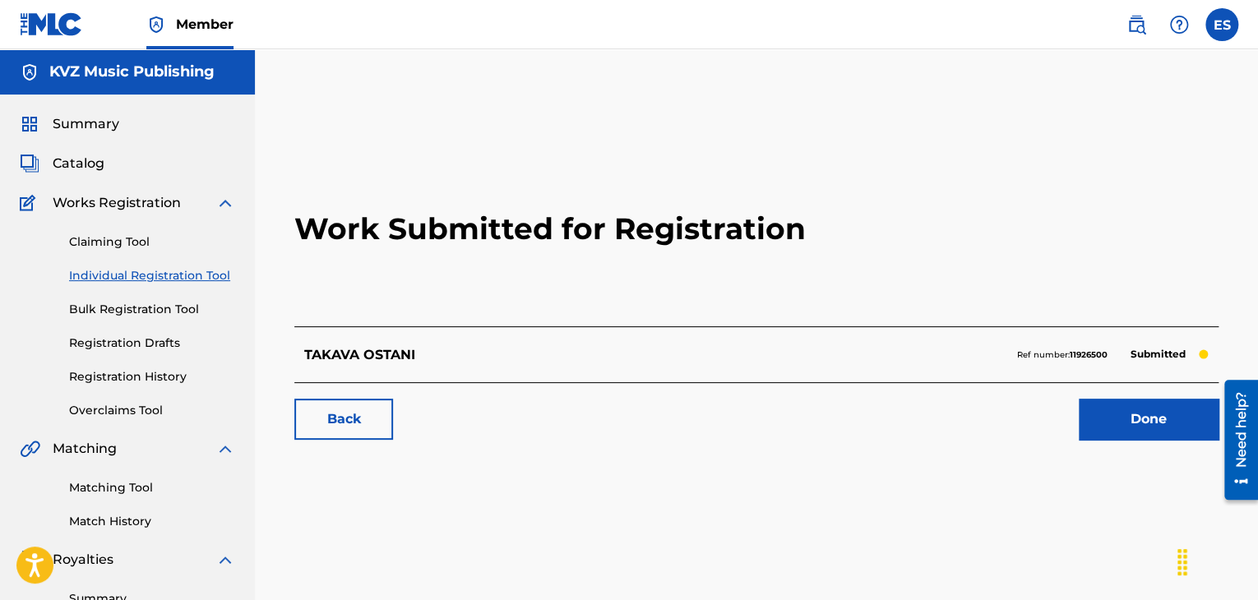
click at [161, 275] on link "Individual Registration Tool" at bounding box center [152, 275] width 166 height 17
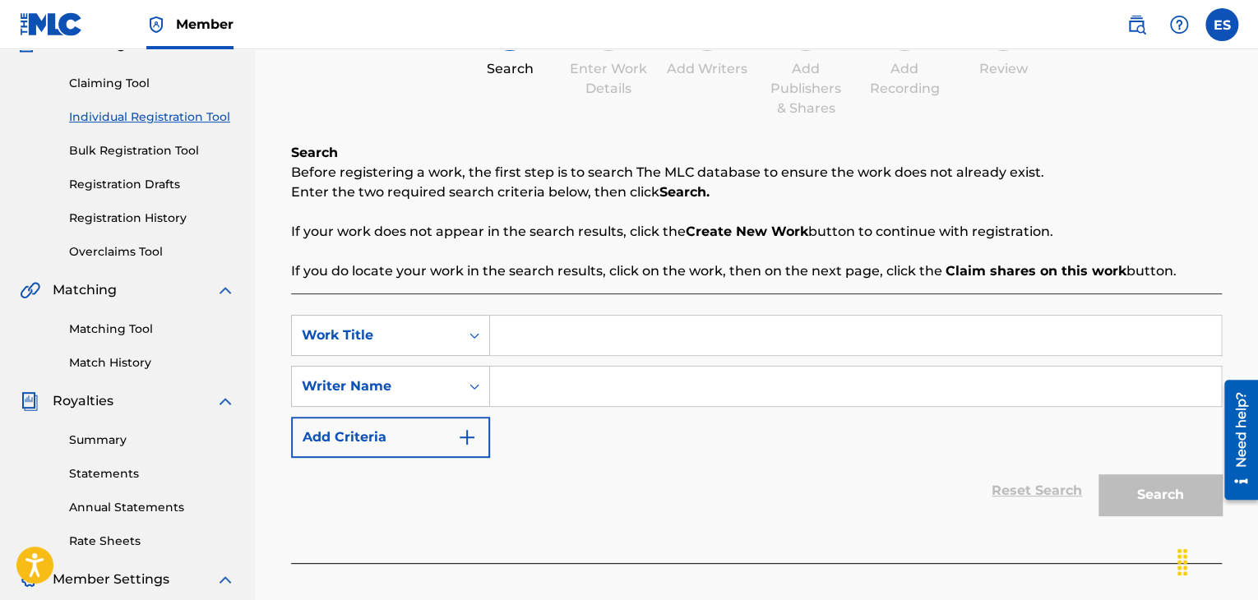
scroll to position [165, 0]
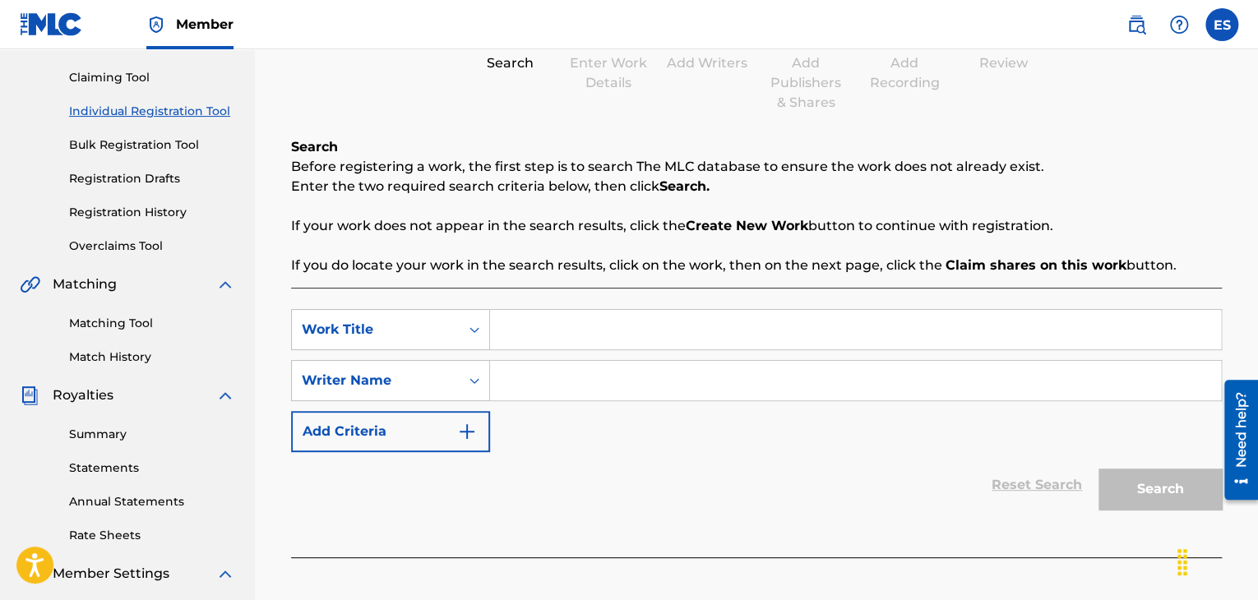
click at [158, 211] on link "Registration History" at bounding box center [152, 212] width 166 height 17
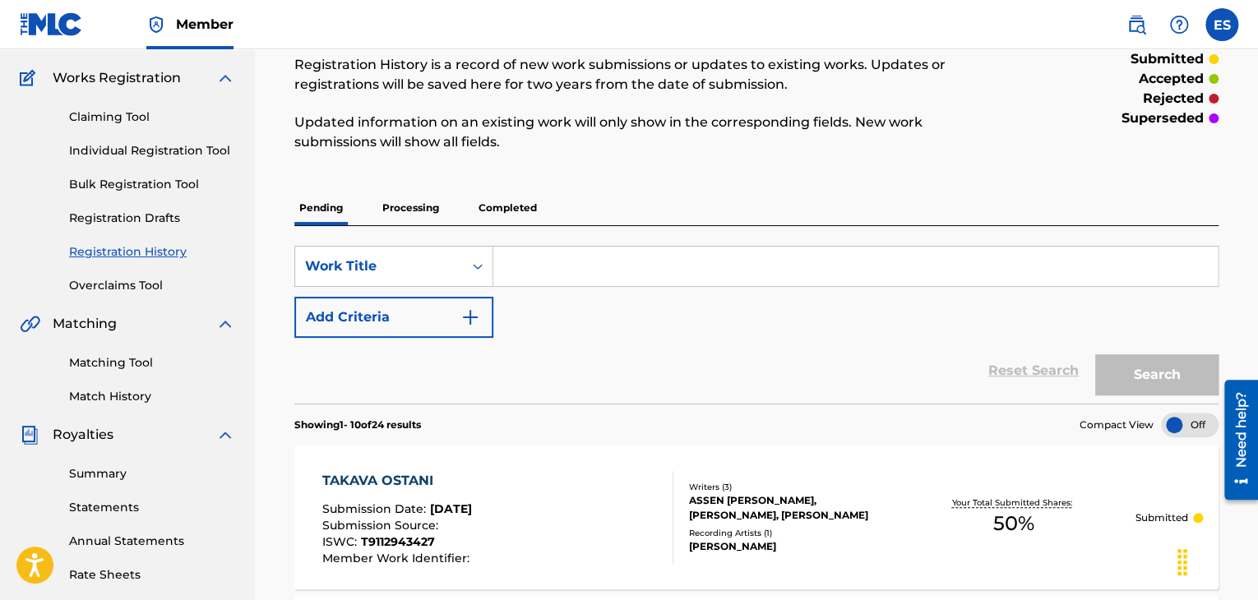
scroll to position [165, 0]
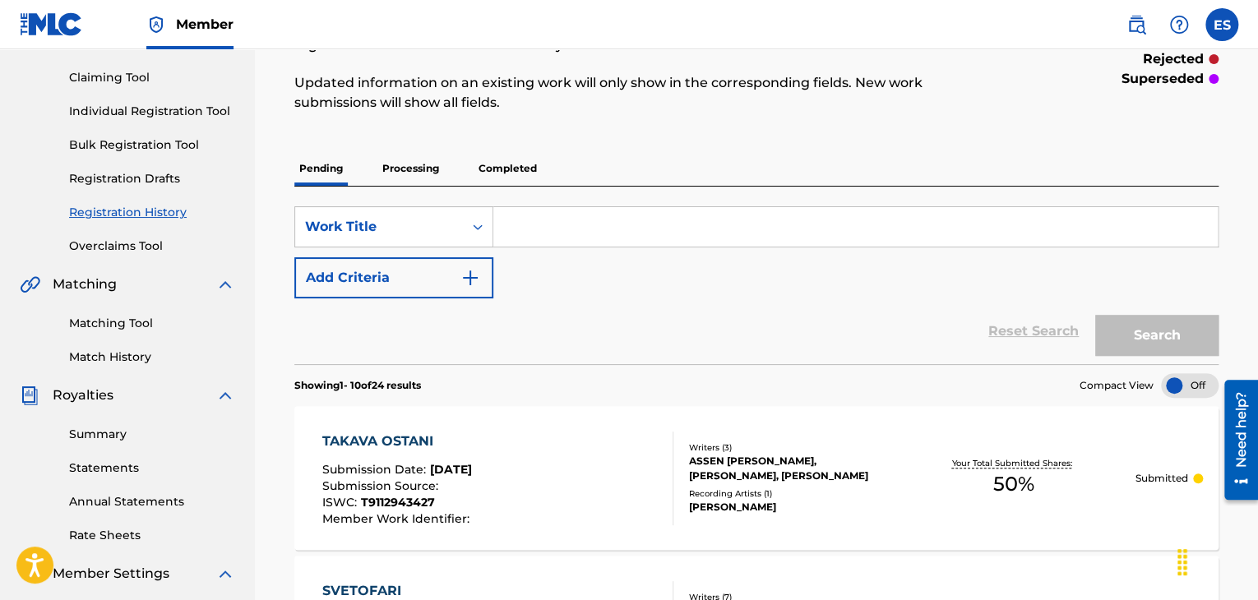
drag, startPoint x: 165, startPoint y: 118, endPoint x: 240, endPoint y: 146, distance: 80.2
click at [165, 118] on link "Individual Registration Tool" at bounding box center [152, 111] width 166 height 17
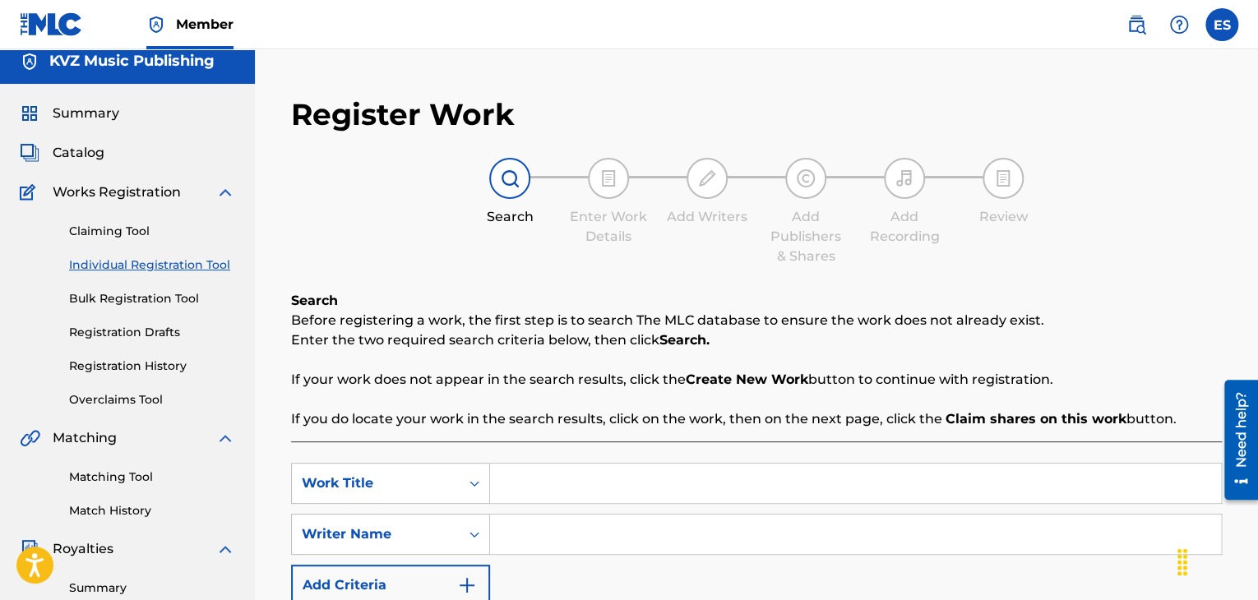
scroll to position [165, 0]
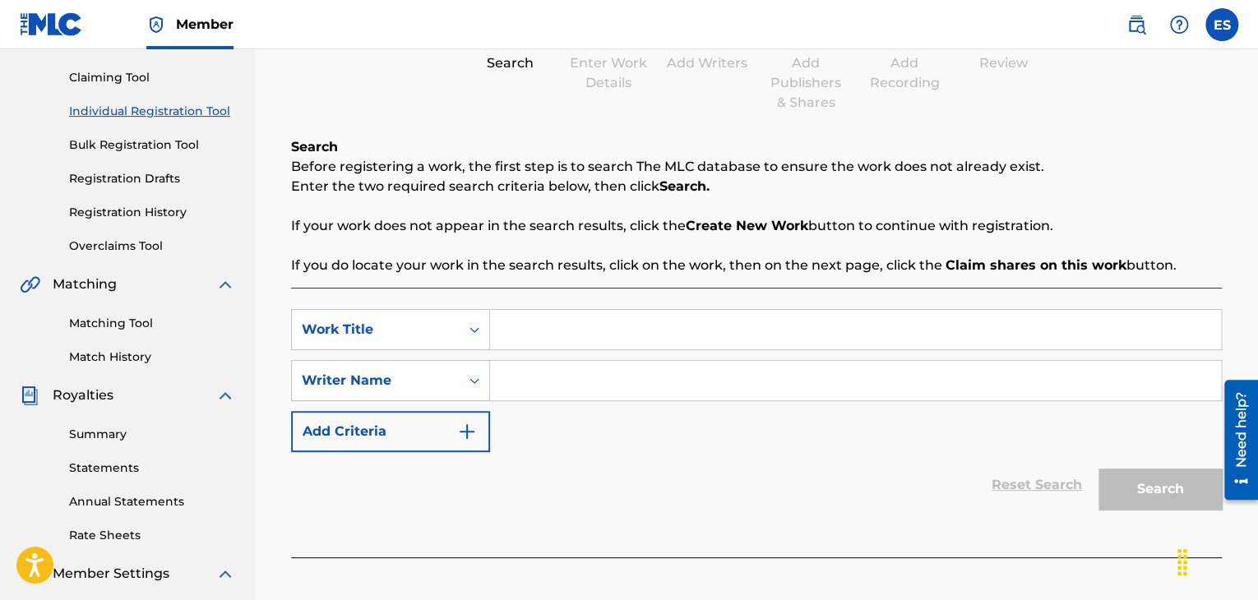
click at [545, 322] on input "Search Form" at bounding box center [855, 329] width 731 height 39
paste input "TAKE A LOOK INSIDE ME"
type input "TAKE A LOOK INSIDE ME"
click at [578, 389] on input "Search Form" at bounding box center [855, 380] width 731 height 39
type input "ASSEN DRAGNEV"
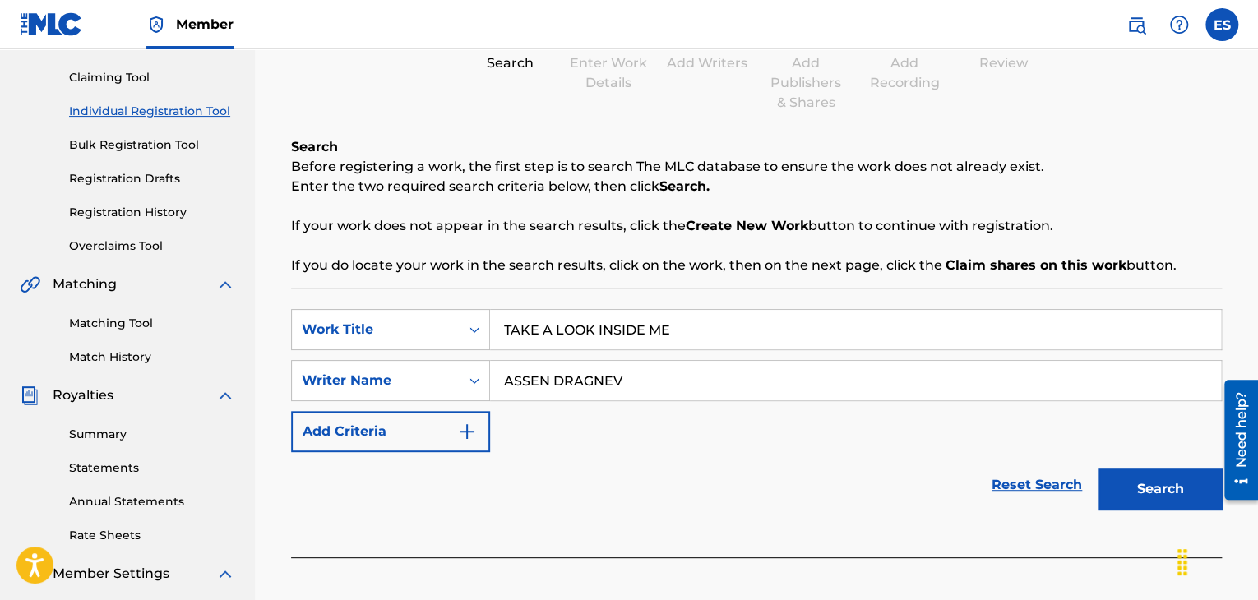
click at [507, 328] on input "TAKE A LOOK INSIDE ME" at bounding box center [855, 329] width 731 height 39
type input "TAKE A LOOK INSIDE ME"
click at [1155, 498] on button "Search" at bounding box center [1160, 489] width 123 height 41
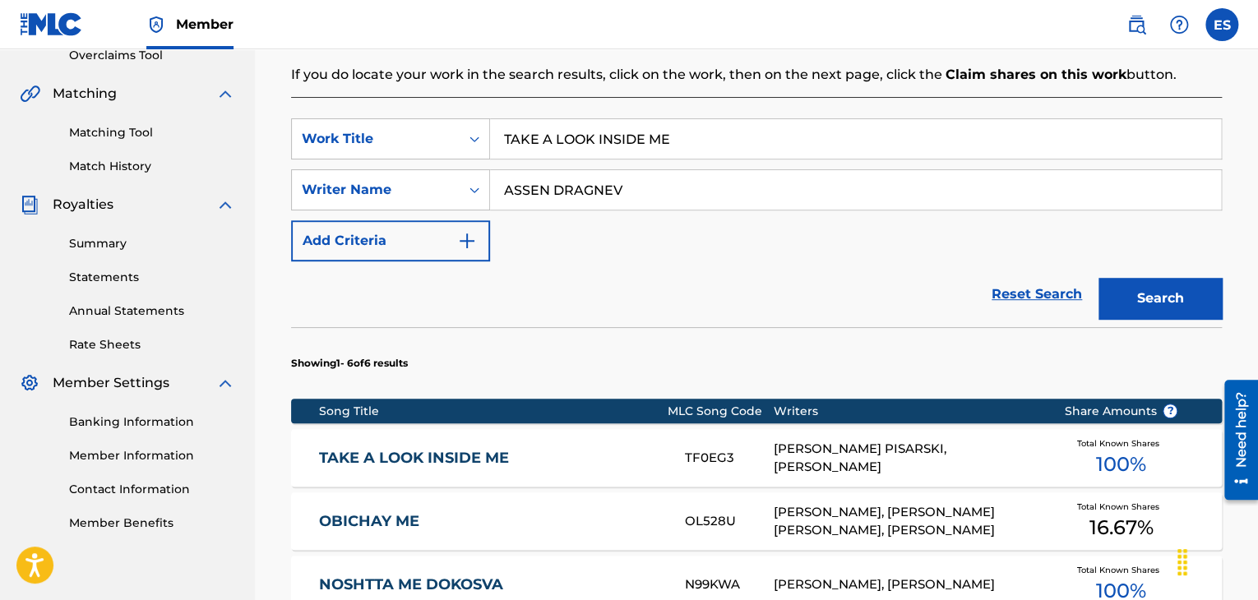
scroll to position [494, 0]
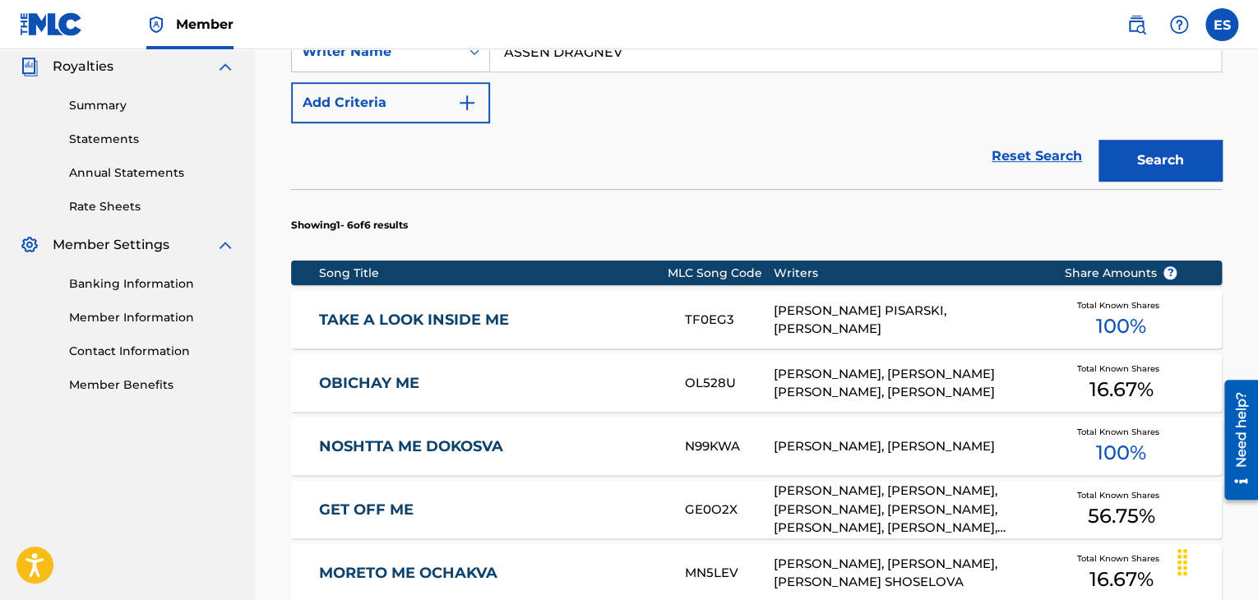
click at [823, 323] on div "[PERSON_NAME] PISARSKI, [PERSON_NAME]" at bounding box center [907, 320] width 266 height 37
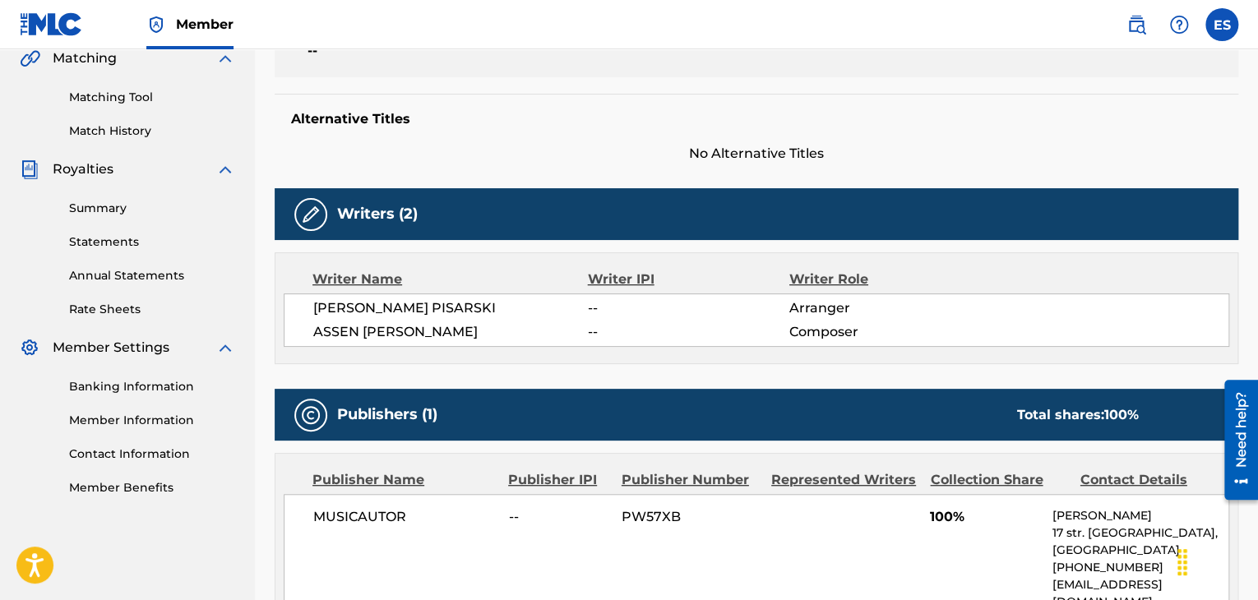
scroll to position [576, 0]
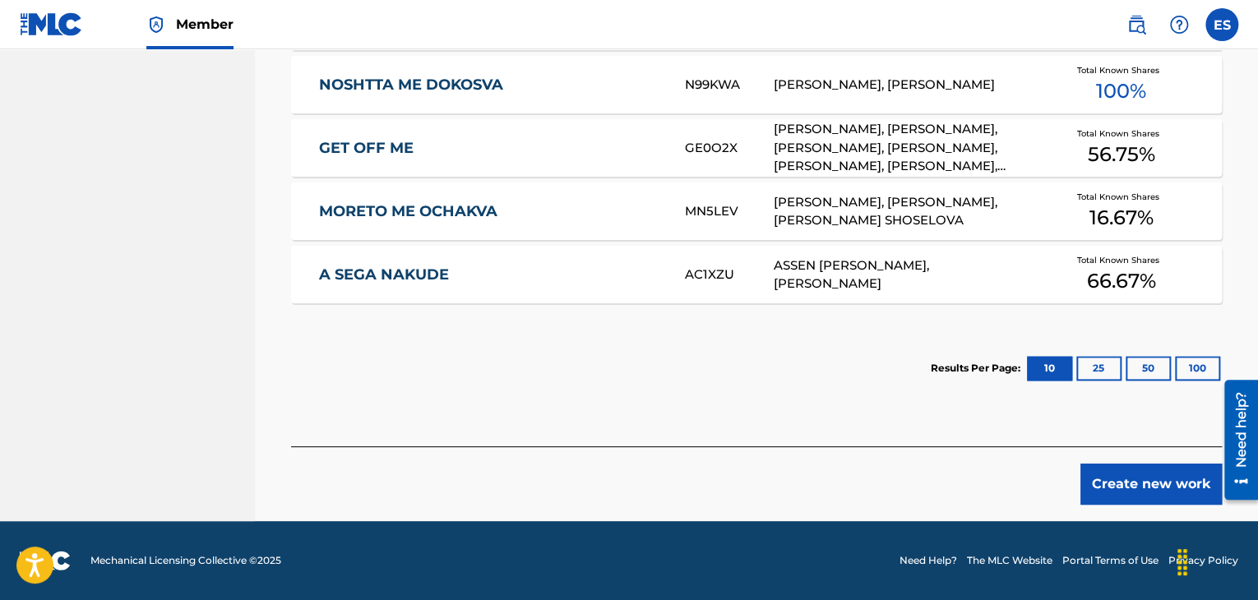
click at [1105, 468] on button "Create new work" at bounding box center [1151, 484] width 141 height 41
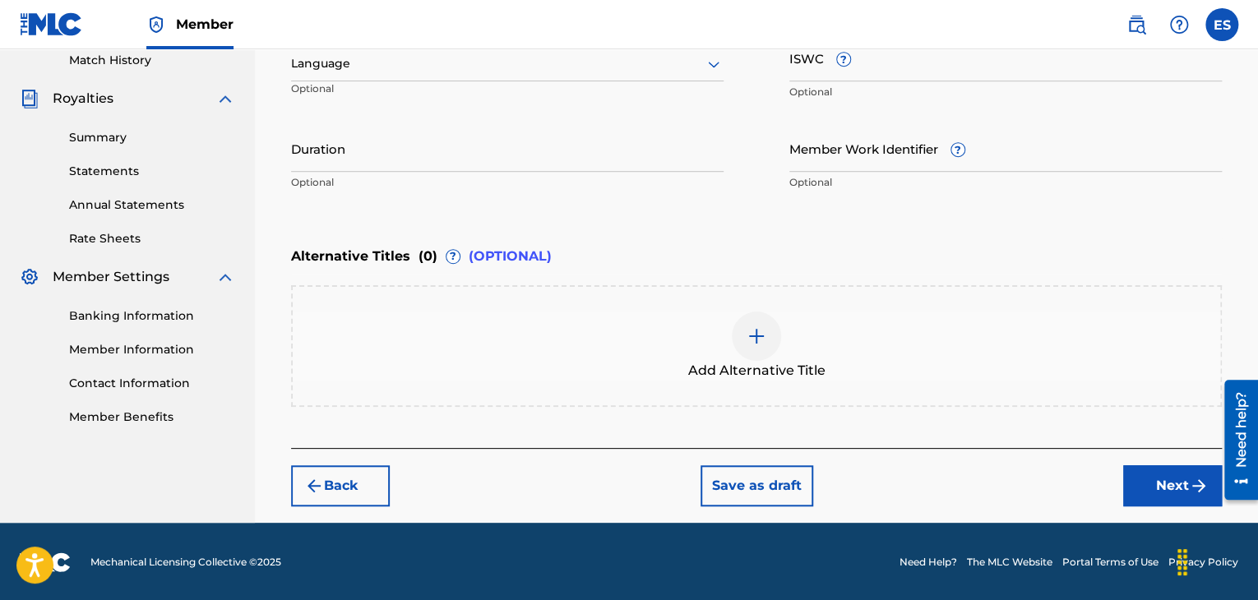
scroll to position [379, 0]
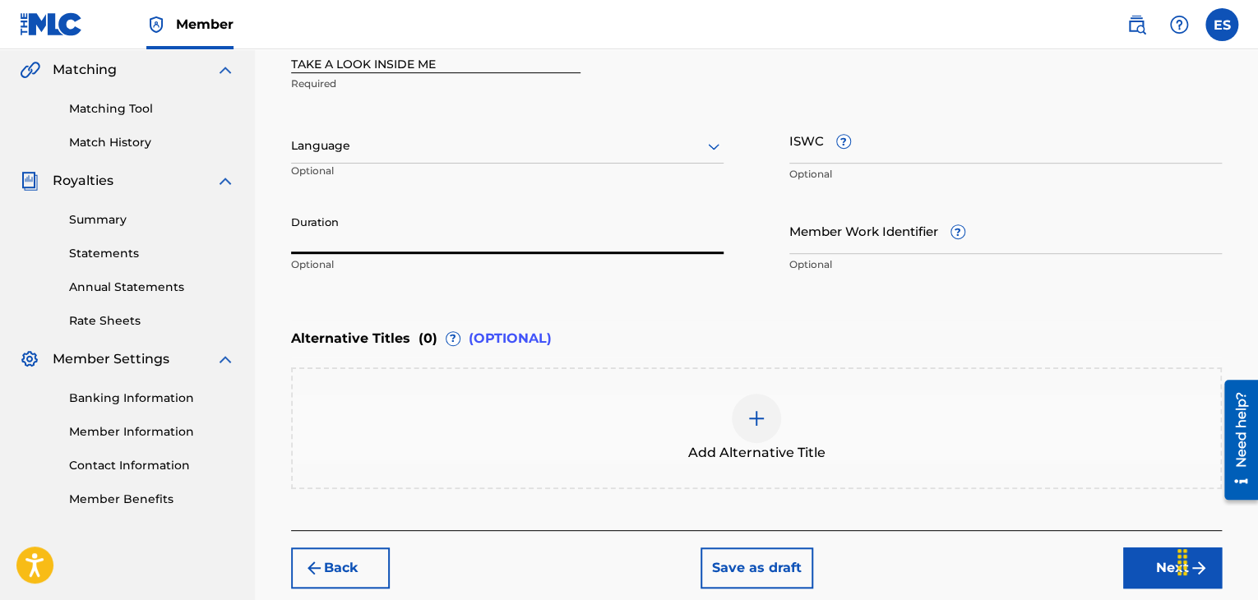
drag, startPoint x: 345, startPoint y: 223, endPoint x: 351, endPoint y: 214, distance: 10.7
click at [349, 218] on input "Duration" at bounding box center [507, 230] width 433 height 47
type input "04:13"
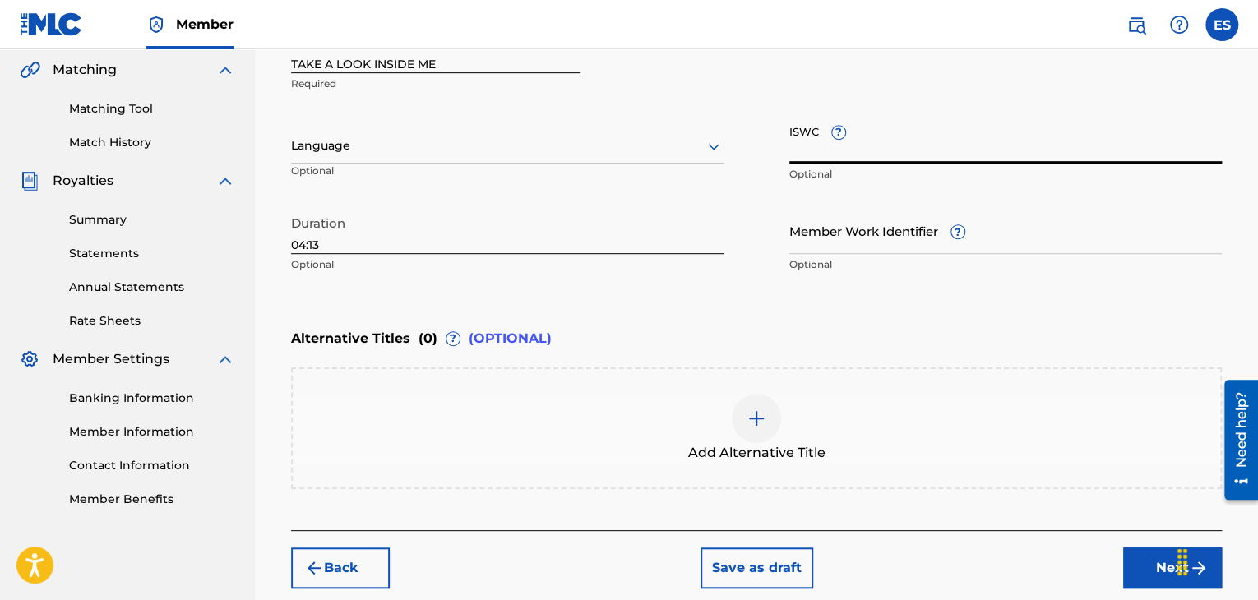
paste input "T9238354488"
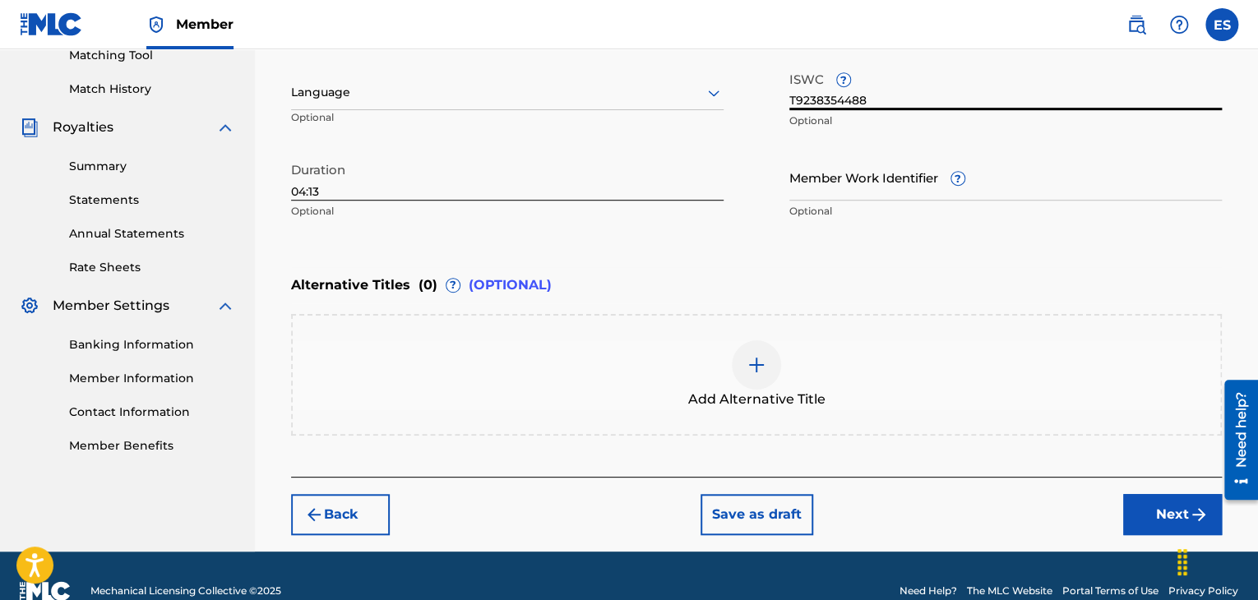
scroll to position [461, 0]
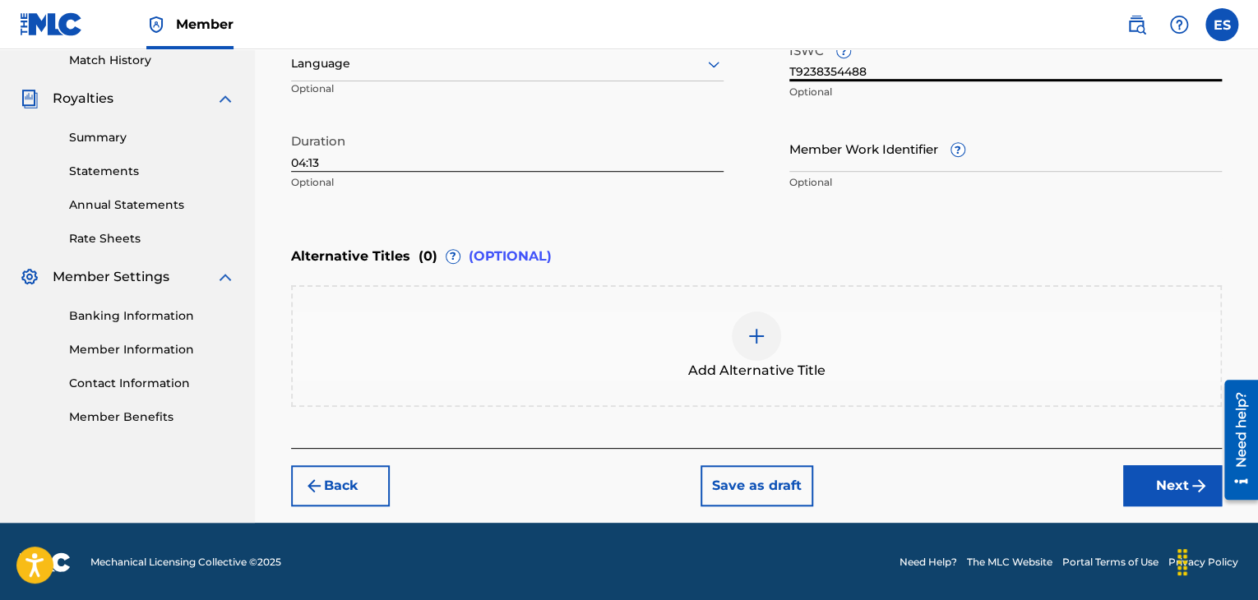
type input "T9238354488"
click at [754, 339] on img at bounding box center [757, 337] width 20 height 20
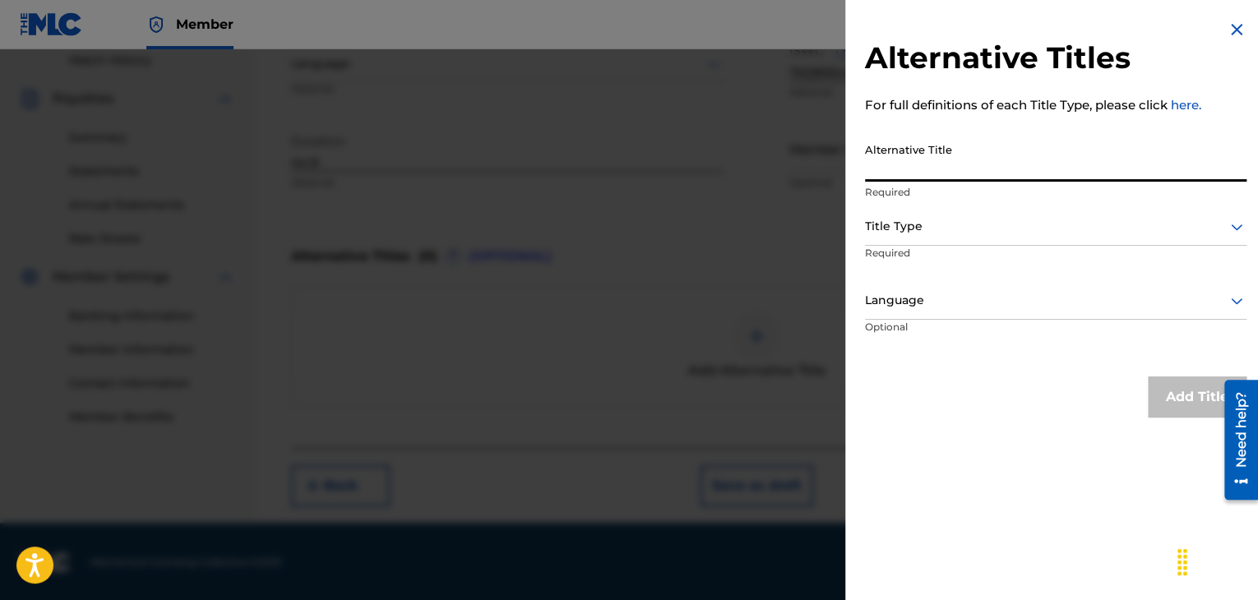
paste input "00258906432"
type input "00258906432"
drag, startPoint x: 957, startPoint y: 175, endPoint x: 736, endPoint y: 169, distance: 220.5
click at [751, 162] on div "Alternative Titles For full definitions of each Title Type, please click here. …" at bounding box center [629, 324] width 1258 height 551
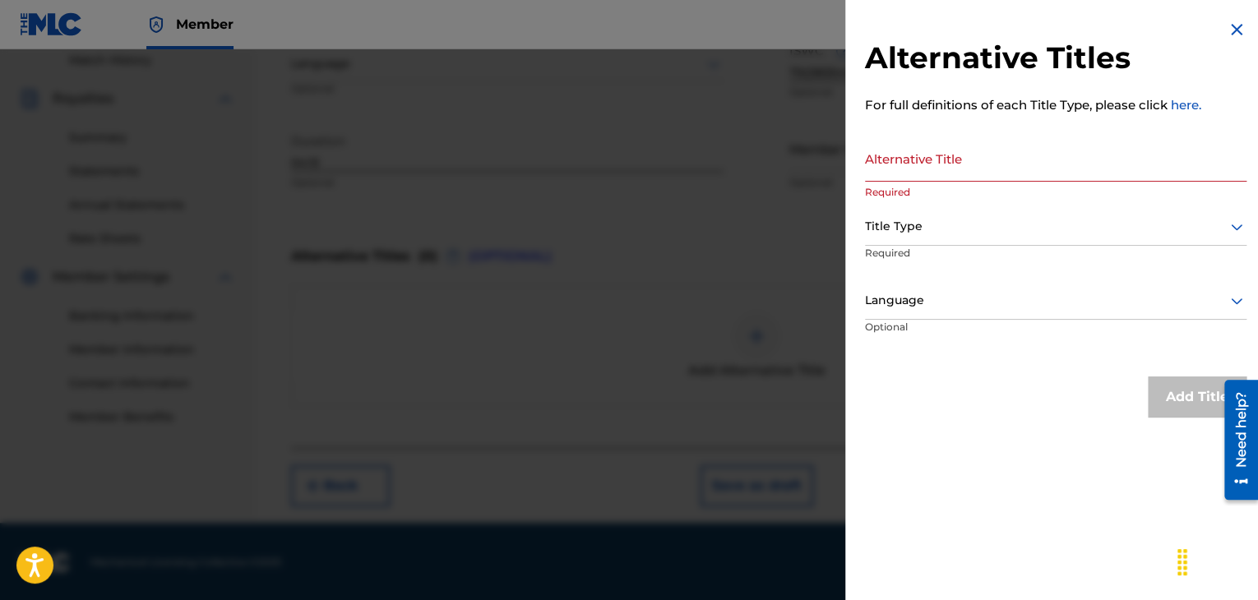
click at [1234, 31] on img at bounding box center [1237, 30] width 20 height 20
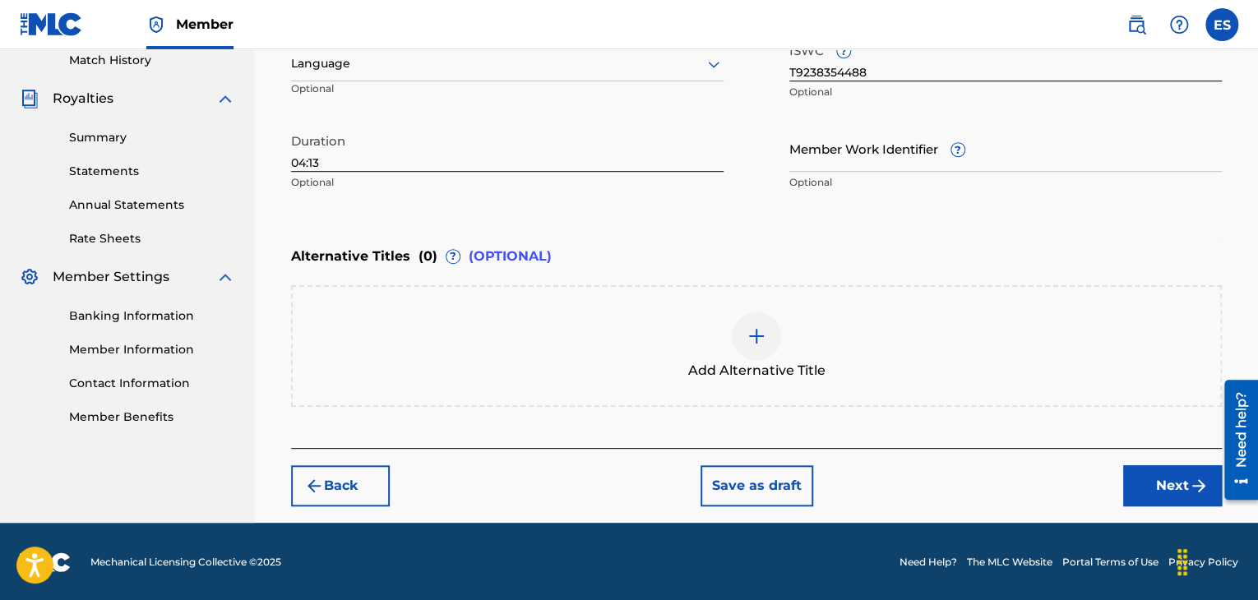
click at [1156, 491] on button "Next" at bounding box center [1173, 486] width 99 height 41
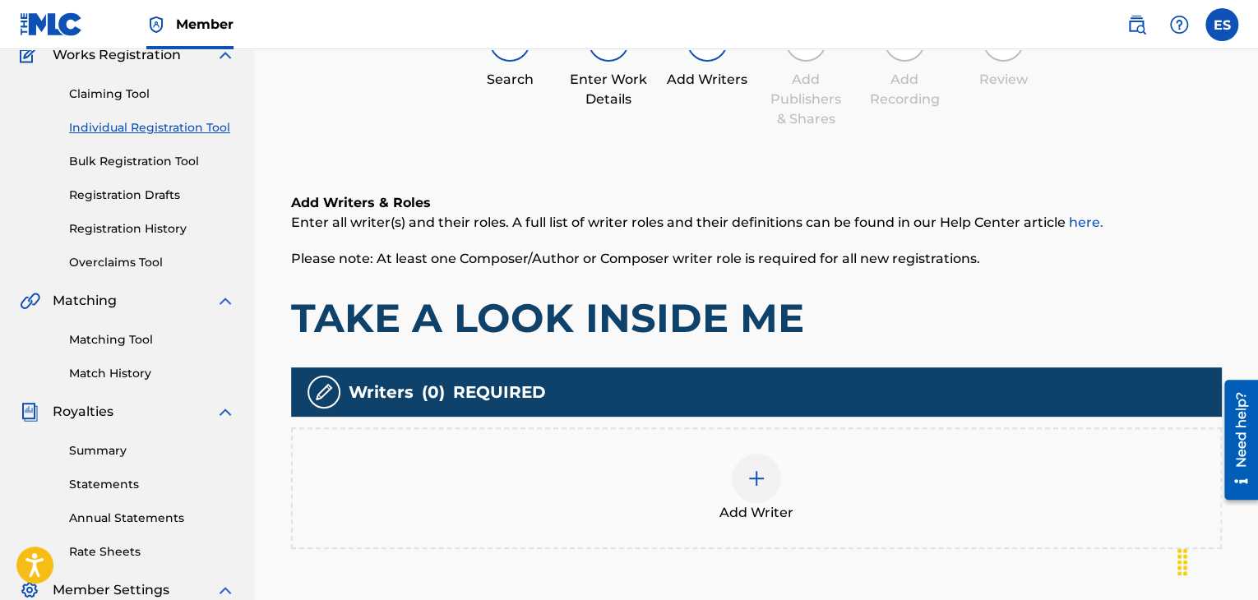
scroll to position [239, 0]
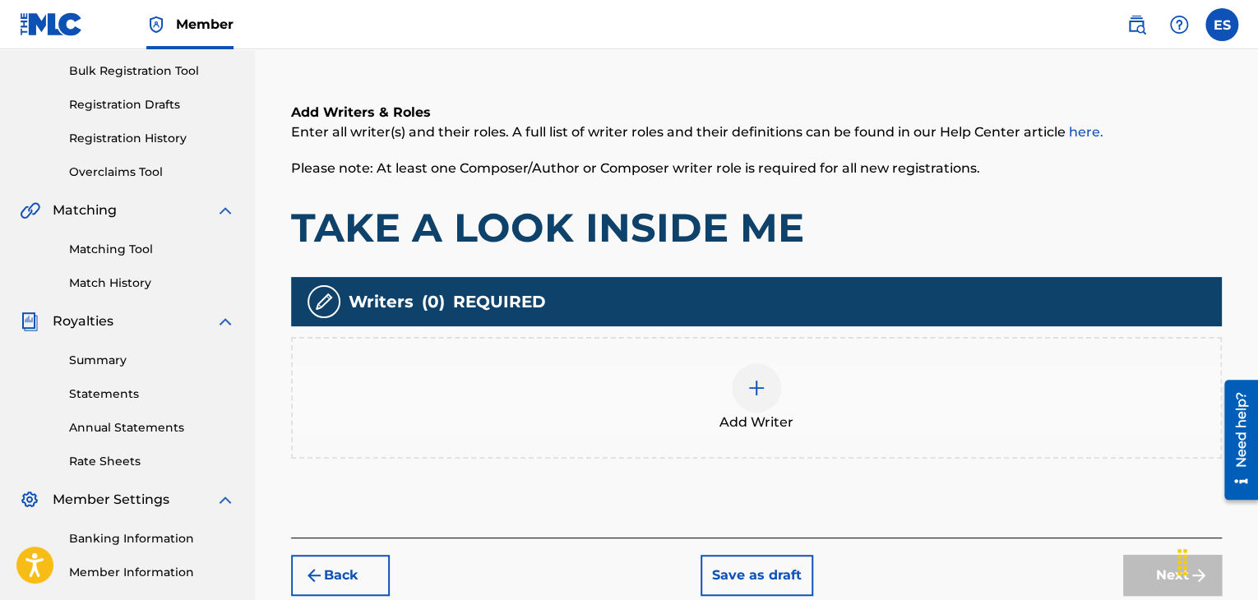
click at [770, 385] on div at bounding box center [756, 388] width 49 height 49
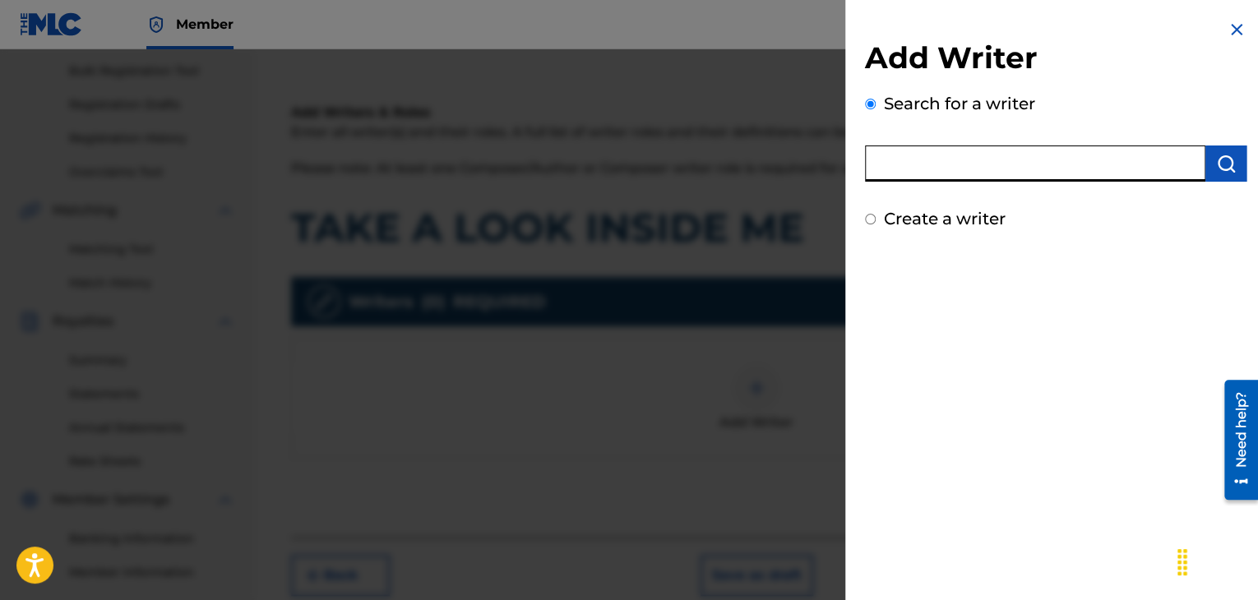
paste input "00258906432"
type input "00258906432"
click at [1230, 176] on button "submit" at bounding box center [1226, 164] width 41 height 36
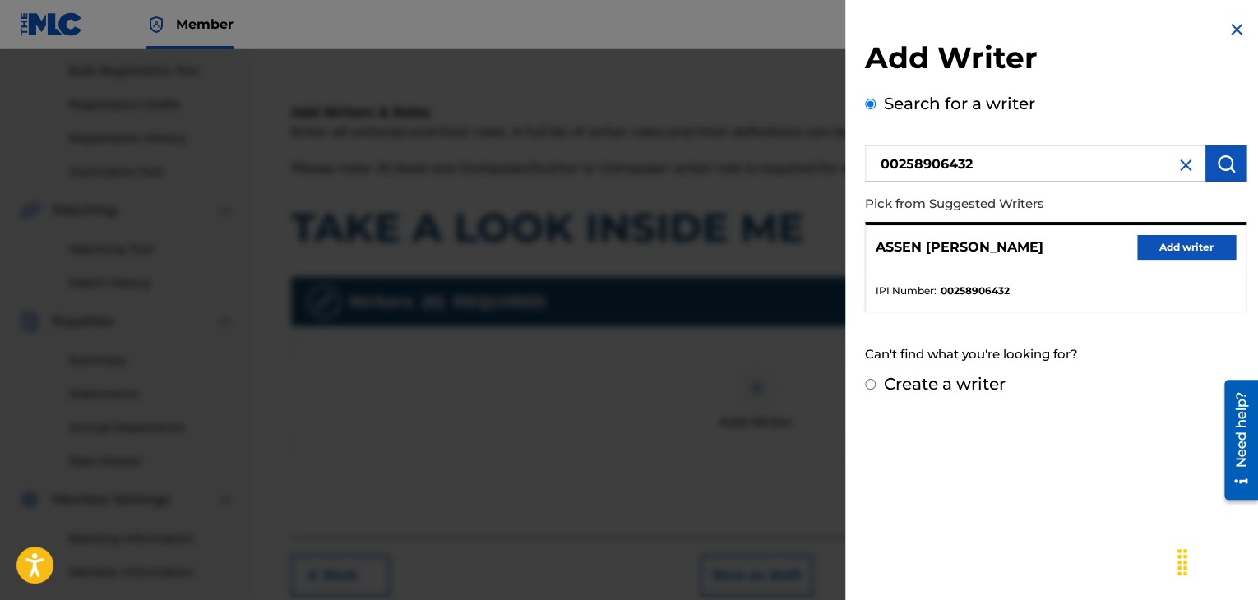
click at [1179, 262] on div "[PERSON_NAME] Add writer" at bounding box center [1056, 247] width 380 height 45
click at [1155, 248] on button "Add writer" at bounding box center [1187, 247] width 99 height 25
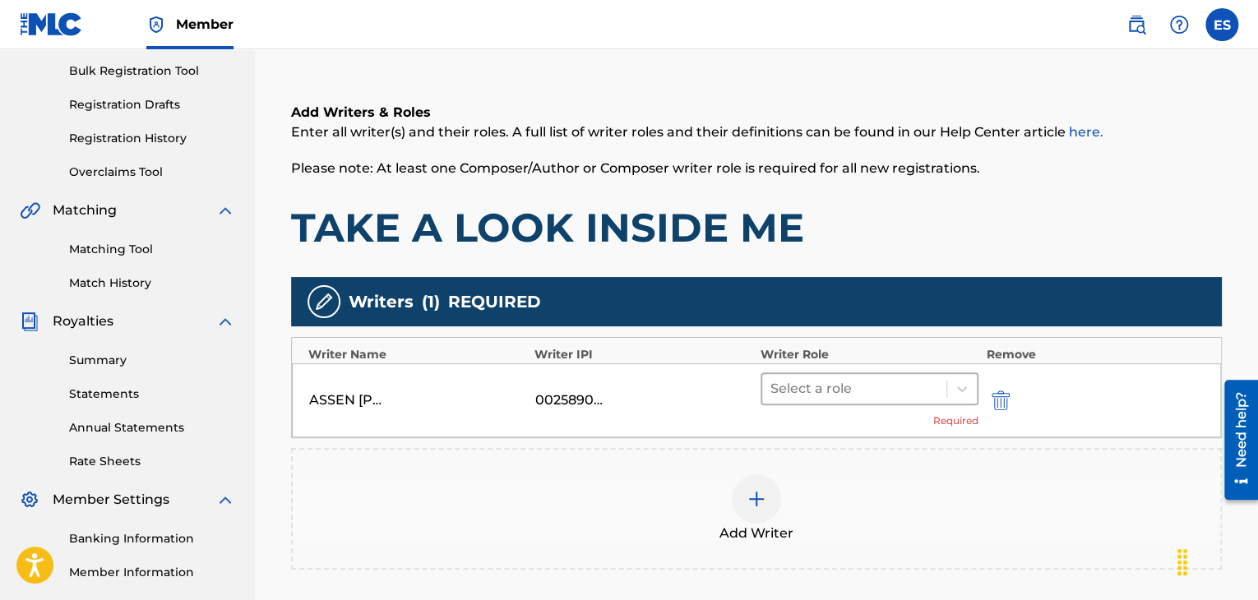
click at [796, 392] on div at bounding box center [855, 389] width 168 height 23
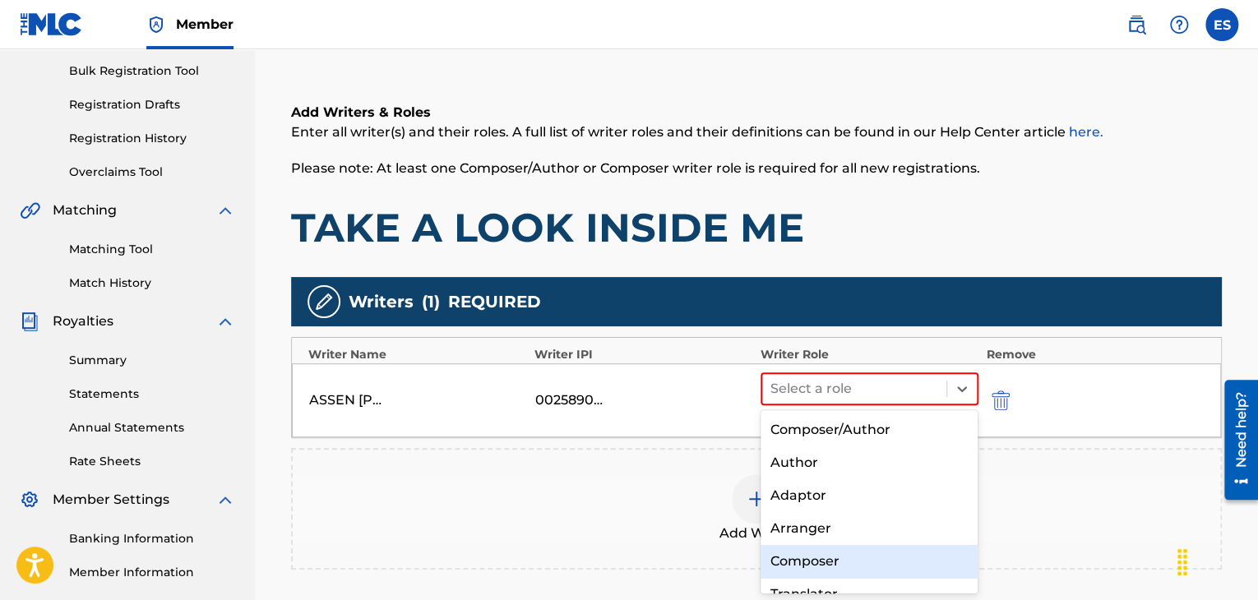
click at [797, 555] on div "Composer" at bounding box center [870, 561] width 218 height 33
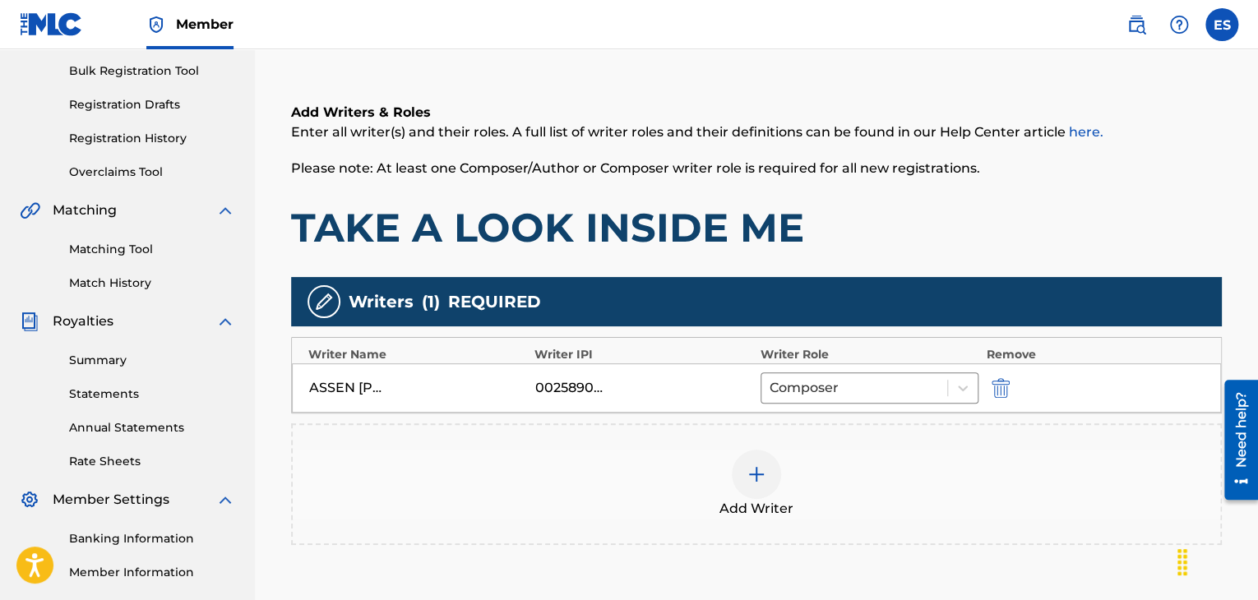
click at [769, 471] on div at bounding box center [756, 474] width 49 height 49
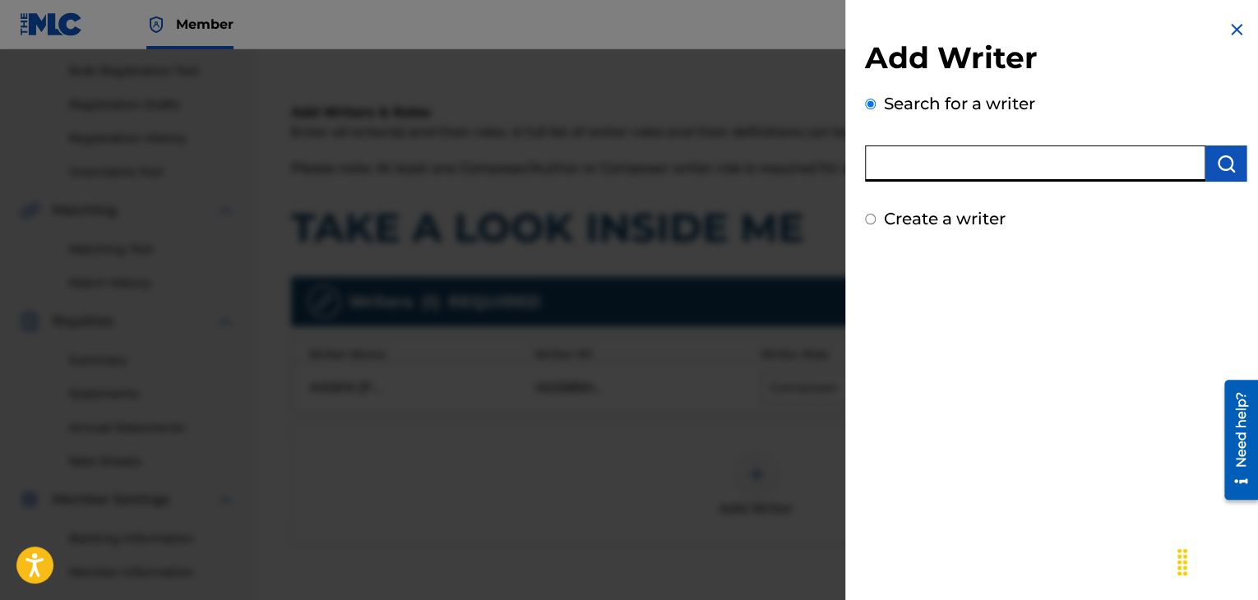
paste input "00221784087"
type input "00221784087"
click at [1222, 167] on img "submit" at bounding box center [1227, 164] width 20 height 20
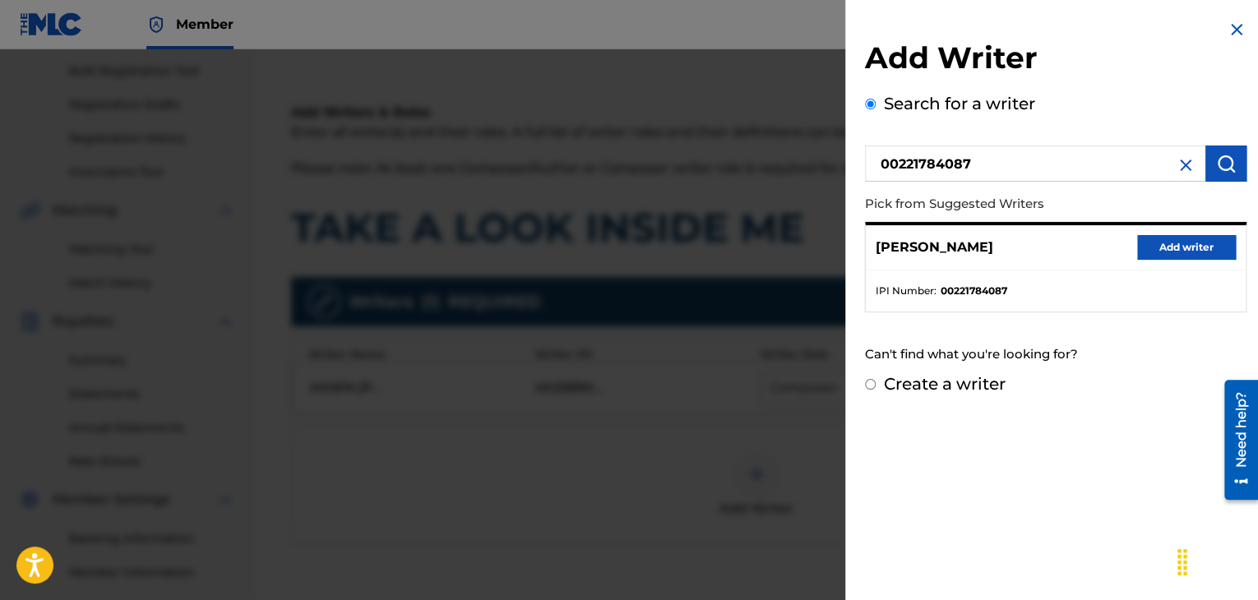
click at [1168, 244] on button "Add writer" at bounding box center [1187, 247] width 99 height 25
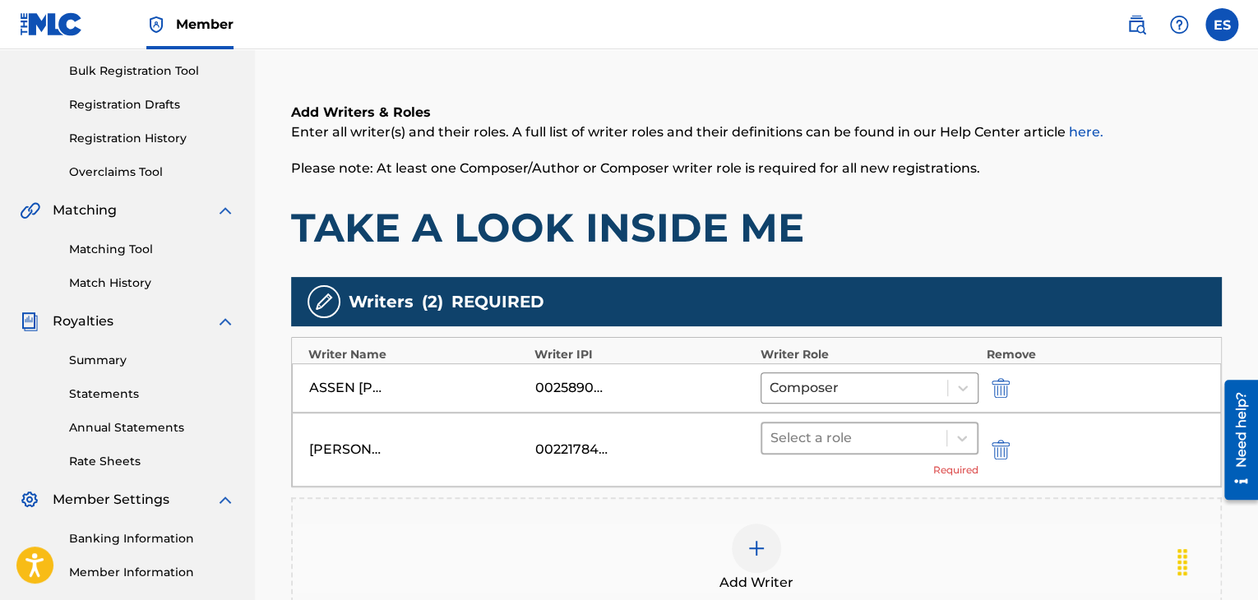
click at [804, 451] on div "Select a role" at bounding box center [854, 439] width 184 height 30
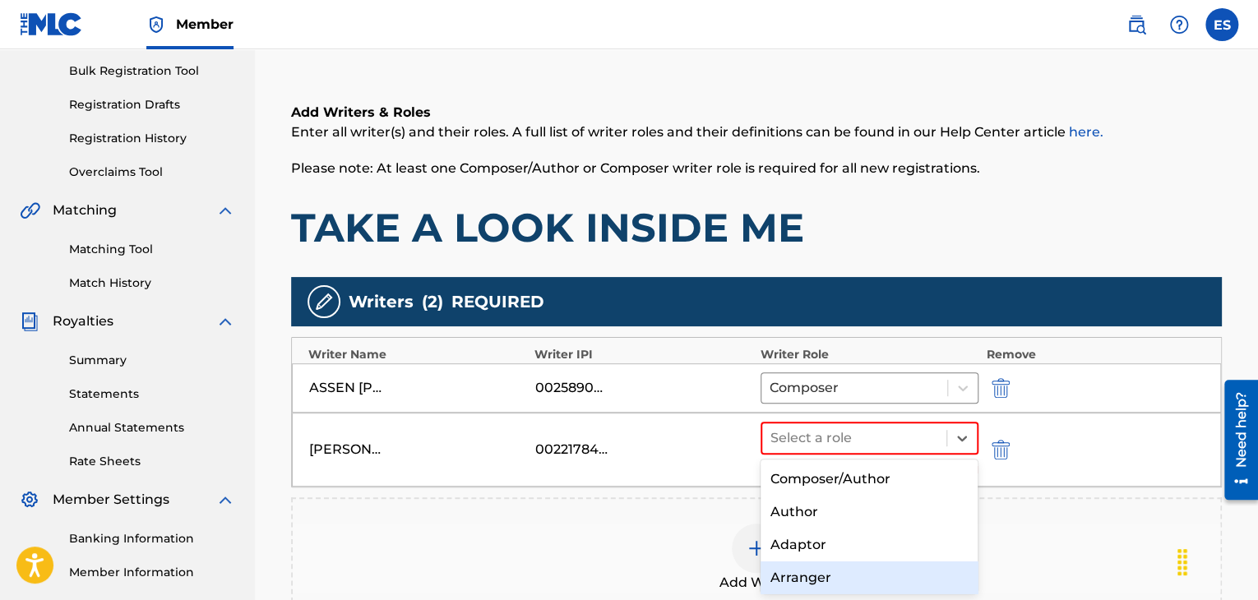
click at [799, 573] on div "Arranger" at bounding box center [870, 578] width 218 height 33
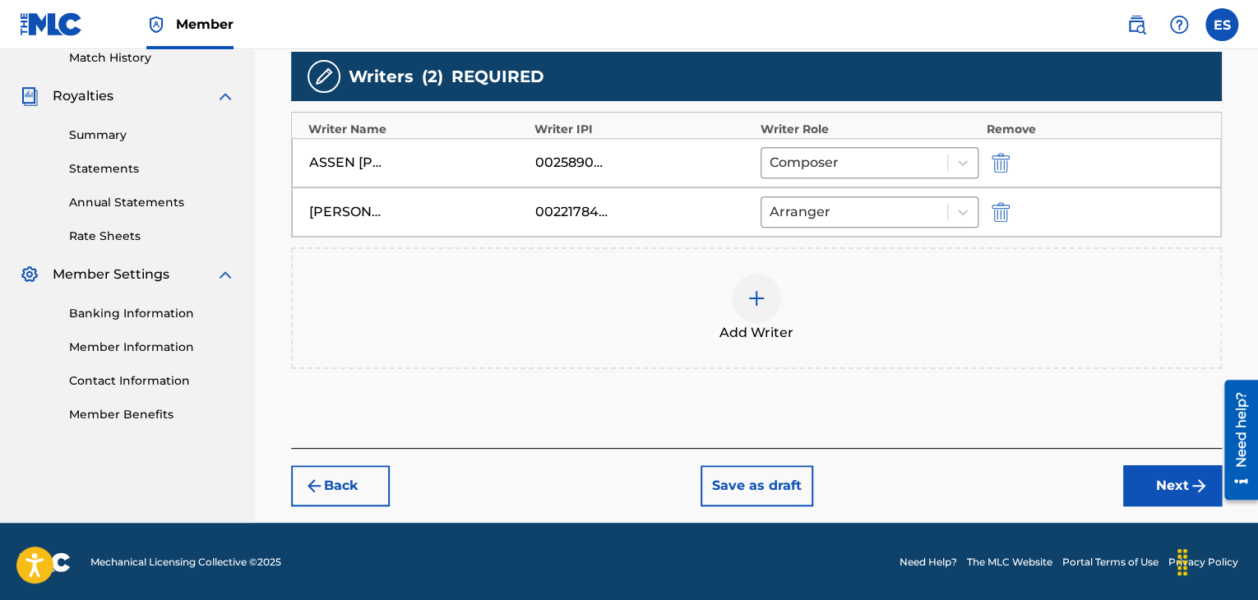
drag, startPoint x: 1182, startPoint y: 488, endPoint x: 1099, endPoint y: 466, distance: 85.8
click at [1182, 488] on button "Next" at bounding box center [1173, 486] width 99 height 41
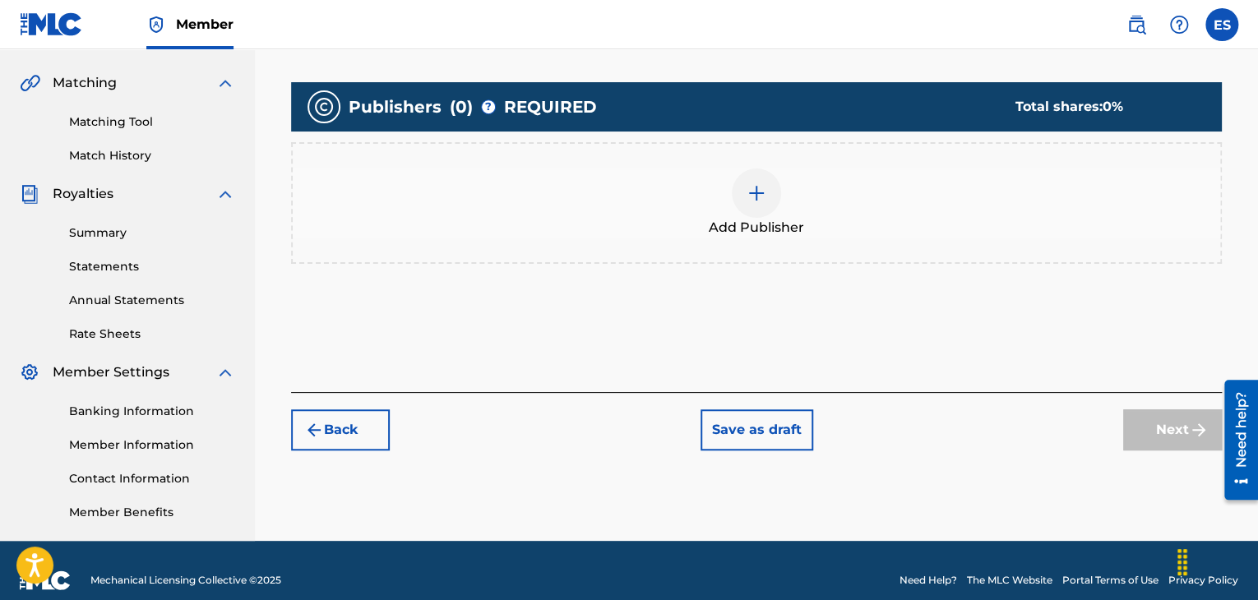
scroll to position [386, 0]
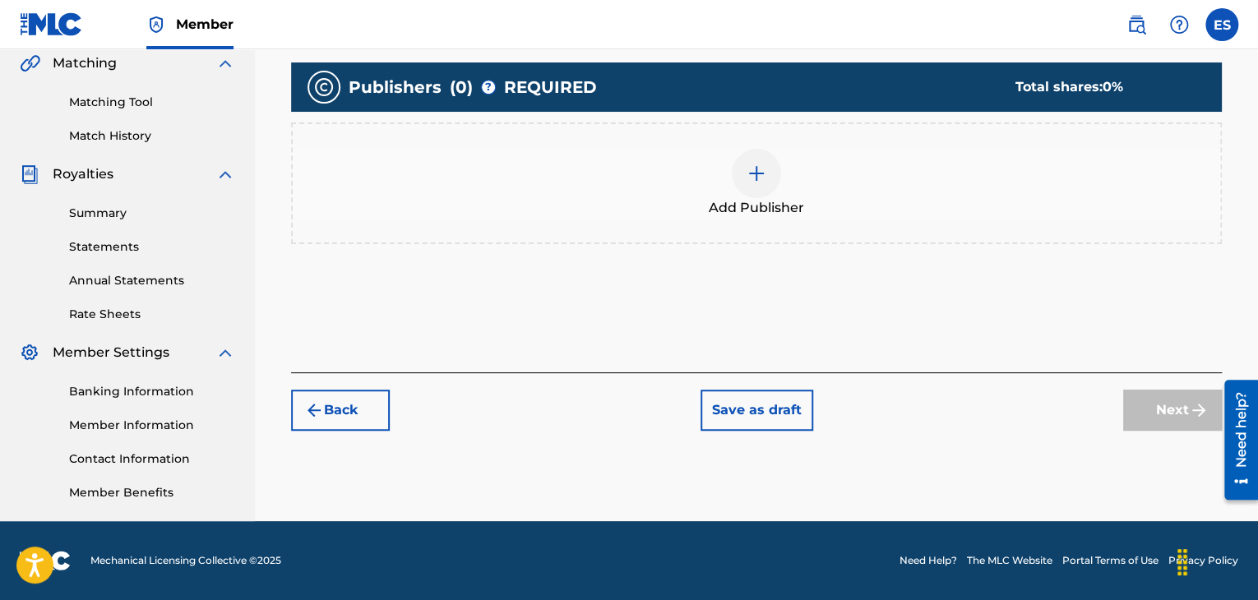
click at [766, 205] on span "Add Publisher" at bounding box center [756, 208] width 95 height 20
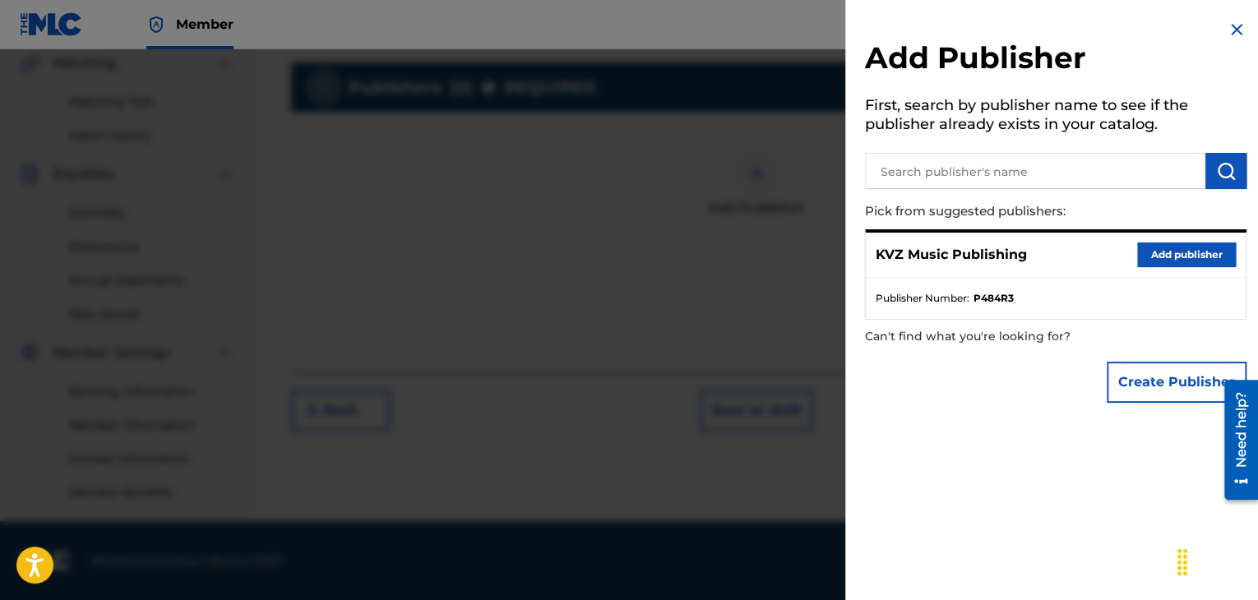
drag, startPoint x: 1142, startPoint y: 261, endPoint x: 1132, endPoint y: 261, distance: 9.9
click at [1142, 261] on button "Add publisher" at bounding box center [1187, 255] width 99 height 25
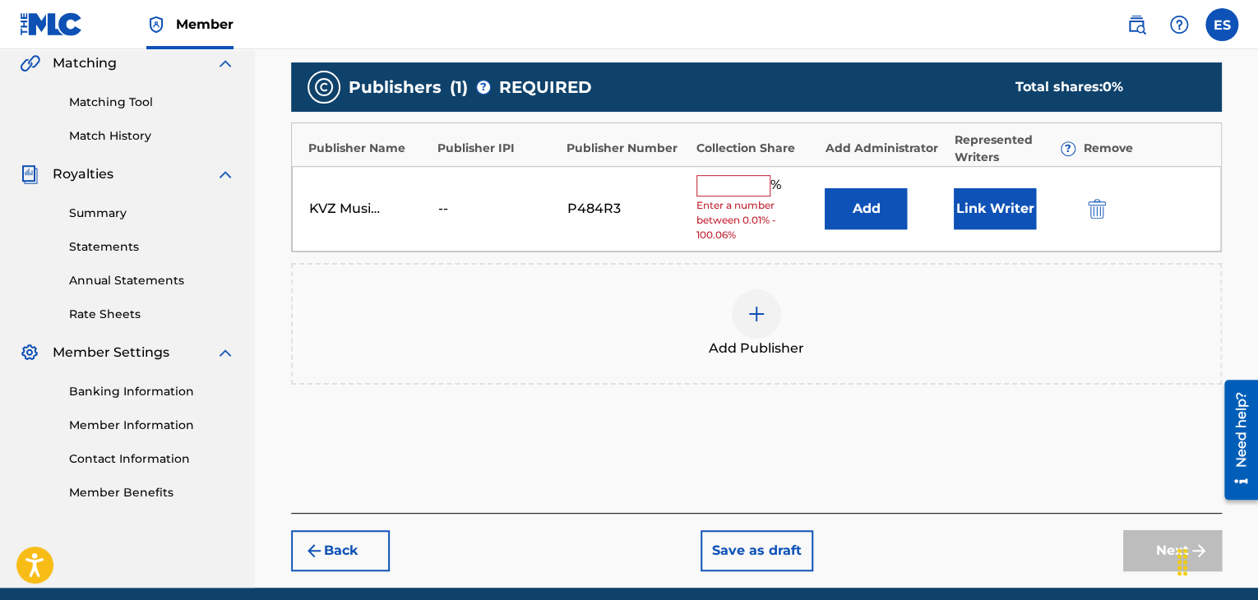
click at [731, 188] on input "text" at bounding box center [734, 185] width 74 height 21
type input "100"
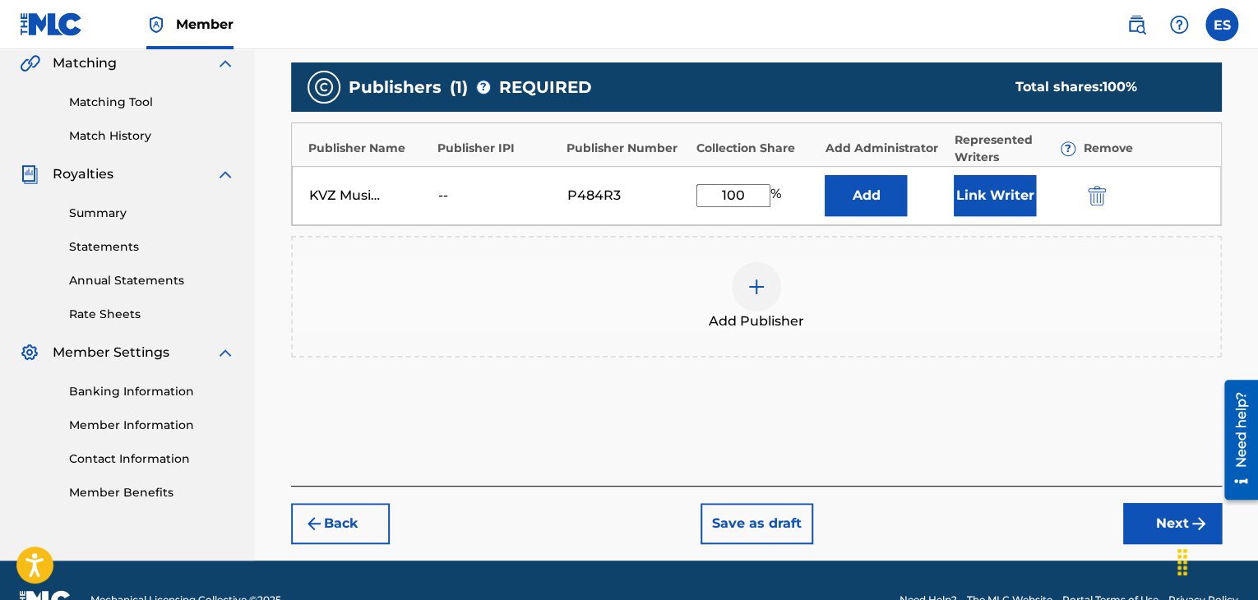
click at [1145, 540] on button "Next" at bounding box center [1173, 523] width 99 height 41
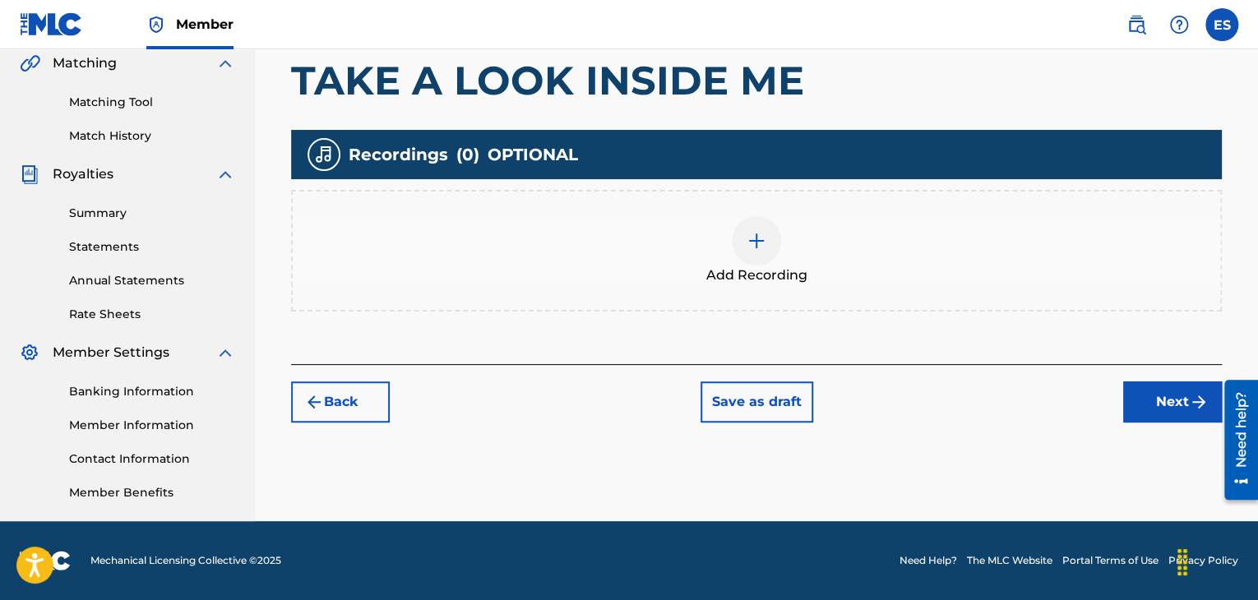
click at [761, 242] on img at bounding box center [757, 241] width 20 height 20
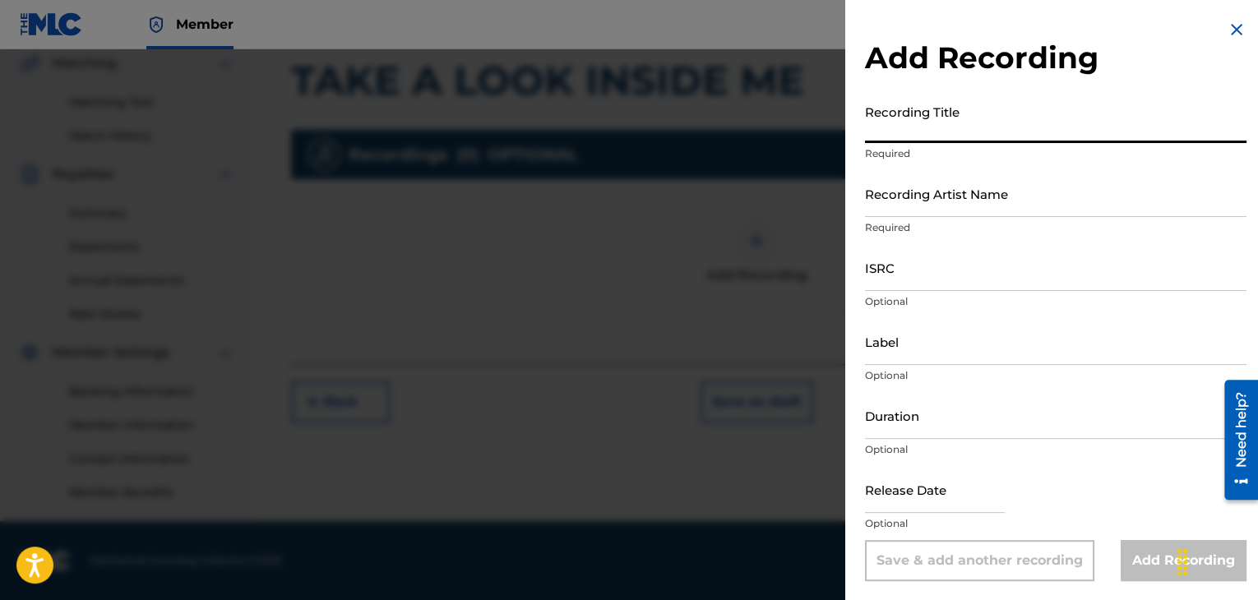
click at [911, 115] on input "Recording Title" at bounding box center [1056, 119] width 382 height 47
paste input "Take a Look Inside Me"
type input "Take a Look Inside Me"
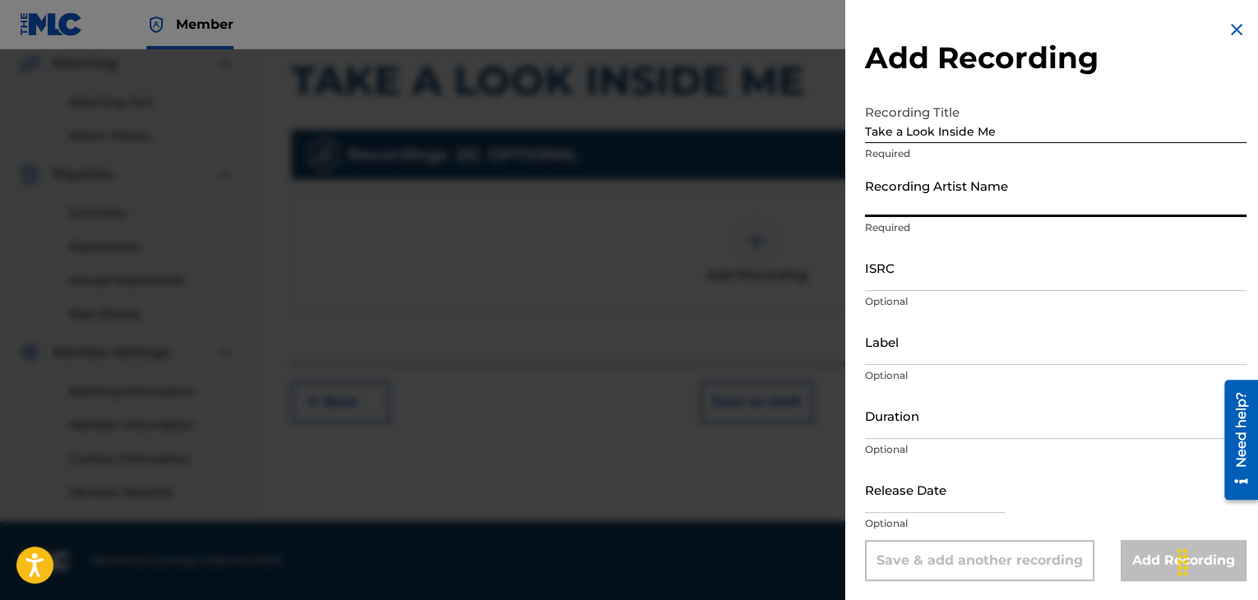
paste input "[PERSON_NAME]"
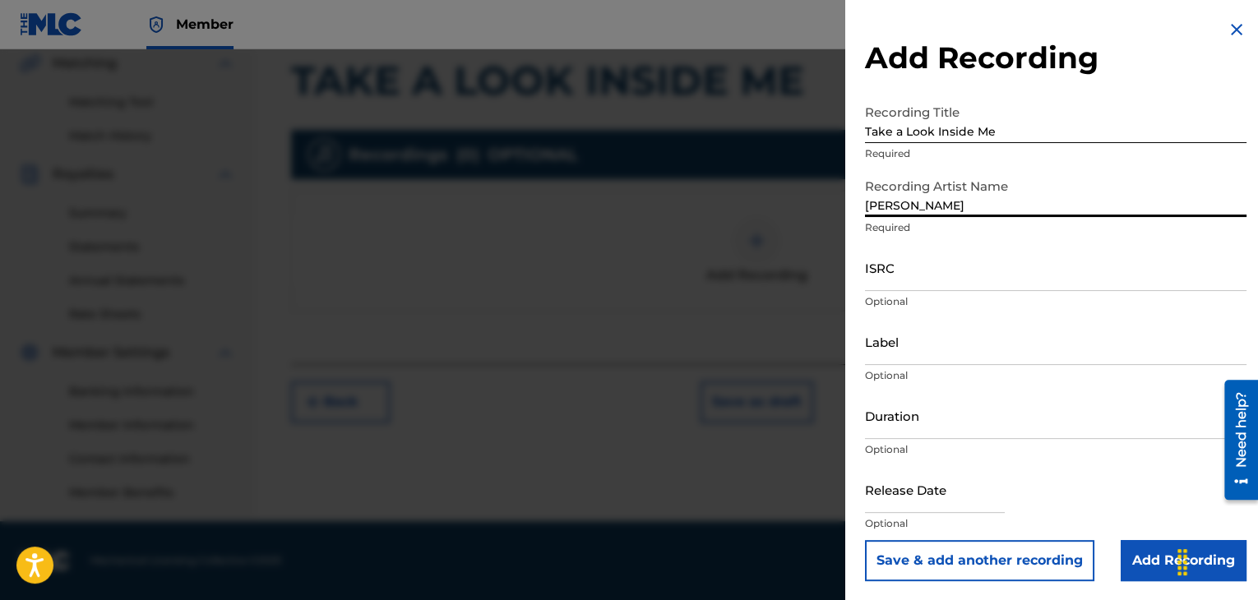
type input "[PERSON_NAME]"
click at [856, 262] on div "Add Recording Recording Title Take a Look Inside Me Required Recording Artist N…" at bounding box center [1056, 300] width 421 height 601
click at [875, 272] on input "ISRC" at bounding box center [1056, 267] width 382 height 47
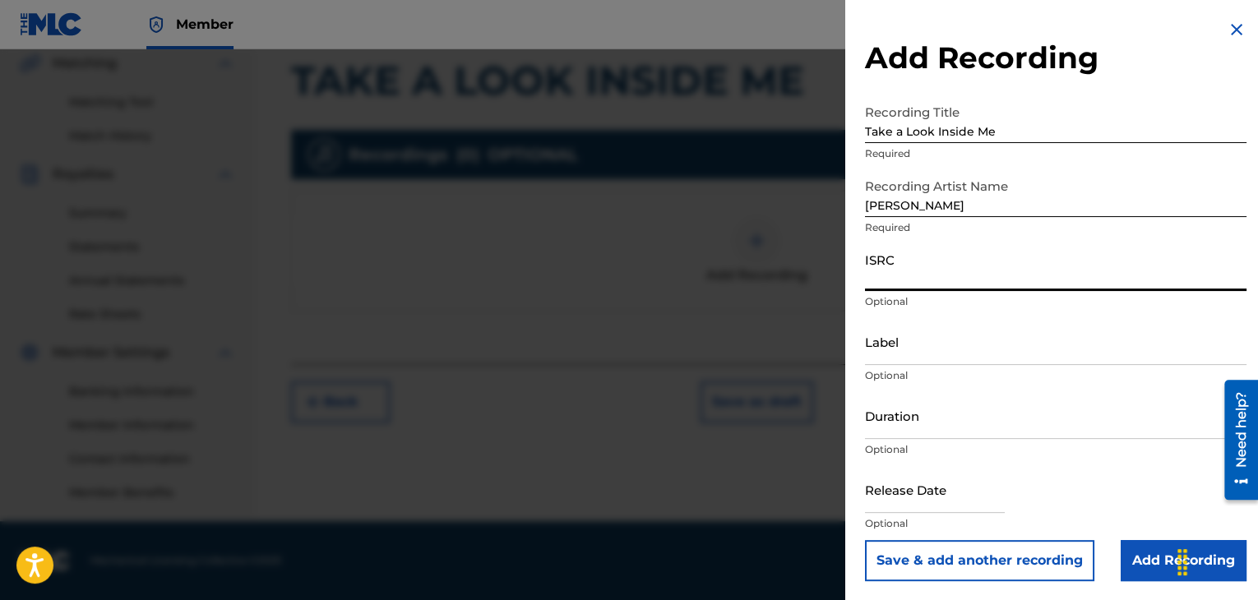
paste input "BGA671851204"
type input "BGA671851204"
click at [909, 477] on input "text" at bounding box center [935, 489] width 140 height 47
select select "7"
select select "2025"
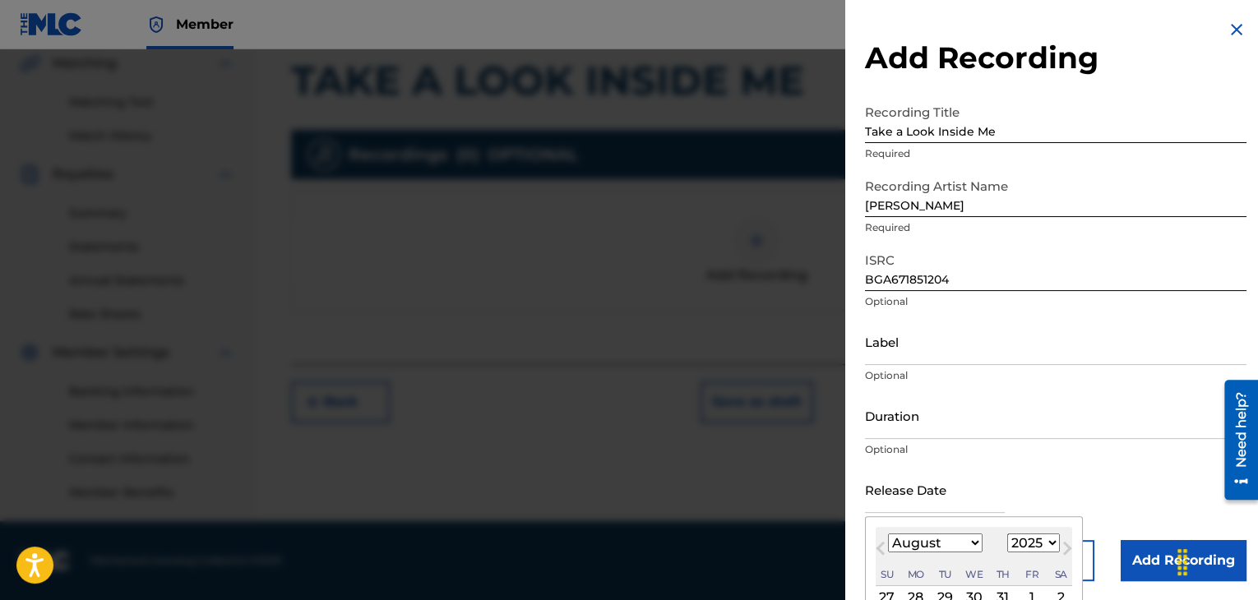
click at [913, 440] on div "Duration Optional" at bounding box center [1056, 429] width 382 height 74
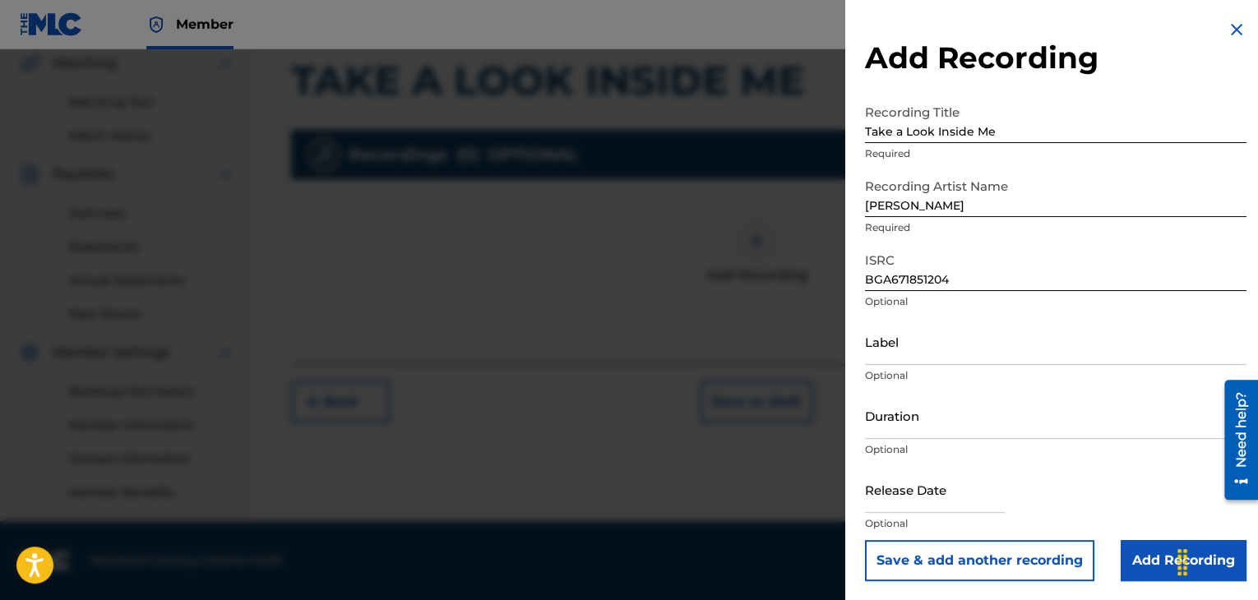
click at [915, 420] on input "Duration" at bounding box center [1056, 415] width 382 height 47
type input "04:13"
click at [898, 345] on input "Label" at bounding box center [1056, 341] width 382 height 47
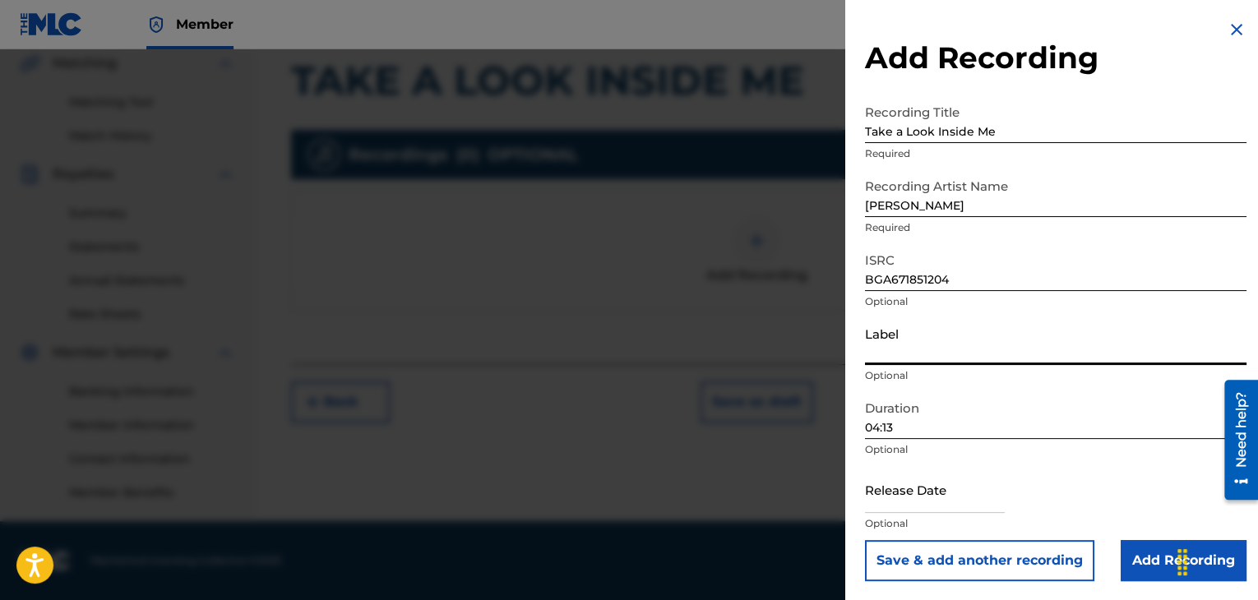
paste input "Riva Sound"
type input "Riva Sound"
click at [1136, 568] on input "Add Recording" at bounding box center [1184, 560] width 126 height 41
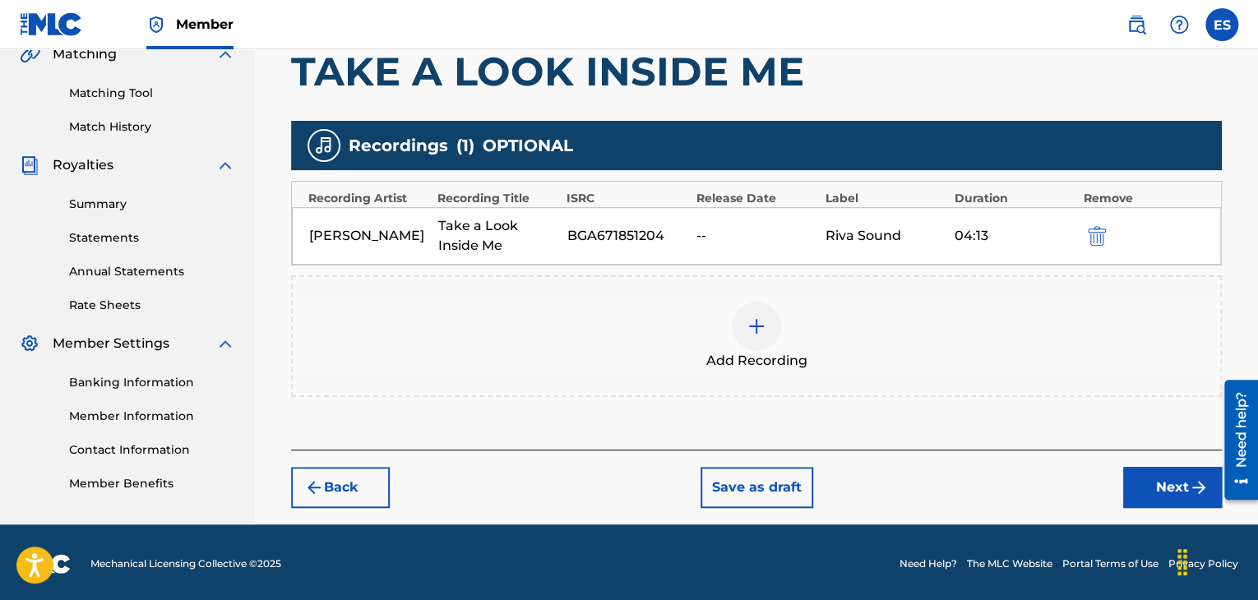
scroll to position [396, 0]
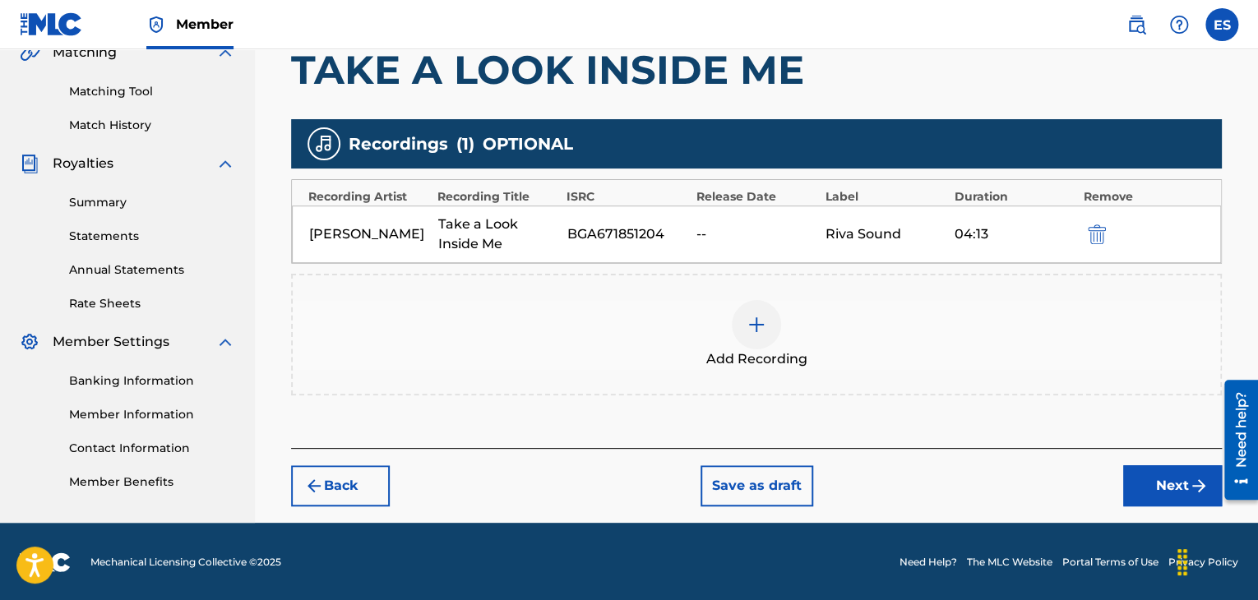
click at [1159, 491] on button "Next" at bounding box center [1173, 486] width 99 height 41
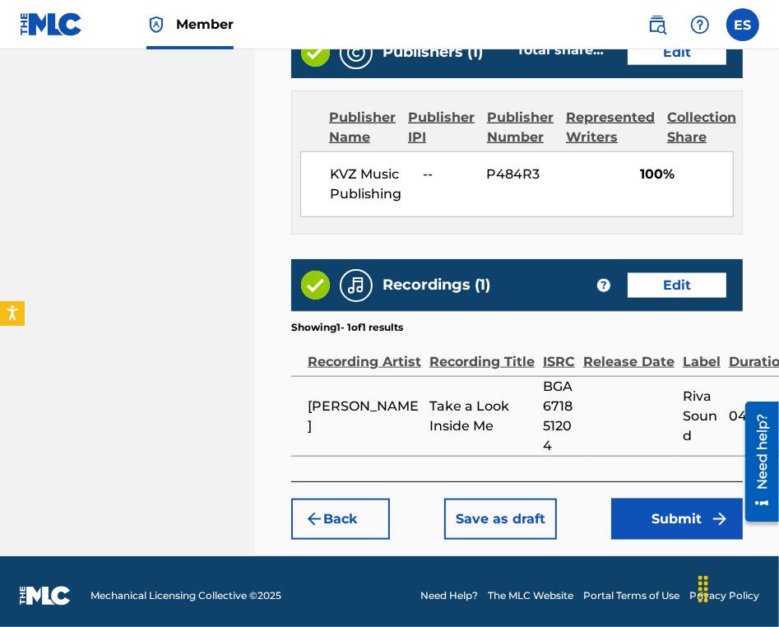
scroll to position [968, 0]
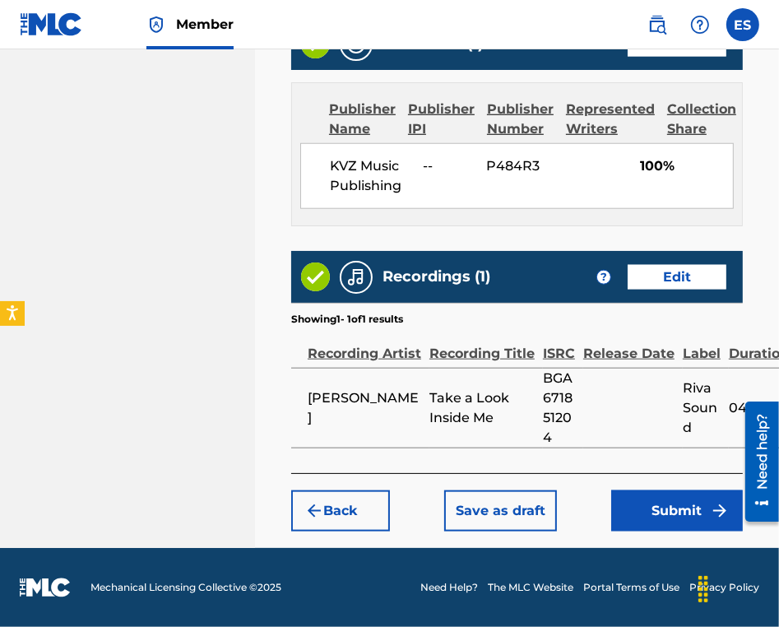
click at [671, 526] on button "Submit" at bounding box center [677, 510] width 132 height 41
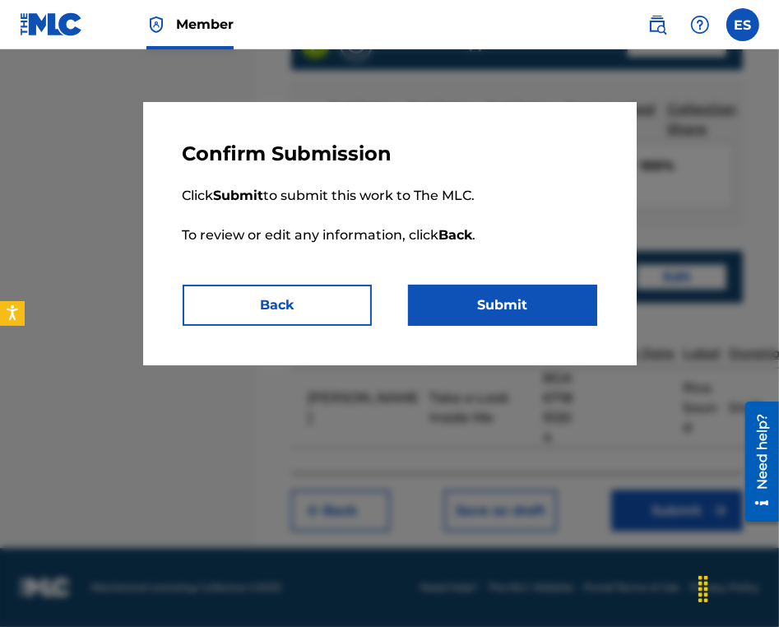
click at [543, 285] on button "Submit" at bounding box center [502, 305] width 189 height 41
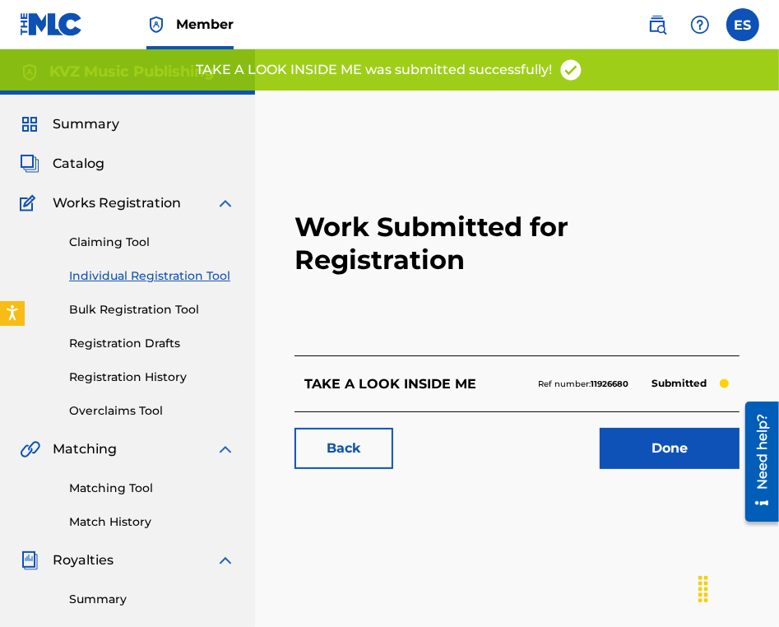
click at [186, 271] on link "Individual Registration Tool" at bounding box center [152, 275] width 166 height 17
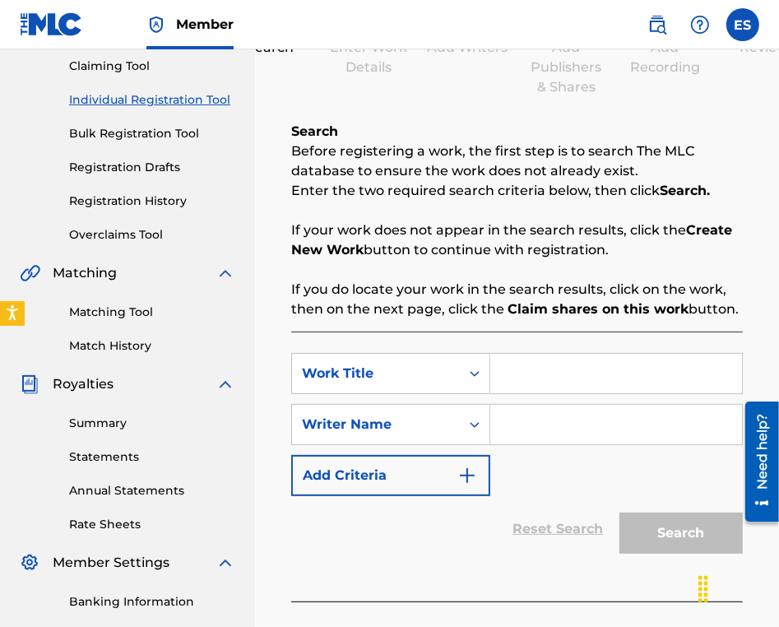
scroll to position [359, 0]
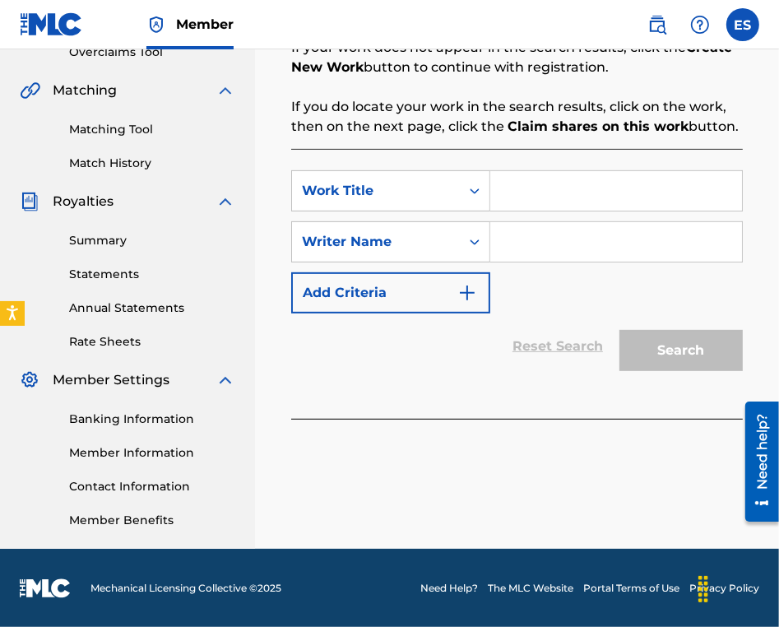
click at [544, 191] on input "Search Form" at bounding box center [616, 190] width 252 height 39
paste input "TAMBURO MOYA"
click at [509, 192] on input "TAMBURO MOYA" at bounding box center [616, 190] width 252 height 39
type input "TAMBURO MOYA"
click at [566, 234] on input "Search Form" at bounding box center [616, 241] width 252 height 39
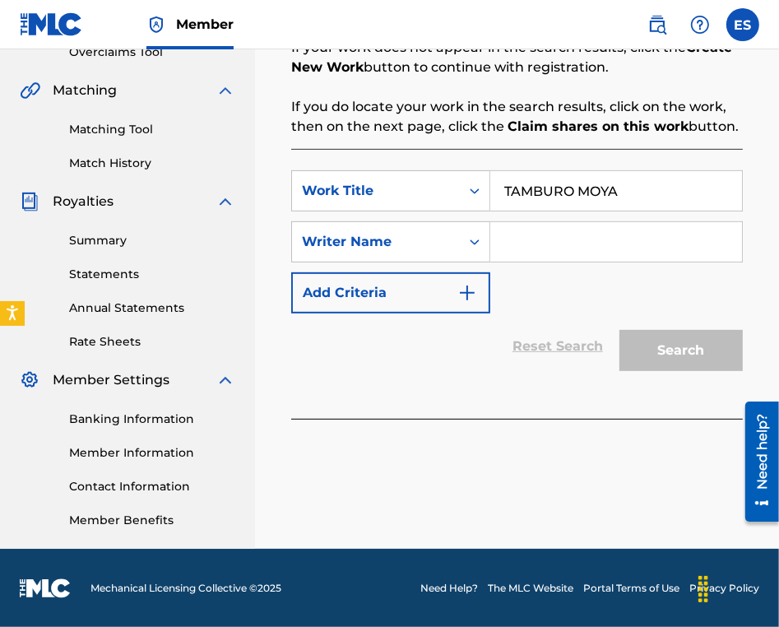
type input "ASSEN DRAGNEV"
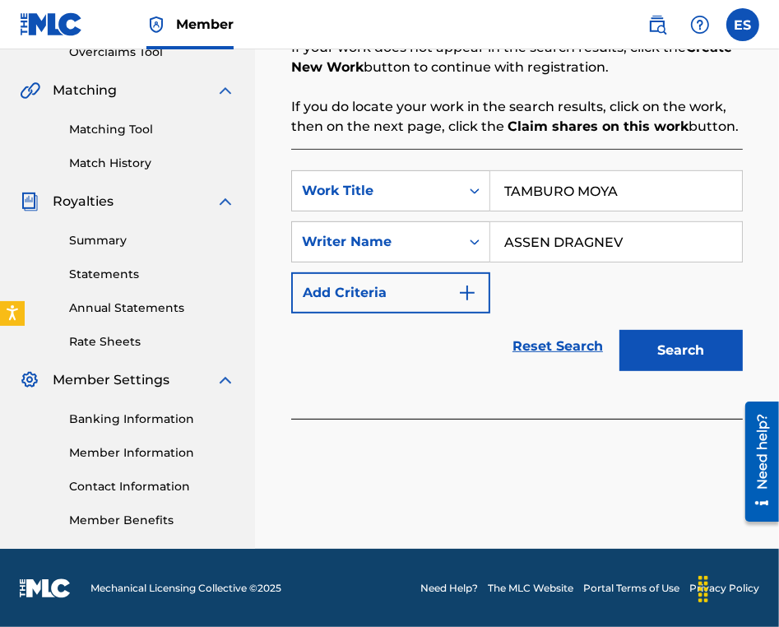
click at [643, 359] on button "Search" at bounding box center [680, 350] width 123 height 41
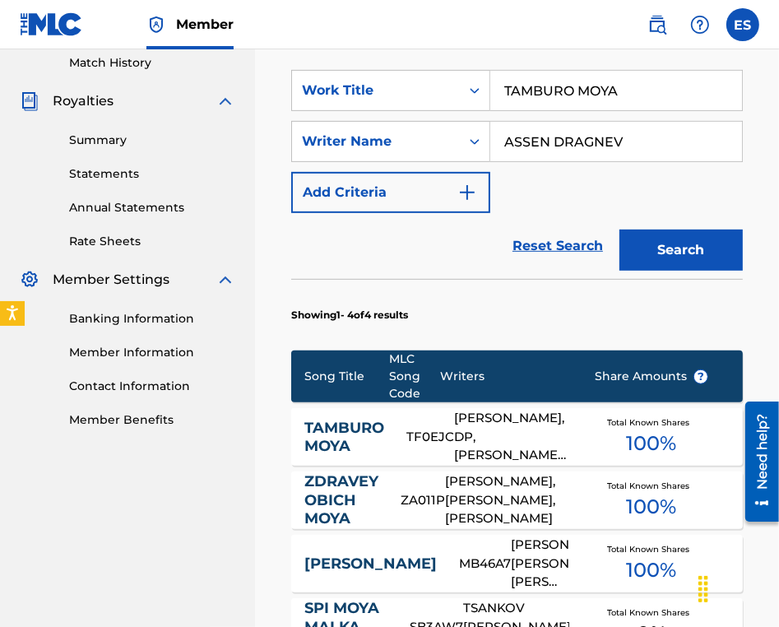
scroll to position [523, 0]
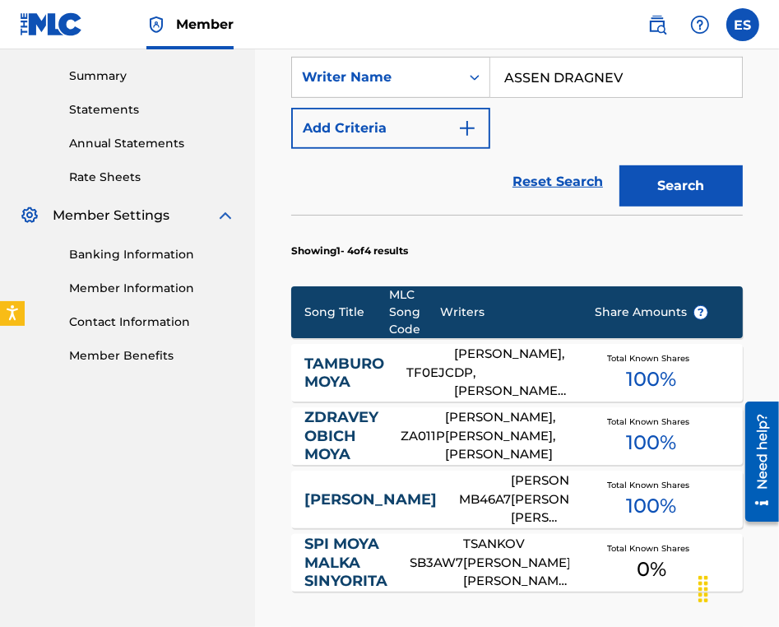
click at [532, 370] on div "[PERSON_NAME], DP, [PERSON_NAME], [PERSON_NAME], DP DP, [PERSON_NAME]" at bounding box center [511, 373] width 115 height 56
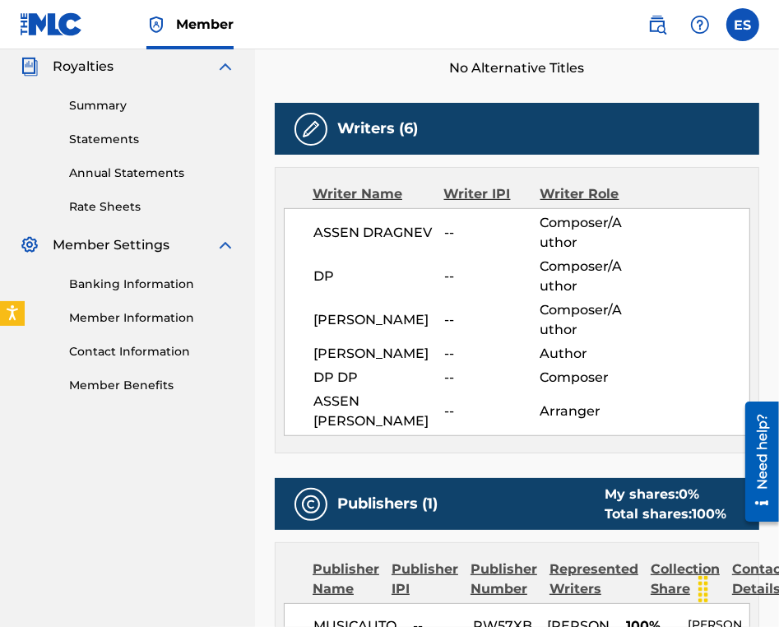
scroll to position [823, 0]
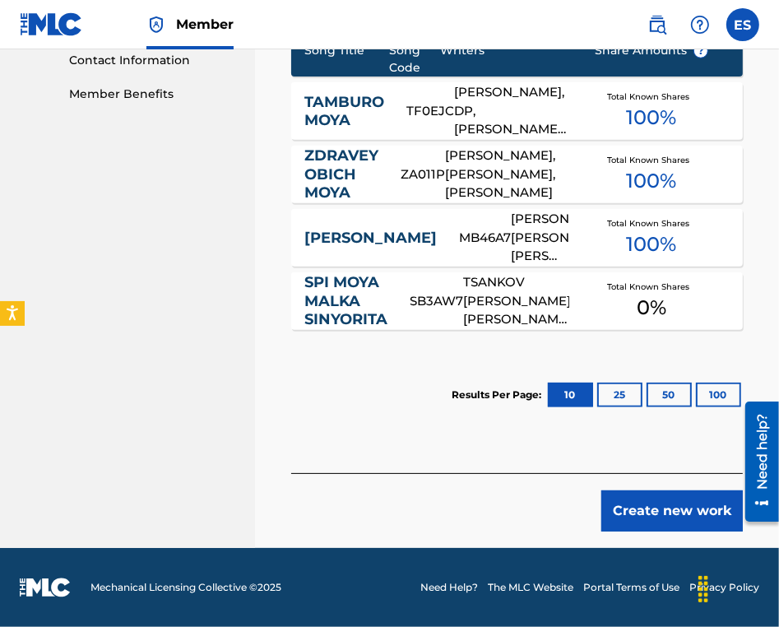
scroll to position [783, 0]
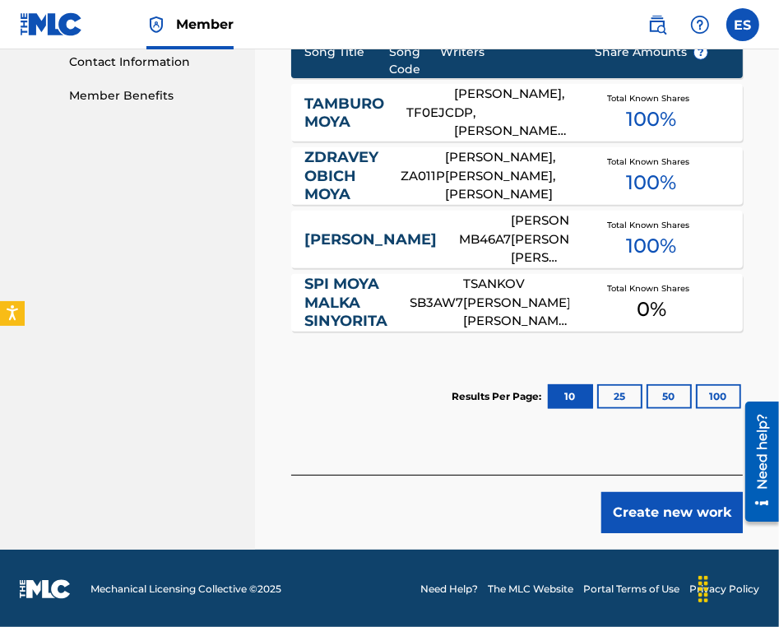
click at [692, 511] on button "Create new work" at bounding box center [671, 512] width 141 height 41
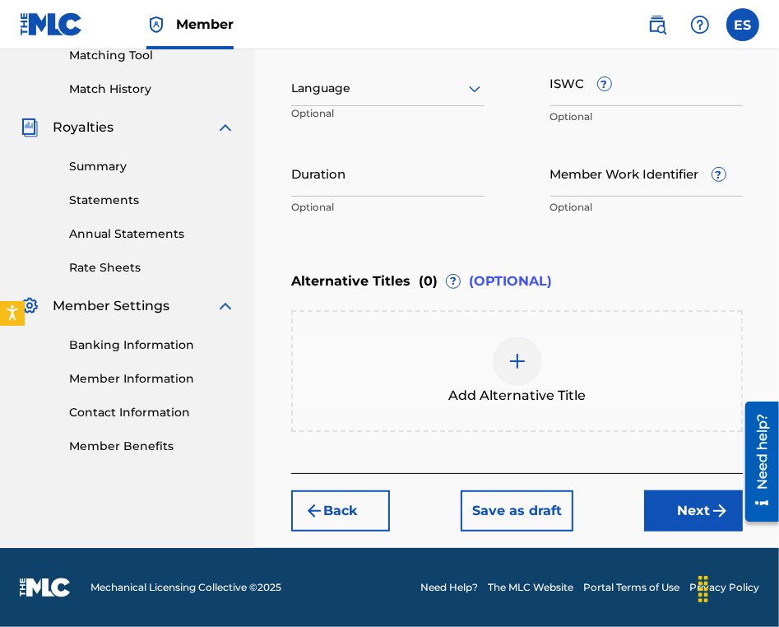
scroll to position [431, 0]
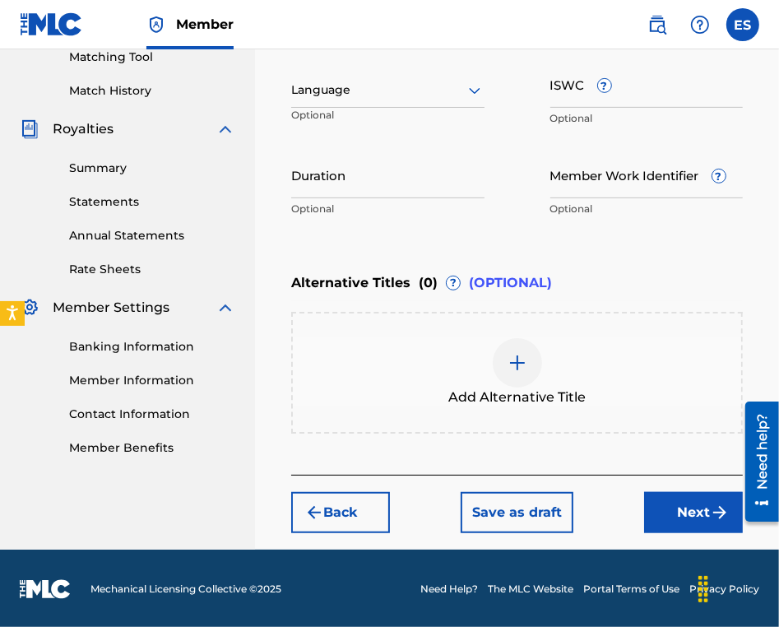
click at [320, 87] on div at bounding box center [387, 90] width 193 height 21
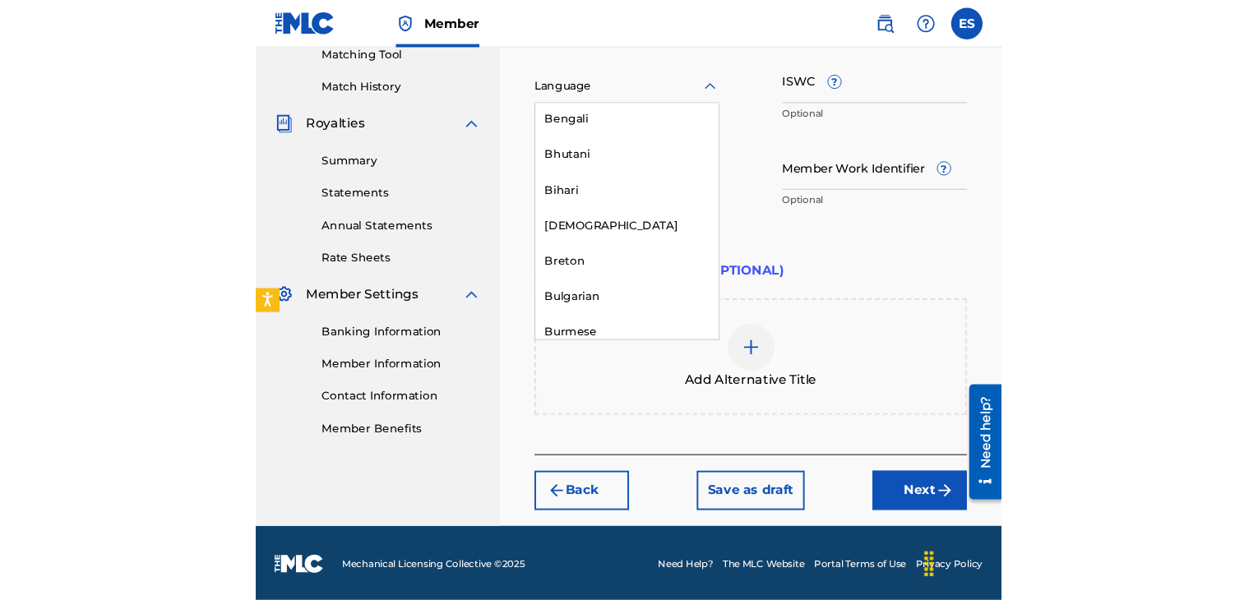
scroll to position [658, 0]
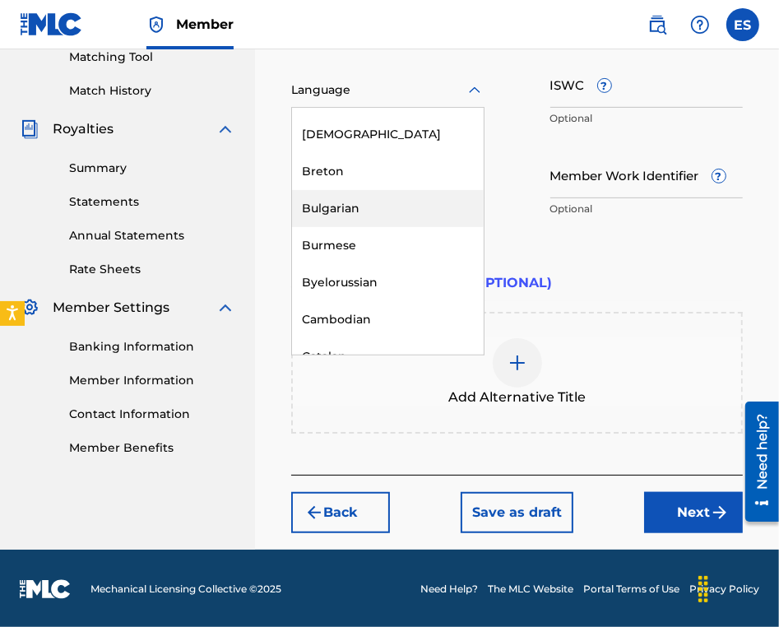
click at [368, 208] on div "Bulgarian" at bounding box center [388, 208] width 192 height 37
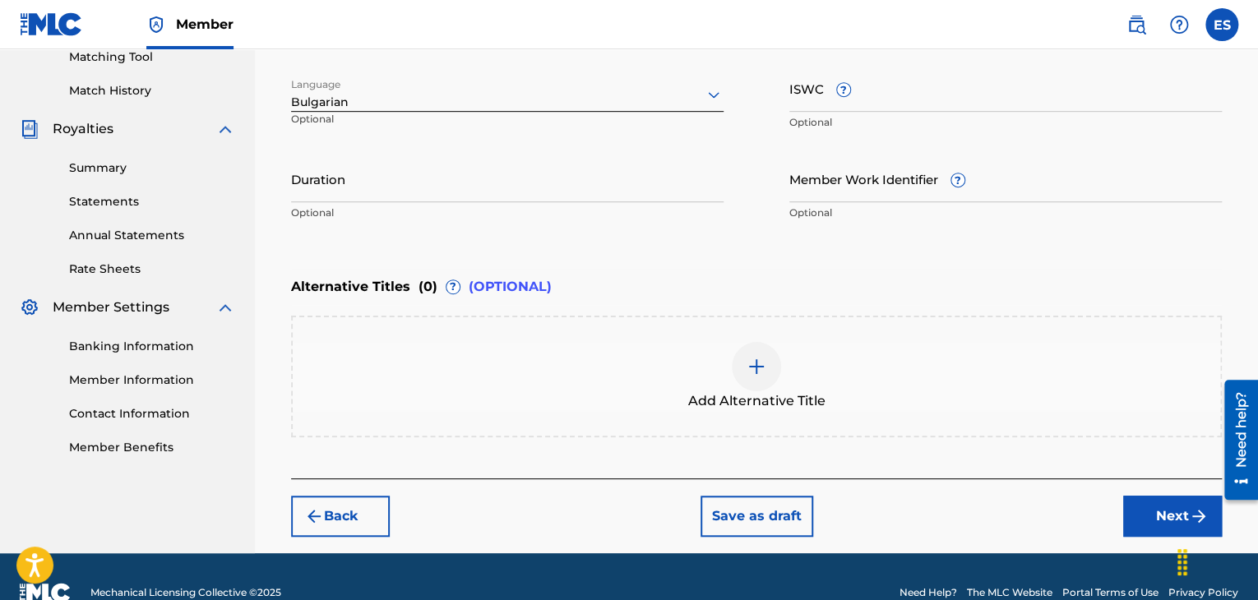
click at [474, 192] on input "Duration" at bounding box center [507, 178] width 433 height 47
type input "04:00"
click at [738, 376] on div at bounding box center [756, 366] width 49 height 49
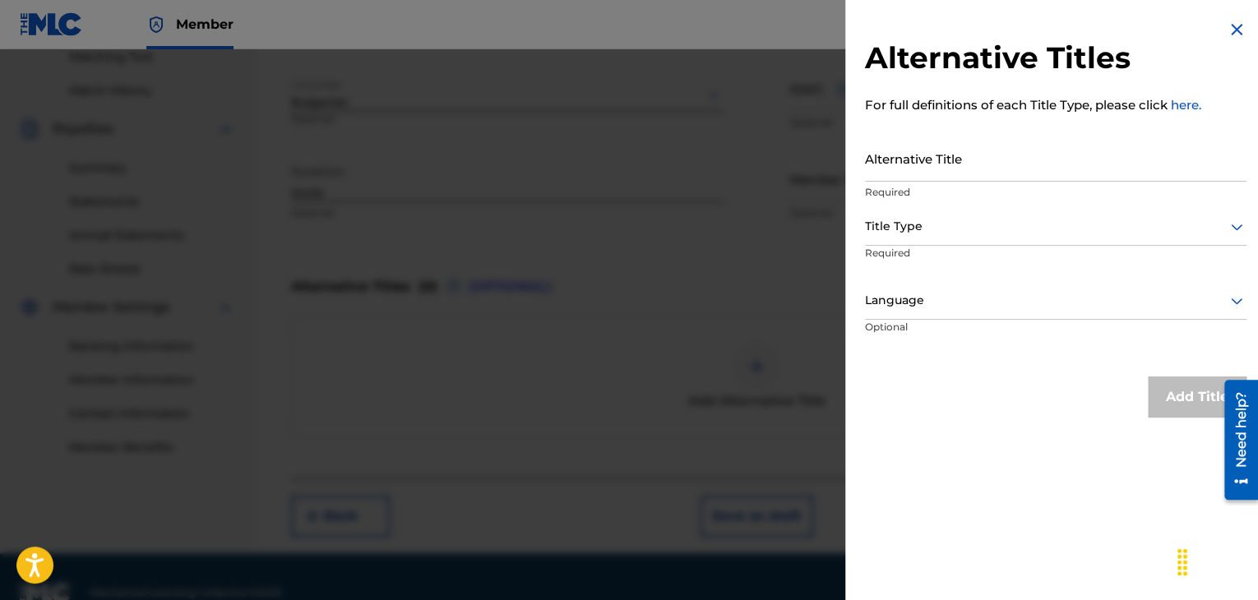
click at [917, 151] on input "Alternative Title" at bounding box center [1056, 158] width 382 height 47
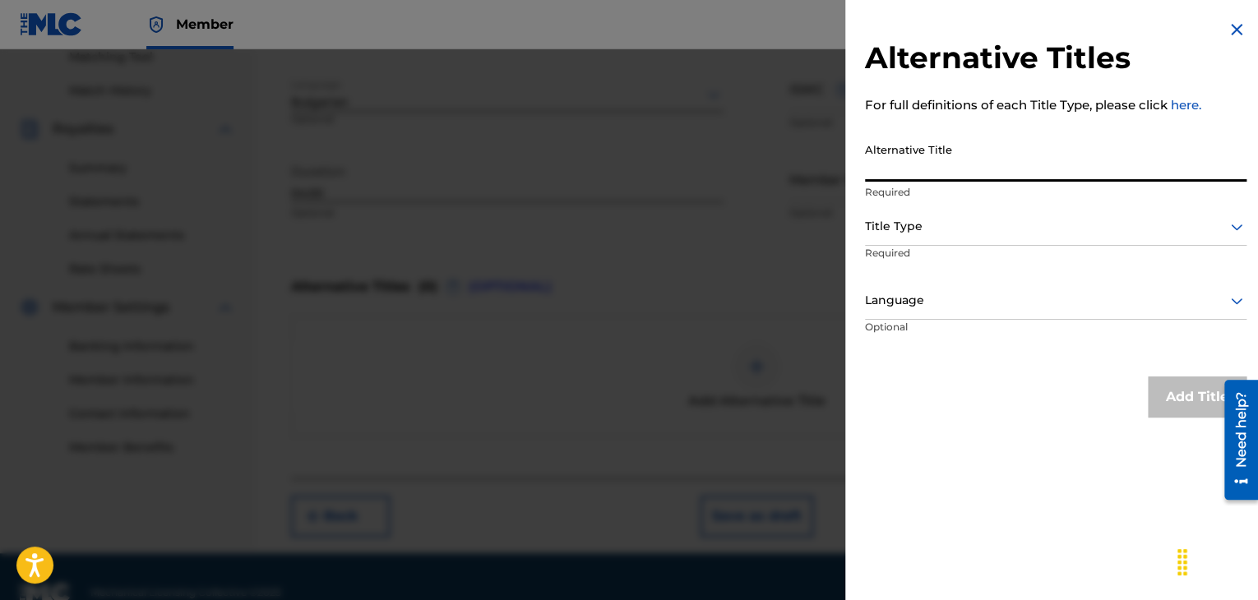
paste input "ТАМБУРО МОЯ"
type input "ТАМБУРО МОЯ"
click at [915, 229] on div at bounding box center [1056, 226] width 382 height 21
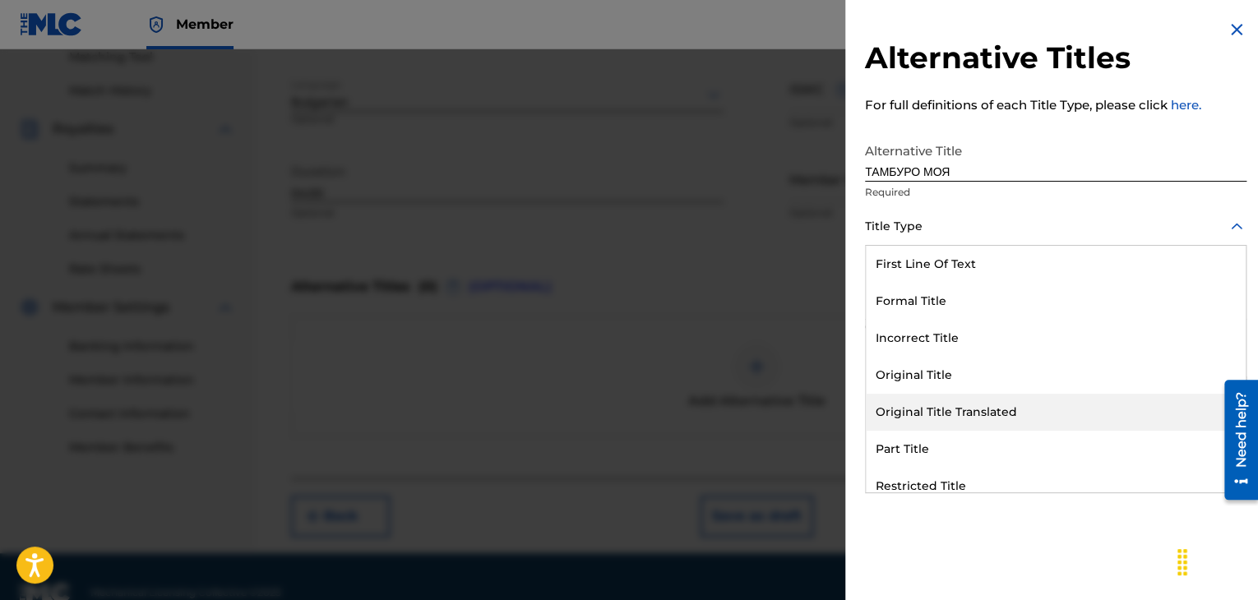
click at [929, 412] on div "Original Title Translated" at bounding box center [1056, 412] width 380 height 37
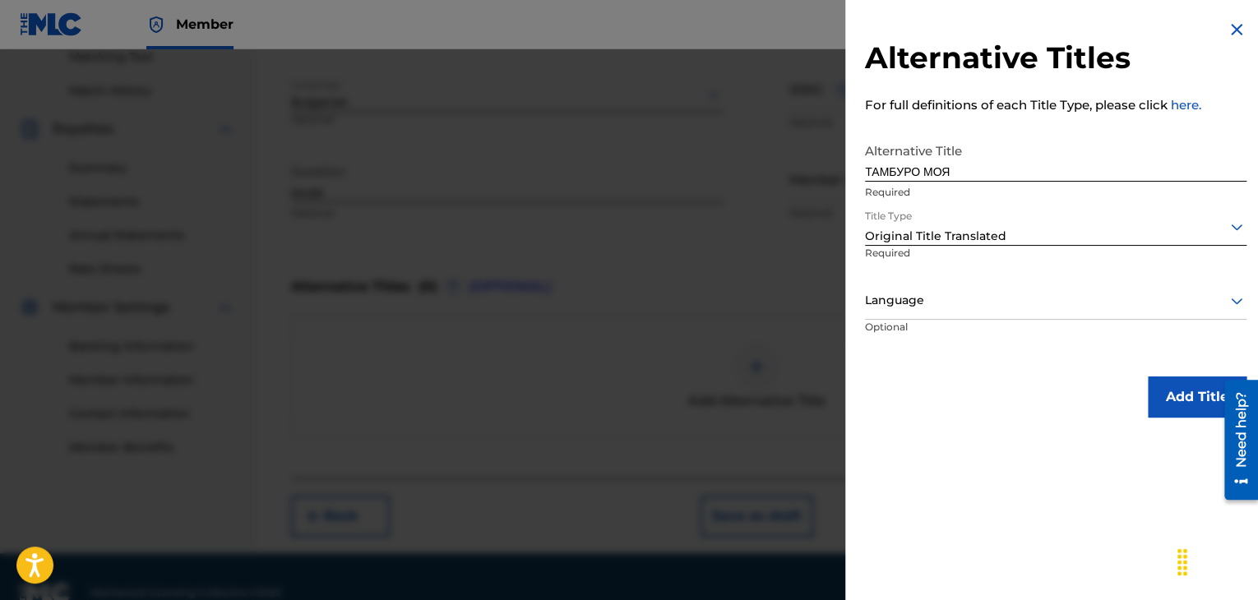
click at [935, 300] on div at bounding box center [1056, 300] width 382 height 21
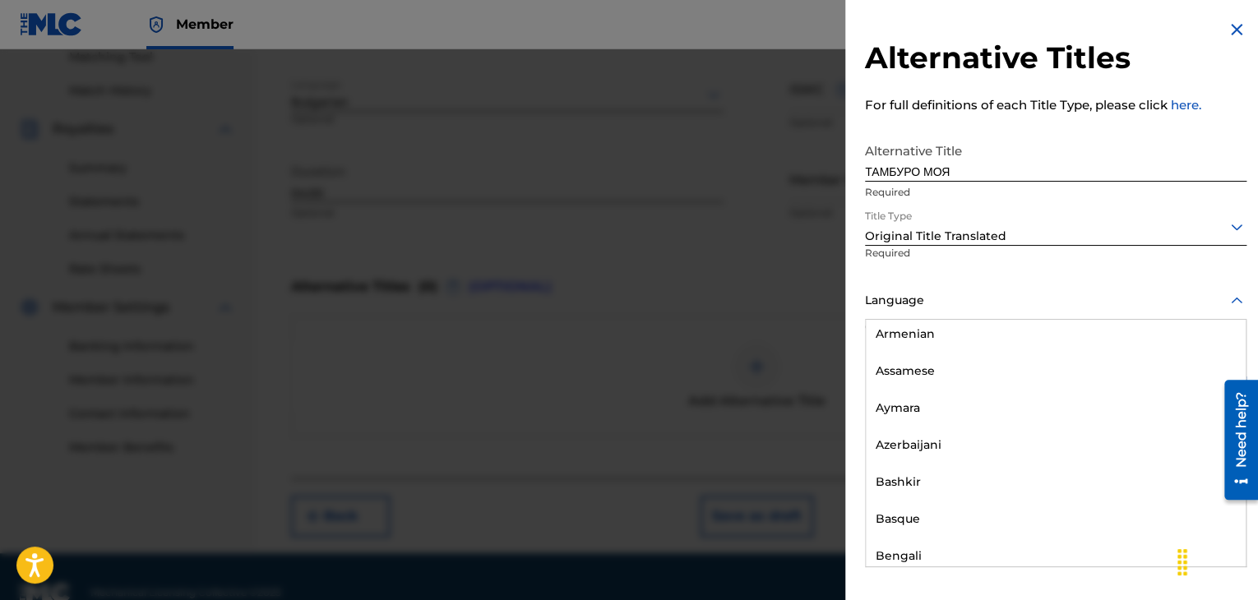
scroll to position [576, 0]
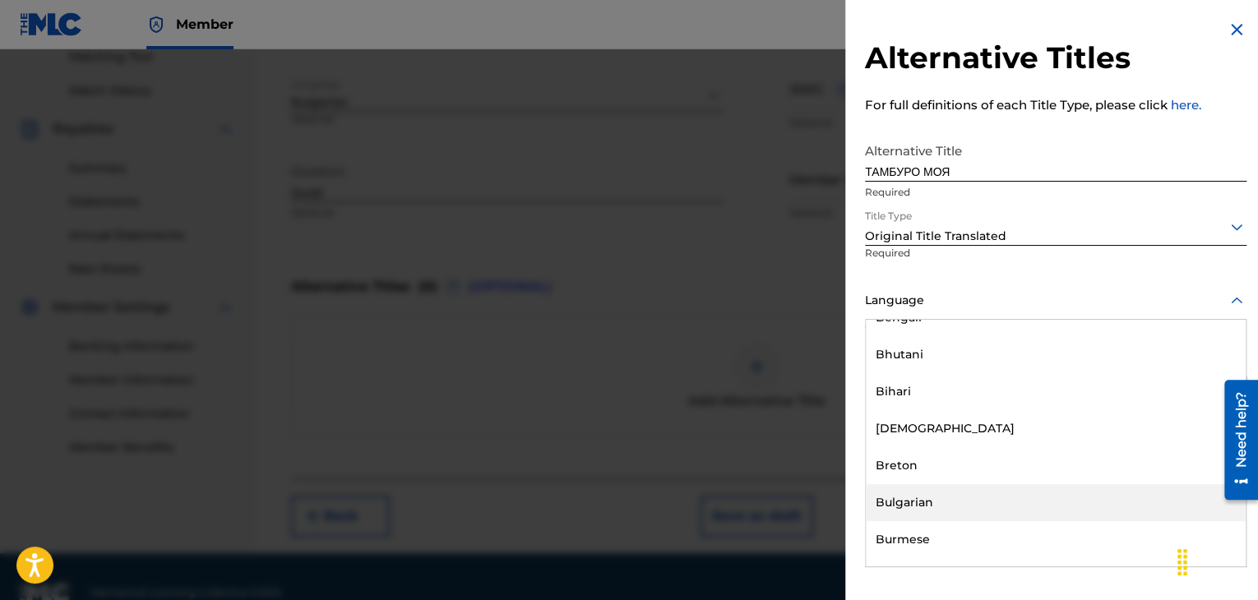
click at [924, 498] on div "Bulgarian" at bounding box center [1056, 502] width 380 height 37
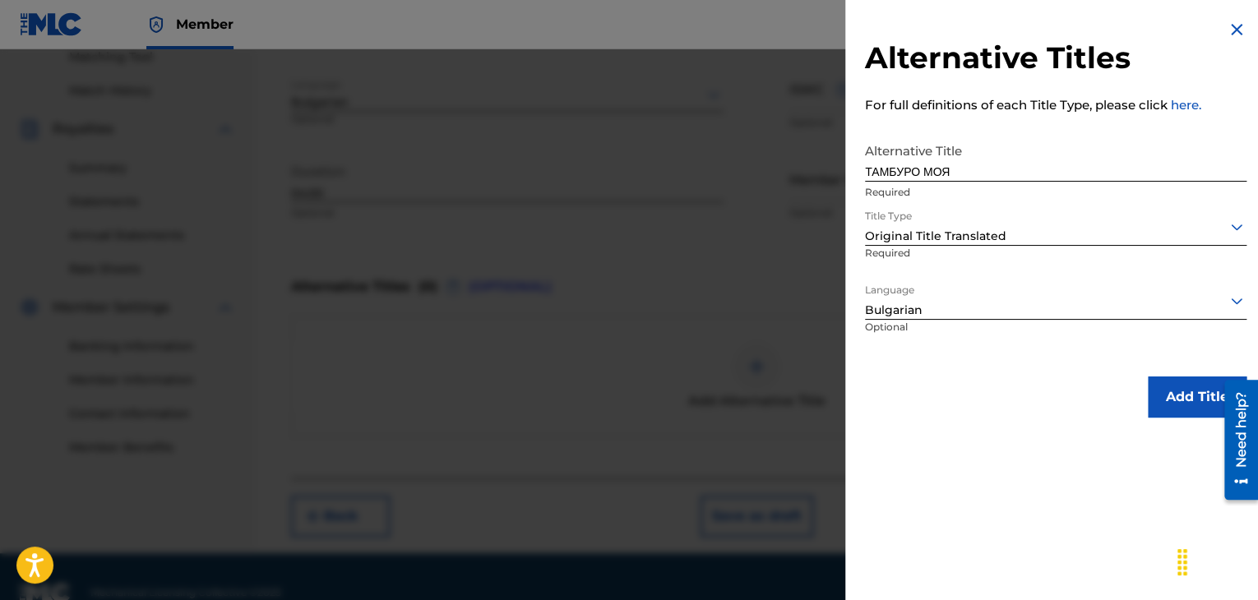
click at [1168, 406] on button "Add Title" at bounding box center [1197, 397] width 99 height 41
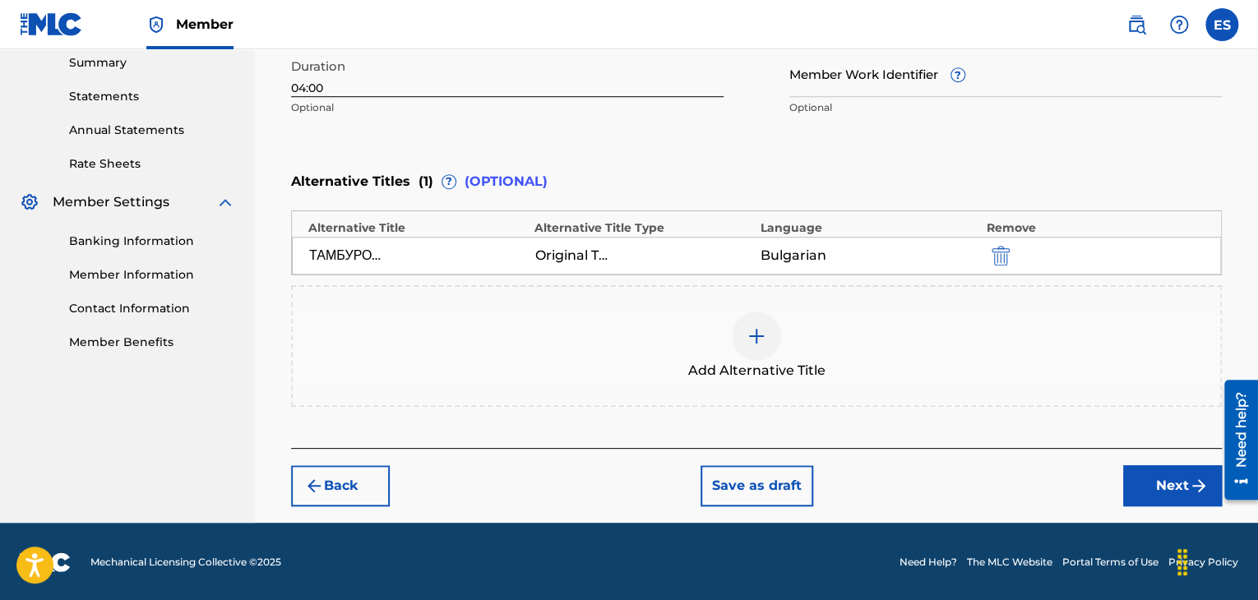
click at [1152, 490] on button "Next" at bounding box center [1173, 486] width 99 height 41
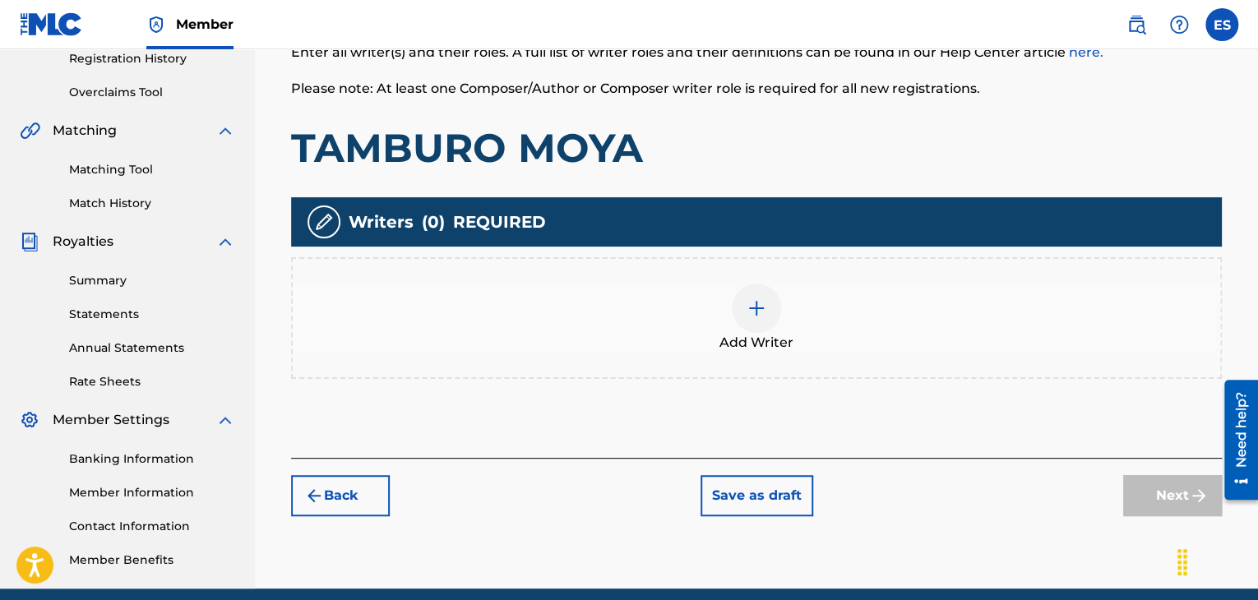
scroll to position [322, 0]
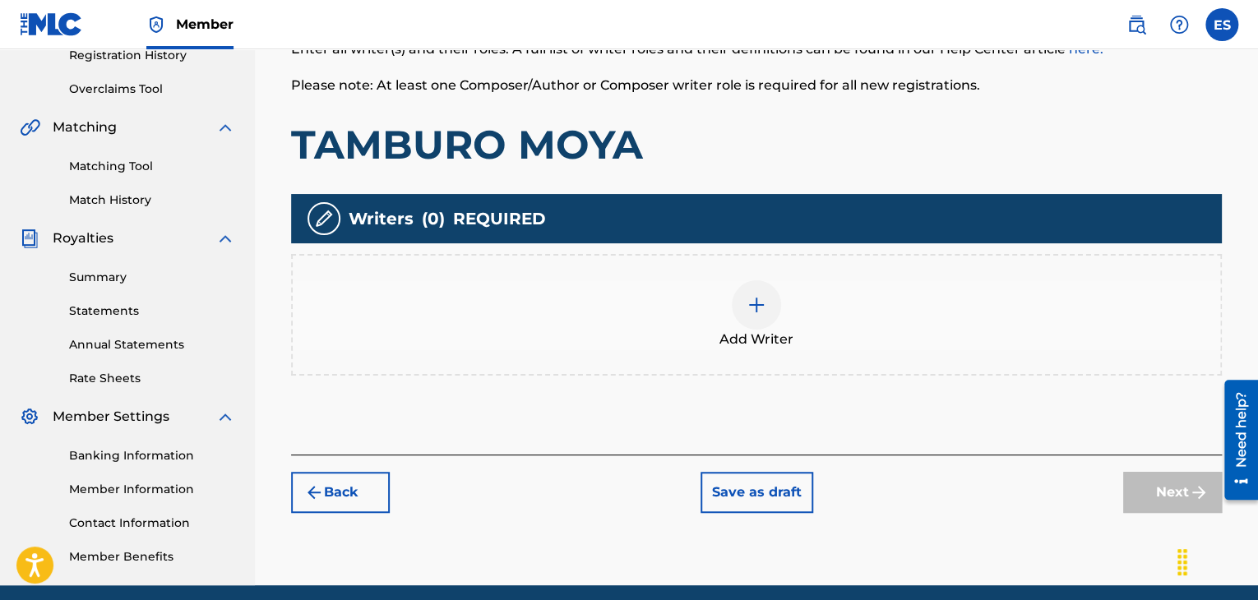
click at [753, 316] on div at bounding box center [756, 304] width 49 height 49
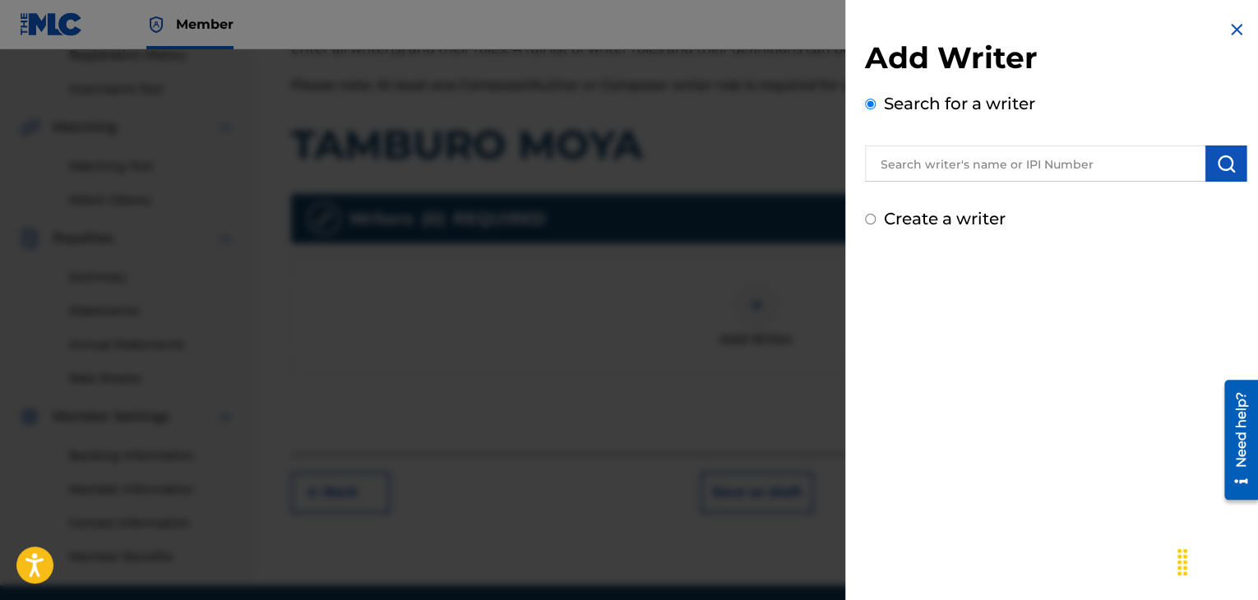
click at [1009, 169] on input "text" at bounding box center [1035, 164] width 341 height 36
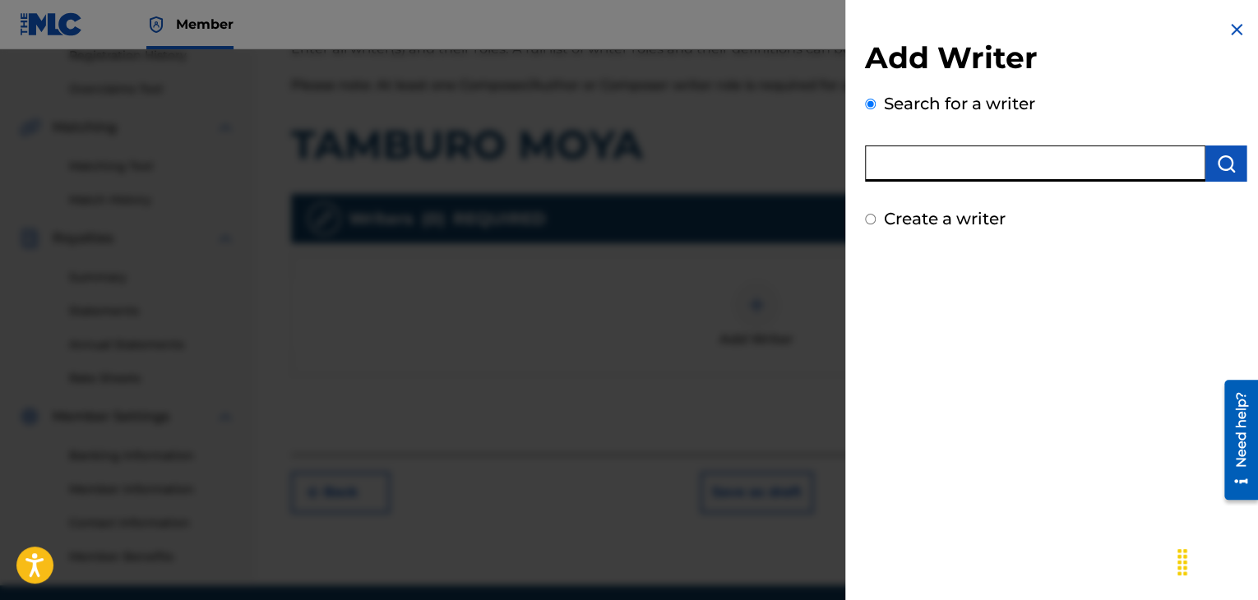
paste input "00258906432"
type input "00258906432"
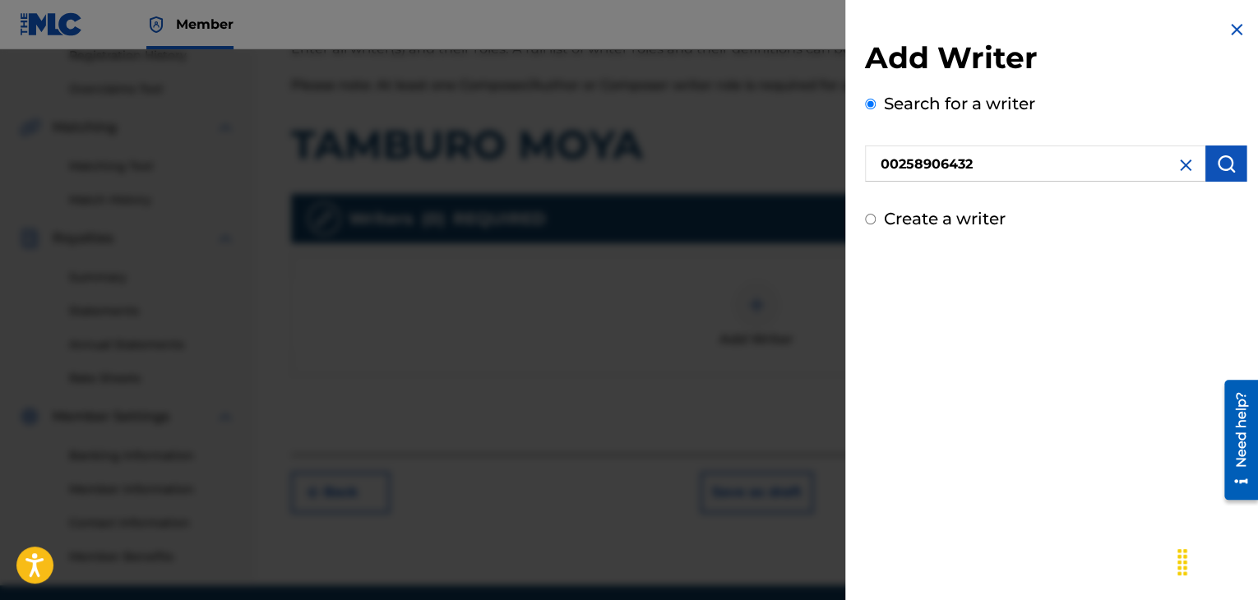
click at [1234, 162] on button "submit" at bounding box center [1226, 164] width 41 height 36
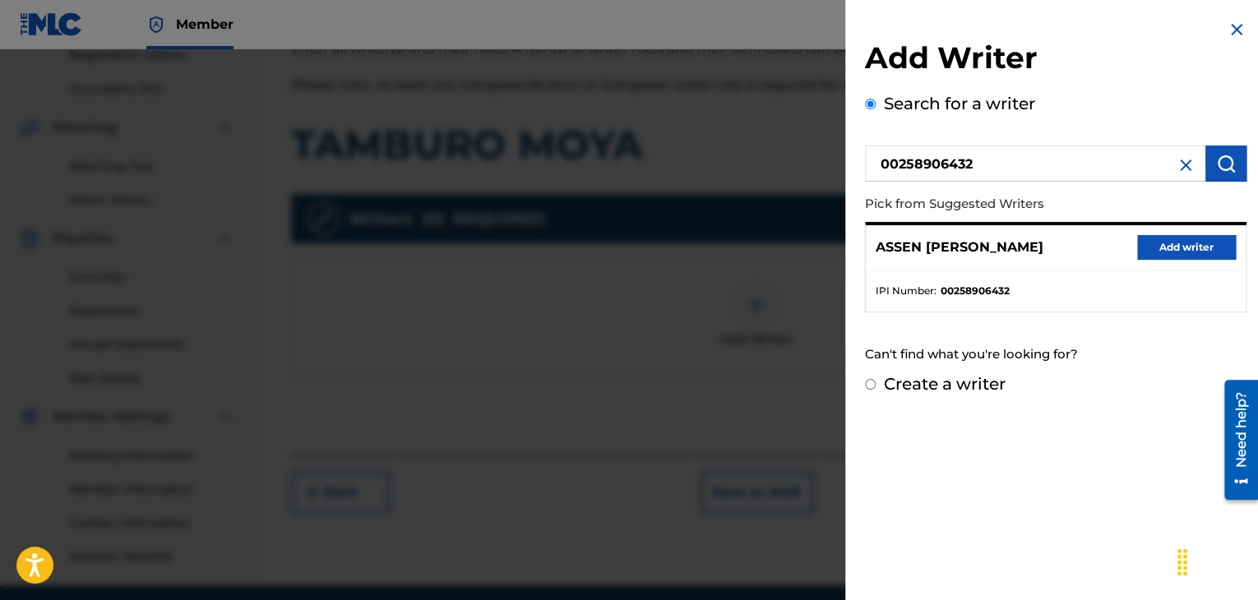
click at [1188, 251] on button "Add writer" at bounding box center [1187, 247] width 99 height 25
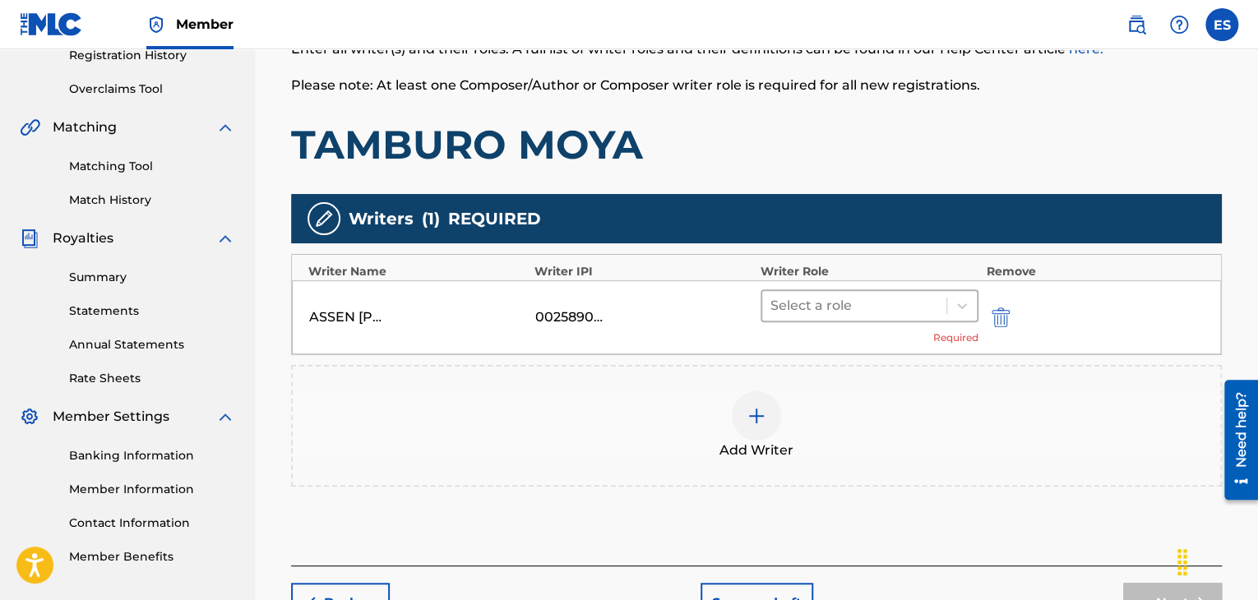
click at [880, 308] on div at bounding box center [855, 305] width 168 height 23
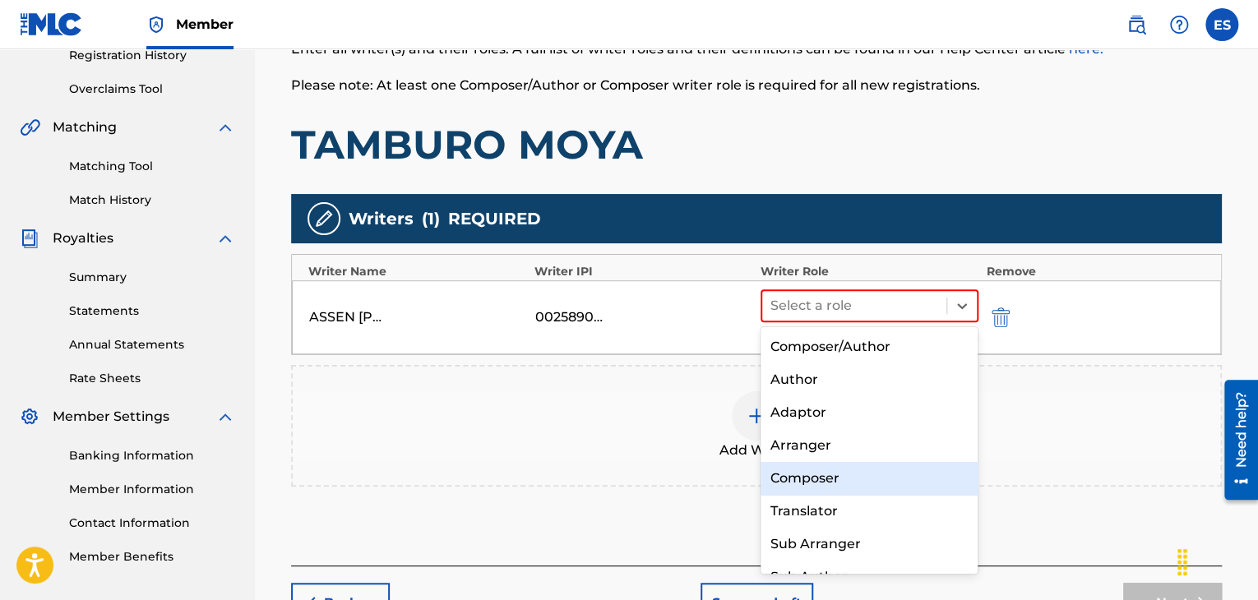
click at [828, 467] on div "Composer" at bounding box center [870, 478] width 218 height 33
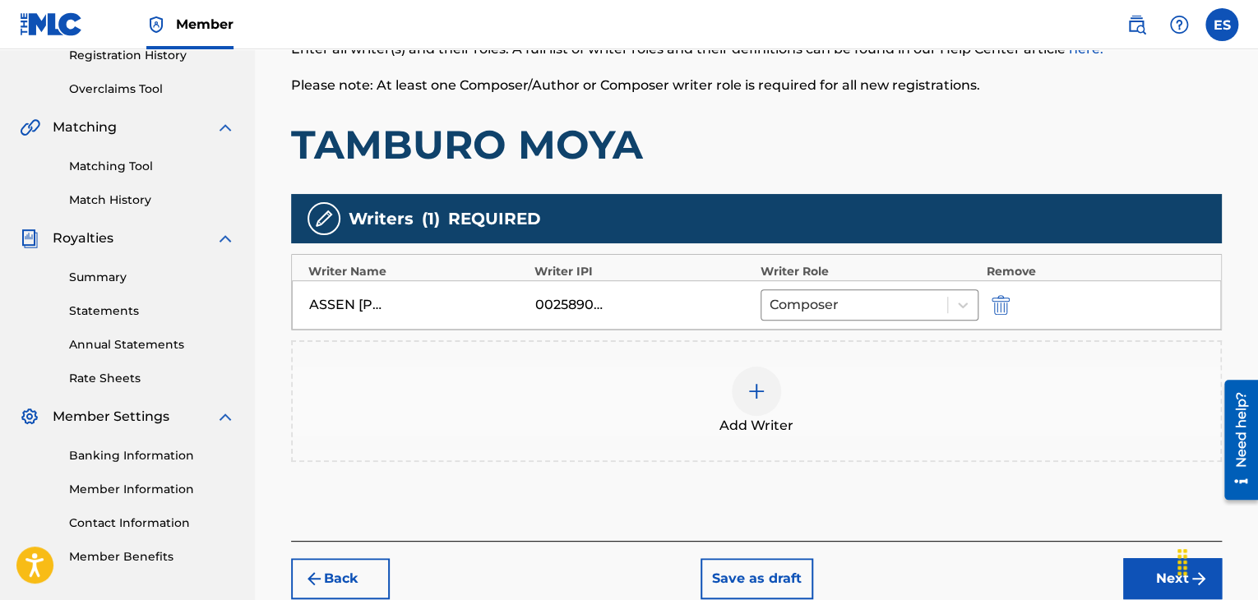
click at [769, 418] on span "Add Writer" at bounding box center [757, 426] width 74 height 20
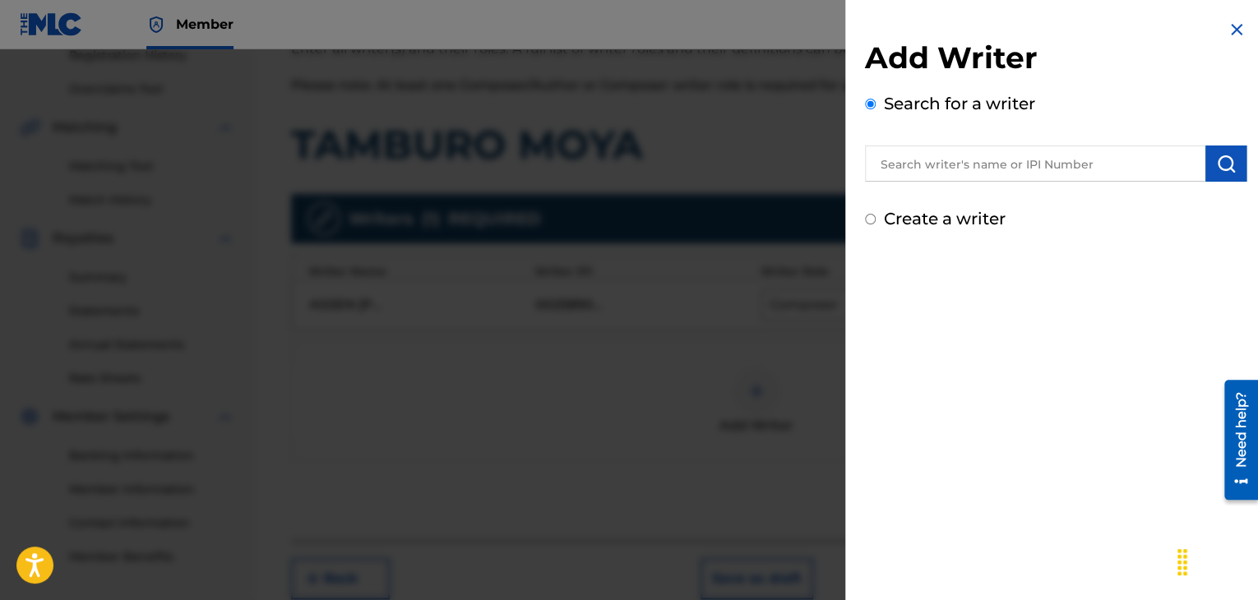
drag, startPoint x: 1225, startPoint y: 32, endPoint x: 1105, endPoint y: 141, distance: 161.3
click at [1227, 33] on img at bounding box center [1237, 30] width 20 height 20
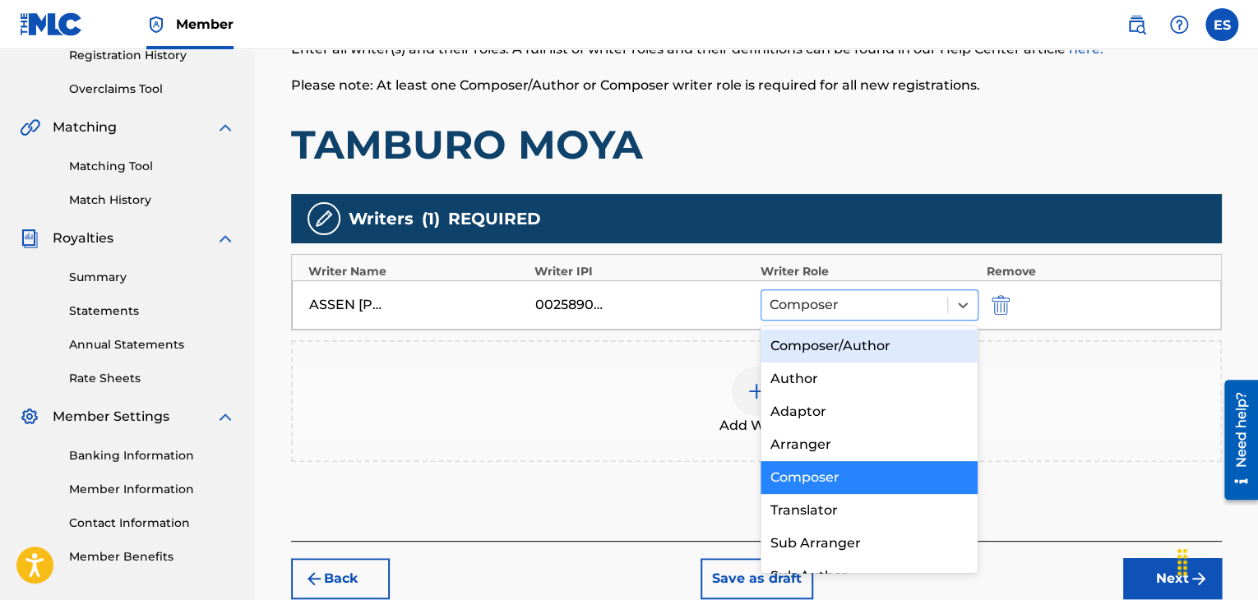
click at [911, 299] on div at bounding box center [854, 305] width 169 height 23
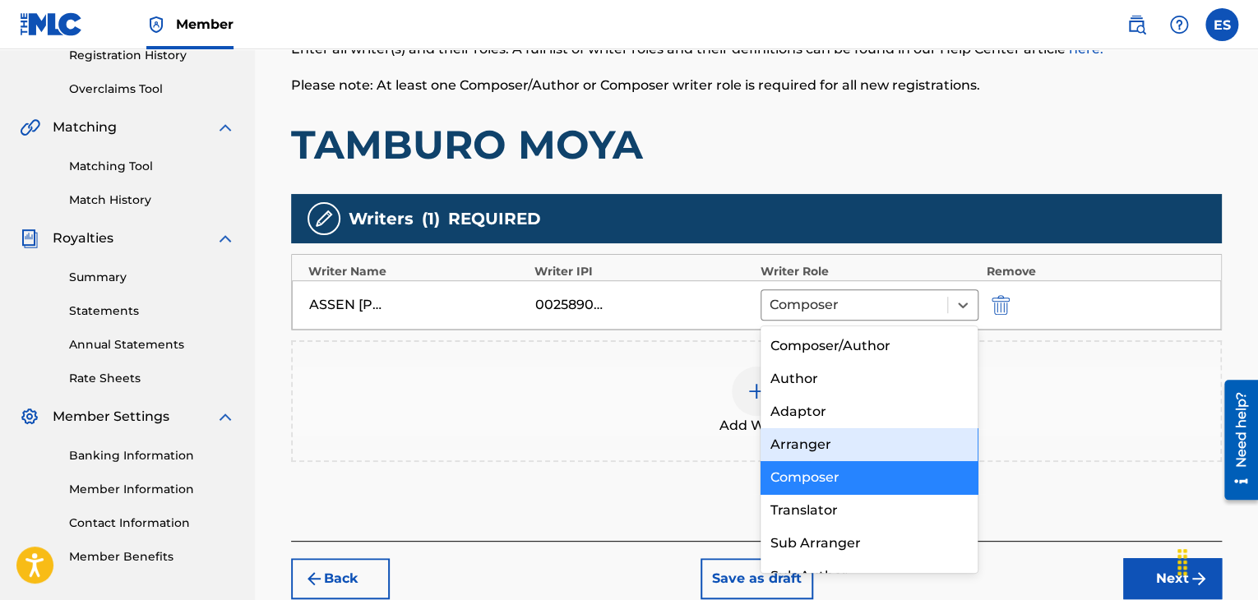
click at [836, 444] on div "Arranger" at bounding box center [870, 445] width 218 height 33
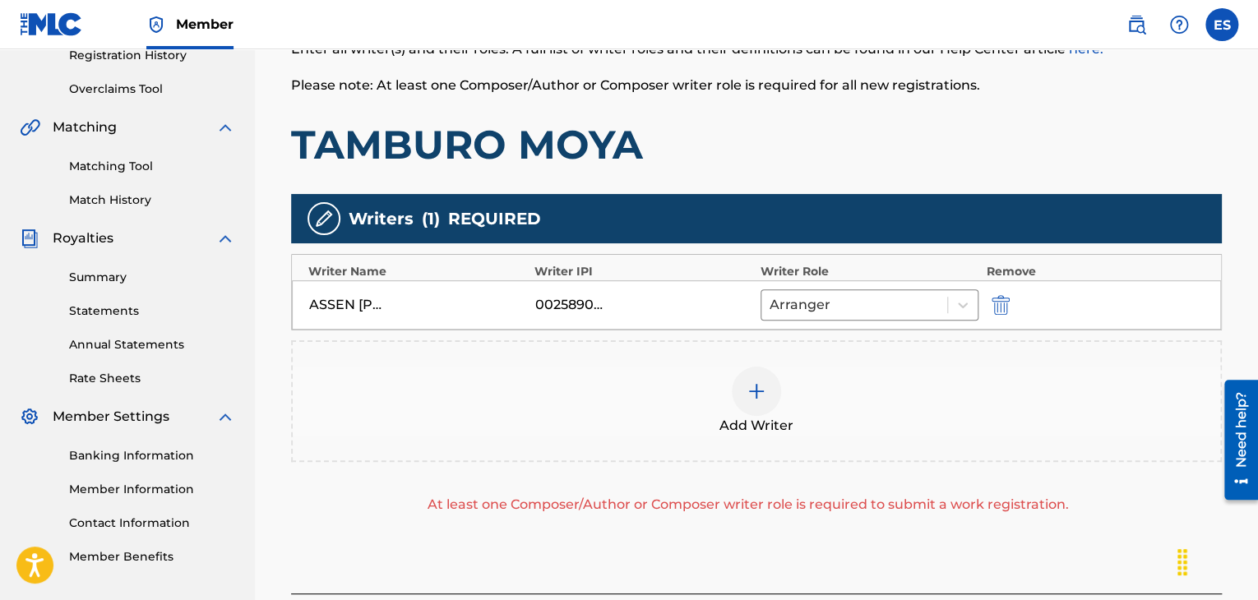
click at [754, 379] on div at bounding box center [756, 391] width 49 height 49
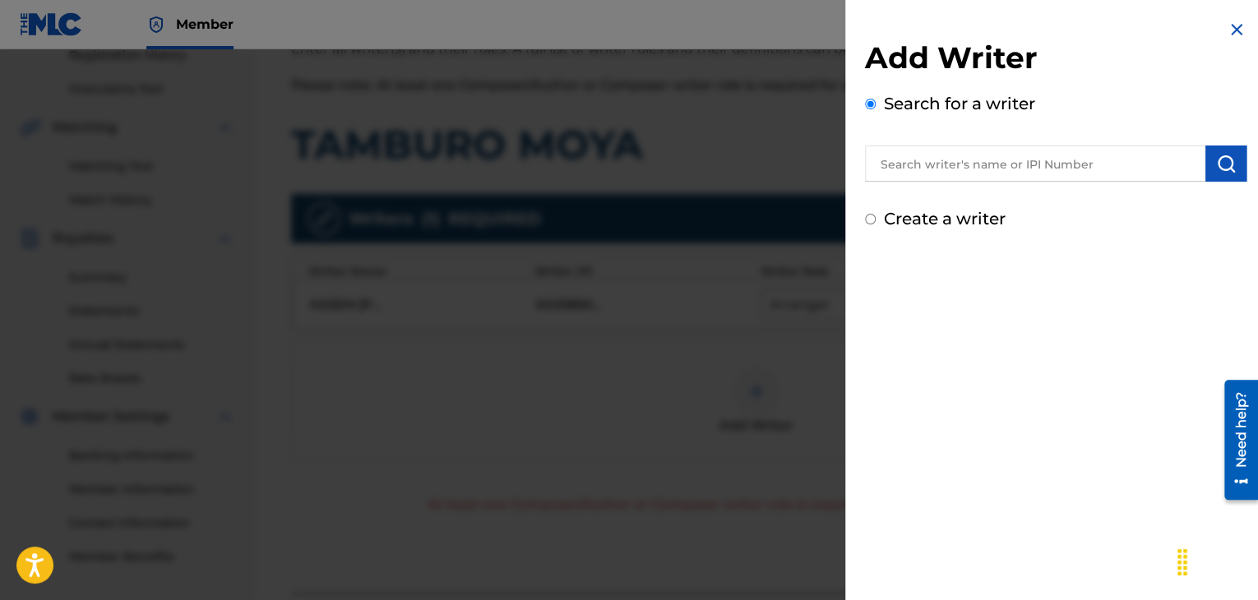
click at [962, 169] on input "text" at bounding box center [1035, 164] width 341 height 36
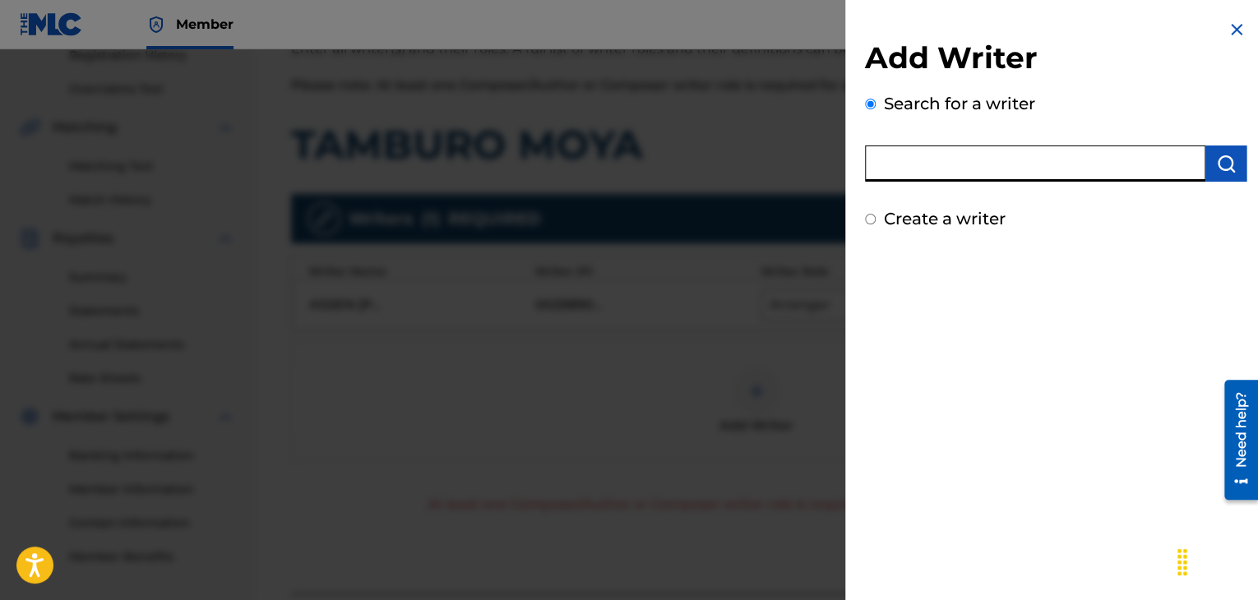
paste input "00039657154"
type input "00039657154"
click at [1209, 159] on button "submit" at bounding box center [1226, 164] width 41 height 36
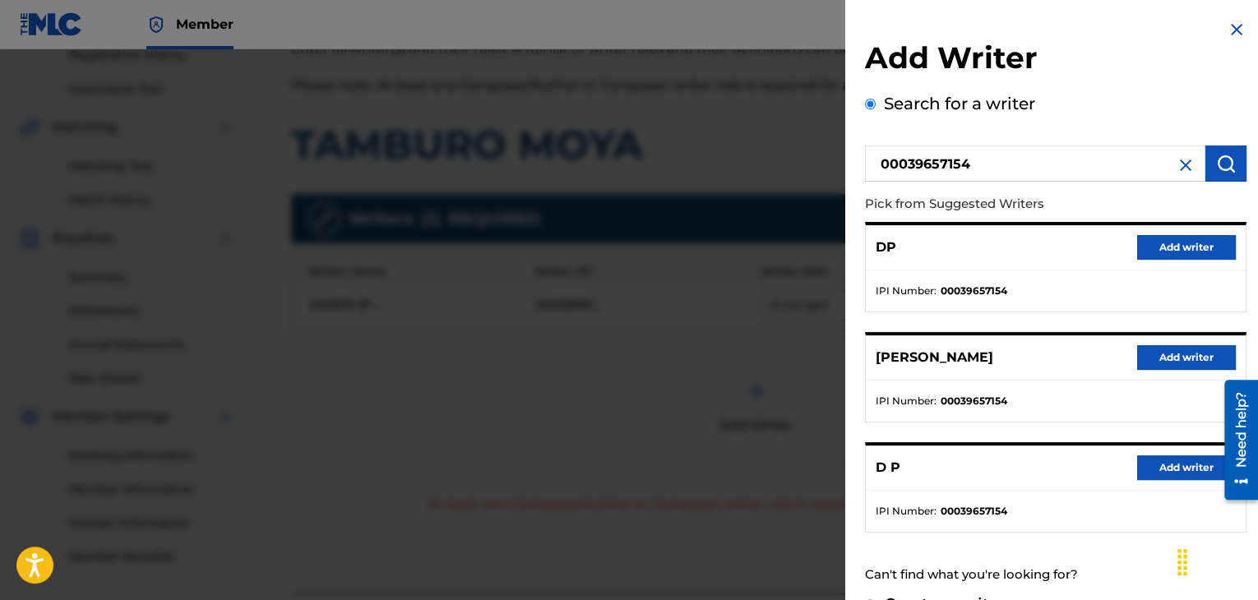
click at [1170, 247] on button "Add writer" at bounding box center [1187, 247] width 99 height 25
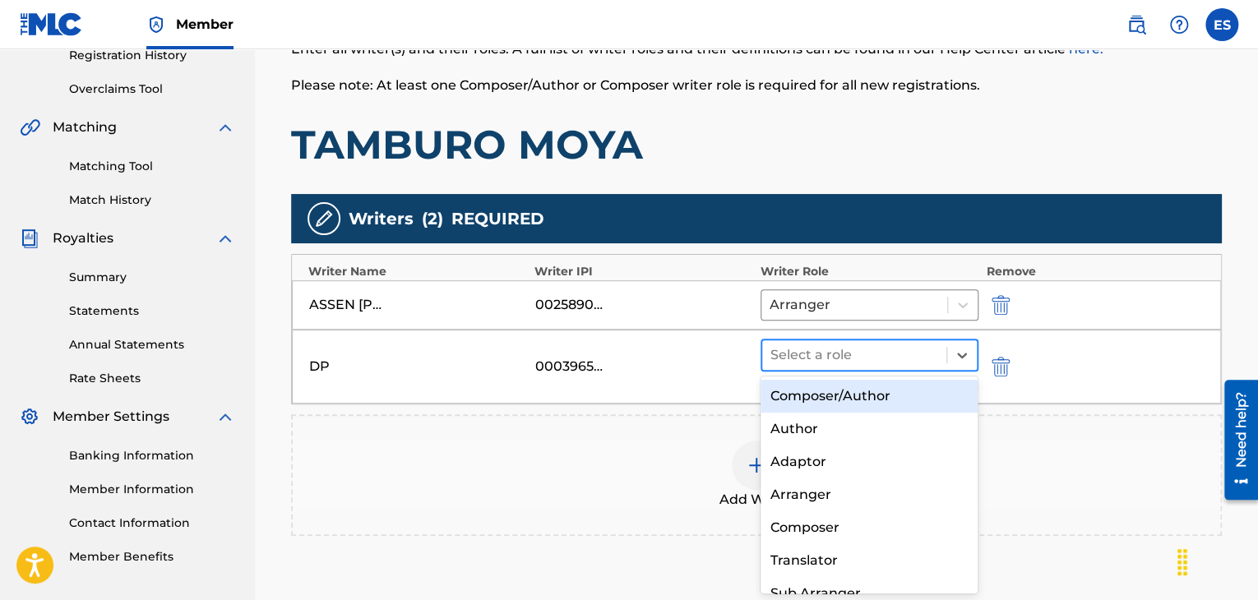
click at [848, 355] on div at bounding box center [855, 355] width 168 height 23
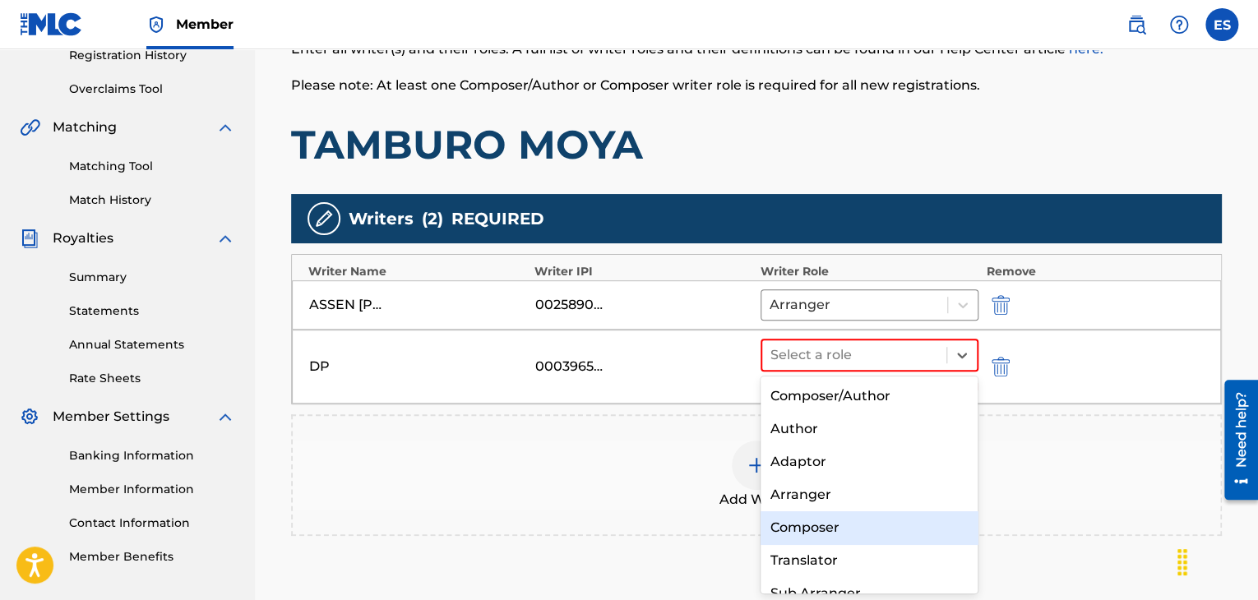
click at [803, 536] on div "Composer" at bounding box center [870, 528] width 218 height 33
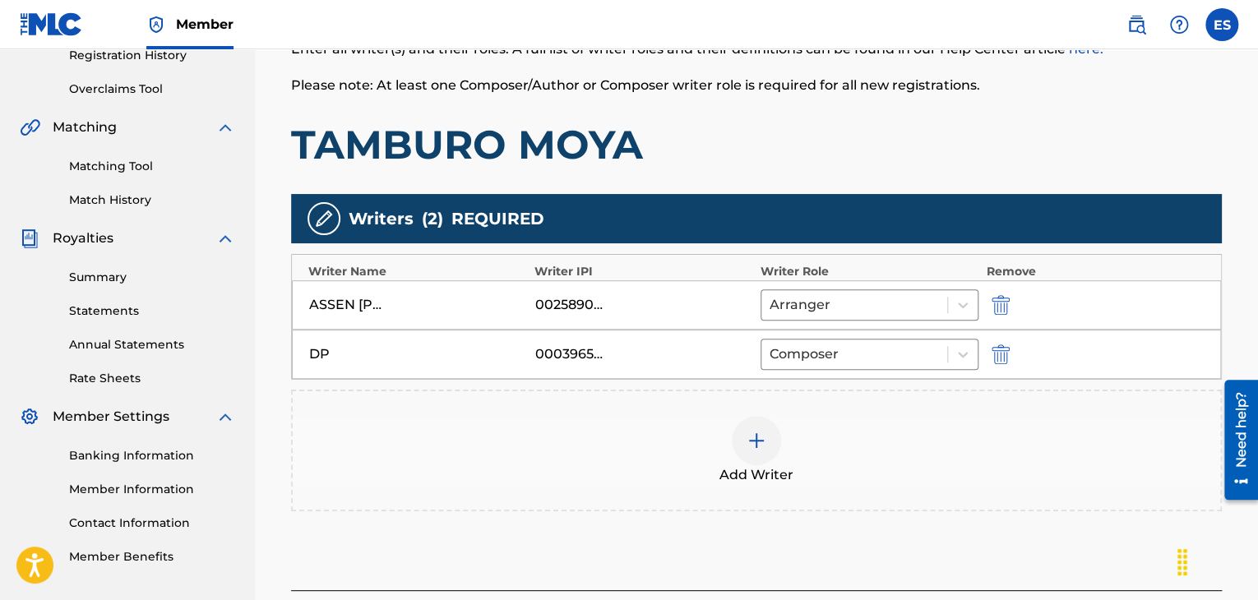
click at [744, 431] on div at bounding box center [756, 440] width 49 height 49
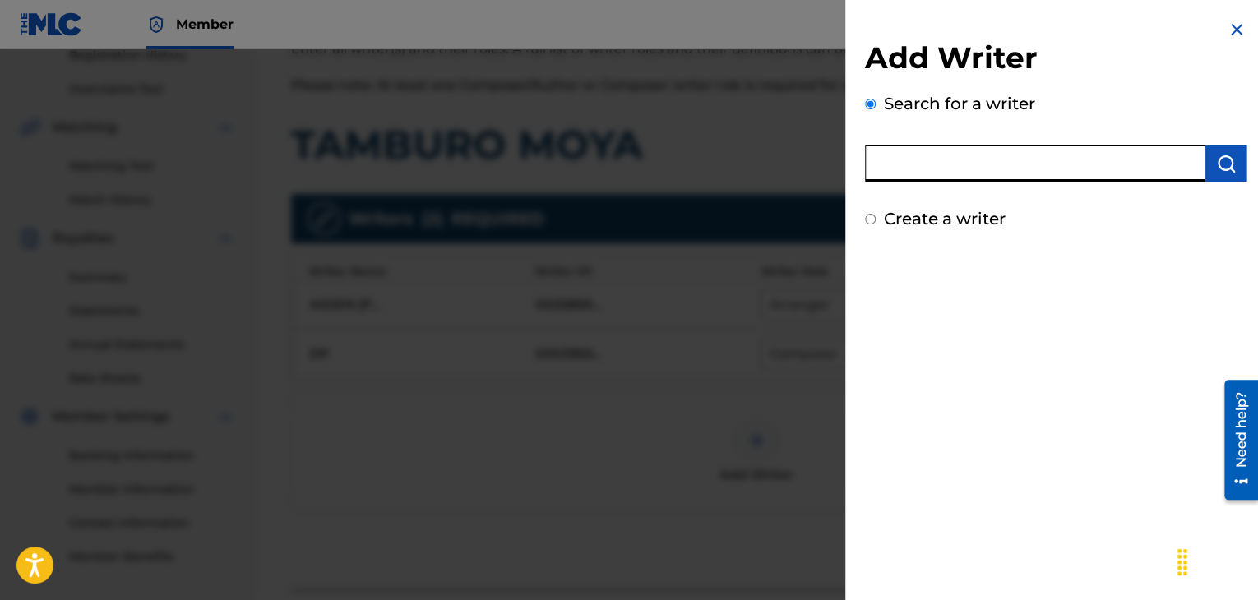
click at [1049, 165] on input "text" at bounding box center [1035, 164] width 341 height 36
paste input "00258916428"
type input "00258916428"
click at [1217, 162] on img "submit" at bounding box center [1227, 164] width 20 height 20
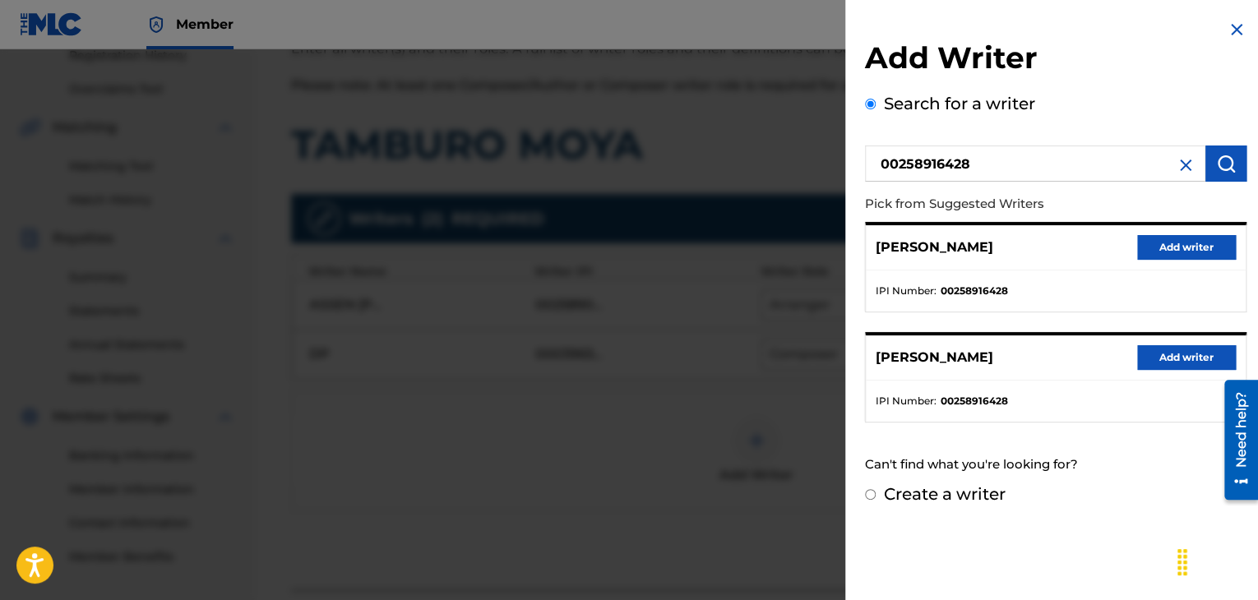
click at [1170, 259] on button "Add writer" at bounding box center [1187, 247] width 99 height 25
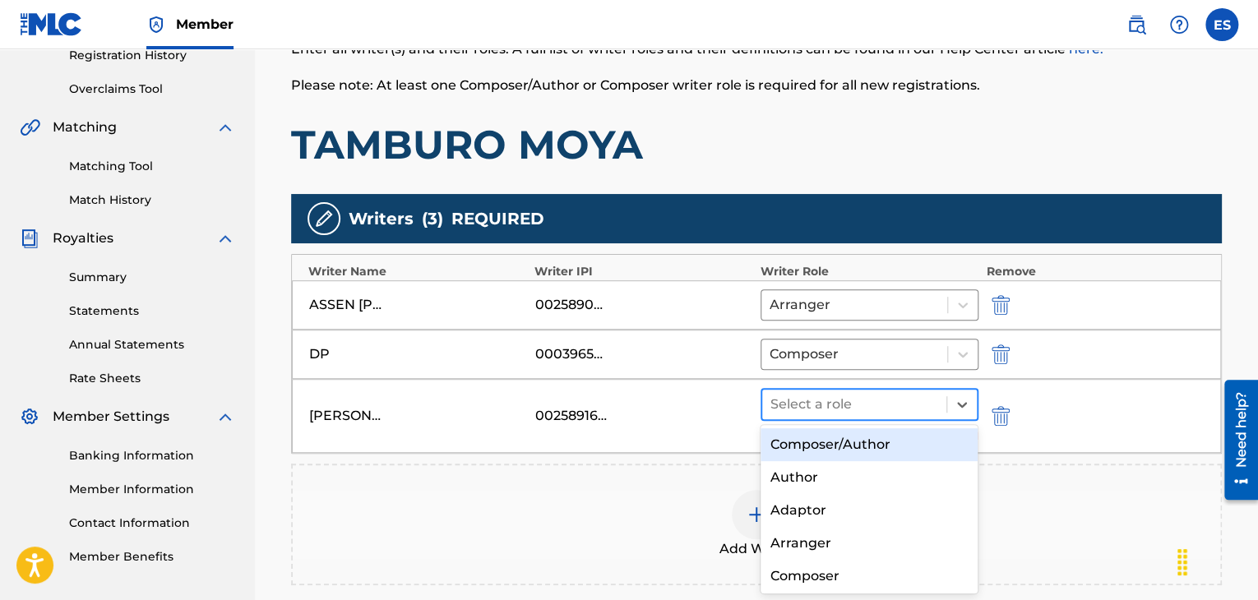
click at [809, 402] on div at bounding box center [855, 404] width 168 height 23
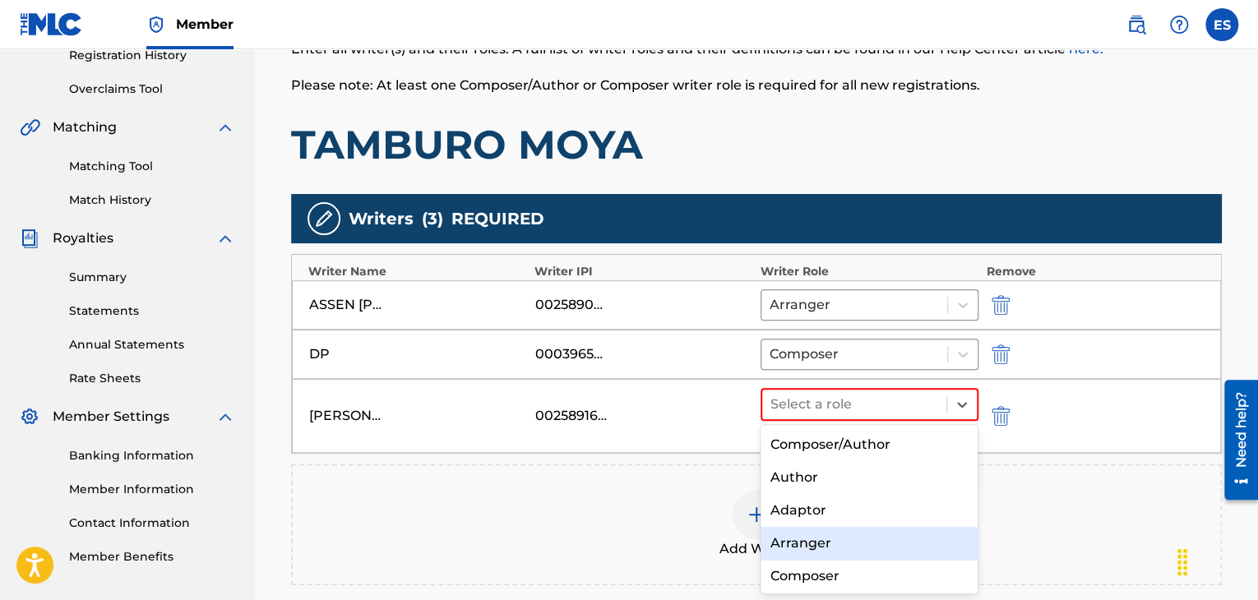
click at [796, 547] on div "Arranger" at bounding box center [870, 543] width 218 height 33
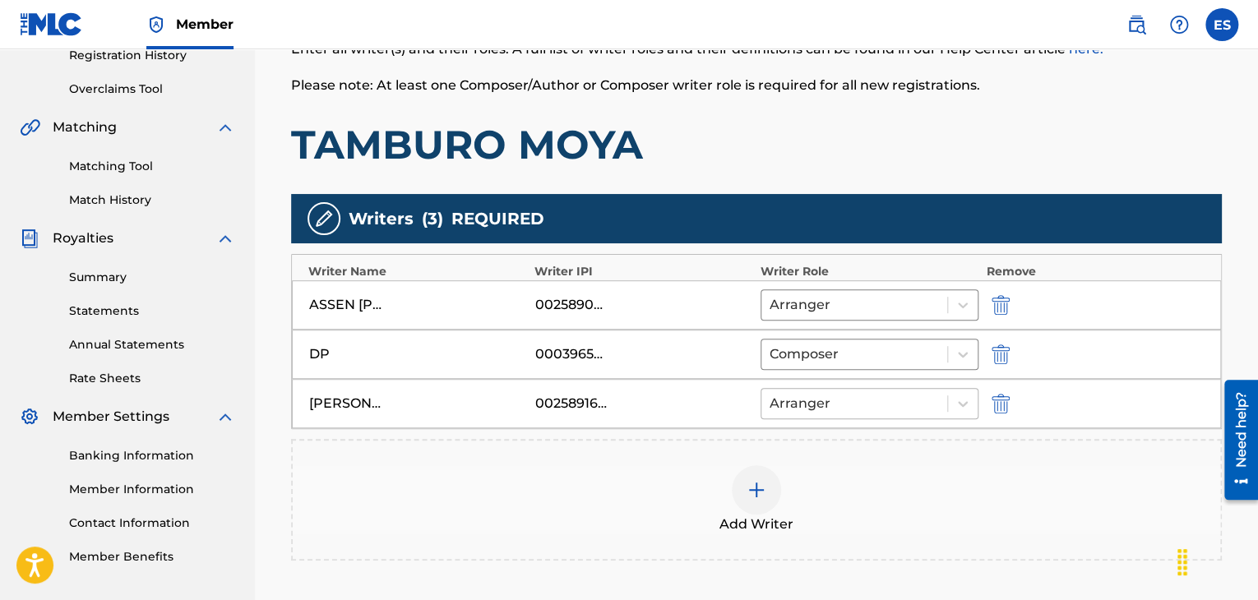
click at [862, 401] on div at bounding box center [854, 403] width 169 height 23
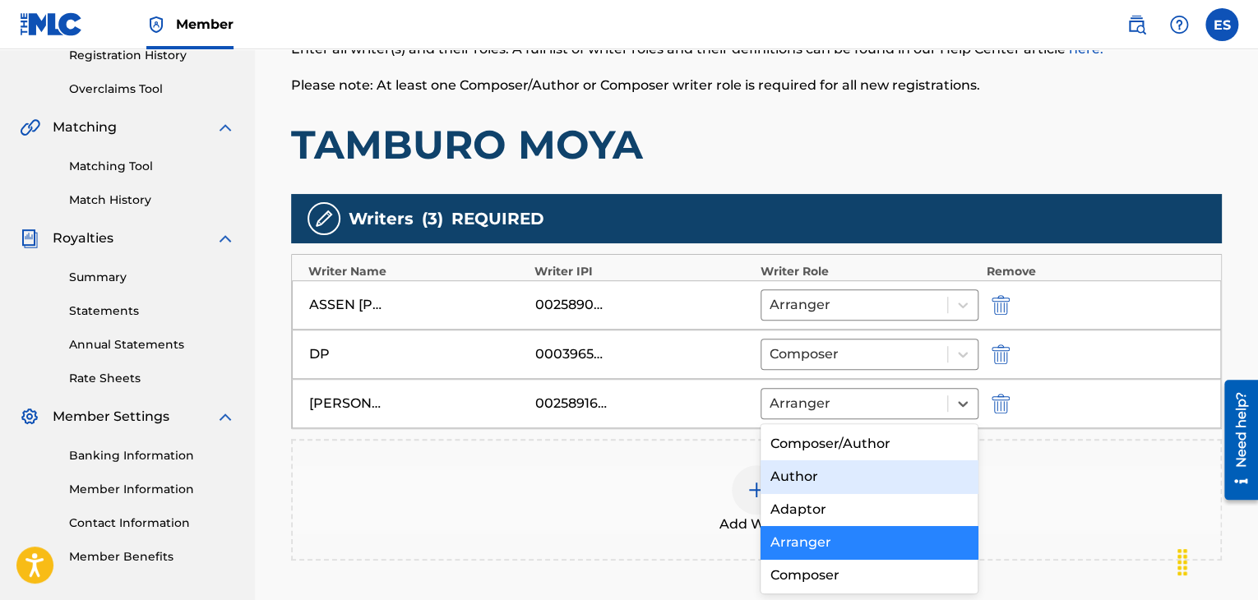
click at [834, 475] on div "Author" at bounding box center [870, 477] width 218 height 33
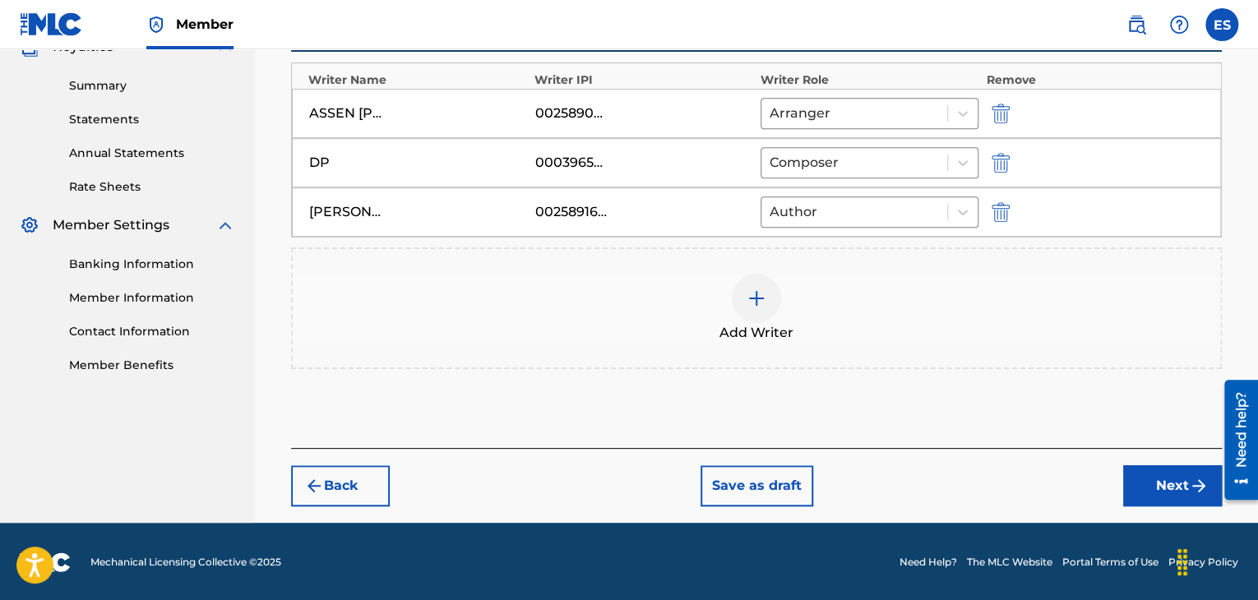
click at [1135, 470] on button "Next" at bounding box center [1173, 486] width 99 height 41
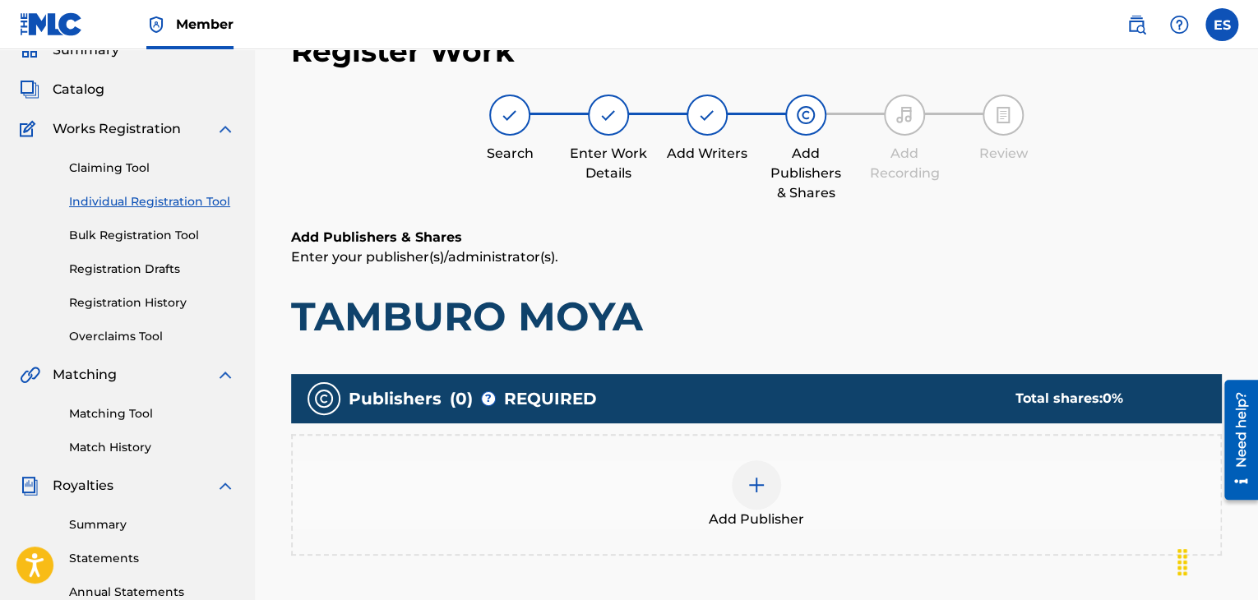
scroll to position [345, 0]
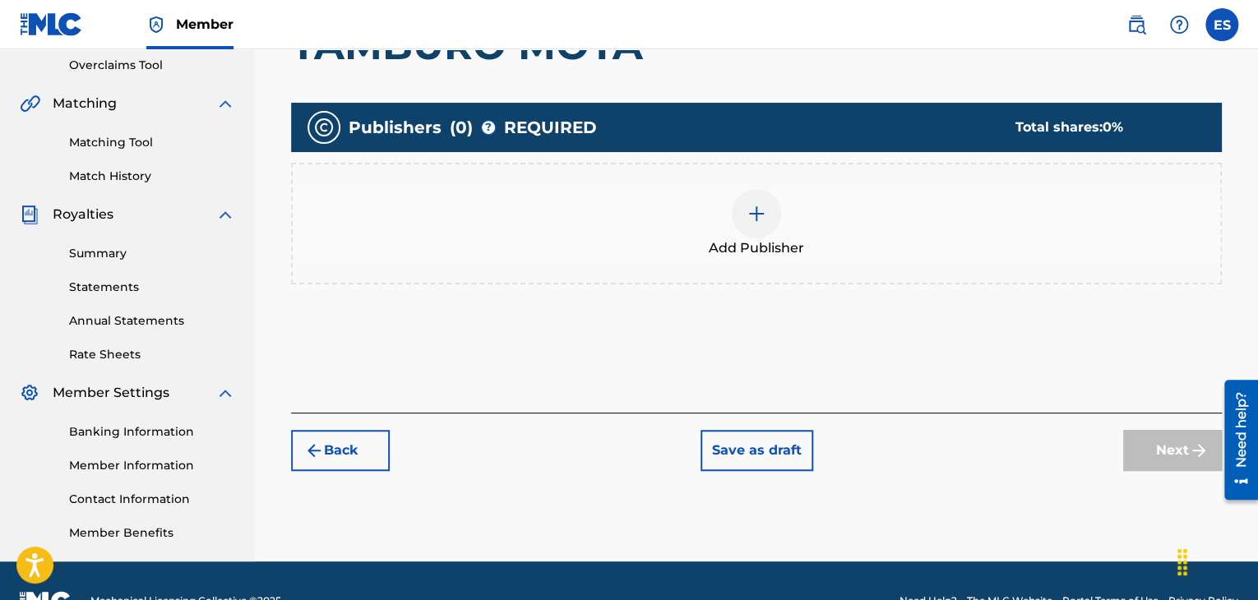
click at [753, 219] on img at bounding box center [757, 214] width 20 height 20
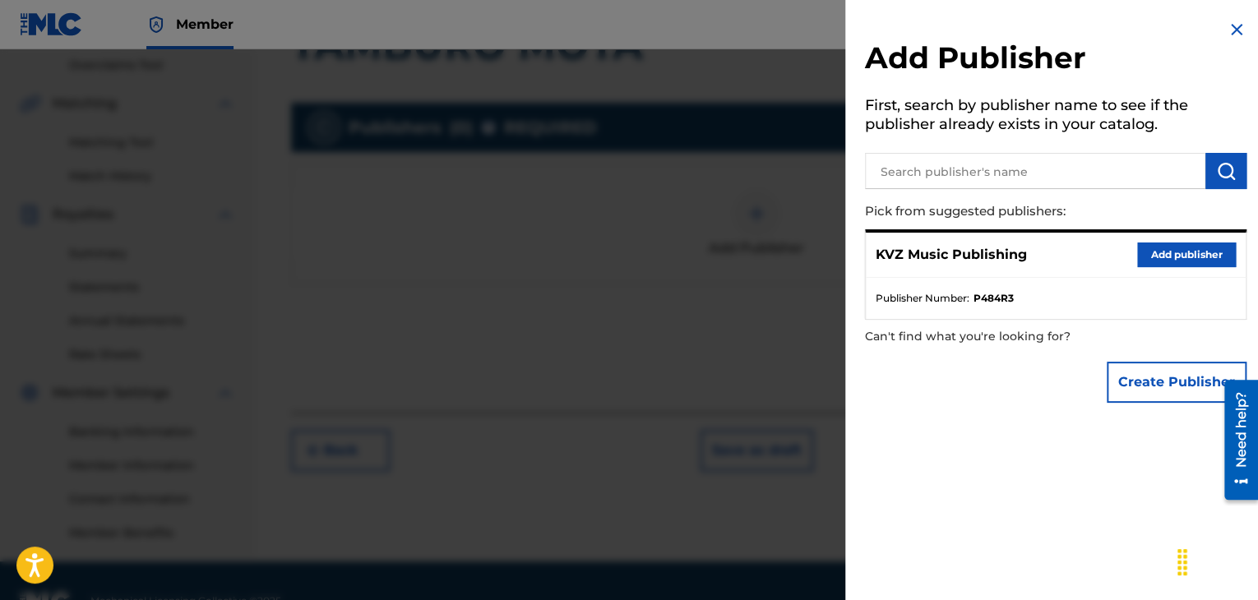
click at [1190, 262] on button "Add publisher" at bounding box center [1187, 255] width 99 height 25
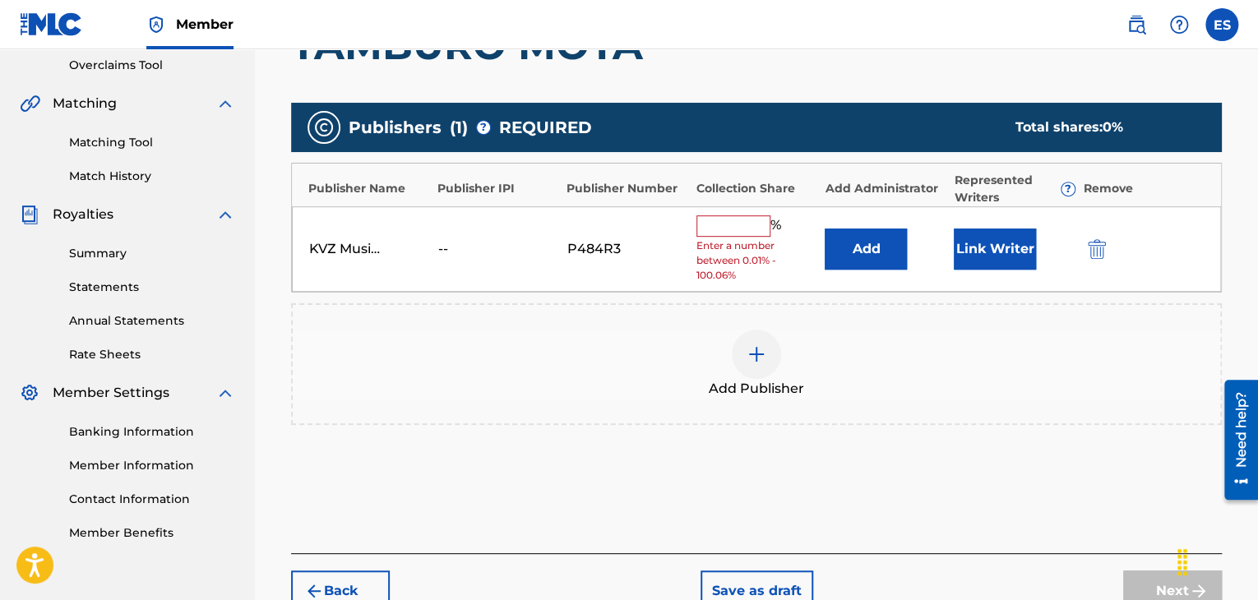
drag, startPoint x: 741, startPoint y: 222, endPoint x: 741, endPoint y: 234, distance: 12.3
click at [741, 222] on input "text" at bounding box center [734, 225] width 74 height 21
type input "16.67"
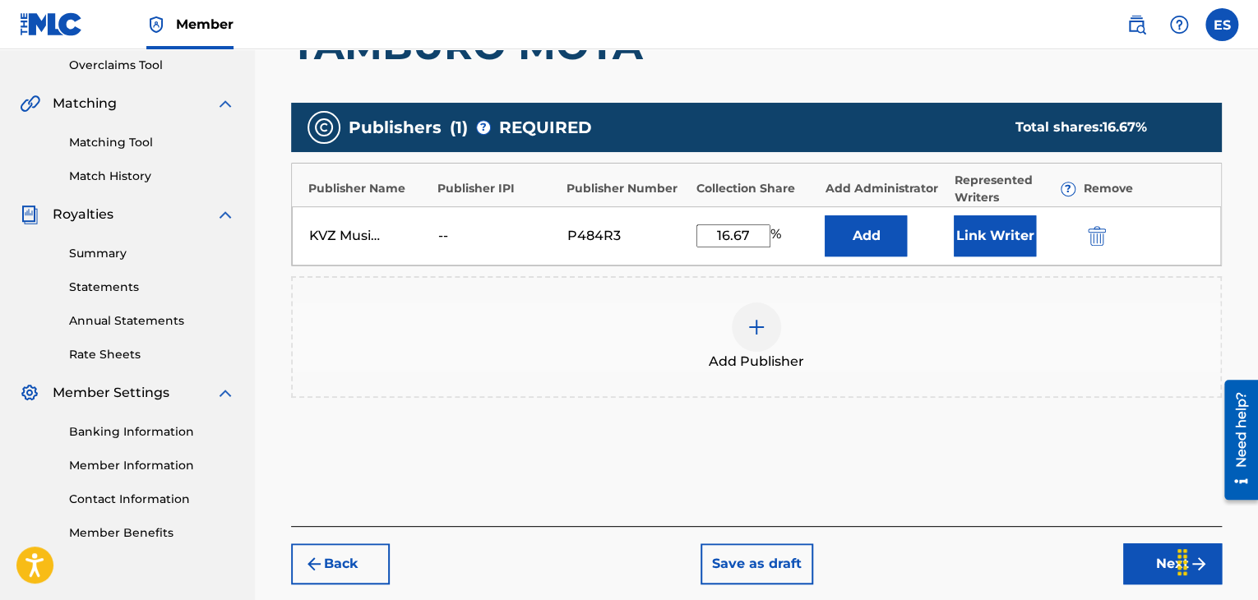
click at [1144, 567] on button "Next" at bounding box center [1173, 564] width 99 height 41
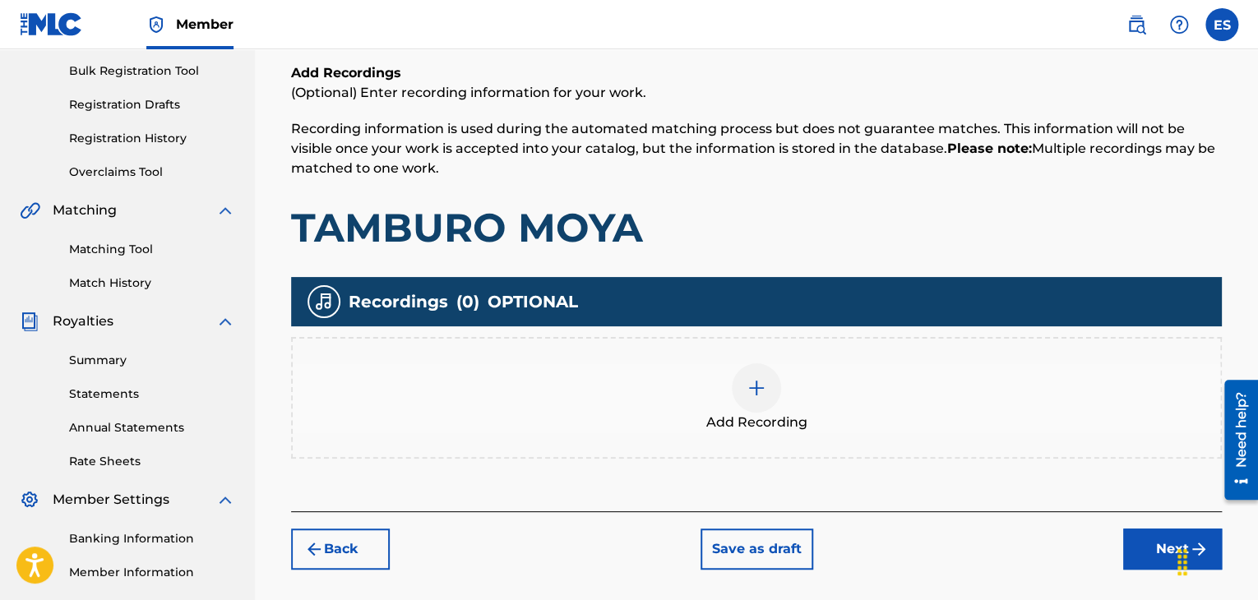
scroll to position [386, 0]
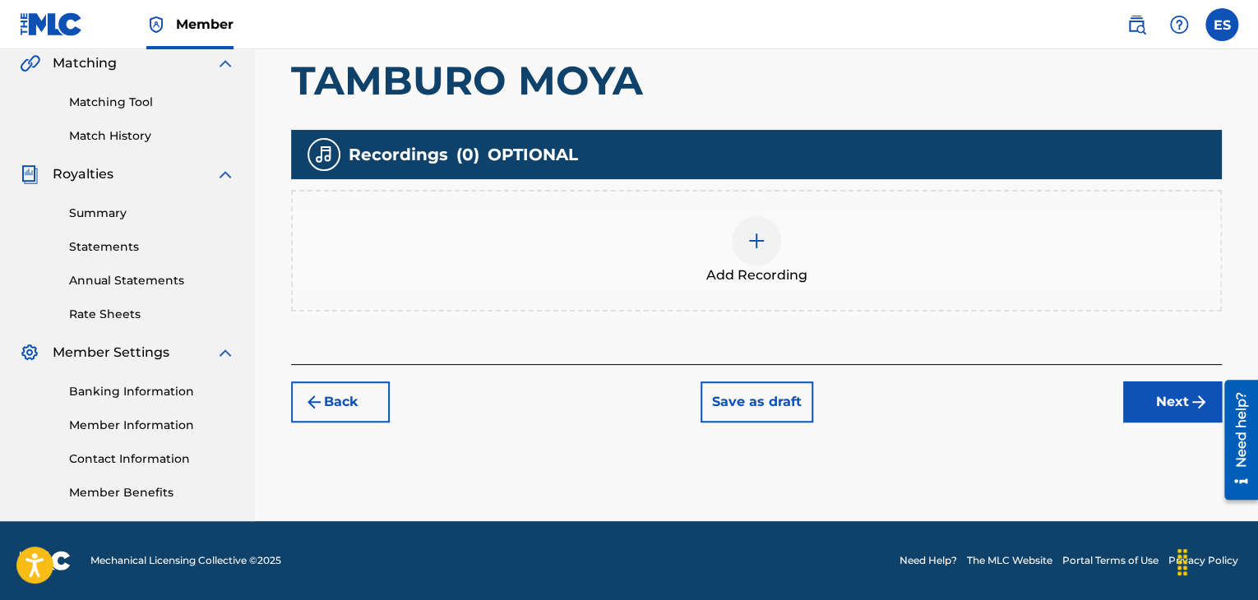
click at [757, 250] on div at bounding box center [756, 240] width 49 height 49
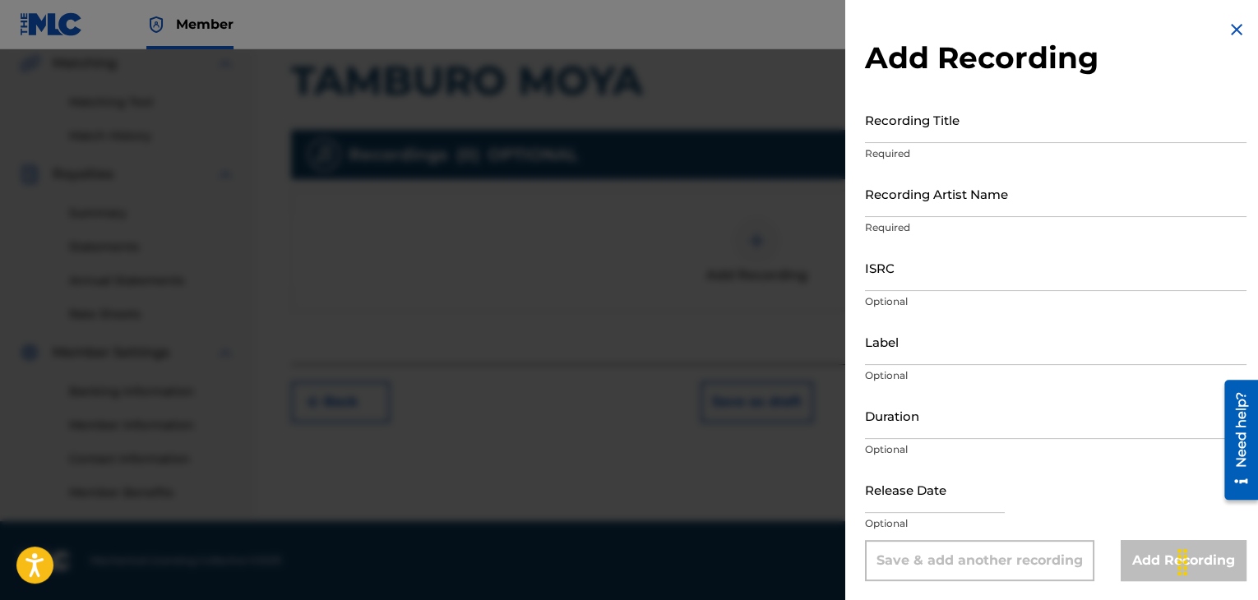
click at [903, 126] on input "Recording Title" at bounding box center [1056, 119] width 382 height 47
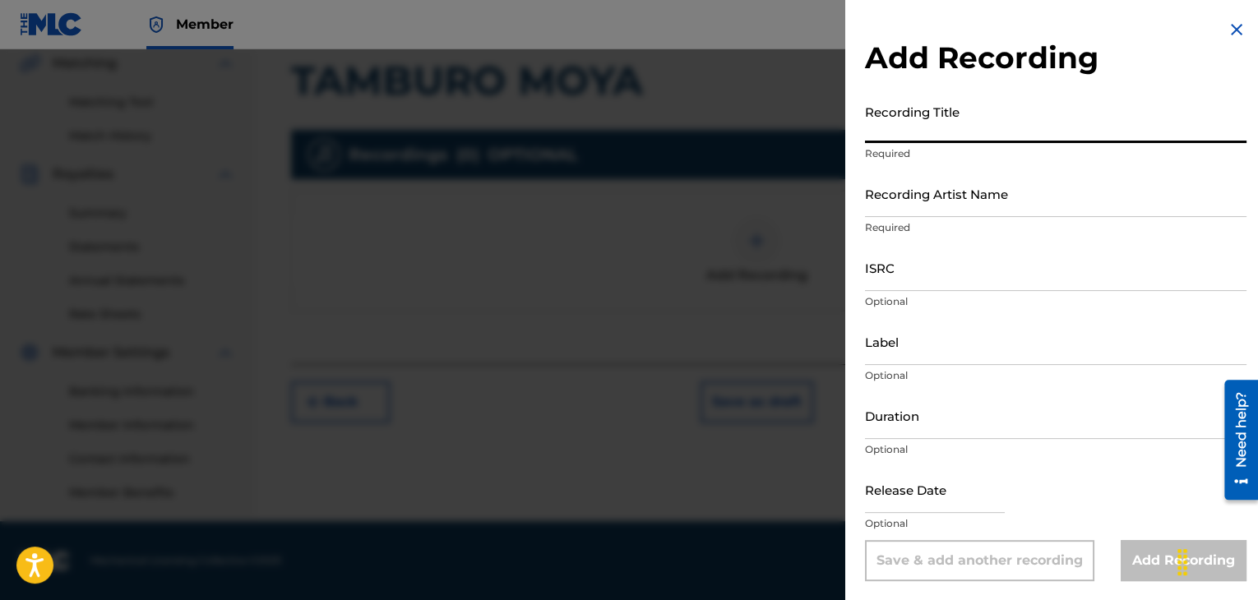
paste input "TAMBURO MOYA"
type input "TAMBURO MOYA"
click at [921, 206] on input "Recording Artist Name" at bounding box center [1056, 193] width 382 height 47
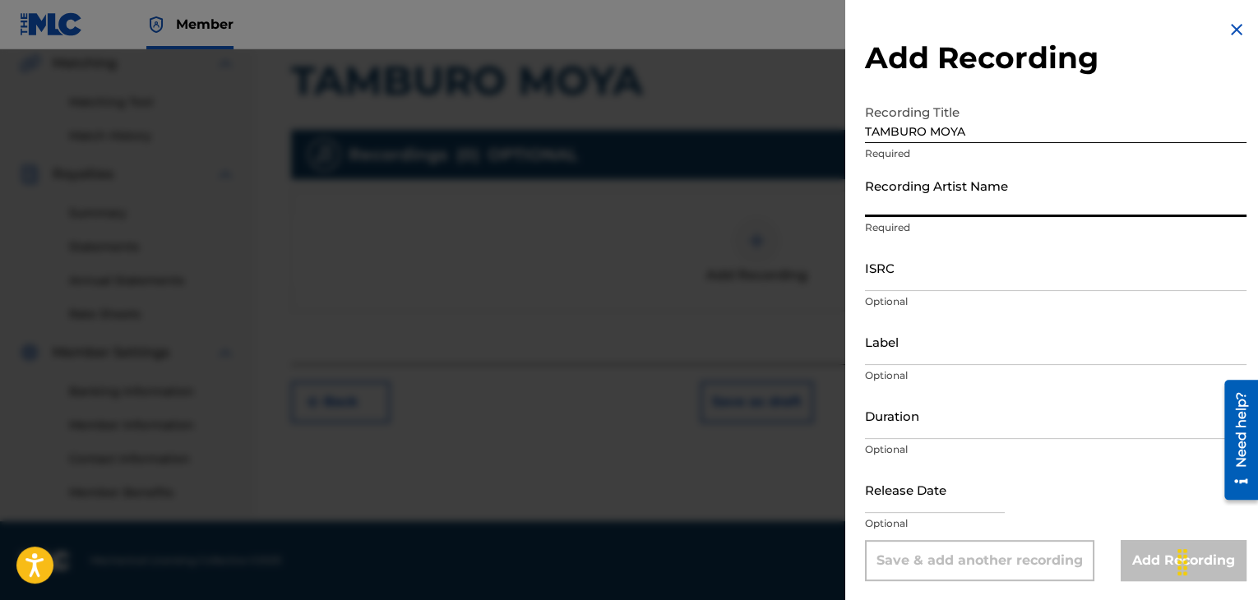
paste input "[PERSON_NAME]"
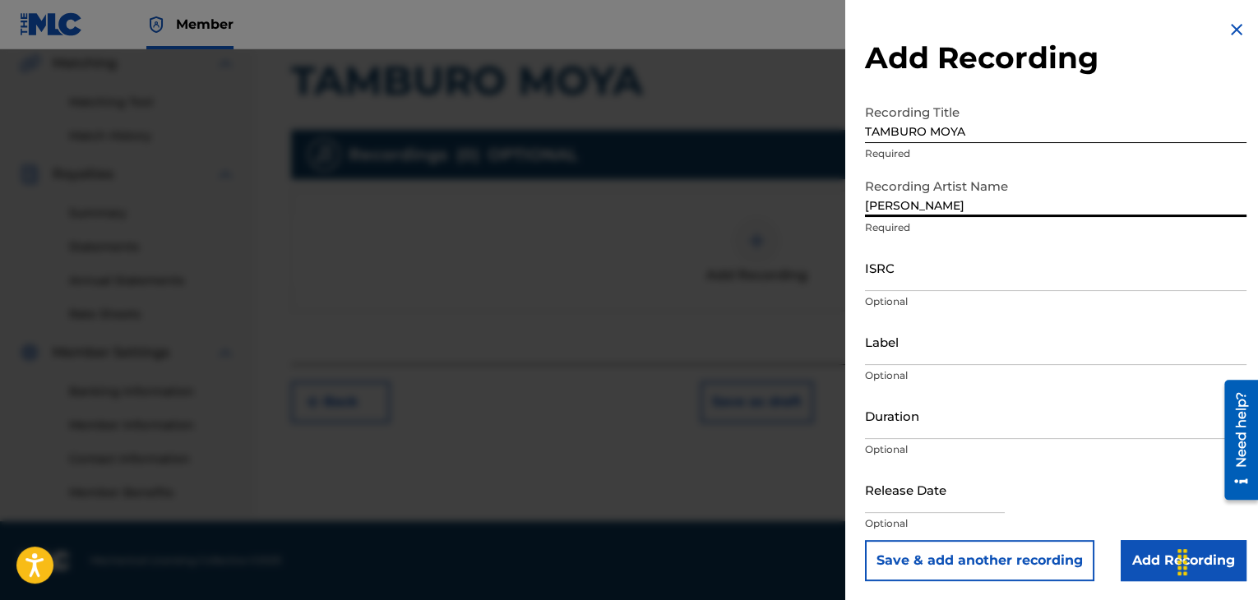
type input "[PERSON_NAME]"
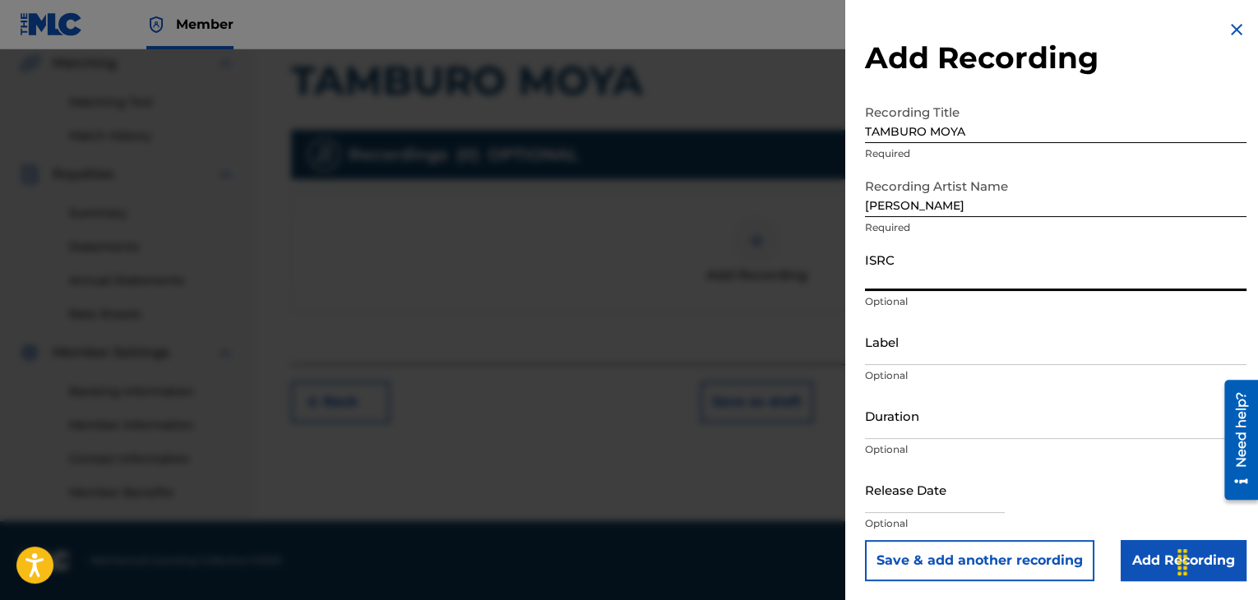
click at [883, 271] on input "ISRC" at bounding box center [1056, 267] width 382 height 47
paste input "BGA260809416"
type input "BGA260809416"
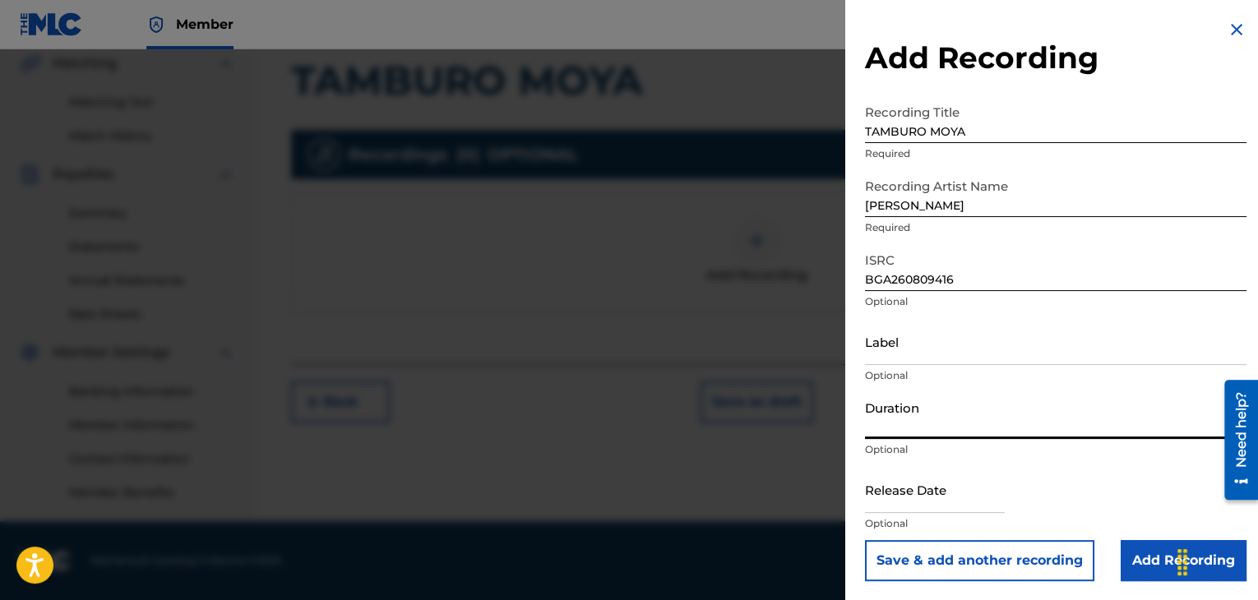
click at [922, 419] on input "Duration" at bounding box center [1056, 415] width 382 height 47
type input "04:00"
click at [885, 346] on input "Label" at bounding box center [1056, 341] width 382 height 47
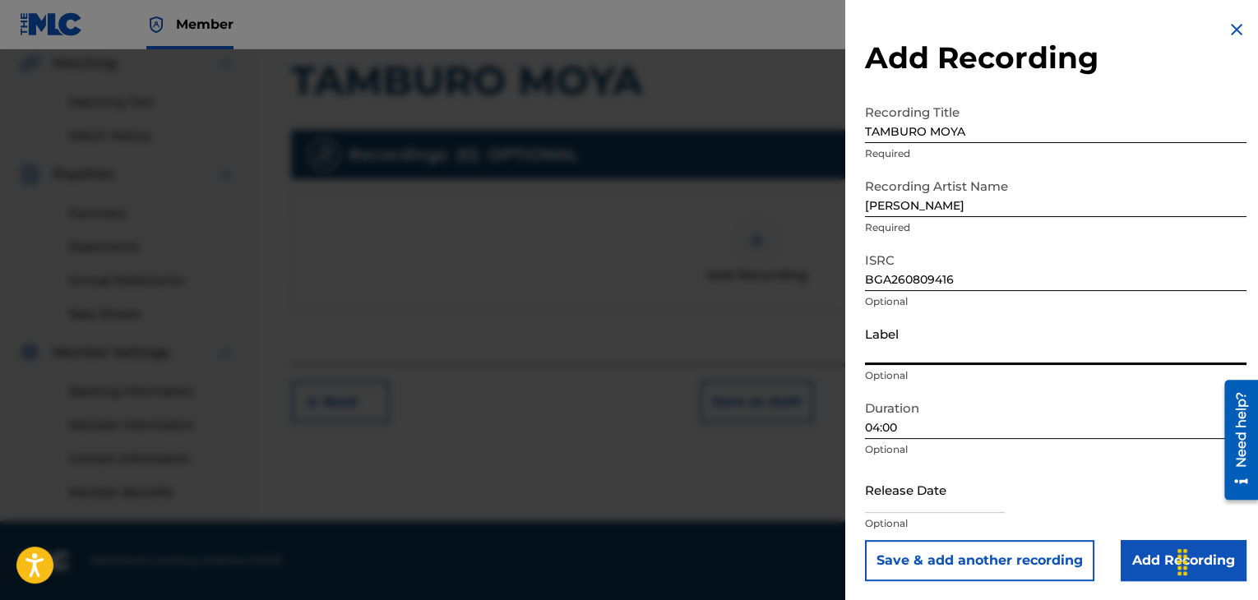
paste input "Riva Sound"
type input "Riva Sound"
click at [872, 136] on input "TAMBURO MOYA" at bounding box center [1056, 119] width 382 height 47
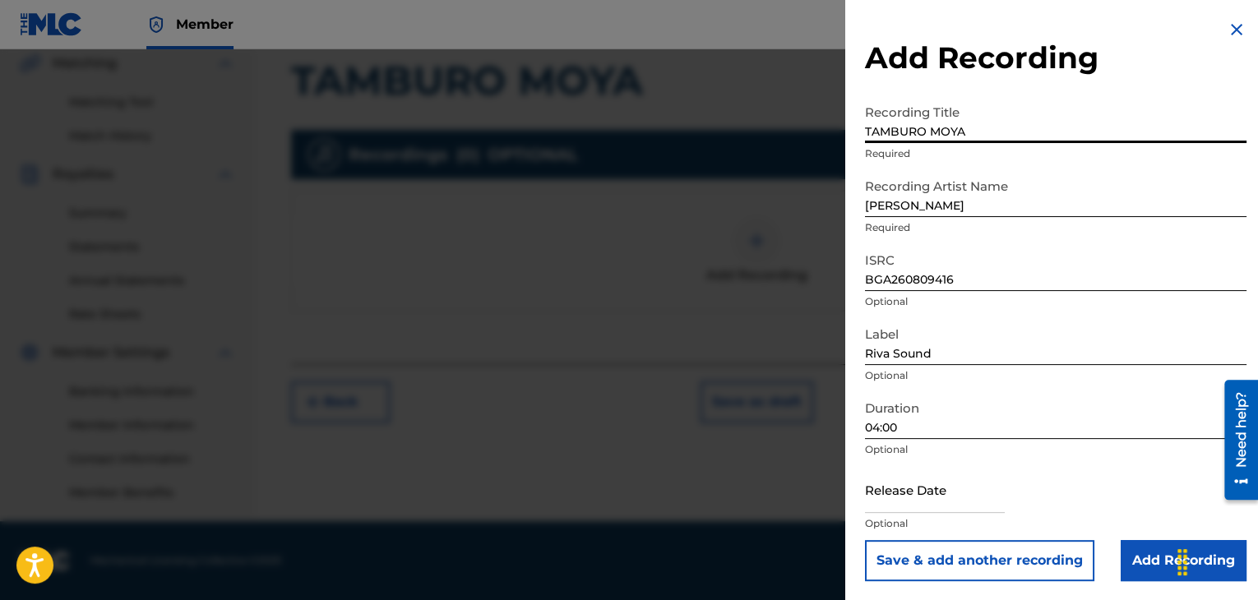
type input "TAMBURO MOYA"
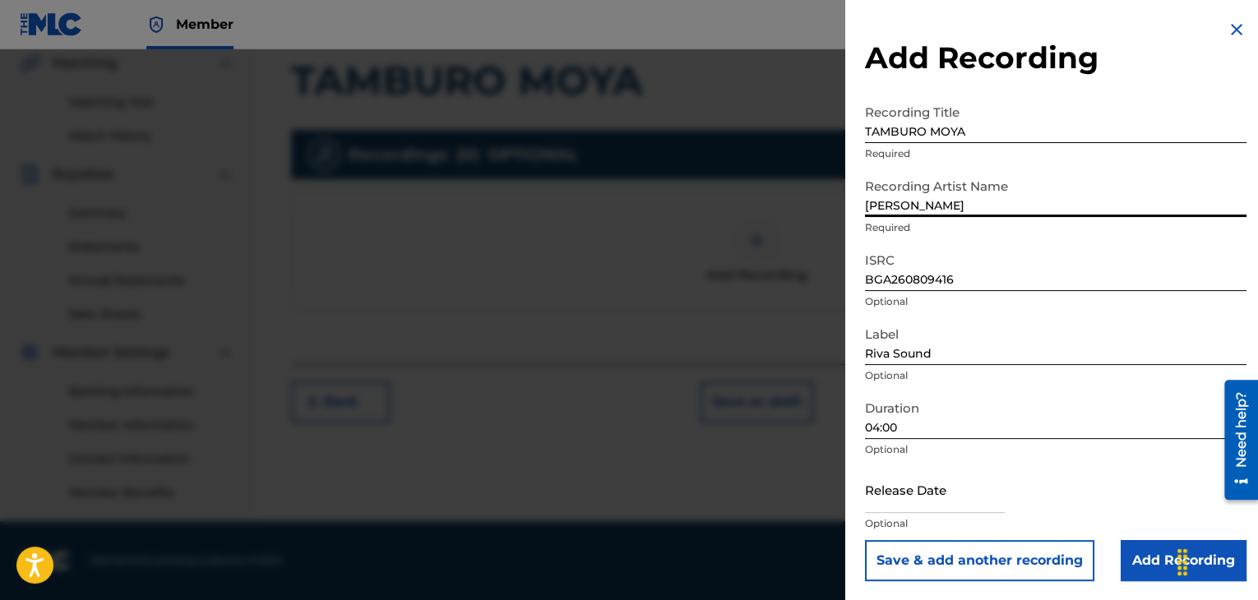
click at [872, 204] on input "[PERSON_NAME]" at bounding box center [1056, 193] width 382 height 47
type input "[PERSON_NAME]"
click at [1127, 568] on input "Add Recording" at bounding box center [1184, 560] width 126 height 41
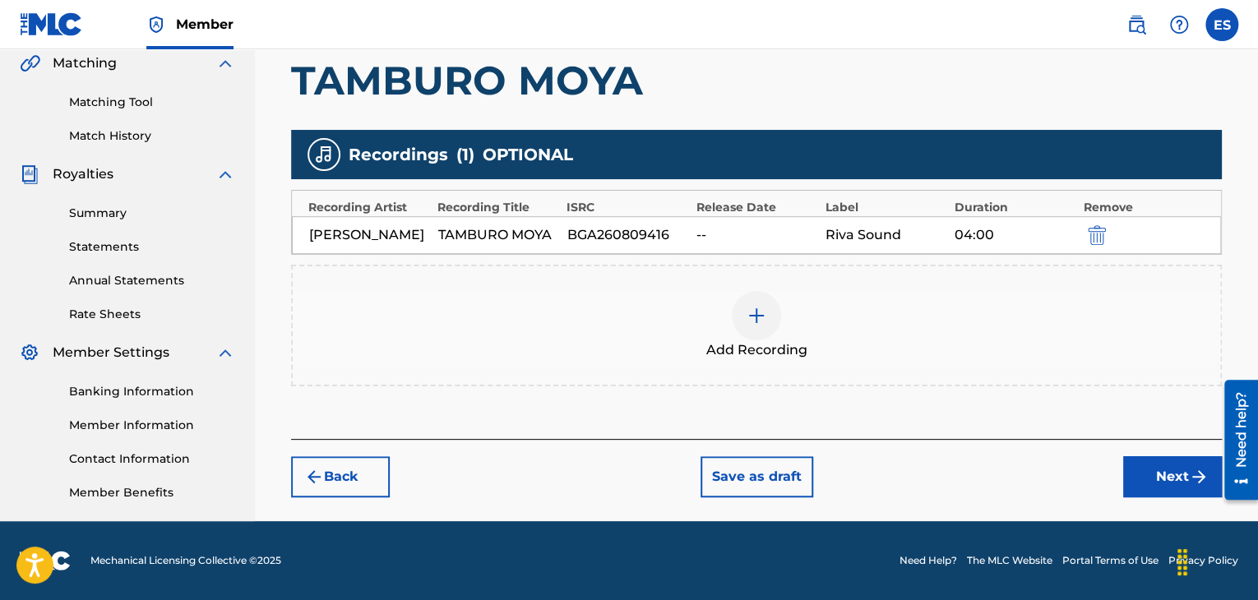
click at [737, 336] on div at bounding box center [756, 315] width 49 height 49
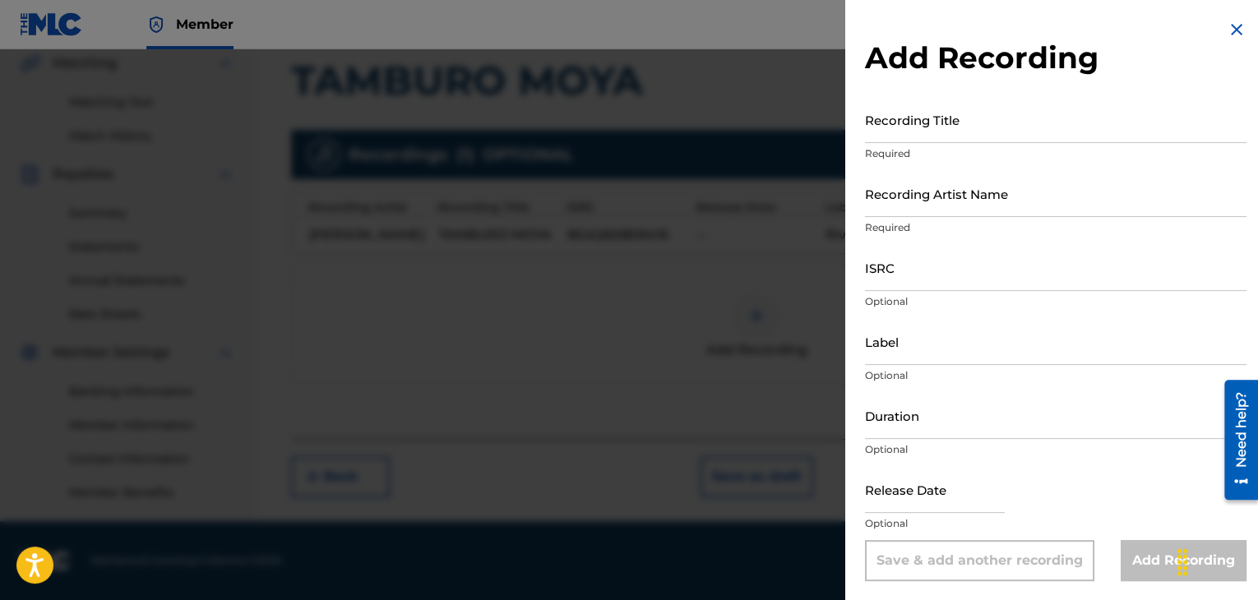
click at [887, 261] on input "ISRC" at bounding box center [1056, 267] width 382 height 47
paste input "USA371043311"
type input "USA371043311"
click at [1041, 109] on input "Recording Title" at bounding box center [1056, 119] width 382 height 47
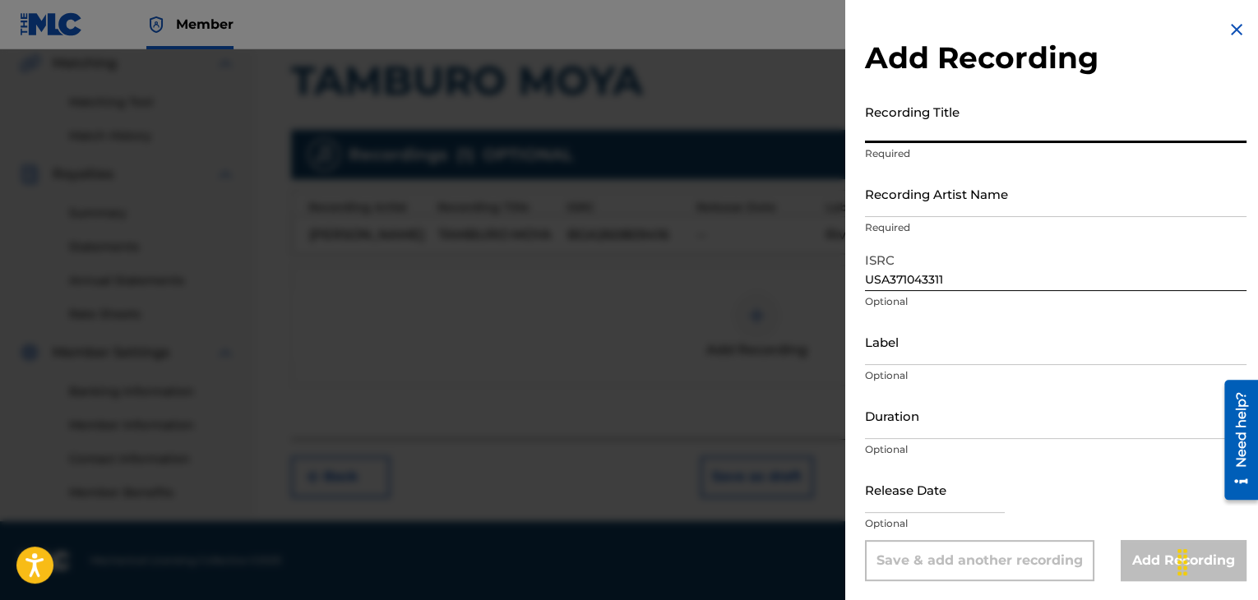
paste input "TAMBURO MOYA"
type input "TAMBURO MOYA"
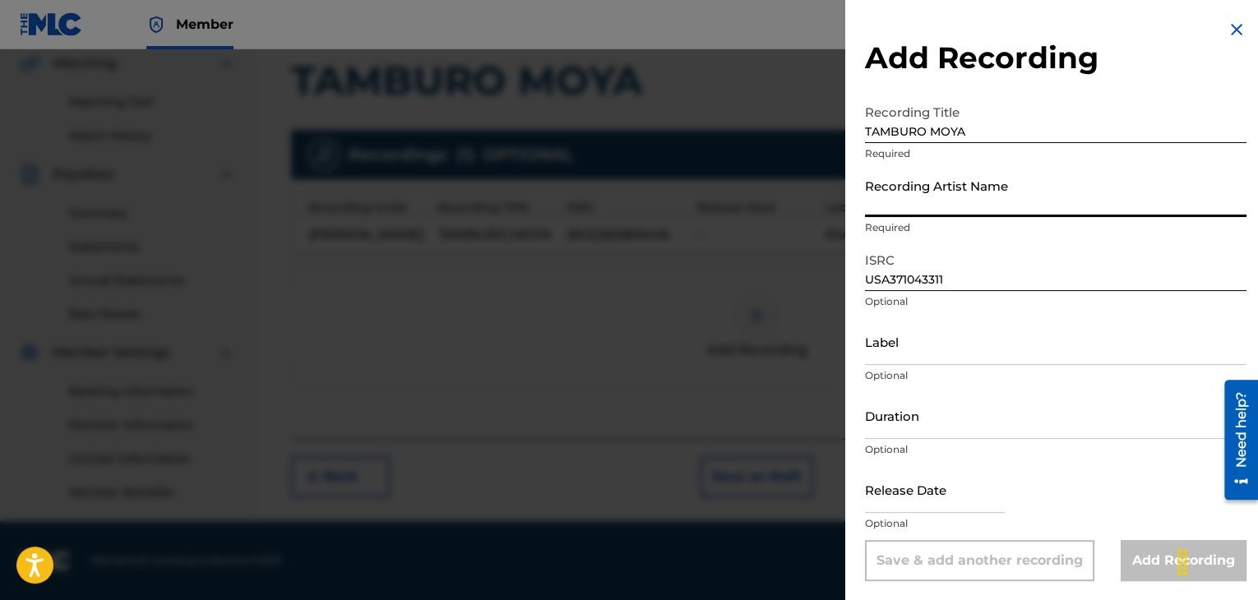
paste input "[PERSON_NAME]"
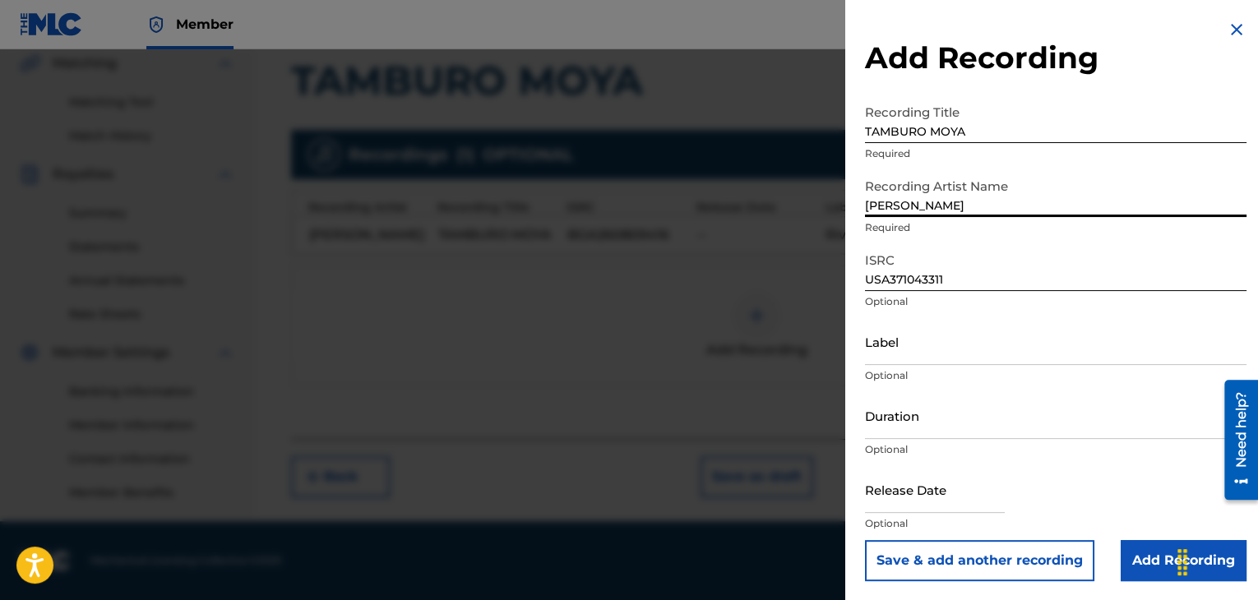
type input "[PERSON_NAME]"
click at [870, 132] on input "TAMBURO MOYA" at bounding box center [1056, 119] width 382 height 47
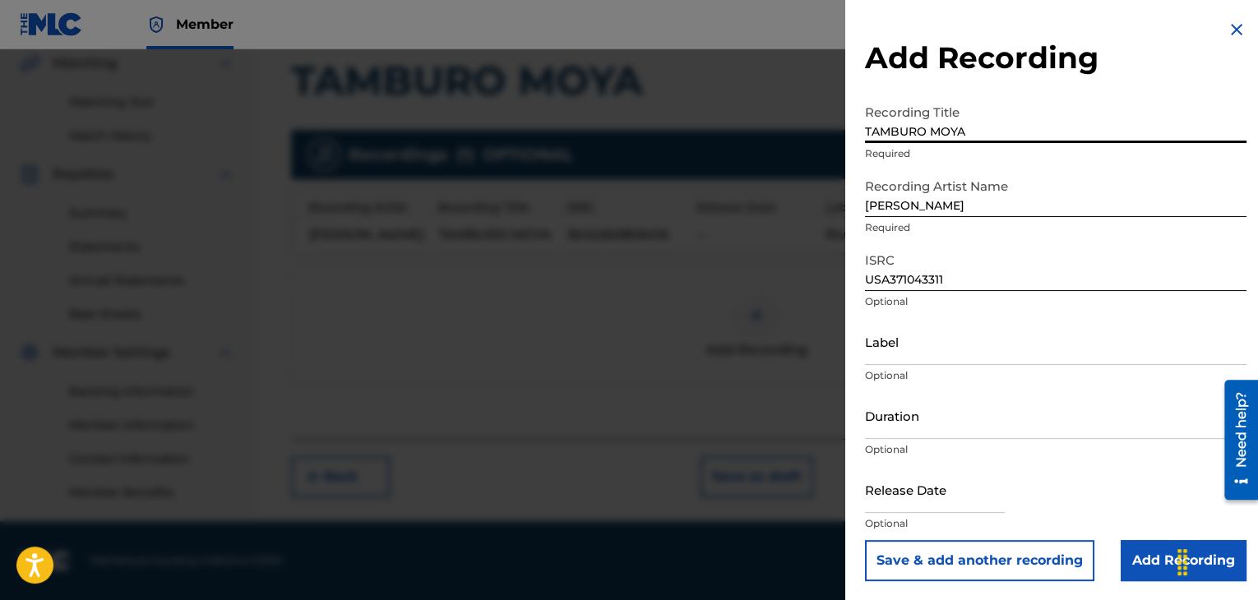
type input "TAMBURO MOYA"
click at [870, 213] on input "[PERSON_NAME]" at bounding box center [1056, 193] width 382 height 47
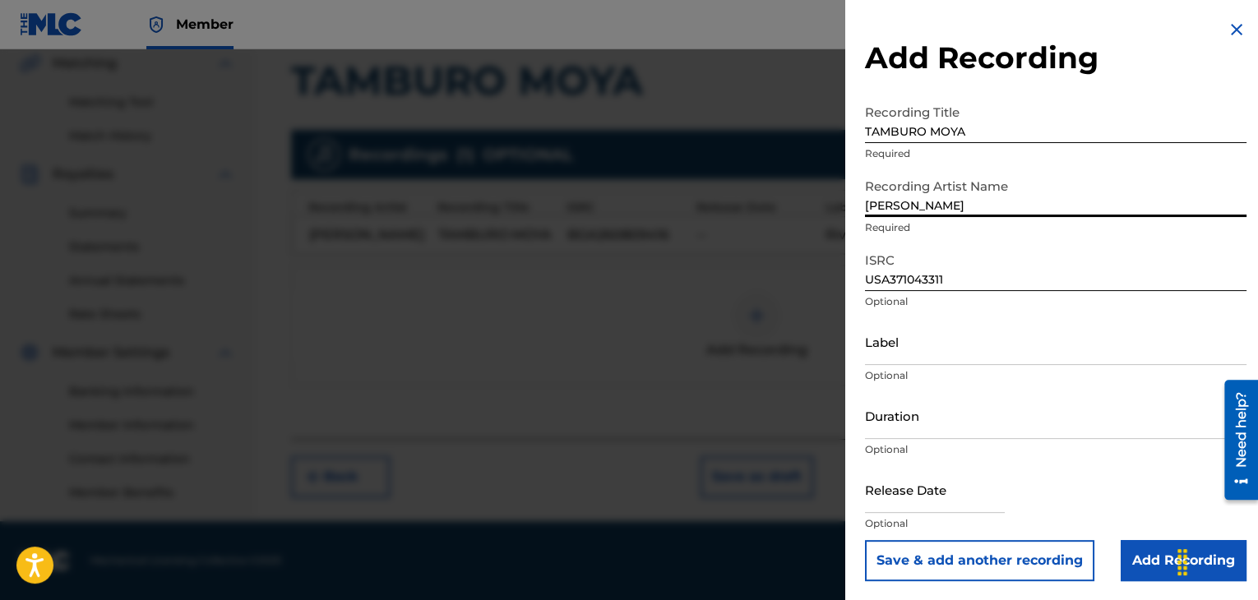
type input "[PERSON_NAME]"
click at [1132, 568] on input "Add Recording" at bounding box center [1184, 560] width 126 height 41
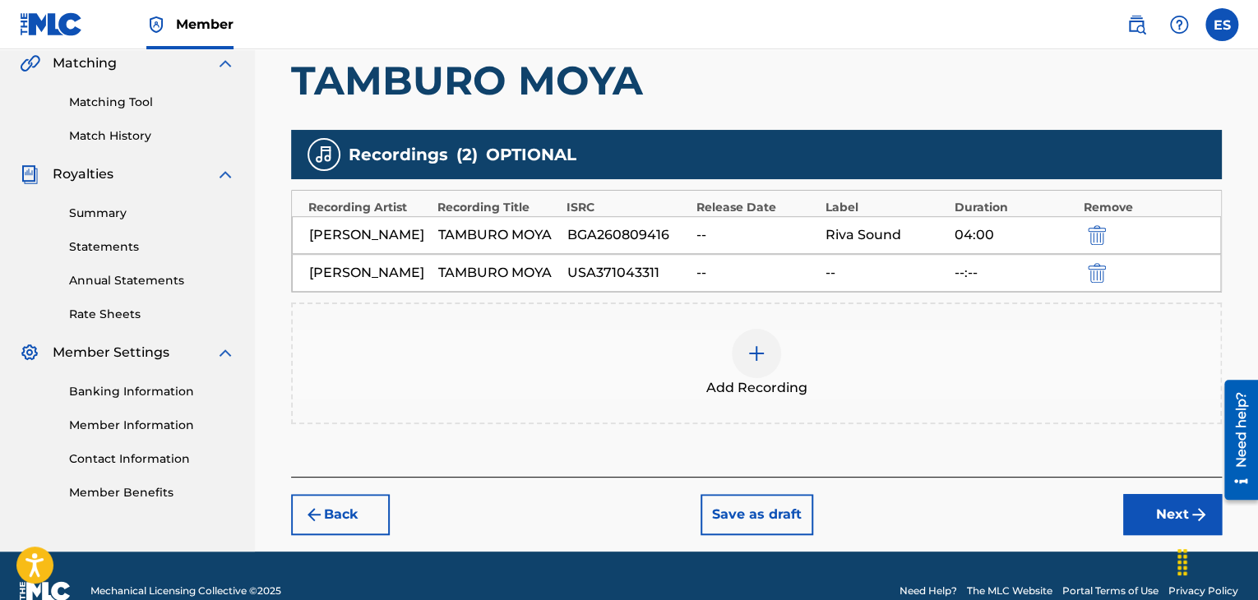
click at [747, 364] on img at bounding box center [757, 354] width 20 height 20
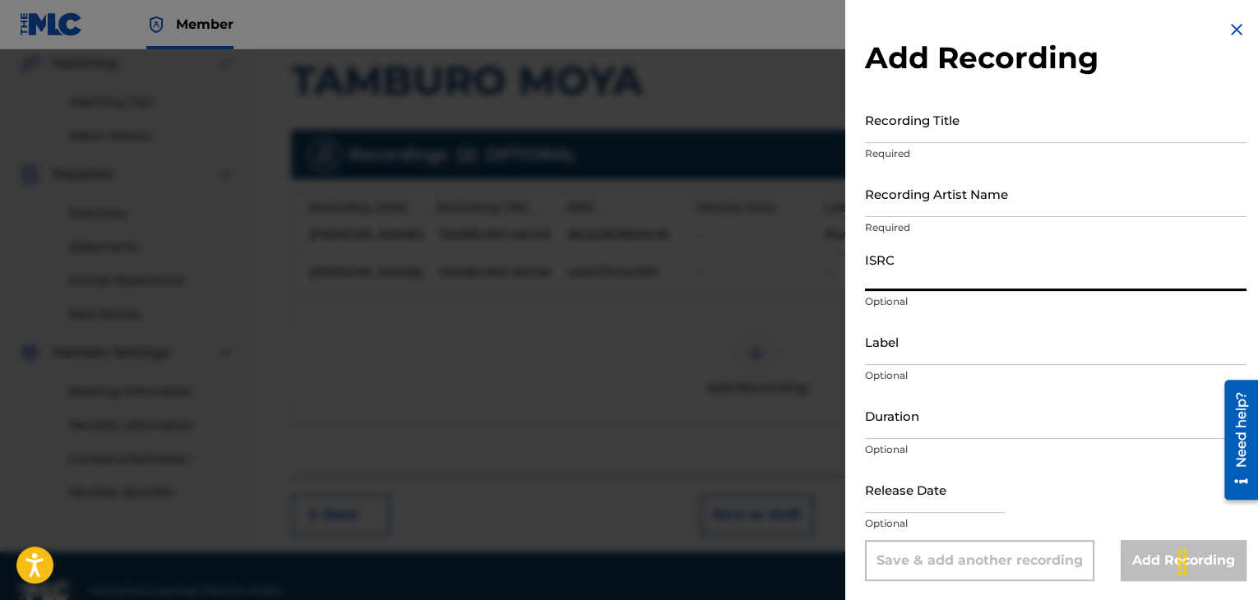
paste input "BGA672162506"
type input "BGA672162506"
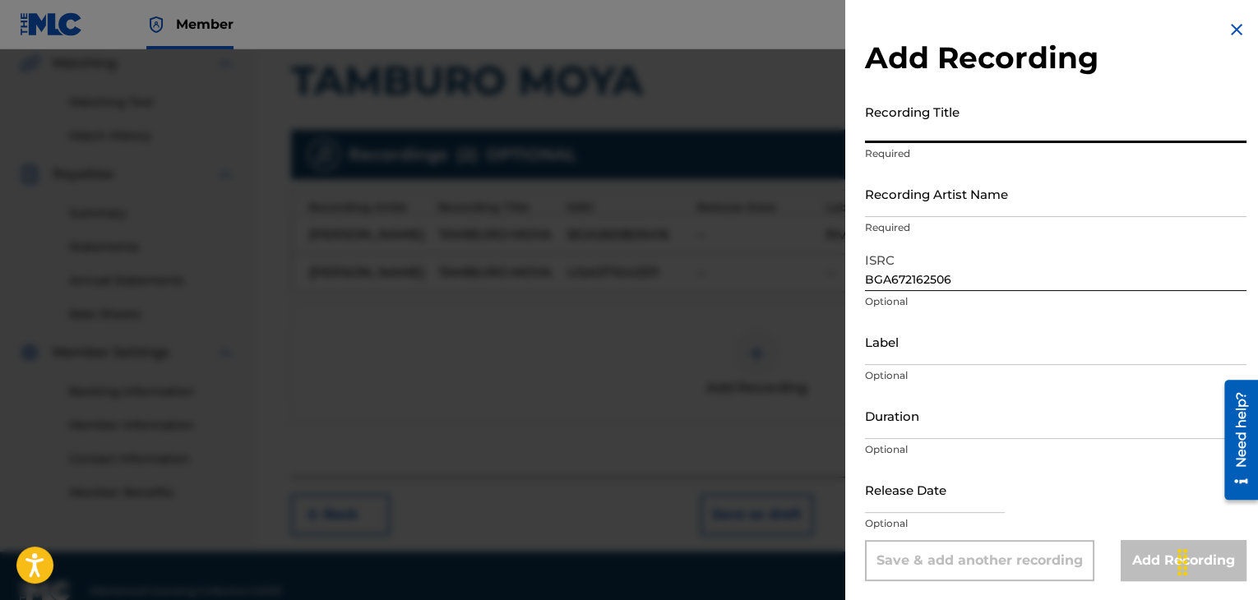
click at [999, 141] on input "Recording Title" at bounding box center [1056, 119] width 382 height 47
paste input "TAMBURO MOYA"
type input "TAMBURO MOYA"
click at [929, 206] on input "Recording Artist Name" at bounding box center [1056, 193] width 382 height 47
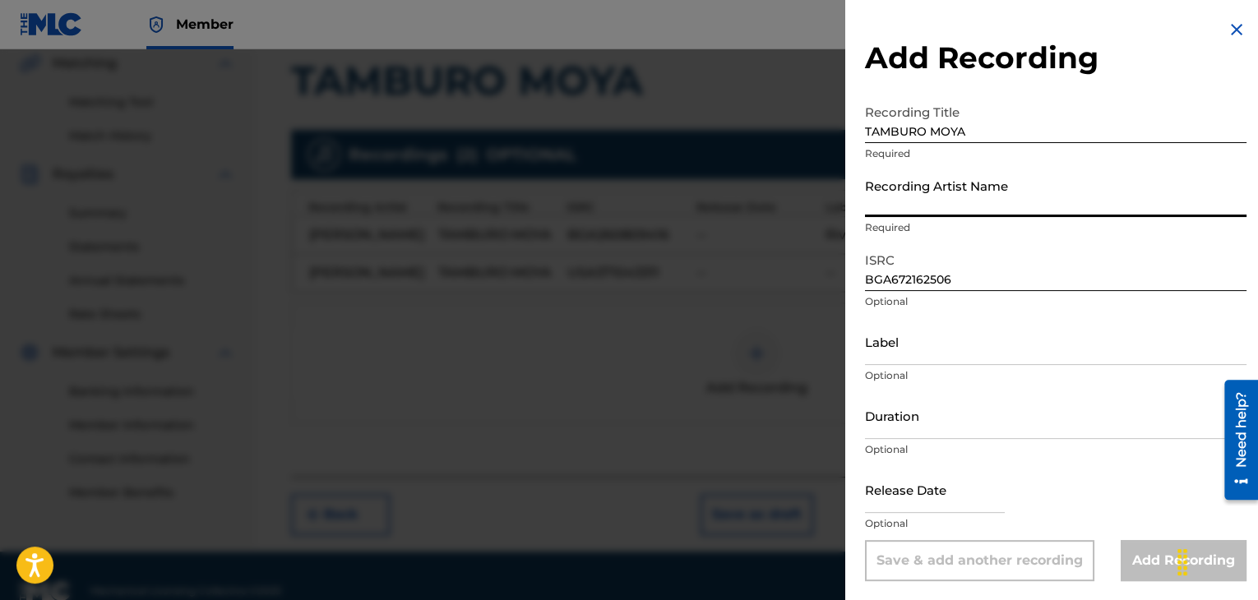
paste input "[PERSON_NAME]"
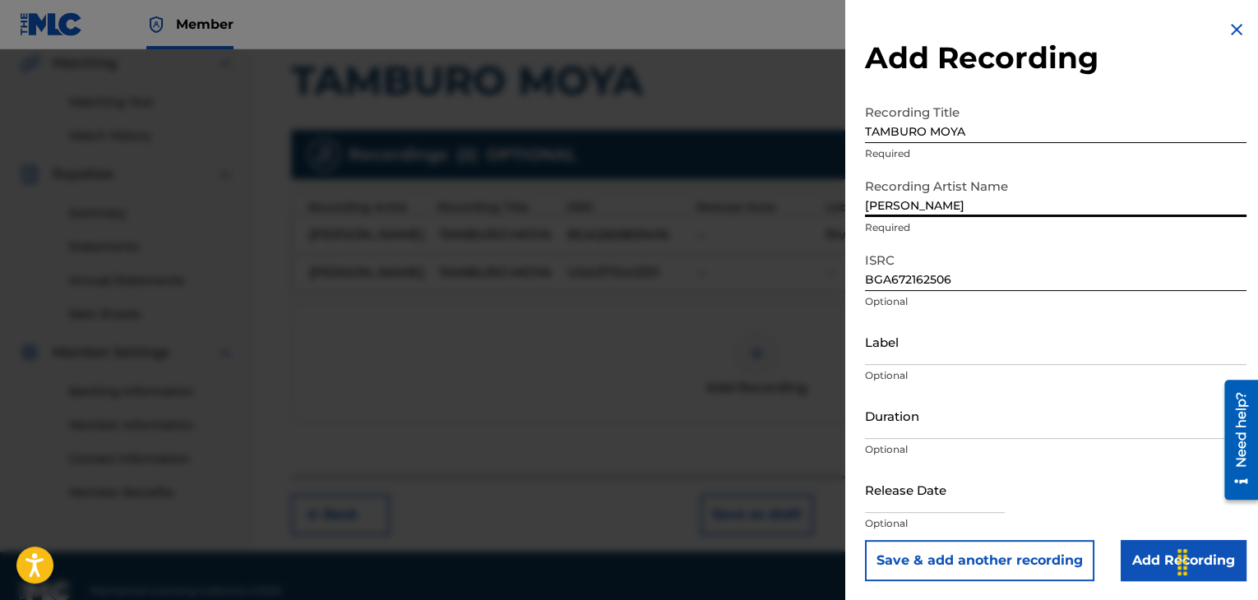
type input "[PERSON_NAME]"
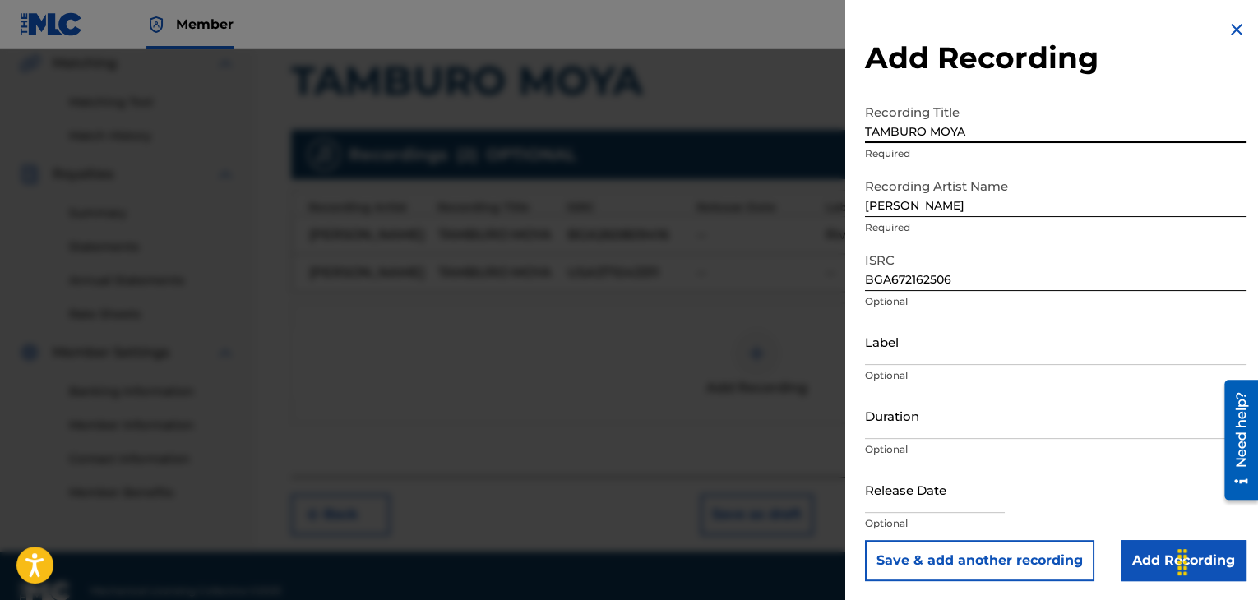
click at [872, 132] on input "TAMBURO MOYA" at bounding box center [1056, 119] width 382 height 47
type input "TAMBURO MOYA"
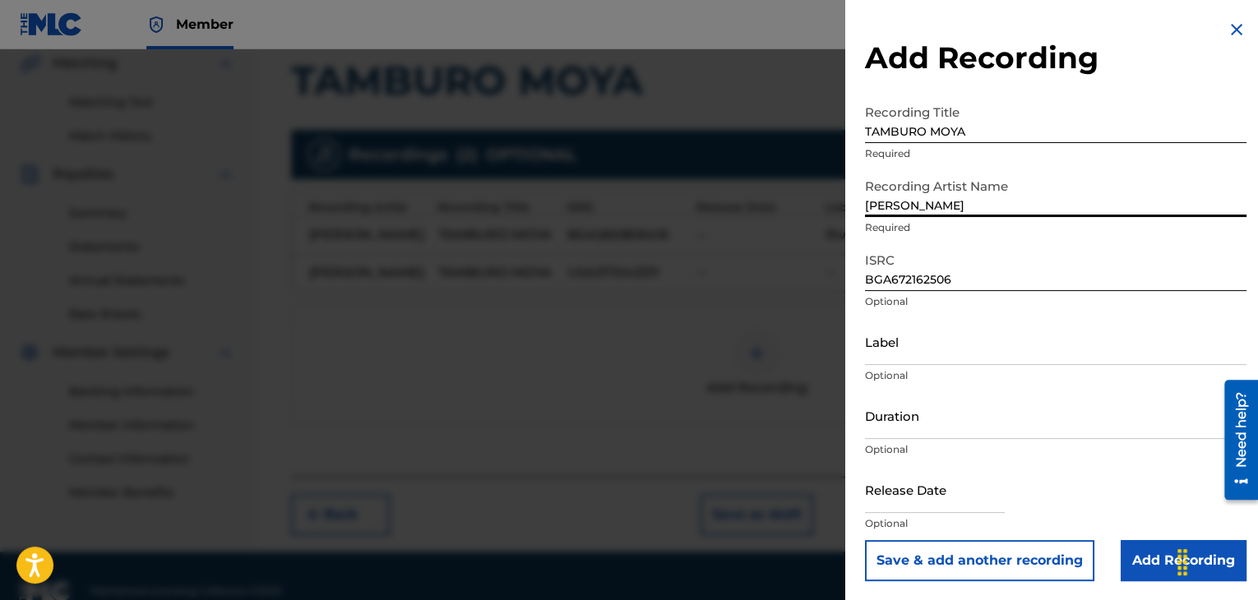
click at [869, 202] on input "[PERSON_NAME]" at bounding box center [1056, 193] width 382 height 47
type input "[PERSON_NAME]"
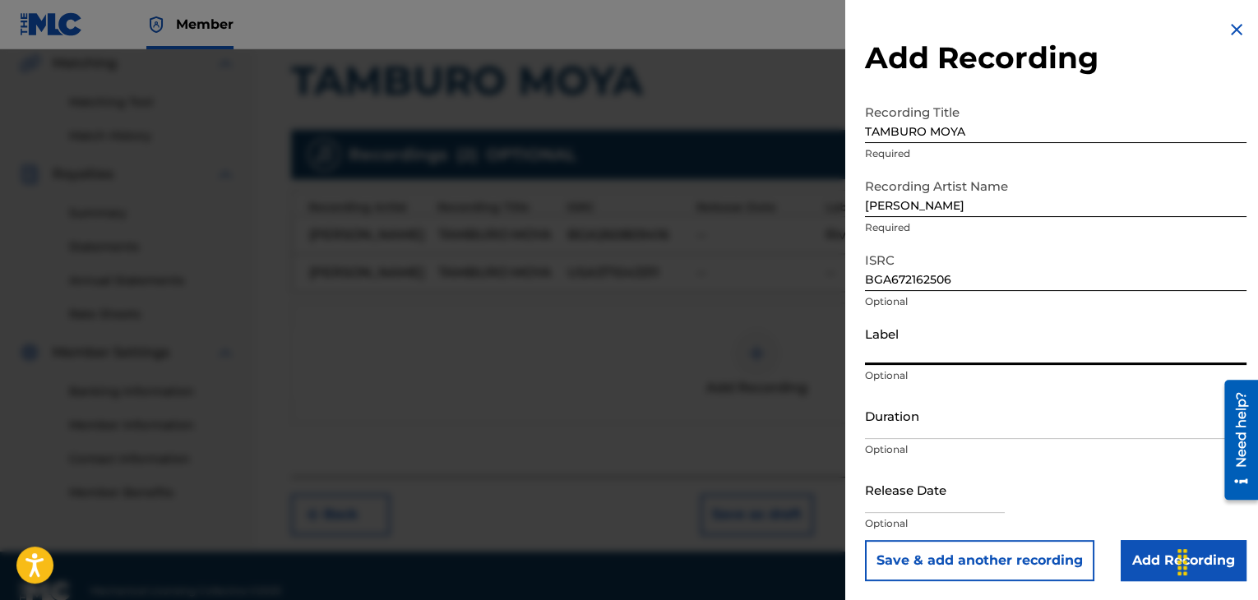
paste input "Riva Sound"
type input "Riva Sound"
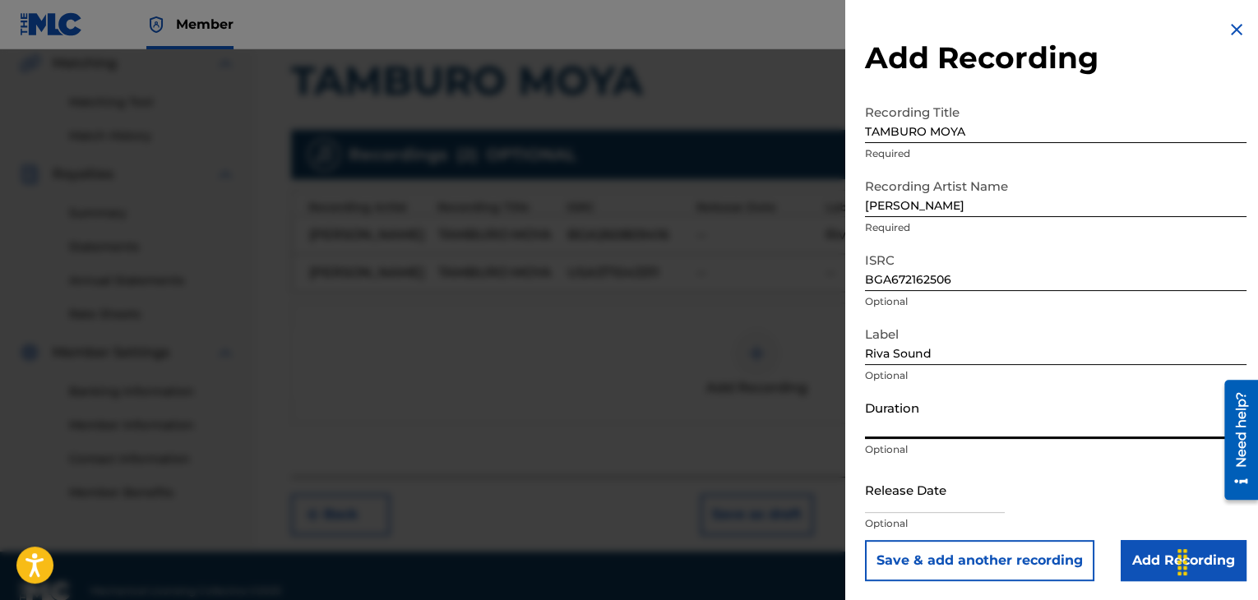
click at [952, 423] on input "Duration" at bounding box center [1056, 415] width 382 height 47
type input "04:00"
click at [1147, 574] on input "Add Recording" at bounding box center [1184, 560] width 126 height 41
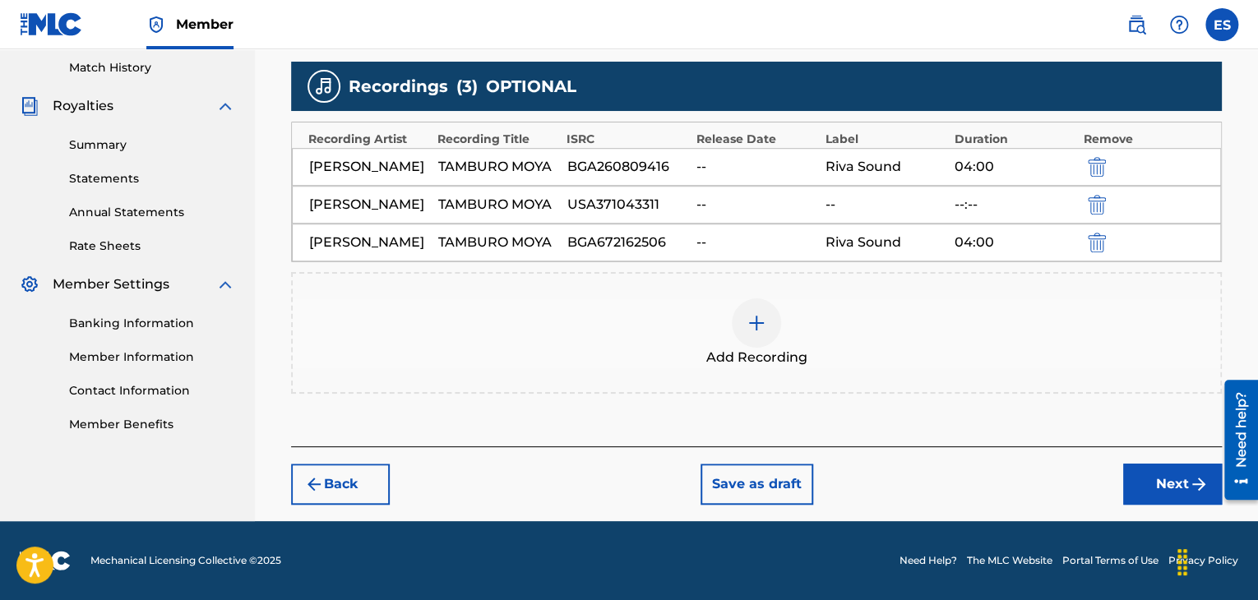
click at [1143, 505] on button "Next" at bounding box center [1173, 484] width 99 height 41
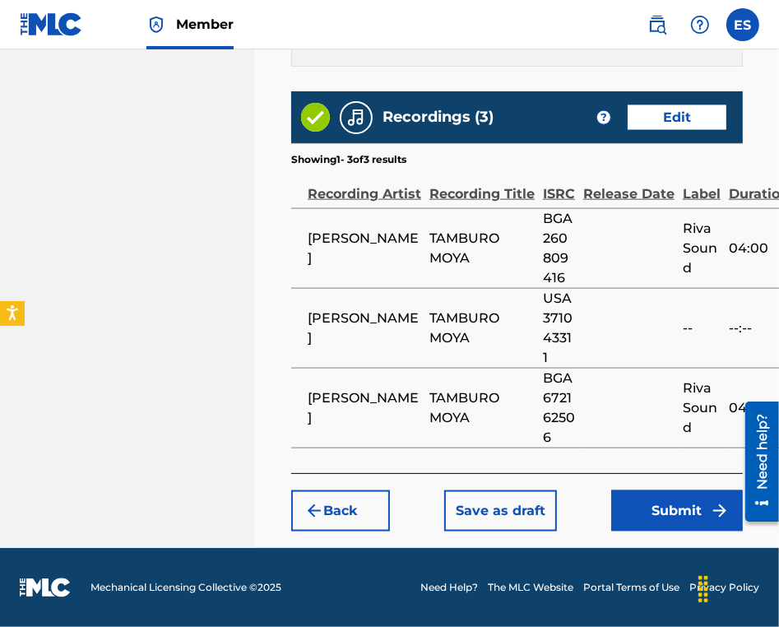
scroll to position [1318, 0]
click at [667, 513] on button "Submit" at bounding box center [677, 510] width 132 height 41
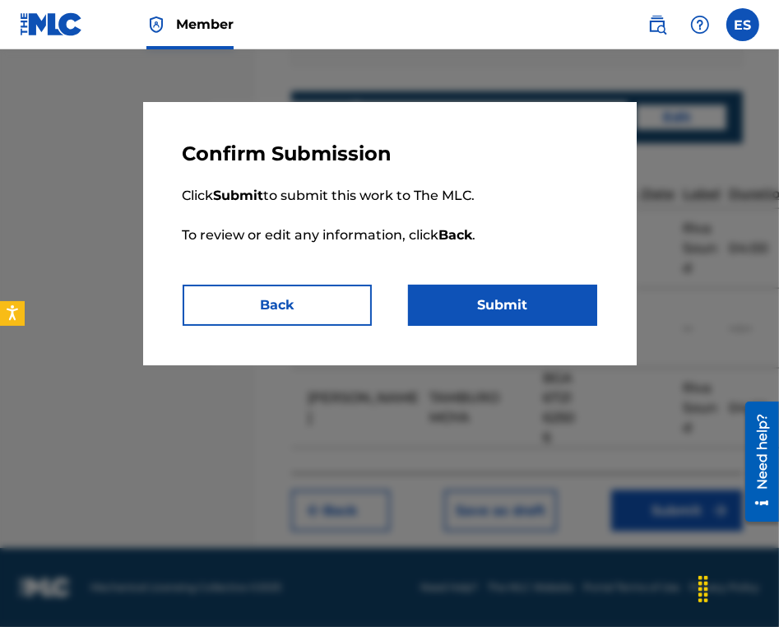
click at [486, 304] on button "Submit" at bounding box center [502, 305] width 189 height 41
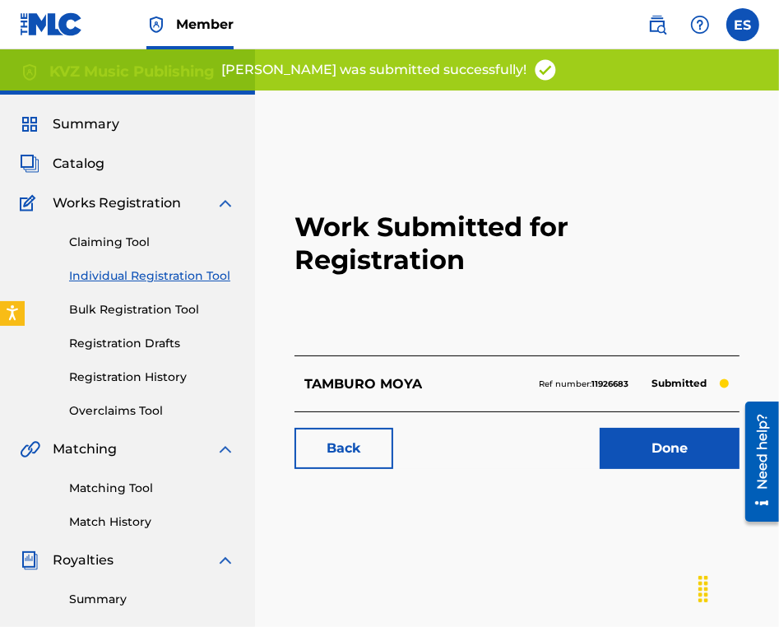
click at [131, 276] on link "Individual Registration Tool" at bounding box center [152, 275] width 166 height 17
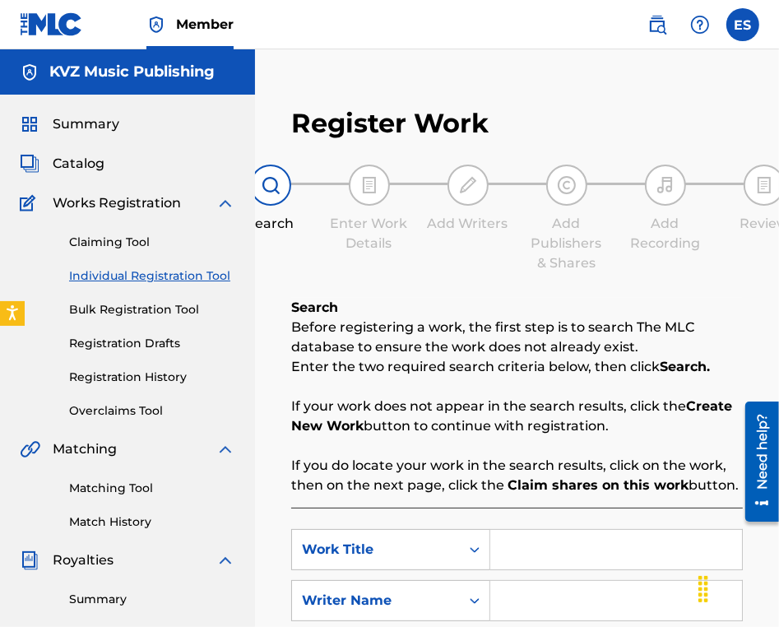
click at [128, 283] on link "Individual Registration Tool" at bounding box center [152, 275] width 166 height 17
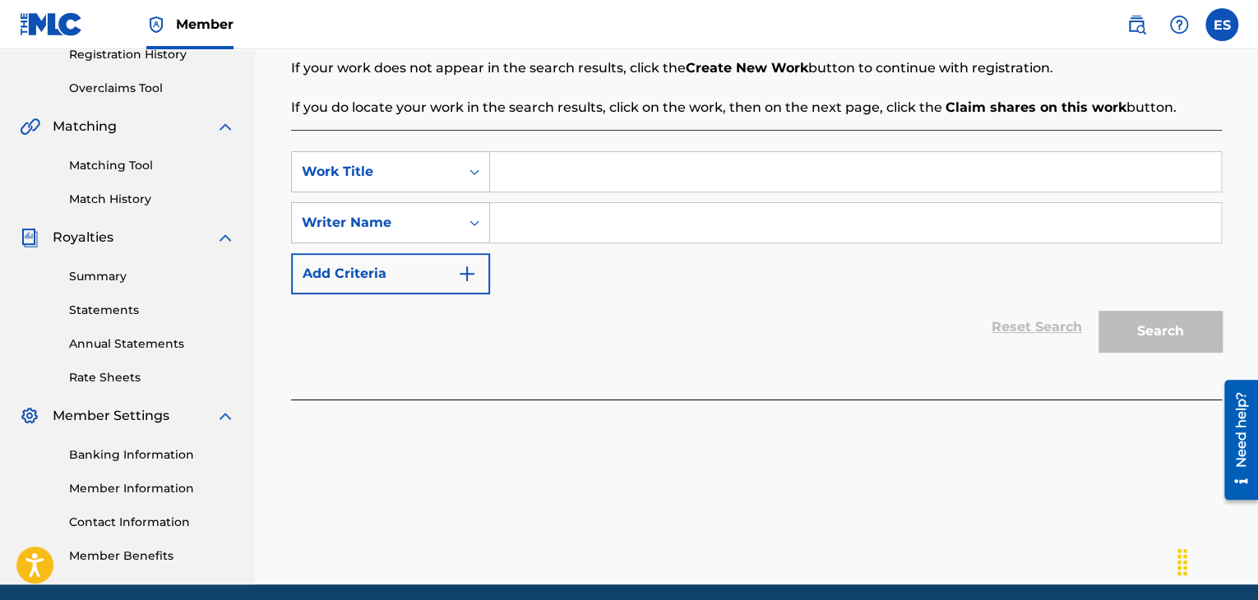
scroll to position [329, 0]
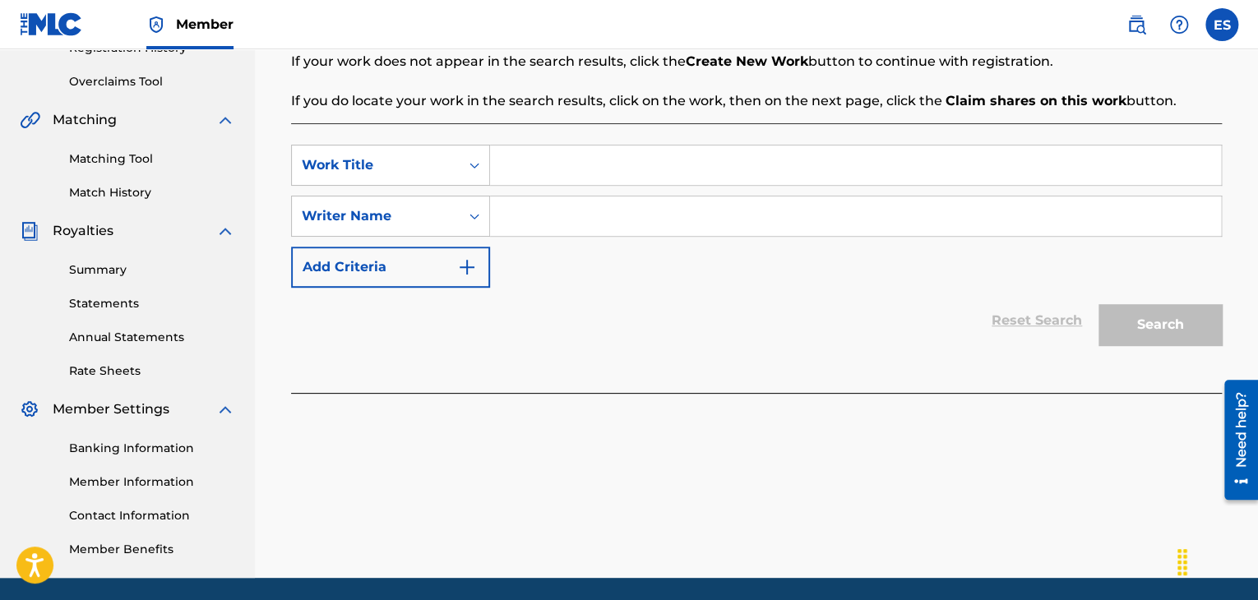
drag, startPoint x: 523, startPoint y: 186, endPoint x: 525, endPoint y: 173, distance: 13.3
click at [523, 181] on div "SearchWithCriteriac18689b7-48f5-464d-a69f-1202da3eebba Work Title SearchWithCri…" at bounding box center [756, 216] width 931 height 143
click at [526, 168] on input "Search Form" at bounding box center [855, 165] width 731 height 39
paste input "TANGO TITANIK"
type input "TANGO TITANIK"
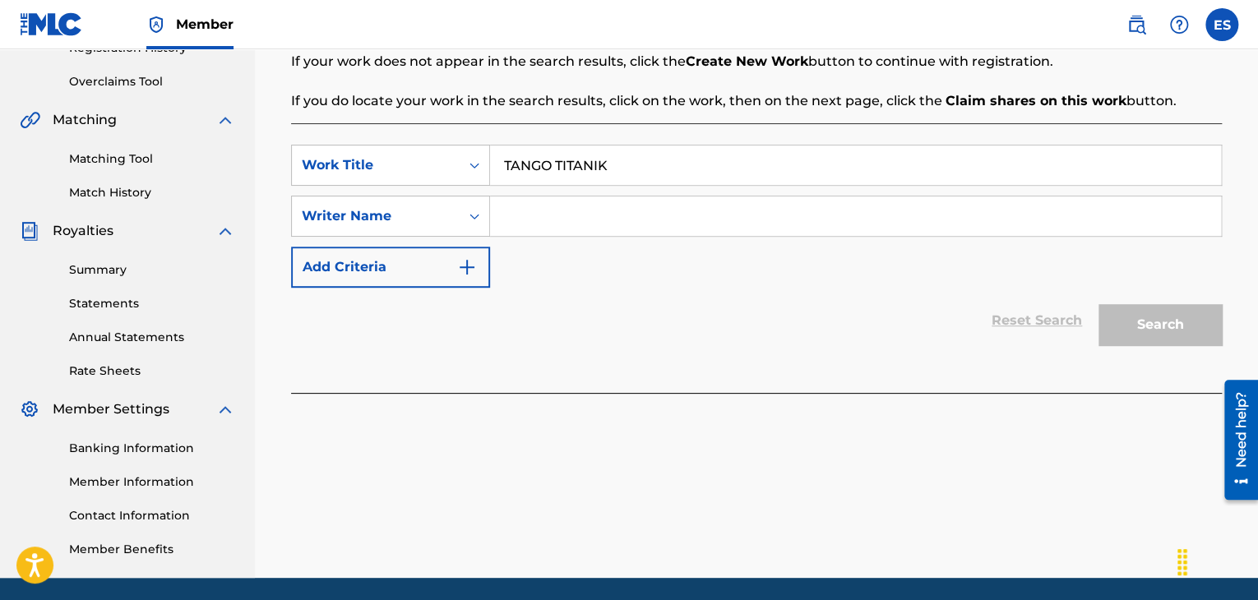
click at [540, 209] on input "Search Form" at bounding box center [855, 216] width 731 height 39
type input "ASSEN DRAGNEV"
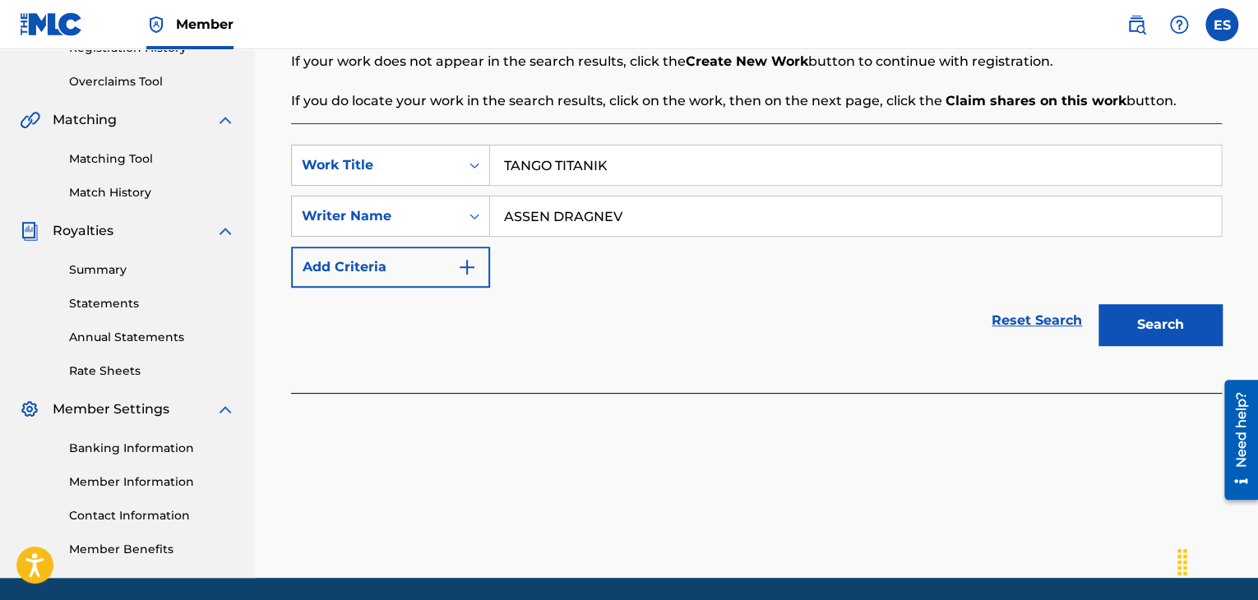
click at [511, 163] on input "TANGO TITANIK" at bounding box center [855, 165] width 731 height 39
type input "TANGO TITANIK"
click at [1107, 332] on button "Search" at bounding box center [1160, 324] width 123 height 41
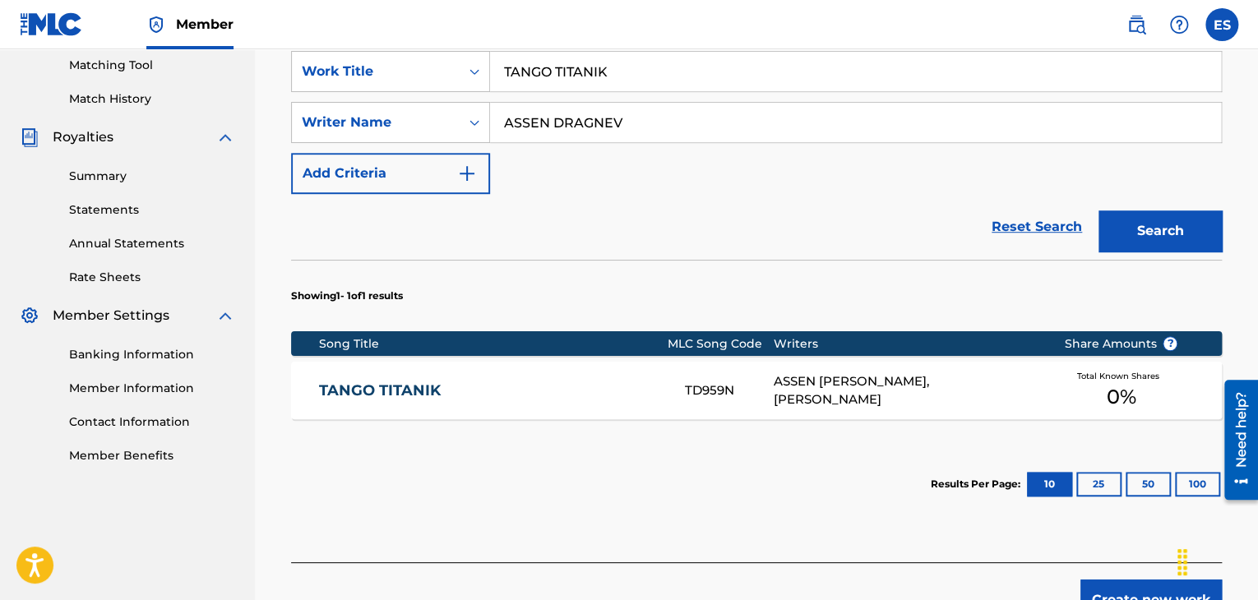
scroll to position [494, 0]
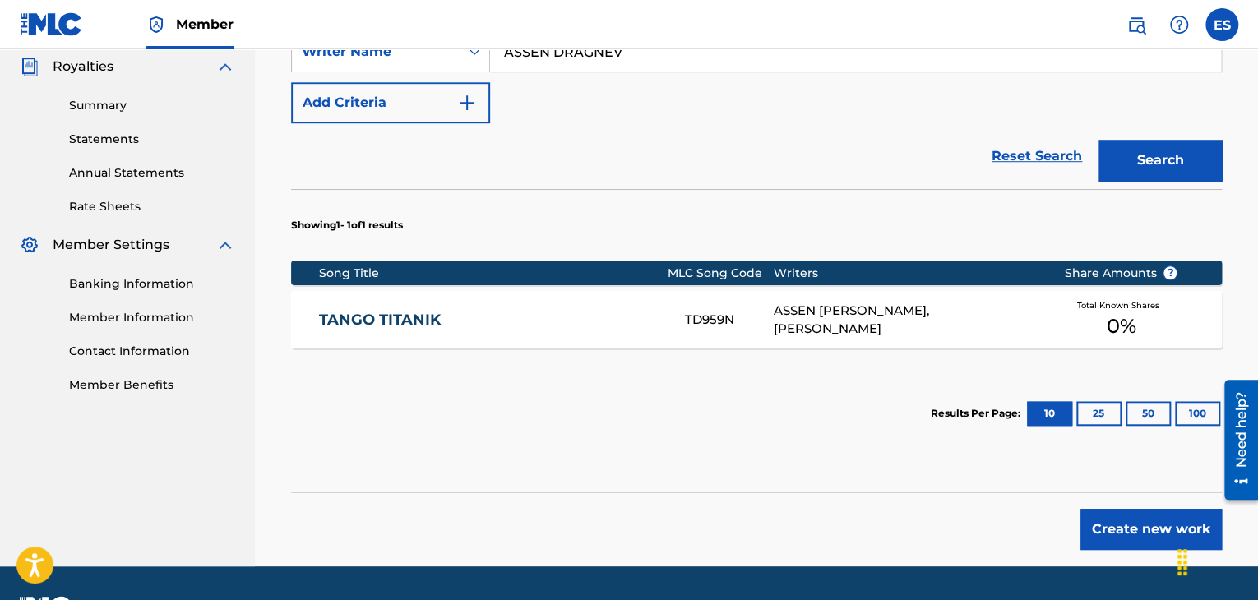
click at [1096, 534] on button "Create new work" at bounding box center [1151, 529] width 141 height 41
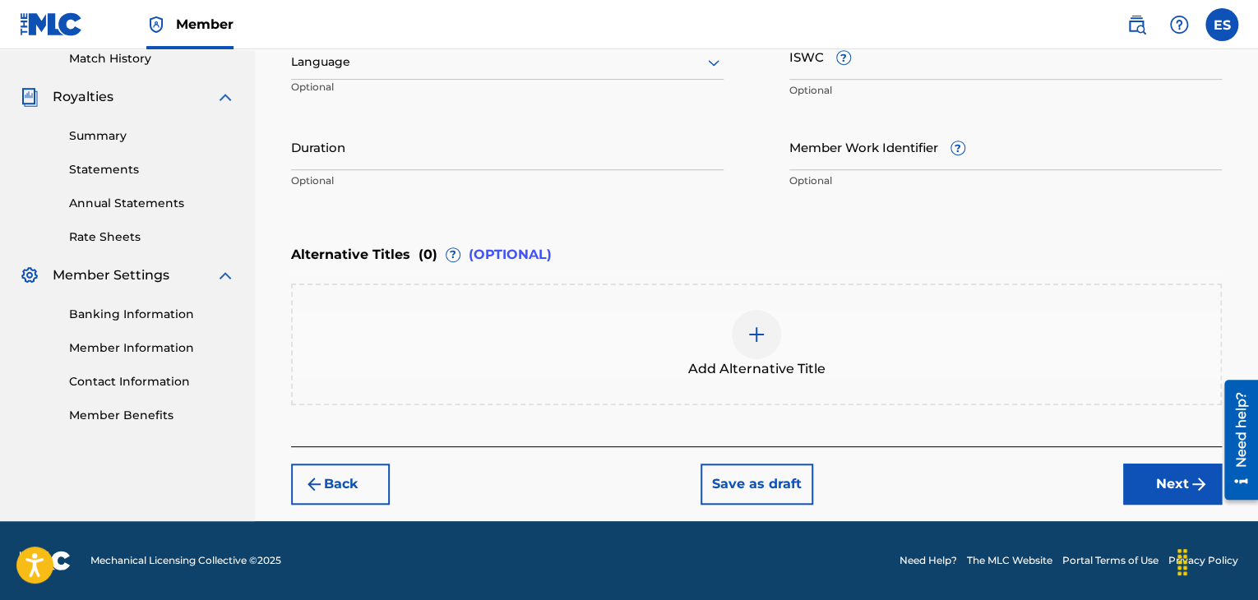
scroll to position [461, 0]
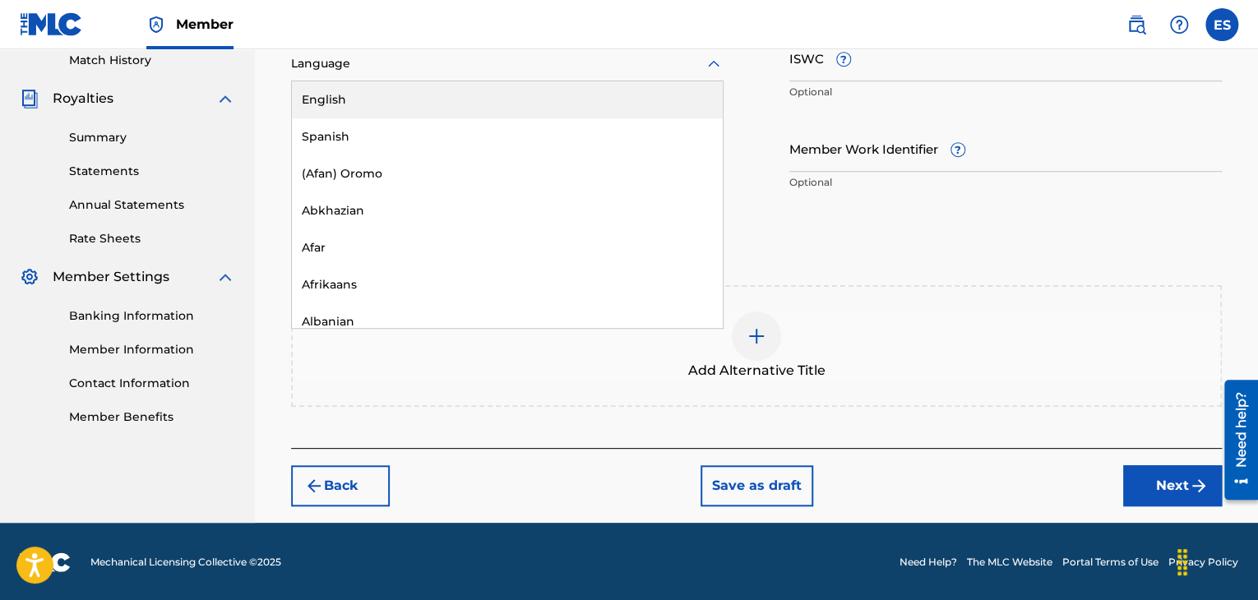
click at [395, 58] on div at bounding box center [507, 63] width 433 height 21
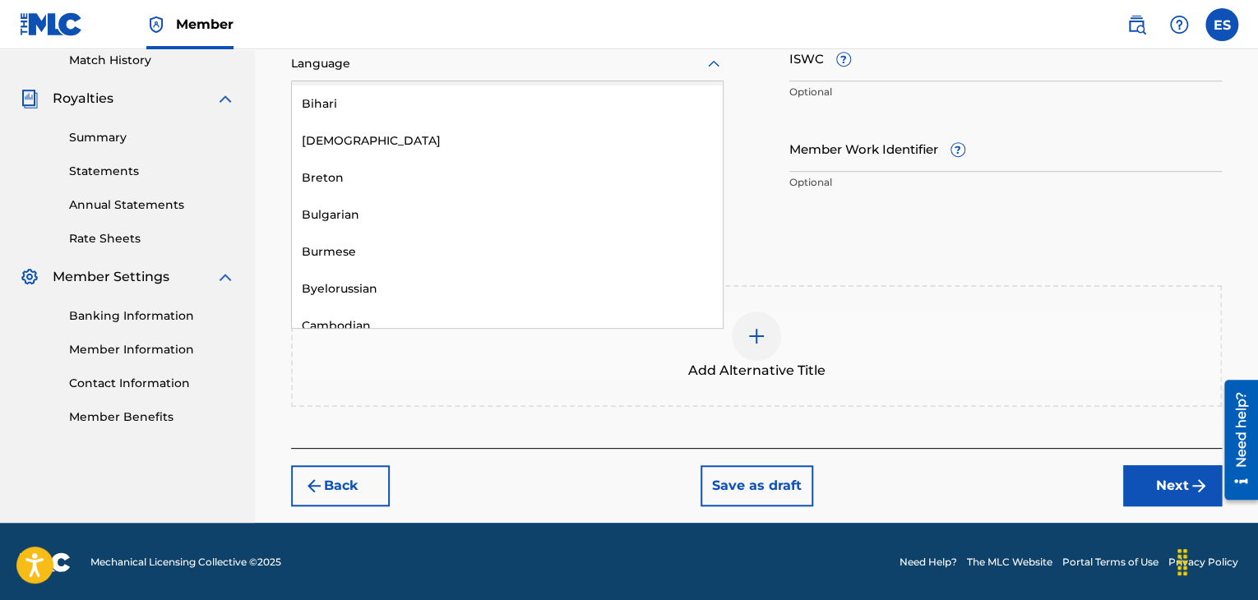
scroll to position [658, 0]
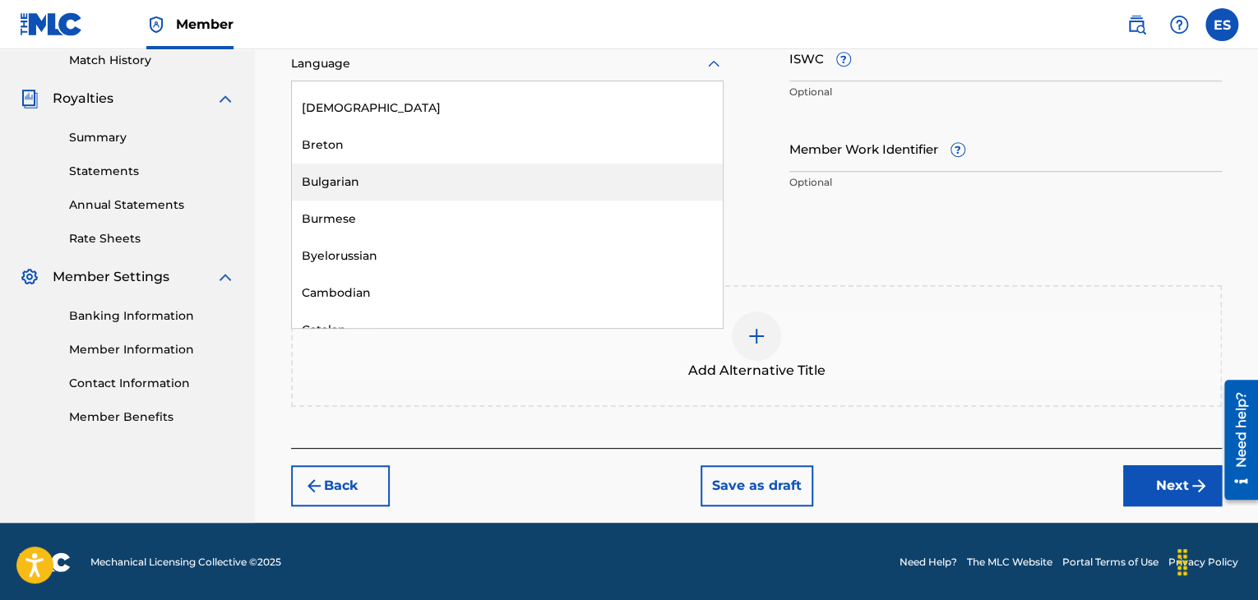
click at [373, 182] on div "Bulgarian" at bounding box center [507, 182] width 431 height 37
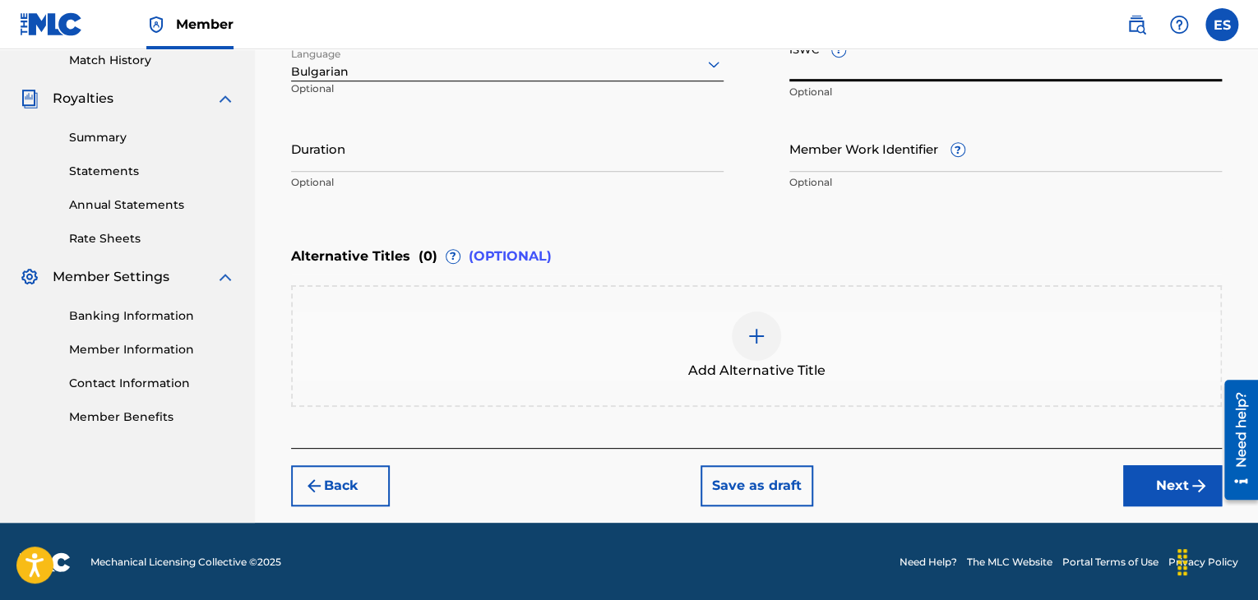
click at [857, 76] on input "ISWC ?" at bounding box center [1006, 58] width 433 height 47
paste input "T9158448932"
type input "T9158448932"
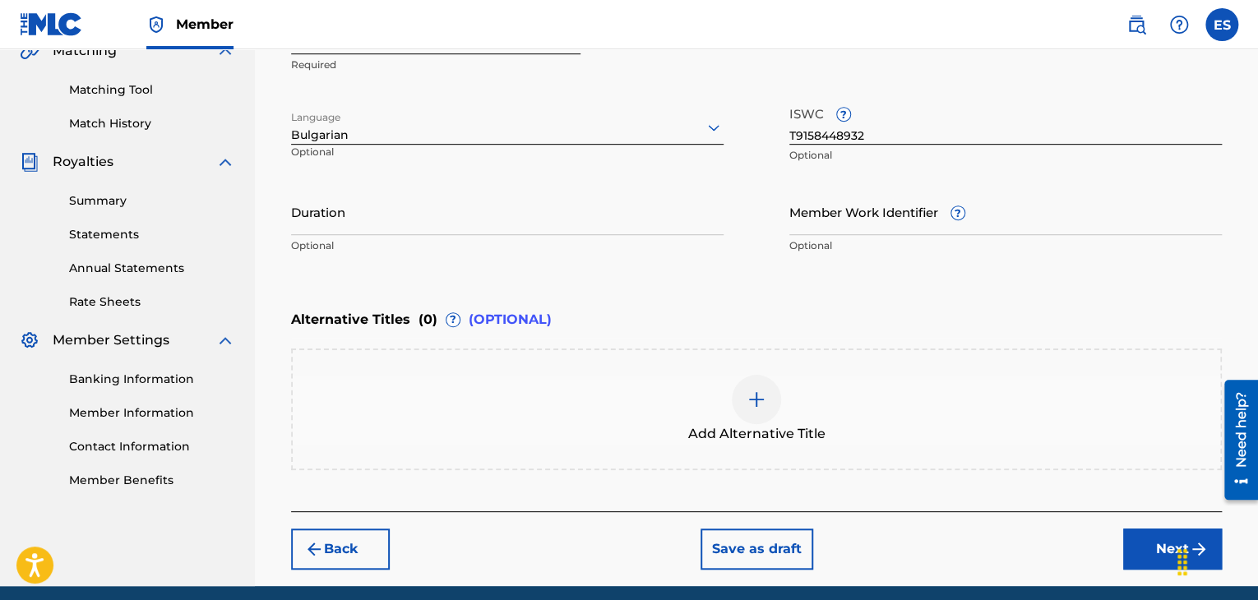
scroll to position [379, 0]
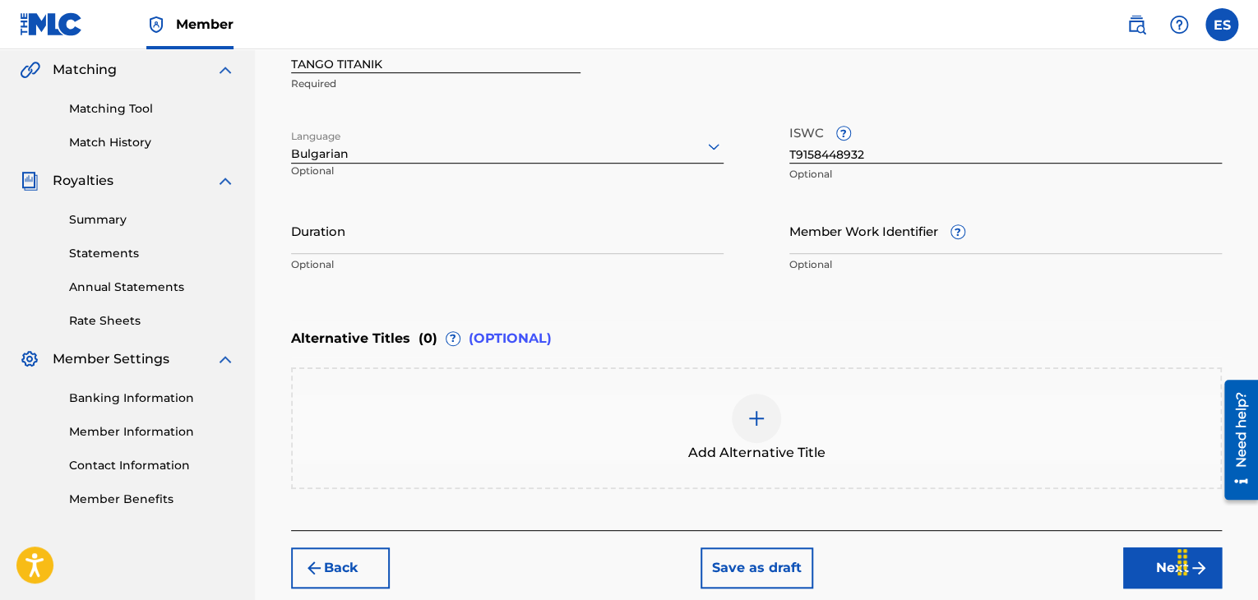
click at [501, 246] on input "Duration" at bounding box center [507, 230] width 433 height 47
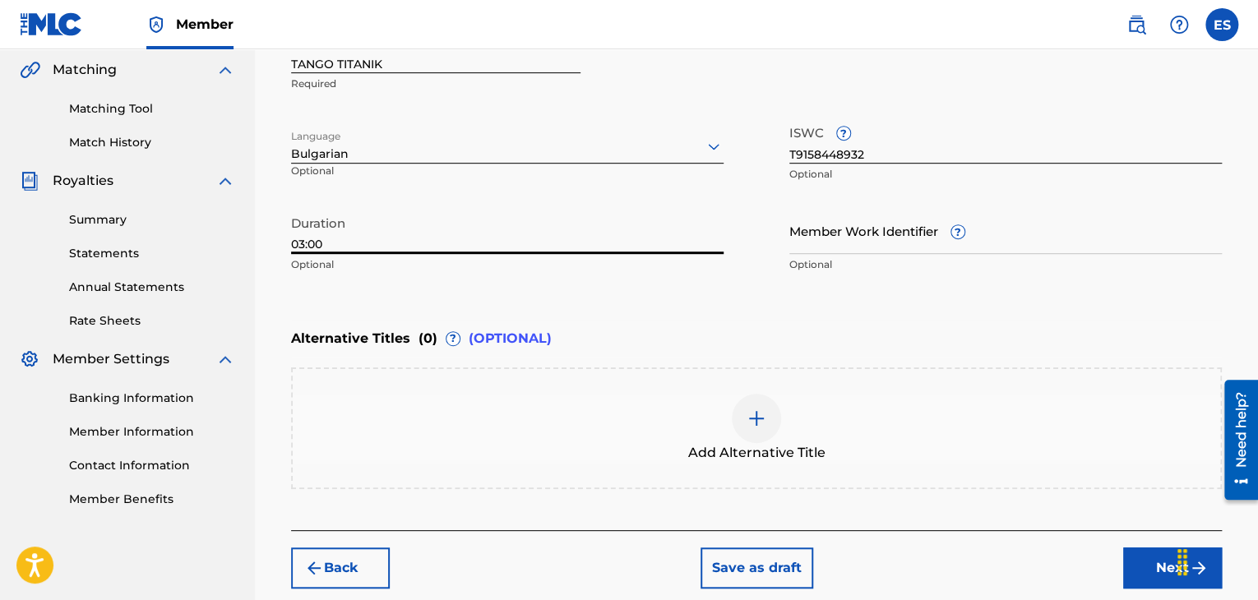
type input "03:00"
click at [765, 420] on img at bounding box center [757, 419] width 20 height 20
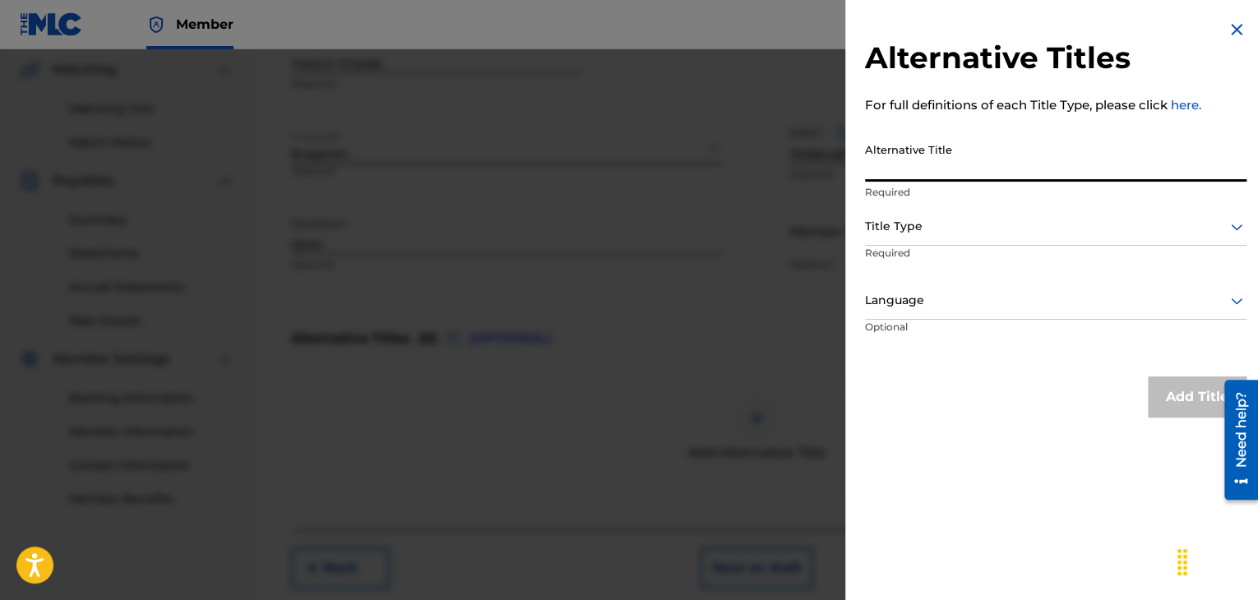
paste input "[PERSON_NAME]"
type input "[PERSON_NAME]"
click at [926, 228] on div at bounding box center [1056, 226] width 382 height 21
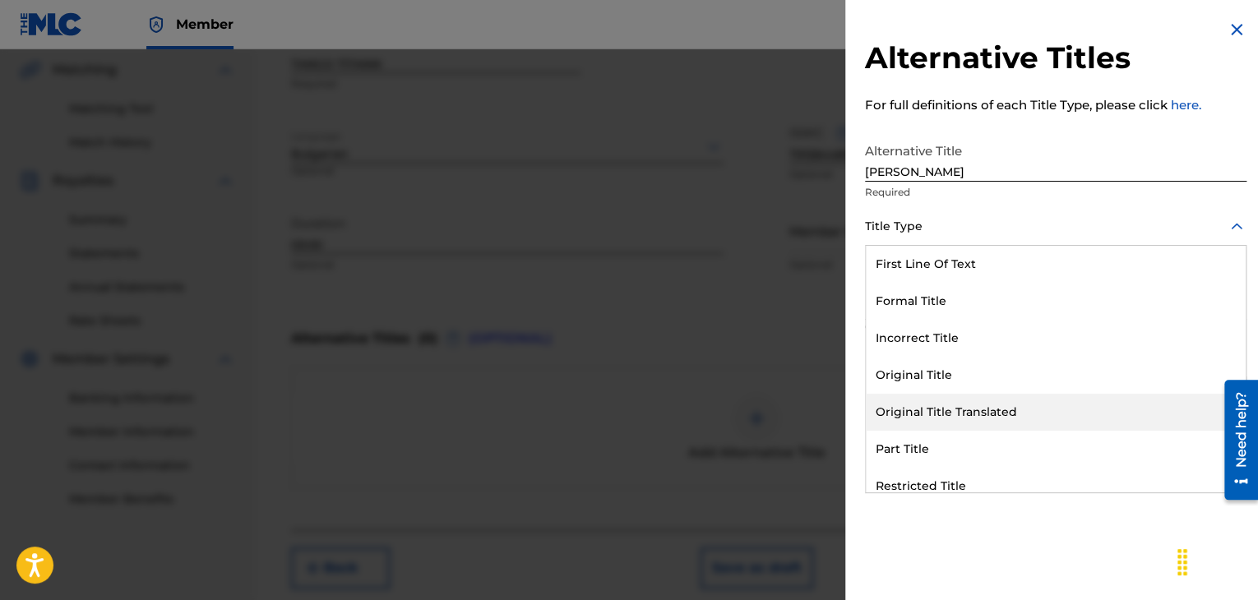
click at [965, 417] on div "Original Title Translated" at bounding box center [1056, 412] width 380 height 37
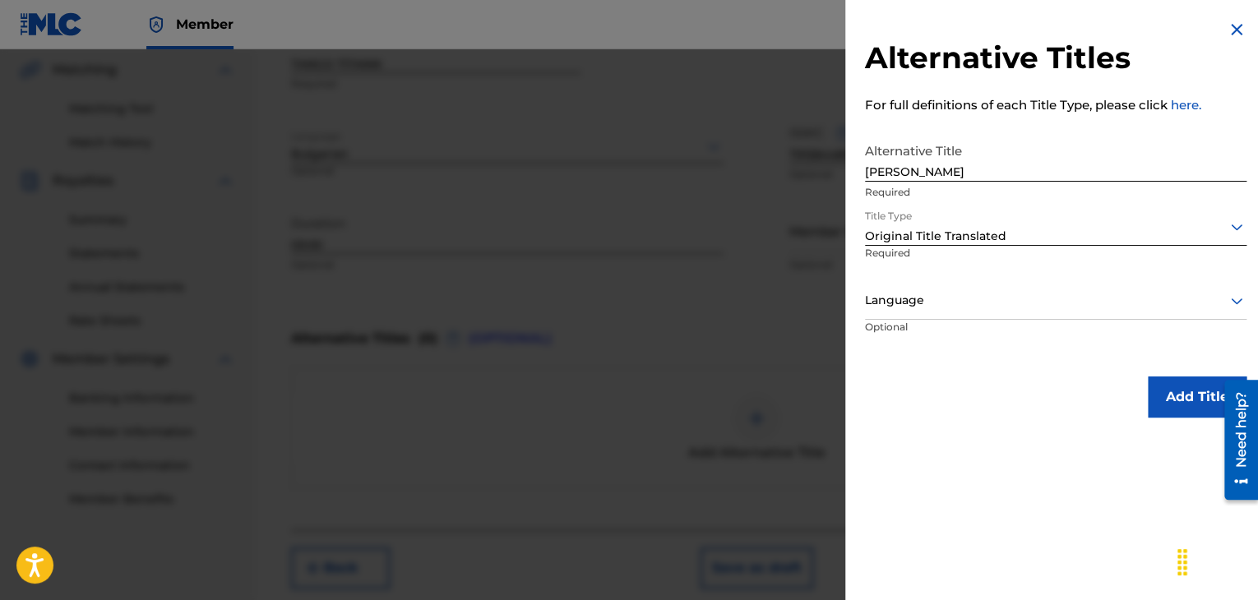
click at [934, 287] on div "Language" at bounding box center [1056, 301] width 382 height 37
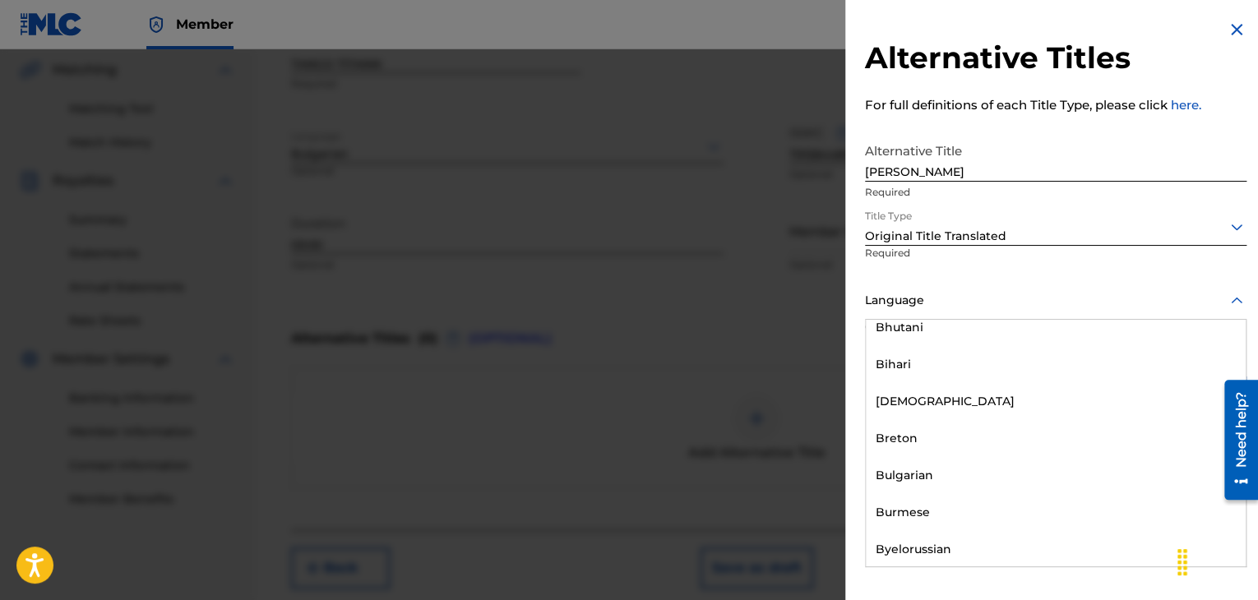
scroll to position [658, 0]
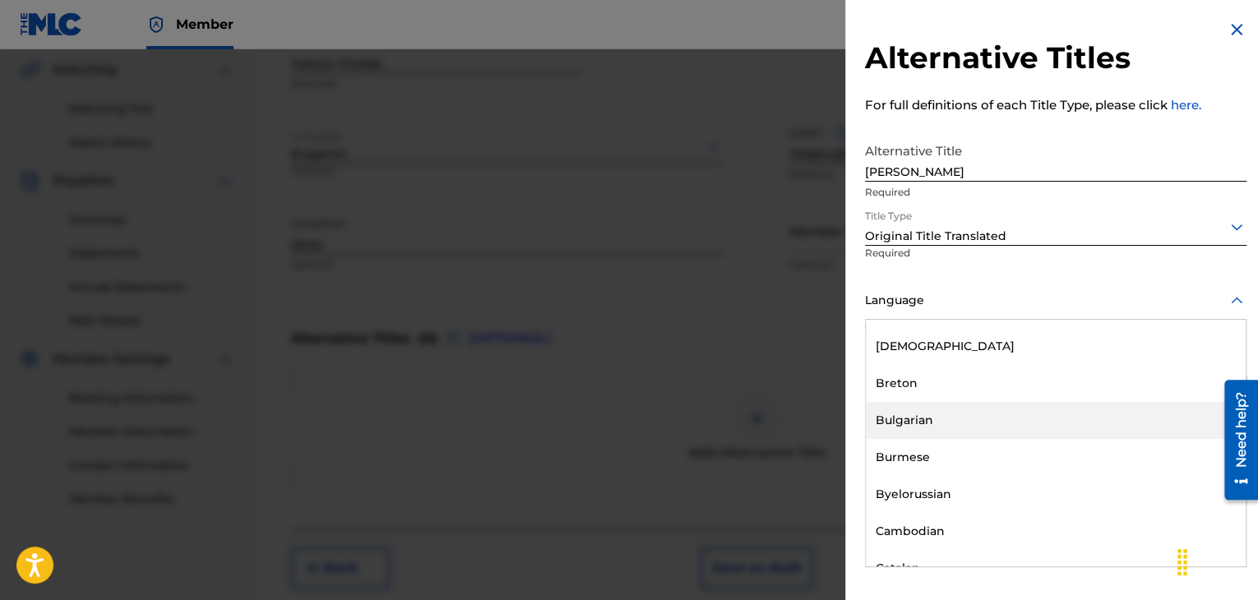
click at [933, 415] on div "Bulgarian" at bounding box center [1056, 420] width 380 height 37
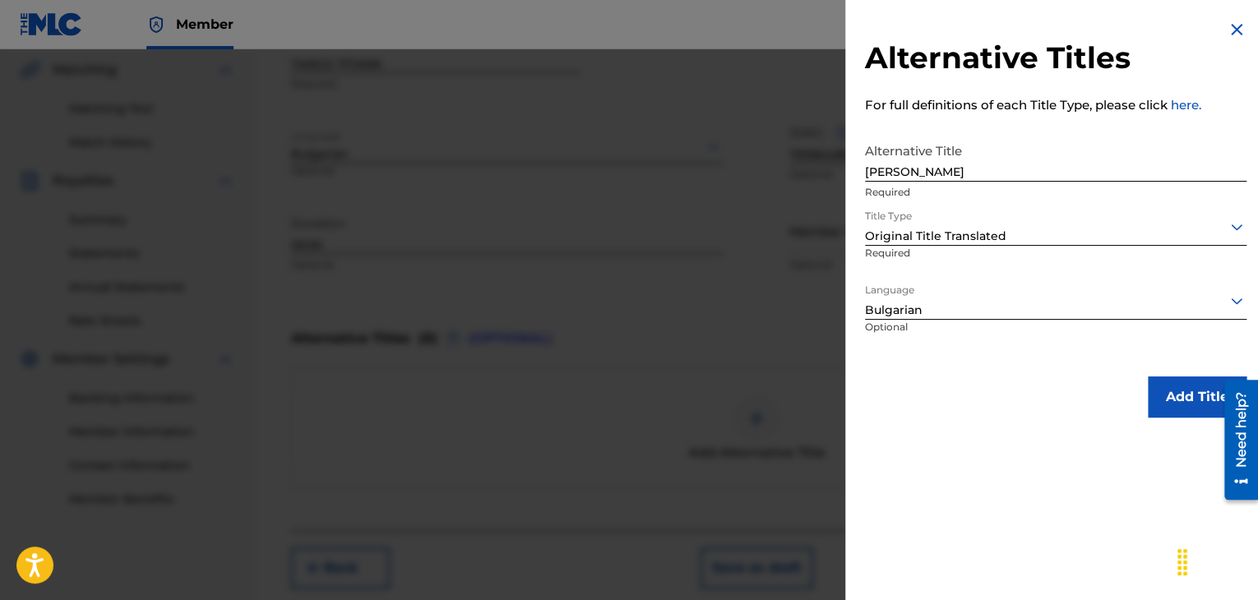
click at [1159, 401] on button "Add Title" at bounding box center [1197, 397] width 99 height 41
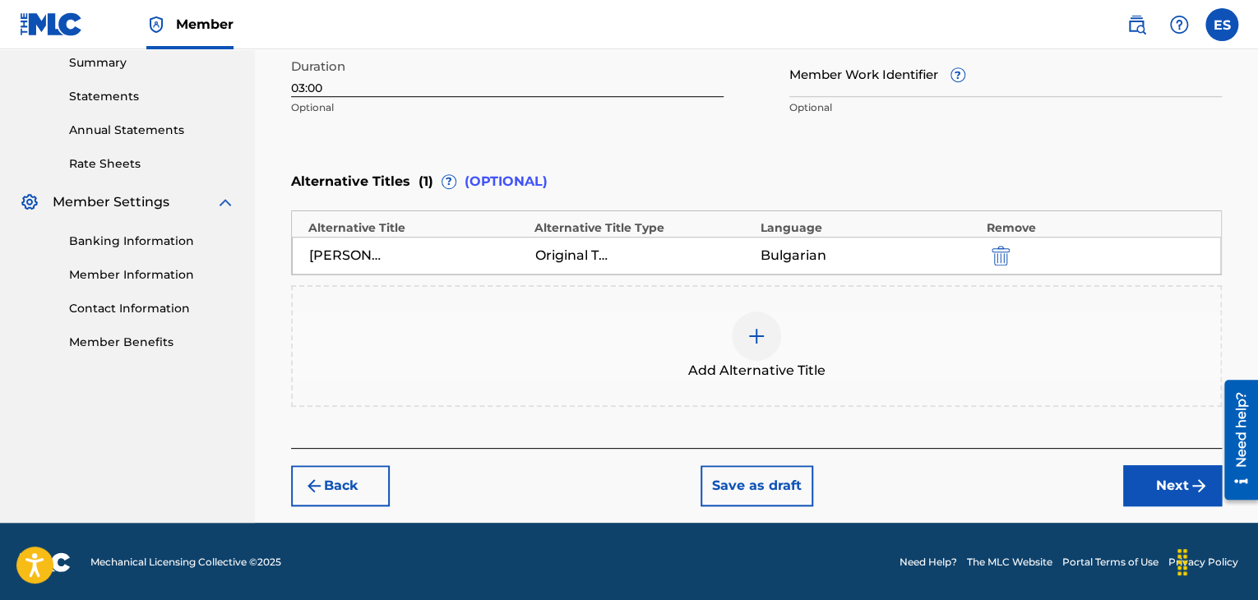
click at [1156, 495] on button "Next" at bounding box center [1173, 486] width 99 height 41
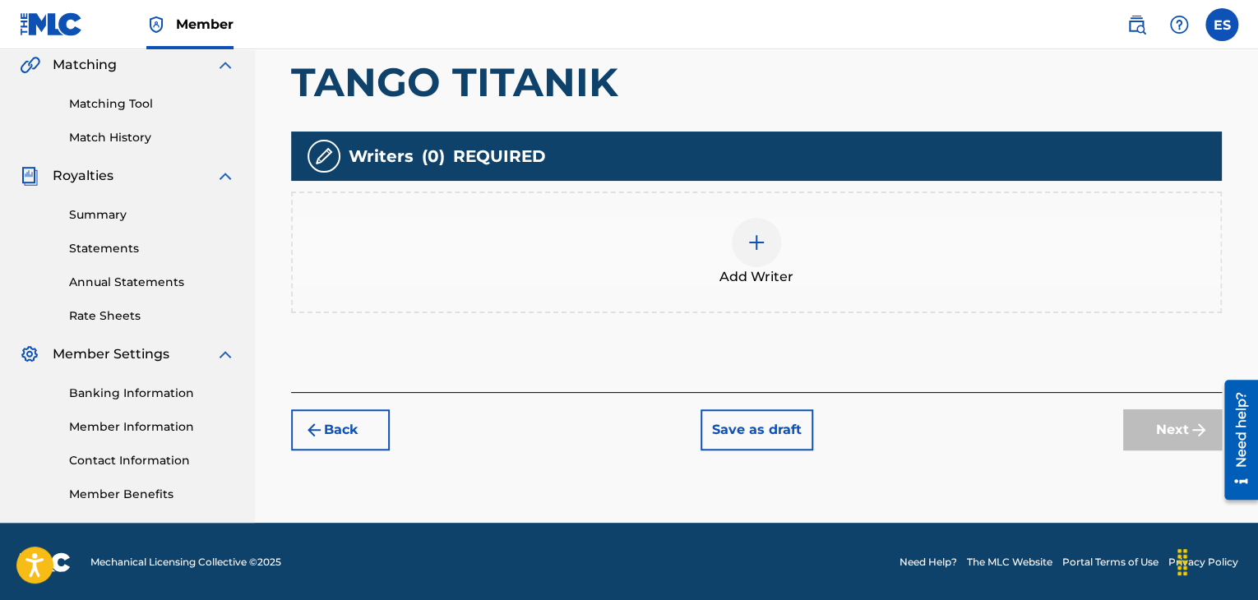
scroll to position [386, 0]
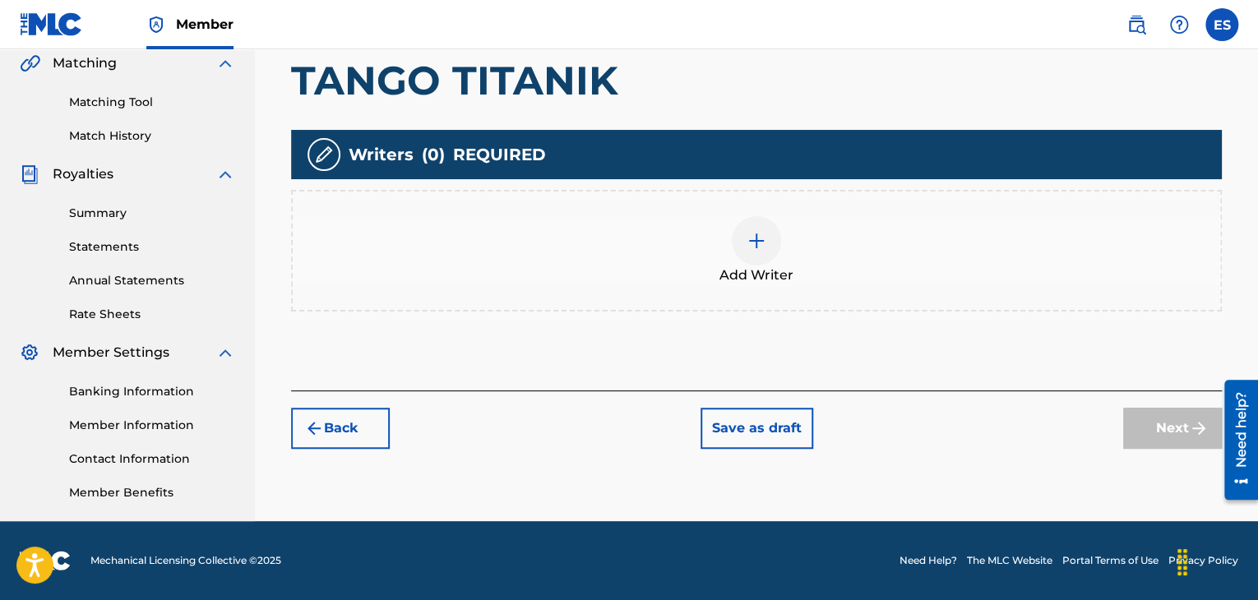
click at [749, 239] on img at bounding box center [757, 241] width 20 height 20
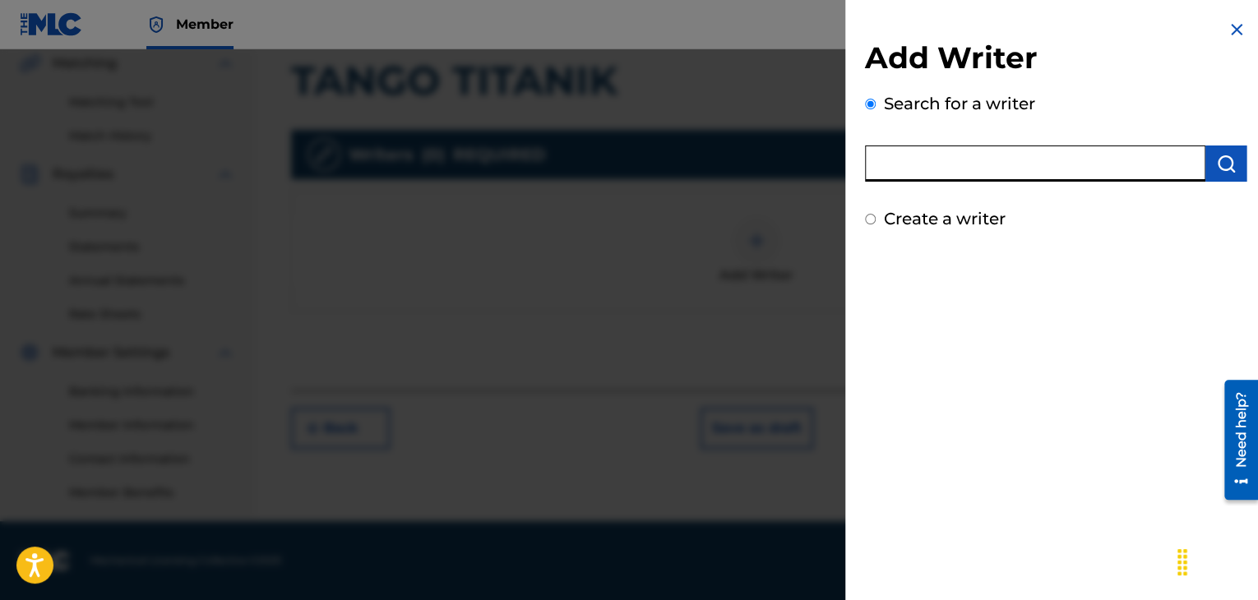
paste input "00258906432"
type input "00258906432"
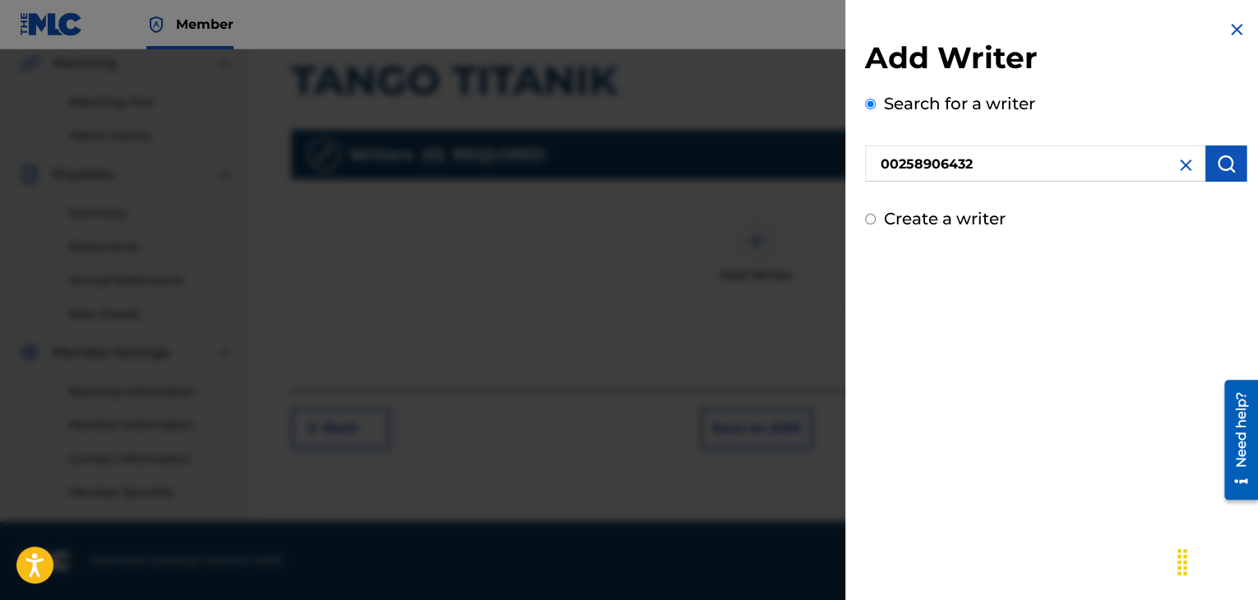
click at [1221, 161] on img "submit" at bounding box center [1227, 164] width 20 height 20
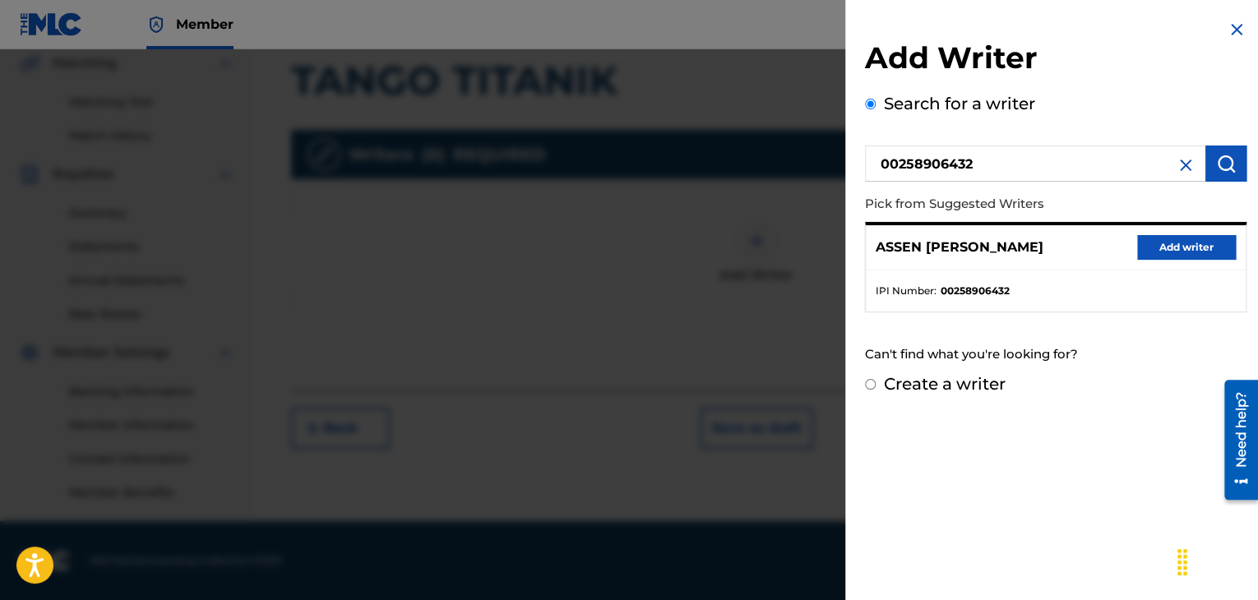
click at [1181, 247] on button "Add writer" at bounding box center [1187, 247] width 99 height 25
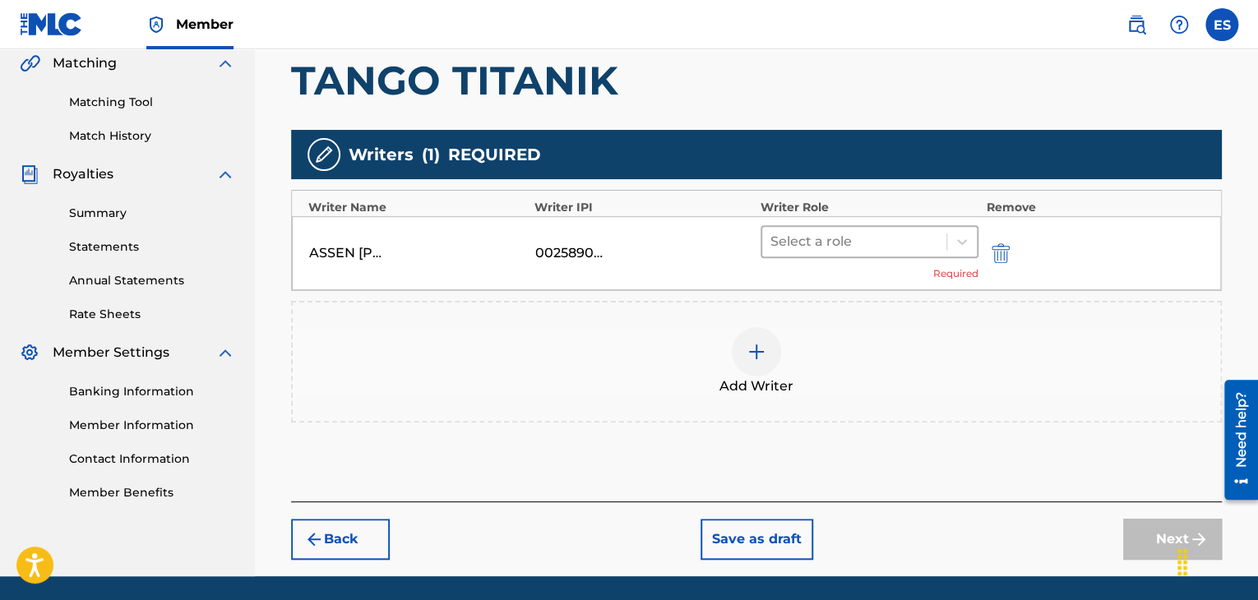
click at [878, 244] on div at bounding box center [855, 241] width 168 height 23
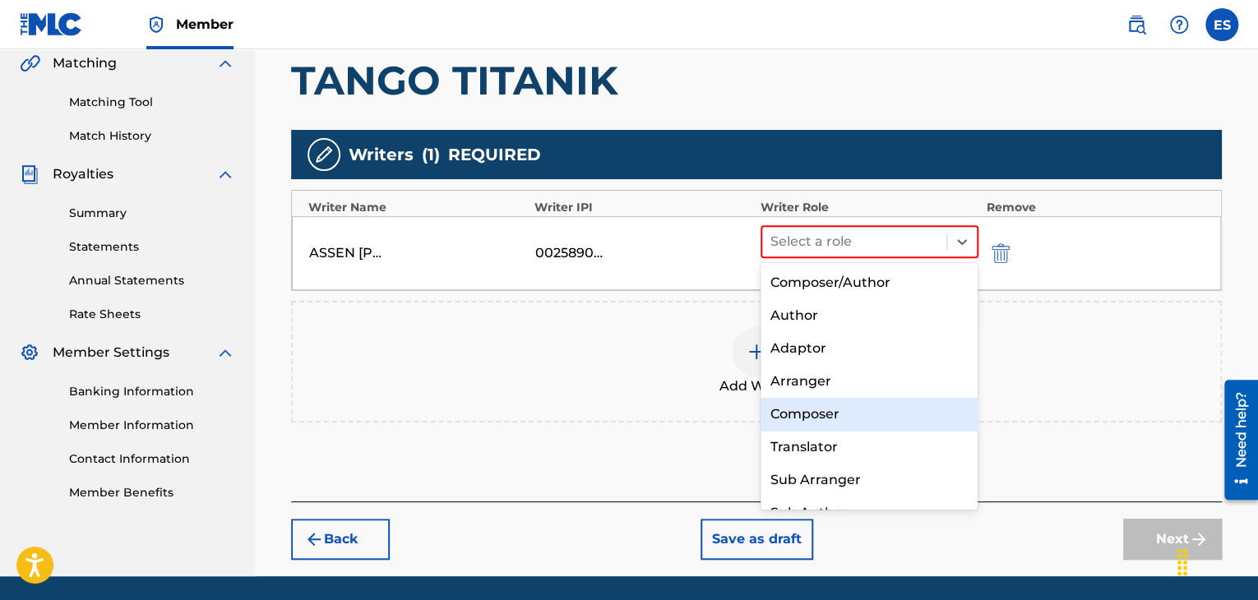
click at [809, 419] on div "Composer" at bounding box center [870, 414] width 218 height 33
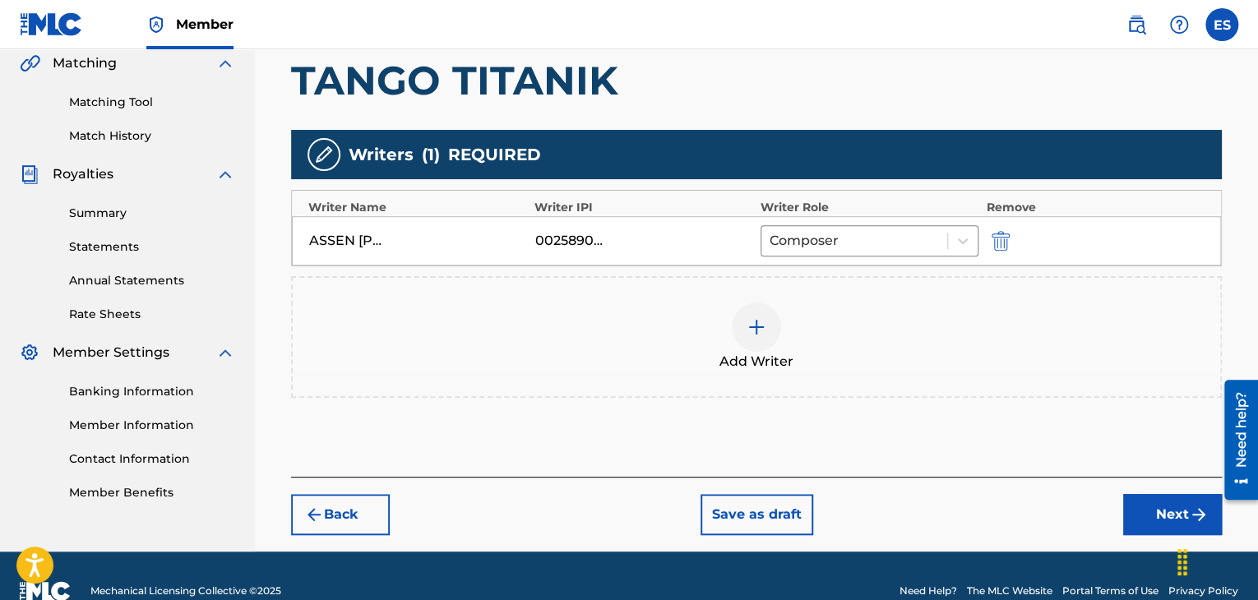
click at [747, 317] on img at bounding box center [757, 327] width 20 height 20
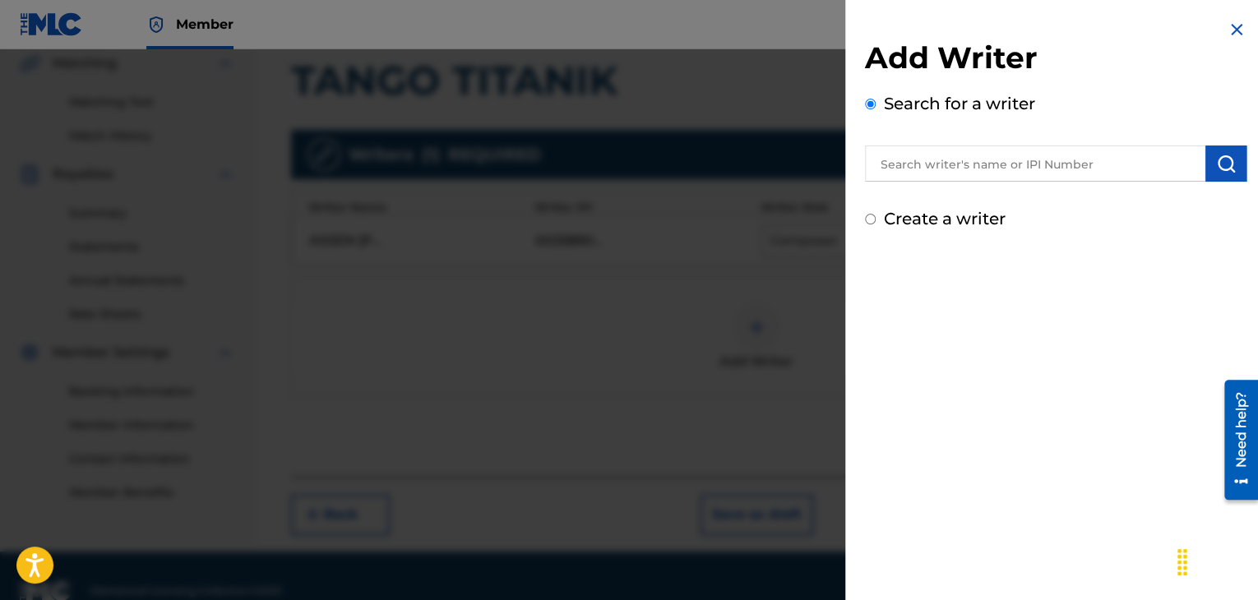
click at [1040, 170] on input "text" at bounding box center [1035, 164] width 341 height 36
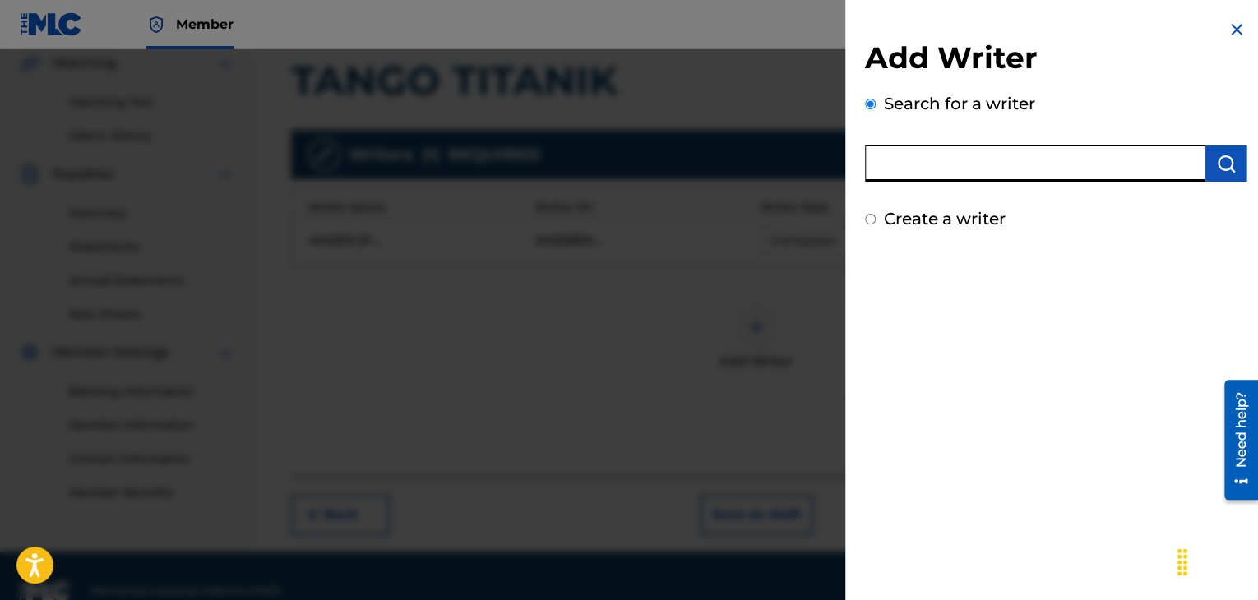
paste input "00089110867"
type input "00089110867"
click at [1223, 169] on img "submit" at bounding box center [1227, 164] width 20 height 20
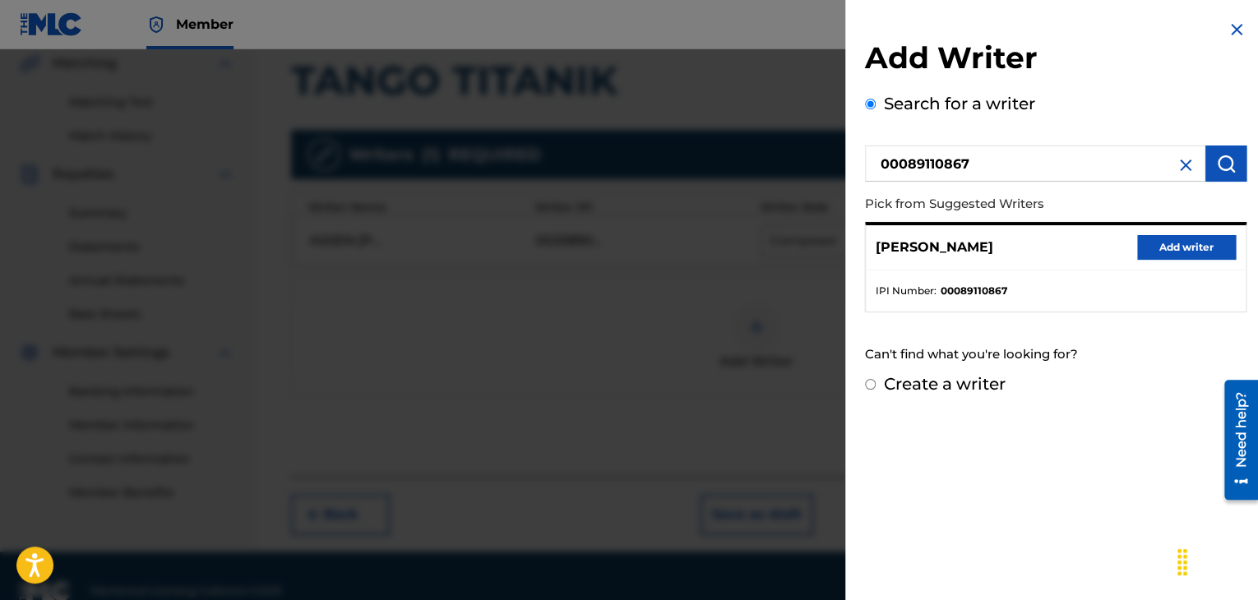
click at [1202, 245] on button "Add writer" at bounding box center [1187, 247] width 99 height 25
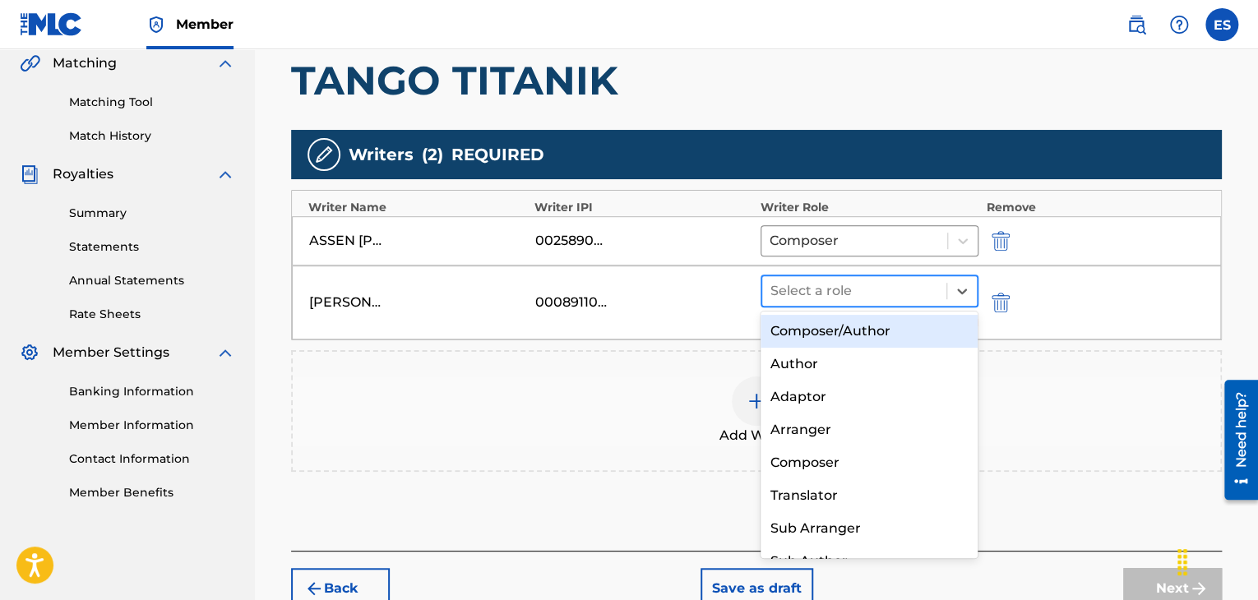
click at [844, 292] on div at bounding box center [855, 291] width 168 height 23
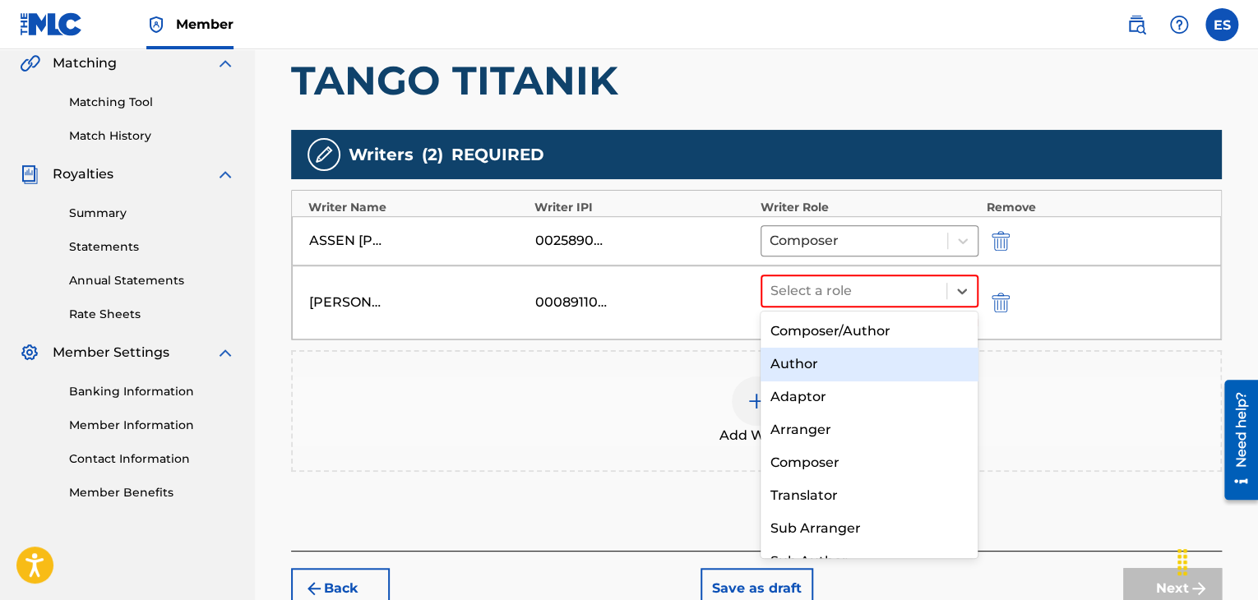
click at [823, 363] on div "Author" at bounding box center [870, 364] width 218 height 33
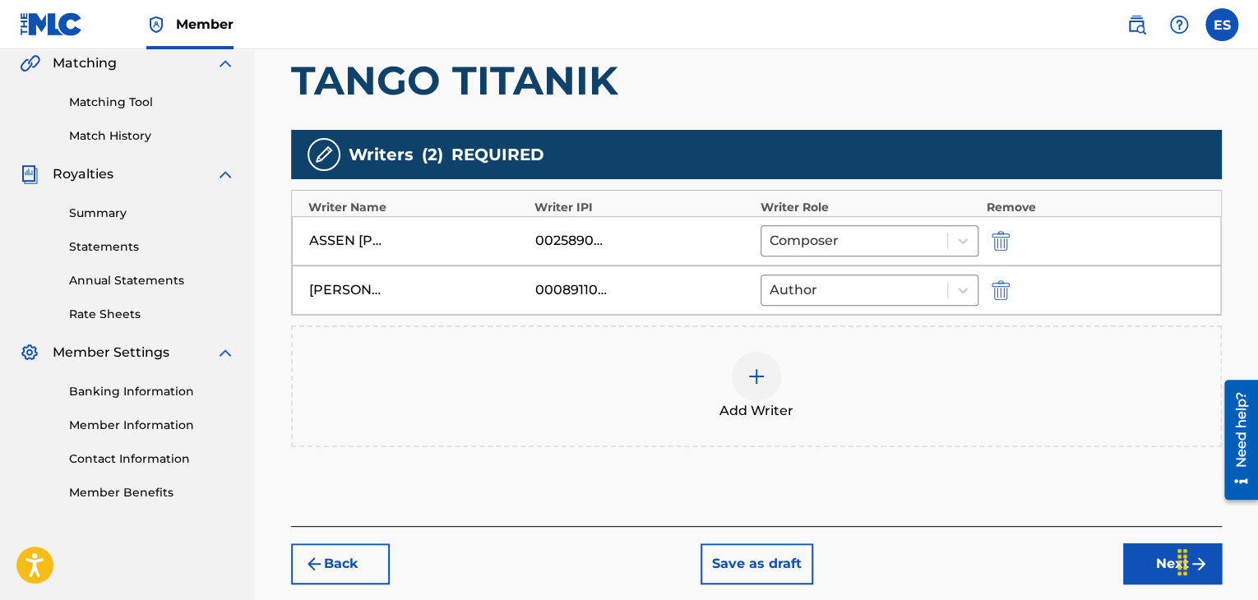
click at [1125, 563] on button "Next" at bounding box center [1173, 564] width 99 height 41
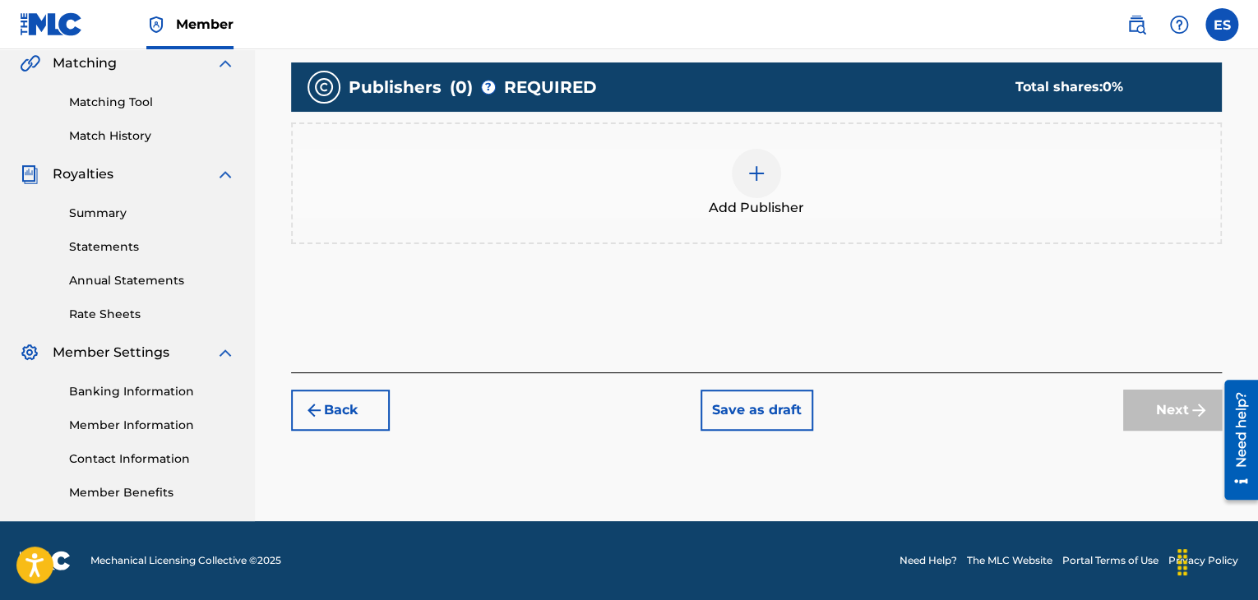
click at [770, 193] on div "Add Publisher" at bounding box center [757, 183] width 928 height 69
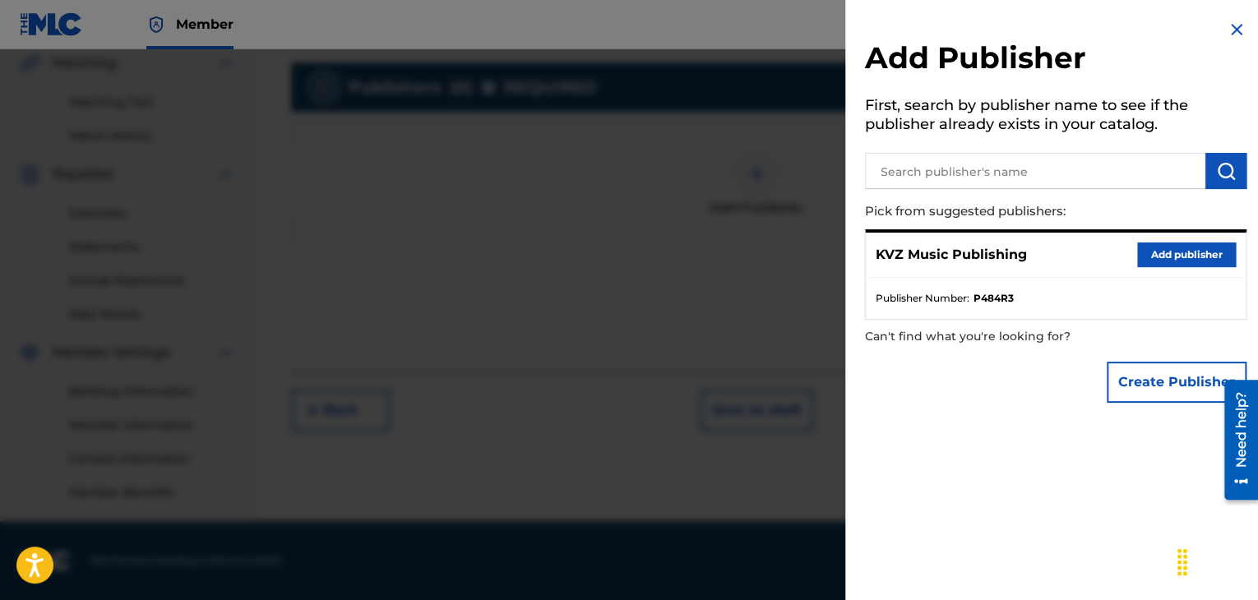
click at [1203, 261] on button "Add publisher" at bounding box center [1187, 255] width 99 height 25
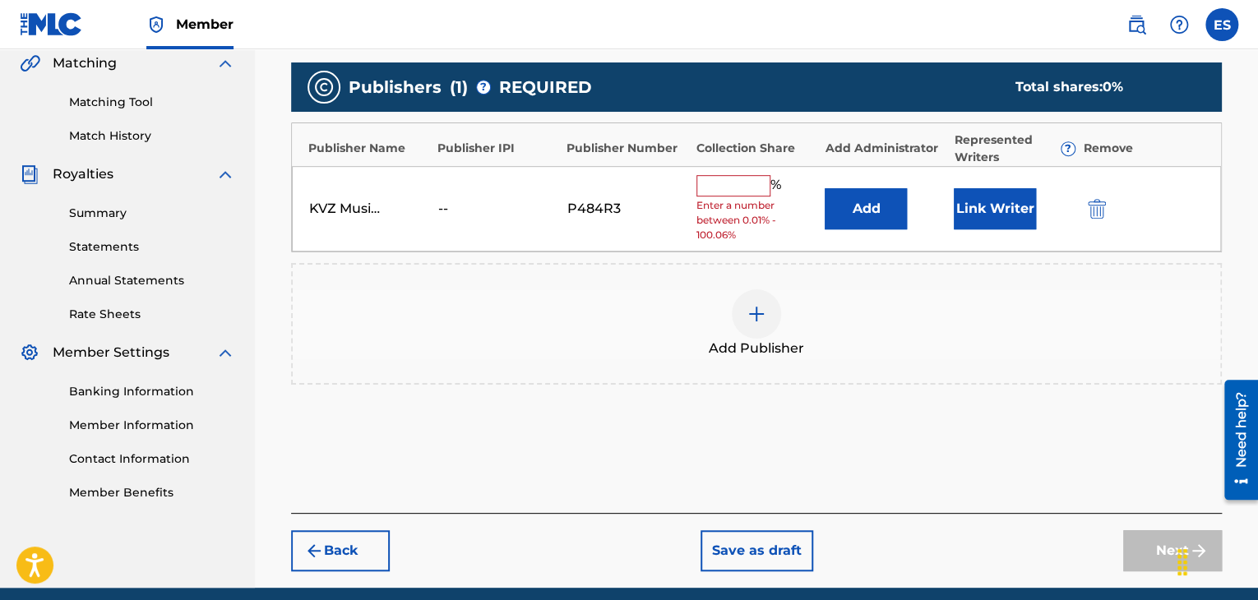
drag, startPoint x: 727, startPoint y: 185, endPoint x: 734, endPoint y: 192, distance: 9.3
click at [727, 185] on input "text" at bounding box center [734, 185] width 74 height 21
type input "66.67"
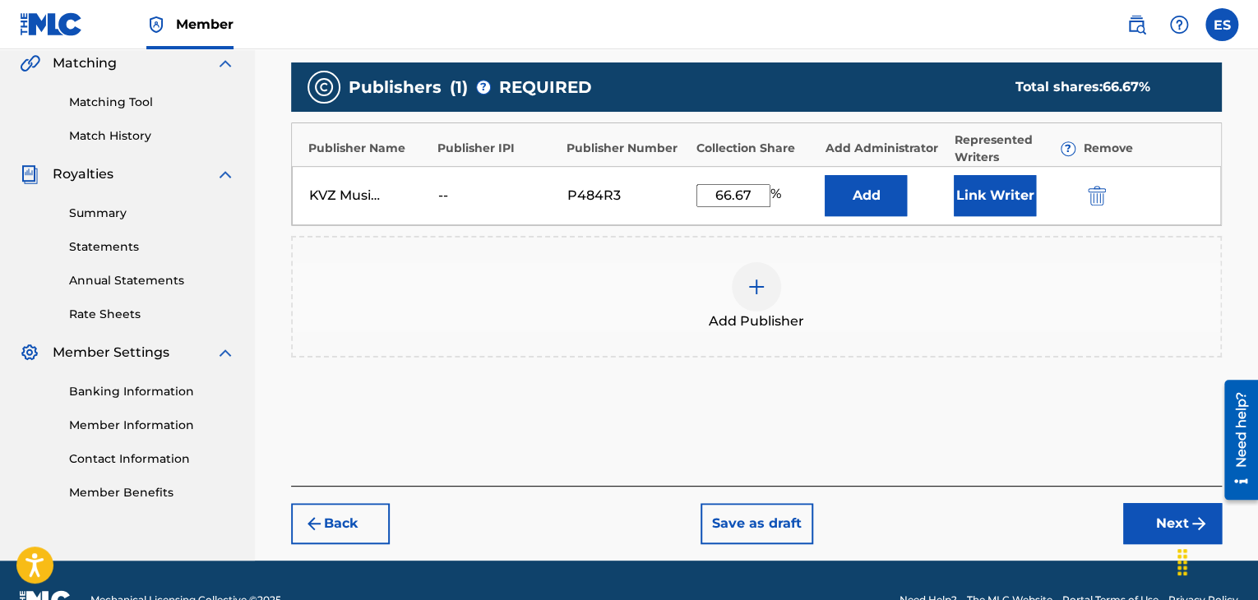
click at [1135, 522] on button "Next" at bounding box center [1173, 523] width 99 height 41
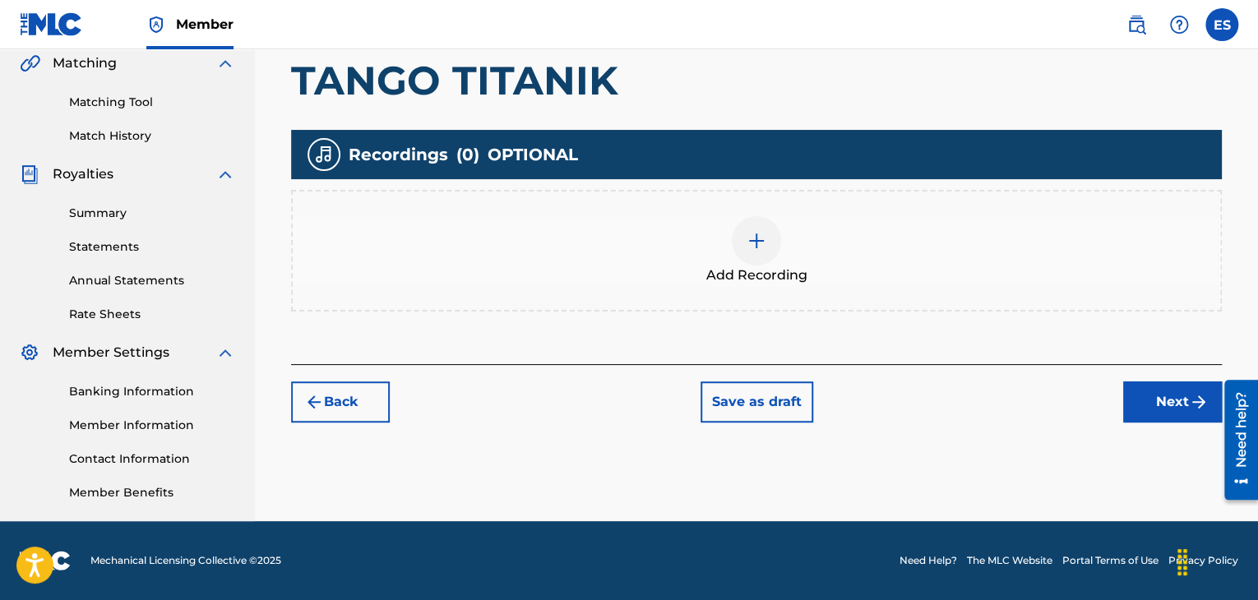
click at [753, 231] on img at bounding box center [757, 241] width 20 height 20
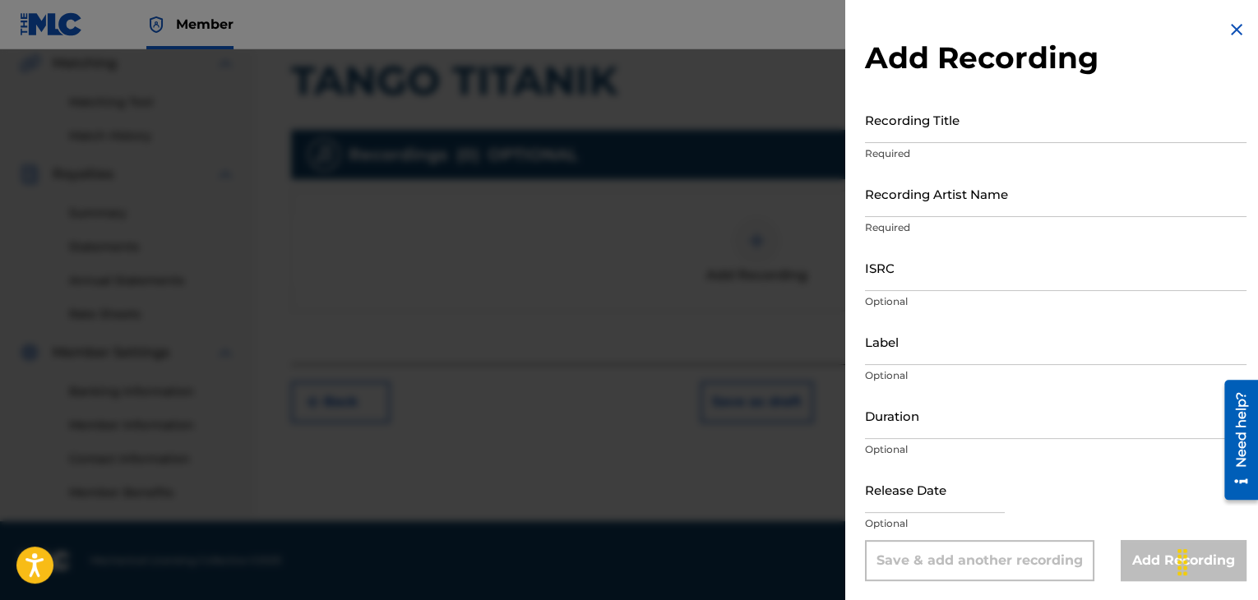
click at [1227, 33] on img at bounding box center [1237, 30] width 20 height 20
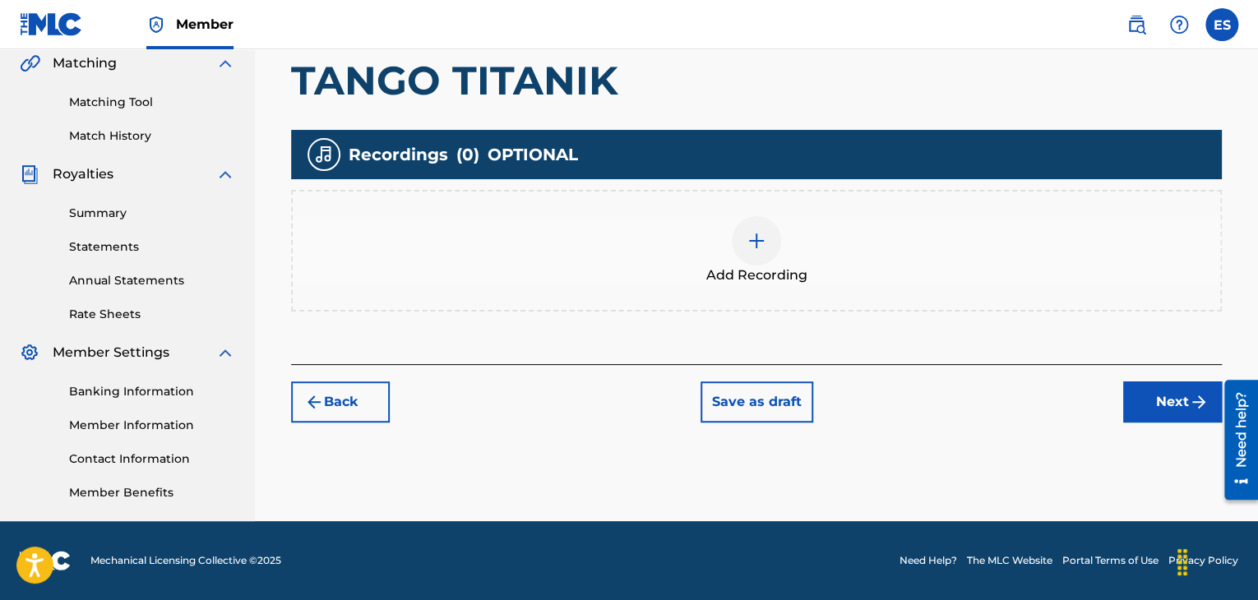
click at [1152, 419] on button "Next" at bounding box center [1173, 402] width 99 height 41
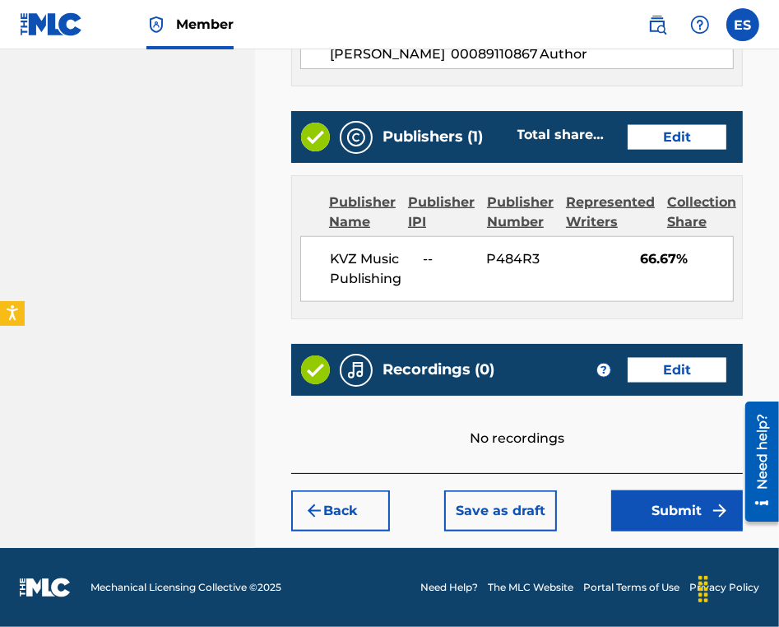
scroll to position [1043, 0]
click at [714, 498] on button "Submit" at bounding box center [677, 510] width 132 height 41
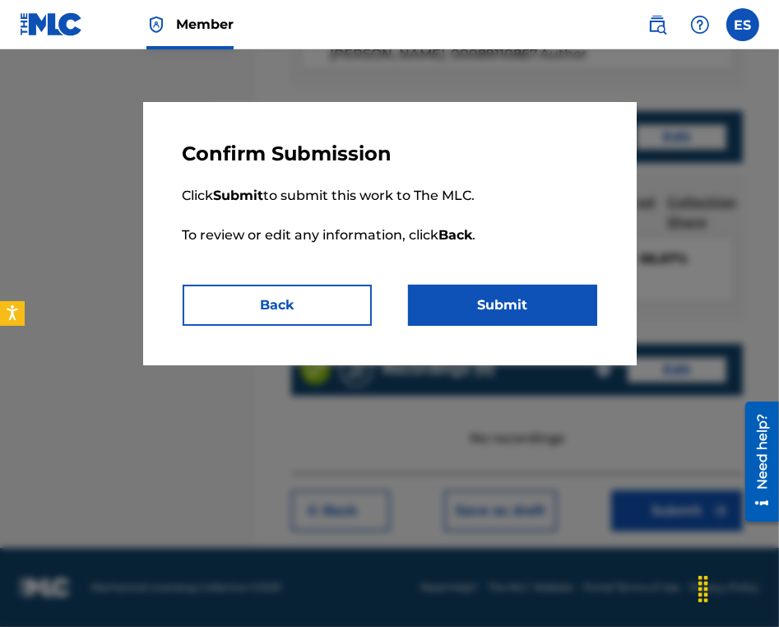
click at [531, 303] on button "Submit" at bounding box center [502, 305] width 189 height 41
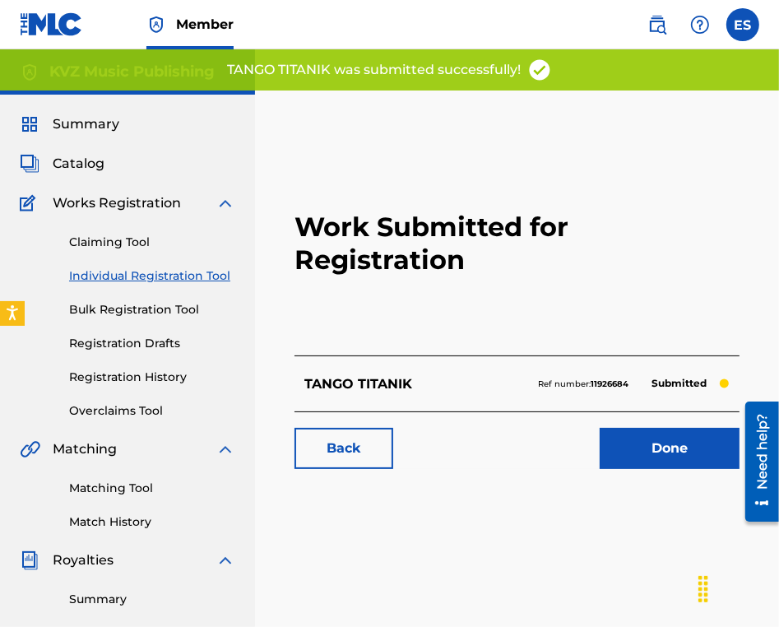
click at [175, 277] on link "Individual Registration Tool" at bounding box center [152, 275] width 166 height 17
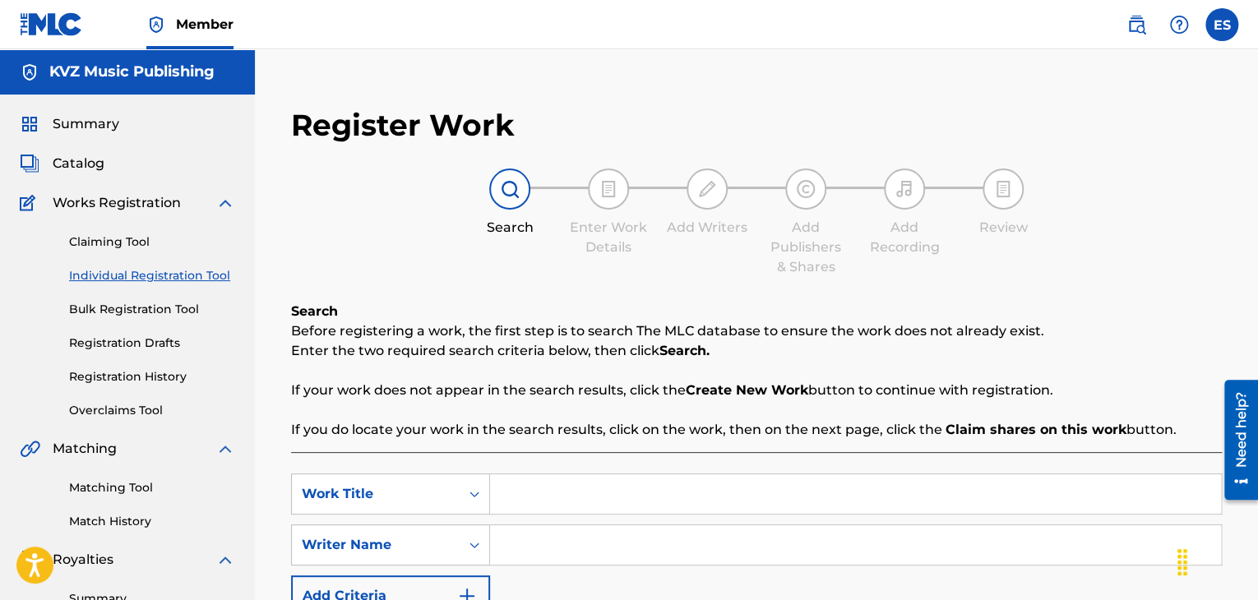
click at [178, 379] on link "Registration History" at bounding box center [152, 376] width 166 height 17
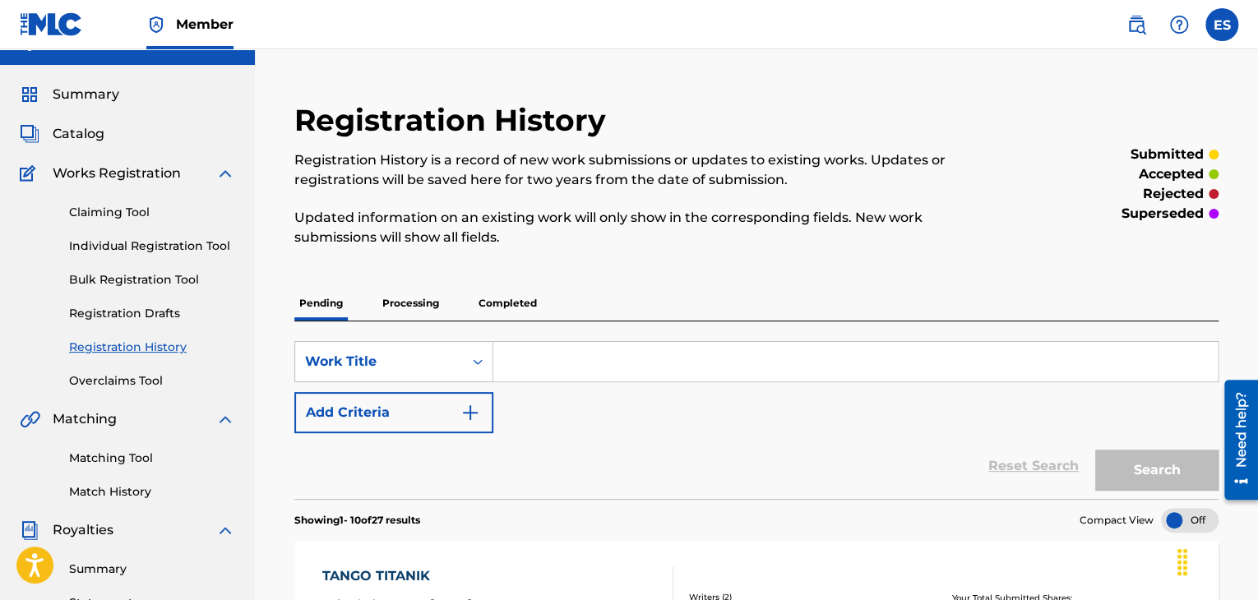
scroll to position [82, 0]
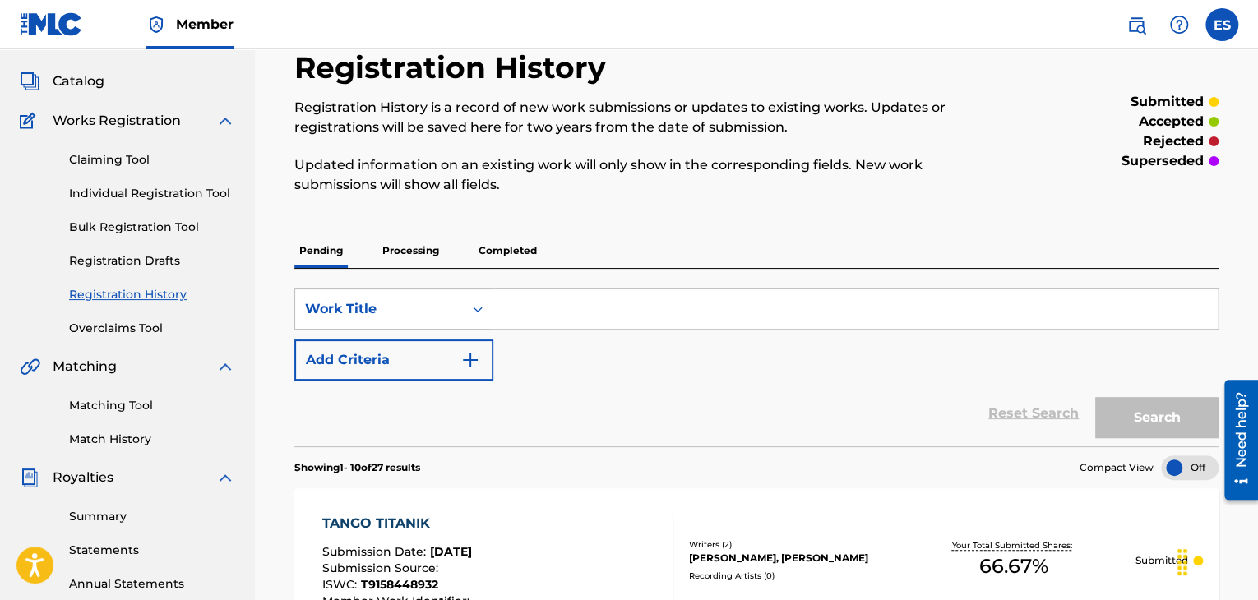
click at [125, 193] on link "Individual Registration Tool" at bounding box center [152, 193] width 166 height 17
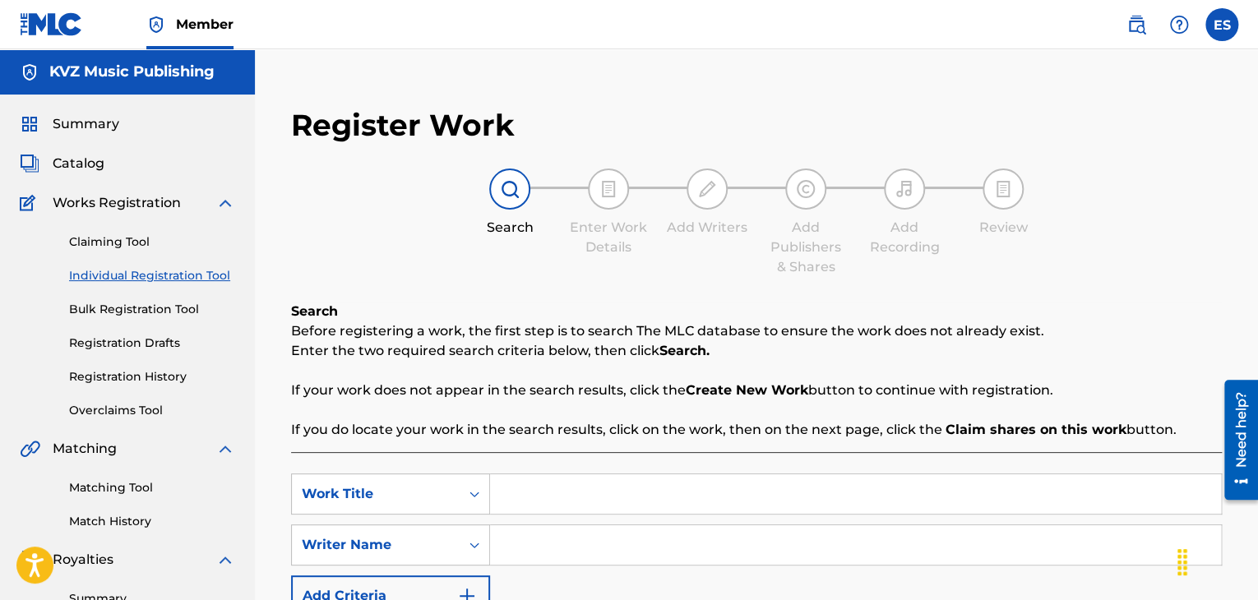
click at [605, 498] on input "Search Form" at bounding box center [855, 494] width 731 height 39
paste input "TANTSUVAY S MEN"
click at [507, 494] on input "TANTSUVAY S MEN" at bounding box center [855, 494] width 731 height 39
type input "TANTSUVAY S MEN"
click at [537, 544] on input "Search Form" at bounding box center [855, 545] width 731 height 39
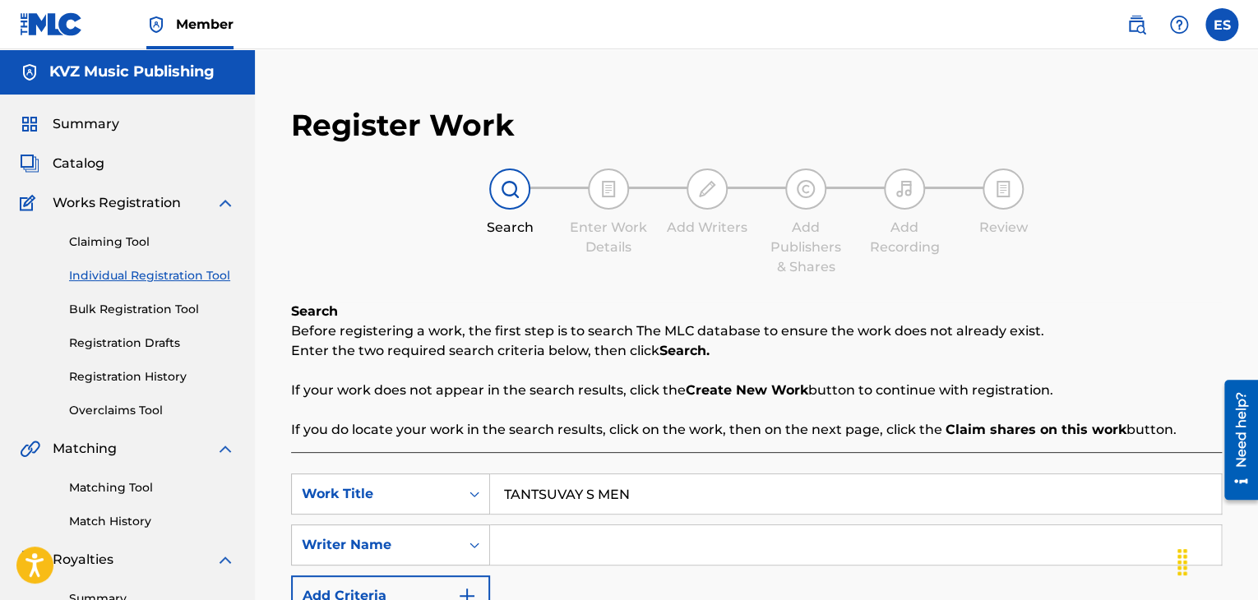
type input "ASSEN DRAGNEV"
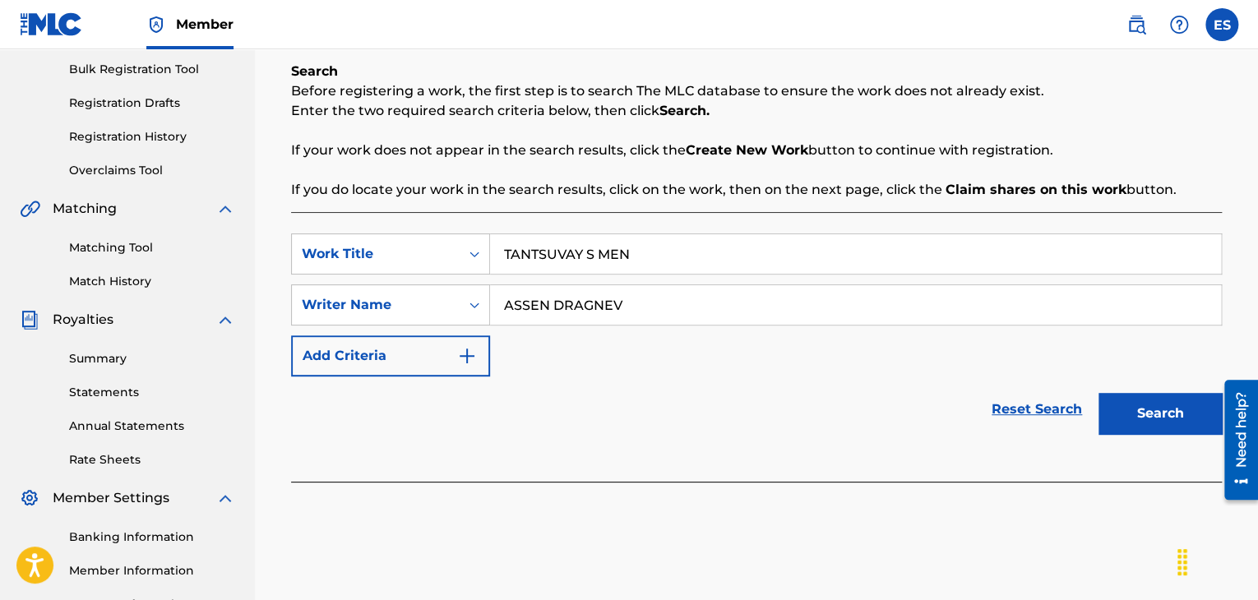
scroll to position [329, 0]
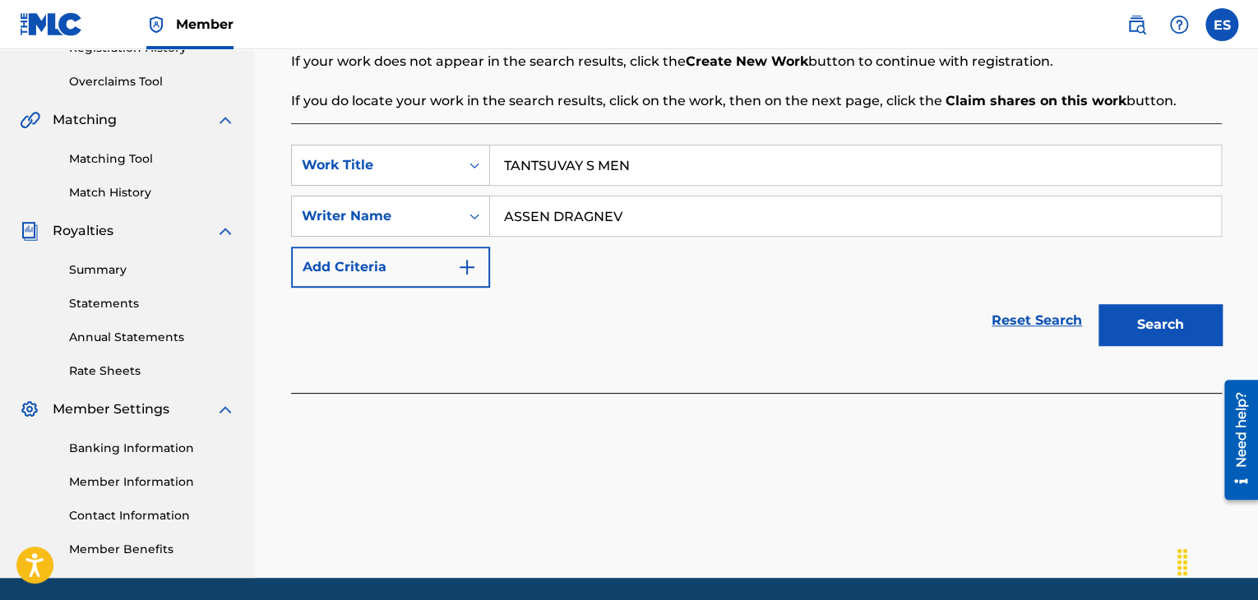
click at [1167, 334] on button "Search" at bounding box center [1160, 324] width 123 height 41
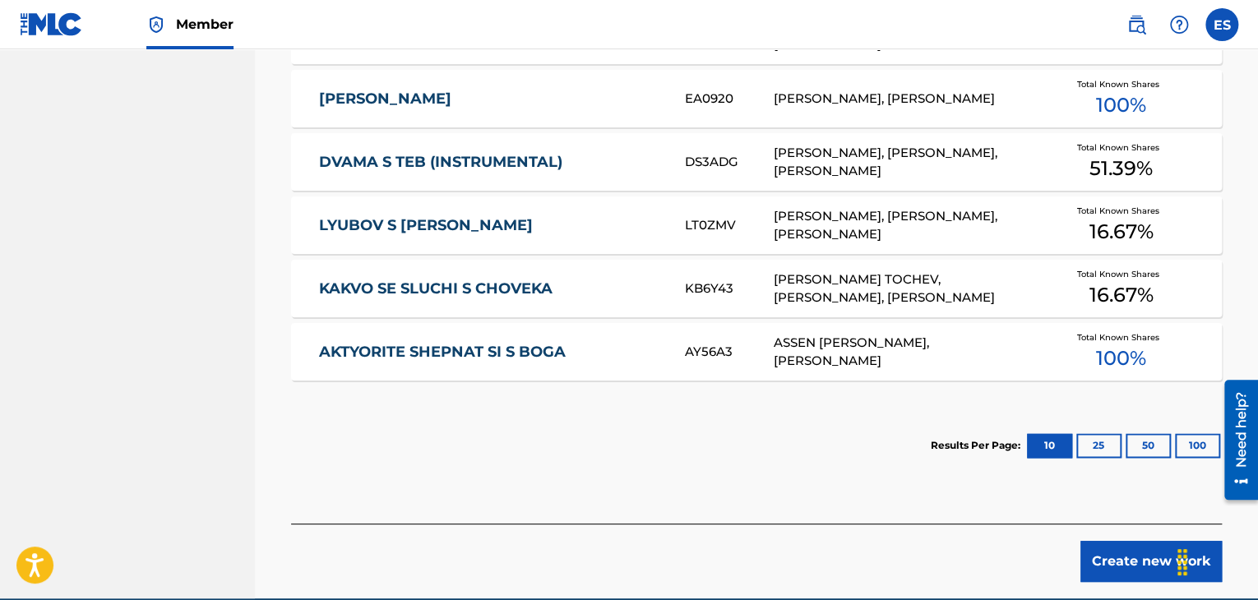
scroll to position [1109, 0]
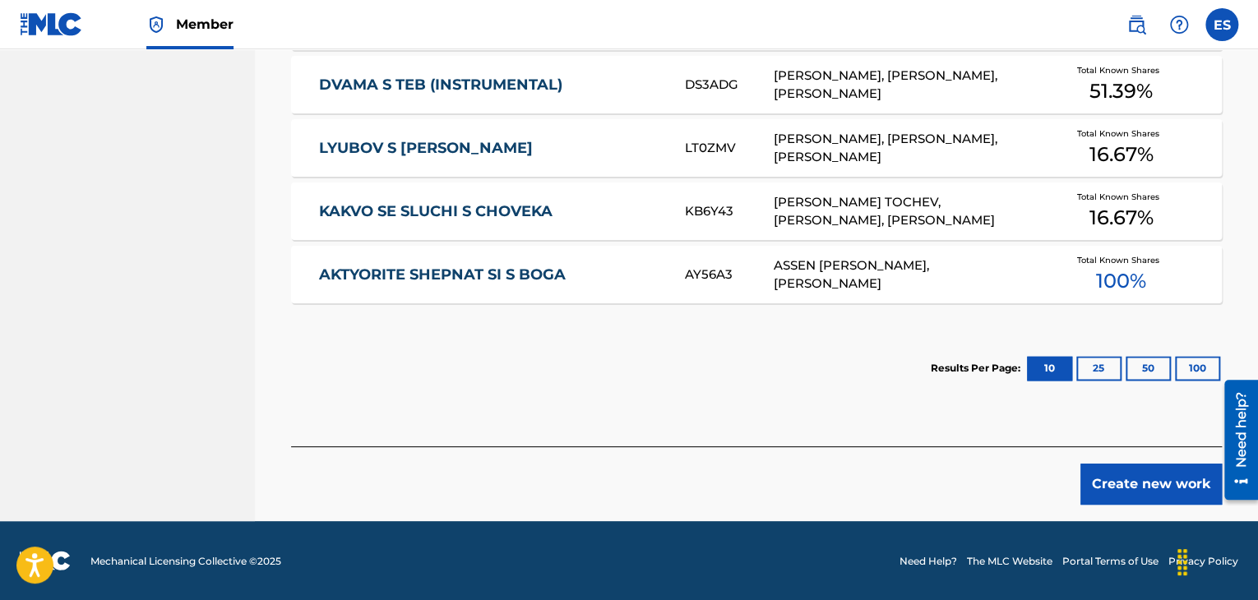
click at [1099, 476] on button "Create new work" at bounding box center [1151, 484] width 141 height 41
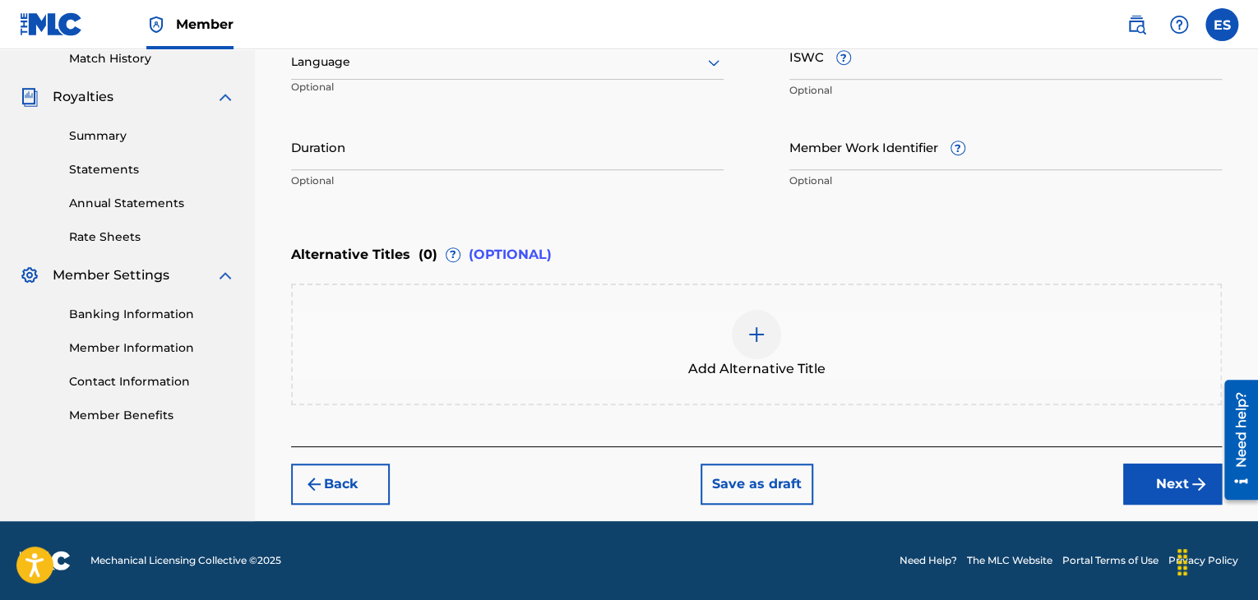
scroll to position [461, 0]
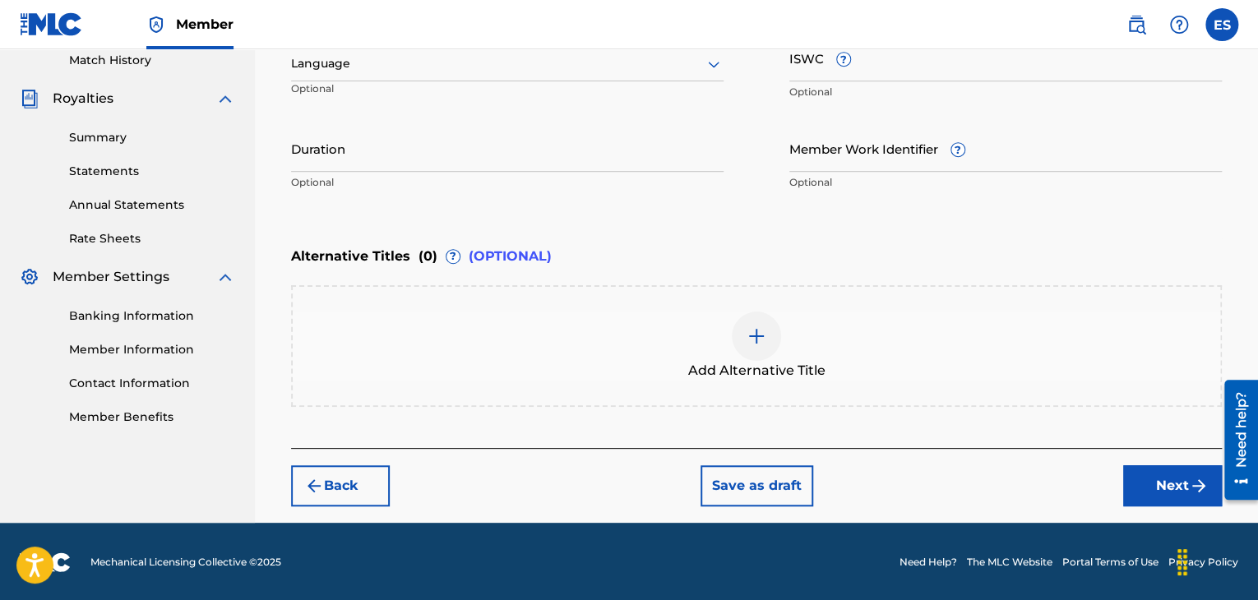
click at [380, 63] on div at bounding box center [507, 63] width 433 height 21
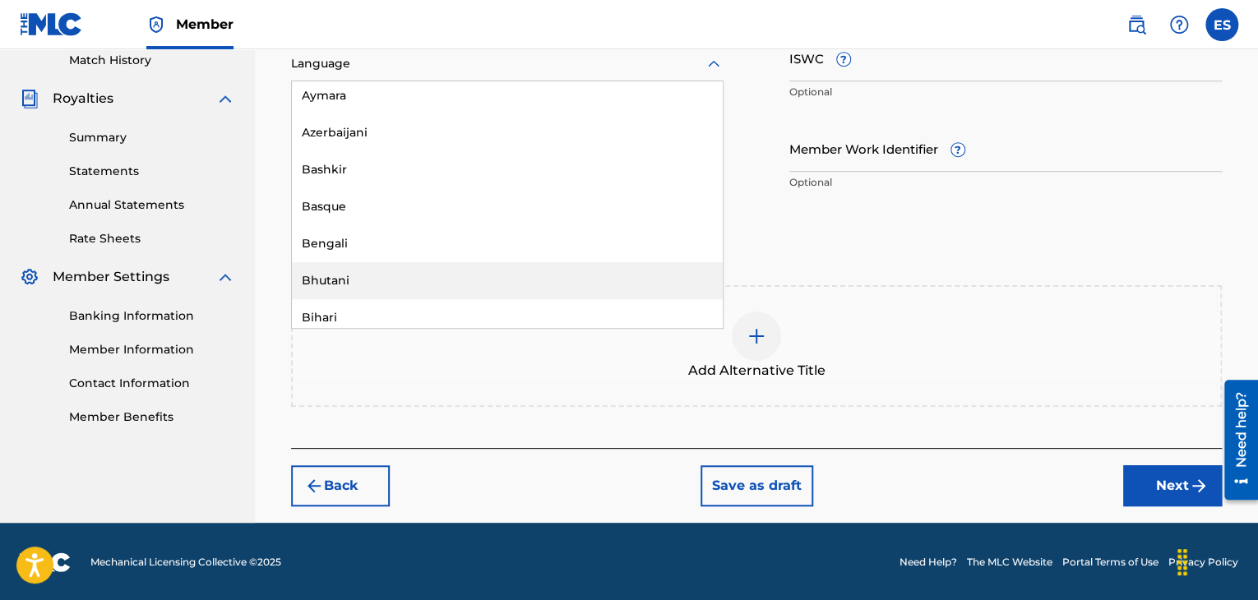
scroll to position [576, 0]
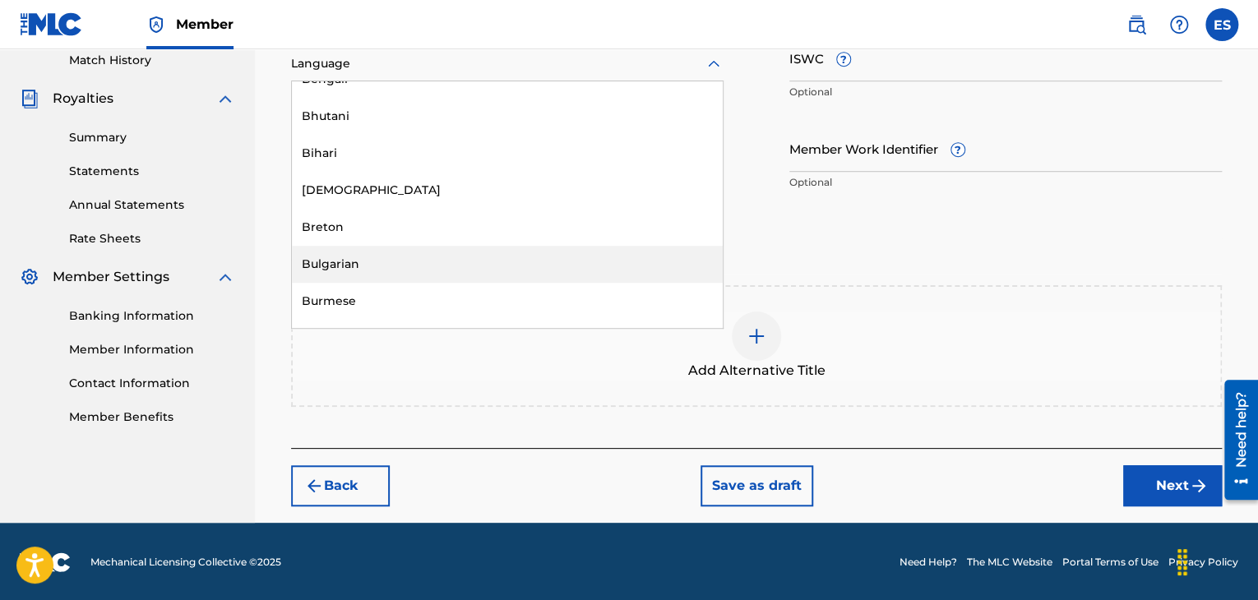
click at [395, 262] on div "Bulgarian" at bounding box center [507, 264] width 431 height 37
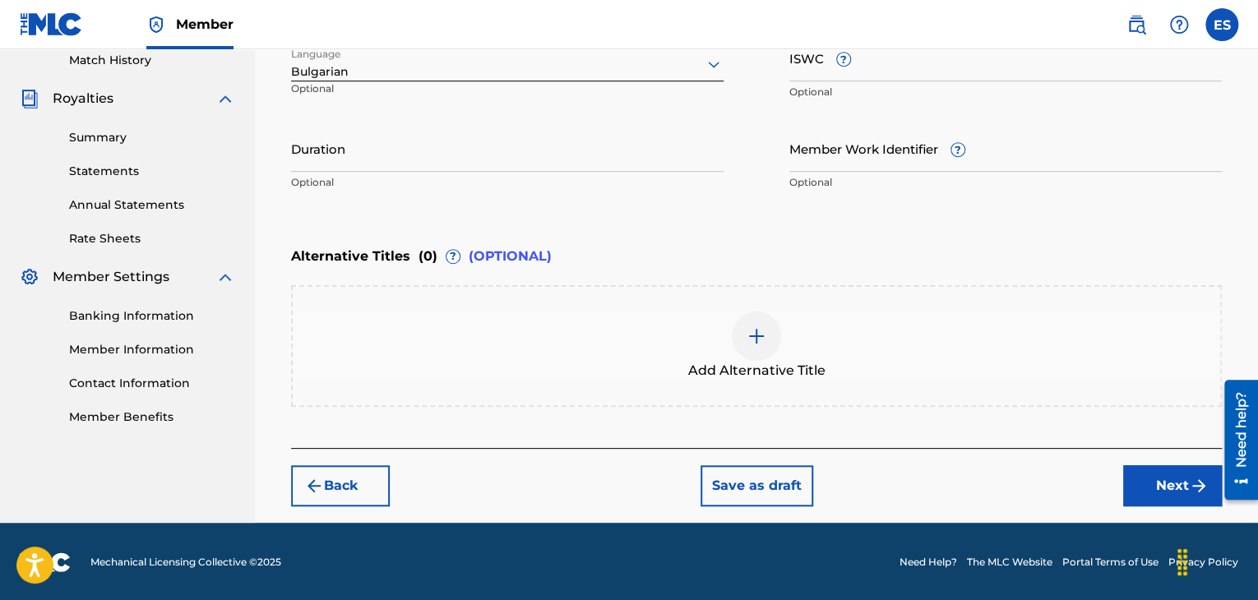
click at [857, 74] on input "ISWC ?" at bounding box center [1006, 58] width 433 height 47
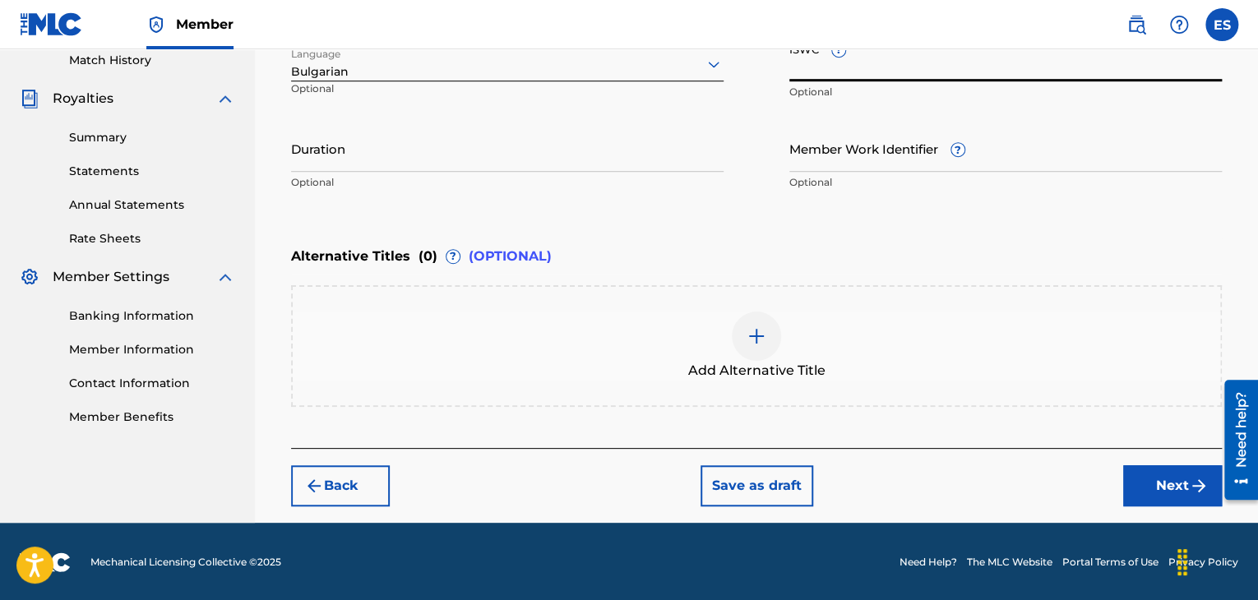
paste input "T9158448943"
type input "T9158448943"
click at [443, 158] on input "Duration" at bounding box center [507, 148] width 433 height 47
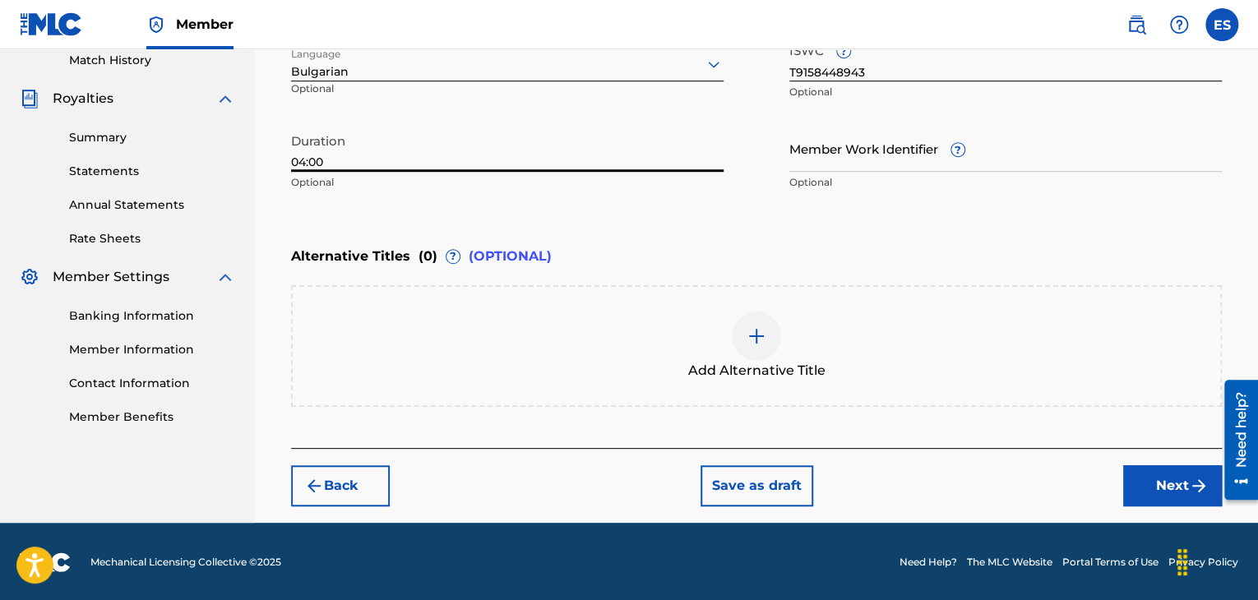
type input "04:00"
click at [760, 341] on img at bounding box center [757, 337] width 20 height 20
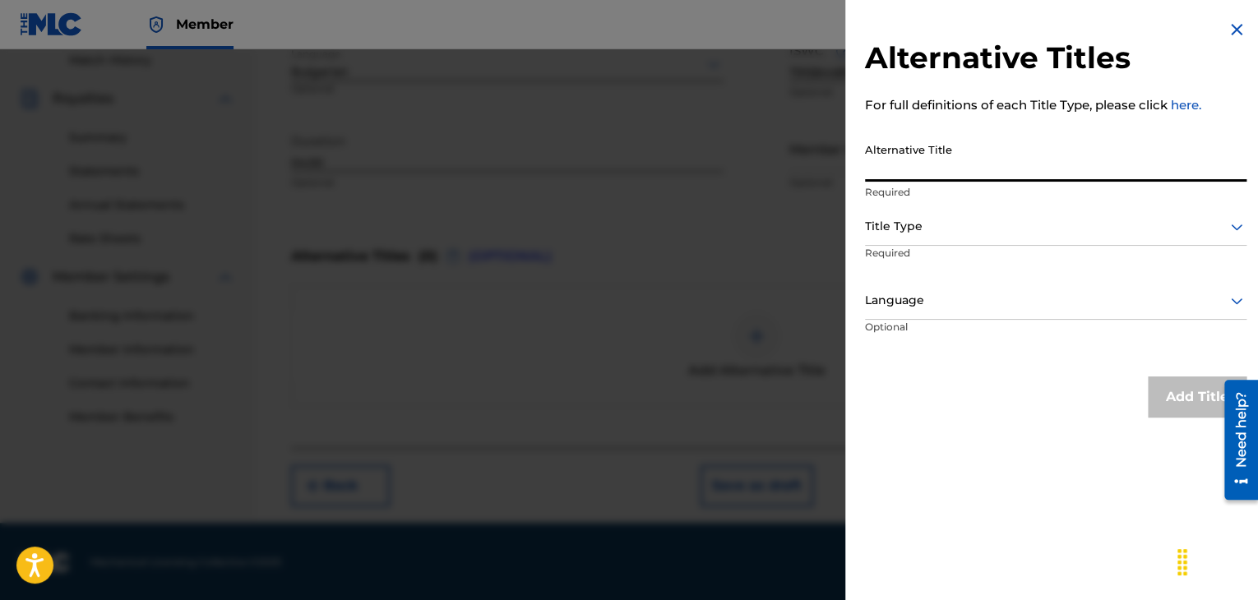
paste input "ТАНЦУВАЙ С МЕН"
type input "ТАНЦУВАЙ С МЕН"
click at [925, 242] on div "Title Type" at bounding box center [1056, 227] width 382 height 37
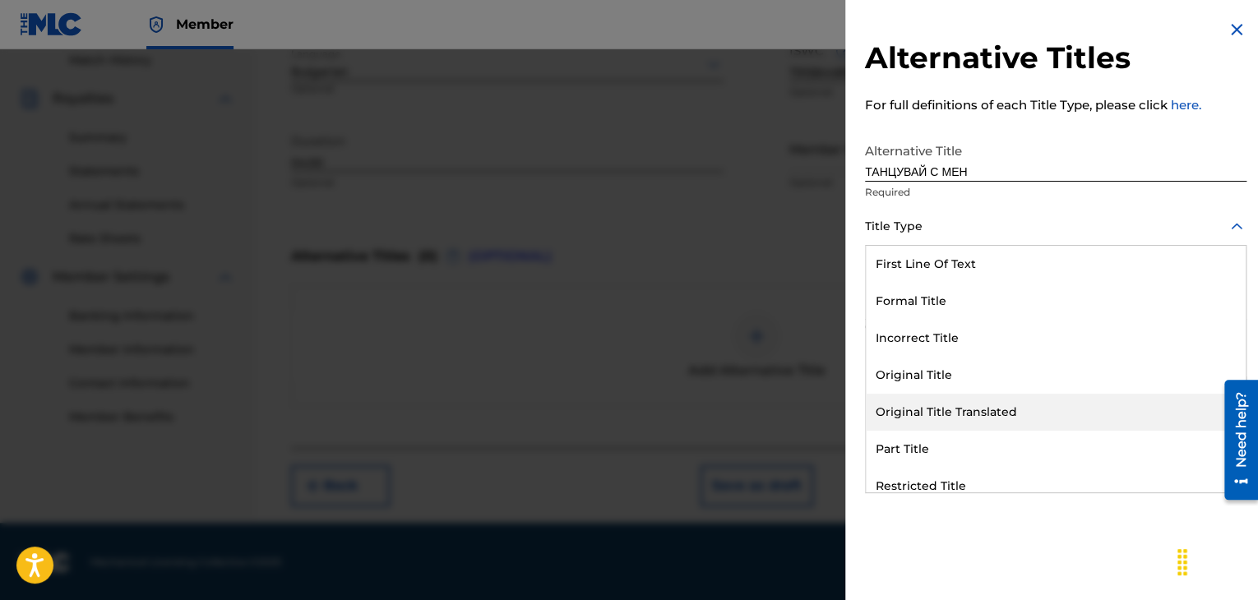
drag, startPoint x: 973, startPoint y: 401, endPoint x: 972, endPoint y: 373, distance: 28.0
click at [973, 399] on div "Original Title Translated" at bounding box center [1056, 412] width 380 height 37
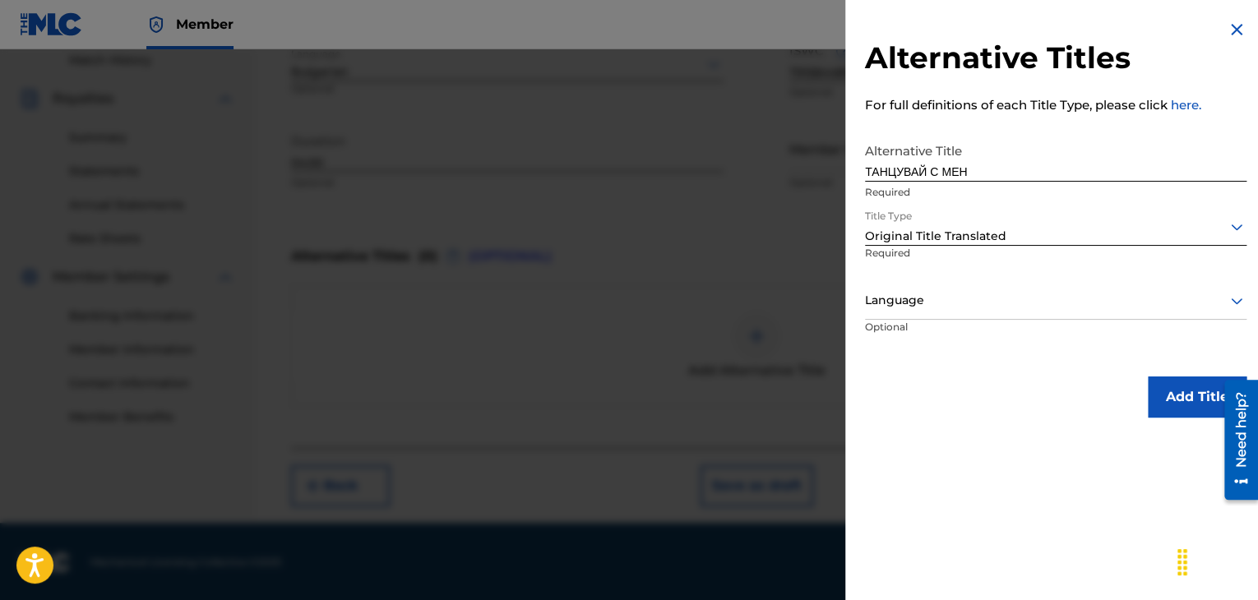
click at [968, 316] on div "Language" at bounding box center [1056, 301] width 382 height 37
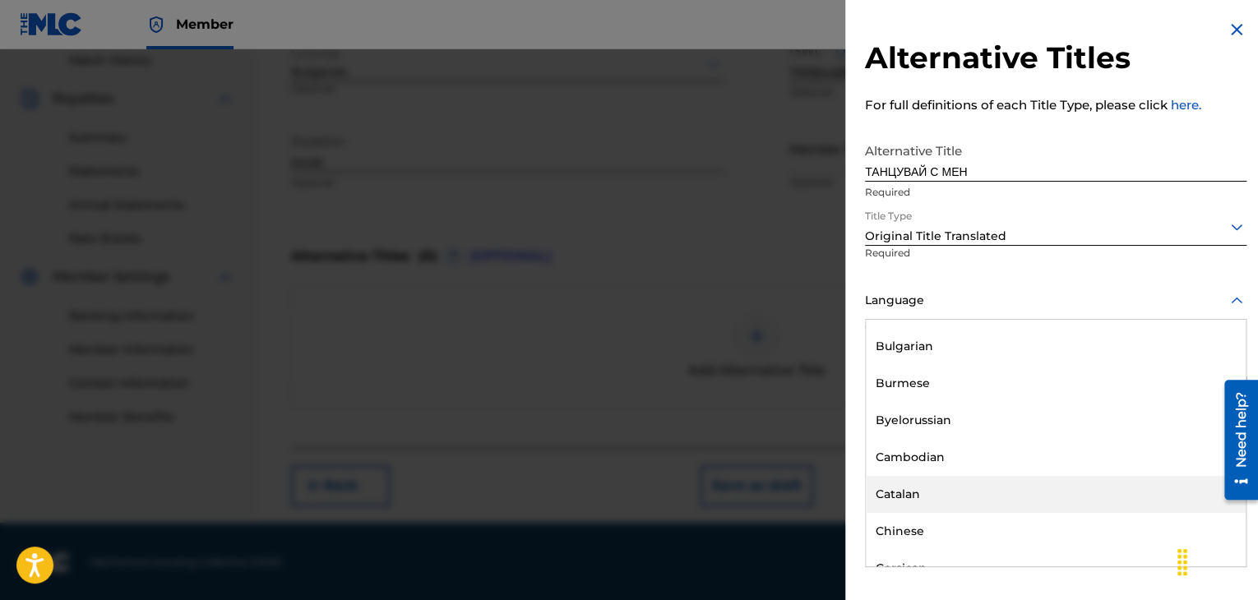
scroll to position [658, 0]
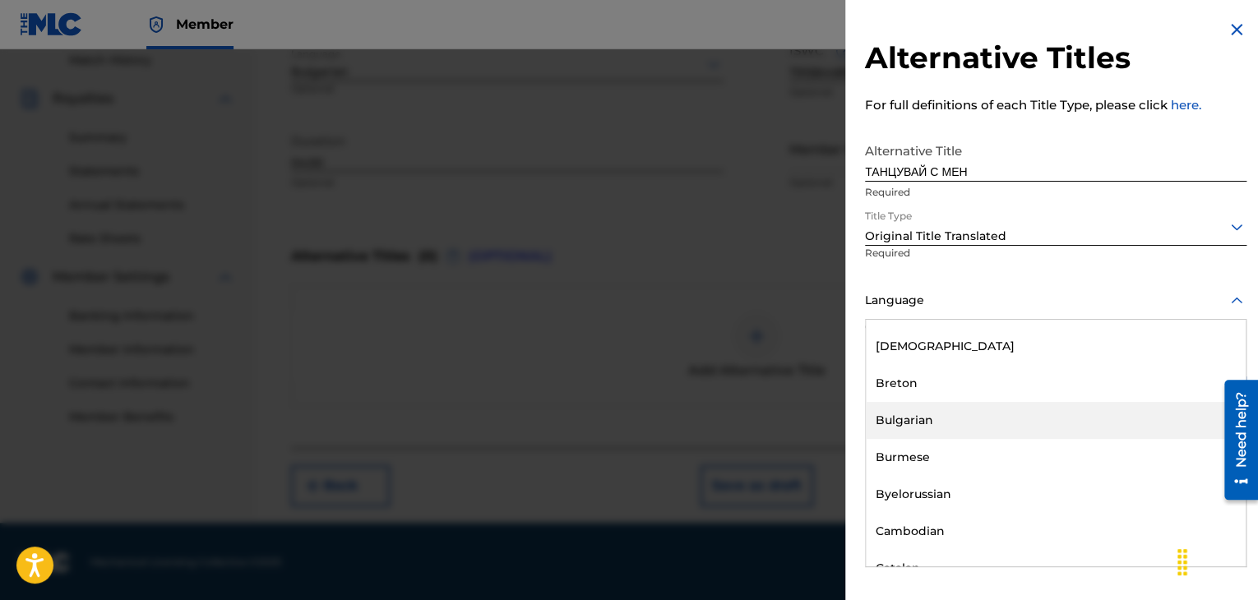
click at [977, 419] on div "Bulgarian" at bounding box center [1056, 420] width 380 height 37
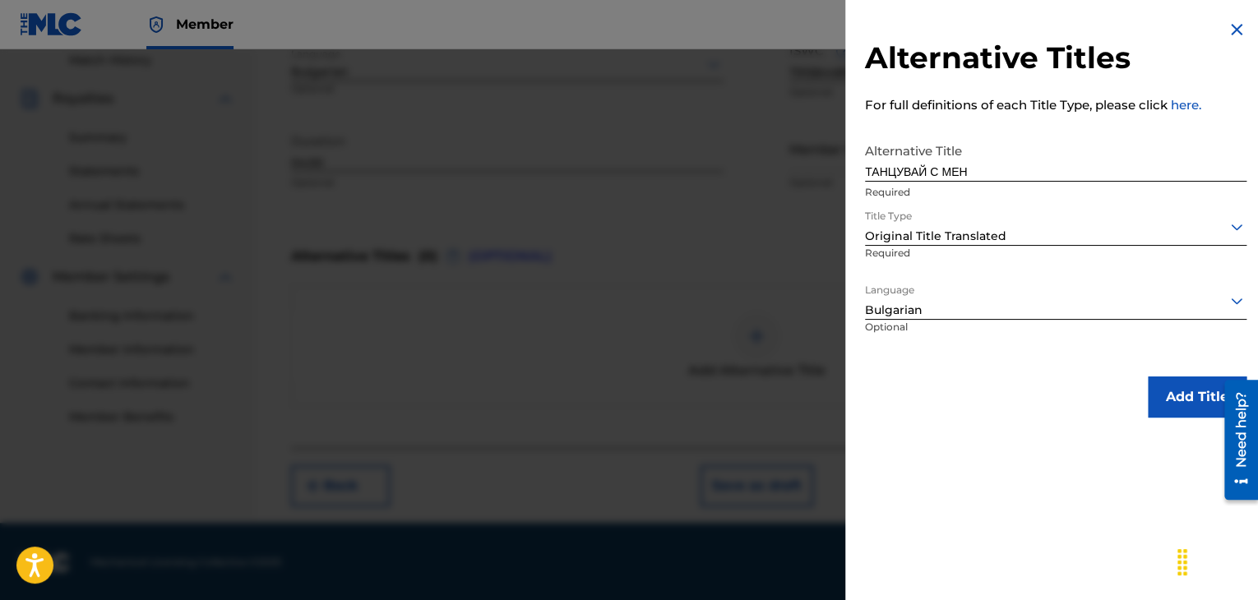
click at [1198, 392] on button "Add Title" at bounding box center [1197, 397] width 99 height 41
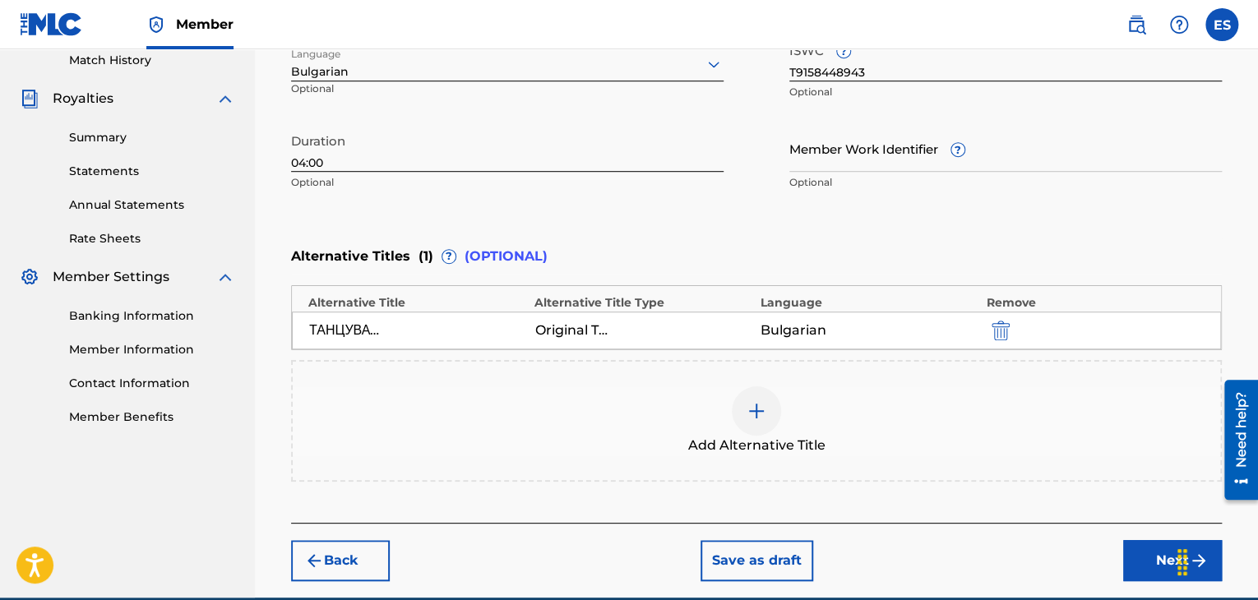
click at [1141, 554] on button "Next" at bounding box center [1173, 560] width 99 height 41
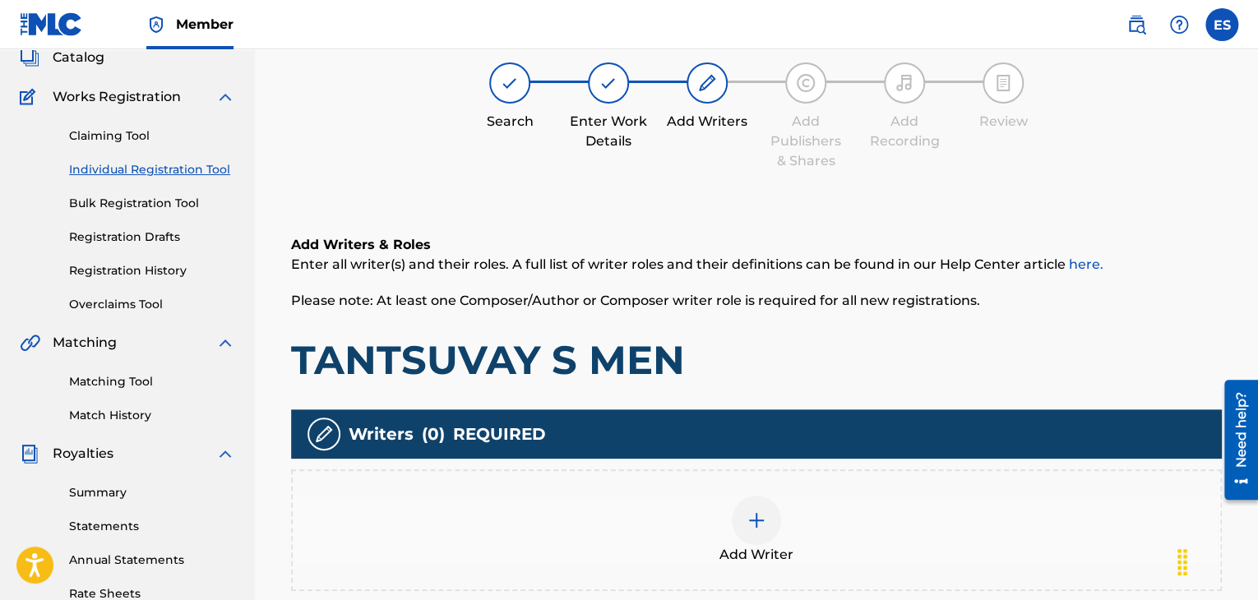
scroll to position [386, 0]
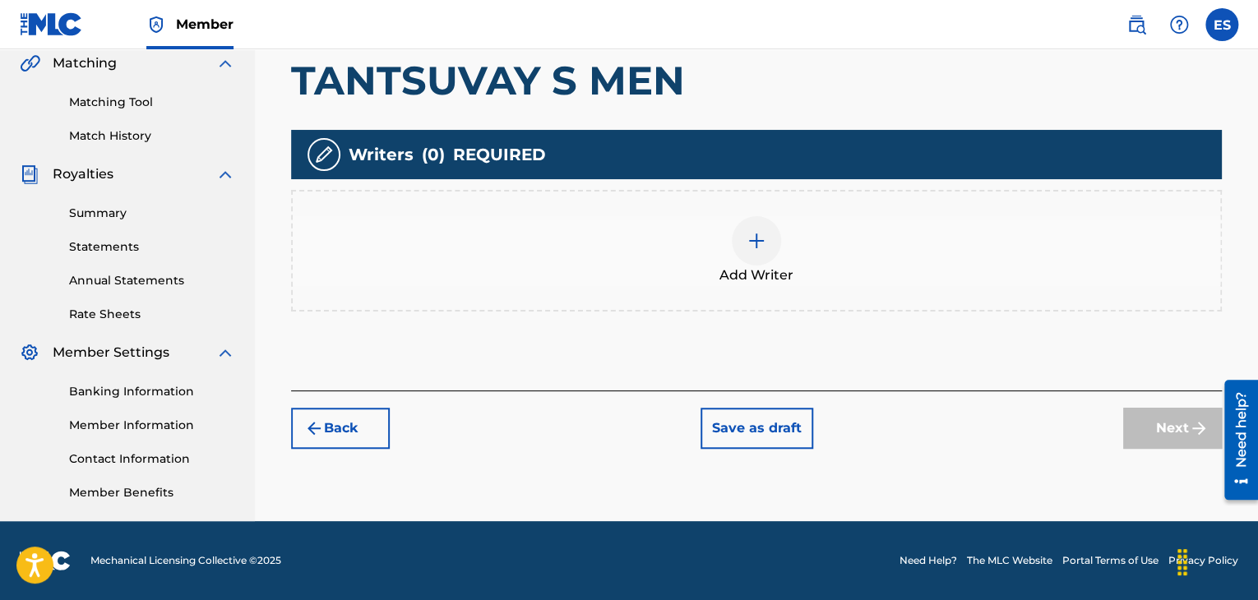
click at [750, 234] on img at bounding box center [757, 241] width 20 height 20
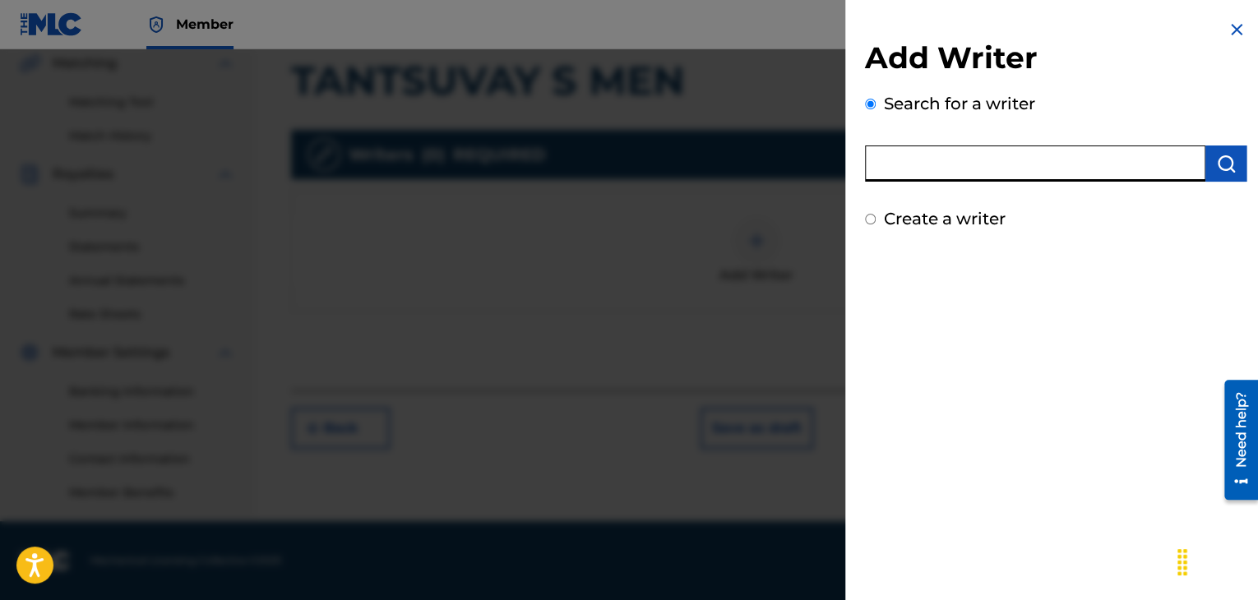
click at [1064, 155] on input "text" at bounding box center [1035, 164] width 341 height 36
paste input "00258906432"
type input "00258906432"
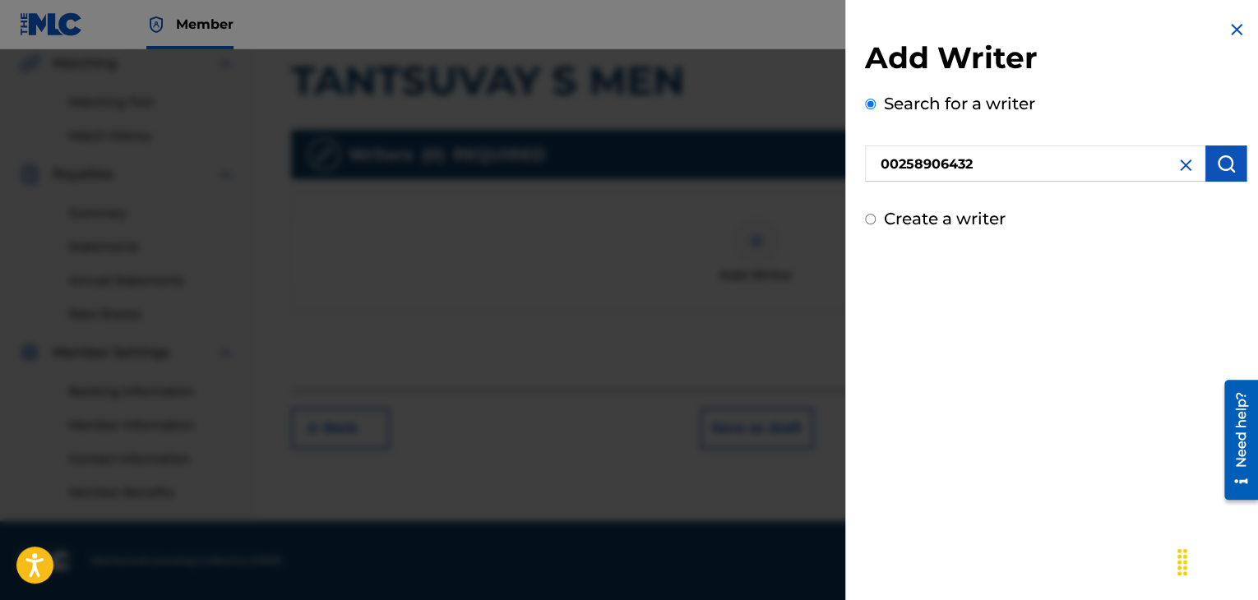
click at [1219, 169] on img "submit" at bounding box center [1227, 164] width 20 height 20
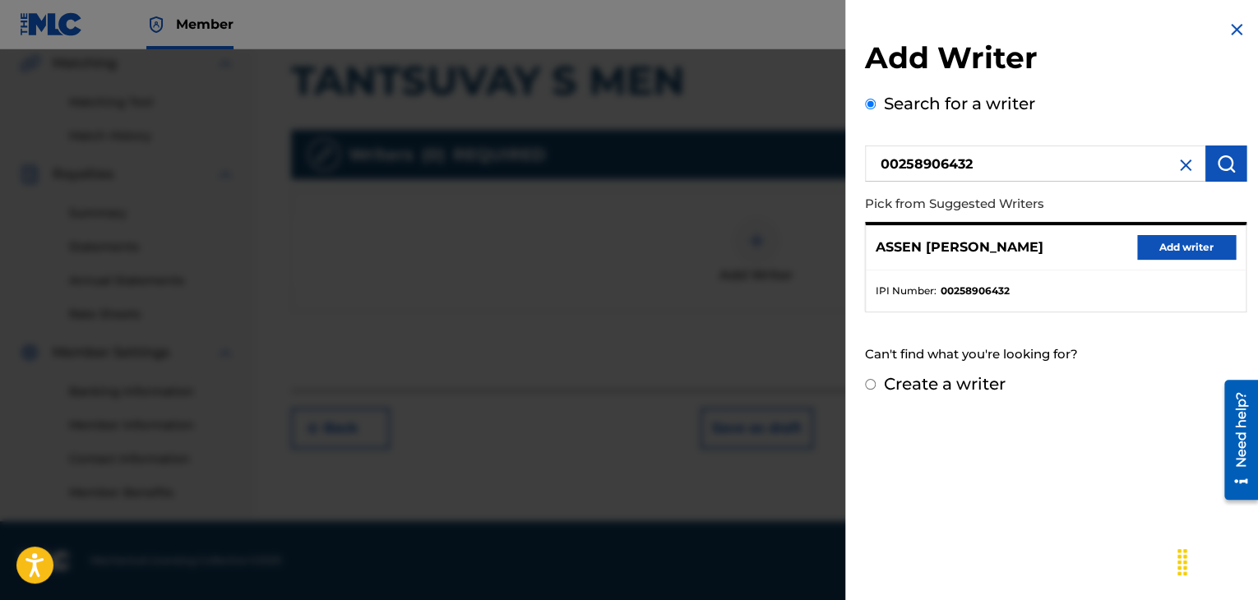
drag, startPoint x: 1179, startPoint y: 252, endPoint x: 968, endPoint y: 308, distance: 217.9
click at [1178, 253] on button "Add writer" at bounding box center [1187, 247] width 99 height 25
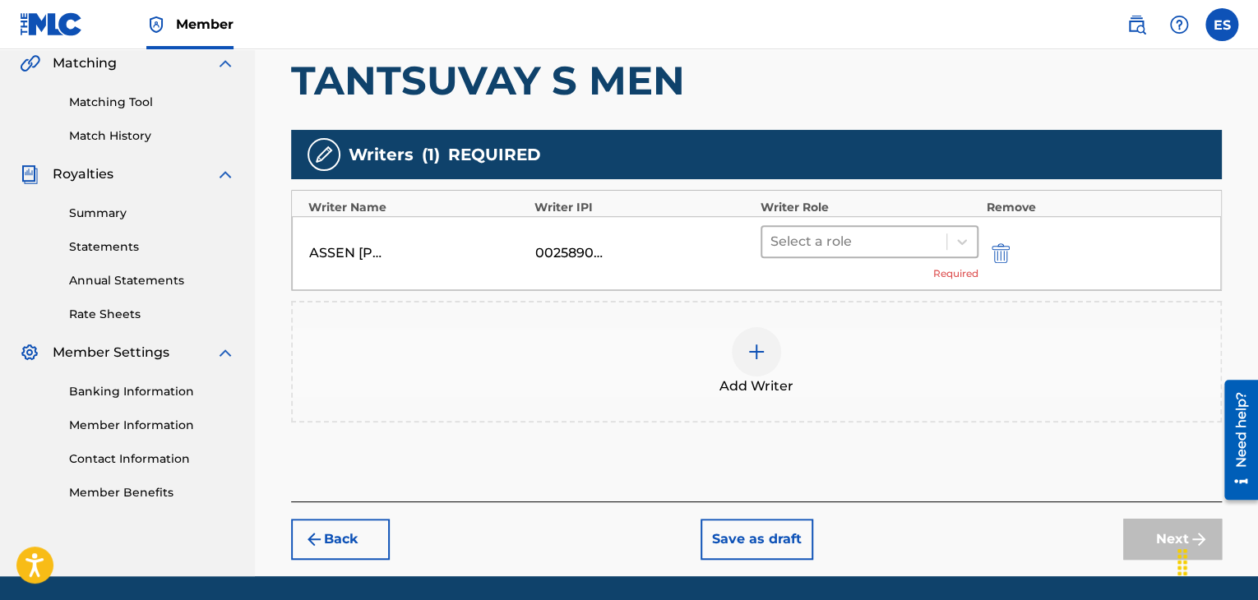
click at [832, 251] on div at bounding box center [855, 241] width 168 height 23
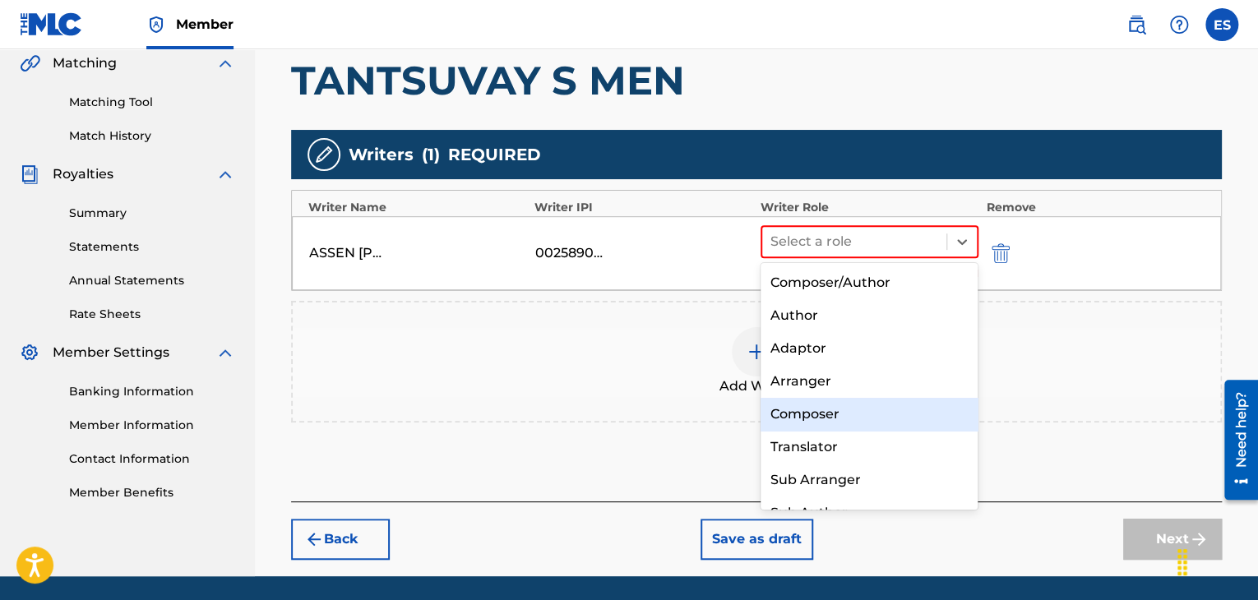
click at [804, 415] on div "Composer" at bounding box center [870, 414] width 218 height 33
drag, startPoint x: 804, startPoint y: 415, endPoint x: 748, endPoint y: 361, distance: 78.5
click at [804, 415] on div "Add Writers & Roles Enter all writer(s) and their roles. A full list of writer …" at bounding box center [756, 209] width 931 height 586
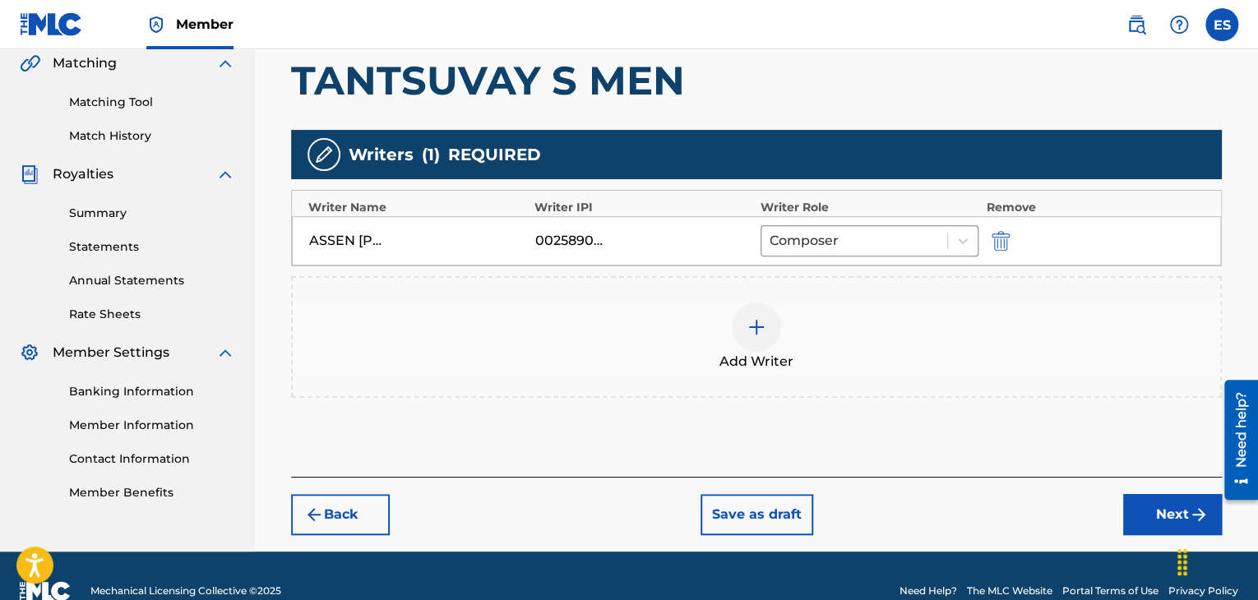
click at [749, 327] on img at bounding box center [757, 327] width 20 height 20
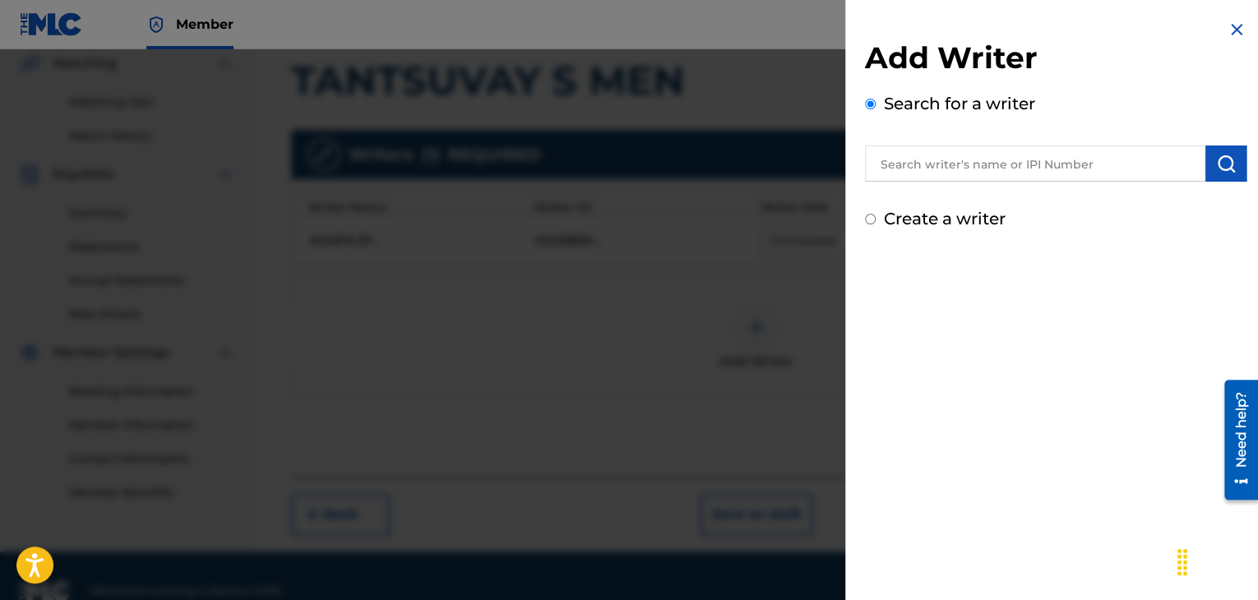
click at [1006, 166] on input "text" at bounding box center [1035, 164] width 341 height 36
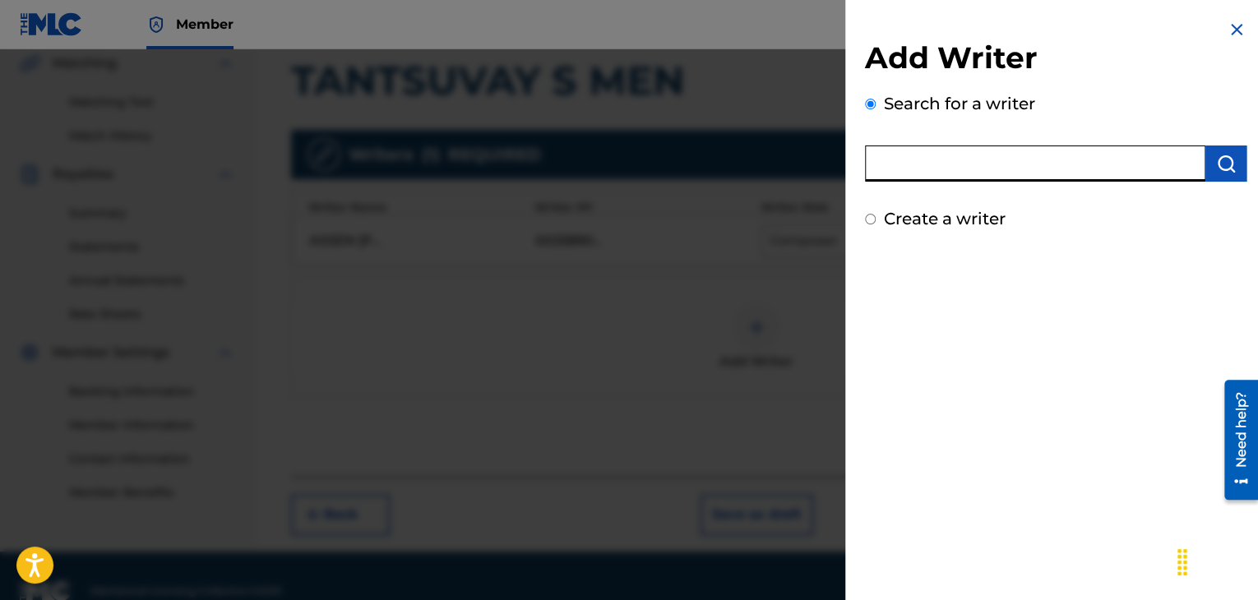
paste input "00143941476"
type input "00143941476"
click at [1215, 182] on div "Add Writer Search for a writer 00143941476 Create a writer" at bounding box center [1056, 135] width 382 height 192
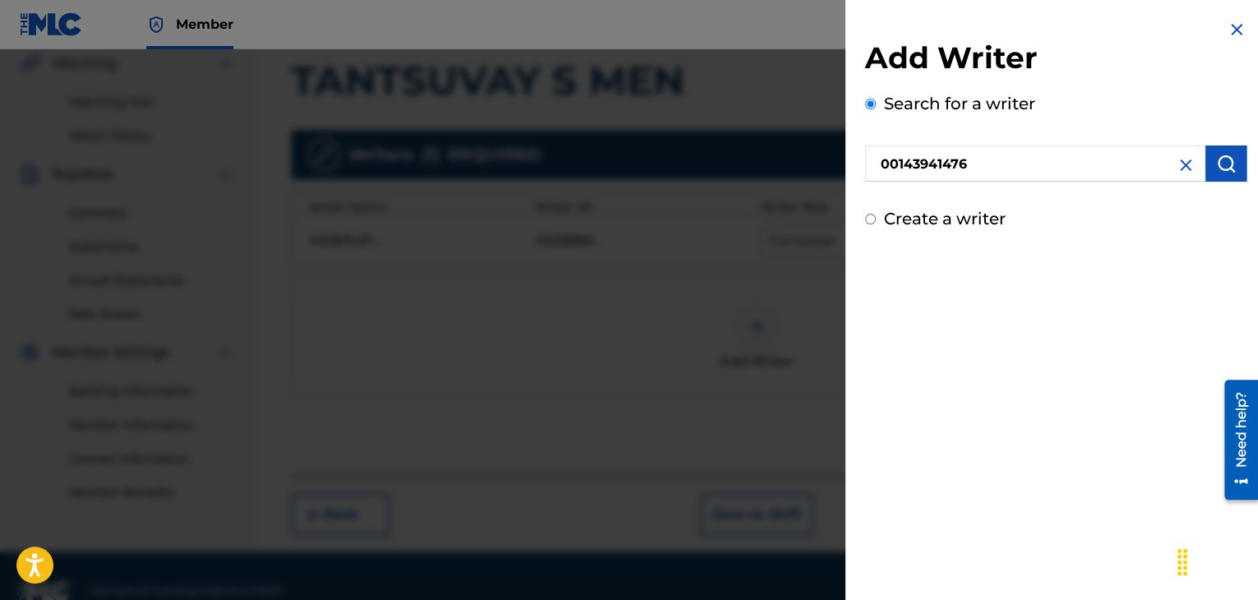
click at [1214, 174] on button "submit" at bounding box center [1226, 164] width 41 height 36
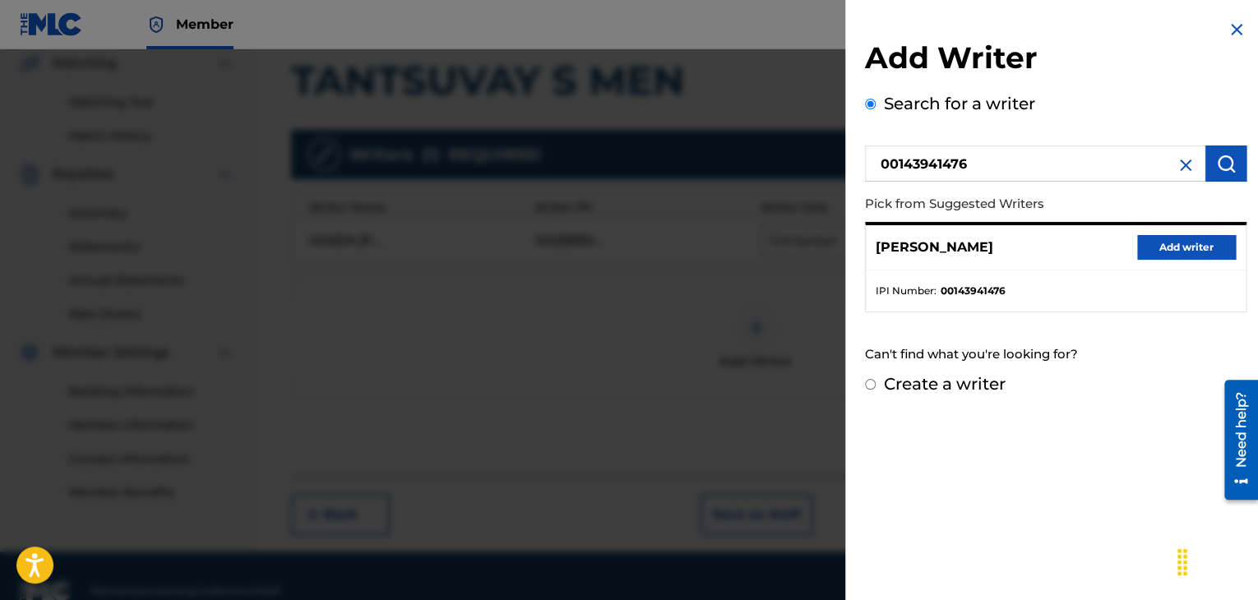
click at [1167, 245] on button "Add writer" at bounding box center [1187, 247] width 99 height 25
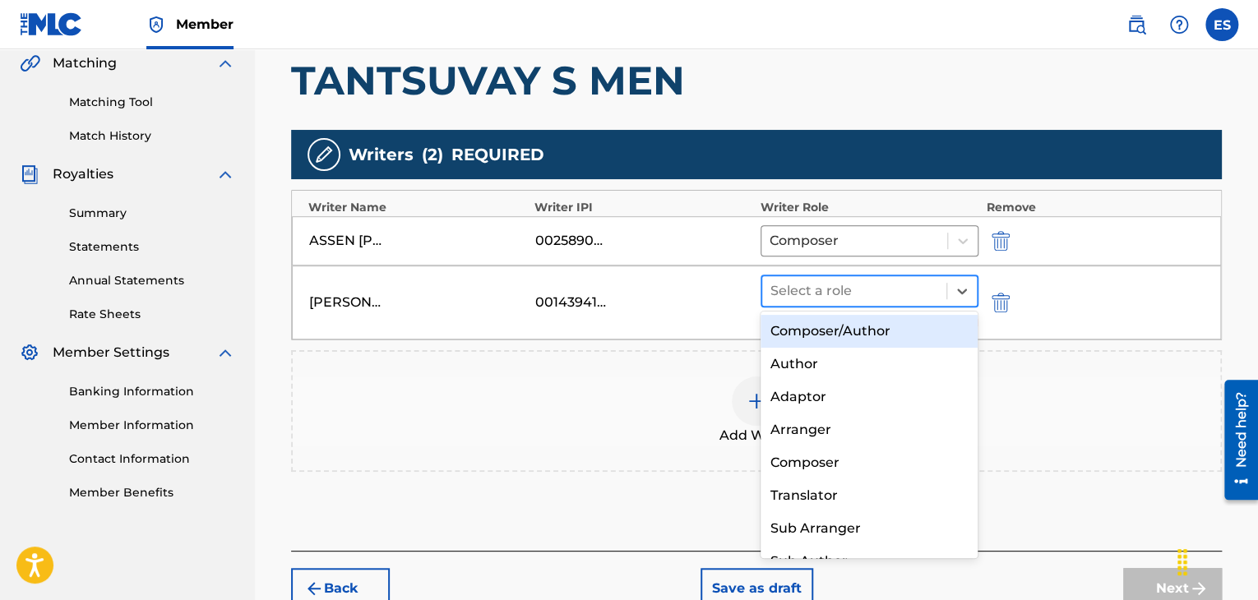
click at [882, 291] on div at bounding box center [855, 291] width 168 height 23
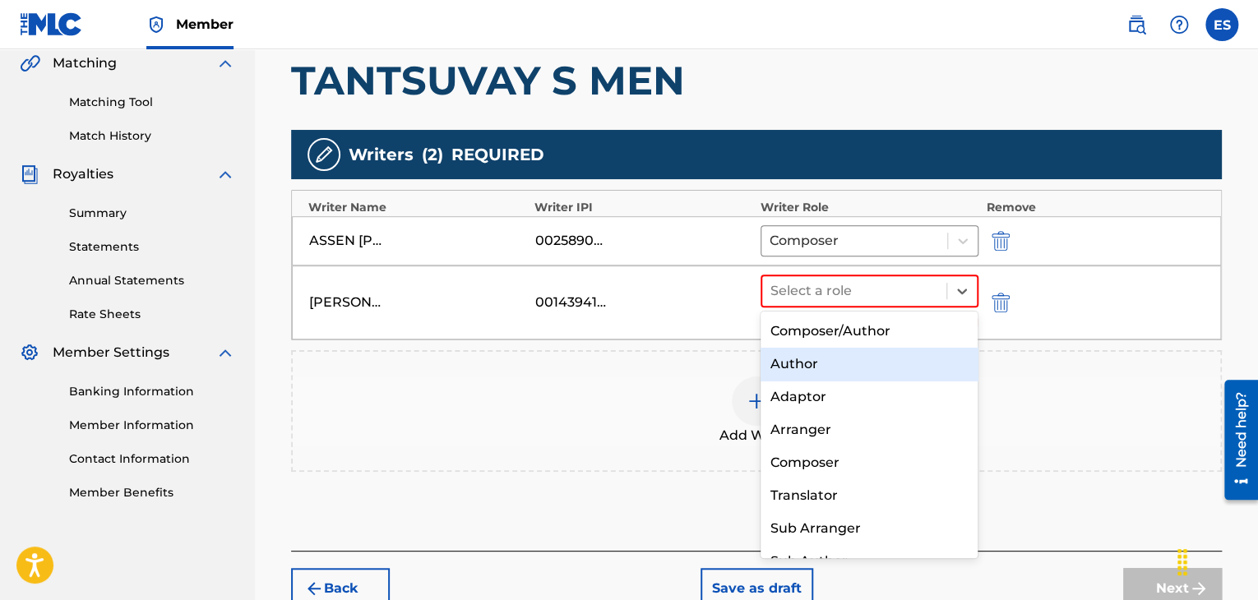
click at [791, 371] on div "Author" at bounding box center [870, 364] width 218 height 33
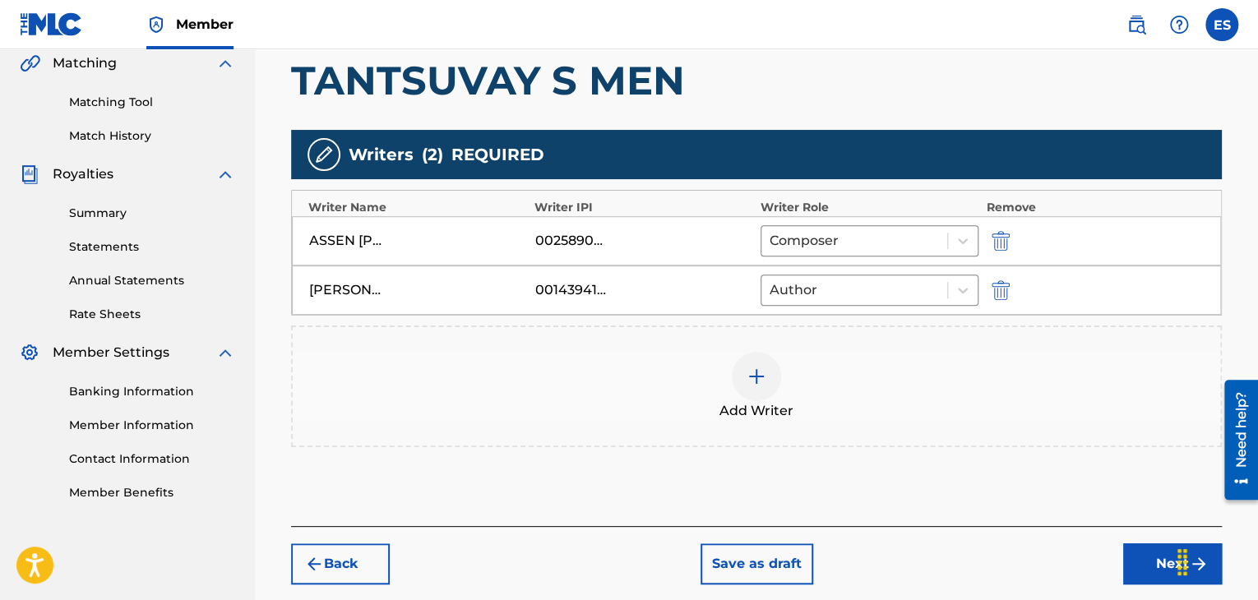
click at [1133, 574] on button "Next" at bounding box center [1173, 564] width 99 height 41
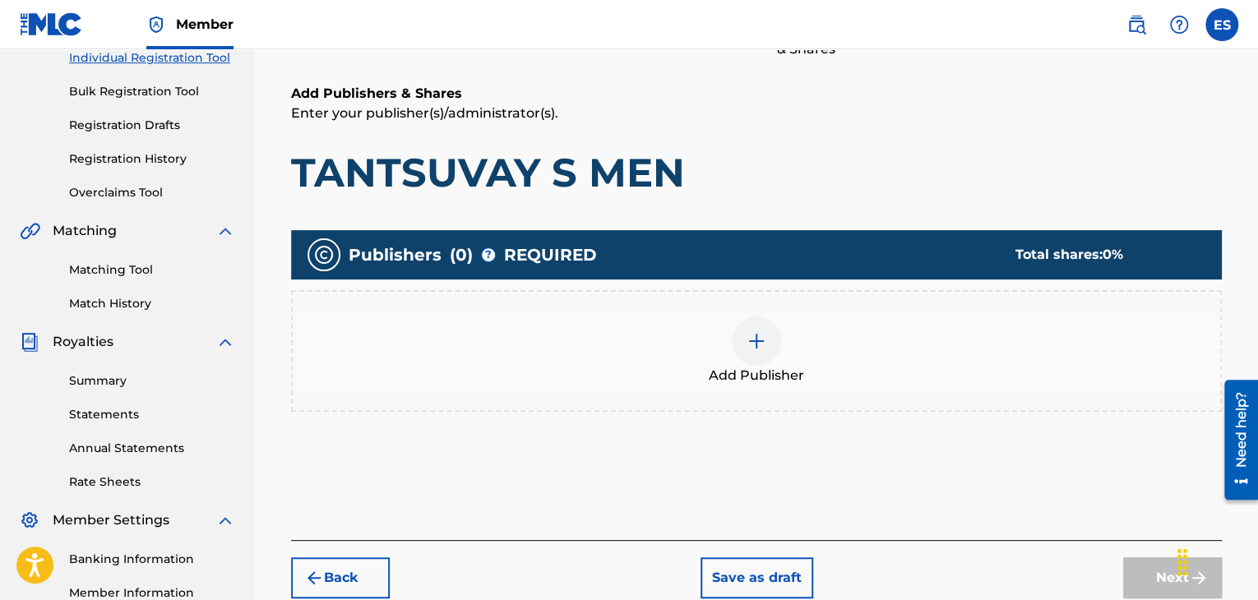
scroll to position [324, 0]
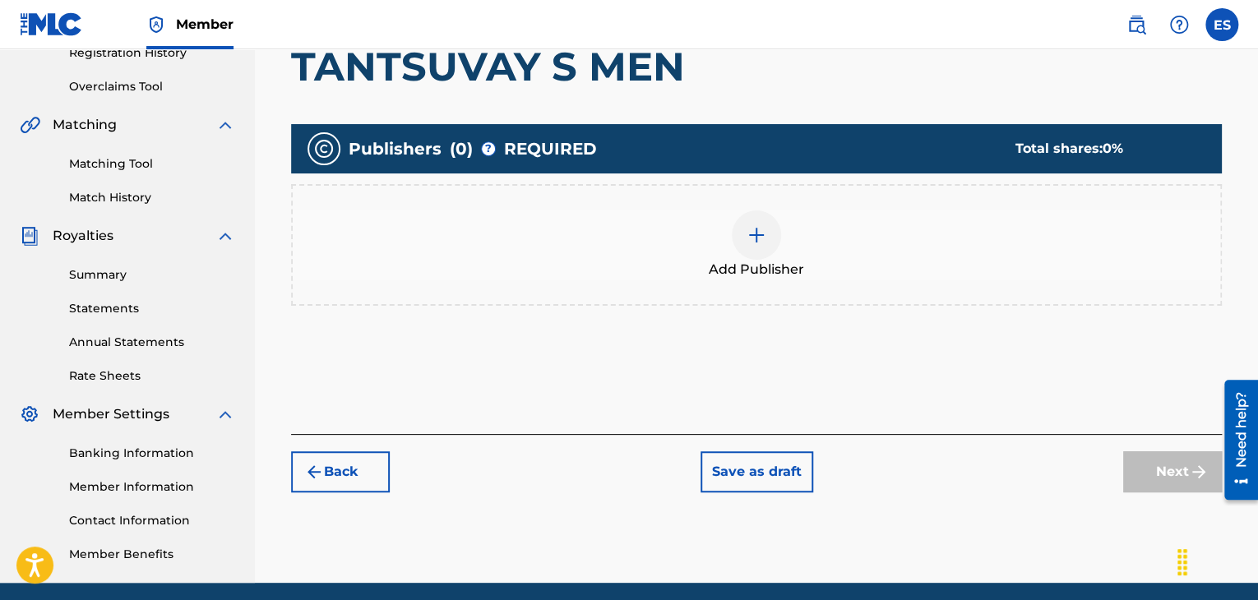
click at [755, 255] on div at bounding box center [756, 235] width 49 height 49
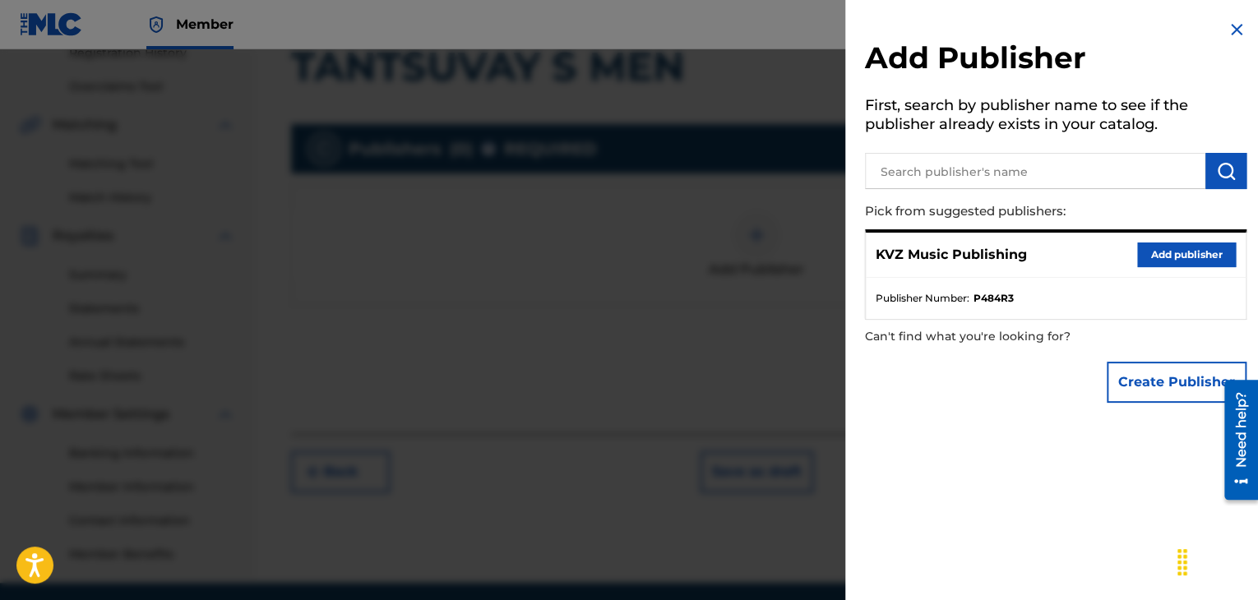
click at [1213, 253] on button "Add publisher" at bounding box center [1187, 255] width 99 height 25
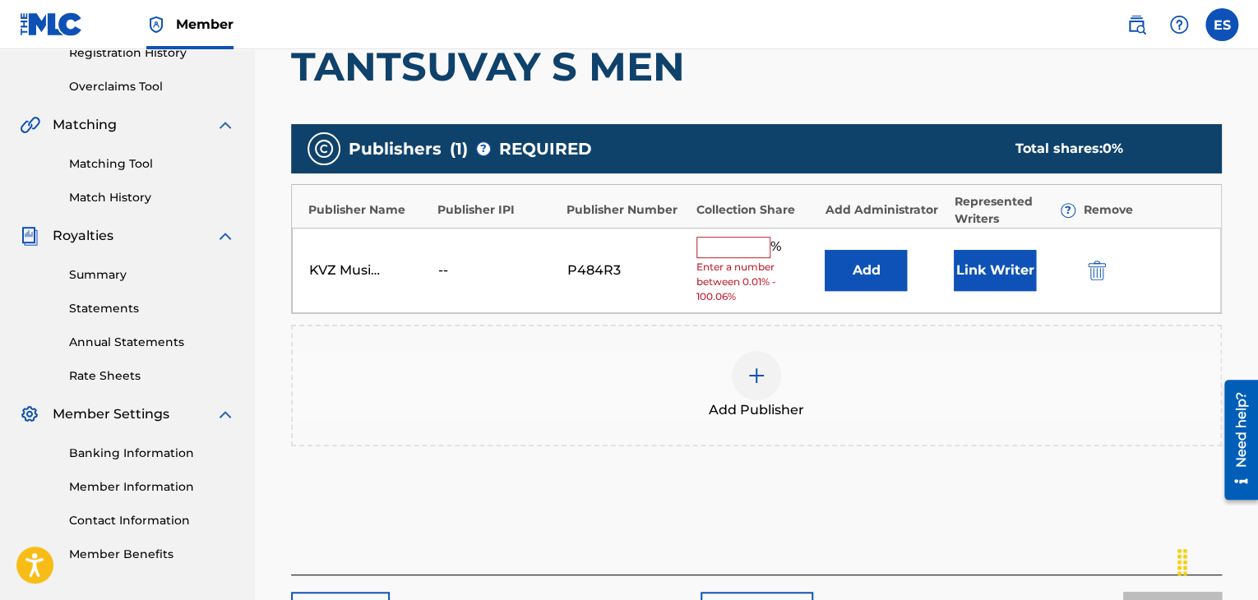
click at [744, 243] on input "text" at bounding box center [734, 247] width 74 height 21
type input "66.67"
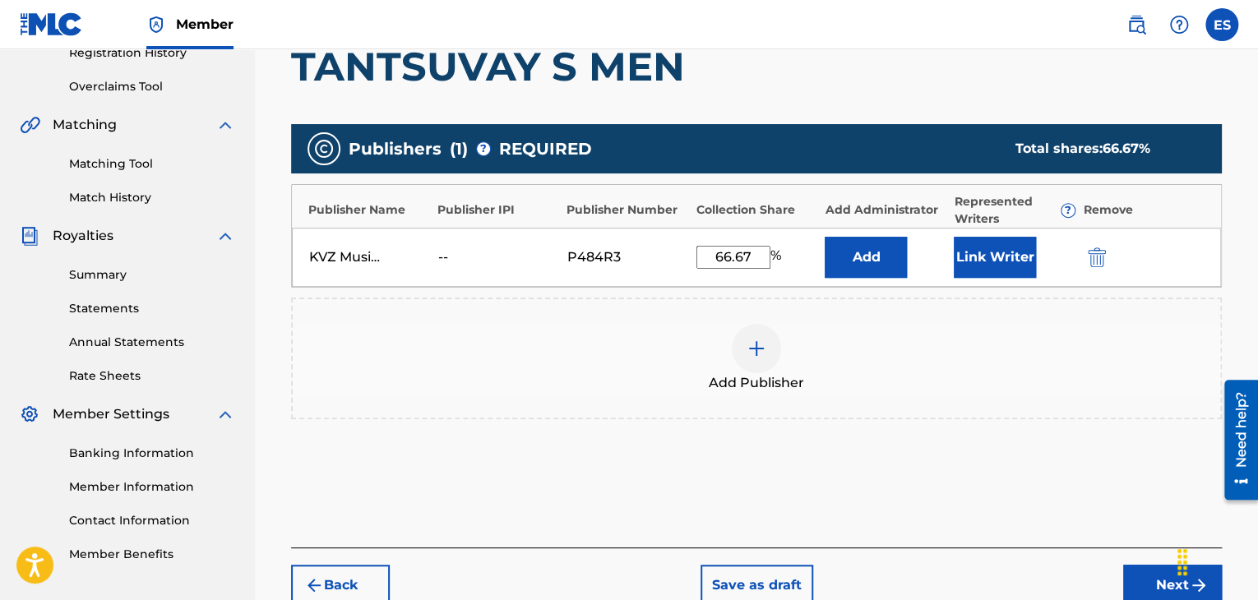
click at [1130, 582] on button "Next" at bounding box center [1173, 585] width 99 height 41
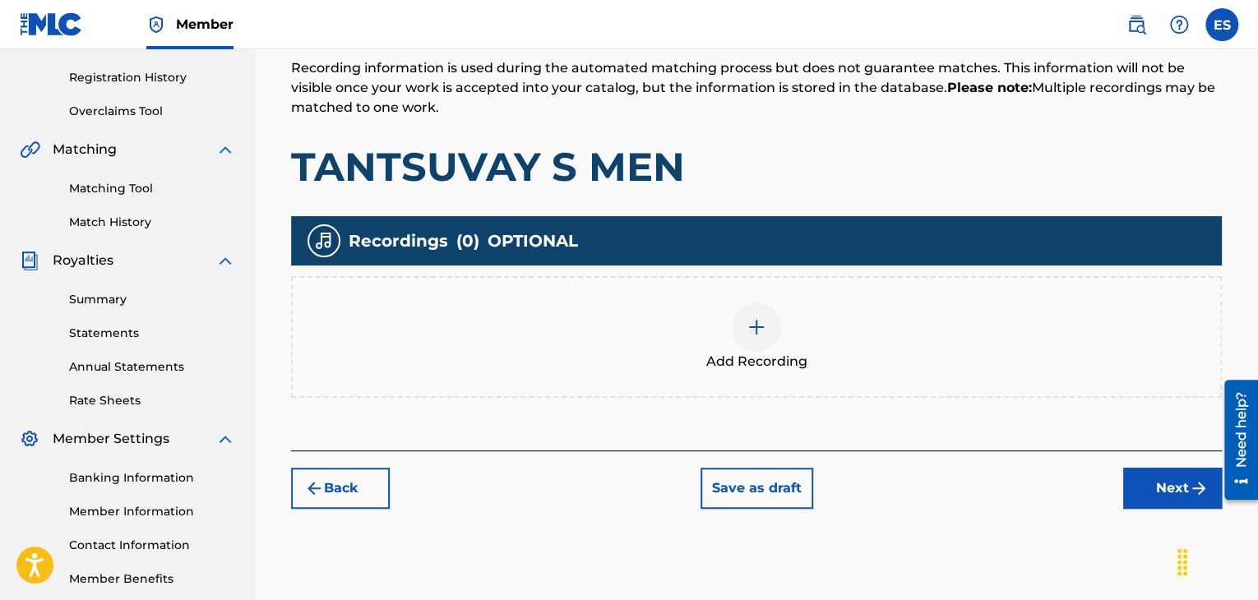
scroll to position [386, 0]
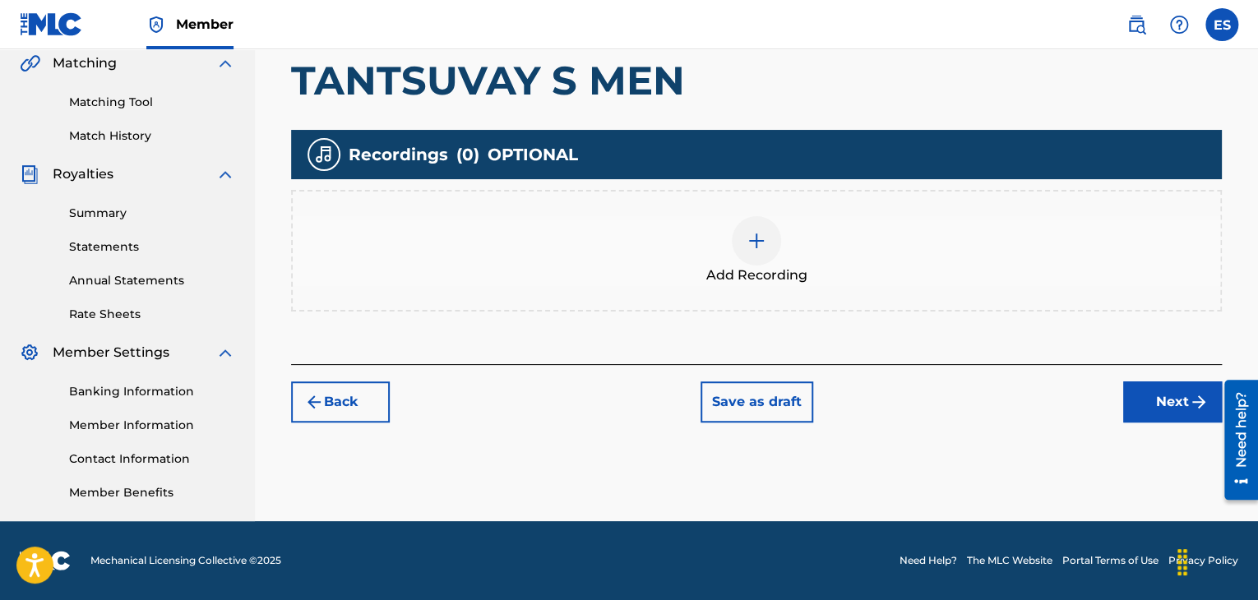
click at [759, 241] on img at bounding box center [757, 241] width 20 height 20
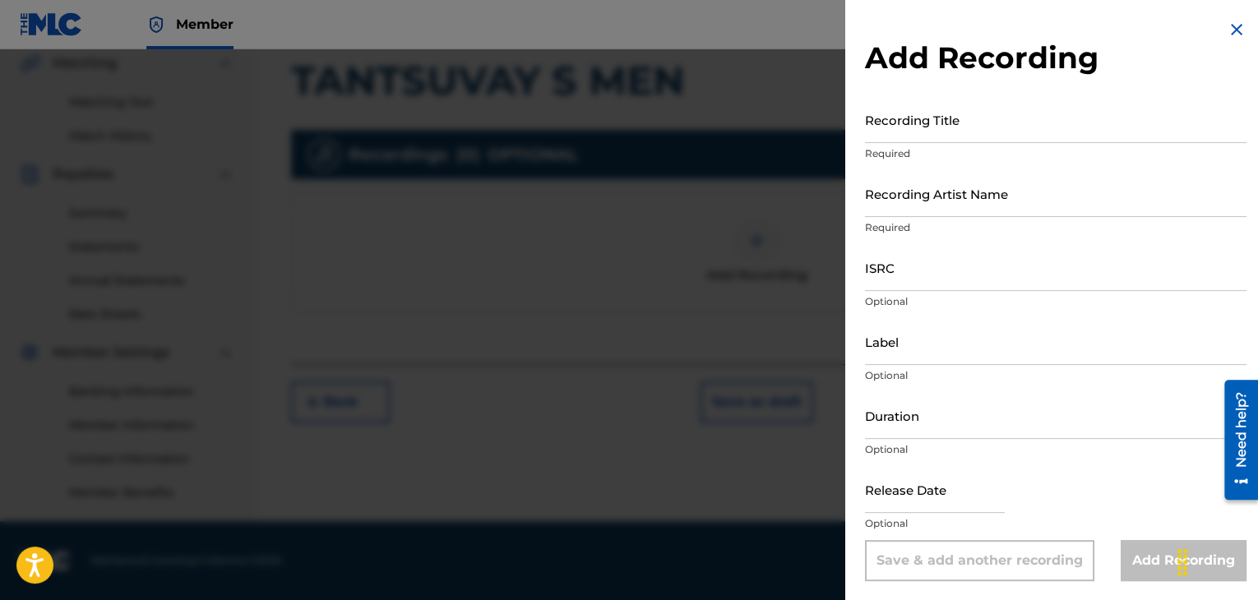
click at [1227, 33] on img at bounding box center [1237, 30] width 20 height 20
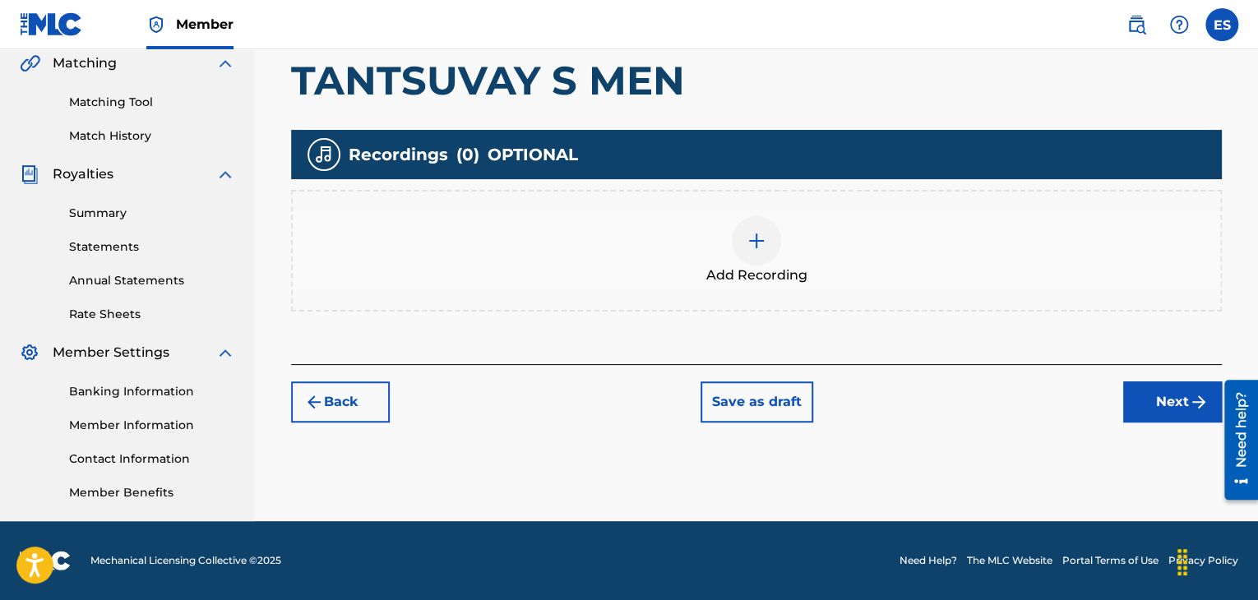
click at [1141, 415] on button "Next" at bounding box center [1173, 402] width 99 height 41
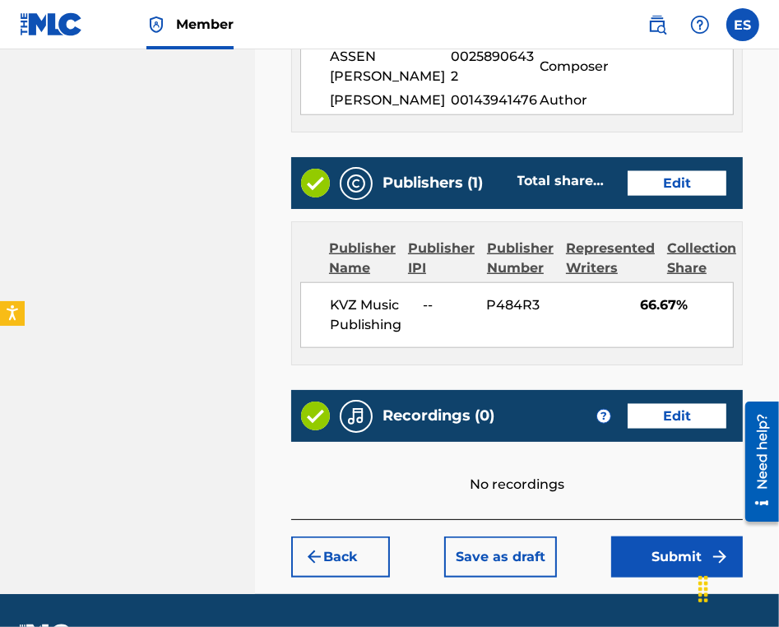
scroll to position [1023, 0]
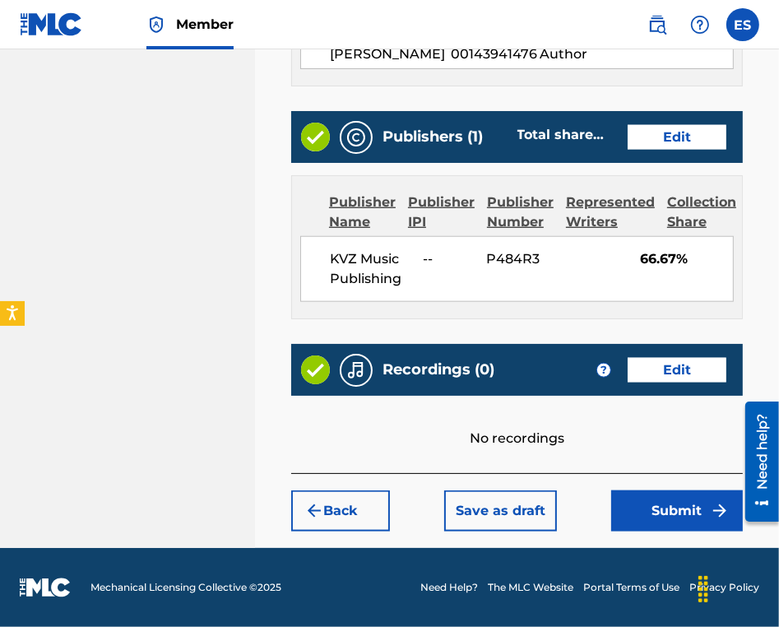
click at [660, 516] on button "Submit" at bounding box center [677, 510] width 132 height 41
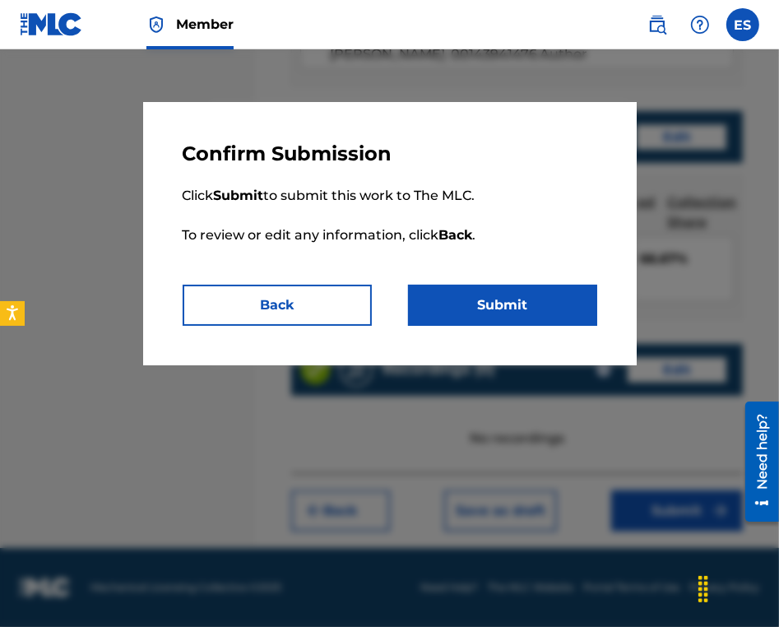
click at [550, 298] on button "Submit" at bounding box center [502, 305] width 189 height 41
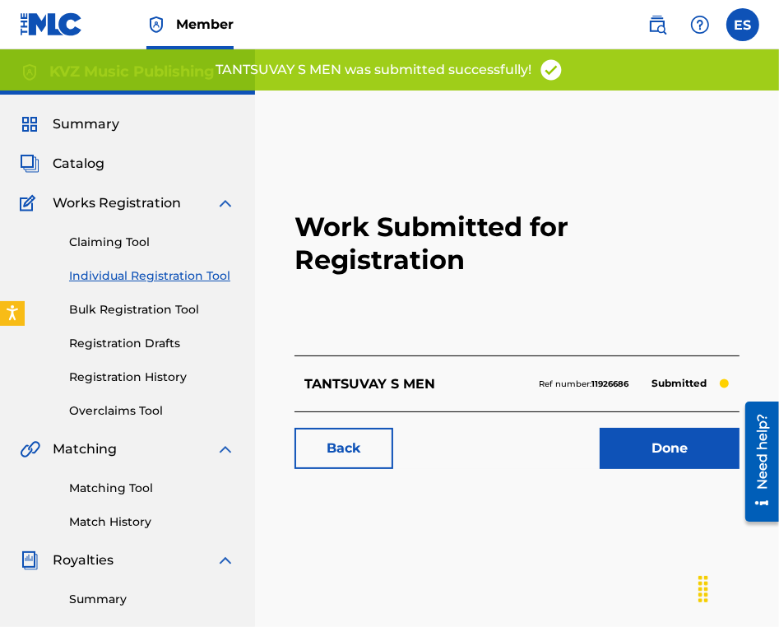
click at [179, 276] on link "Individual Registration Tool" at bounding box center [152, 275] width 166 height 17
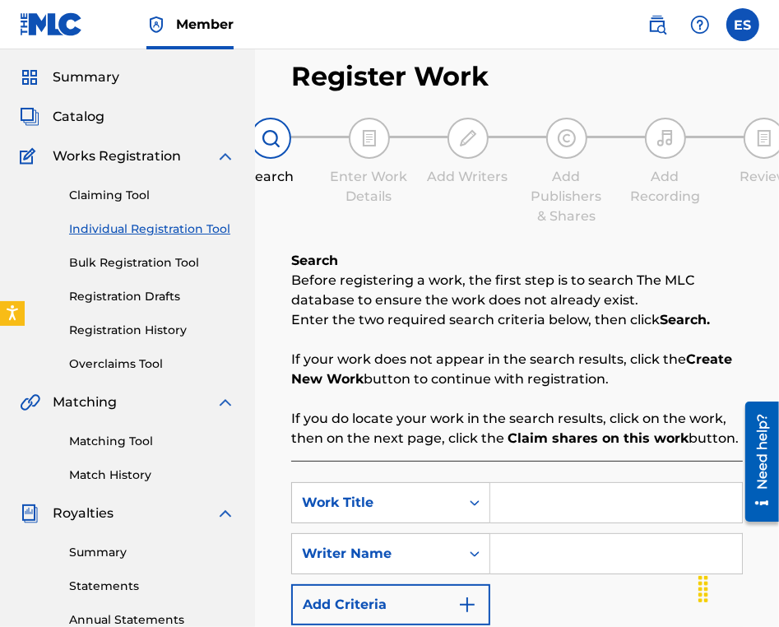
scroll to position [165, 0]
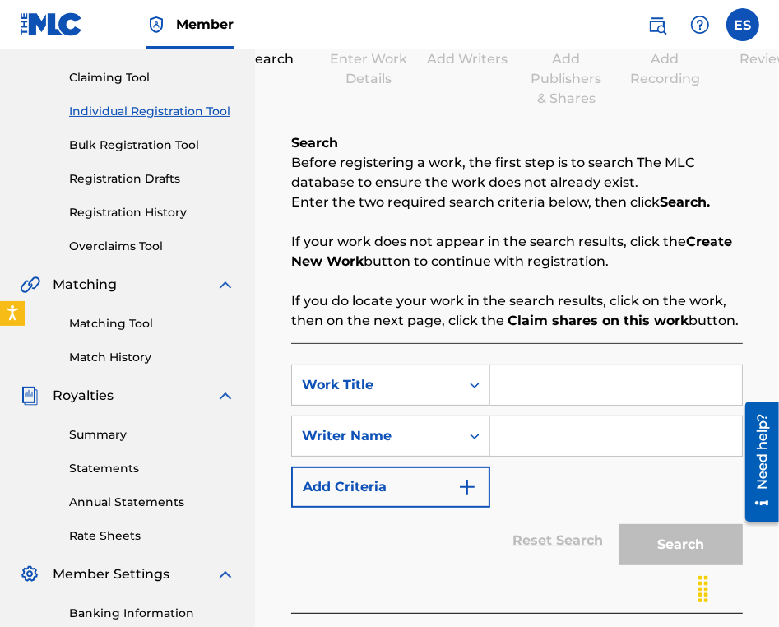
click at [535, 379] on input "Search Form" at bounding box center [616, 384] width 252 height 39
paste input "TARALEJ"
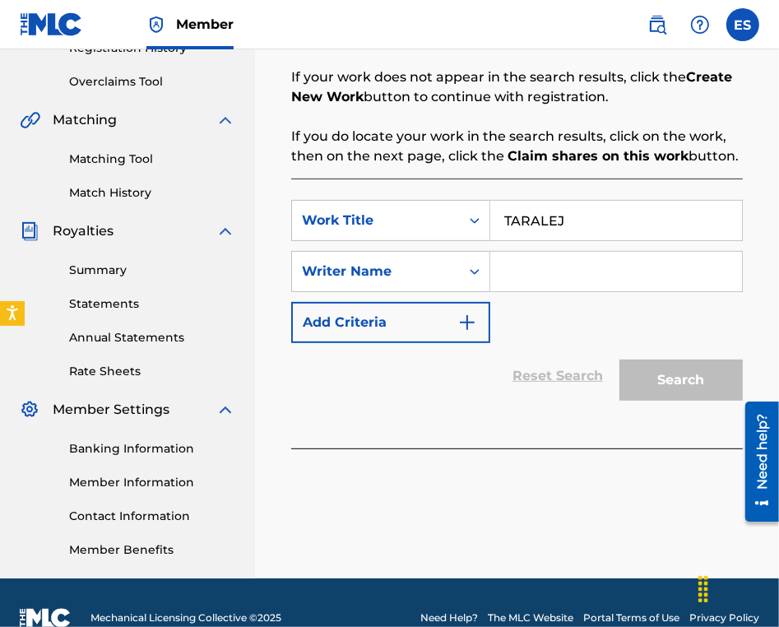
type input "TARALEJ"
click at [526, 262] on input "Search Form" at bounding box center [616, 271] width 252 height 39
type input "ASSEN DRAGNEV"
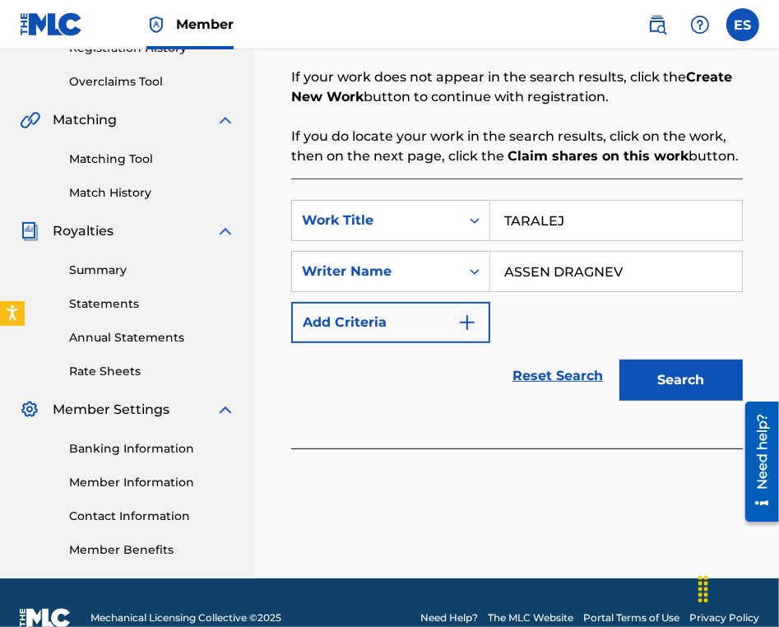
click at [513, 217] on input "TARALEJ" at bounding box center [616, 220] width 252 height 39
click at [510, 215] on input "TARALEJ" at bounding box center [616, 220] width 252 height 39
type input "TARALEJ"
click at [676, 371] on button "Search" at bounding box center [680, 379] width 123 height 41
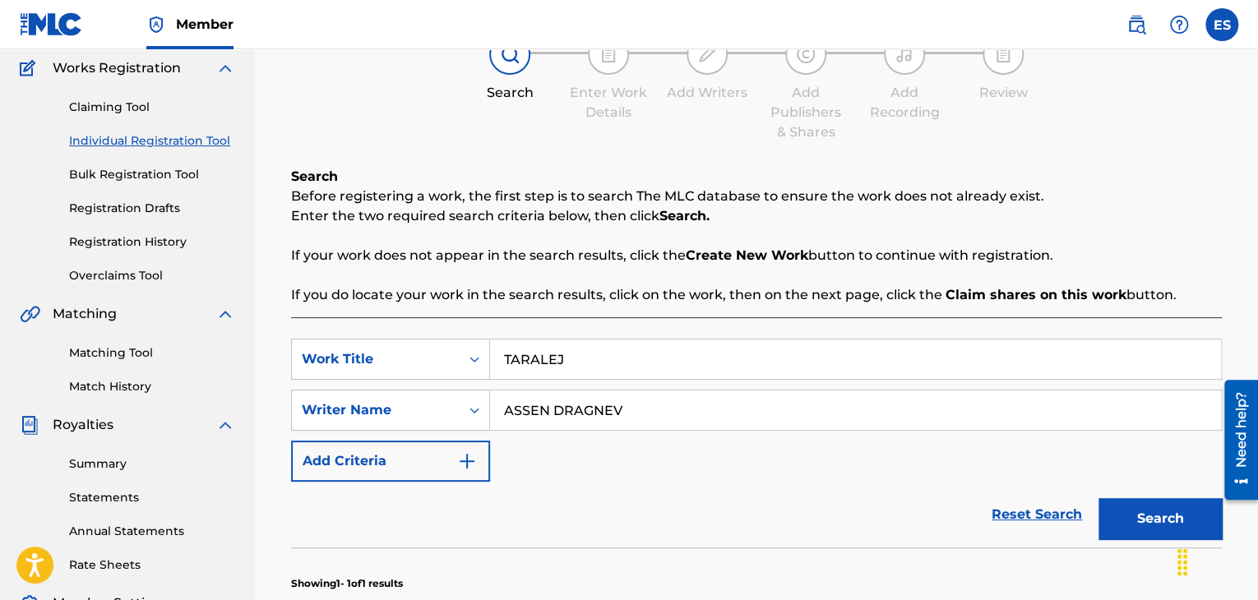
scroll to position [127, 0]
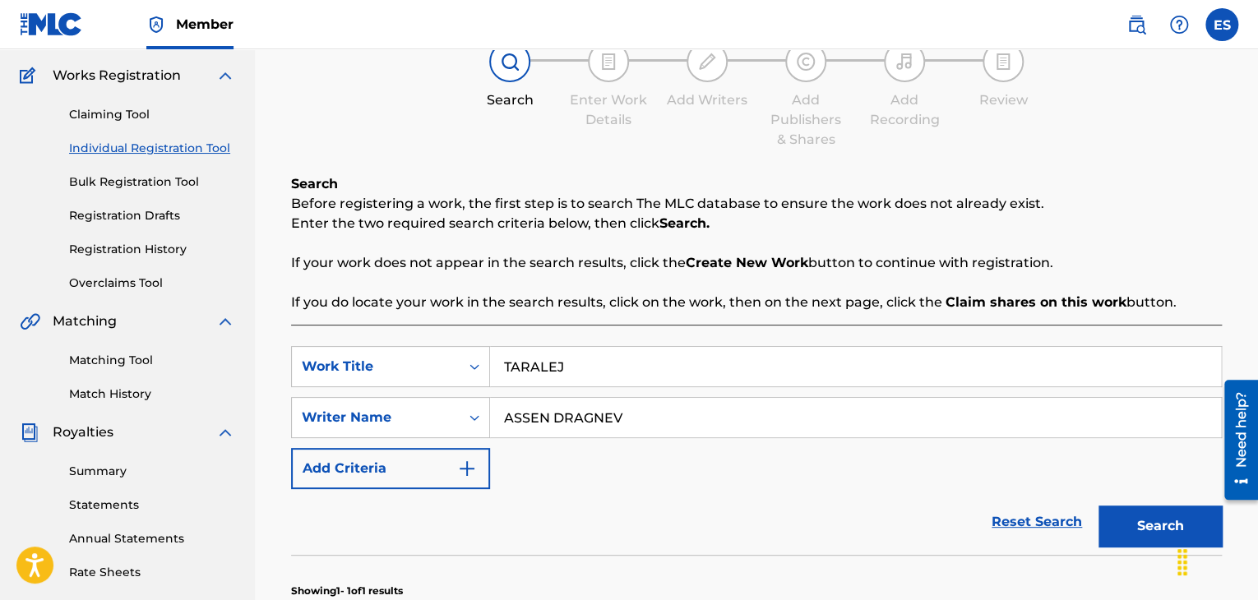
click at [132, 251] on link "Registration History" at bounding box center [152, 249] width 166 height 17
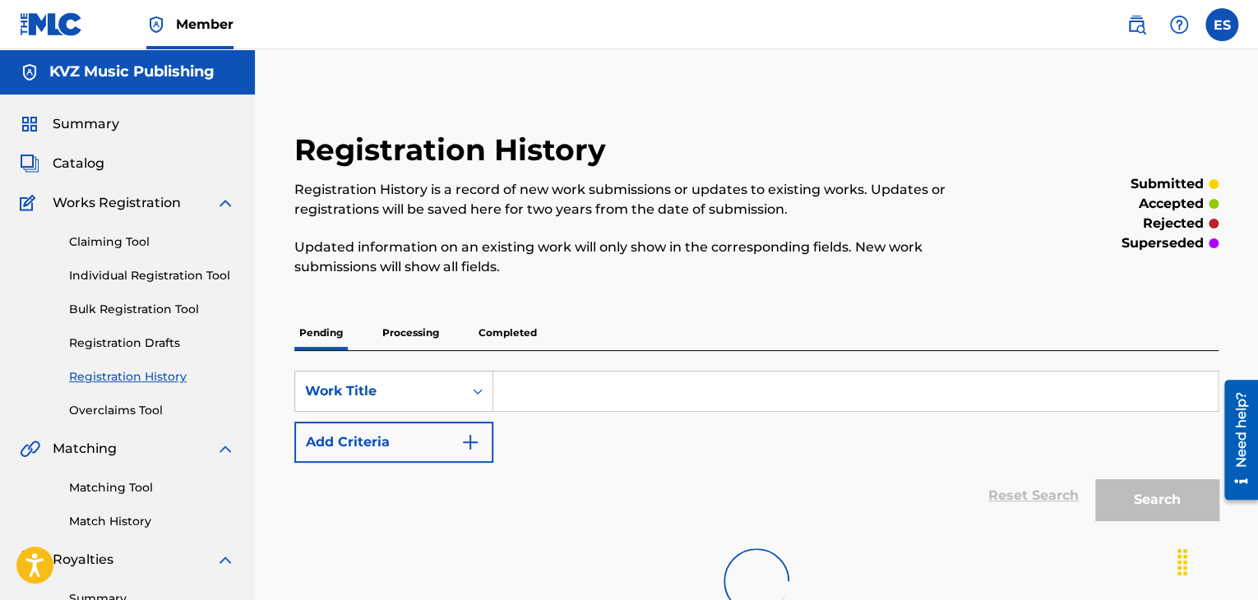
click at [549, 398] on input "Search Form" at bounding box center [856, 391] width 725 height 39
paste input "TARALEJ"
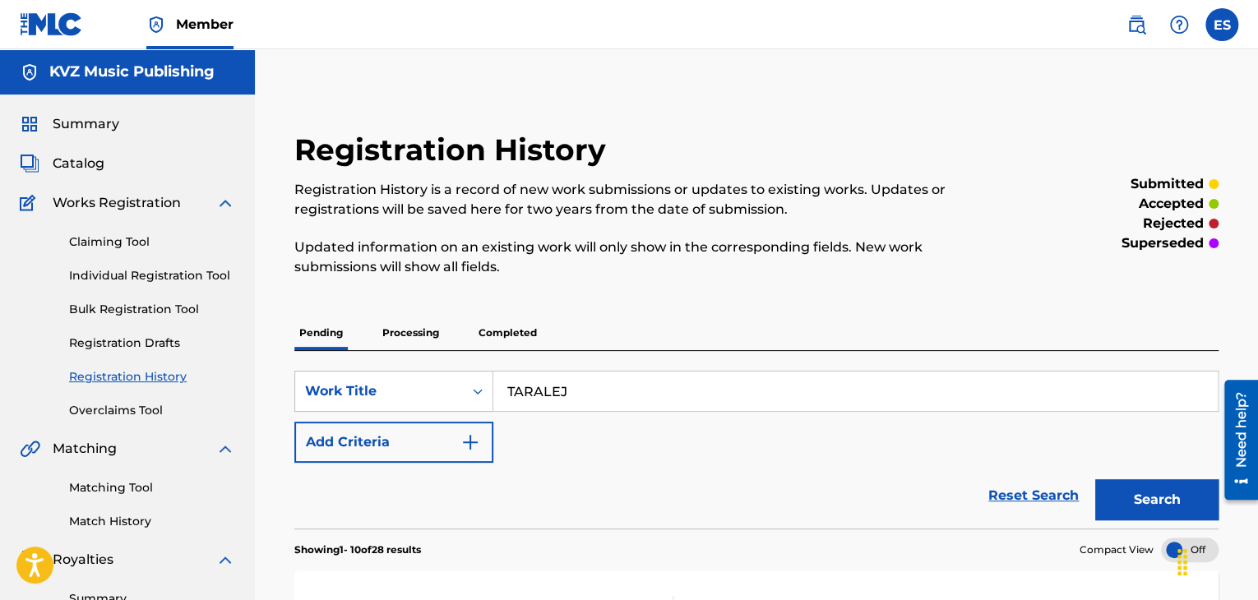
click at [512, 388] on input "TARALEJ" at bounding box center [856, 391] width 725 height 39
type input "TARALEJ"
click at [1147, 499] on button "Search" at bounding box center [1157, 500] width 123 height 41
click at [415, 338] on p "Processing" at bounding box center [411, 333] width 67 height 35
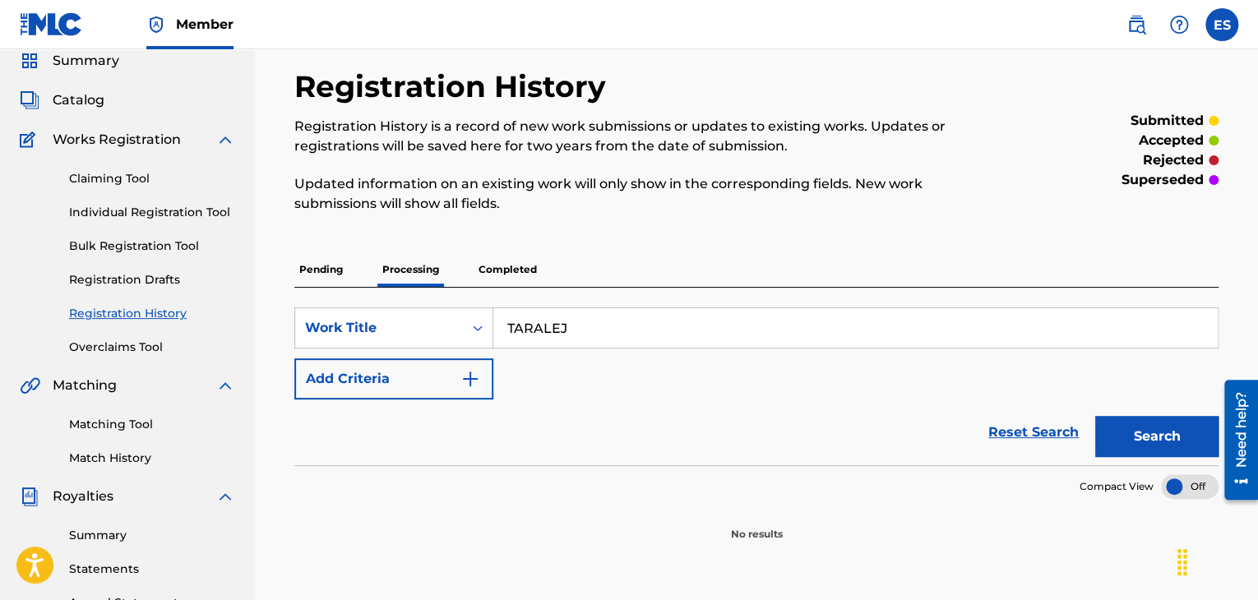
scroll to position [82, 0]
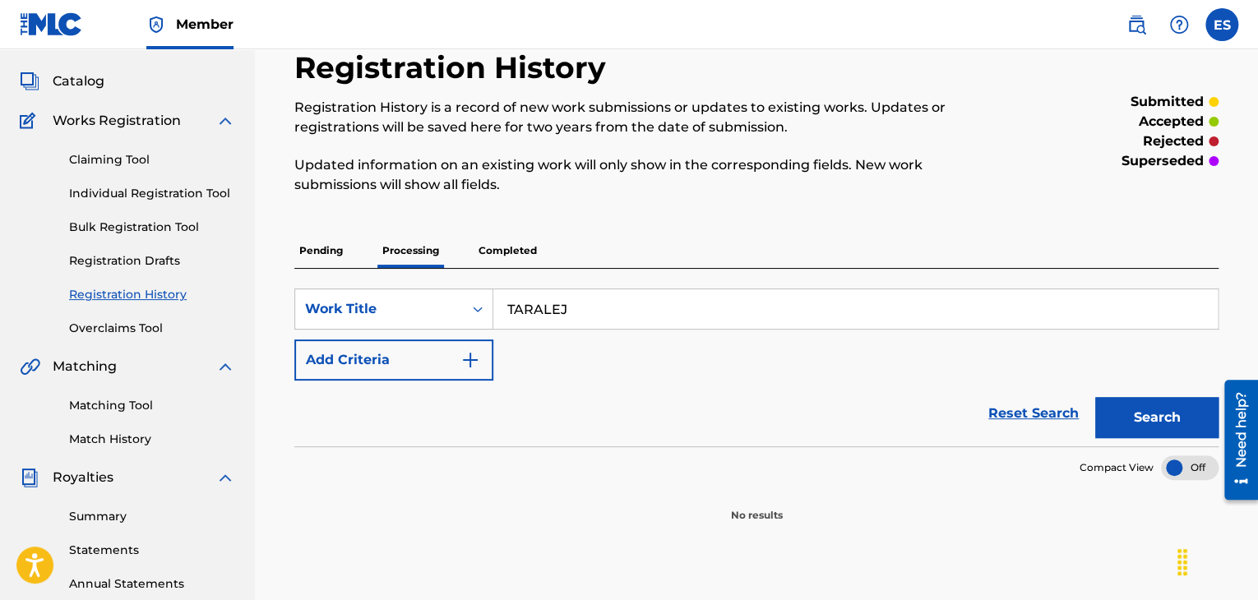
click at [1177, 431] on button "Search" at bounding box center [1157, 417] width 123 height 41
click at [521, 251] on p "Completed" at bounding box center [508, 251] width 68 height 35
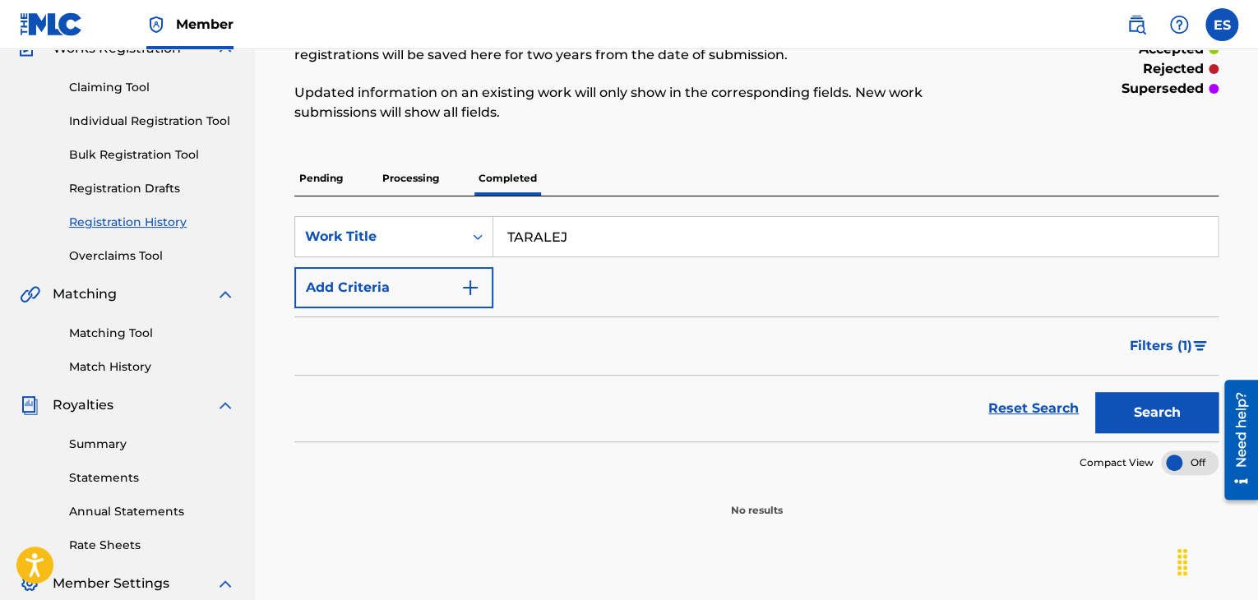
scroll to position [247, 0]
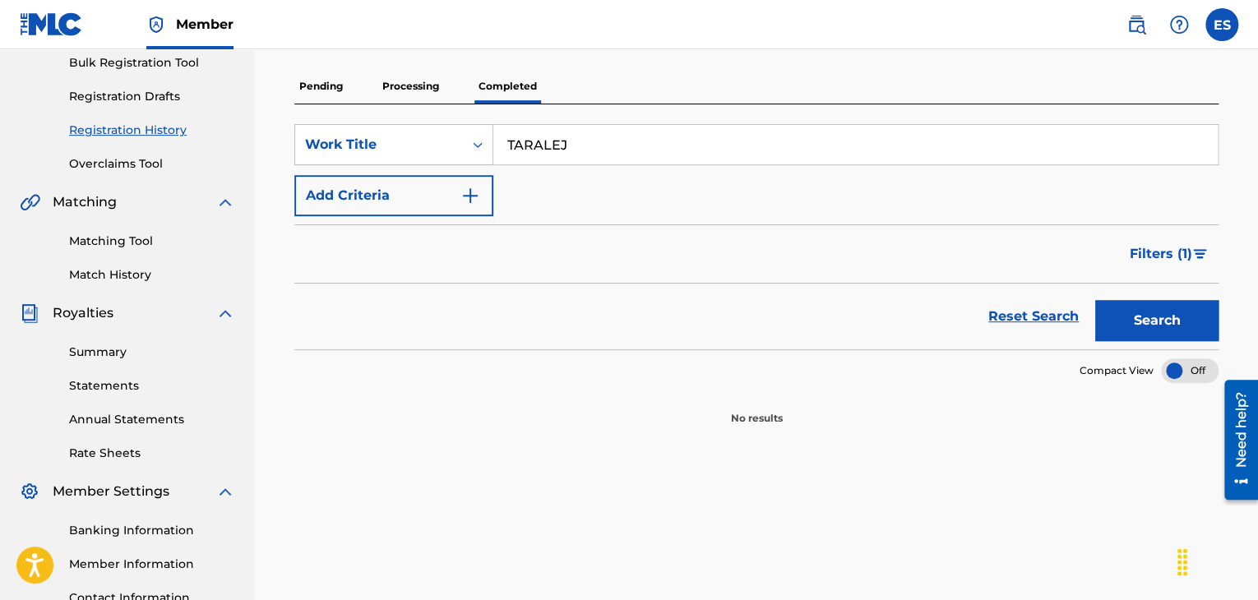
click at [1162, 327] on button "Search" at bounding box center [1157, 320] width 123 height 41
click at [507, 146] on input "TARALEJ" at bounding box center [856, 144] width 725 height 39
click at [509, 146] on input "TARALEJ" at bounding box center [856, 144] width 725 height 39
drag, startPoint x: 1150, startPoint y: 335, endPoint x: 823, endPoint y: 250, distance: 337.4
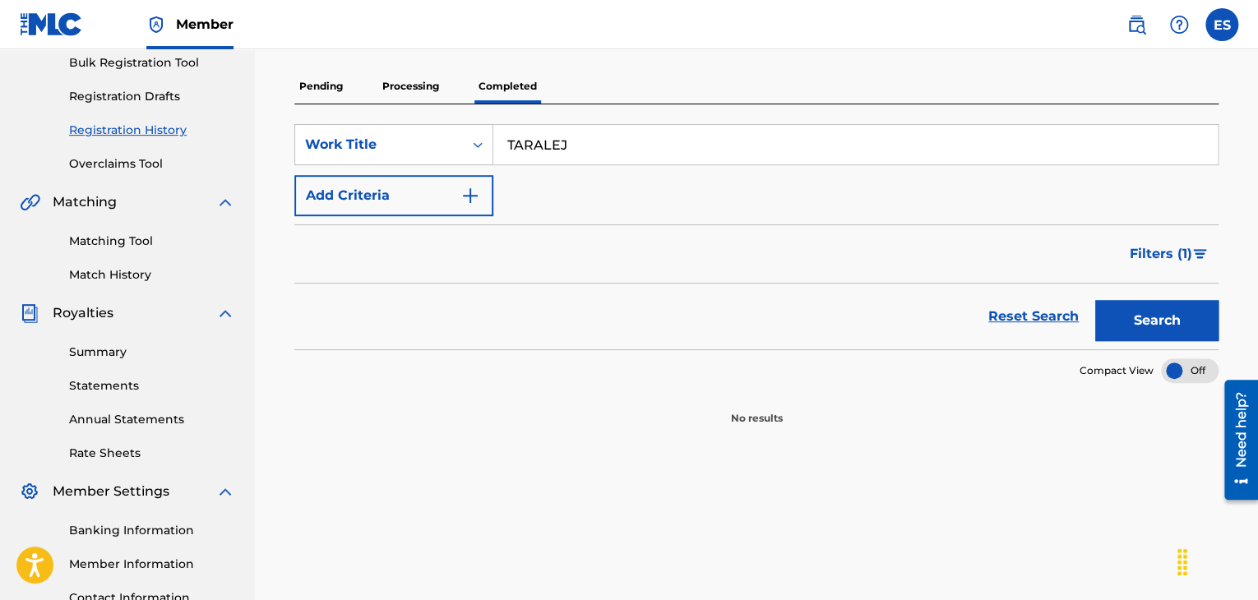
click at [1150, 332] on button "Search" at bounding box center [1157, 320] width 123 height 41
click at [428, 86] on p "Processing" at bounding box center [411, 86] width 67 height 35
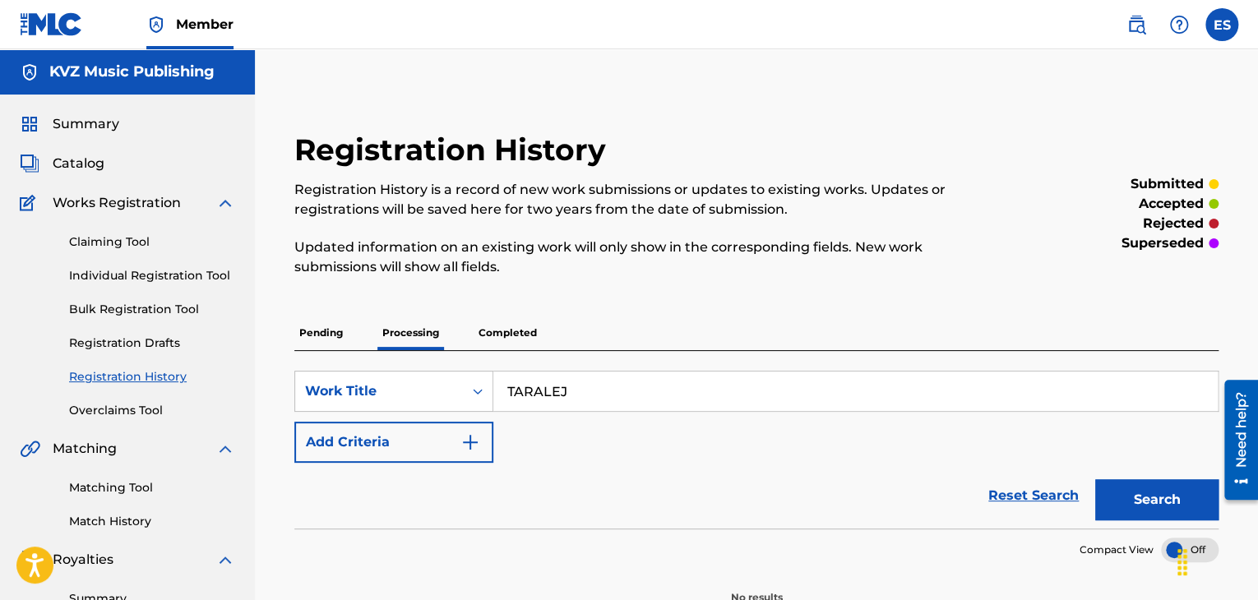
click at [155, 277] on link "Individual Registration Tool" at bounding box center [152, 275] width 166 height 17
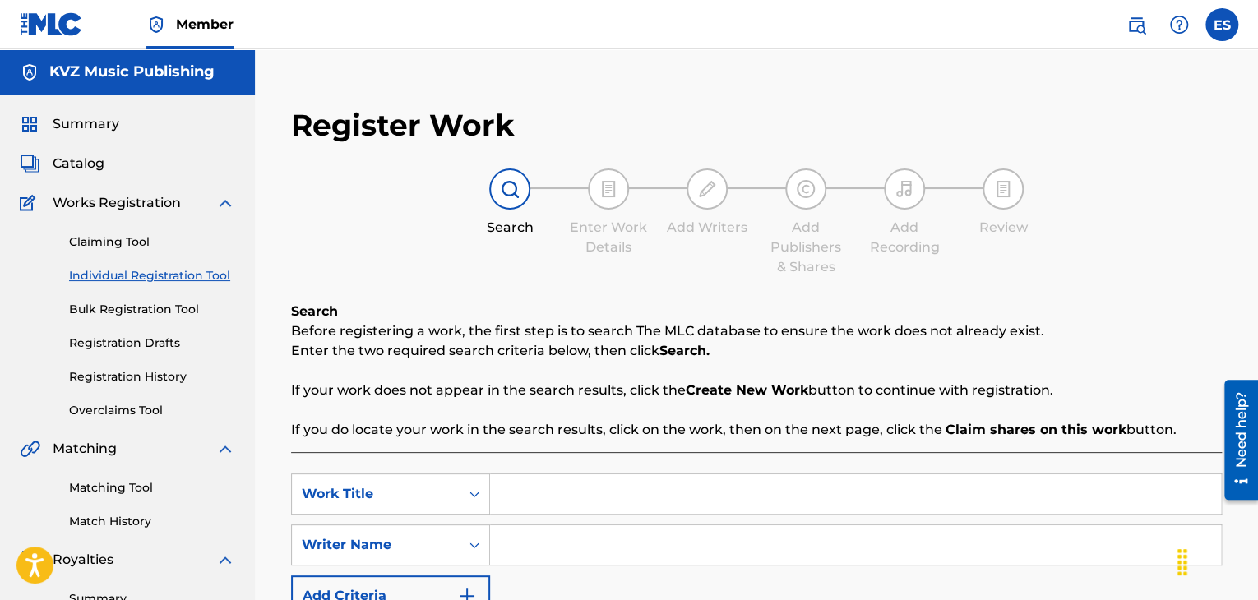
click at [586, 494] on input "Search Form" at bounding box center [855, 494] width 731 height 39
paste input "TARALEJ"
click at [507, 486] on input "TARALEJ" at bounding box center [855, 494] width 731 height 39
type input "TARALEJ"
click at [533, 542] on input "Search Form" at bounding box center [855, 545] width 731 height 39
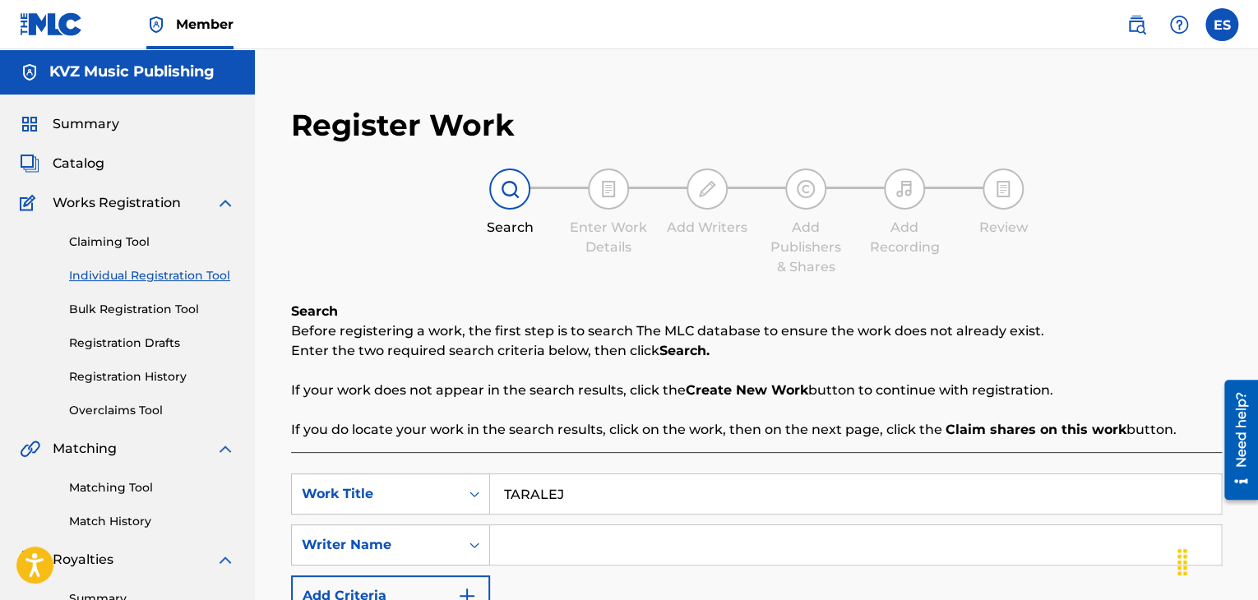
type input "ASSEN DRAGNEV"
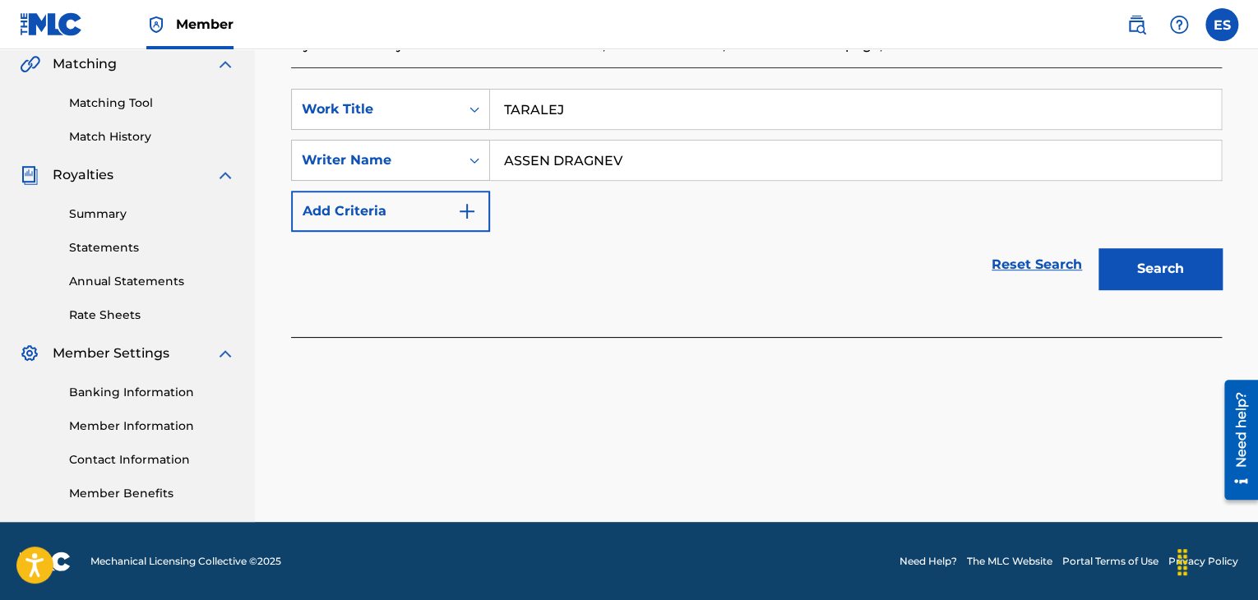
scroll to position [386, 0]
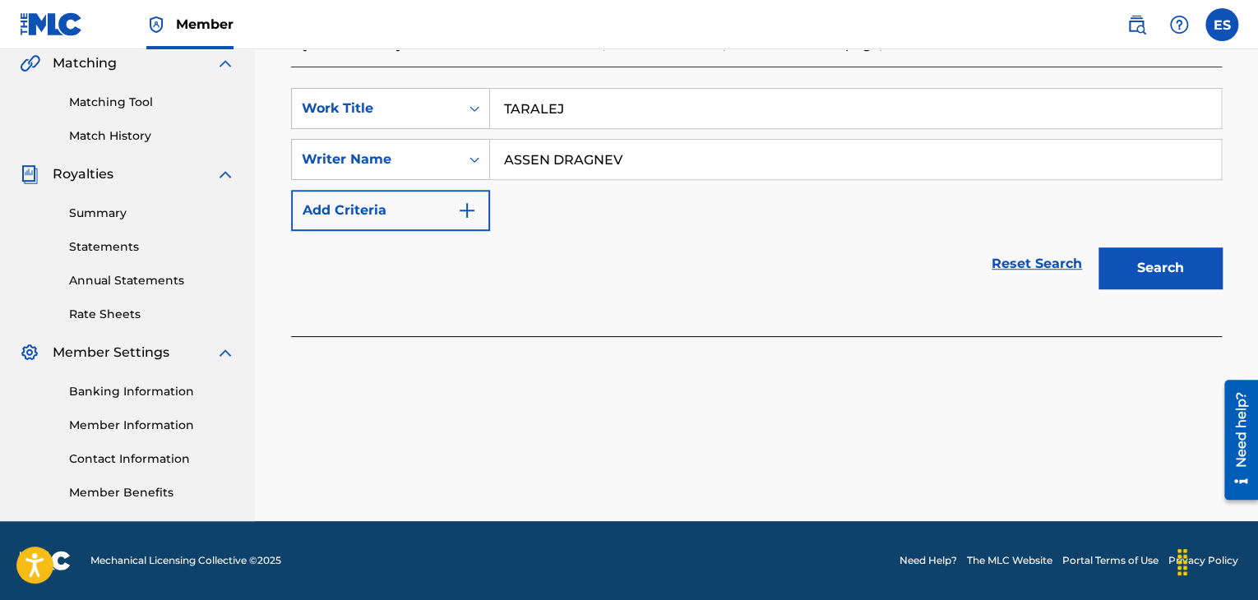
click at [1156, 276] on button "Search" at bounding box center [1160, 268] width 123 height 41
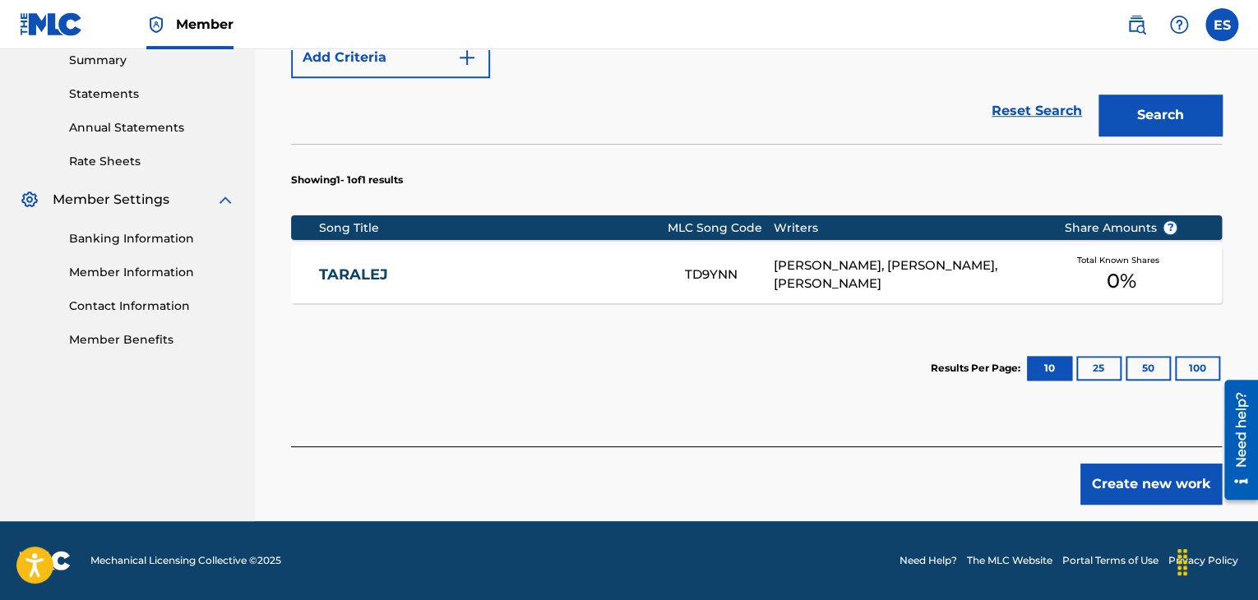
click at [1154, 488] on button "Create new work" at bounding box center [1151, 484] width 141 height 41
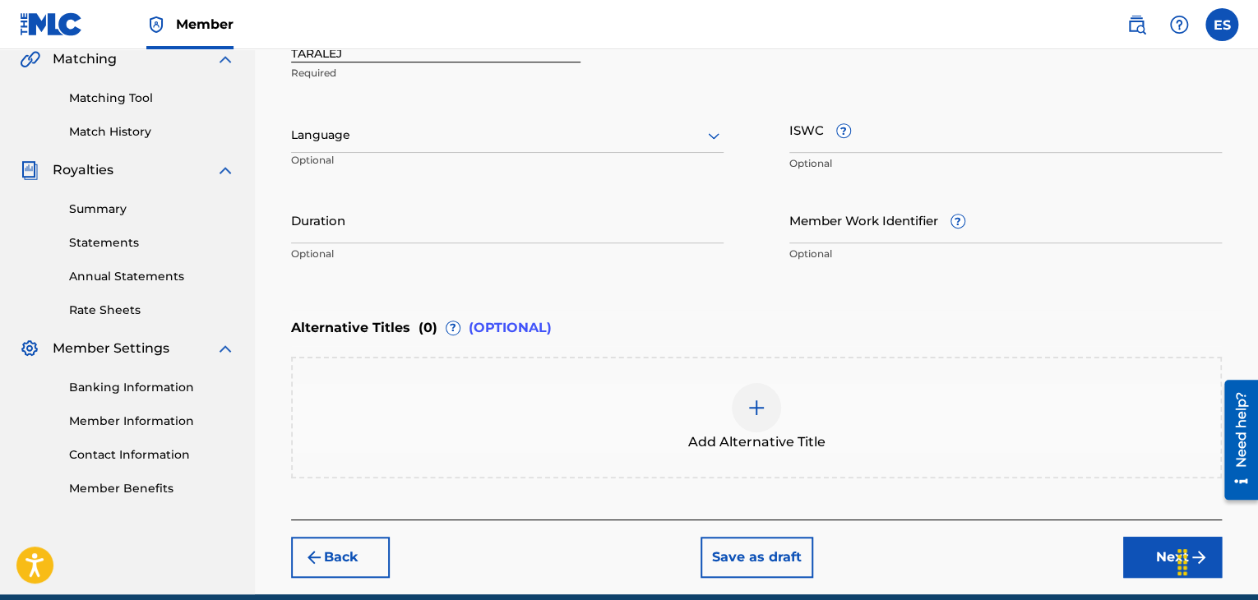
scroll to position [297, 0]
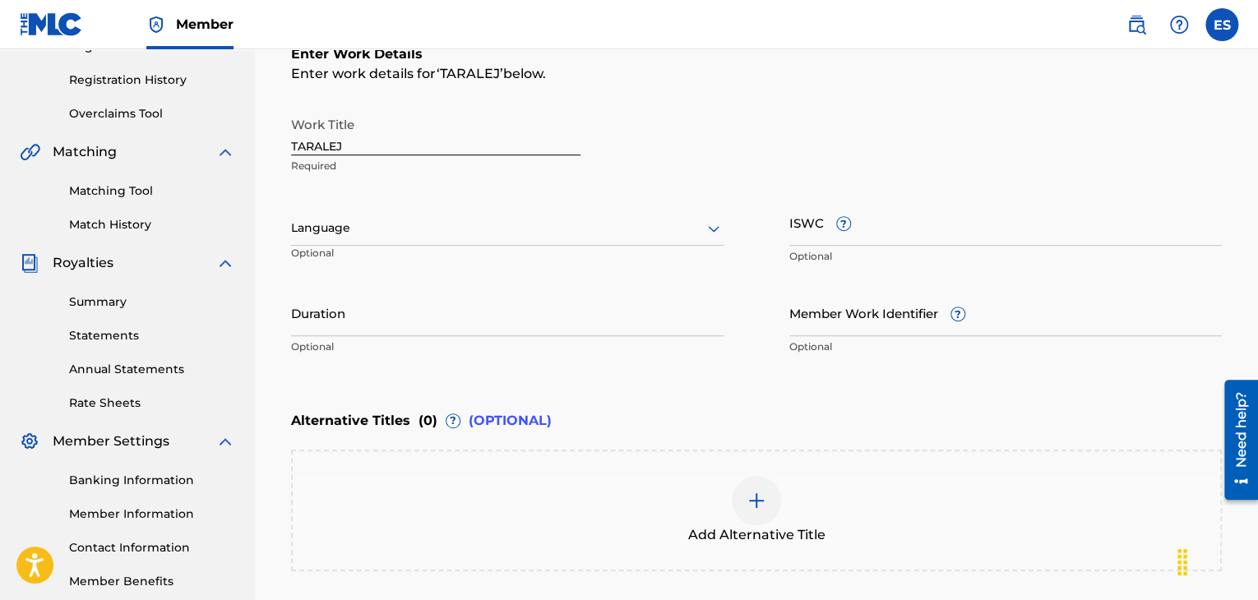
click at [359, 223] on div at bounding box center [507, 228] width 433 height 21
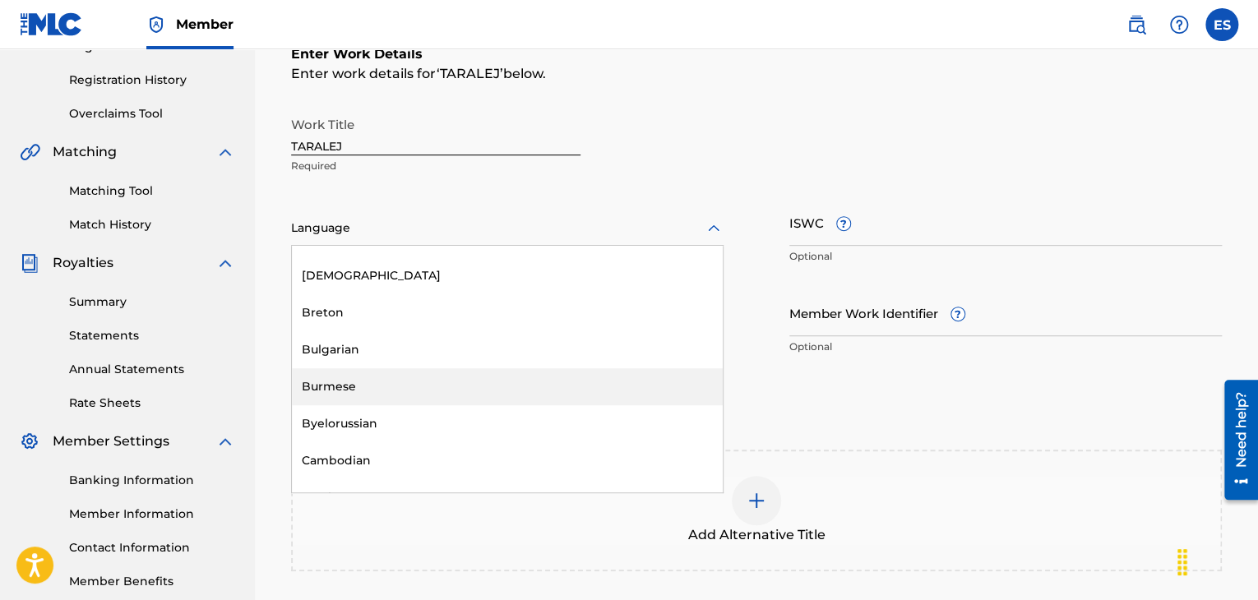
scroll to position [658, 0]
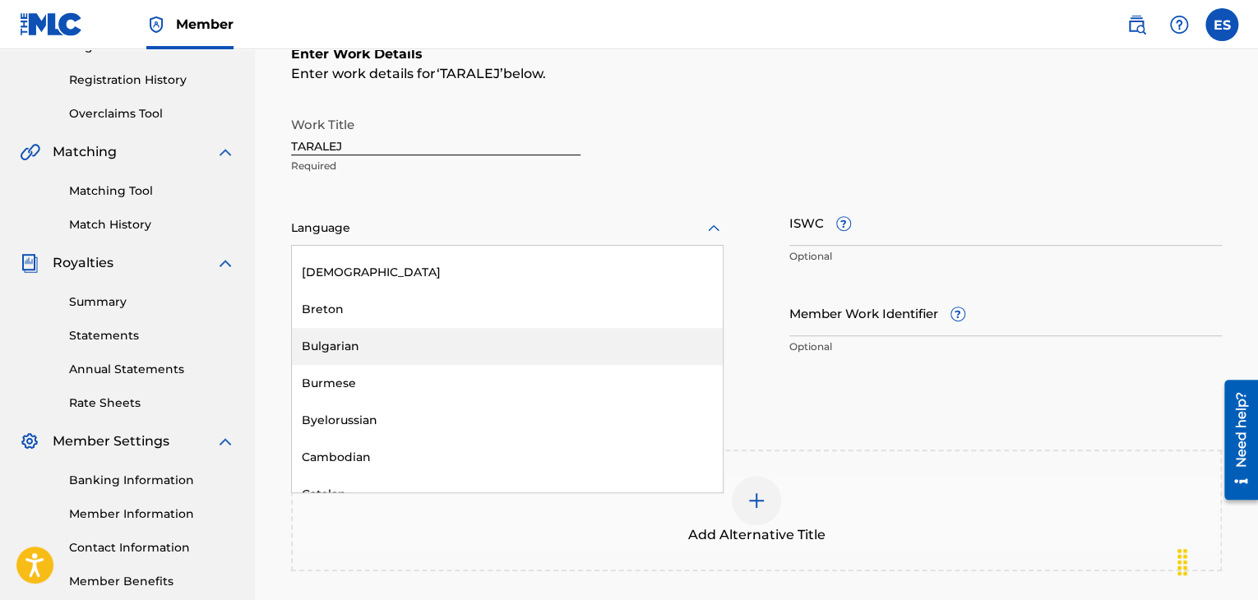
click at [395, 354] on div "Bulgarian" at bounding box center [507, 346] width 431 height 37
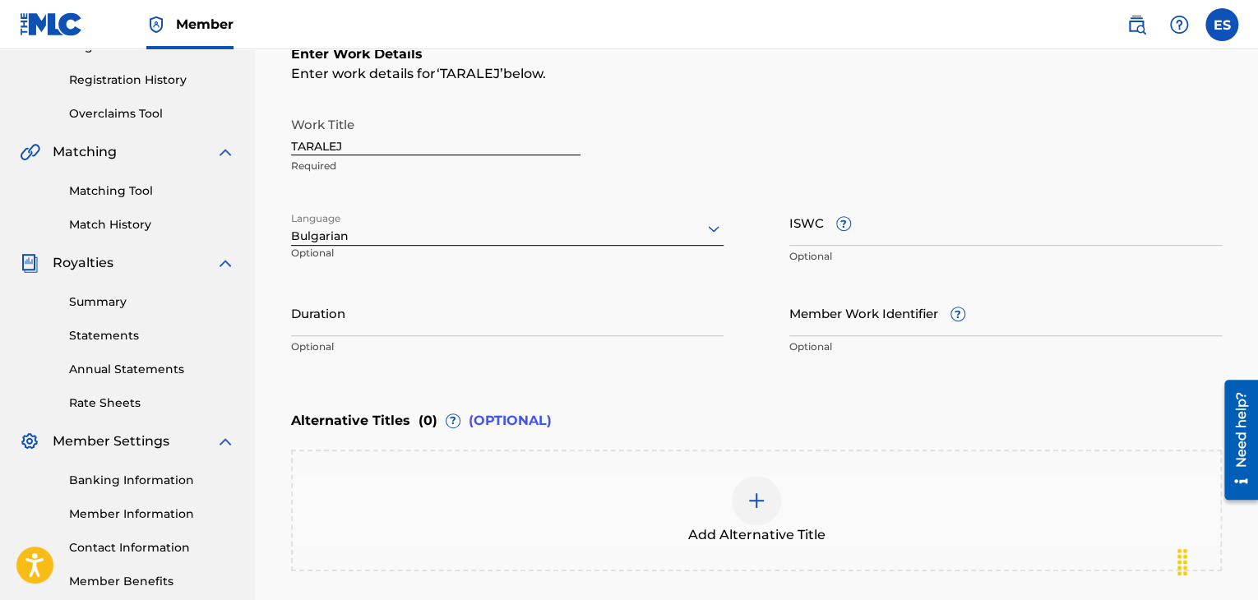
drag, startPoint x: 443, startPoint y: 324, endPoint x: 443, endPoint y: 313, distance: 10.7
click at [443, 323] on input "Duration" at bounding box center [507, 313] width 433 height 47
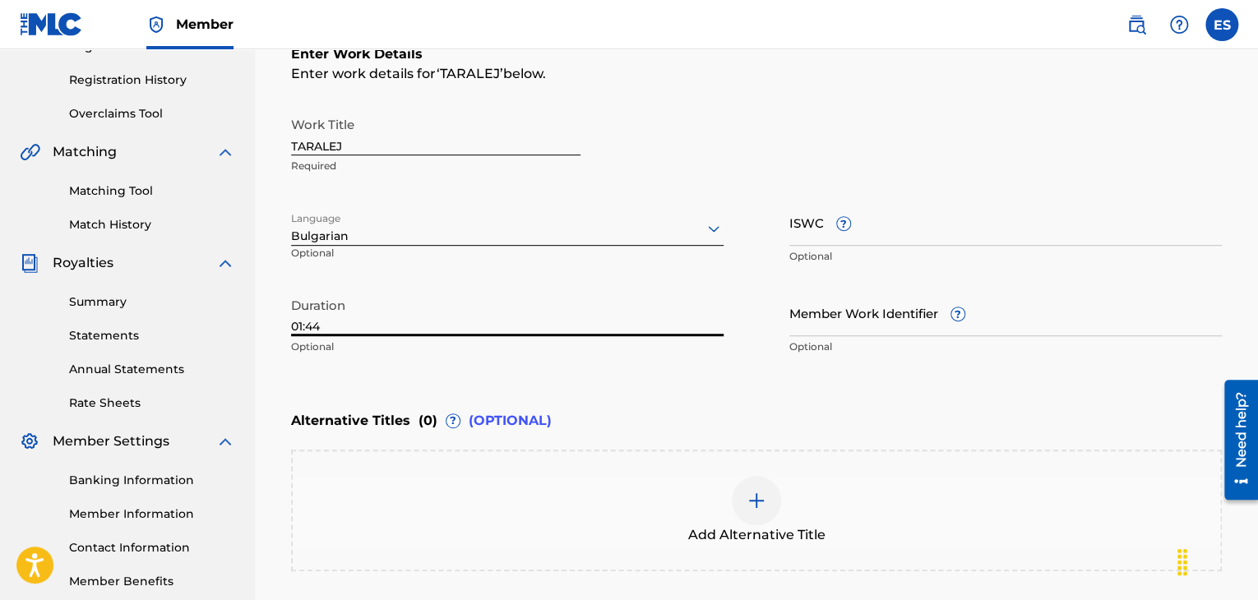
type input "01:44"
click at [764, 501] on img at bounding box center [757, 501] width 20 height 20
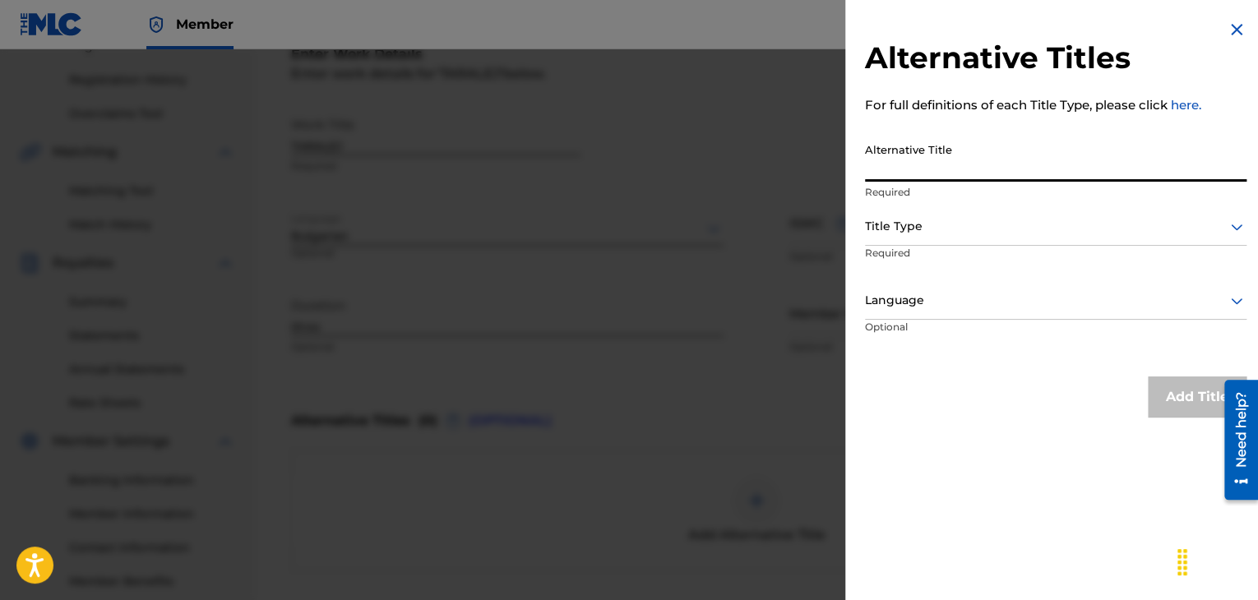
paste input "ТАРАЛЕЖ"
type input "ТАРАЛЕЖ"
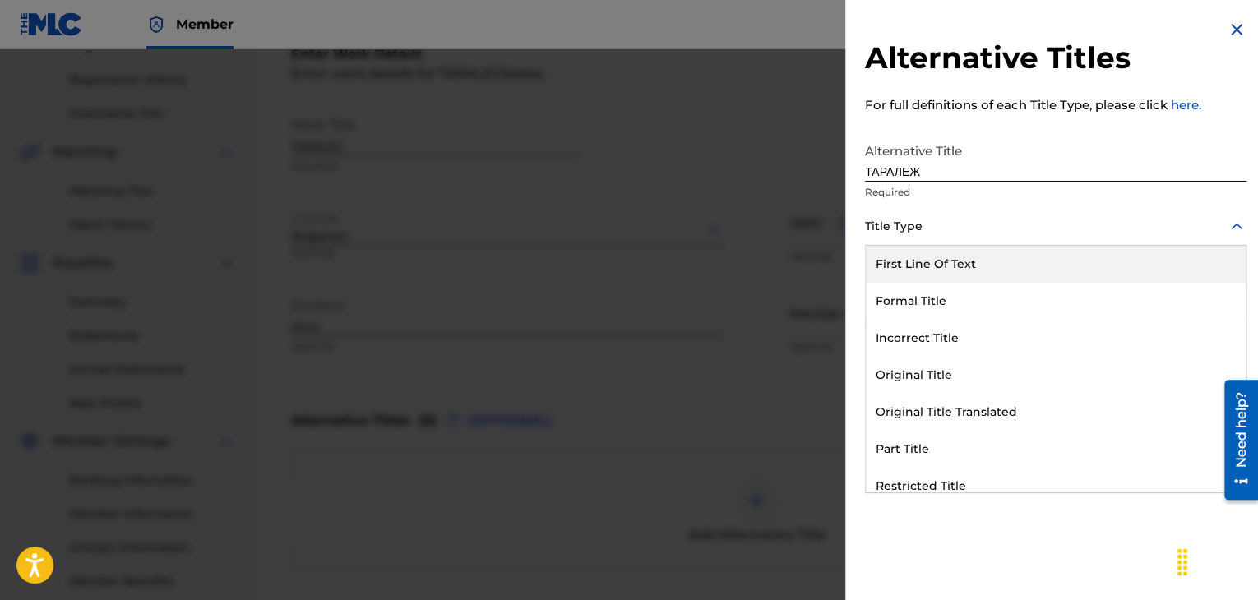
click at [908, 231] on div at bounding box center [1056, 226] width 382 height 21
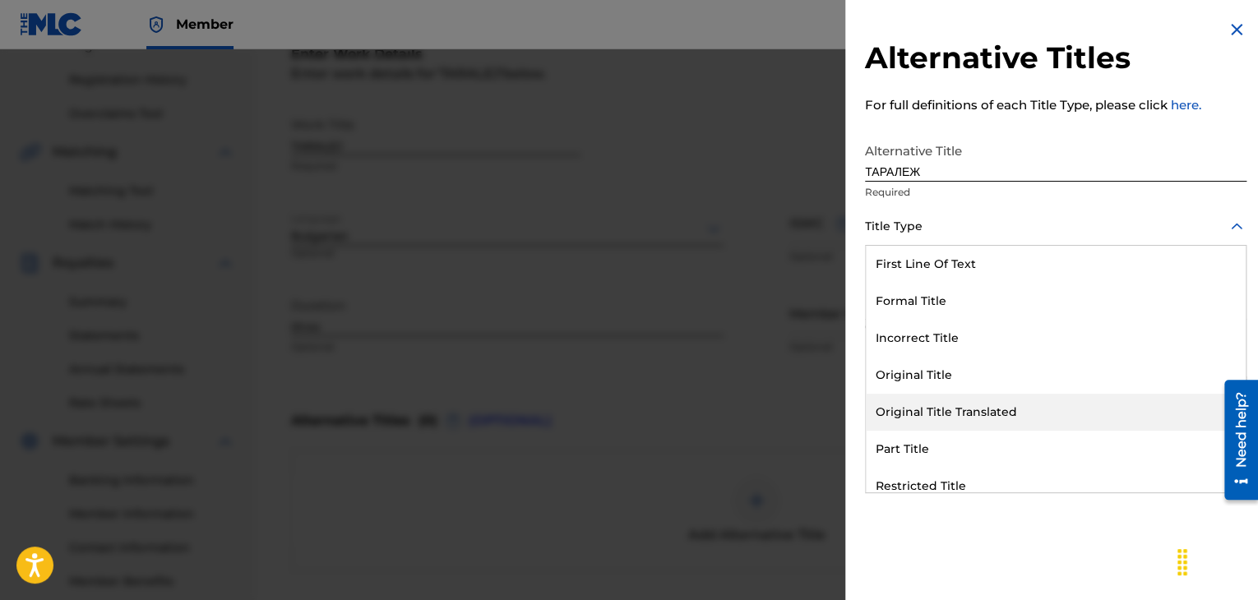
drag, startPoint x: 947, startPoint y: 414, endPoint x: 943, endPoint y: 313, distance: 101.3
click at [947, 411] on div "Original Title Translated" at bounding box center [1056, 412] width 380 height 37
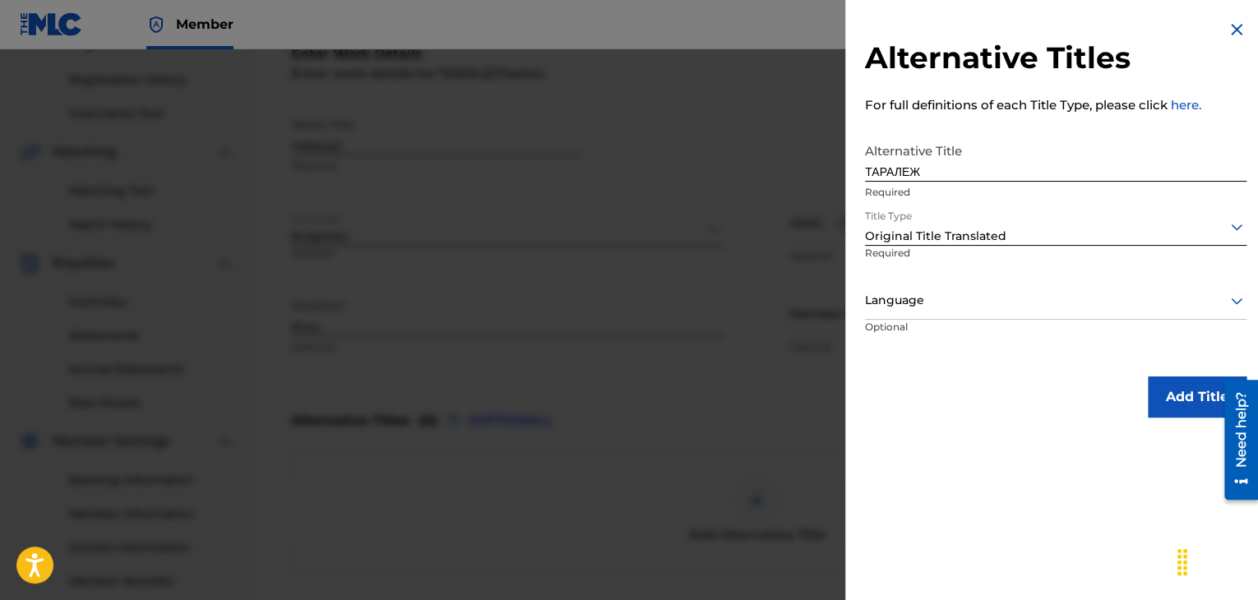
drag, startPoint x: 939, startPoint y: 289, endPoint x: 938, endPoint y: 310, distance: 21.4
click at [939, 290] on div "Language" at bounding box center [1056, 301] width 382 height 37
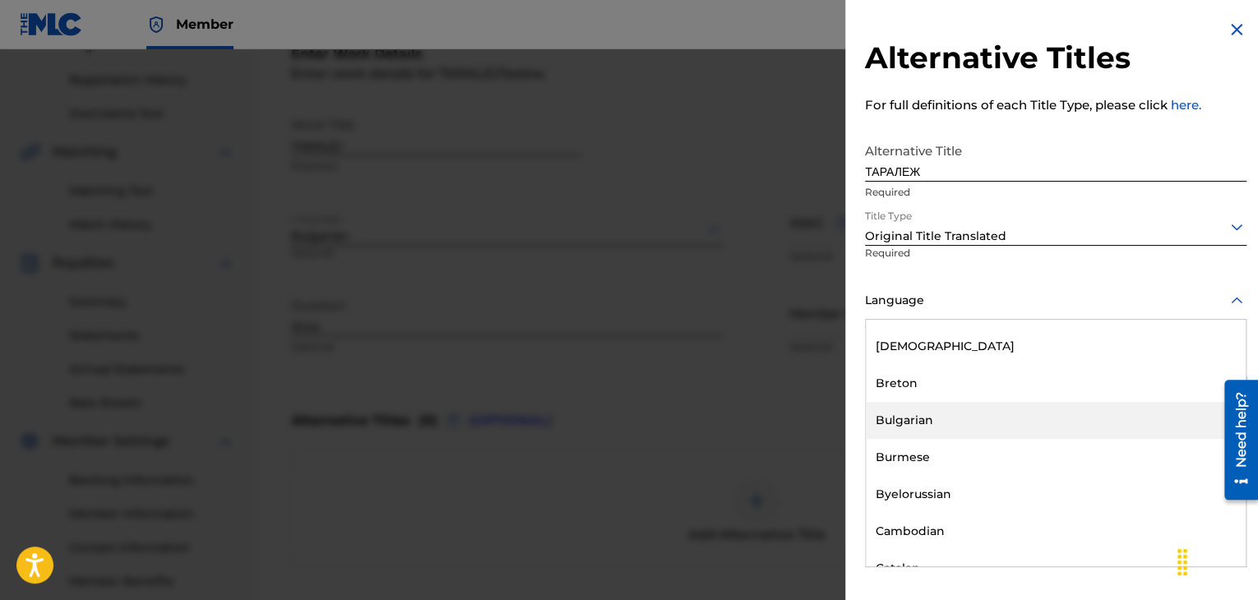
click at [927, 411] on div "Bulgarian" at bounding box center [1056, 420] width 380 height 37
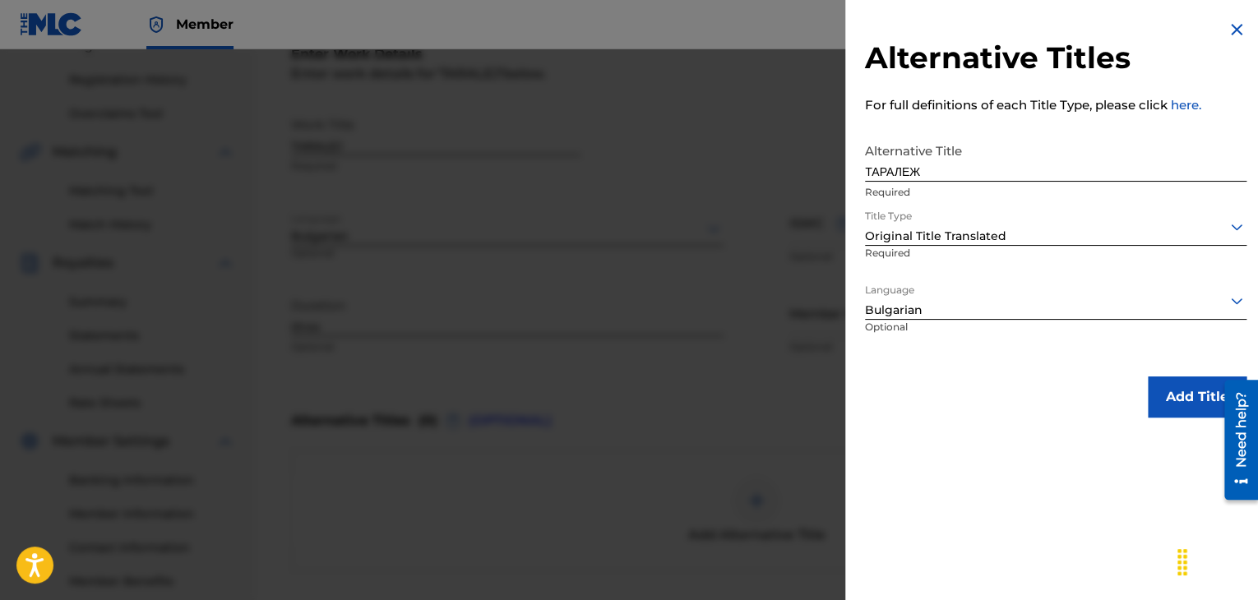
click at [1159, 416] on button "Add Title" at bounding box center [1197, 397] width 99 height 41
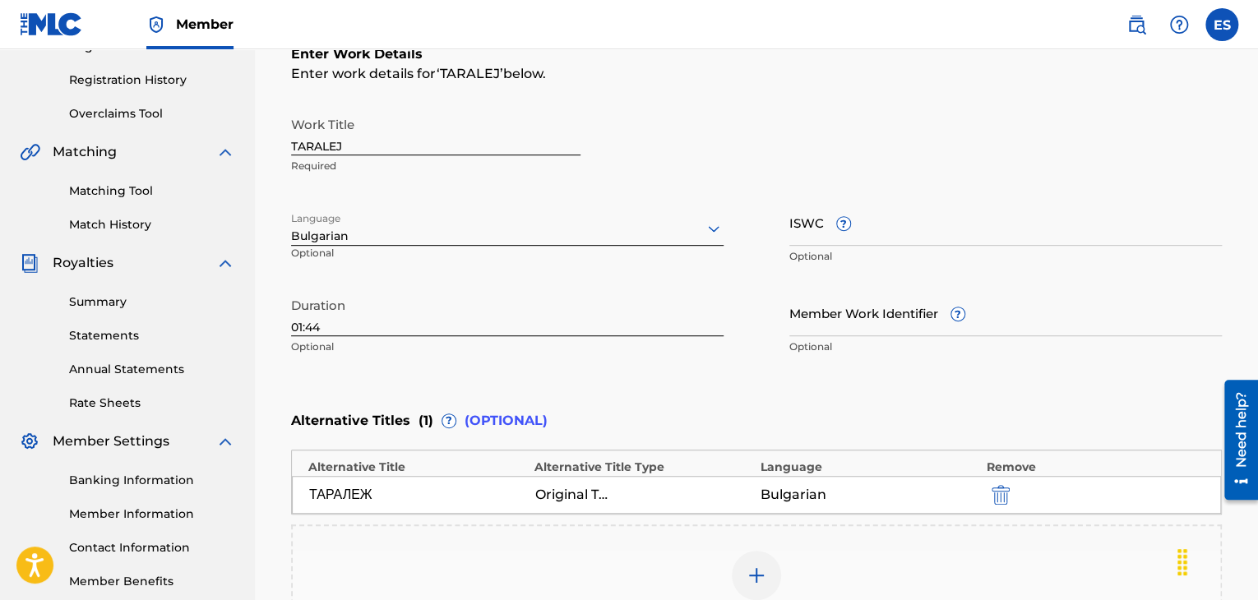
scroll to position [461, 0]
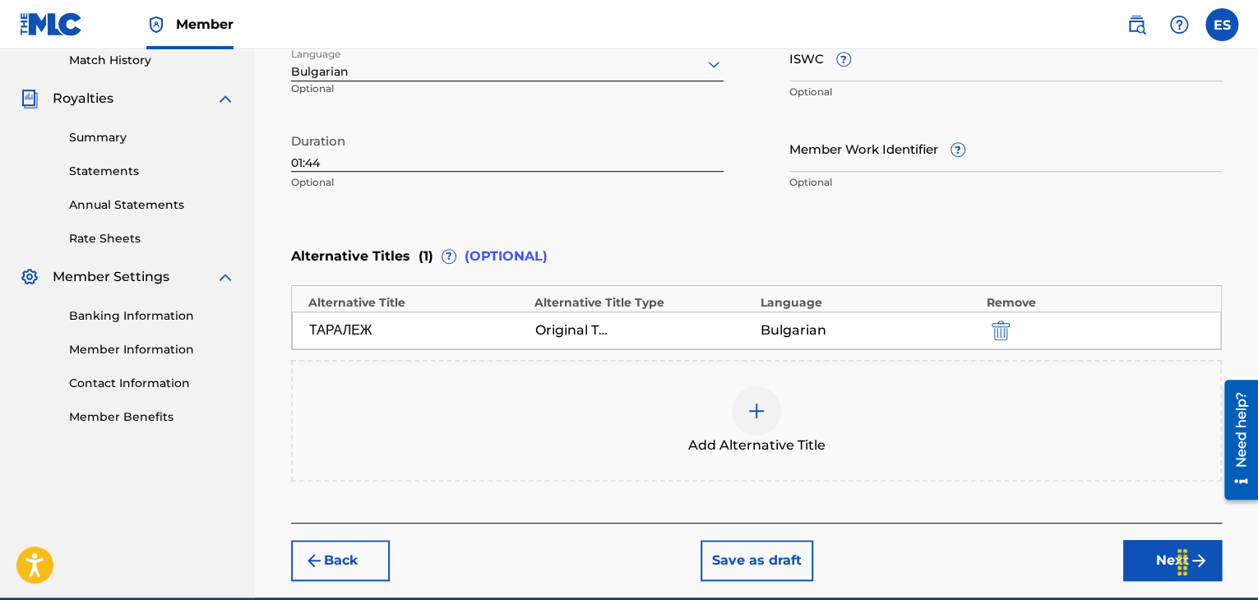
drag, startPoint x: 1135, startPoint y: 563, endPoint x: 1011, endPoint y: 453, distance: 165.5
click at [1135, 560] on button "Next" at bounding box center [1173, 560] width 99 height 41
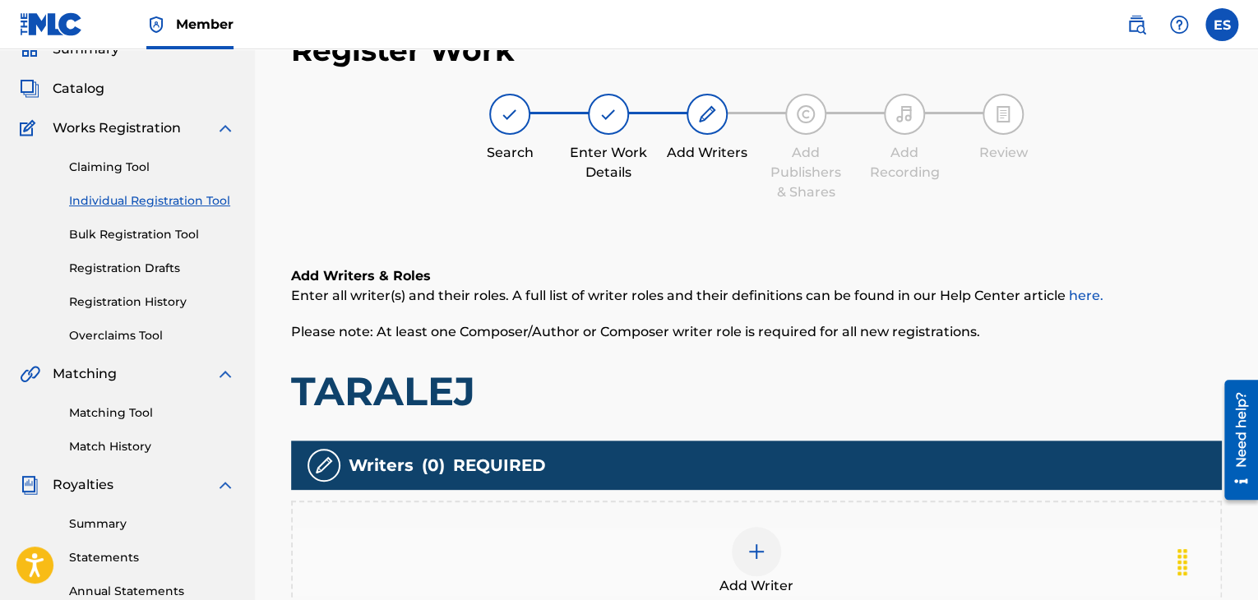
scroll to position [386, 0]
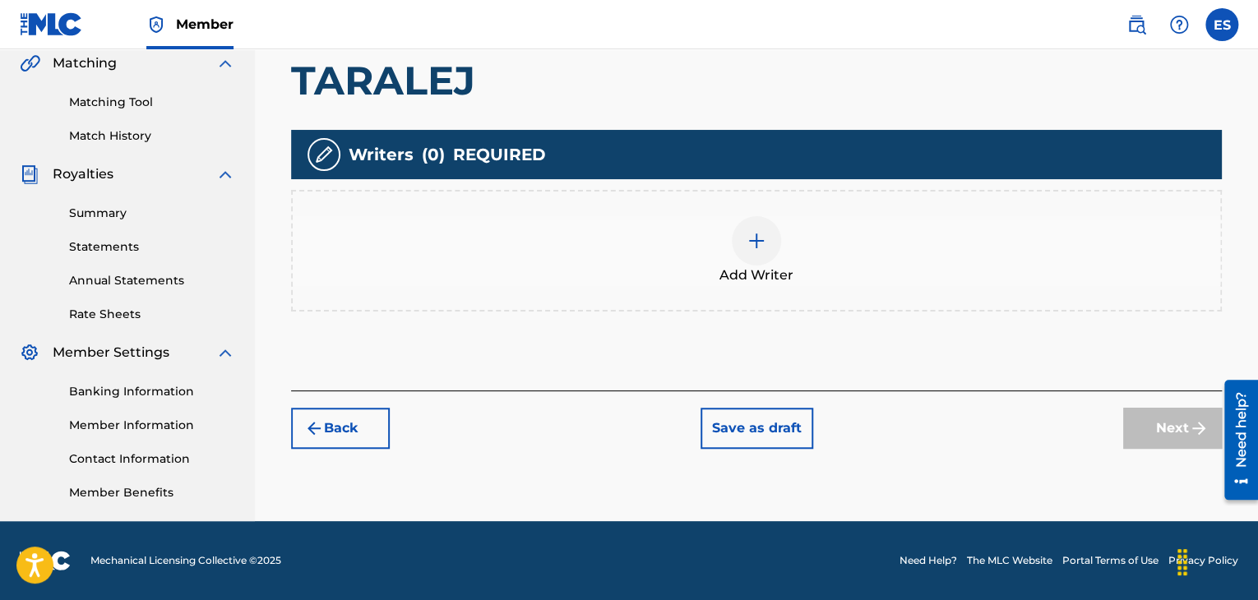
click at [748, 270] on span "Add Writer" at bounding box center [757, 276] width 74 height 20
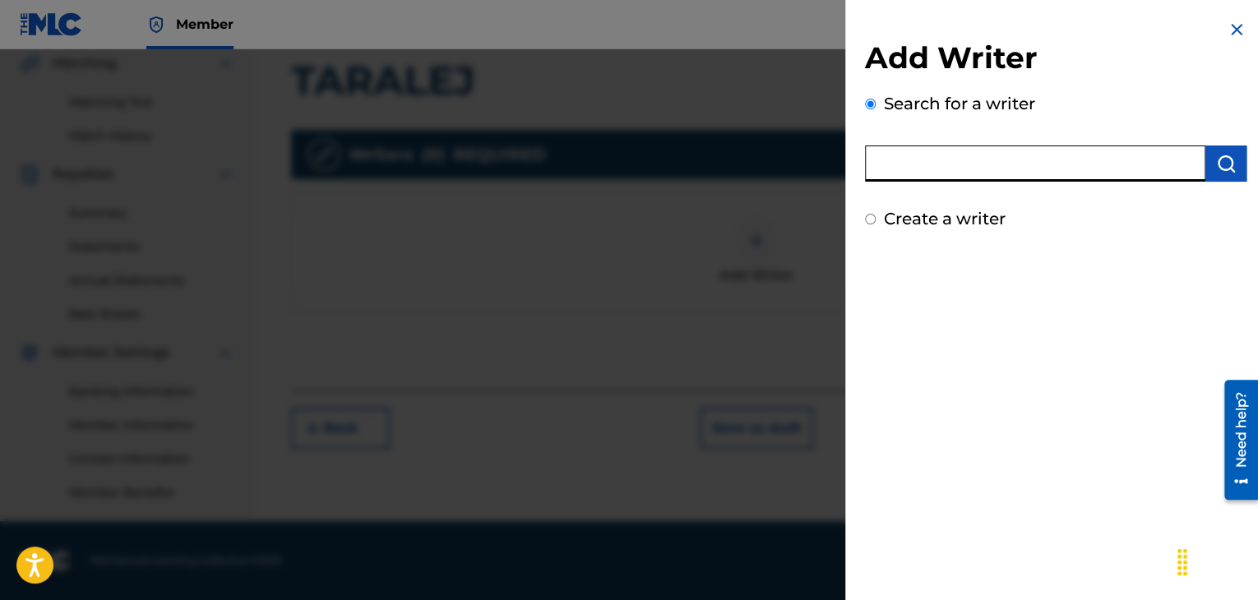
paste input "00143917470"
type input "00143917470"
click at [1223, 160] on img "submit" at bounding box center [1227, 164] width 20 height 20
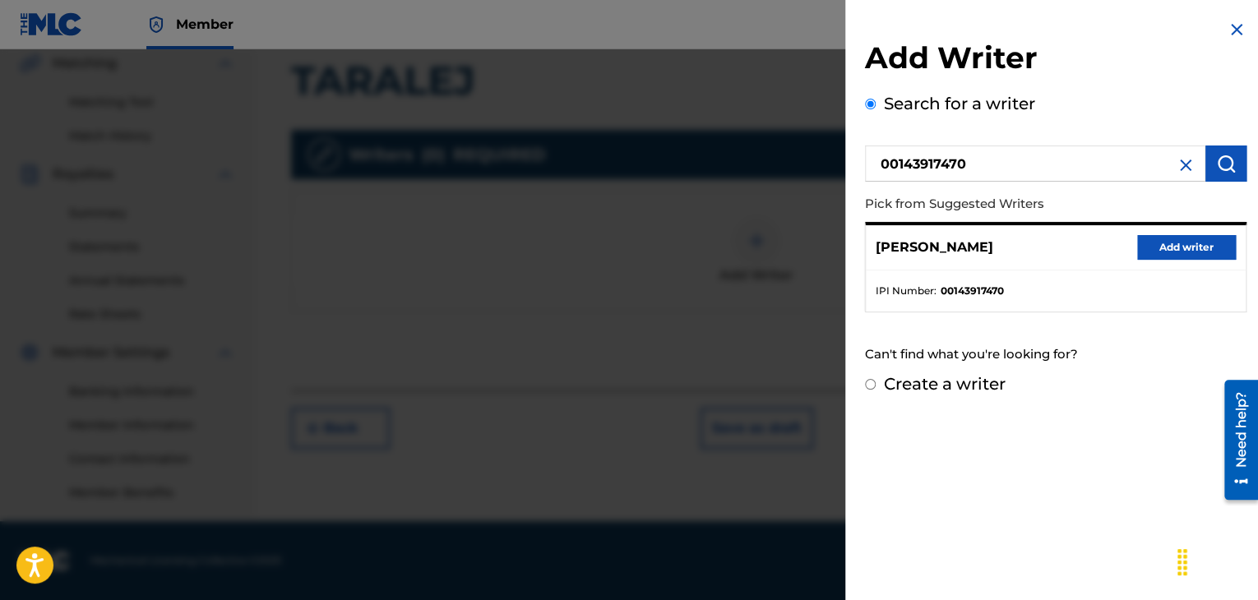
click at [1158, 241] on button "Add writer" at bounding box center [1187, 247] width 99 height 25
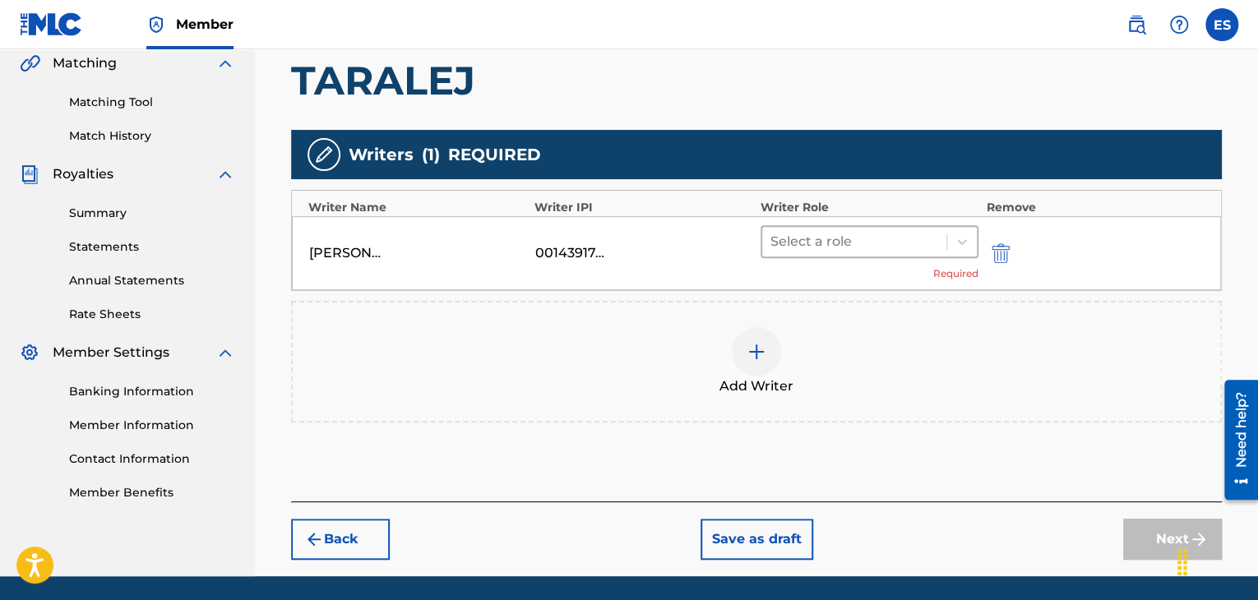
drag, startPoint x: 803, startPoint y: 229, endPoint x: 802, endPoint y: 247, distance: 17.3
click at [803, 230] on div at bounding box center [855, 241] width 168 height 23
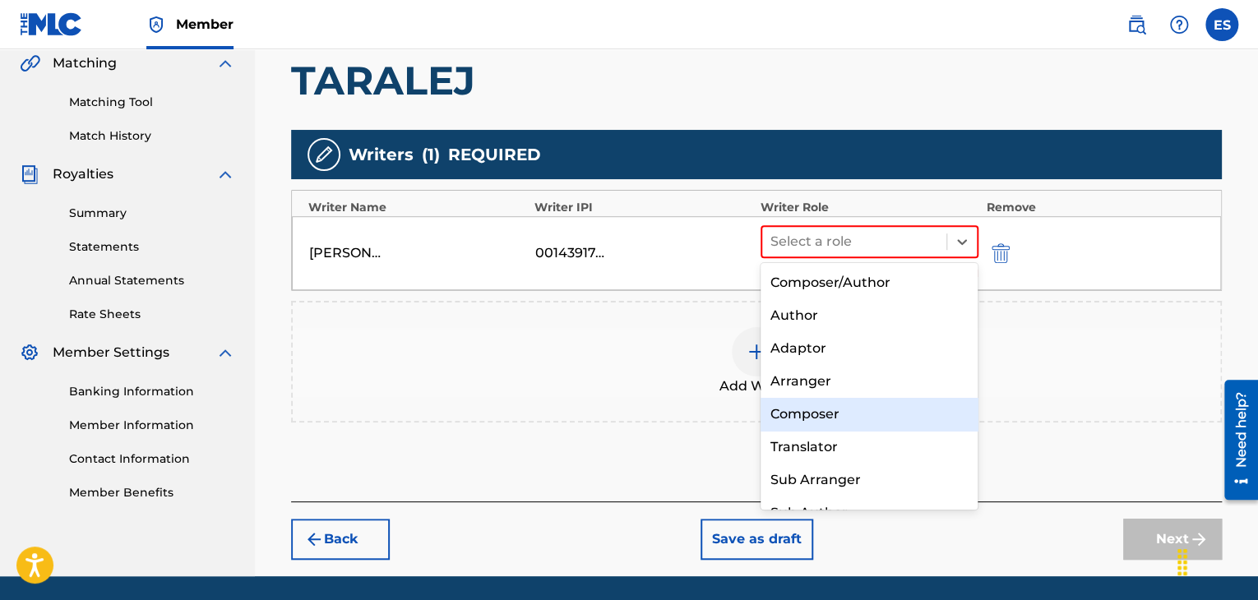
click at [791, 409] on div "Composer" at bounding box center [870, 414] width 218 height 33
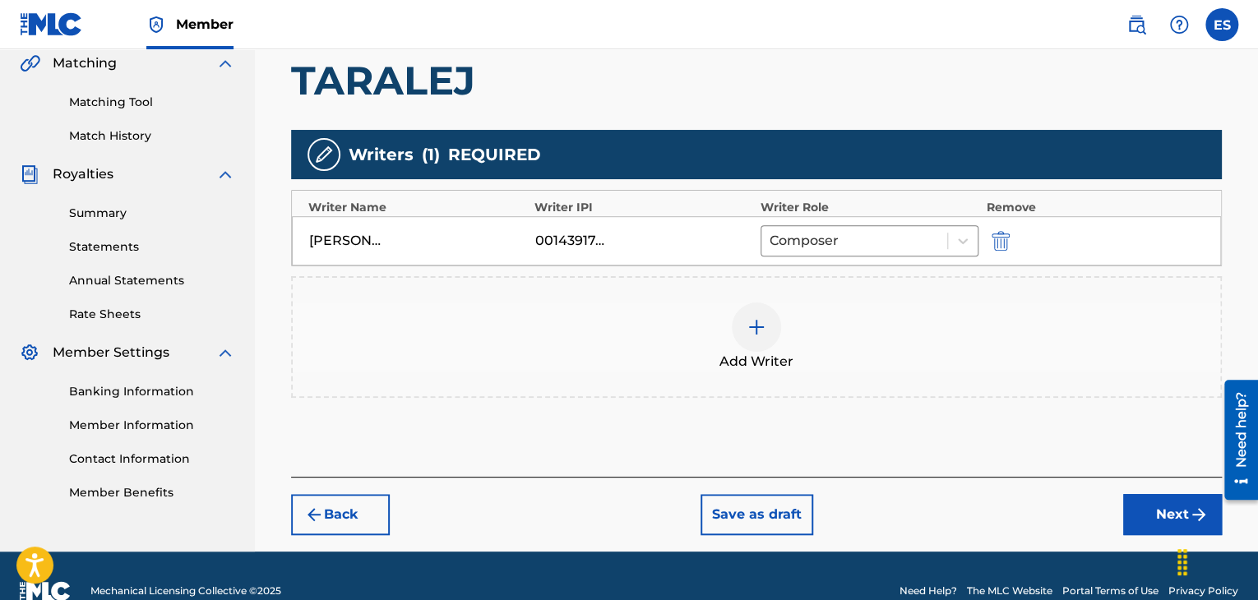
click at [761, 343] on div at bounding box center [756, 327] width 49 height 49
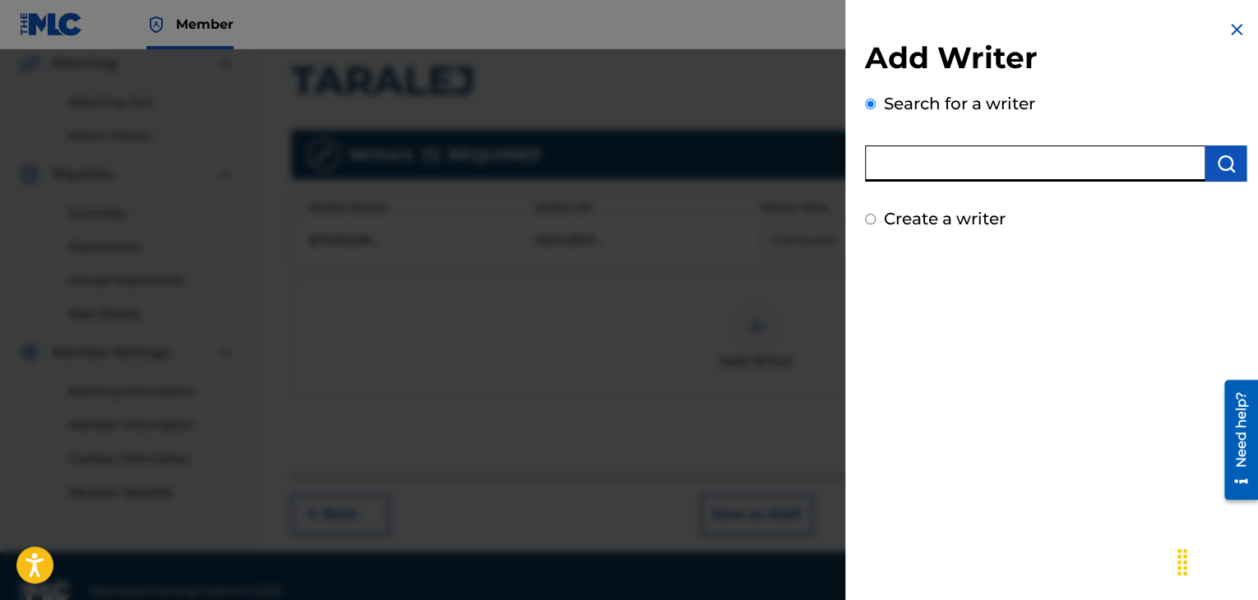
paste input "00258906432"
type input "00258906432"
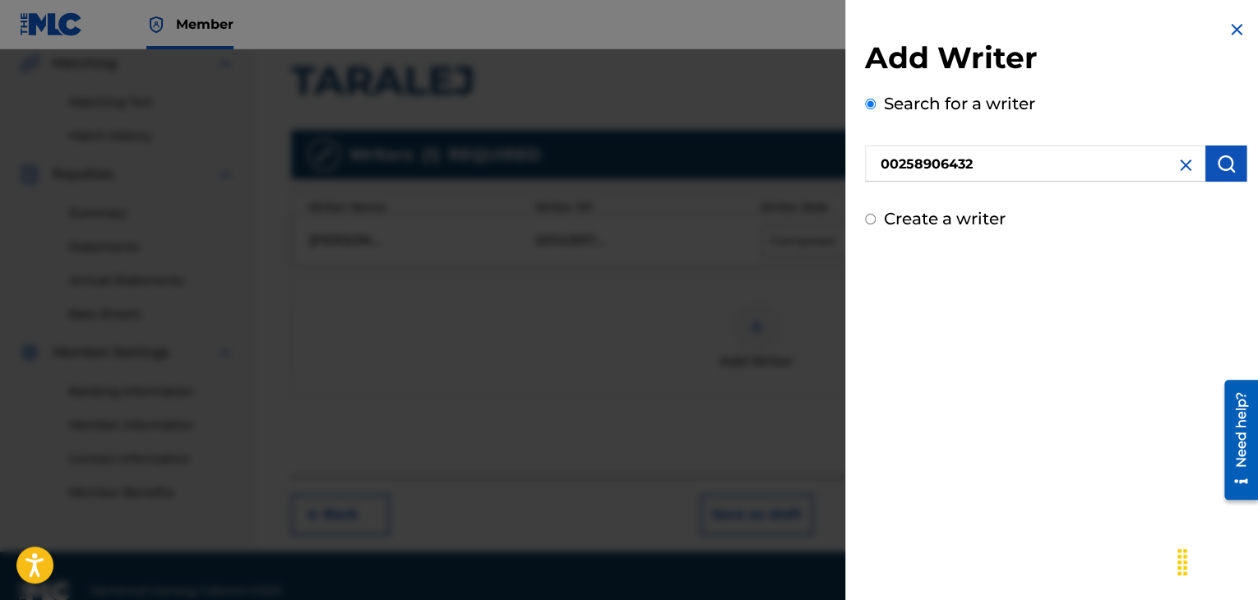
click at [1217, 165] on img "submit" at bounding box center [1227, 164] width 20 height 20
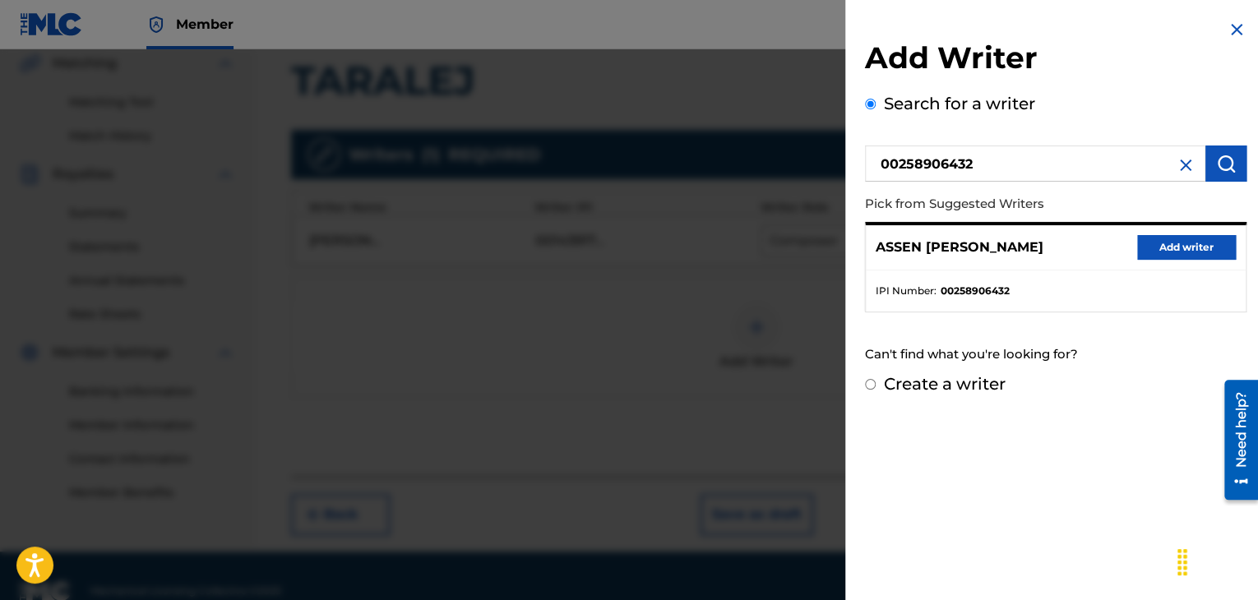
click at [1188, 234] on div "[PERSON_NAME] Add writer" at bounding box center [1056, 247] width 380 height 45
click at [1183, 244] on button "Add writer" at bounding box center [1187, 247] width 99 height 25
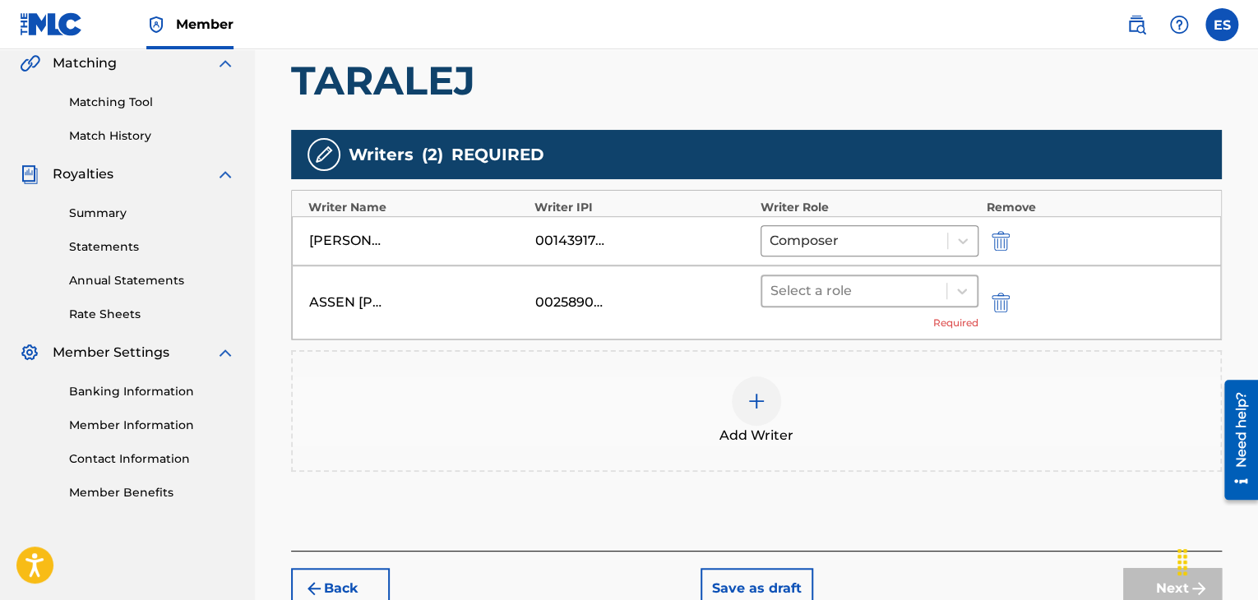
click at [793, 289] on div at bounding box center [855, 291] width 168 height 23
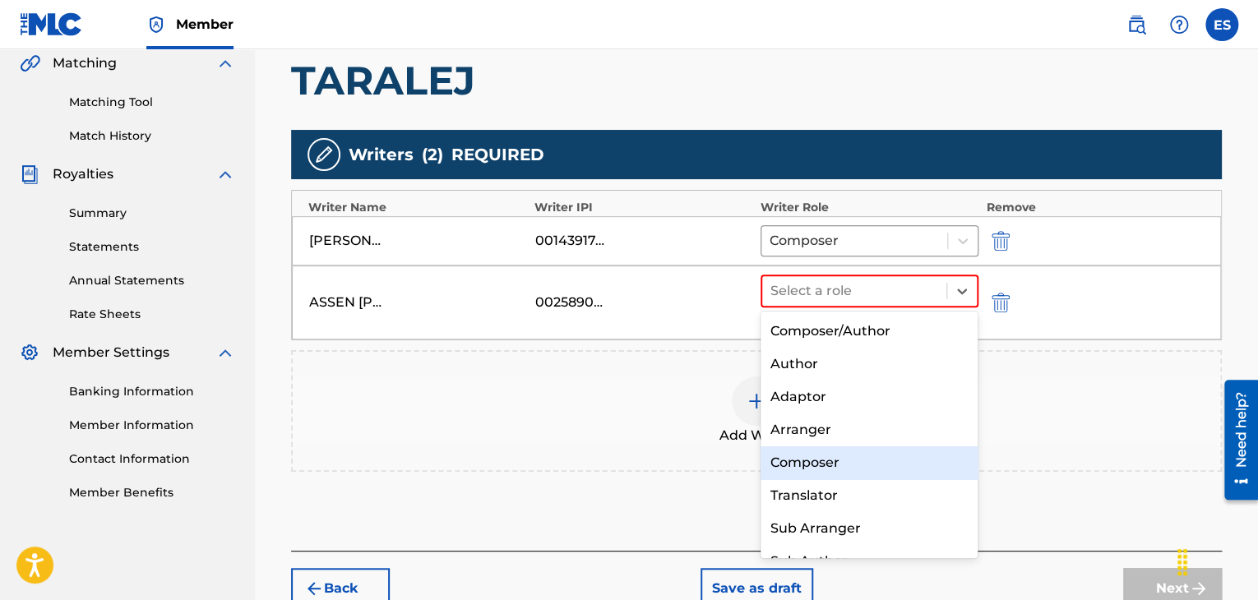
click at [806, 465] on div "Composer" at bounding box center [870, 463] width 218 height 33
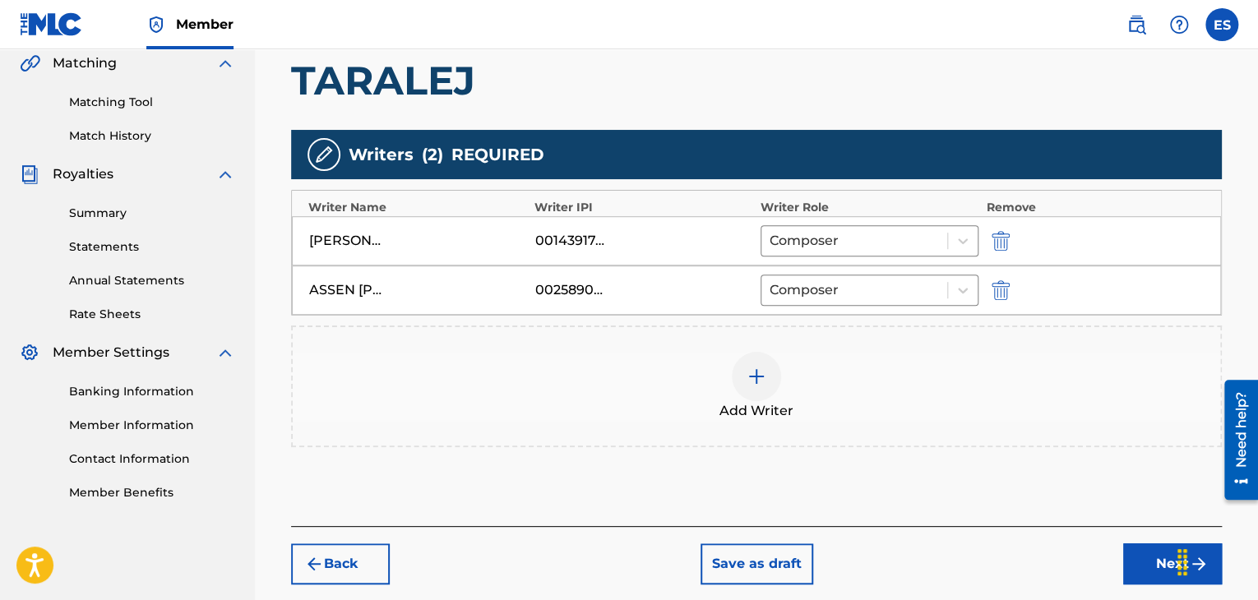
click at [759, 392] on div at bounding box center [756, 376] width 49 height 49
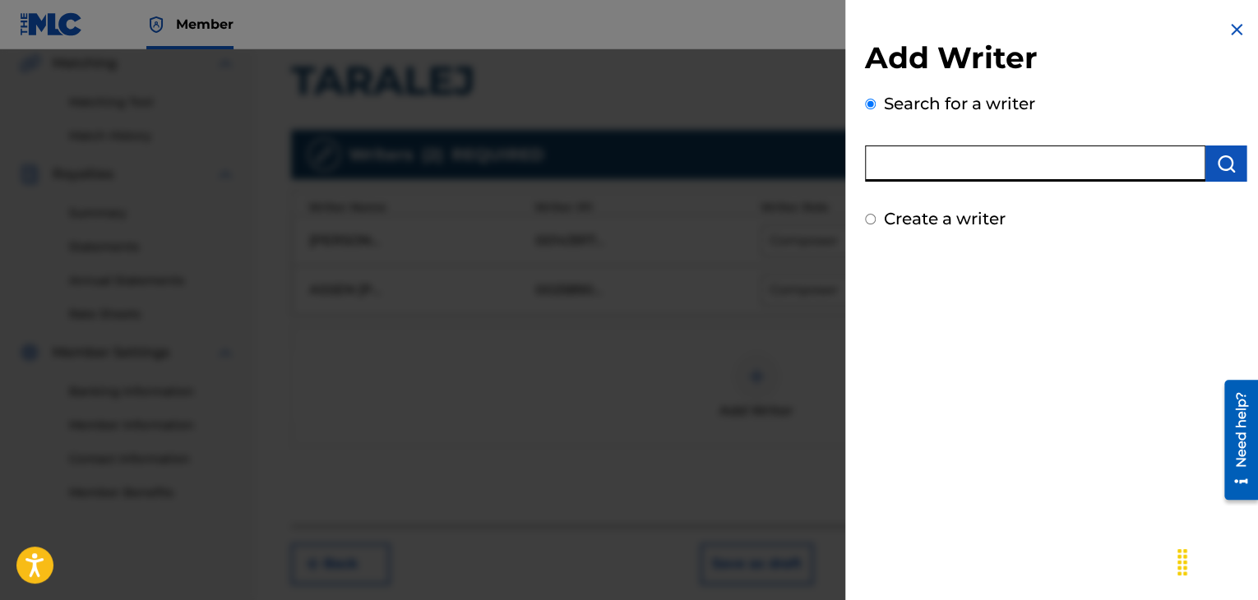
paste input "00121387005"
type input "00121387005"
click at [1221, 171] on img "submit" at bounding box center [1227, 164] width 20 height 20
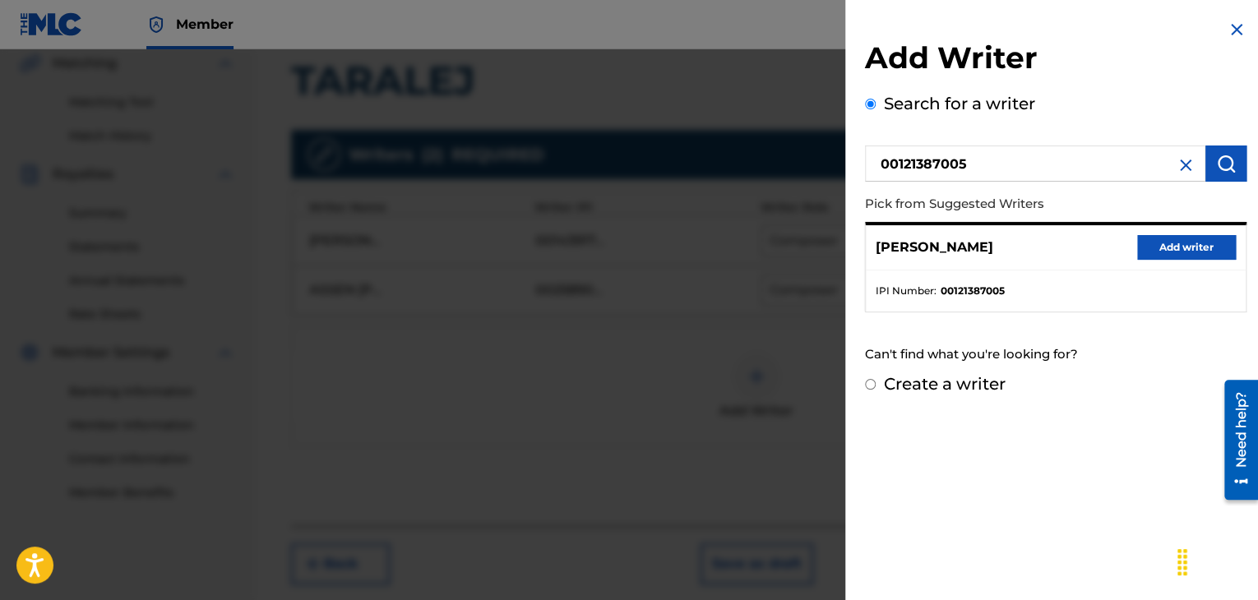
click at [1172, 251] on button "Add writer" at bounding box center [1187, 247] width 99 height 25
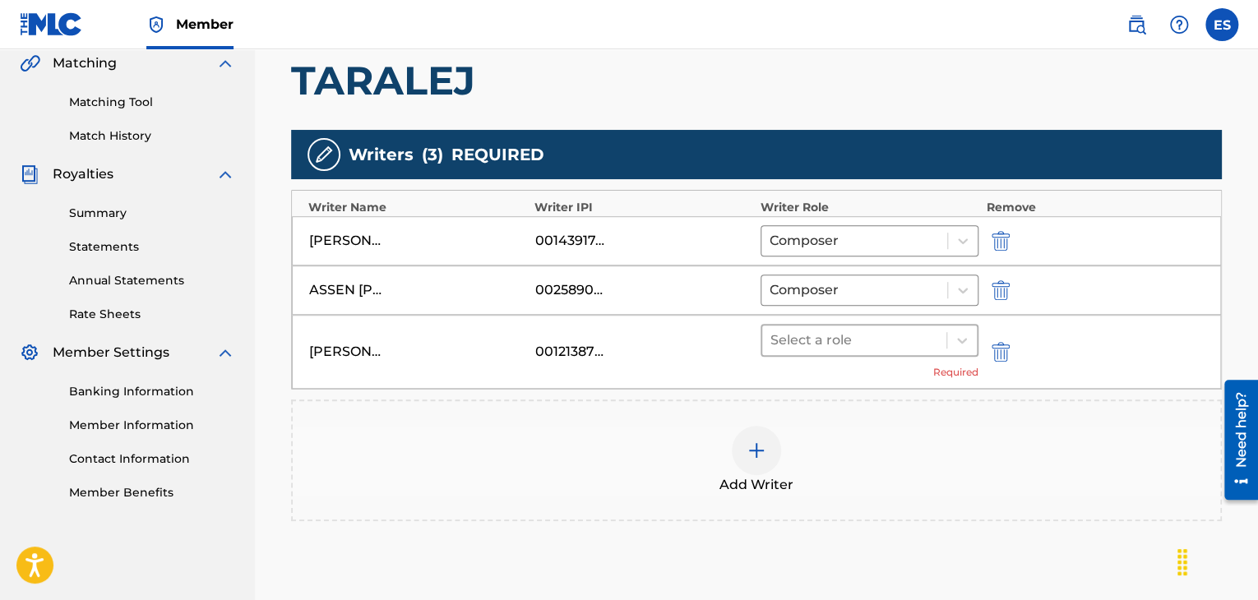
click at [875, 345] on div at bounding box center [855, 340] width 168 height 23
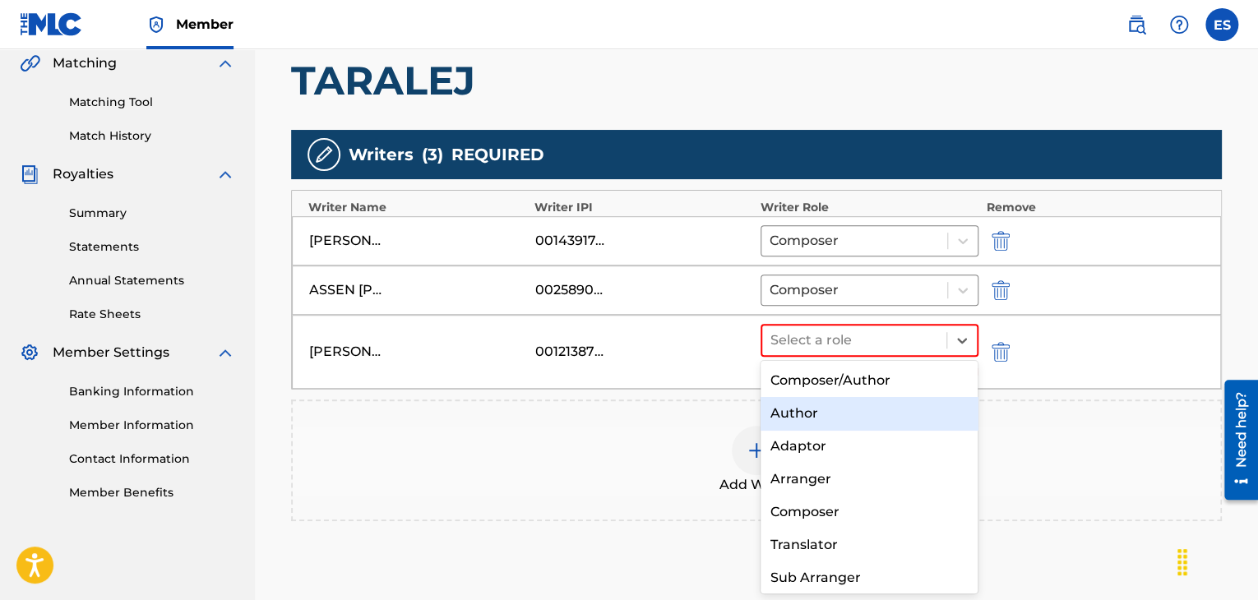
click at [795, 415] on div "Author" at bounding box center [870, 413] width 218 height 33
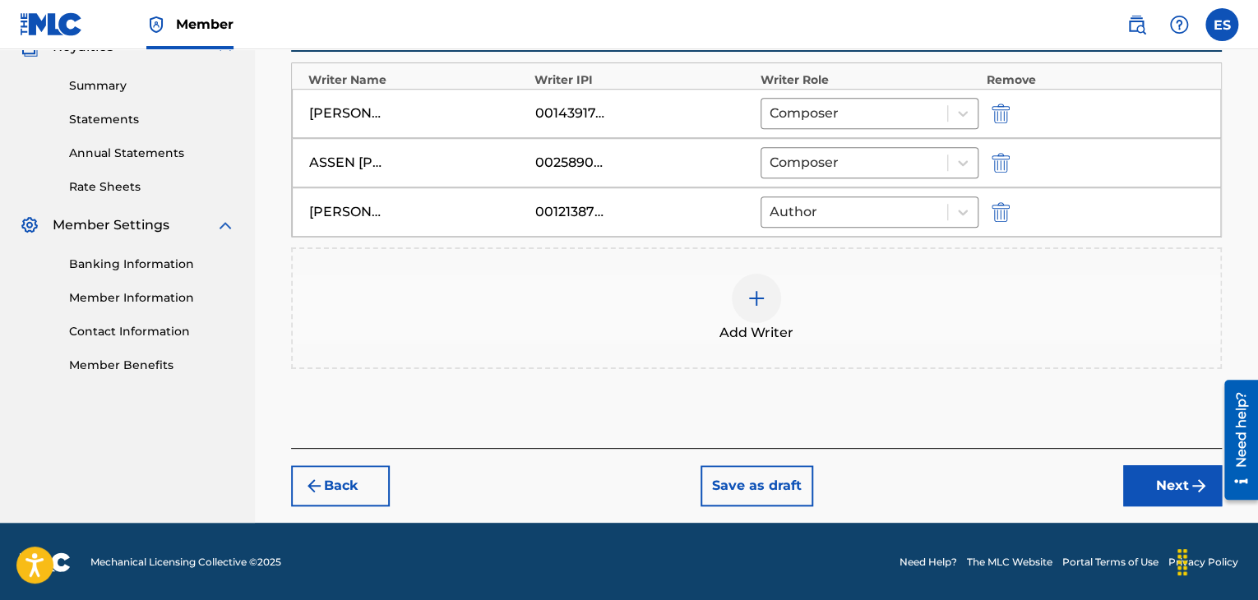
click at [1128, 485] on button "Next" at bounding box center [1173, 486] width 99 height 41
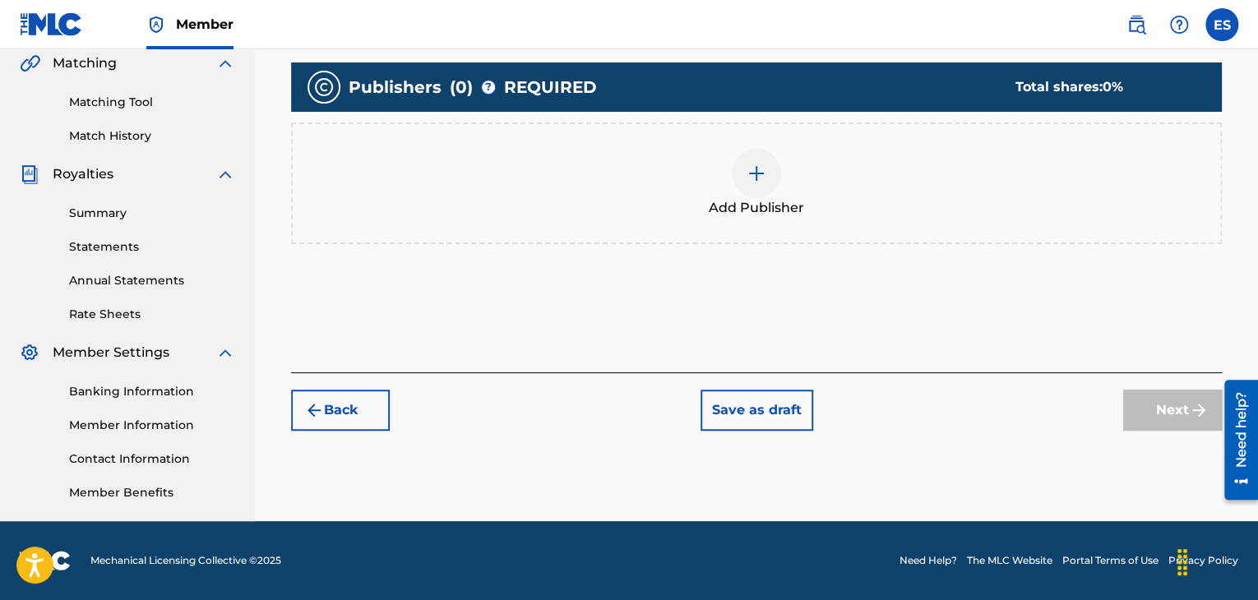
click at [756, 198] on span "Add Publisher" at bounding box center [756, 208] width 95 height 20
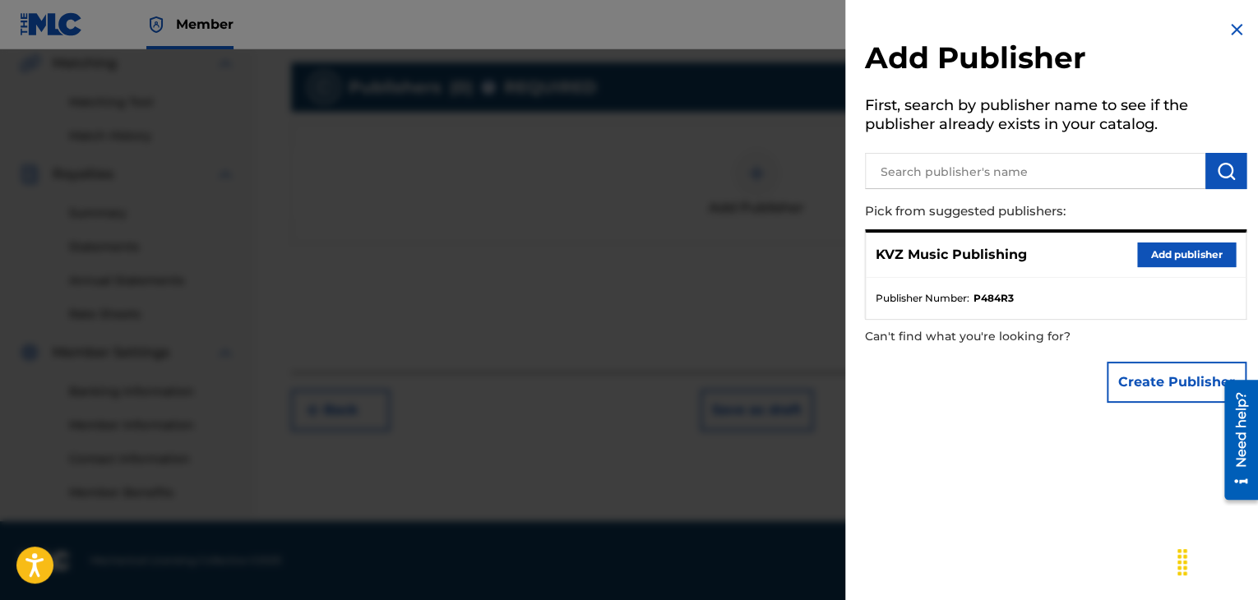
click at [1178, 249] on button "Add publisher" at bounding box center [1187, 255] width 99 height 25
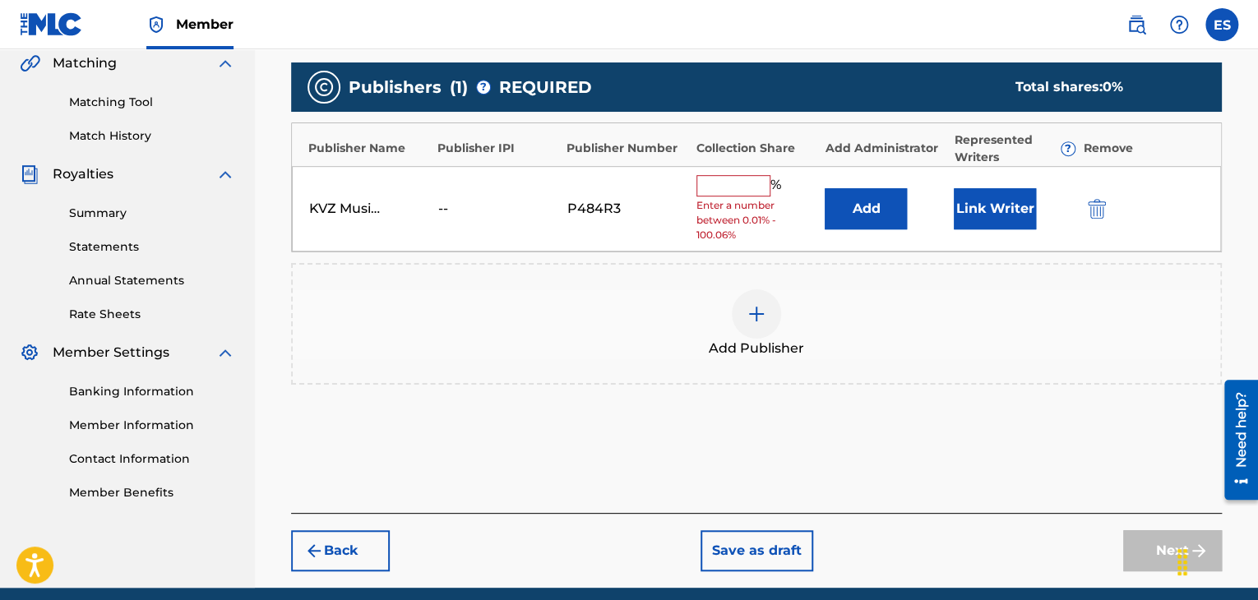
click at [721, 188] on input "text" at bounding box center [734, 185] width 74 height 21
type input "66.67"
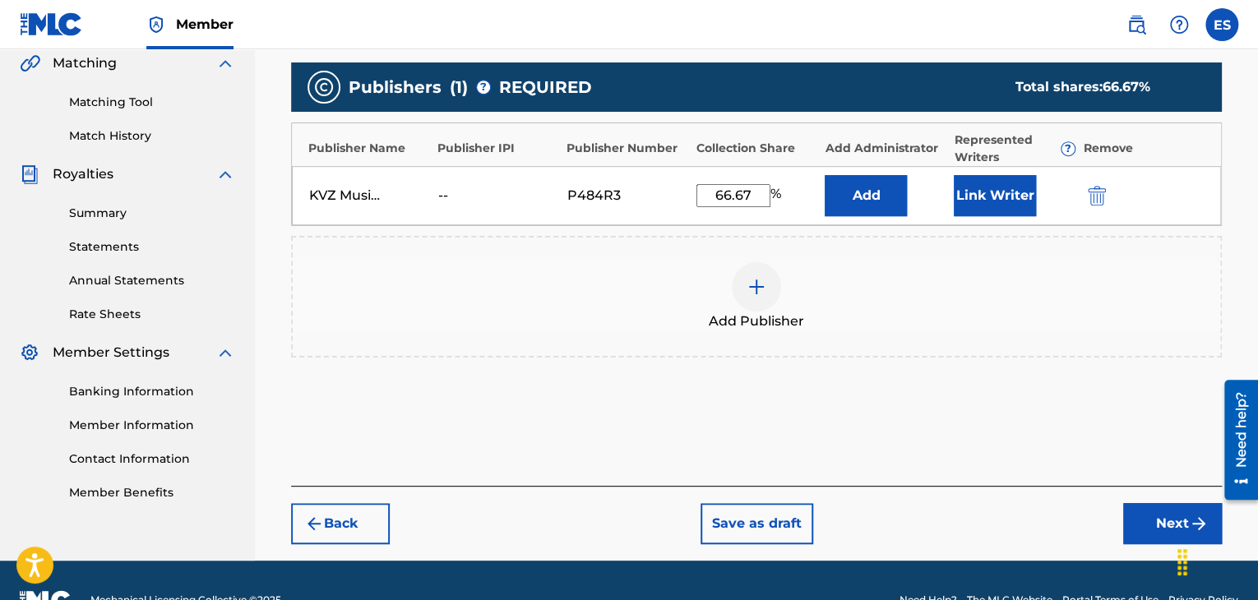
click at [1139, 527] on button "Next" at bounding box center [1173, 523] width 99 height 41
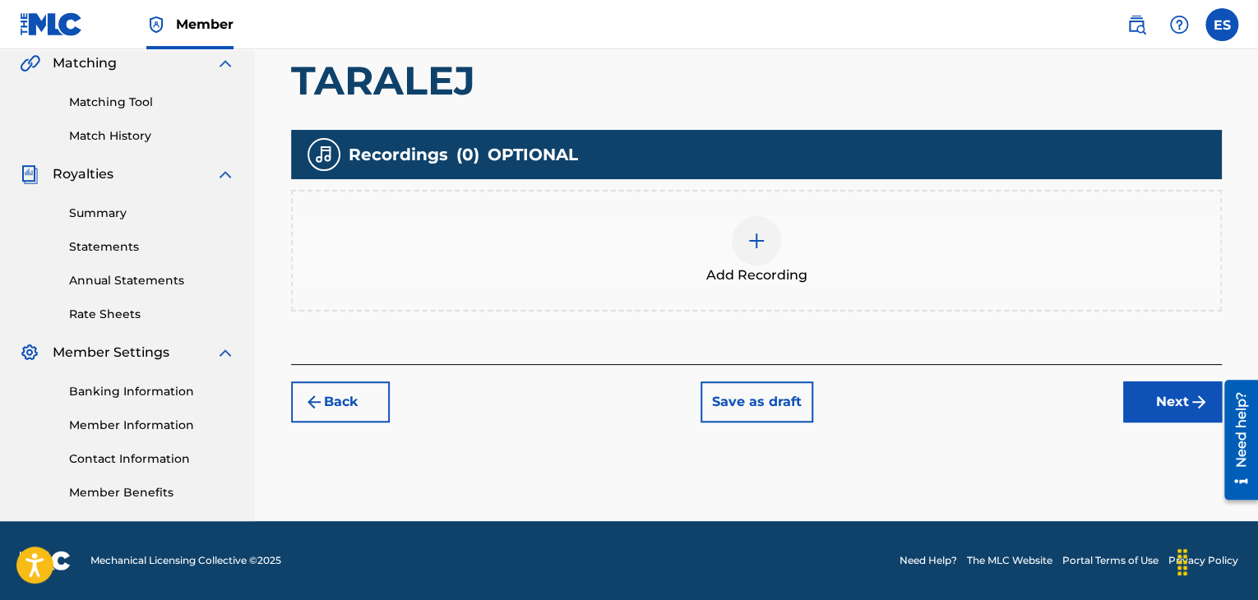
click at [760, 240] on img at bounding box center [757, 241] width 20 height 20
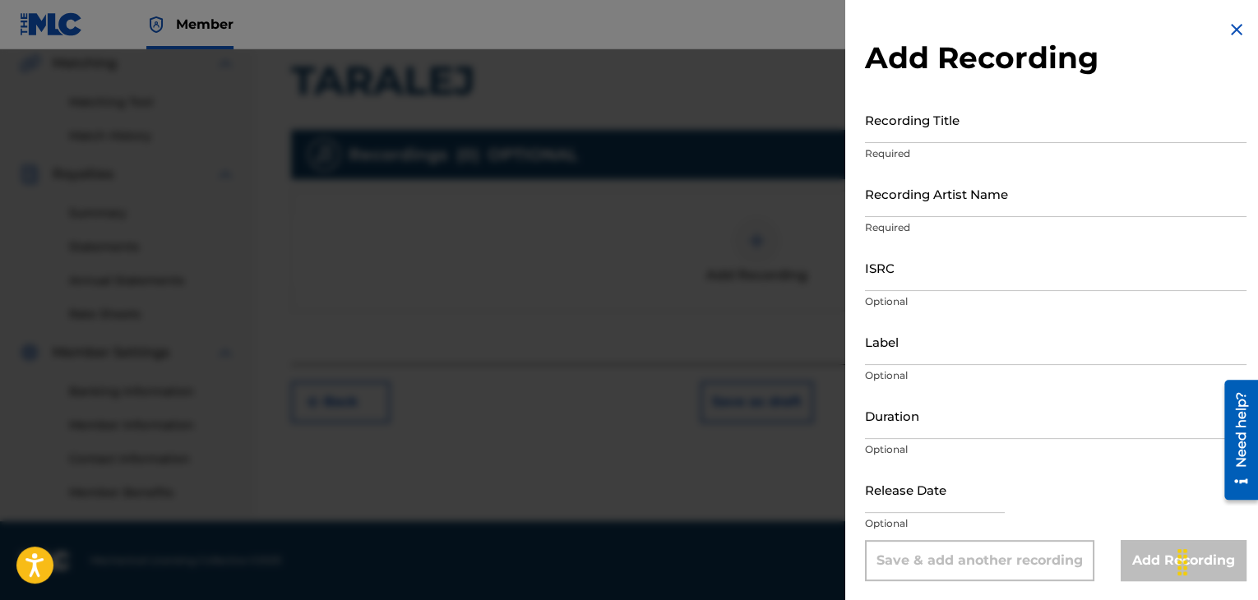
click at [928, 109] on input "Recording Title" at bounding box center [1056, 119] width 382 height 47
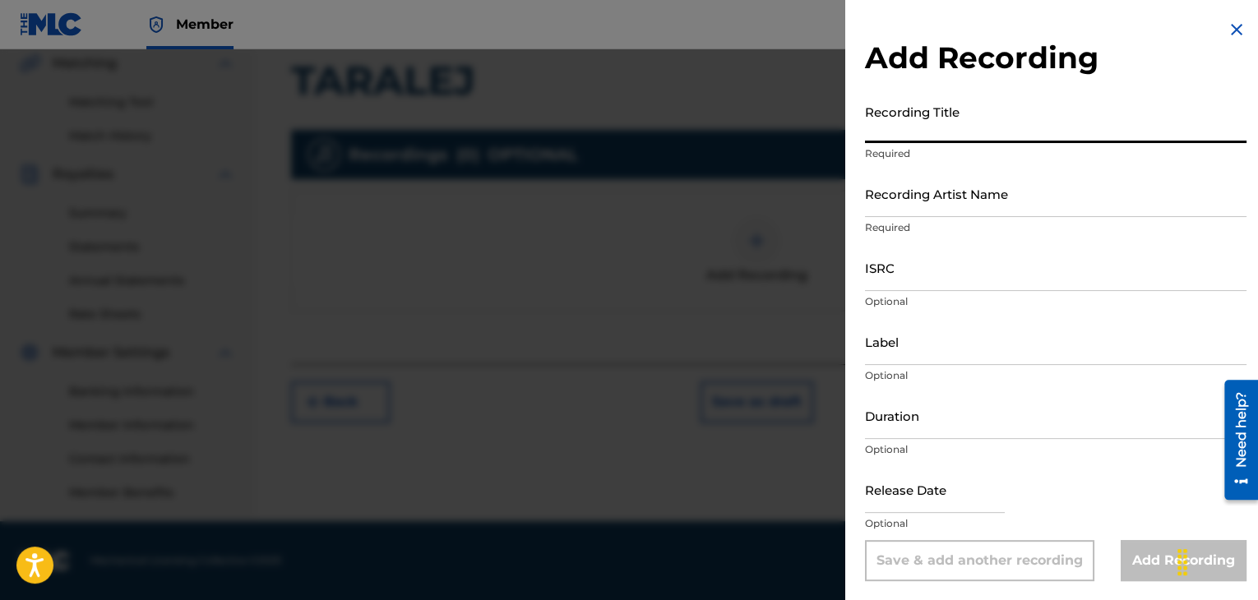
click at [884, 183] on input "Recording Artist Name" at bounding box center [1056, 193] width 382 height 47
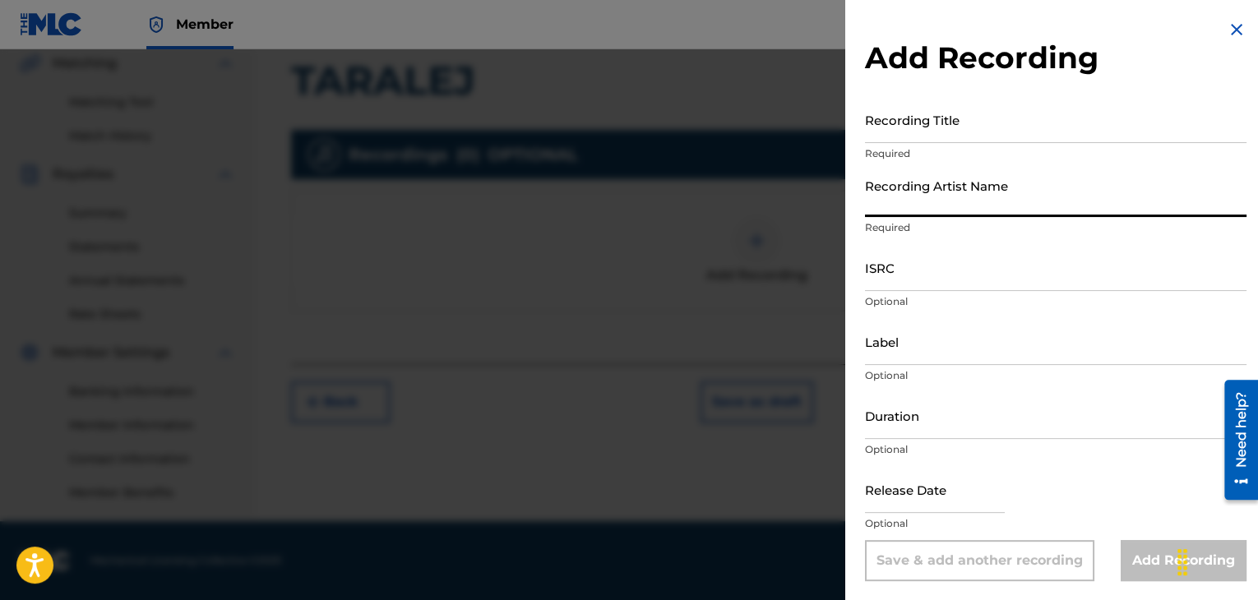
paste input "Sprint"
type input "Sprint"
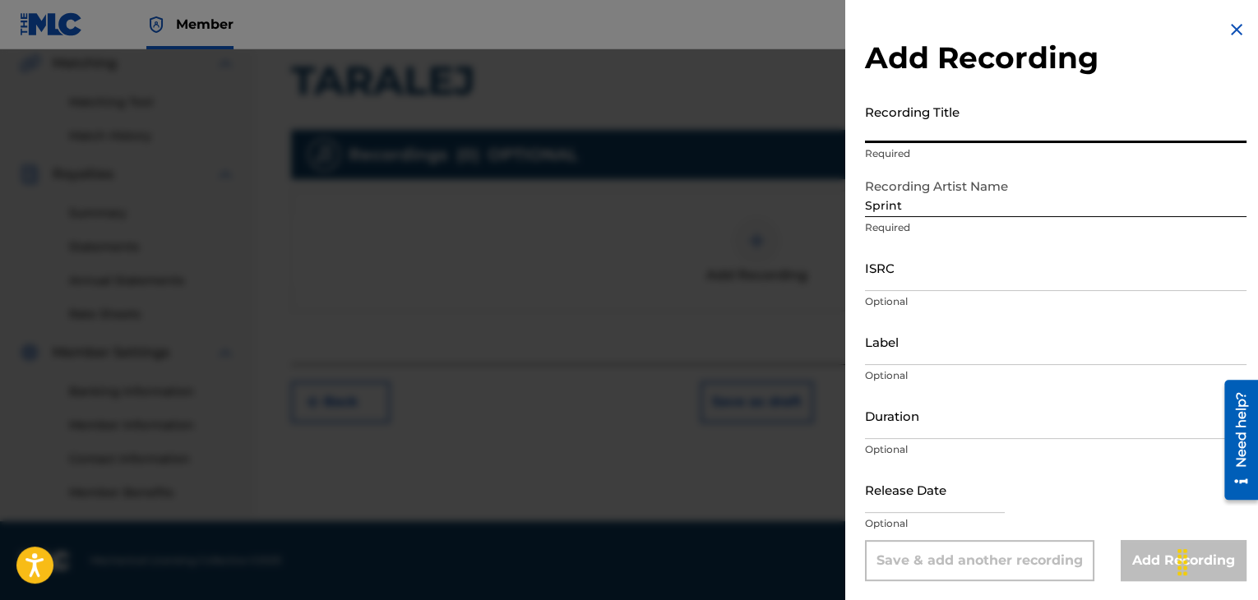
click at [928, 135] on input "Recording Title" at bounding box center [1056, 119] width 382 height 47
paste input "Taralej"
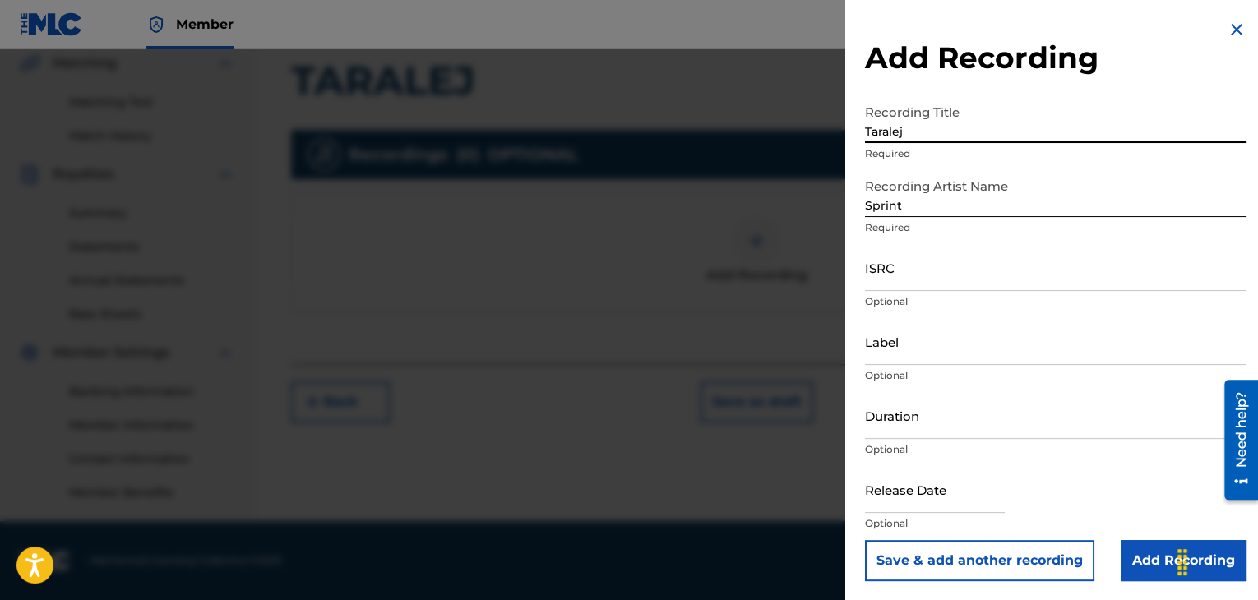
type input "Taralej"
drag, startPoint x: 927, startPoint y: 410, endPoint x: 936, endPoint y: 406, distance: 9.9
click at [928, 410] on input "Duration" at bounding box center [1056, 415] width 382 height 47
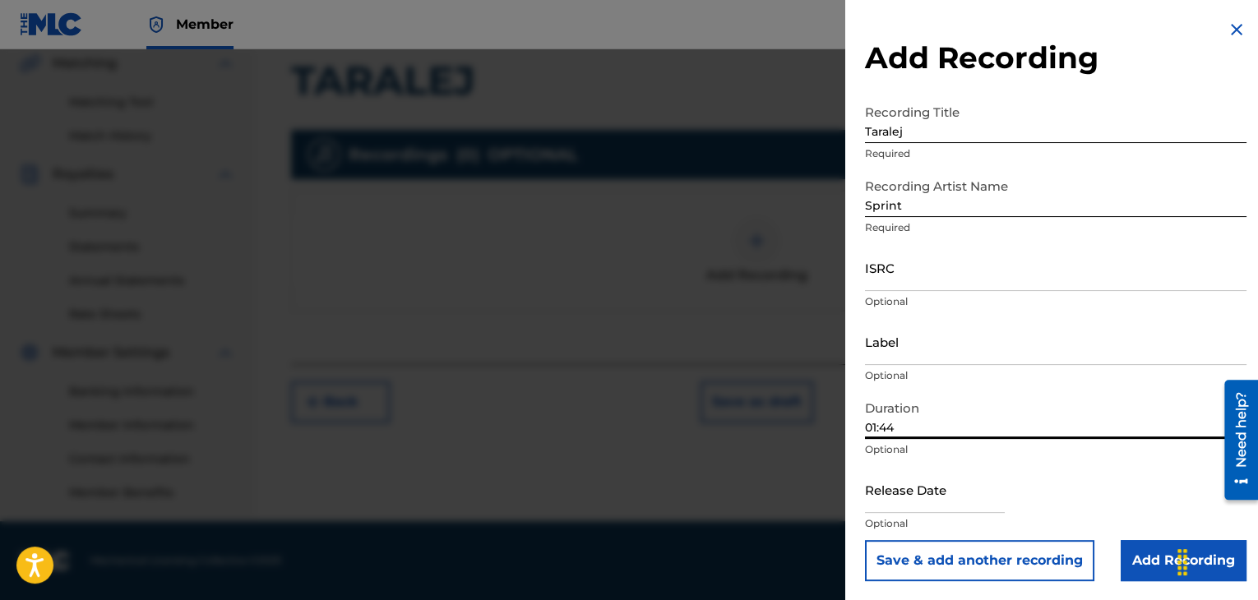
type input "01:44"
drag, startPoint x: 860, startPoint y: 253, endPoint x: 896, endPoint y: 271, distance: 40.5
click at [863, 255] on div "Add Recording Recording Title Taralej Required Recording Artist Name Sprint Req…" at bounding box center [1056, 300] width 421 height 601
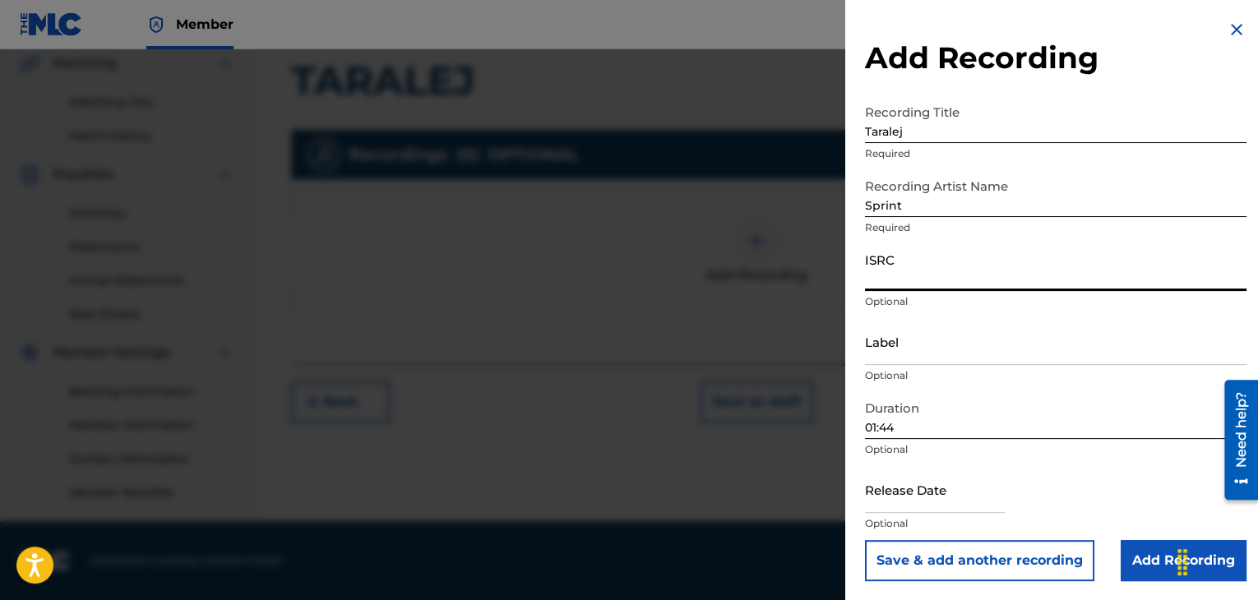
click at [896, 271] on input "ISRC" at bounding box center [1056, 267] width 382 height 47
paste input "BGA260951315"
type input "BGA260951315"
drag, startPoint x: 905, startPoint y: 341, endPoint x: 941, endPoint y: 444, distance: 109.8
click at [905, 341] on input "Label" at bounding box center [1056, 341] width 382 height 47
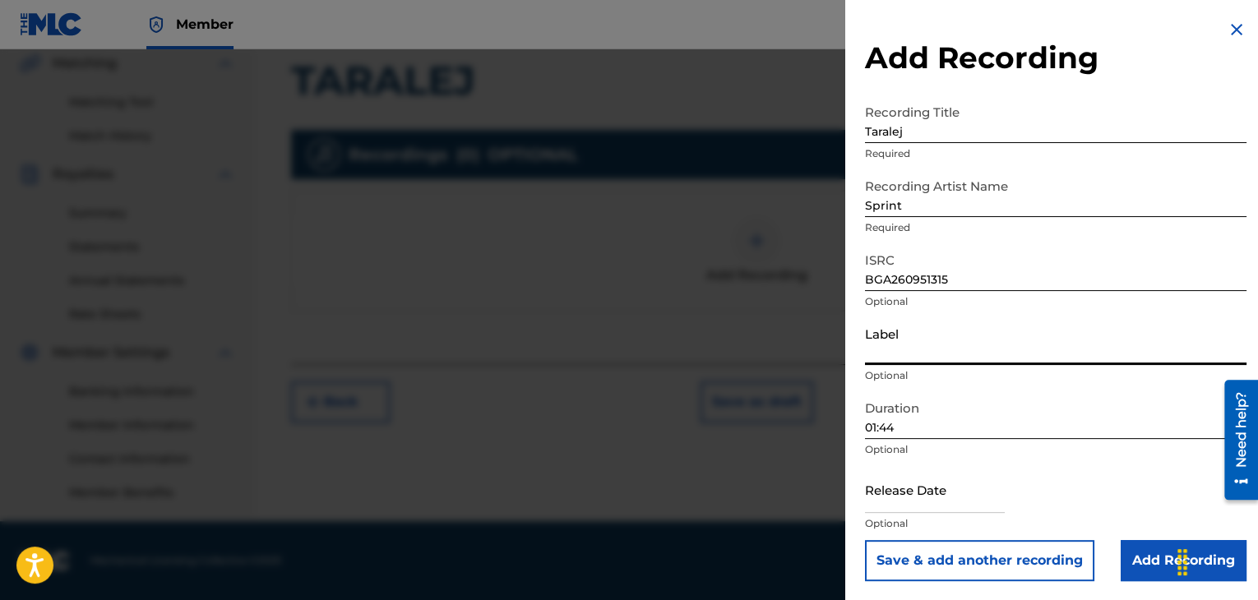
type input "KVZ Music Ltd."
click at [1142, 556] on input "Add Recording" at bounding box center [1184, 560] width 126 height 41
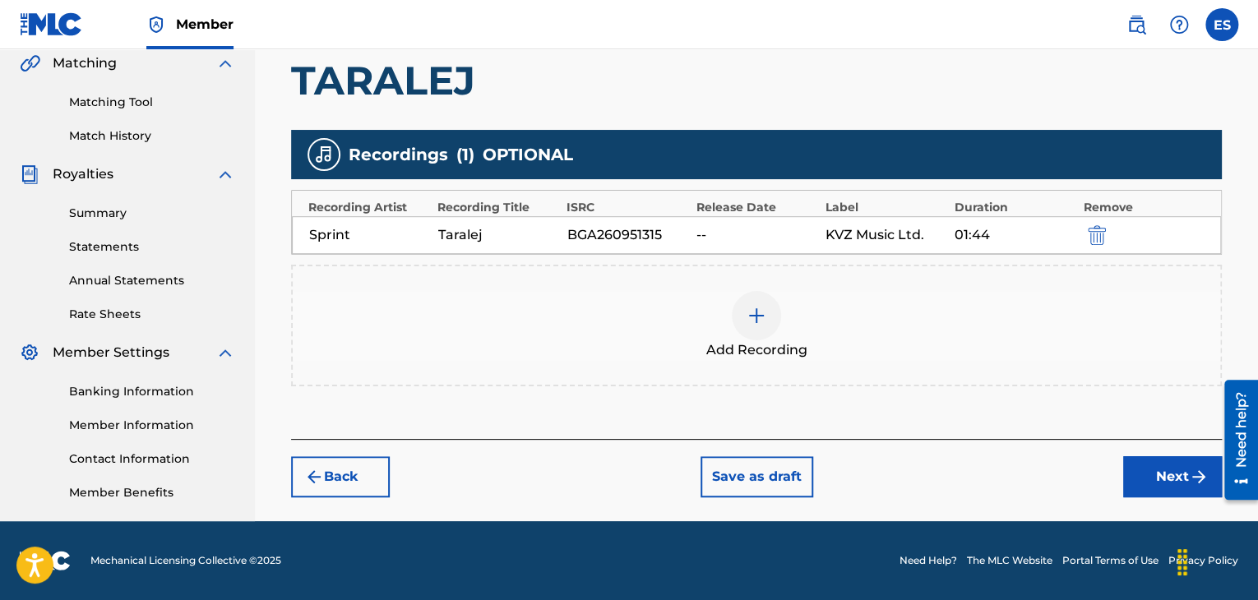
click at [747, 317] on img at bounding box center [757, 316] width 20 height 20
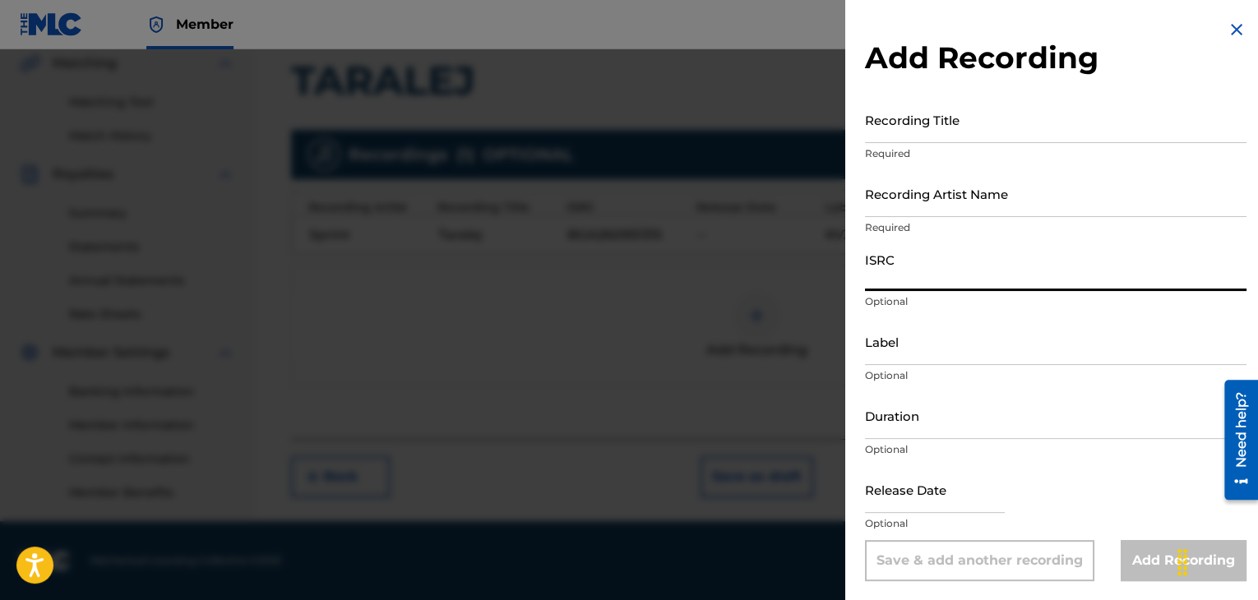
paste input "BGA672138935"
type input "BGA672138935"
click at [938, 343] on input "Label" at bounding box center [1056, 341] width 382 height 47
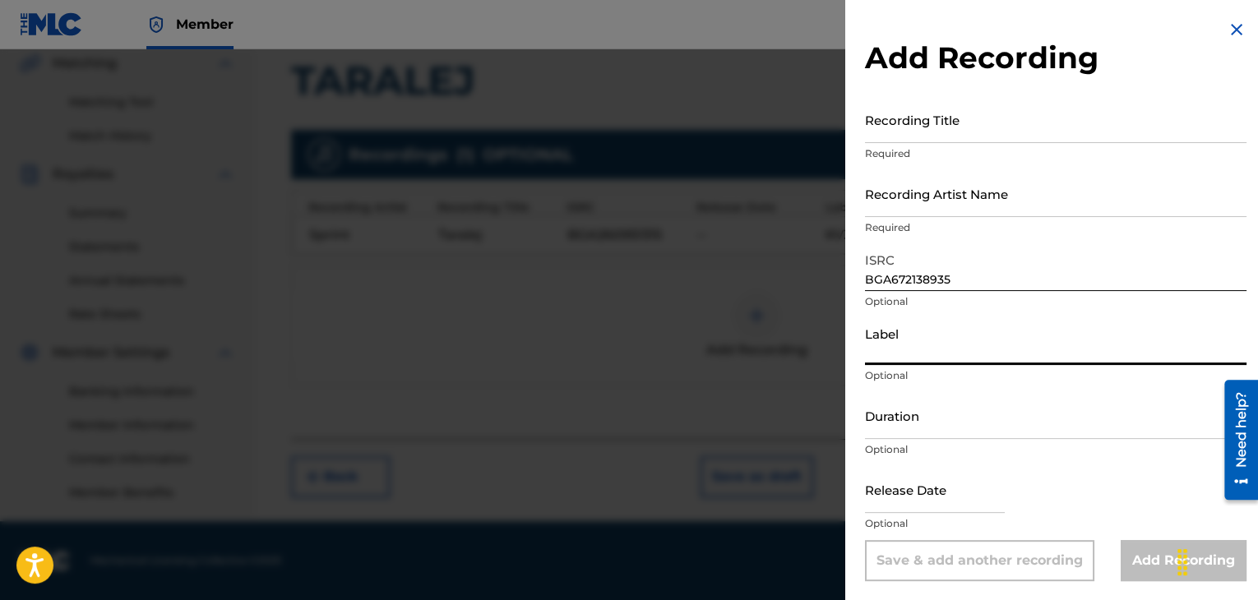
type input "BALKANTON AD"
click at [912, 123] on input "Recording Title" at bounding box center [1056, 119] width 382 height 47
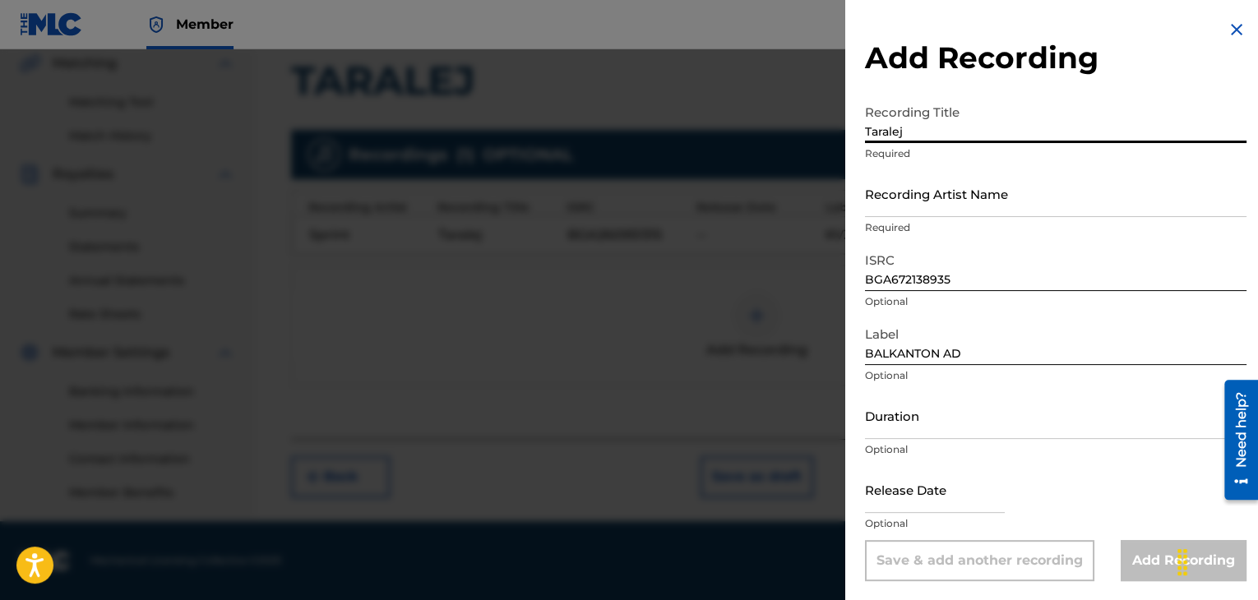
type input "Taralej"
click at [993, 220] on p "Required" at bounding box center [1056, 227] width 382 height 15
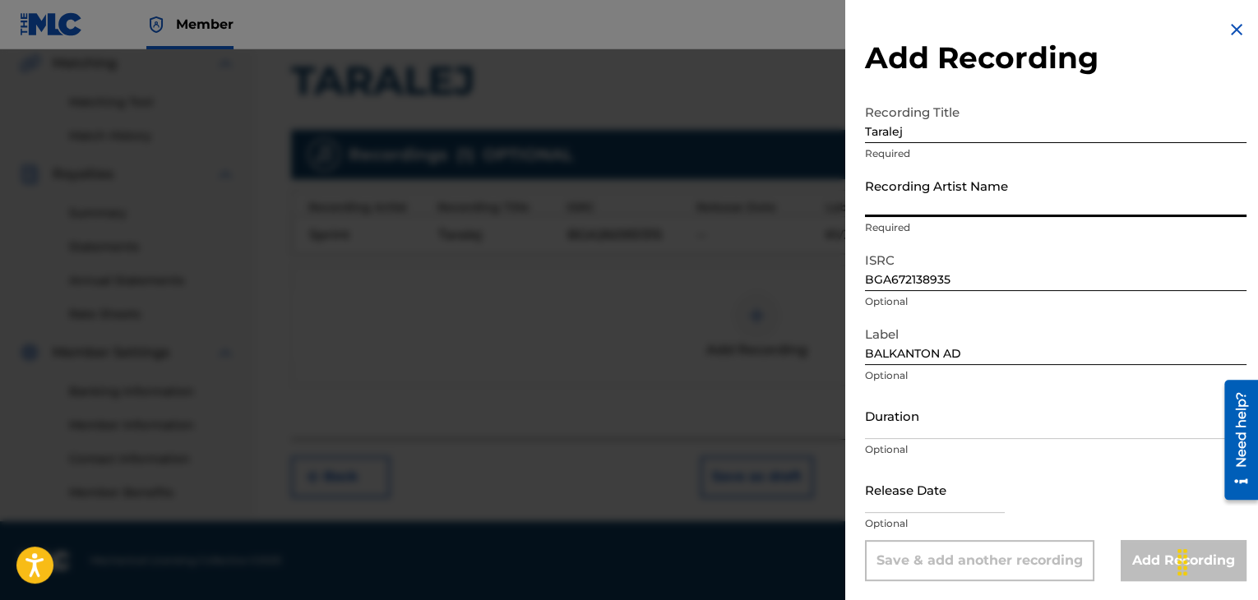
click at [984, 197] on input "Recording Artist Name" at bounding box center [1056, 193] width 382 height 47
paste input "Detska vokalna grupa s rakovoditel [PERSON_NAME]/Sprint"
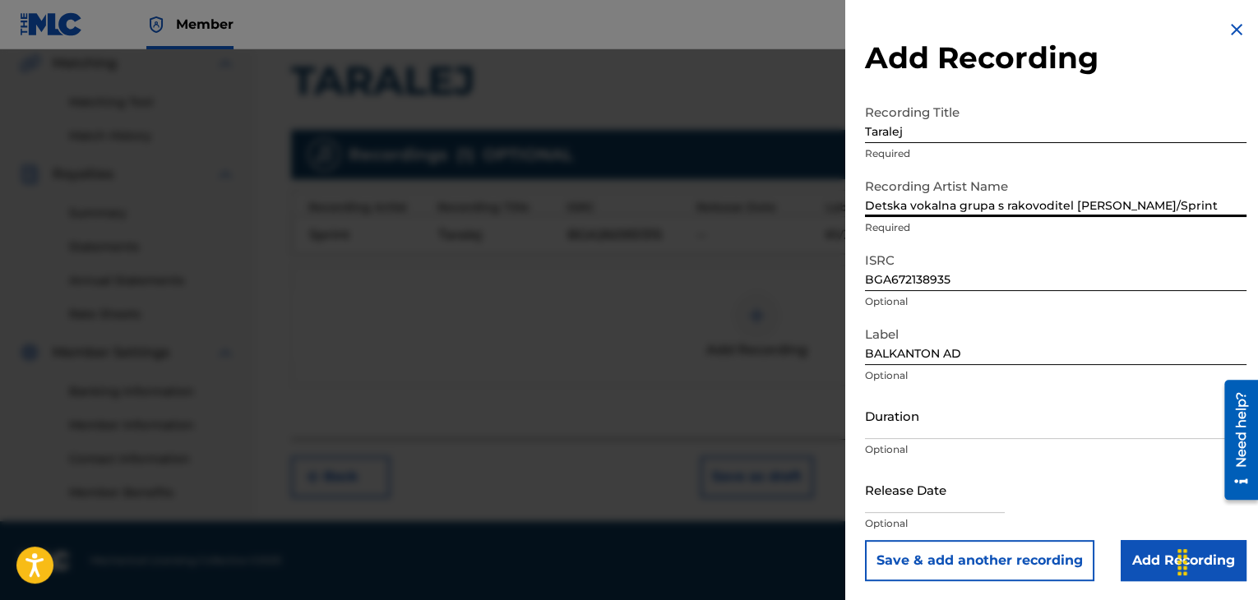
click at [1013, 206] on input "Detska vokalna grupa s rakovoditel [PERSON_NAME]/Sprint" at bounding box center [1056, 193] width 382 height 47
click at [1165, 202] on input "Detska vokalna grupa s rukovoditel [PERSON_NAME]/Sprint" at bounding box center [1056, 193] width 382 height 47
click at [1175, 199] on input "Detska vokalna grupa s rukovoditel [PERSON_NAME] &Sprint" at bounding box center [1056, 193] width 382 height 47
click at [1173, 202] on input "Detska vokalna grupa s rukovoditel [PERSON_NAME] &Sprint" at bounding box center [1056, 193] width 382 height 47
type input "Detska vokalna grupa s rukovoditel [PERSON_NAME] & Sprint"
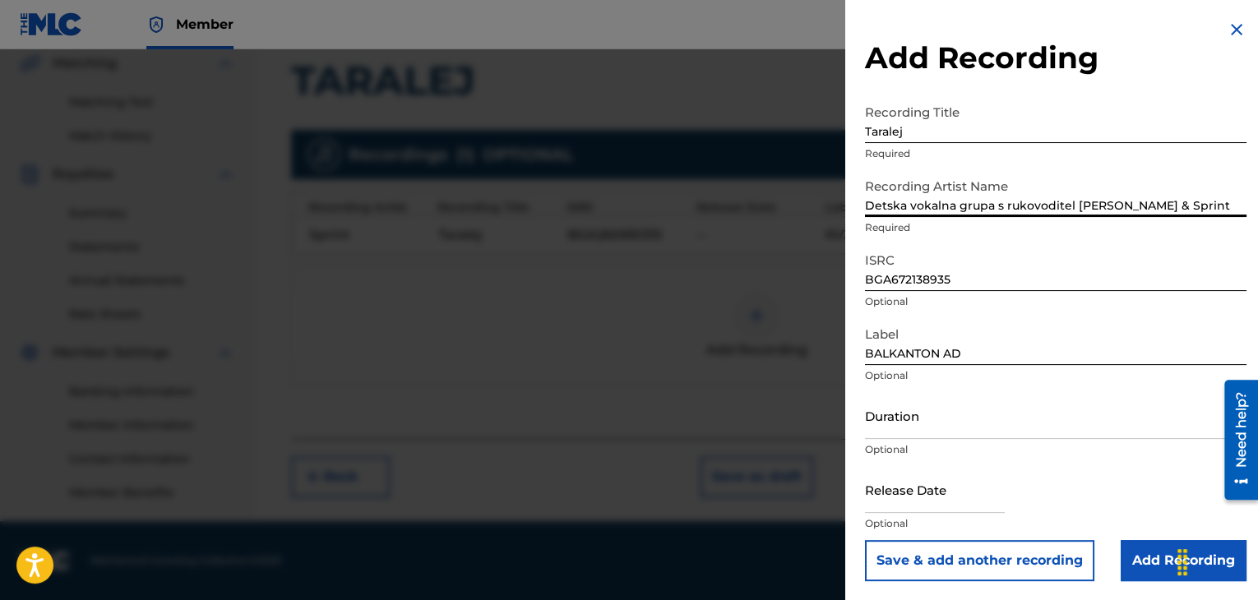
click at [894, 429] on input "Duration" at bounding box center [1056, 415] width 382 height 47
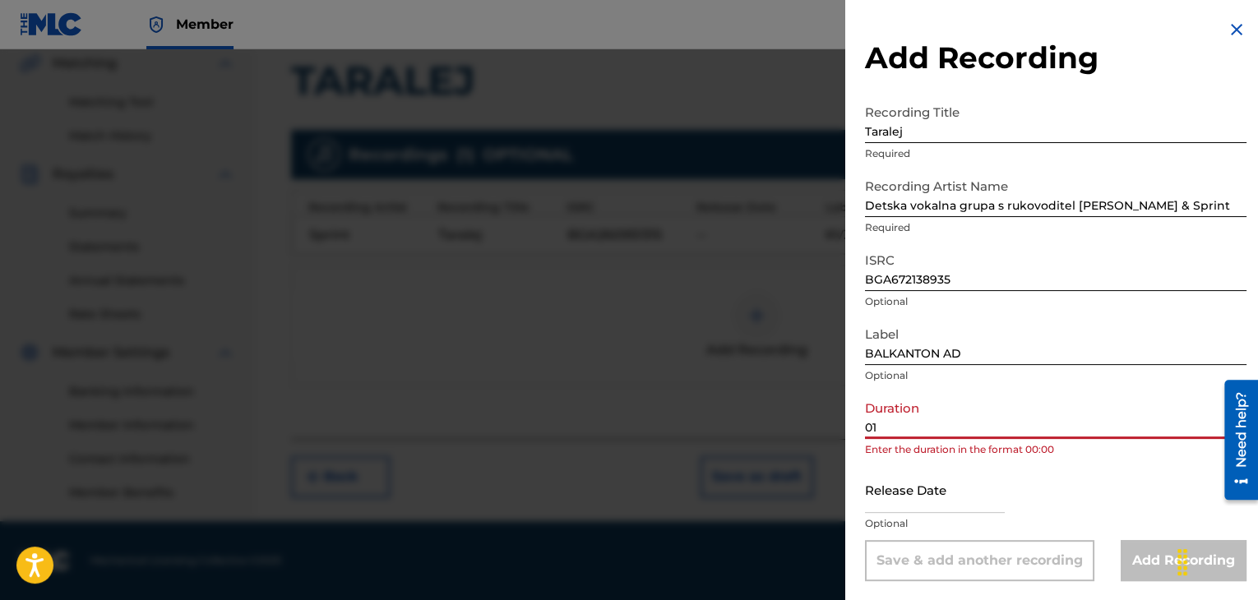
type input "01:47"
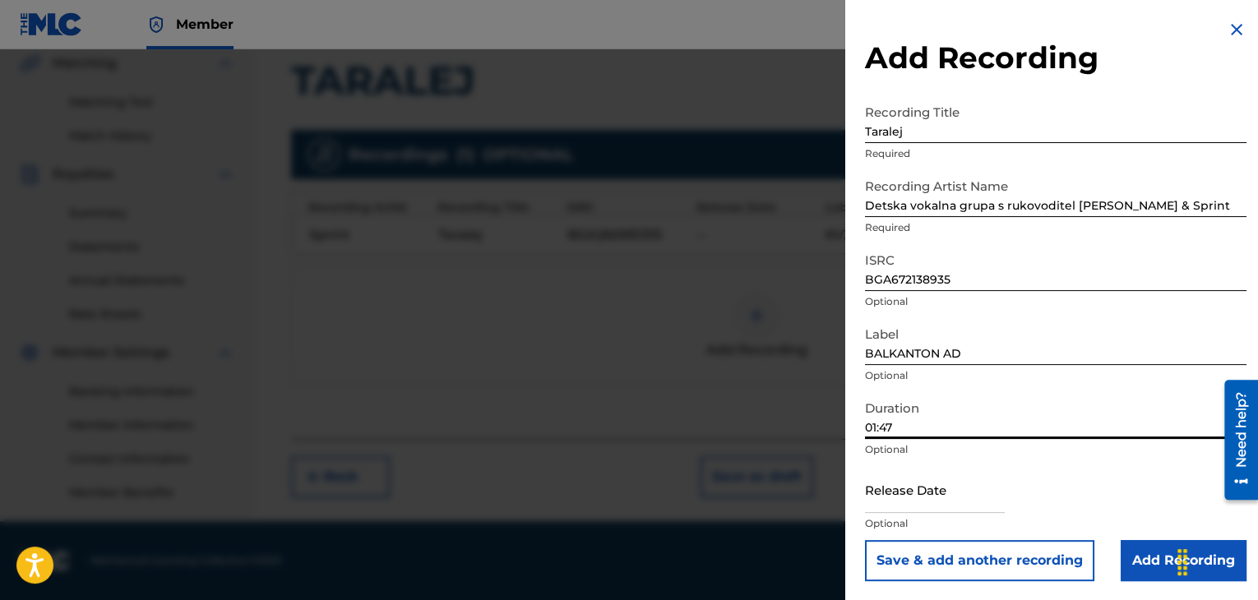
click at [1128, 558] on input "Add Recording" at bounding box center [1184, 560] width 126 height 41
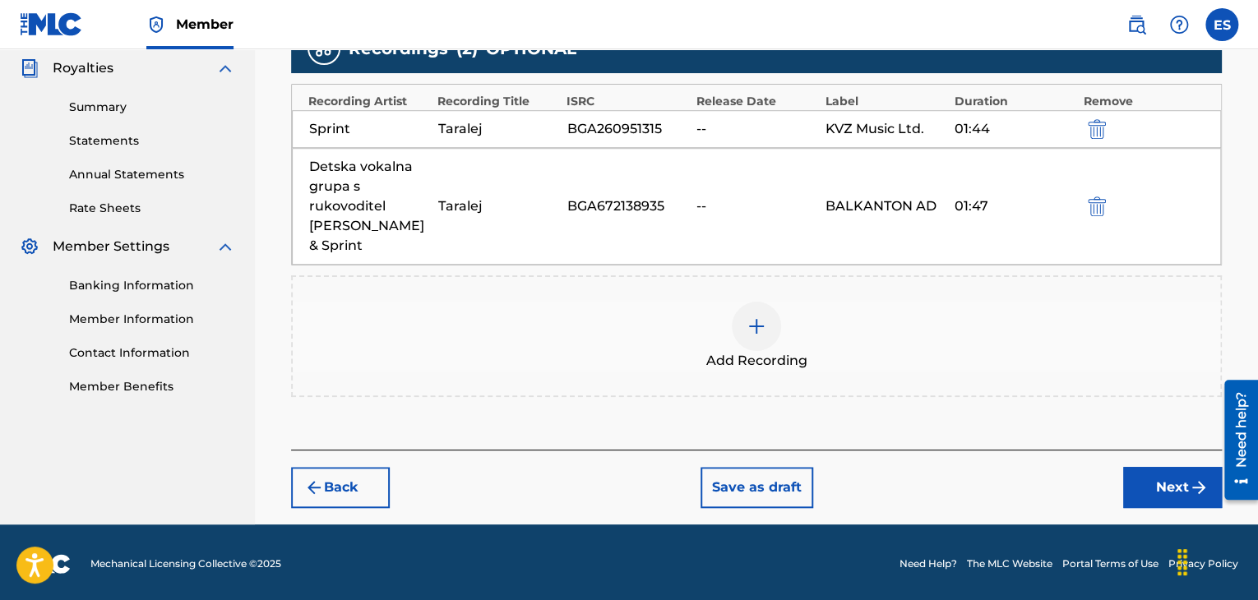
scroll to position [494, 0]
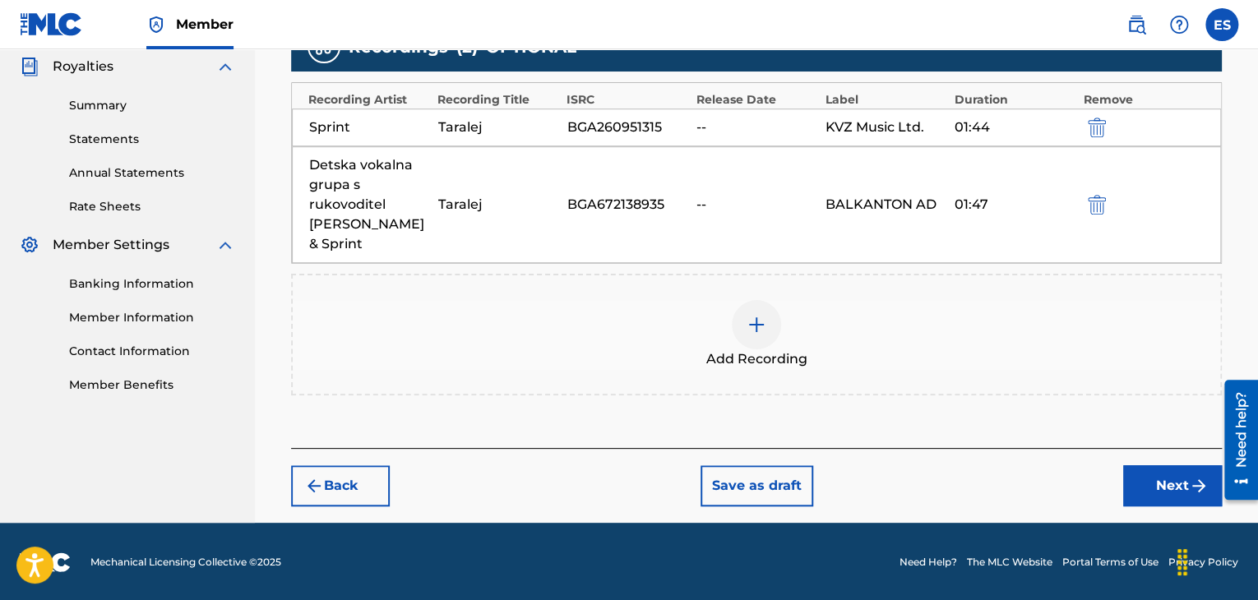
click at [1146, 487] on button "Next" at bounding box center [1173, 486] width 99 height 41
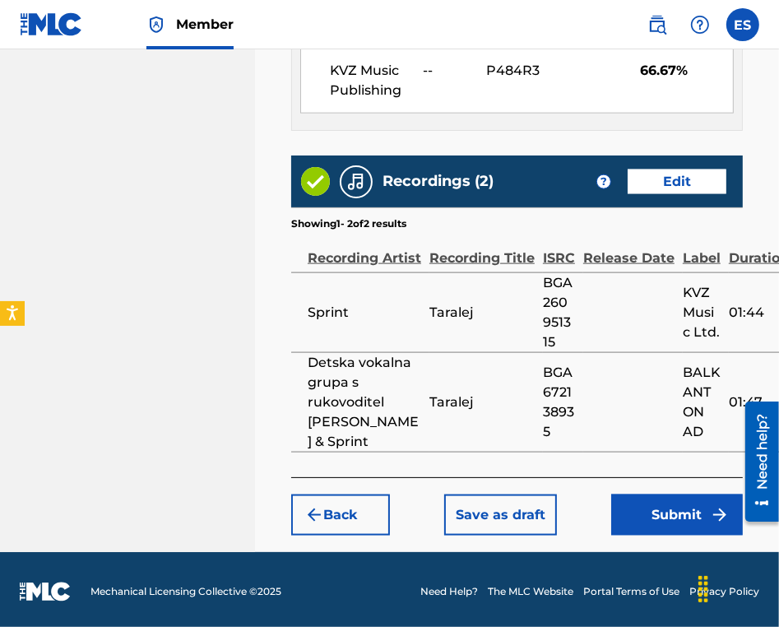
scroll to position [1258, 0]
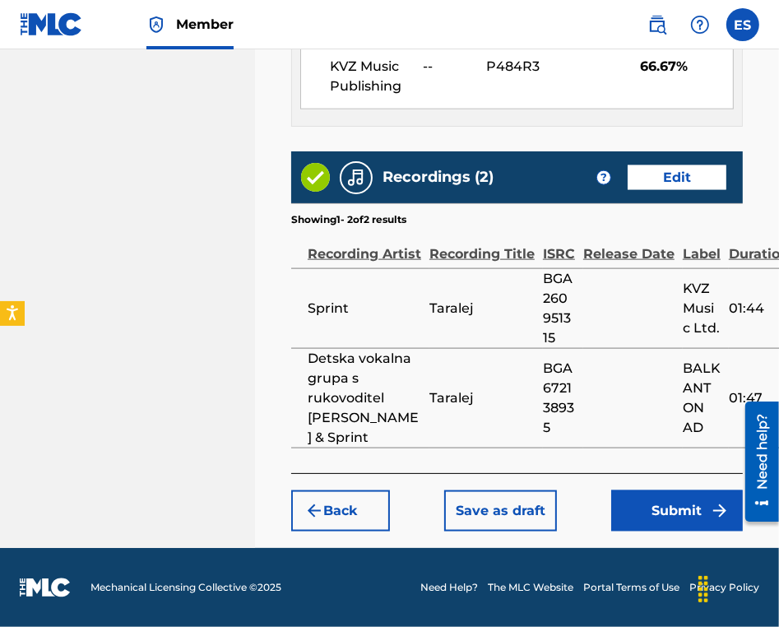
click at [670, 507] on button "Submit" at bounding box center [677, 510] width 132 height 41
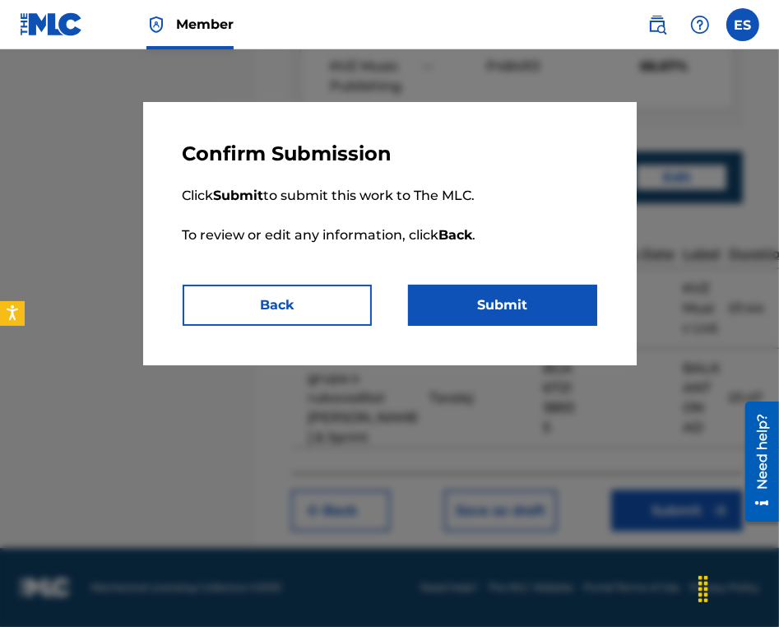
click at [535, 317] on button "Submit" at bounding box center [502, 305] width 189 height 41
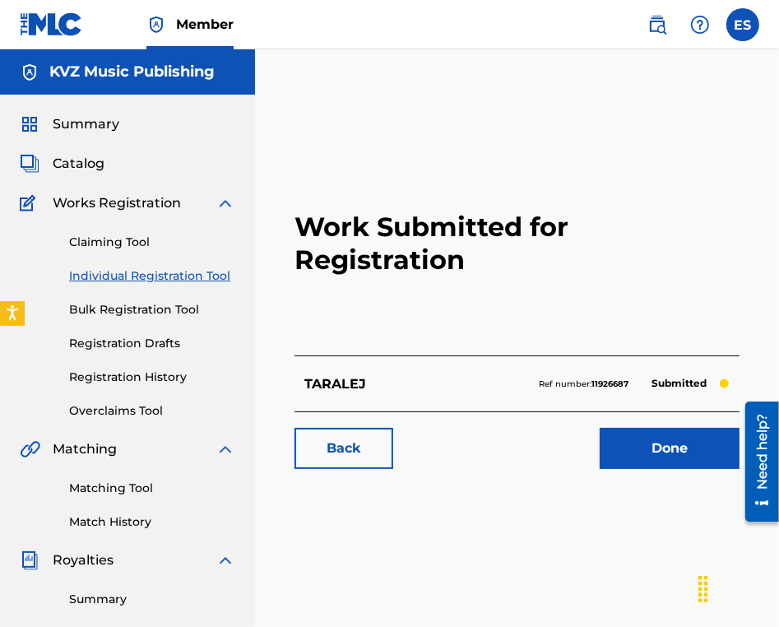
click at [137, 280] on link "Individual Registration Tool" at bounding box center [152, 275] width 166 height 17
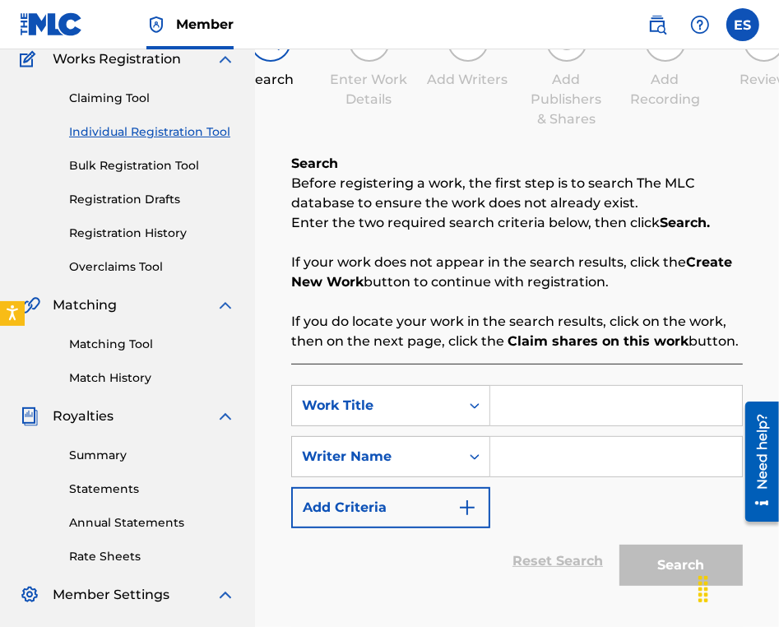
scroll to position [247, 0]
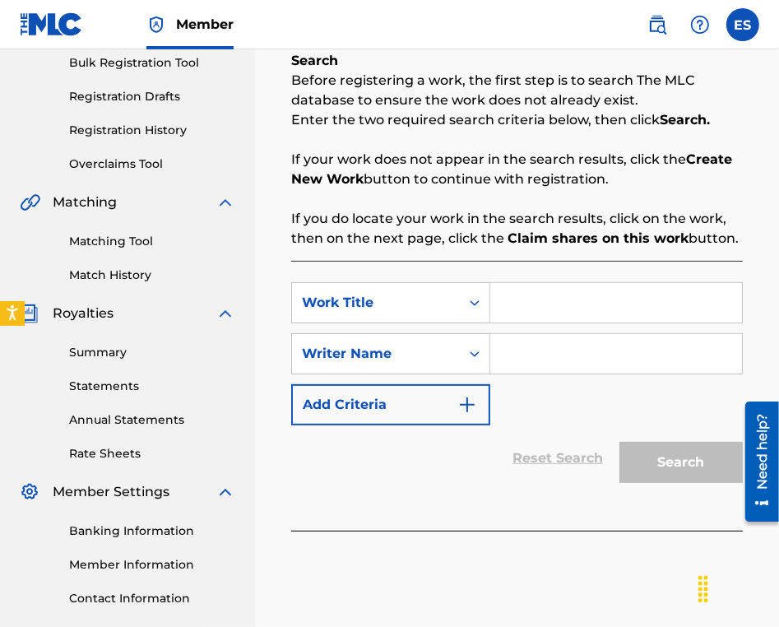
click at [520, 297] on input "Search Form" at bounding box center [616, 302] width 252 height 39
paste input "TELEVIZIYA"
type input "TELEVIZIYA"
drag, startPoint x: 609, startPoint y: 350, endPoint x: 609, endPoint y: 373, distance: 23.0
click at [609, 350] on input "Search Form" at bounding box center [616, 353] width 252 height 39
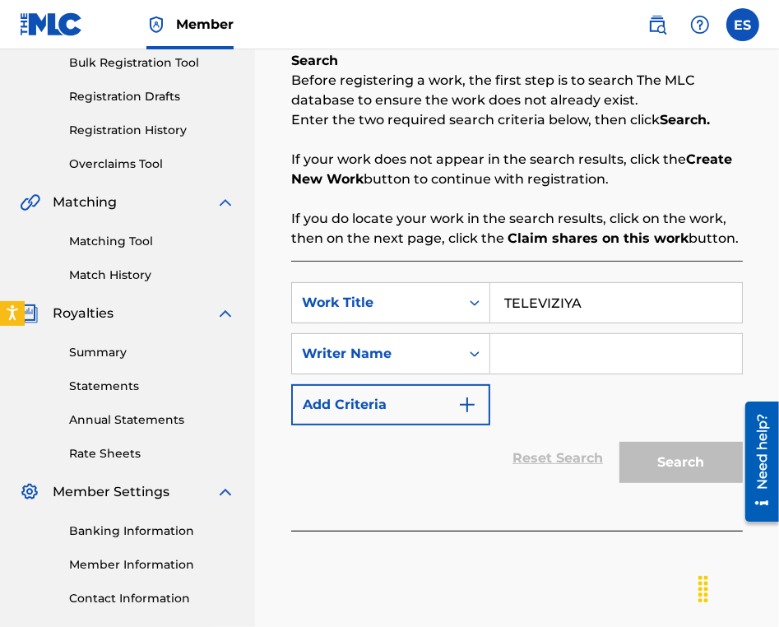
type input "ASSEN DRAGNEV"
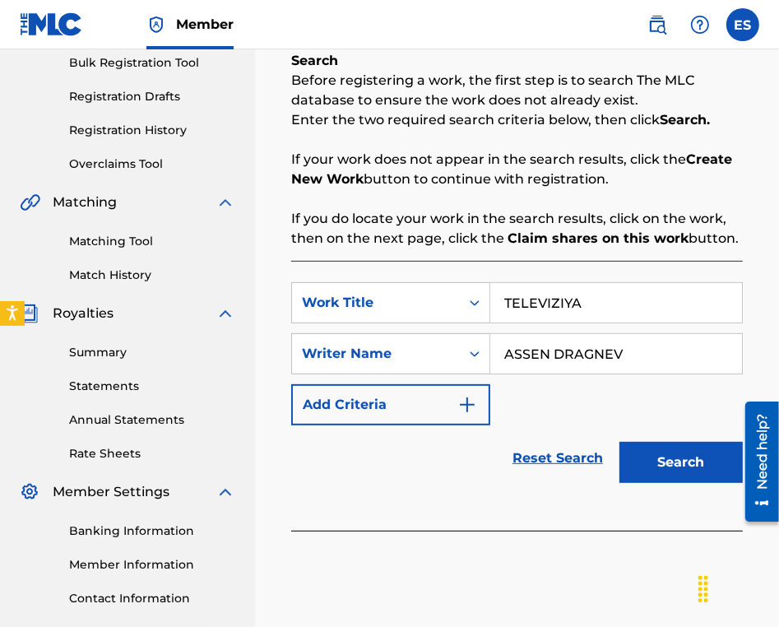
click at [645, 468] on button "Search" at bounding box center [680, 462] width 123 height 41
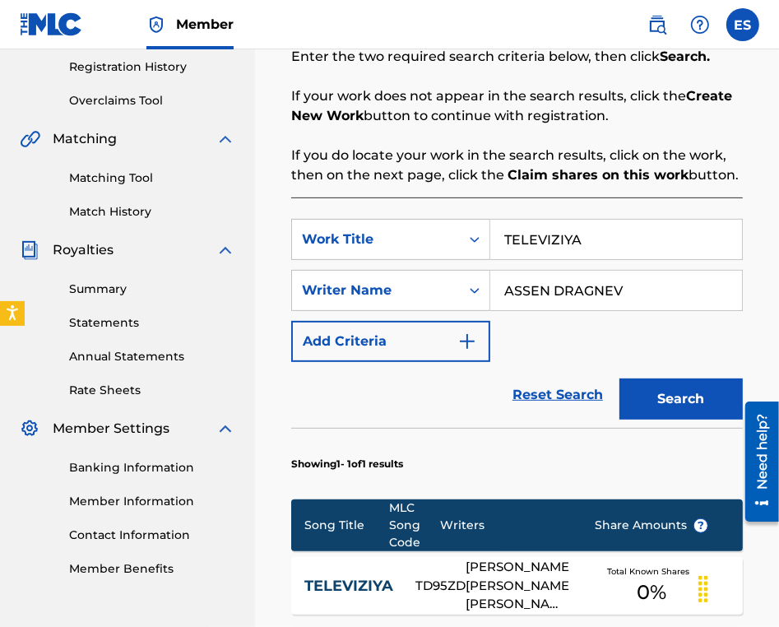
scroll to position [576, 0]
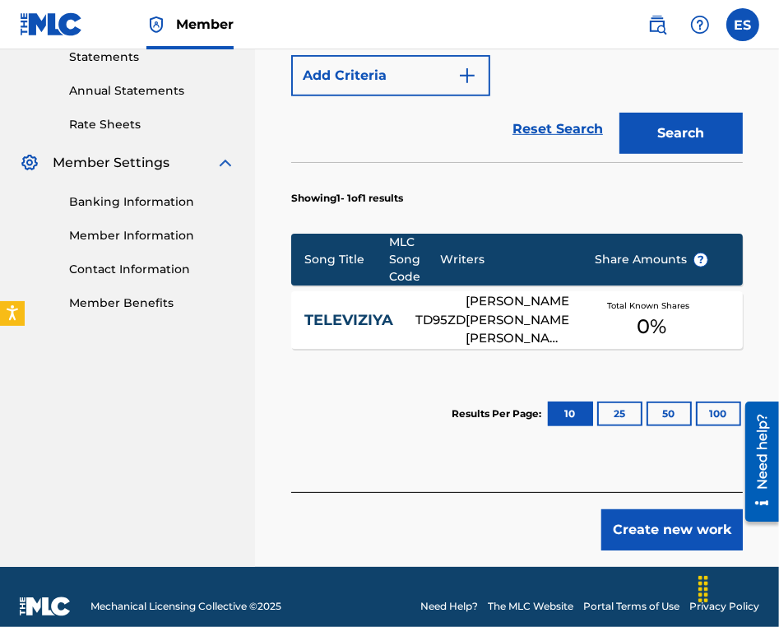
click at [651, 532] on button "Create new work" at bounding box center [671, 529] width 141 height 41
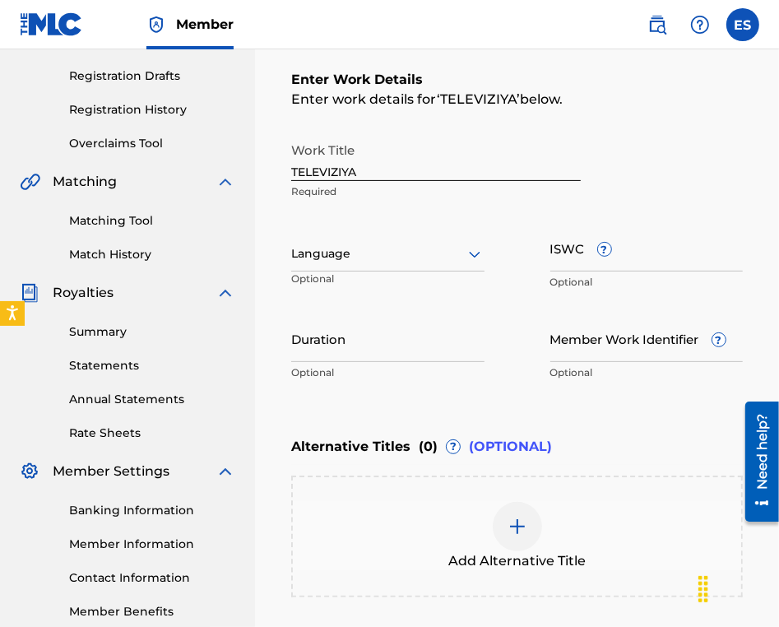
scroll to position [266, 0]
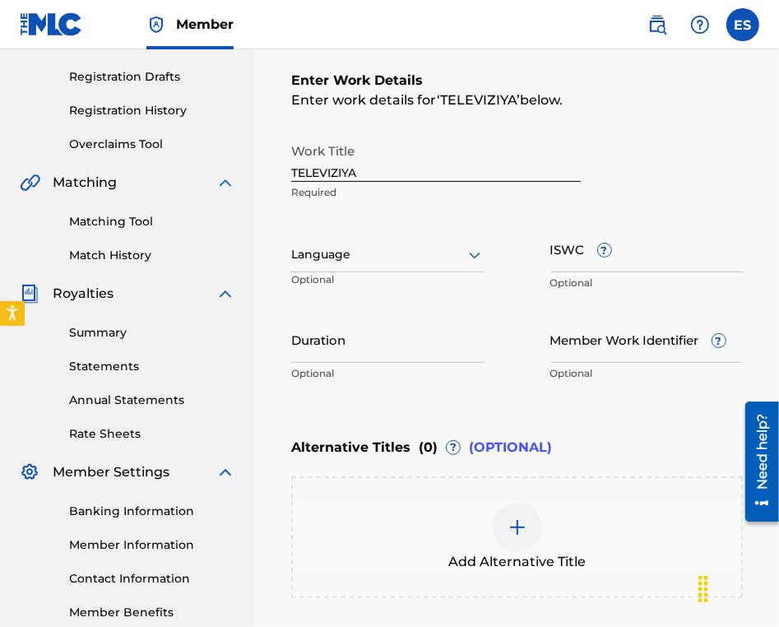
click at [319, 257] on div at bounding box center [387, 254] width 193 height 21
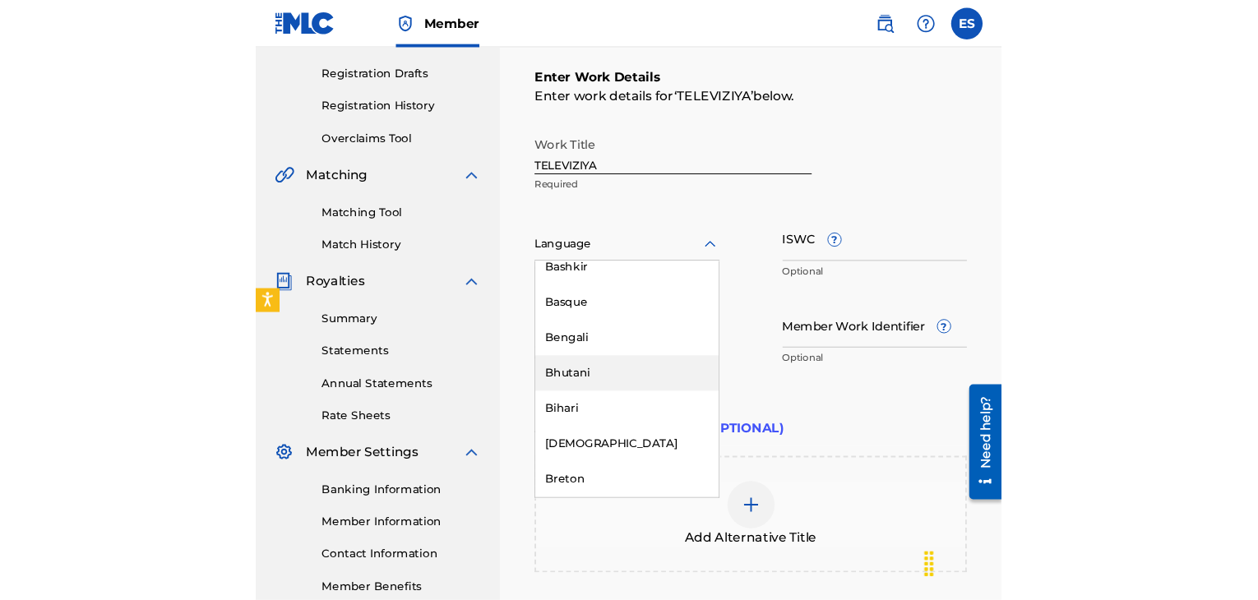
scroll to position [740, 0]
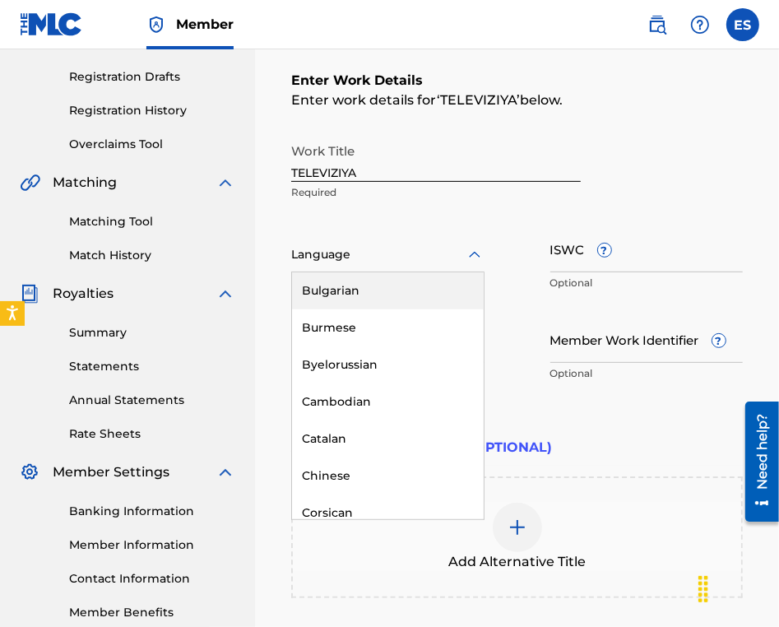
click at [361, 294] on div "Bulgarian" at bounding box center [388, 290] width 192 height 37
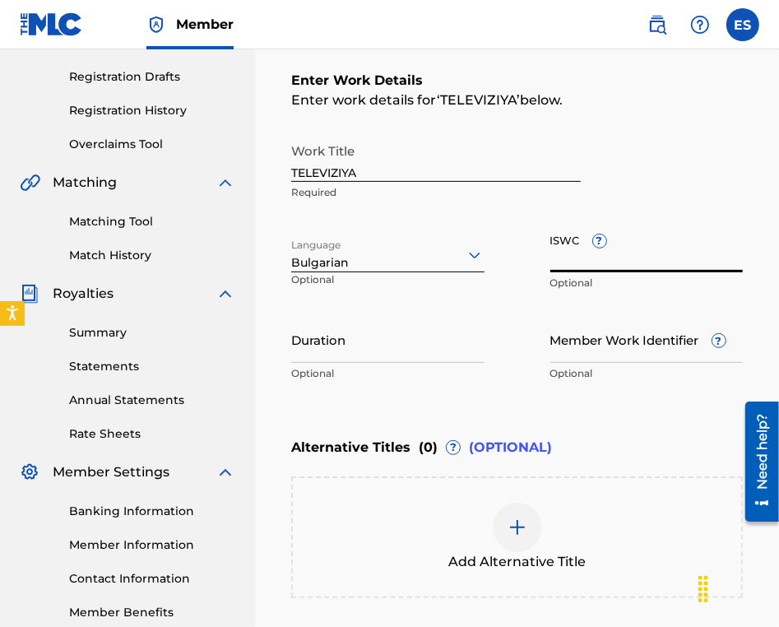
paste input "T9158458141"
type input "T9158458141"
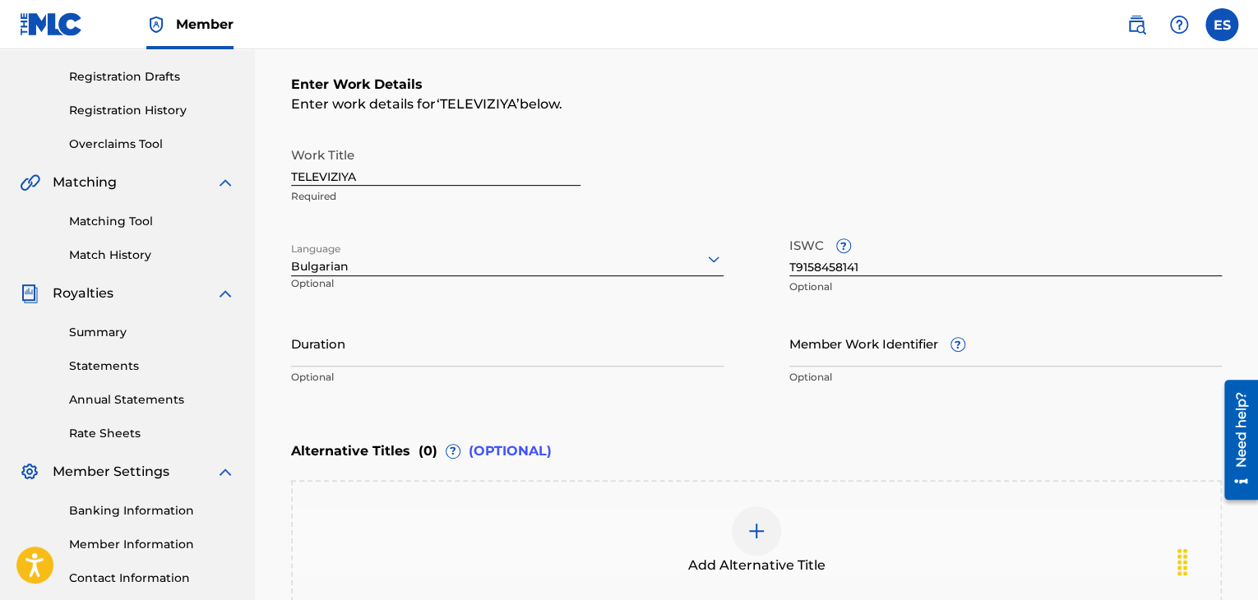
click at [488, 334] on input "Duration" at bounding box center [507, 343] width 433 height 47
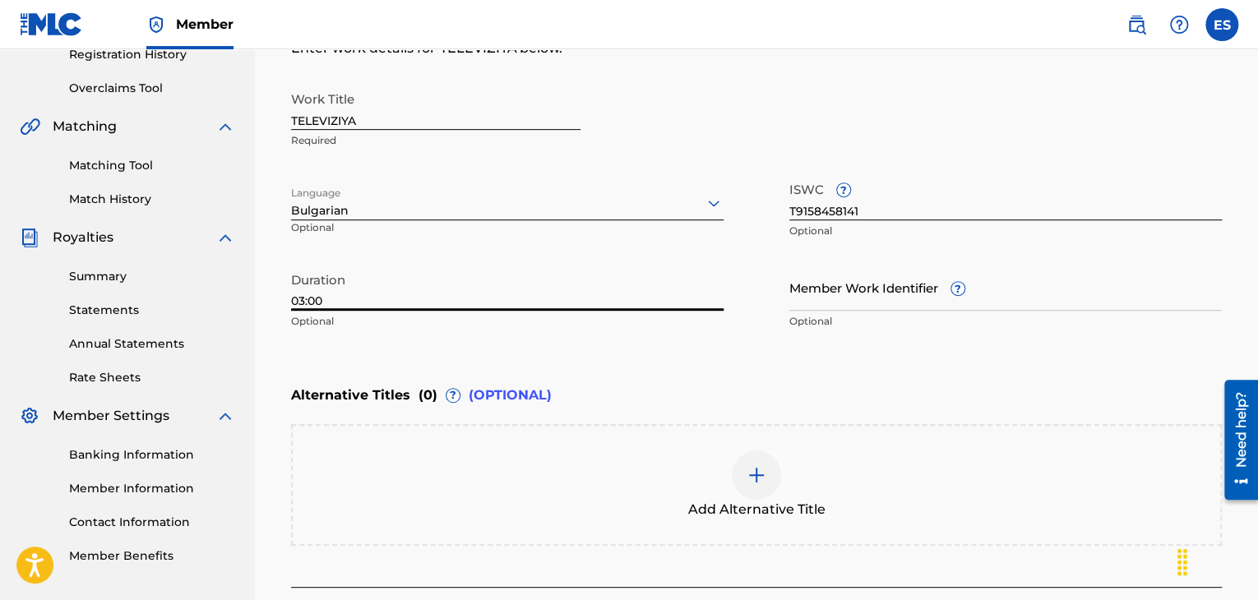
scroll to position [349, 0]
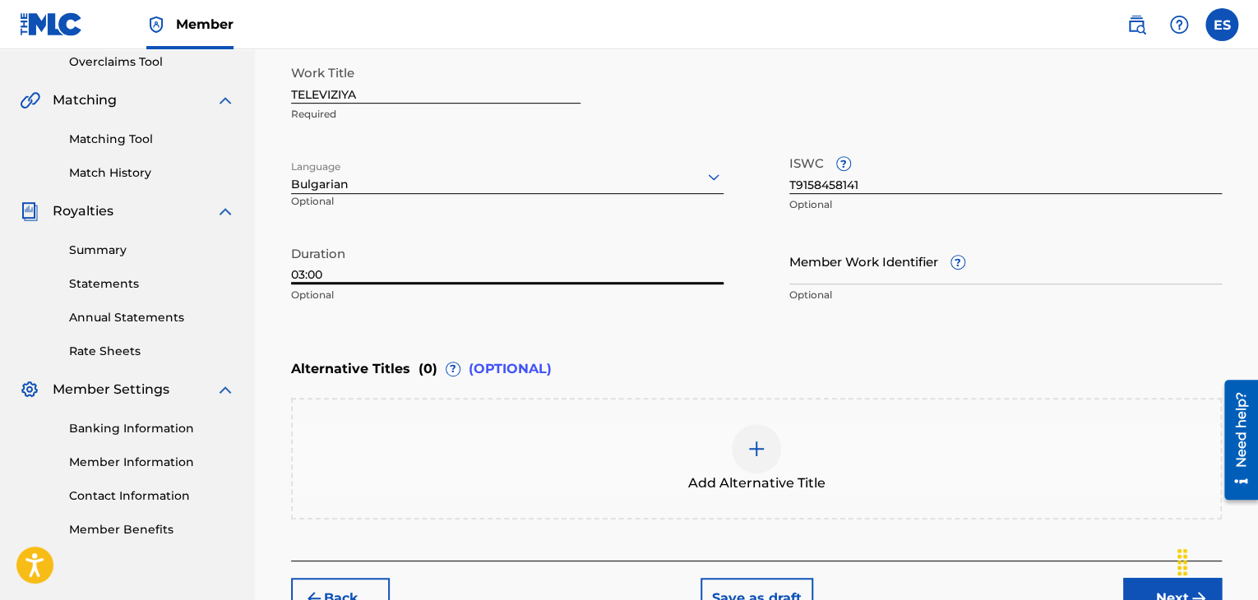
type input "03:00"
click at [766, 443] on img at bounding box center [757, 449] width 20 height 20
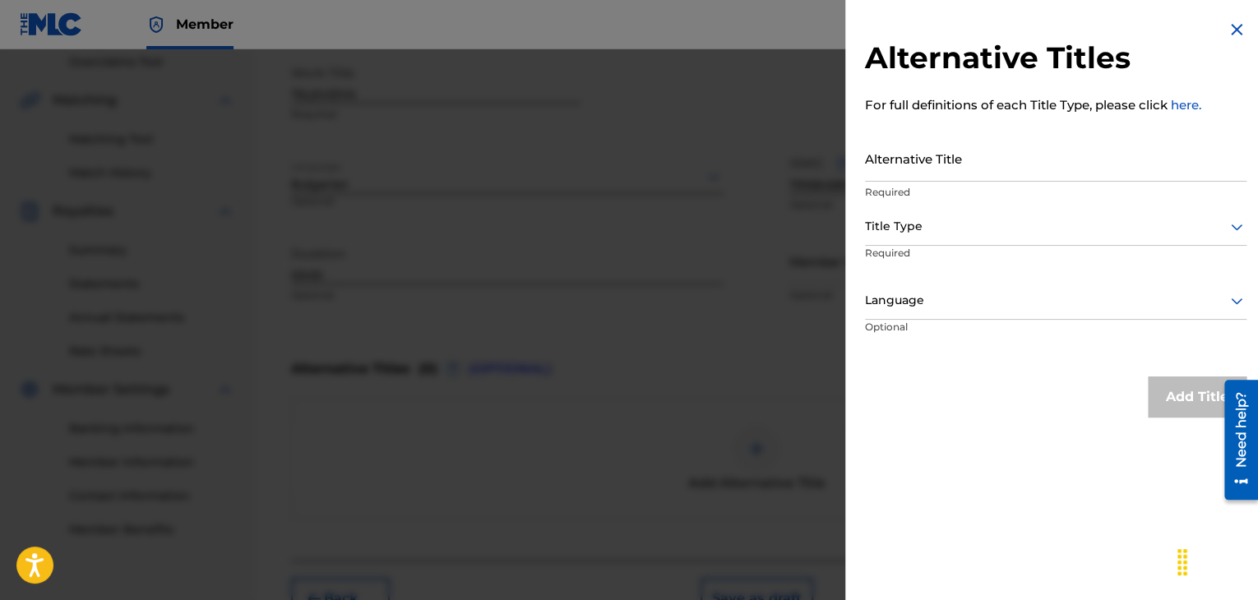
click at [991, 159] on input "Alternative Title" at bounding box center [1056, 158] width 382 height 47
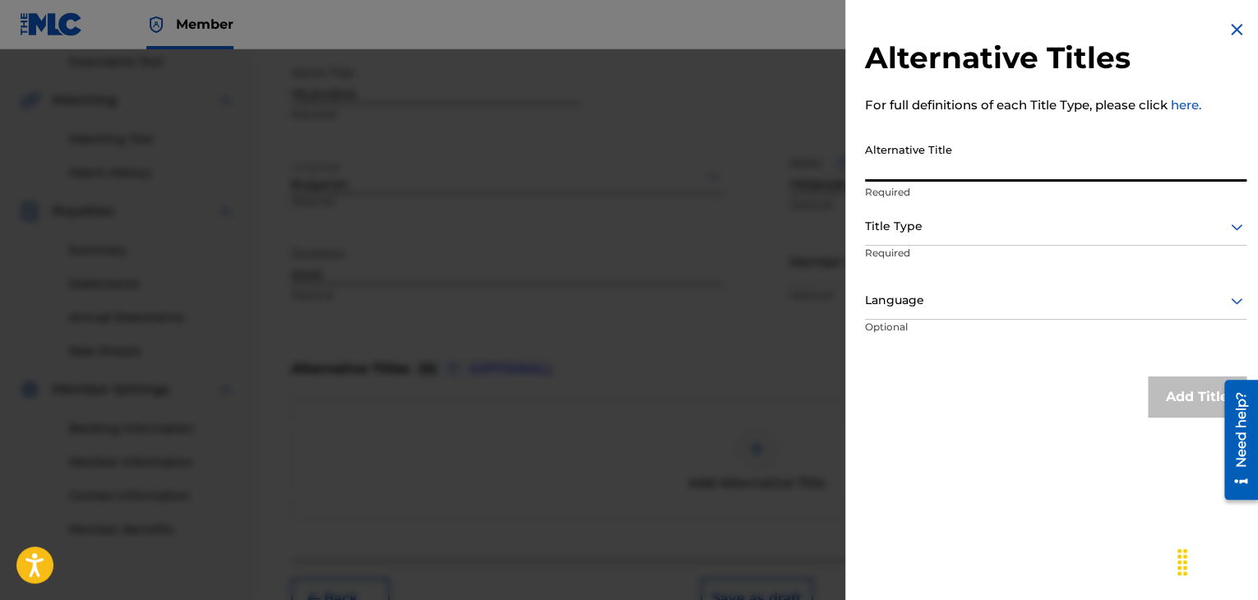
paste input "ТЕЛЕВИЗИЯ"
type input "ТЕЛЕВИЗИЯ"
click at [938, 224] on div at bounding box center [1056, 226] width 382 height 21
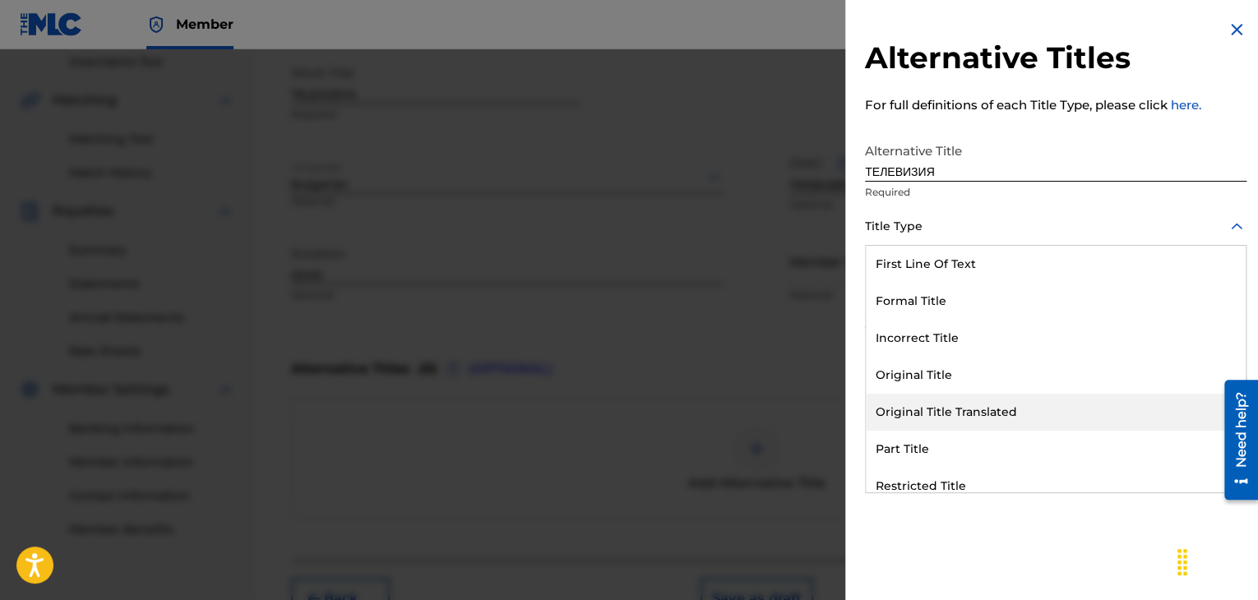
drag, startPoint x: 938, startPoint y: 415, endPoint x: 892, endPoint y: 266, distance: 156.1
click at [938, 415] on div "Original Title Translated" at bounding box center [1056, 412] width 380 height 37
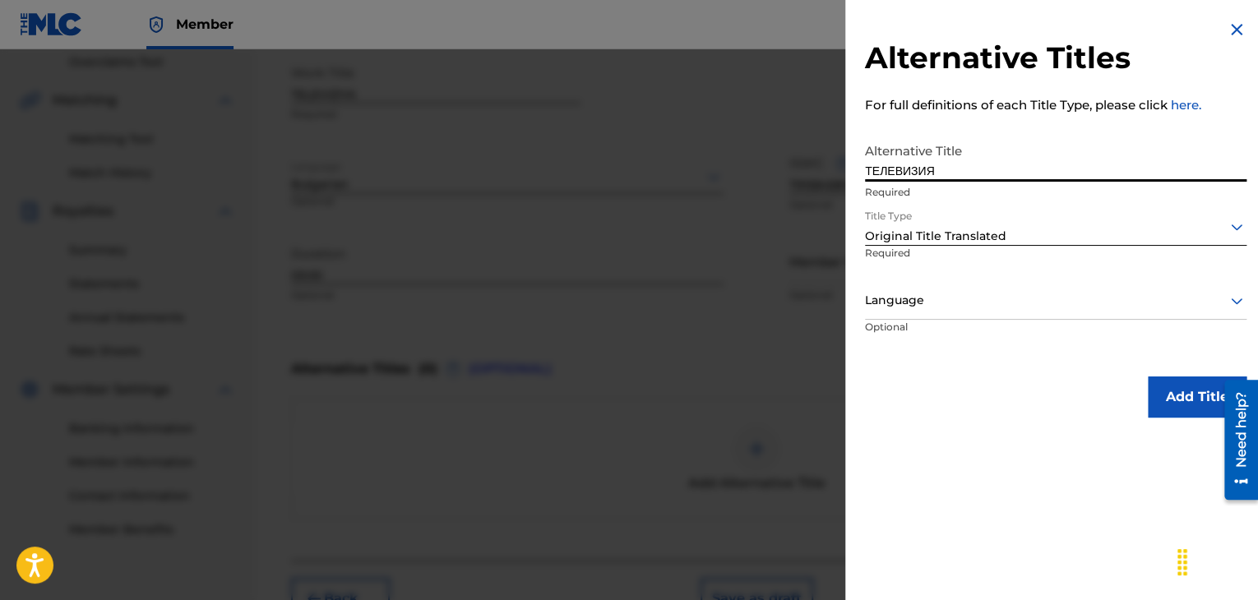
click at [867, 179] on input "ТЕЛЕВИЗИЯ" at bounding box center [1056, 158] width 382 height 47
click at [920, 299] on div at bounding box center [1056, 300] width 382 height 21
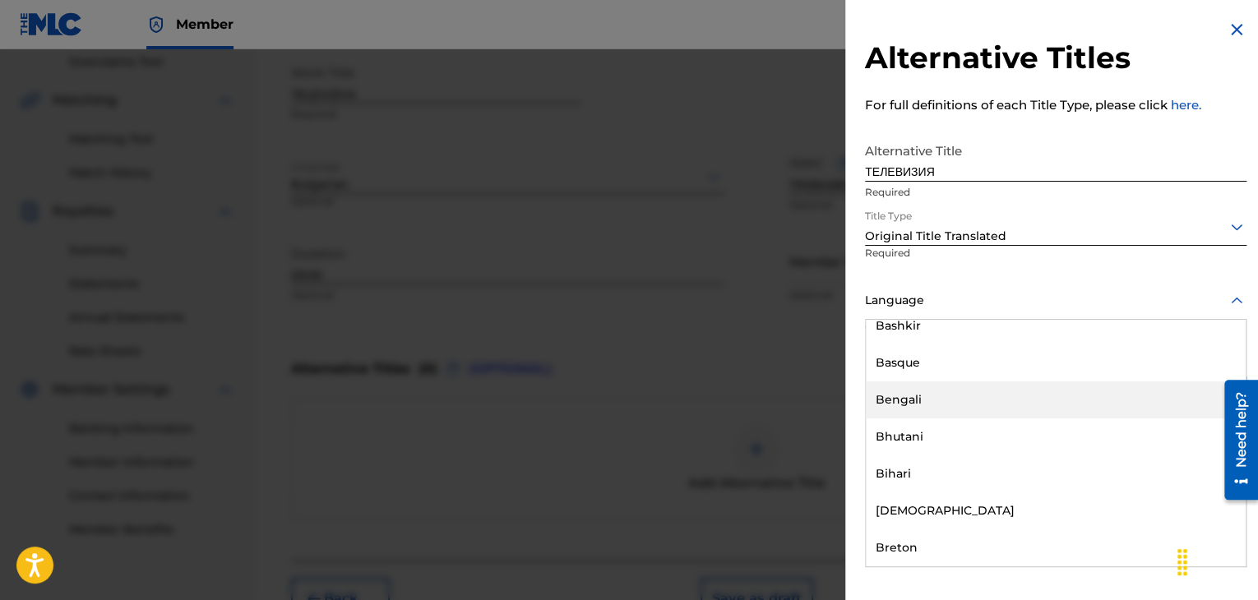
scroll to position [740, 0]
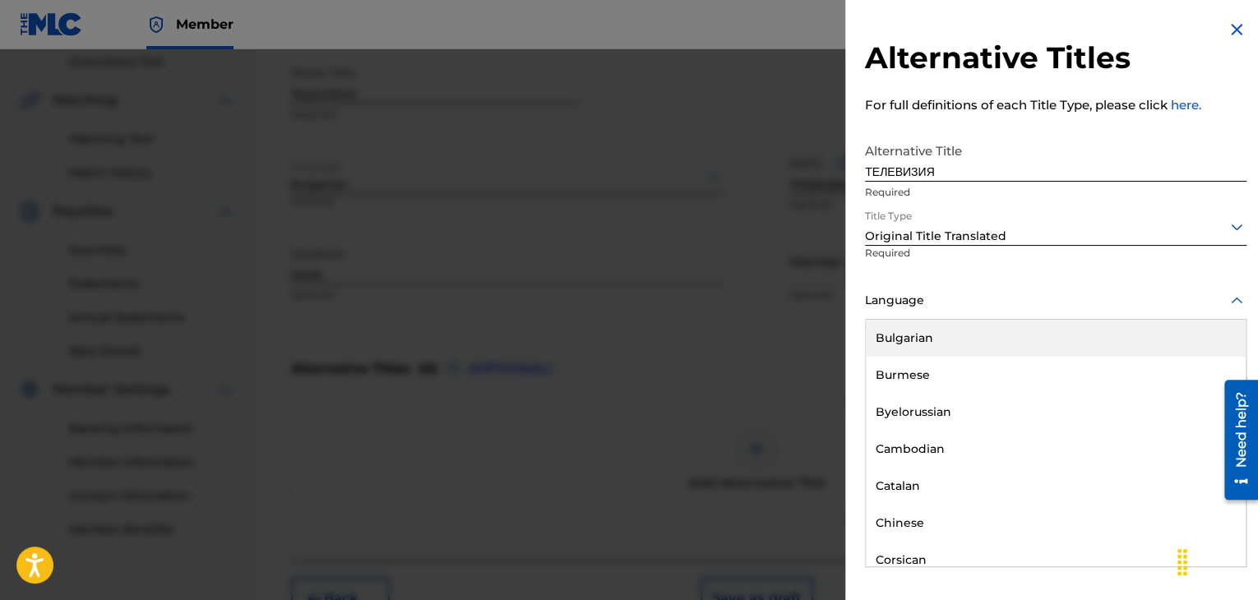
click at [941, 344] on div "Bulgarian" at bounding box center [1056, 338] width 380 height 37
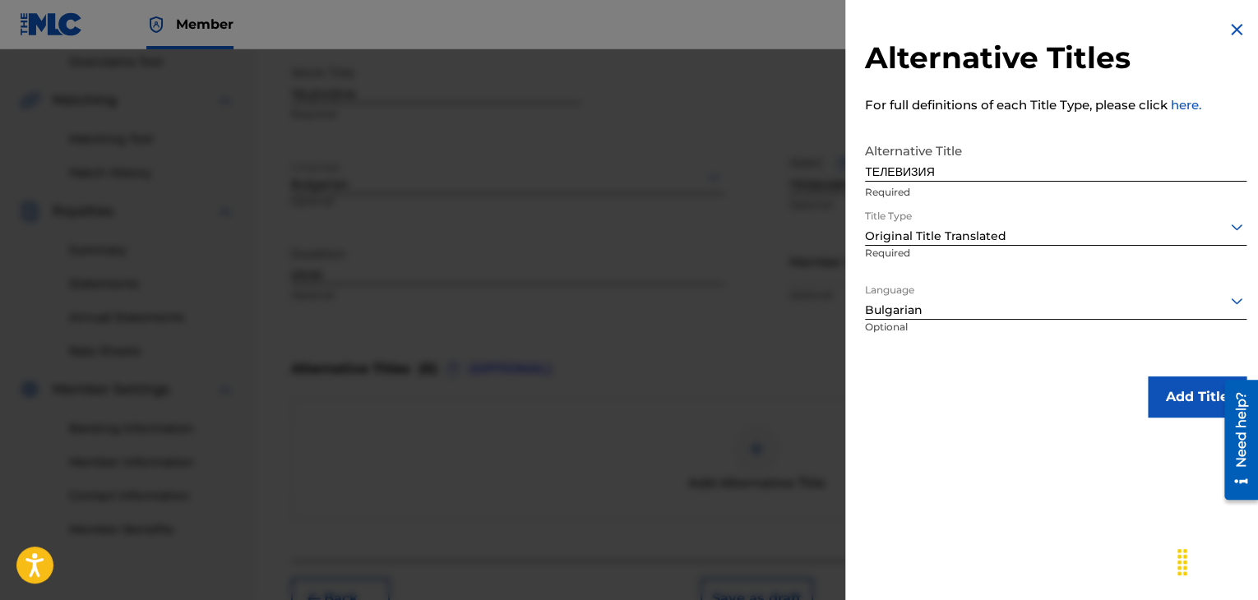
click at [1184, 385] on button "Add Title" at bounding box center [1197, 397] width 99 height 41
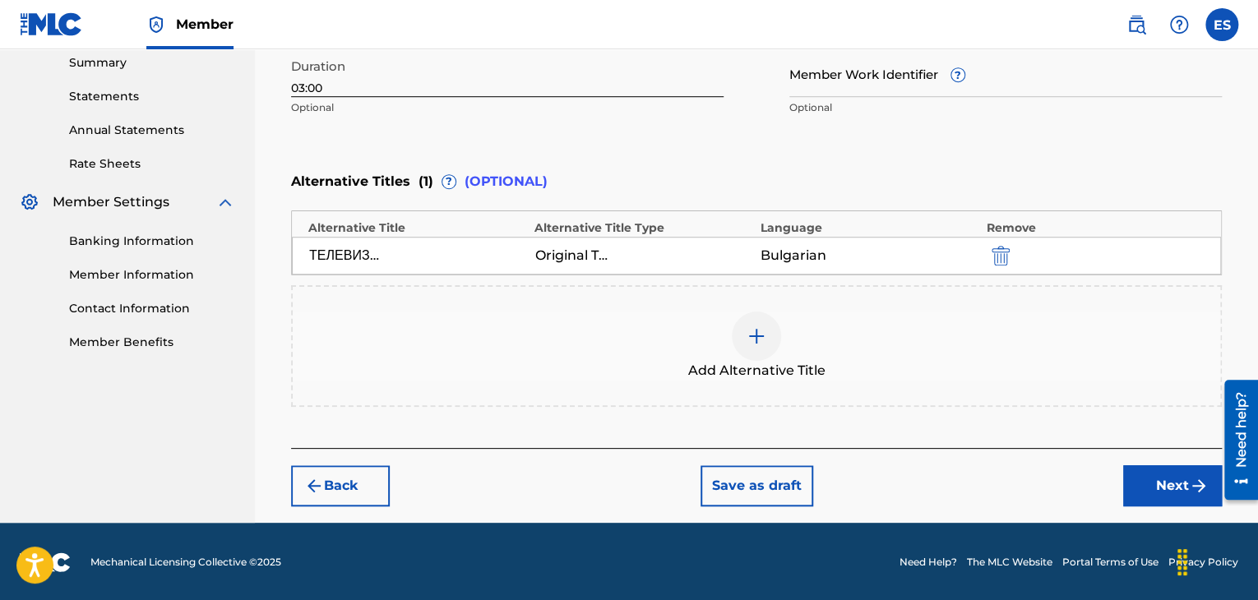
click at [1183, 481] on button "Next" at bounding box center [1173, 486] width 99 height 41
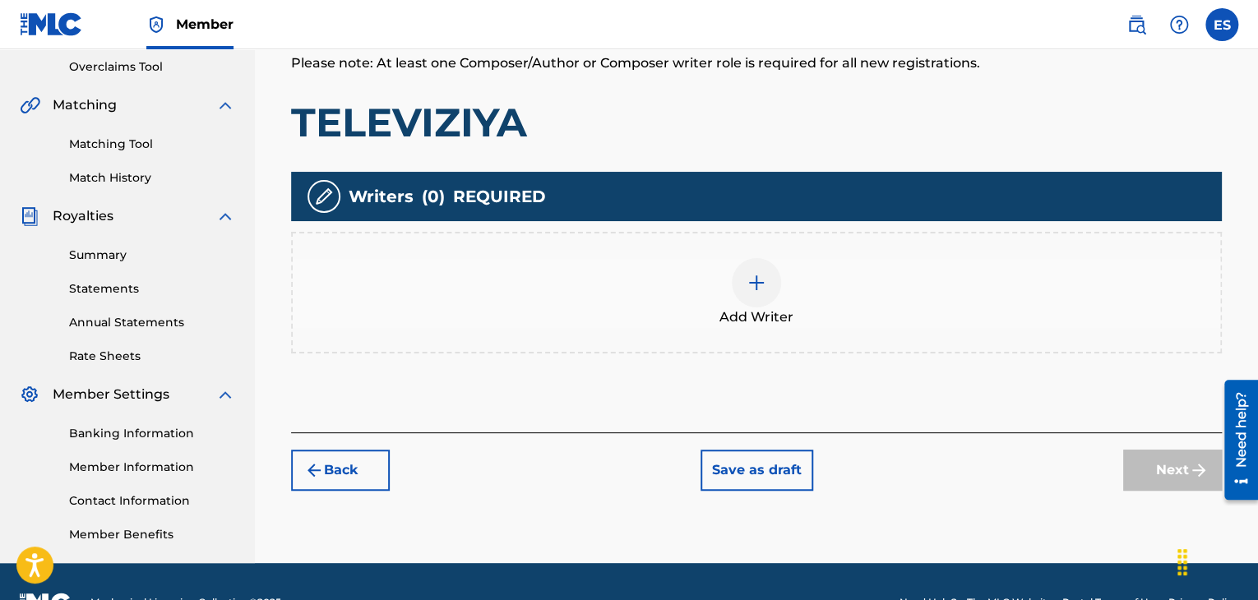
scroll to position [386, 0]
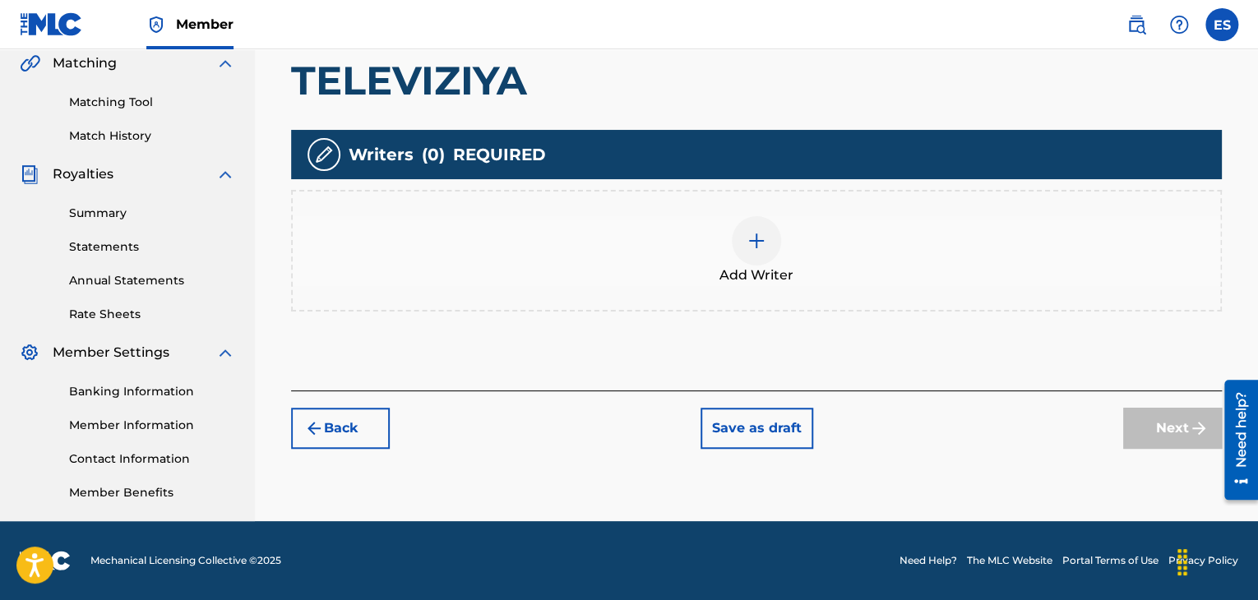
click at [759, 266] on span "Add Writer" at bounding box center [757, 276] width 74 height 20
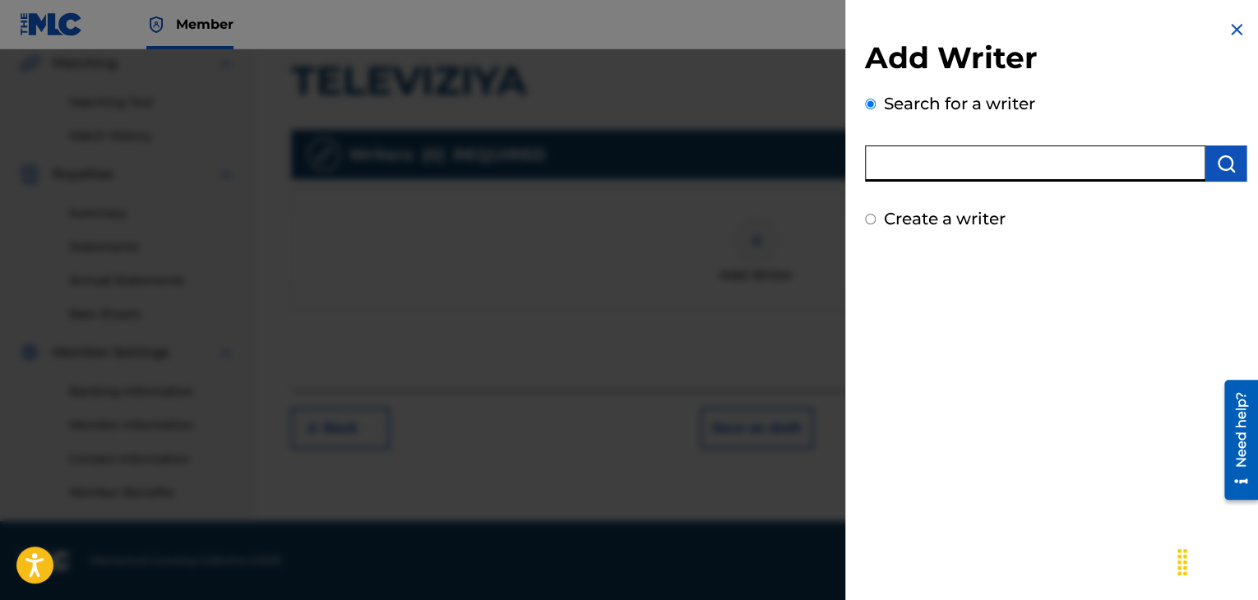
paste input "00143941476"
type input "00143941476"
click at [1230, 165] on img "submit" at bounding box center [1227, 164] width 20 height 20
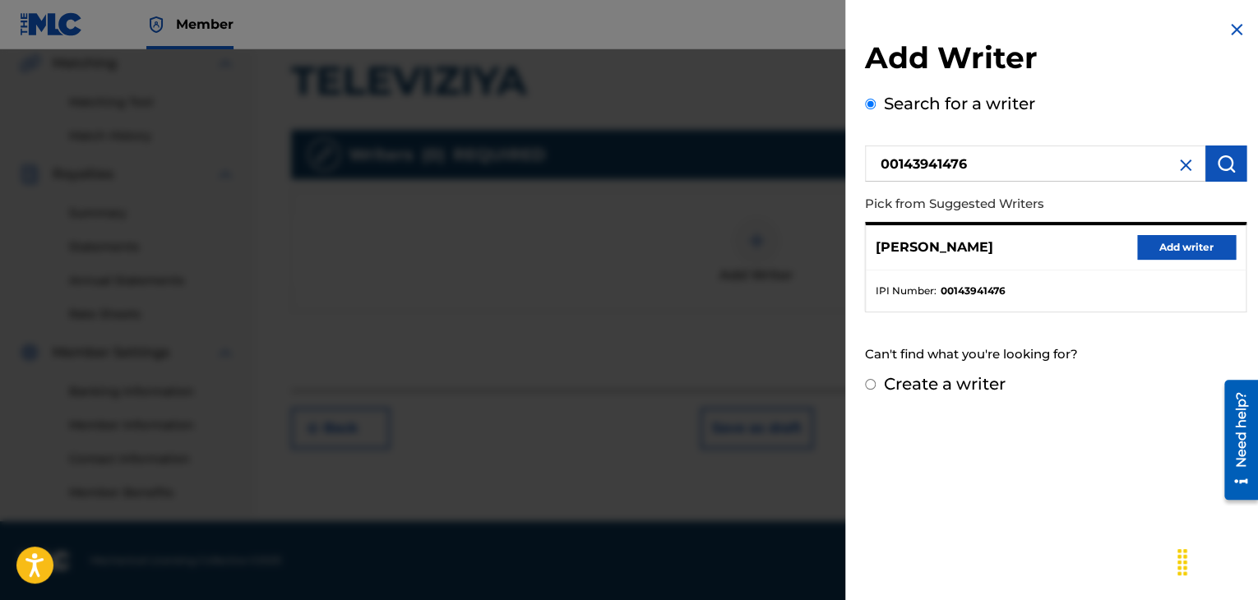
click at [1156, 248] on button "Add writer" at bounding box center [1187, 247] width 99 height 25
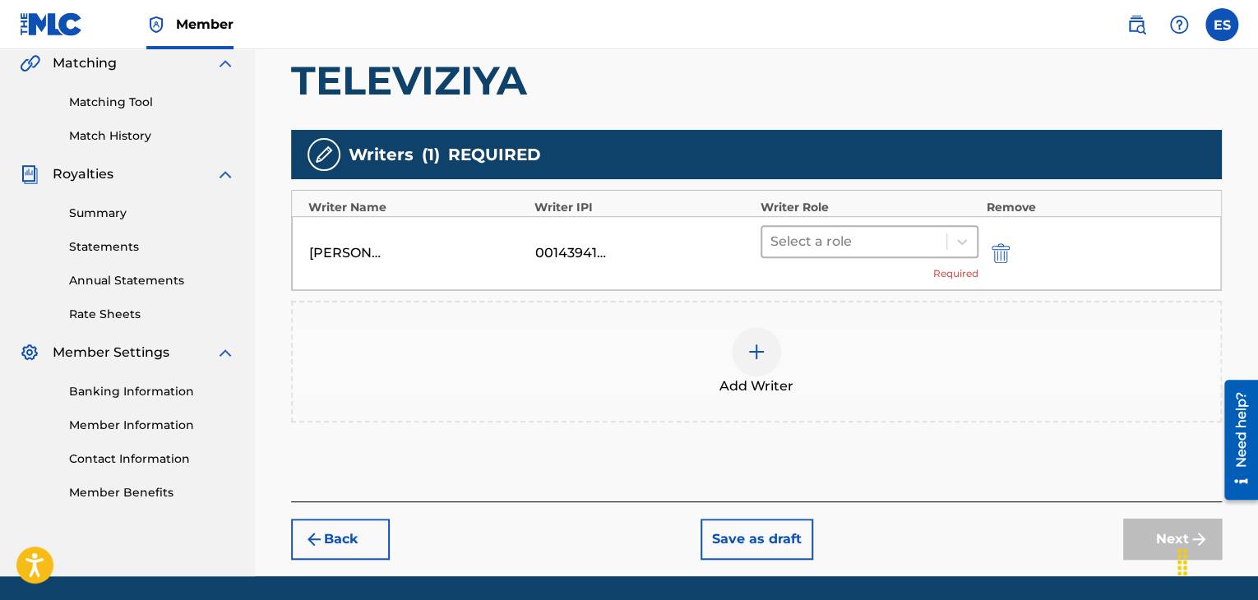
click at [827, 248] on div at bounding box center [855, 241] width 168 height 23
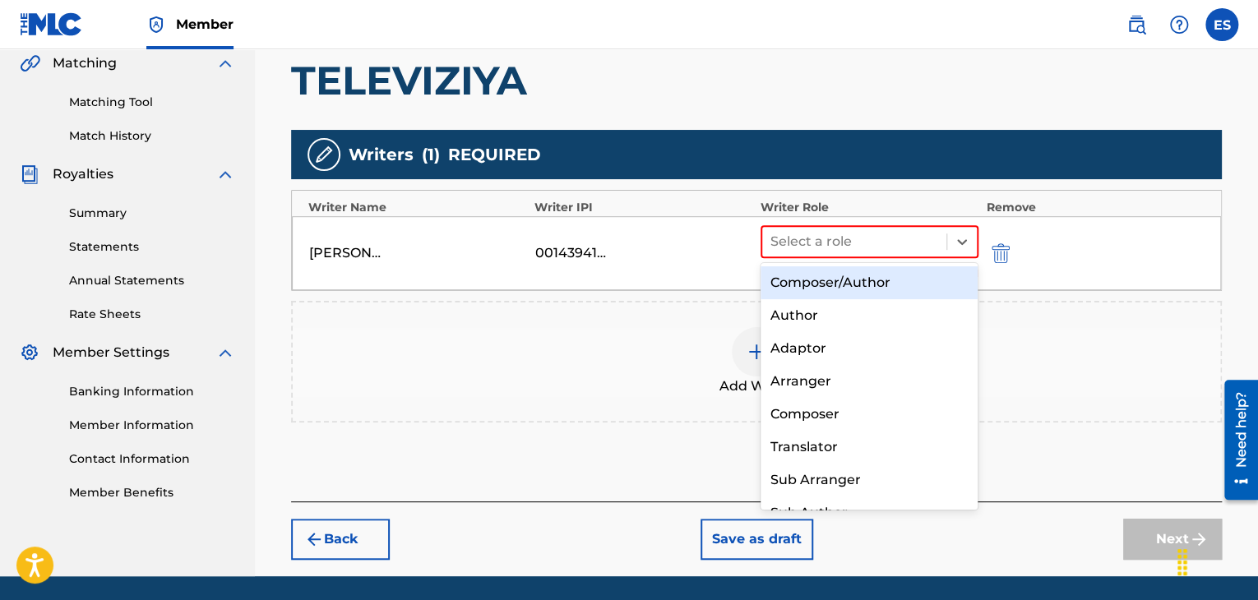
click at [823, 288] on div "Composer/Author" at bounding box center [870, 282] width 218 height 33
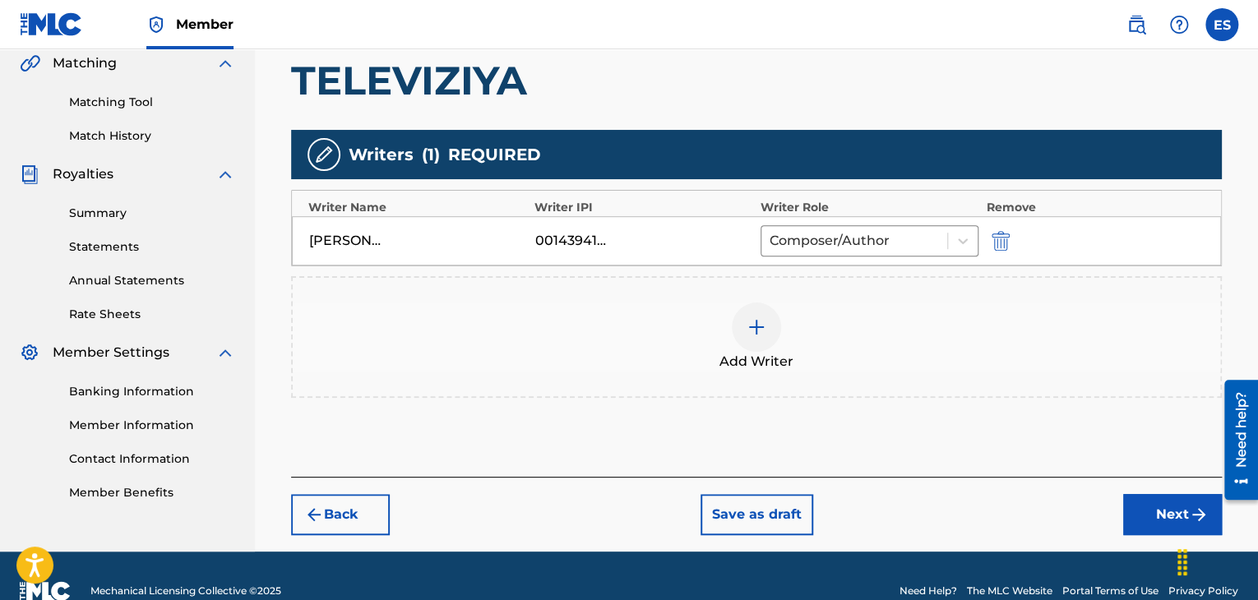
click at [763, 329] on img at bounding box center [757, 327] width 20 height 20
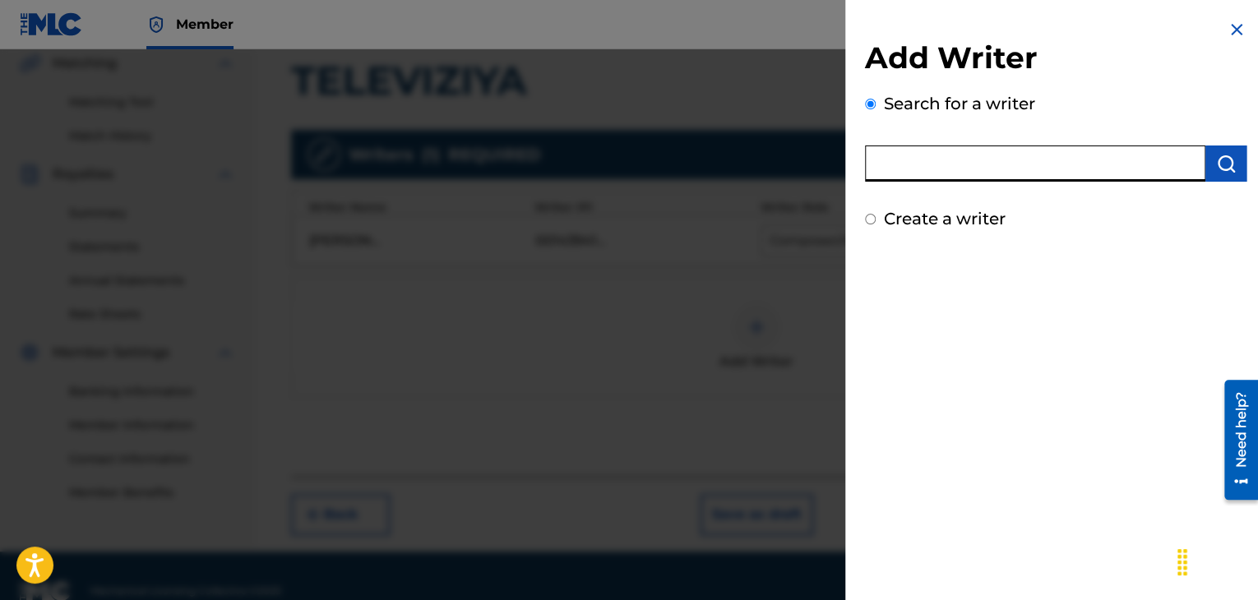
paste input "00258906432"
type input "00258906432"
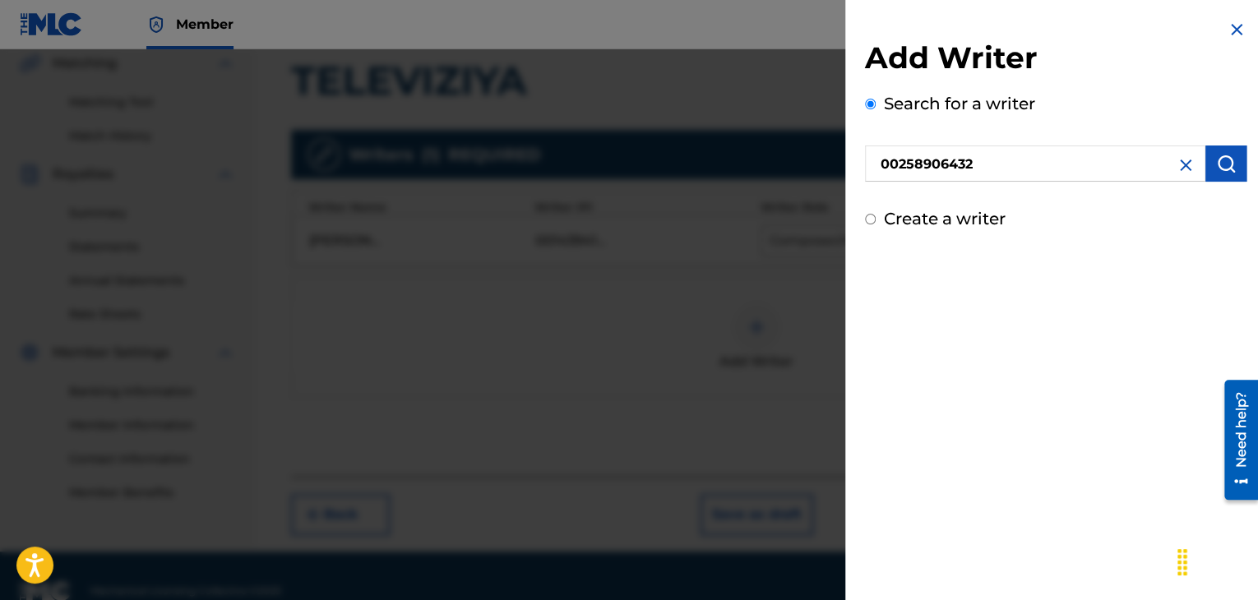
click at [1217, 172] on img "submit" at bounding box center [1227, 164] width 20 height 20
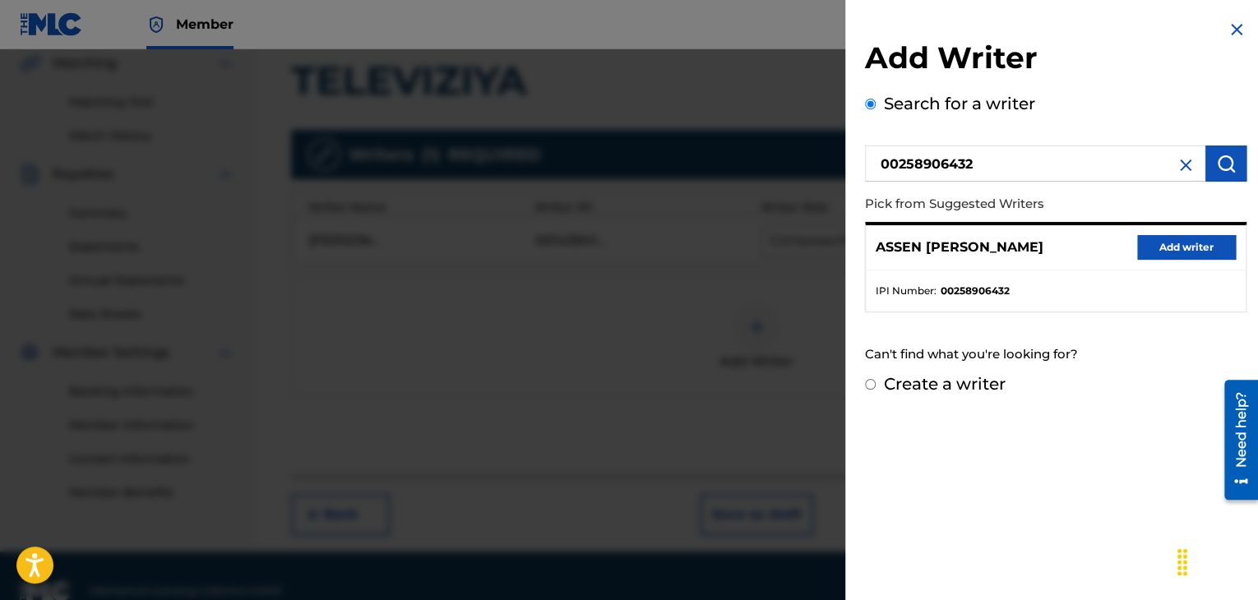
click at [1152, 241] on button "Add writer" at bounding box center [1187, 247] width 99 height 25
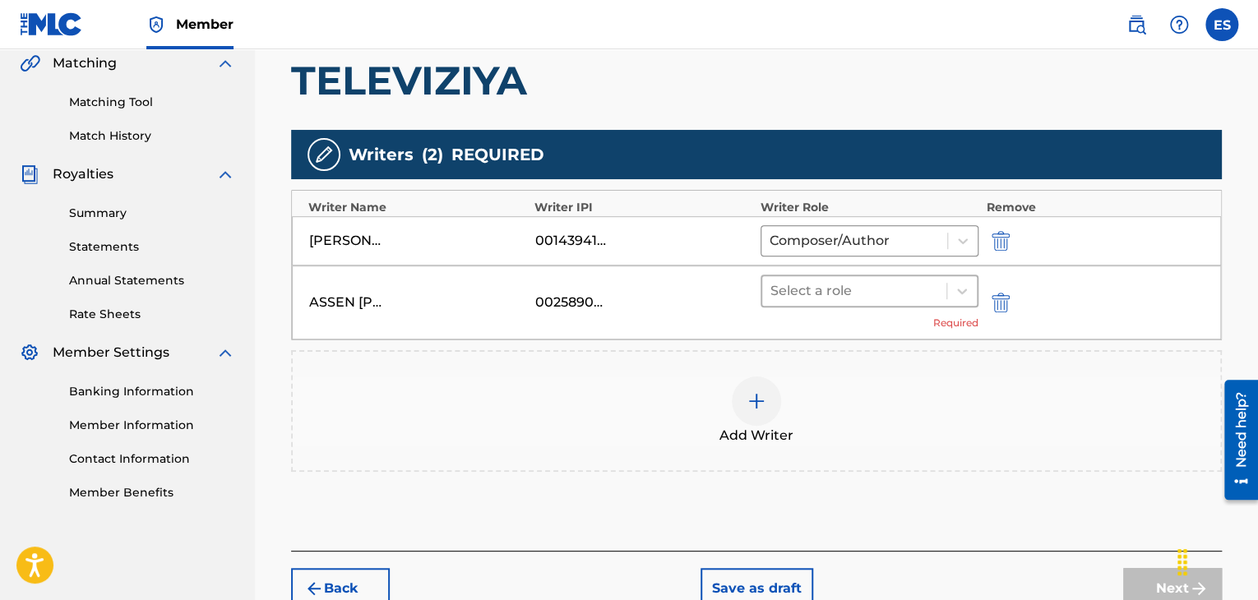
click at [804, 292] on div at bounding box center [855, 291] width 168 height 23
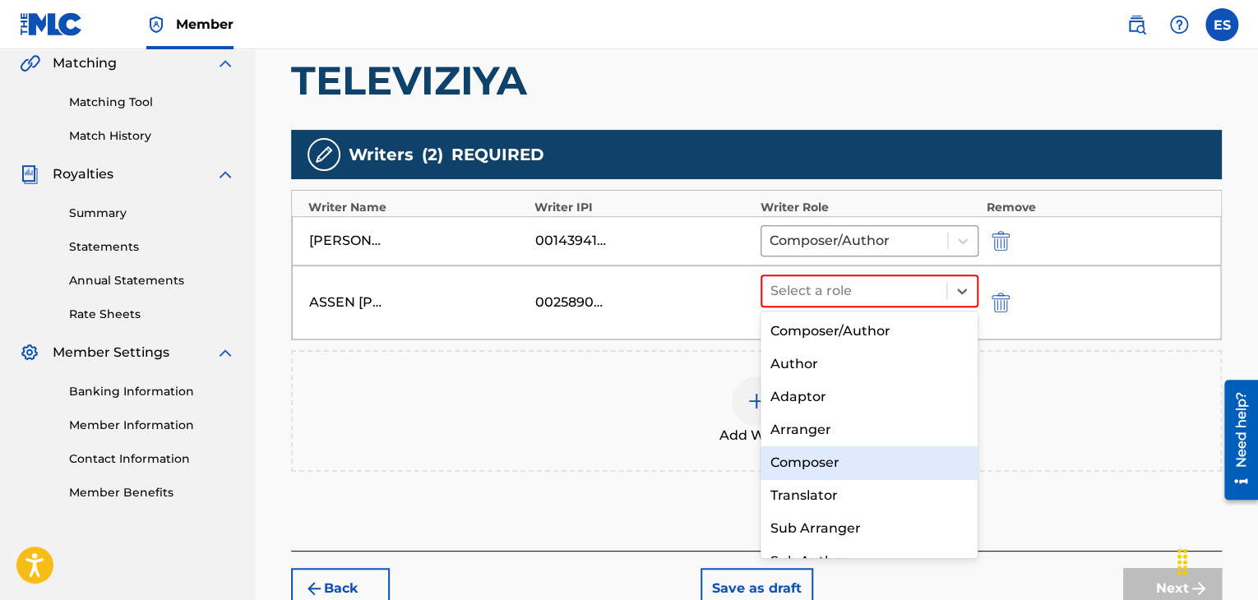
click at [804, 461] on div "Composer" at bounding box center [870, 463] width 218 height 33
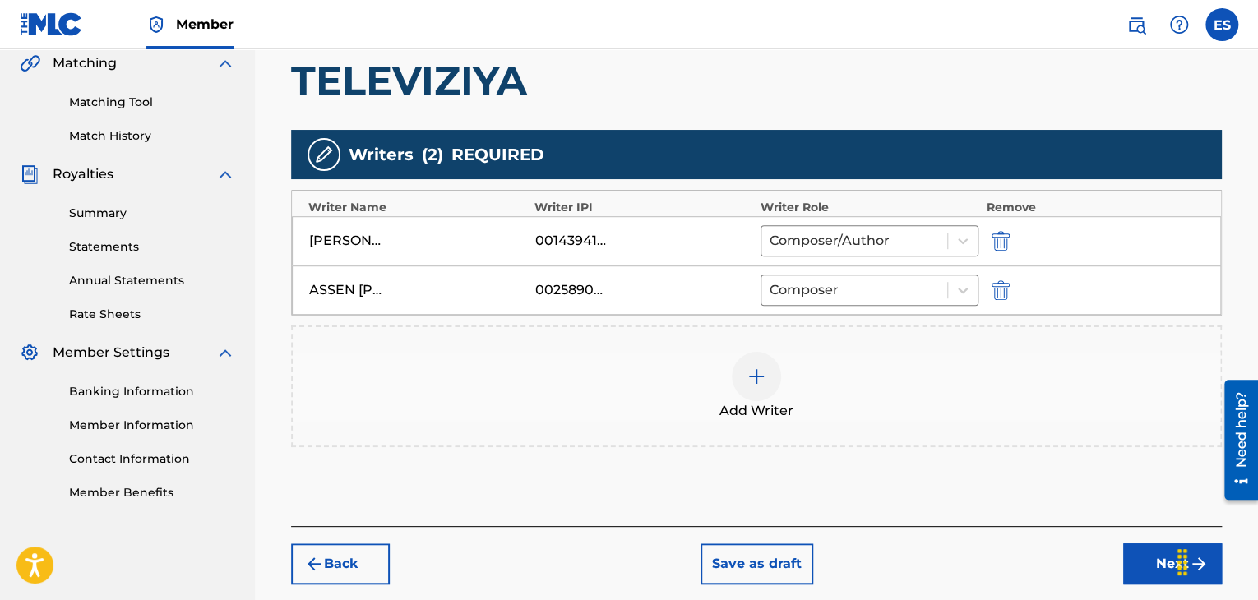
click at [763, 389] on div at bounding box center [756, 376] width 49 height 49
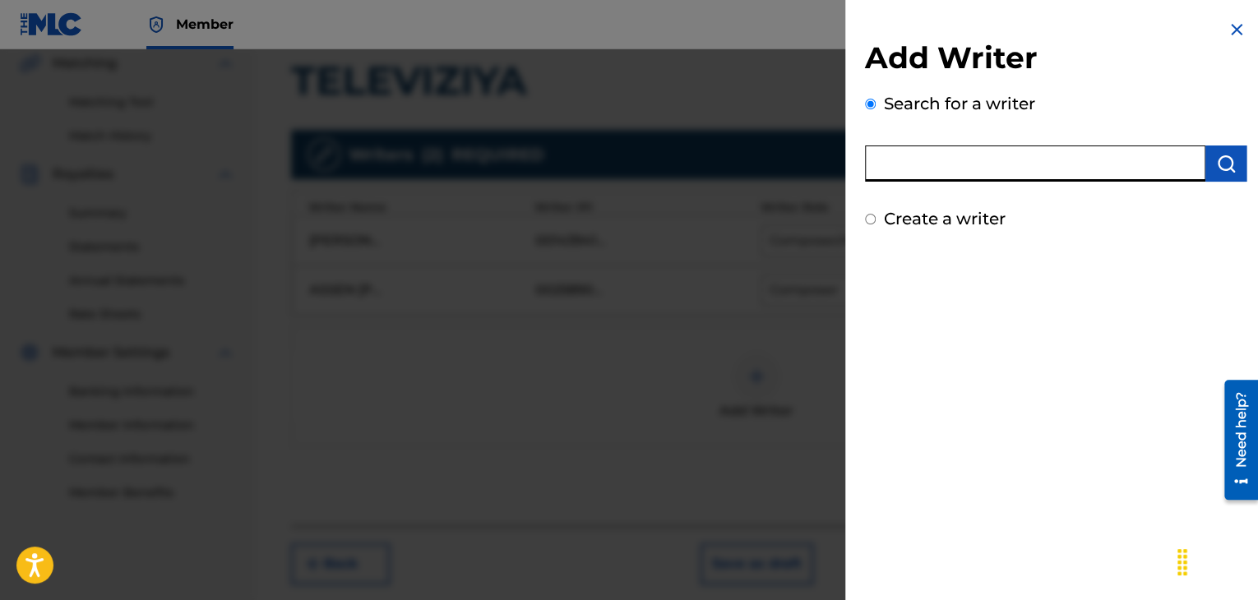
paste input "00295601256"
type input "00295601256"
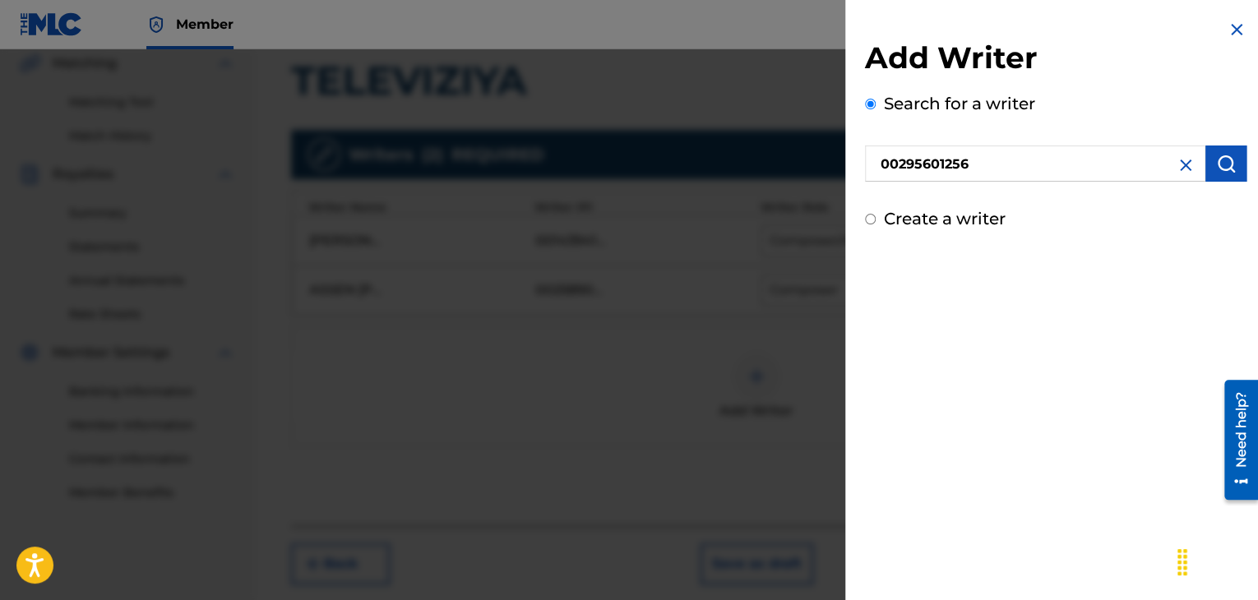
click at [1230, 166] on img "submit" at bounding box center [1227, 164] width 20 height 20
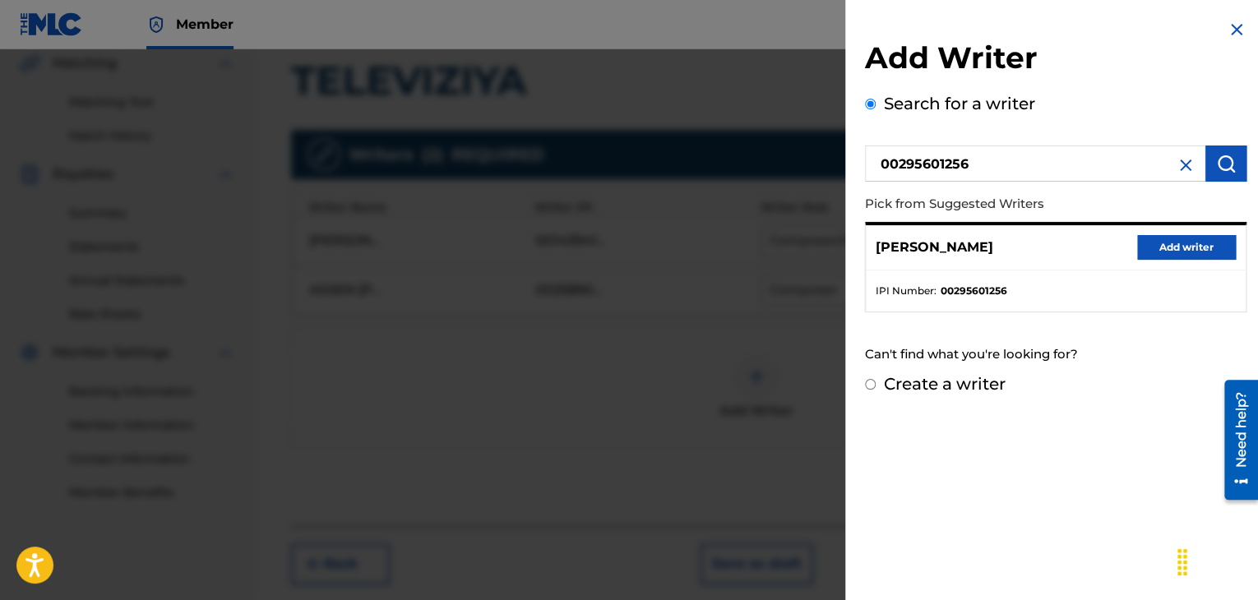
click at [1168, 243] on button "Add writer" at bounding box center [1187, 247] width 99 height 25
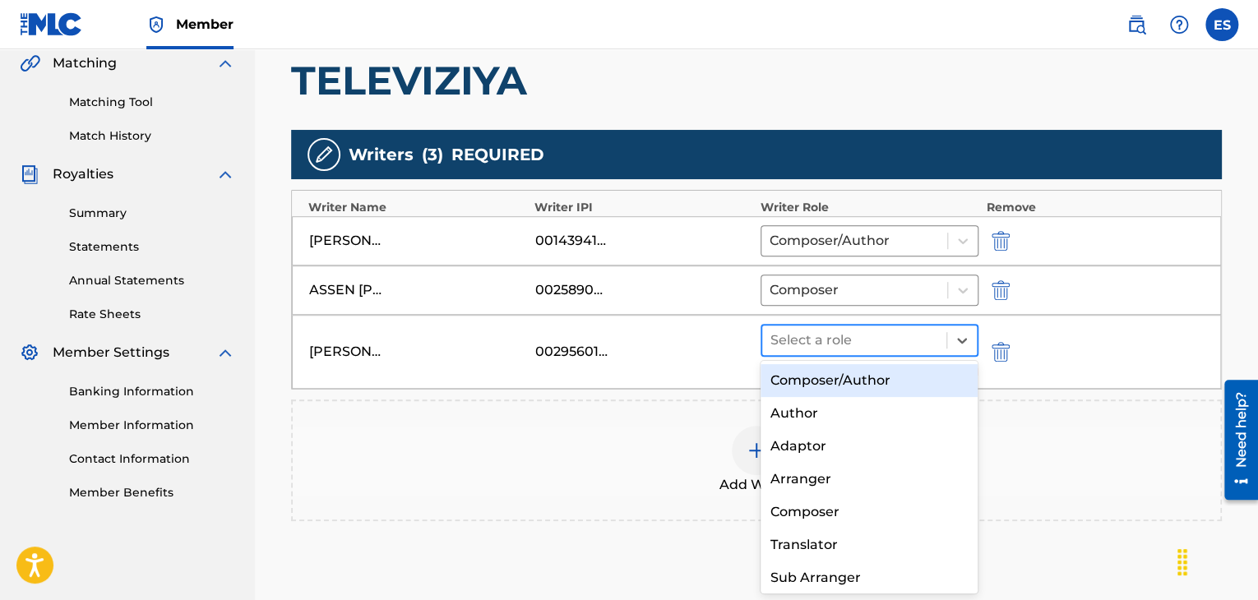
click at [859, 343] on div at bounding box center [855, 340] width 168 height 23
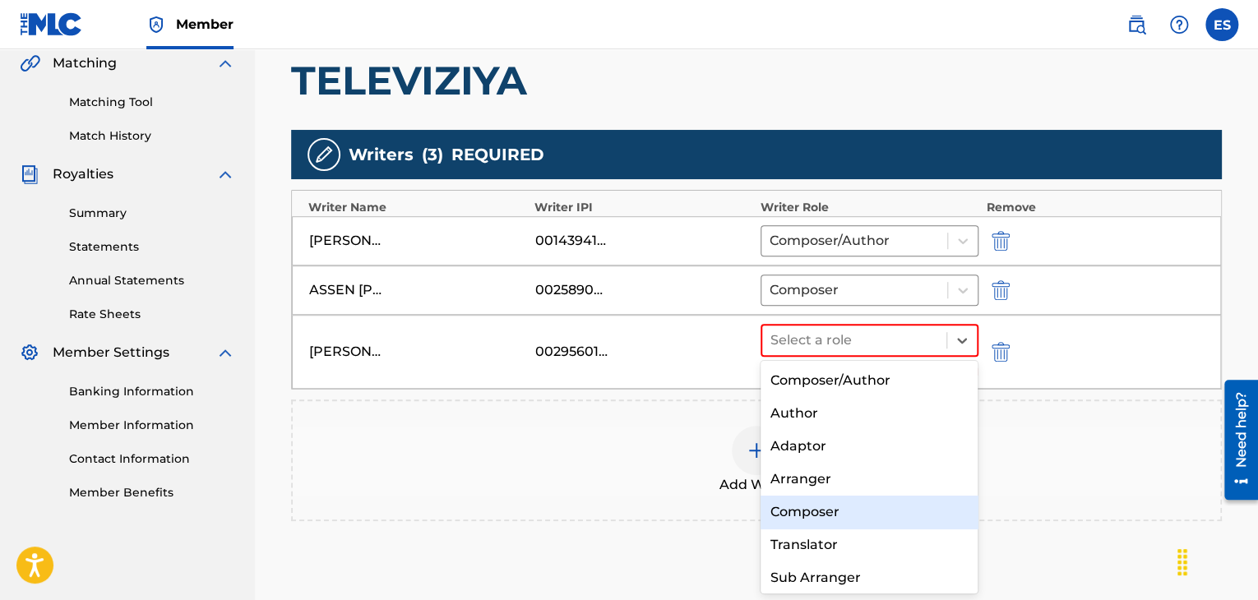
click at [821, 517] on div "Composer" at bounding box center [870, 512] width 218 height 33
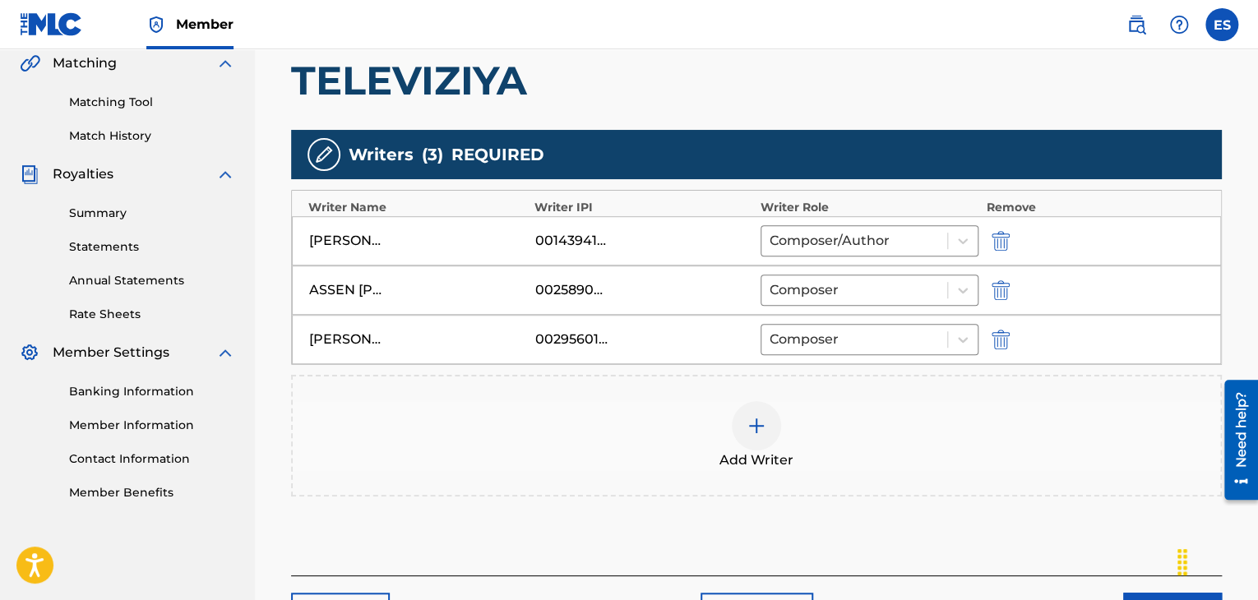
click at [757, 432] on img at bounding box center [757, 426] width 20 height 20
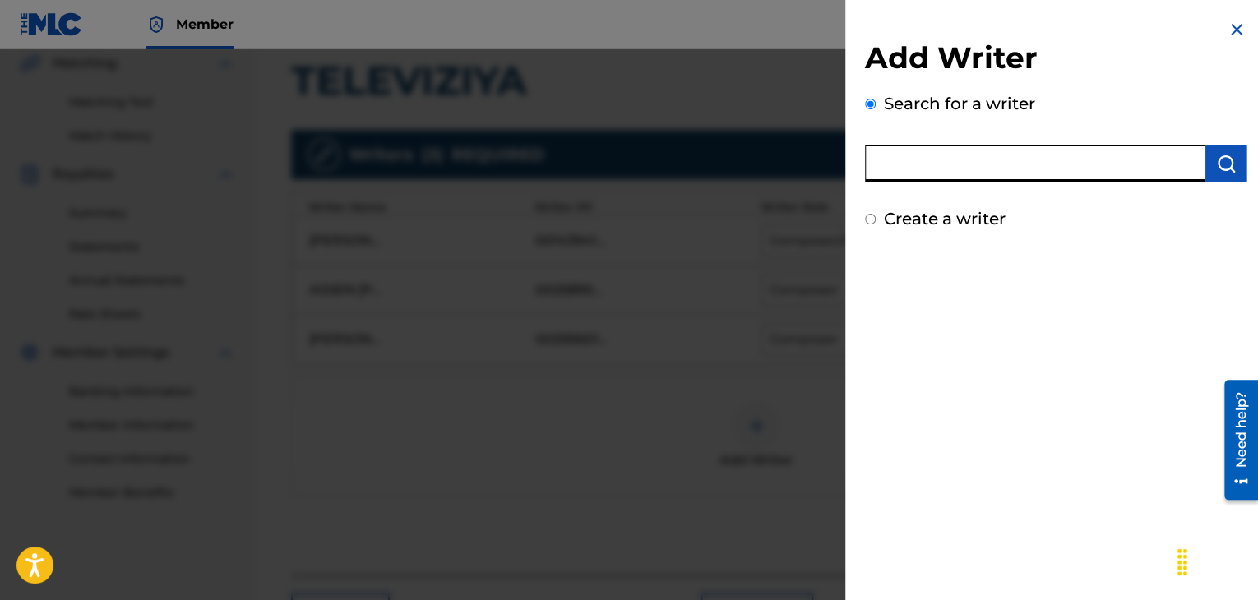
paste input "00143942571"
type input "00143942571"
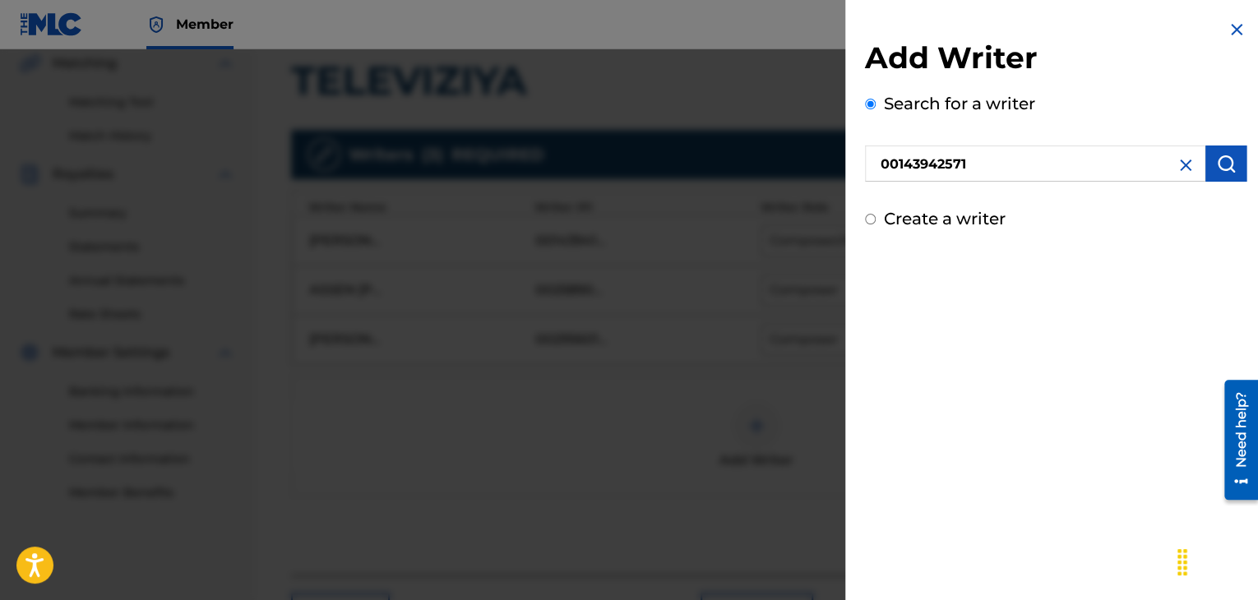
click at [1217, 160] on img "submit" at bounding box center [1227, 164] width 20 height 20
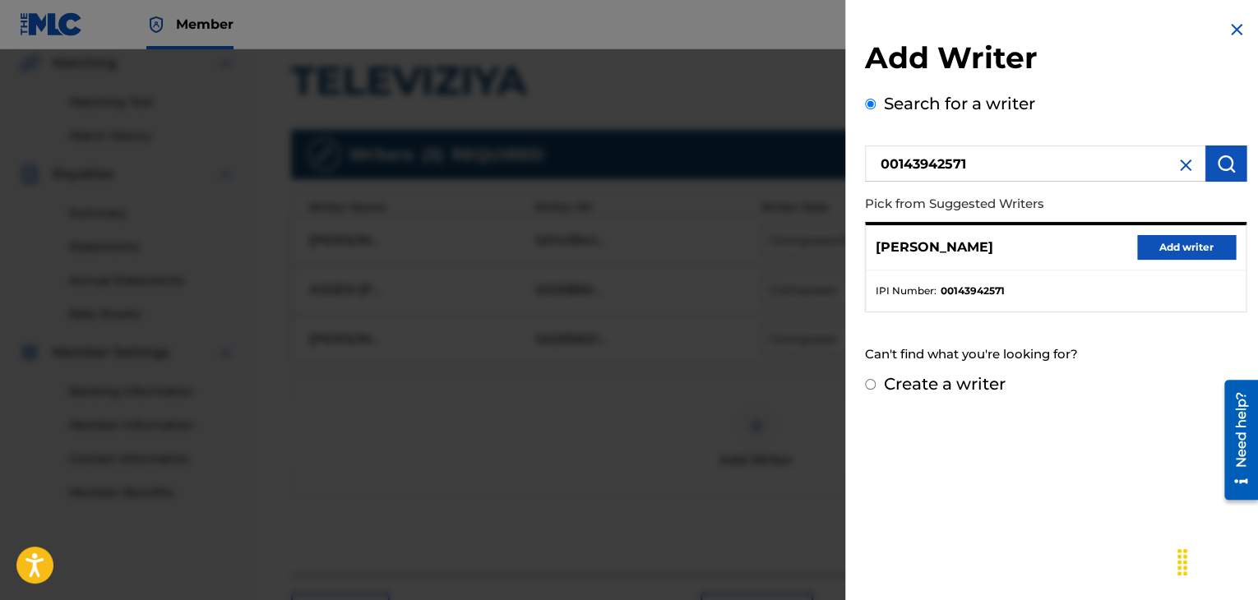
click at [1171, 253] on button "Add writer" at bounding box center [1187, 247] width 99 height 25
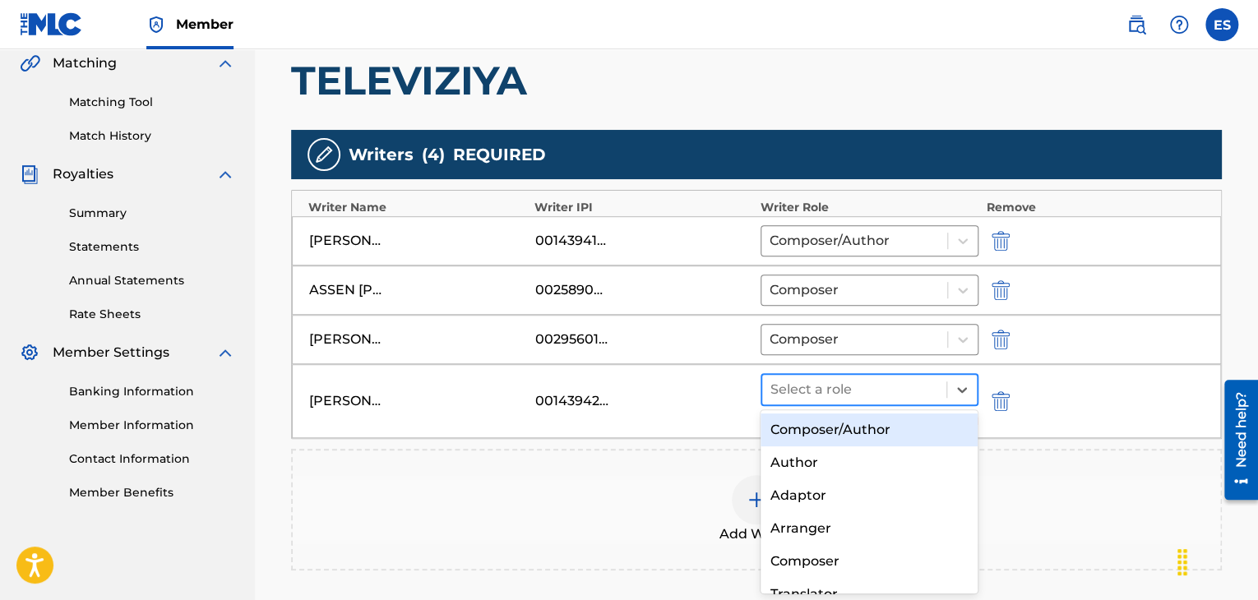
click at [815, 392] on div at bounding box center [855, 389] width 168 height 23
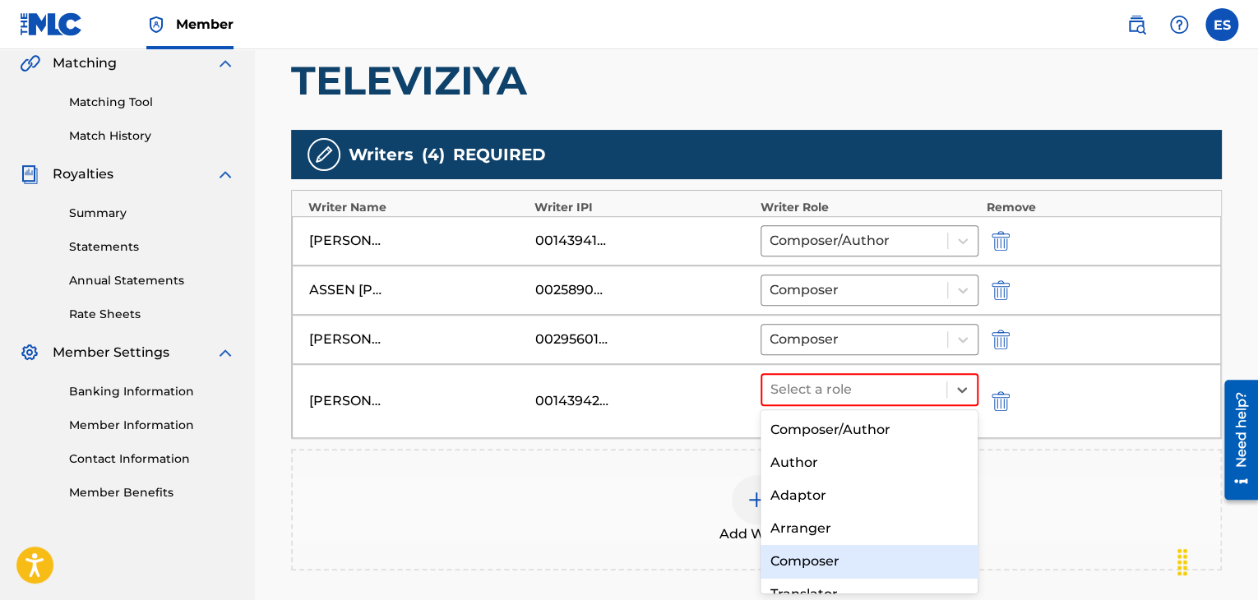
drag, startPoint x: 820, startPoint y: 557, endPoint x: 794, endPoint y: 510, distance: 53.8
click at [820, 554] on div "Composer" at bounding box center [870, 561] width 218 height 33
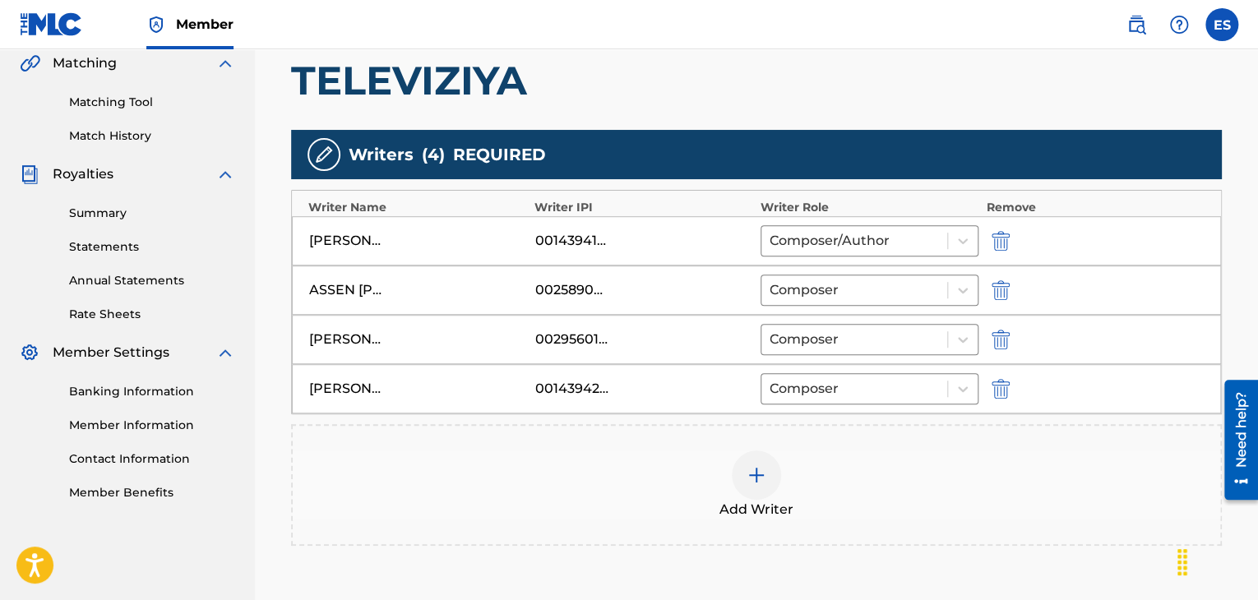
click at [758, 477] on img at bounding box center [757, 476] width 20 height 20
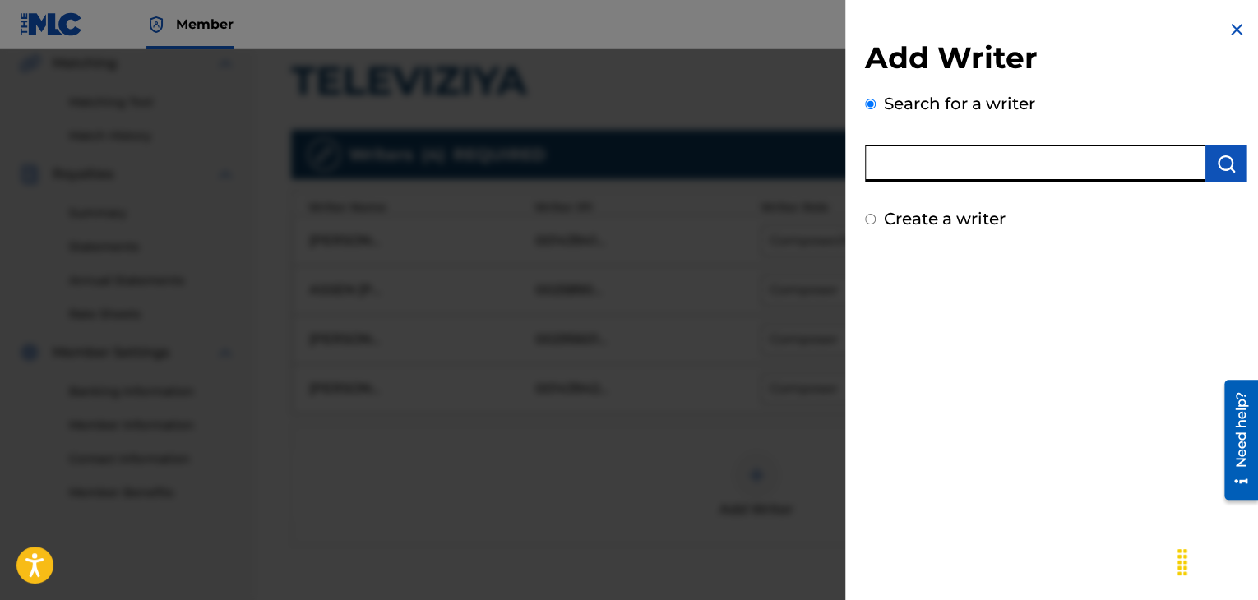
paste input "00295628227"
type input "00295628227"
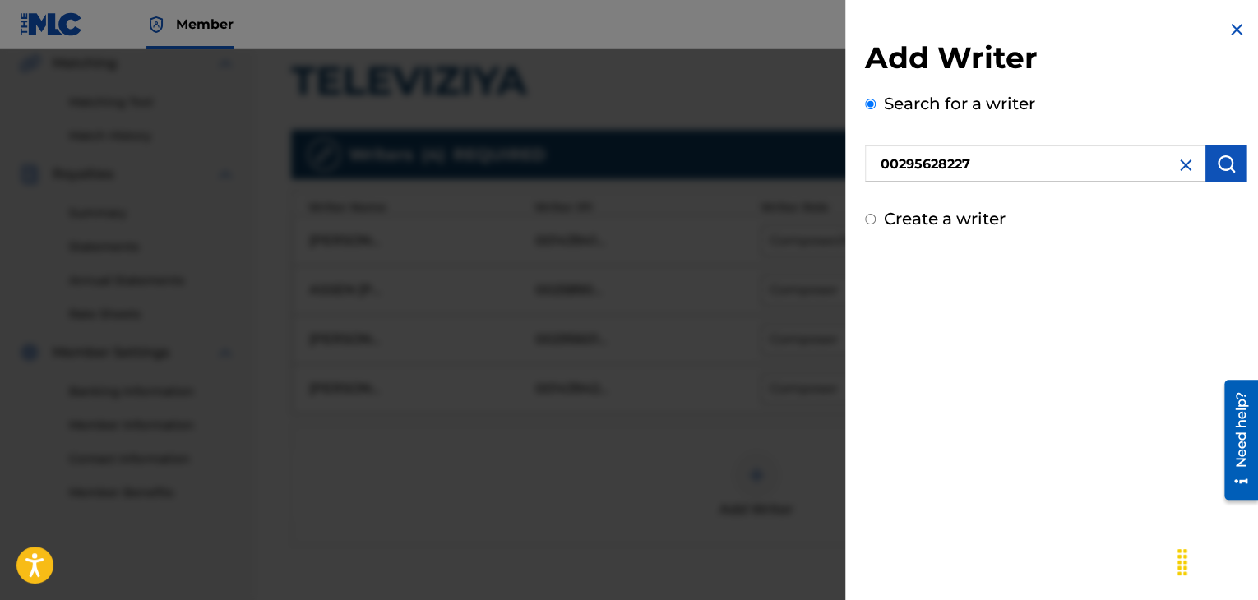
click at [1221, 173] on img "submit" at bounding box center [1227, 164] width 20 height 20
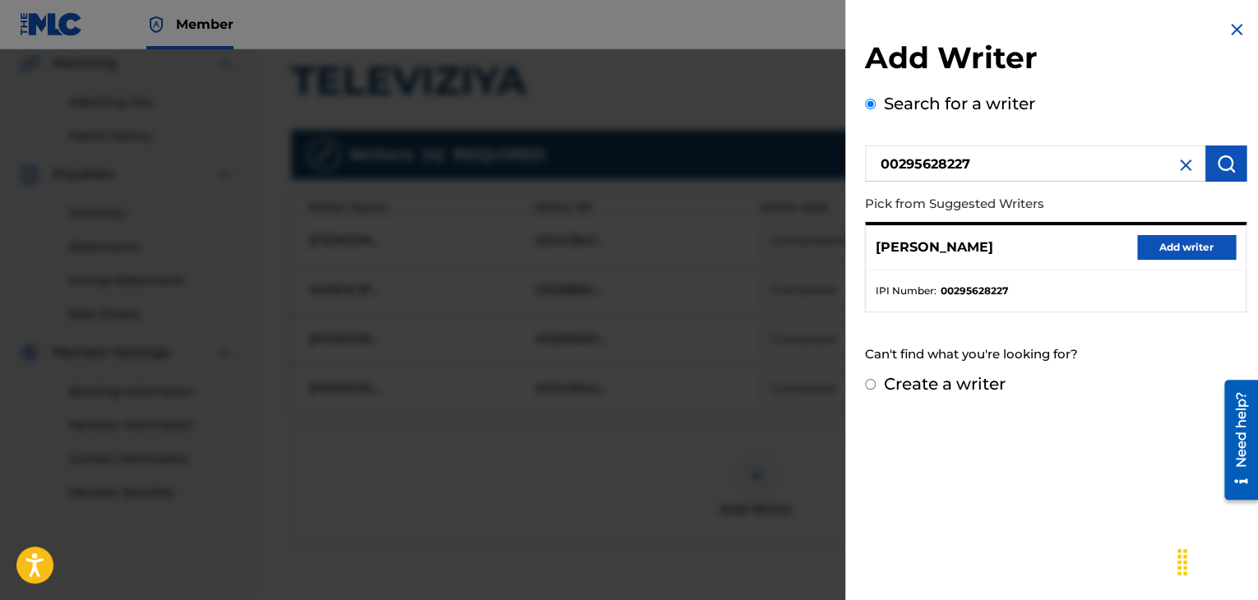
click at [1200, 248] on button "Add writer" at bounding box center [1187, 247] width 99 height 25
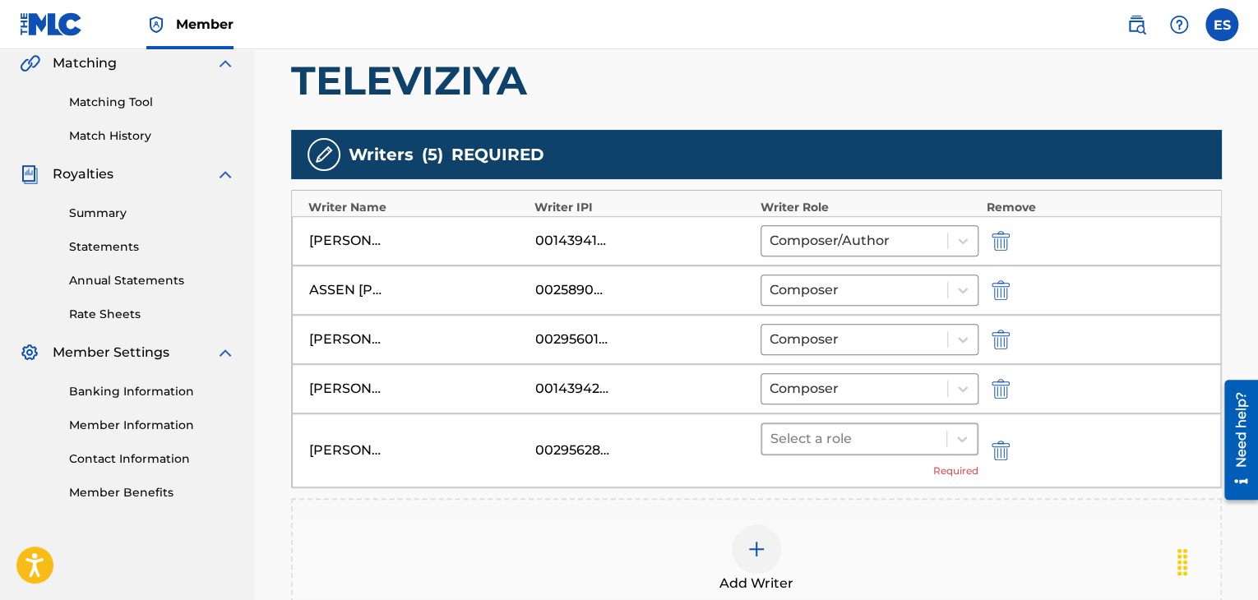
click at [860, 442] on div at bounding box center [855, 439] width 168 height 23
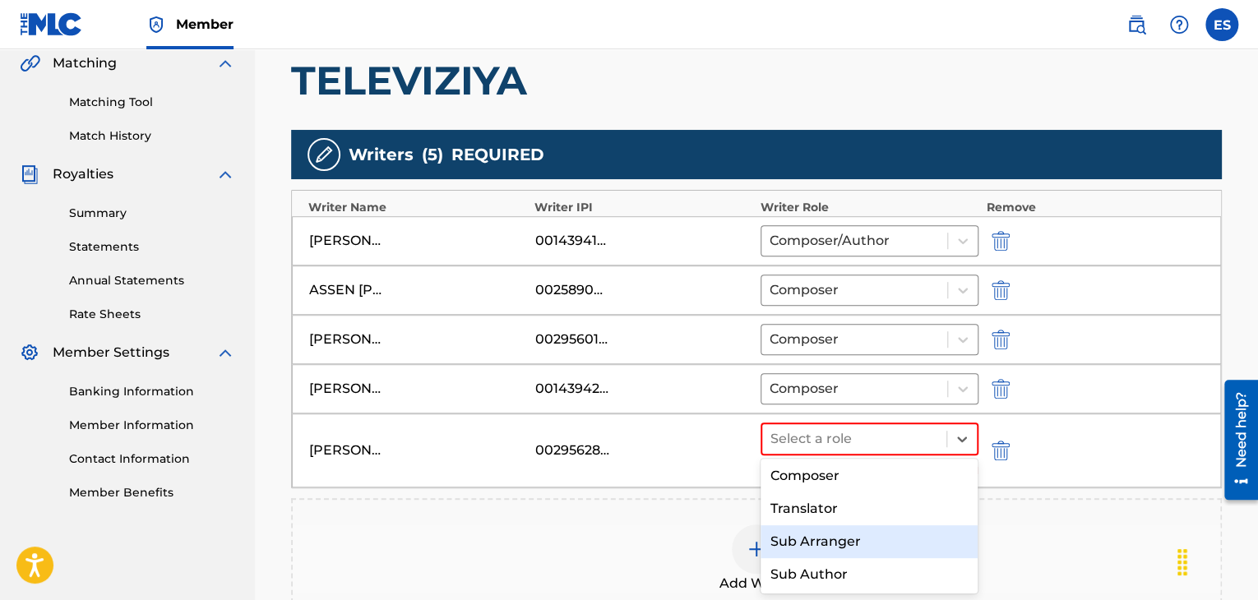
scroll to position [135, 0]
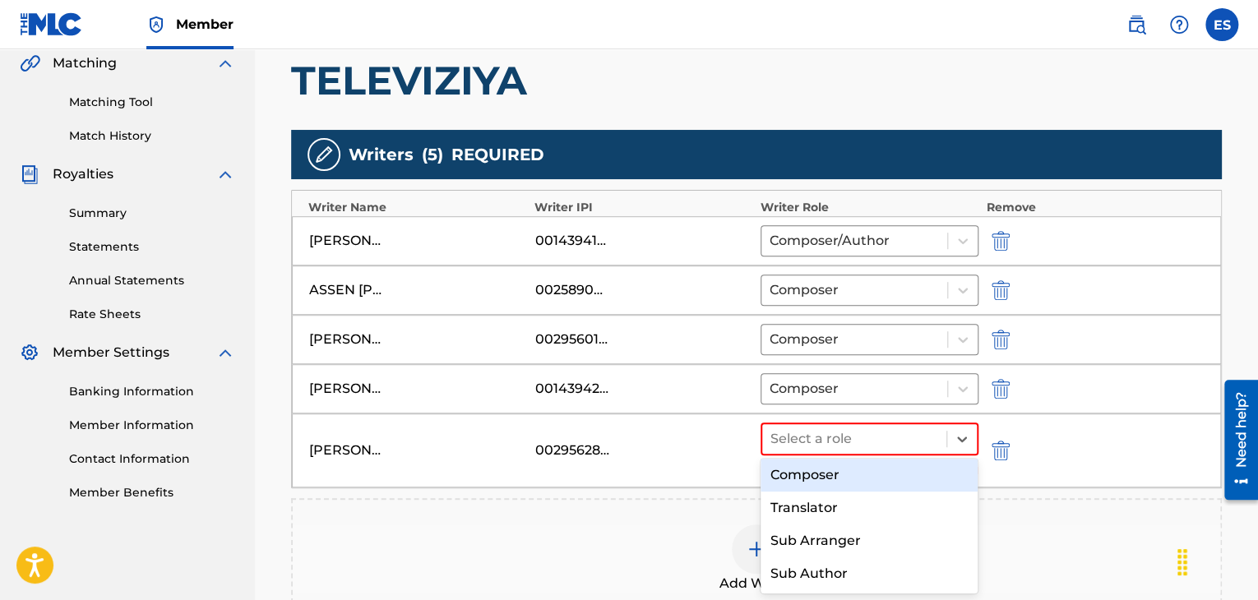
click at [836, 480] on div "Composer" at bounding box center [870, 475] width 218 height 33
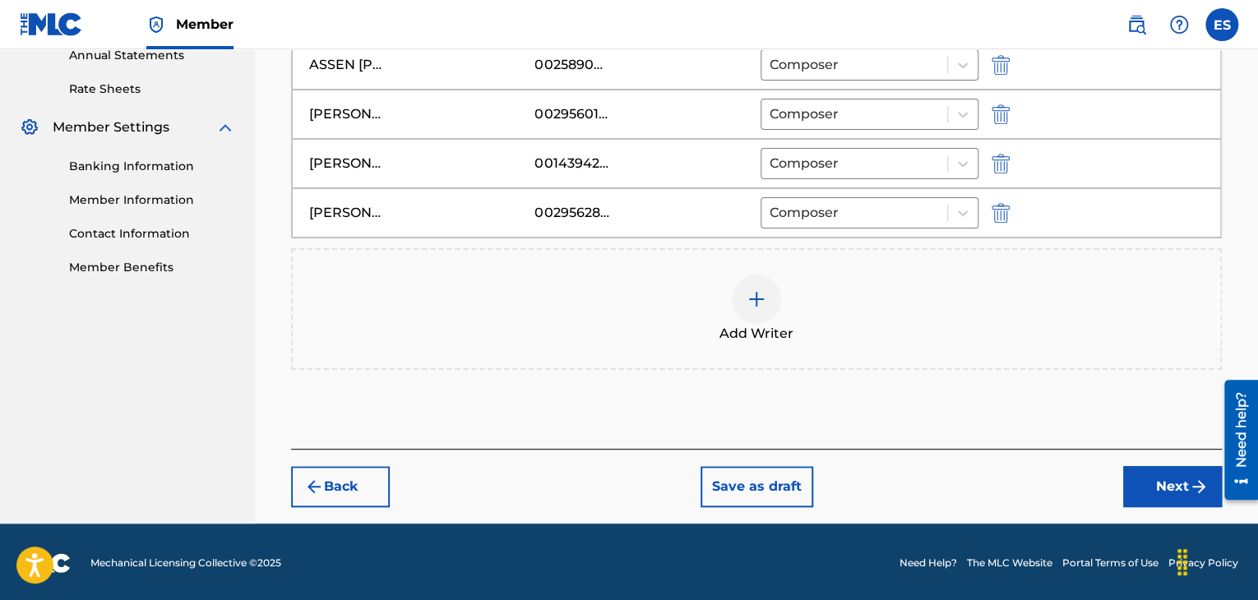
click at [1147, 485] on button "Next" at bounding box center [1173, 486] width 99 height 41
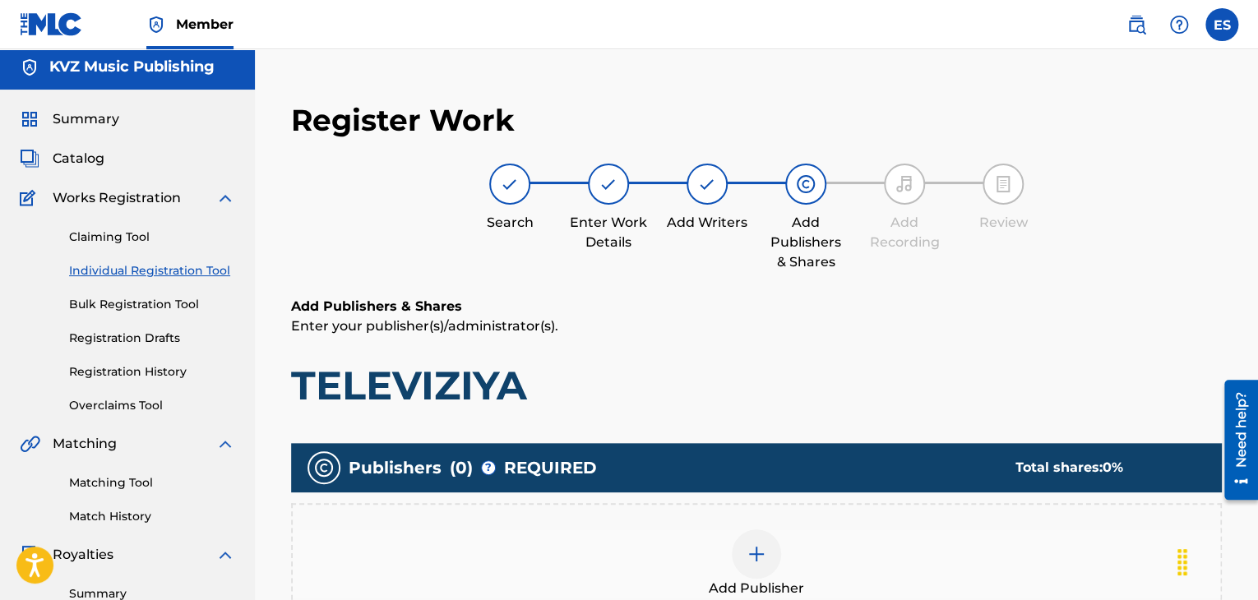
scroll to position [0, 0]
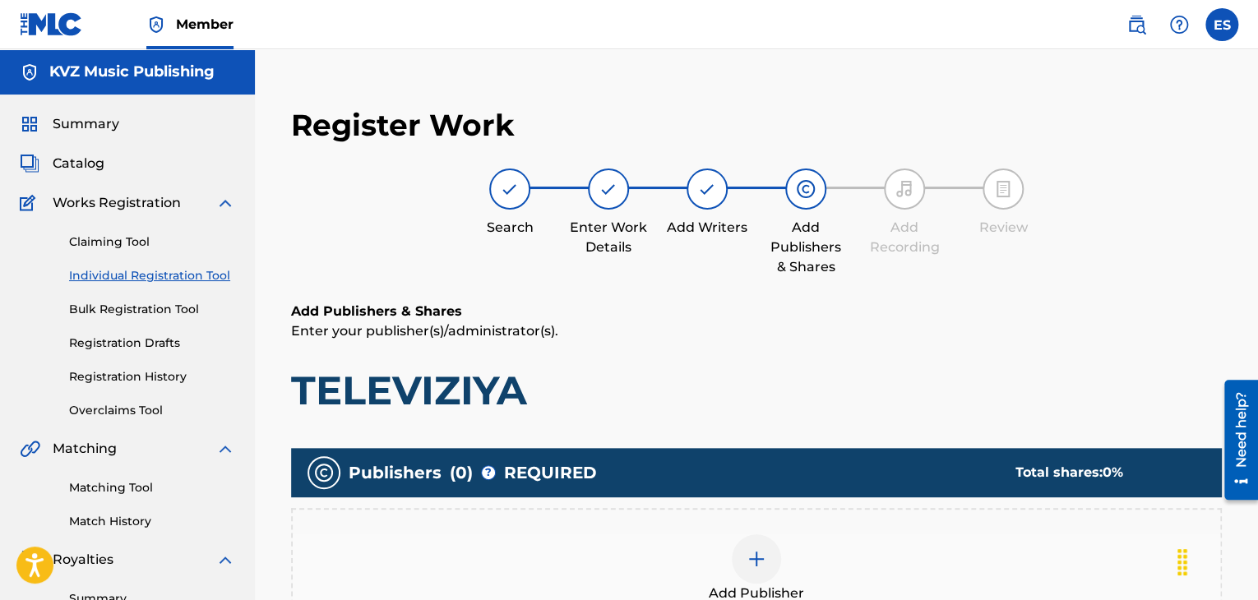
click at [744, 552] on div at bounding box center [756, 559] width 49 height 49
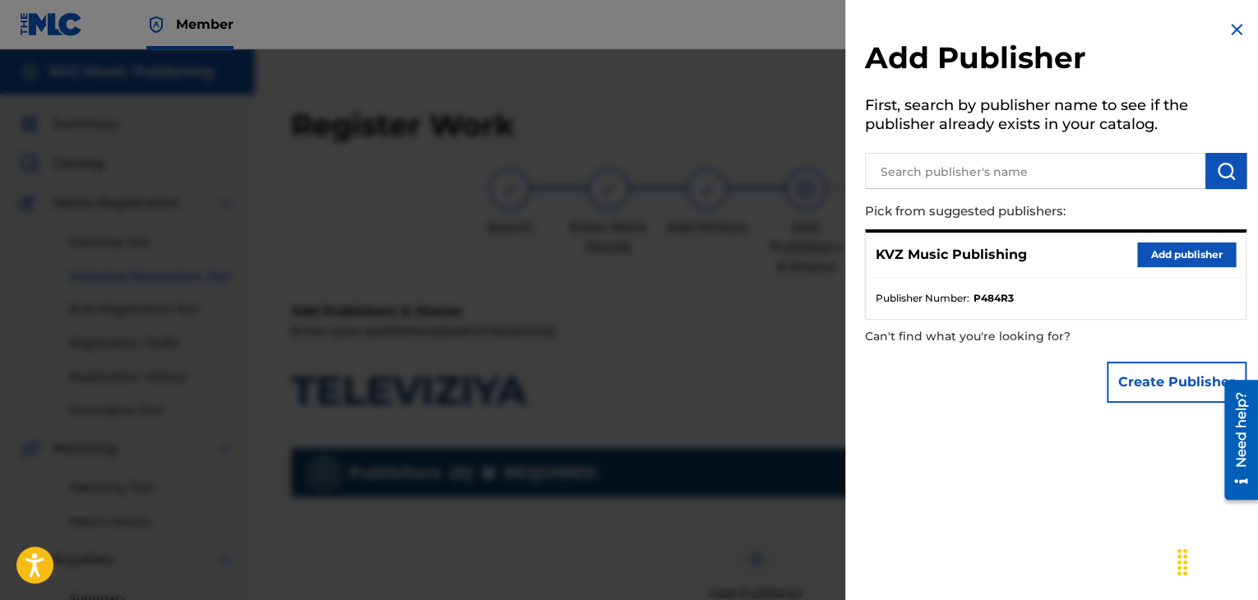
click at [1161, 250] on button "Add publisher" at bounding box center [1187, 255] width 99 height 25
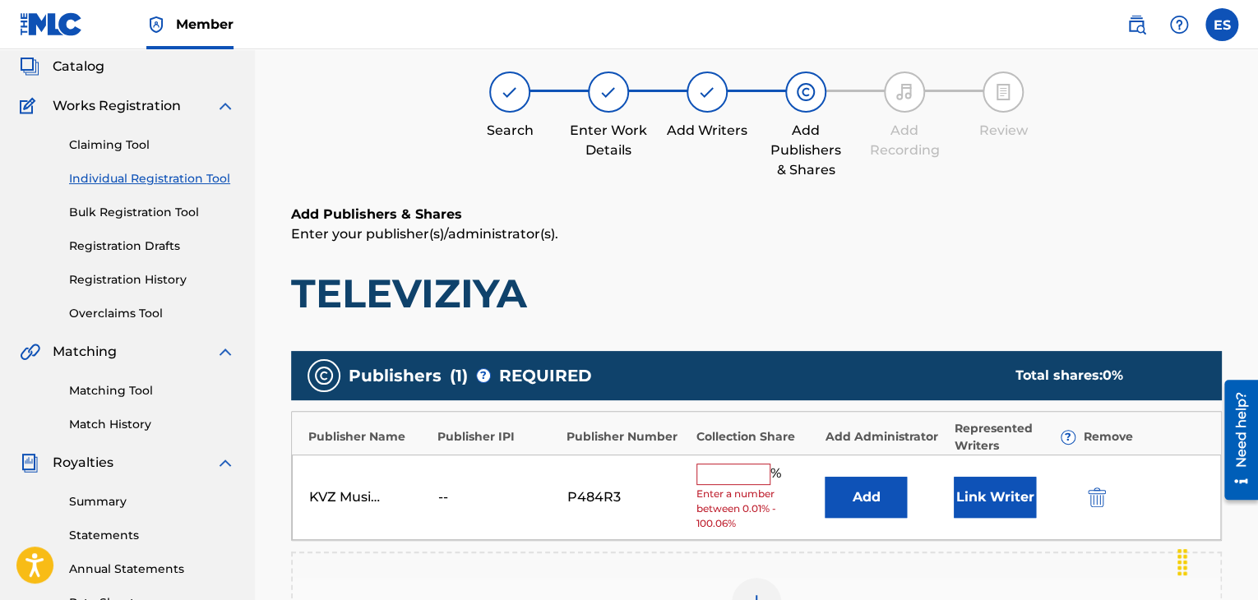
scroll to position [165, 0]
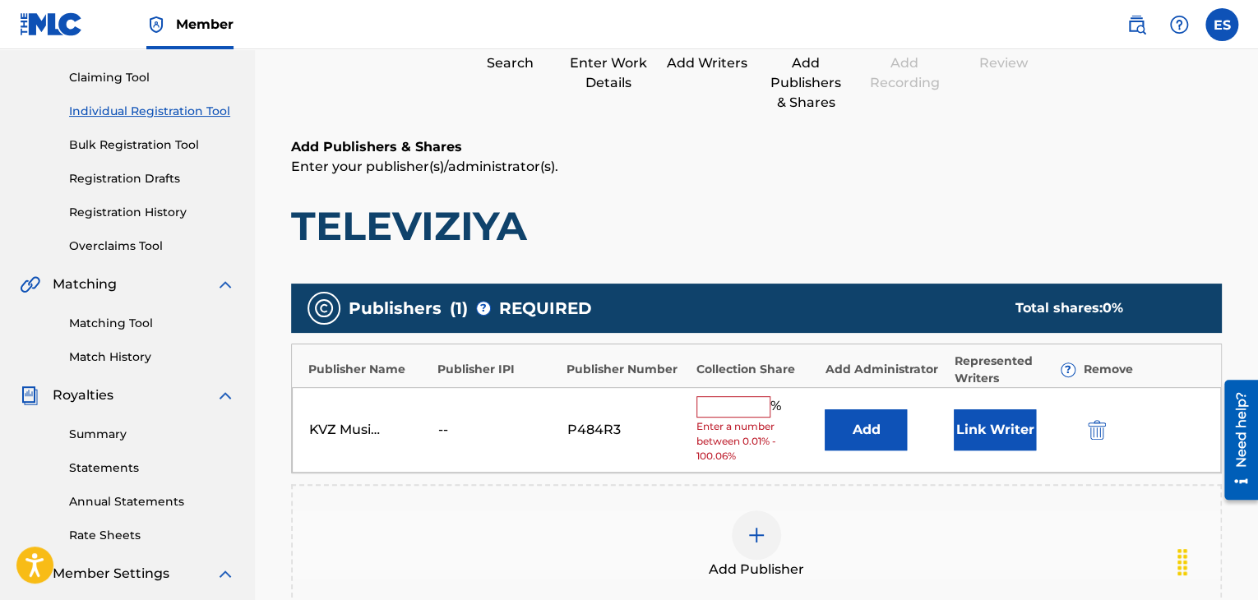
drag, startPoint x: 743, startPoint y: 396, endPoint x: 741, endPoint y: 410, distance: 13.3
click at [743, 396] on input "text" at bounding box center [734, 406] width 74 height 21
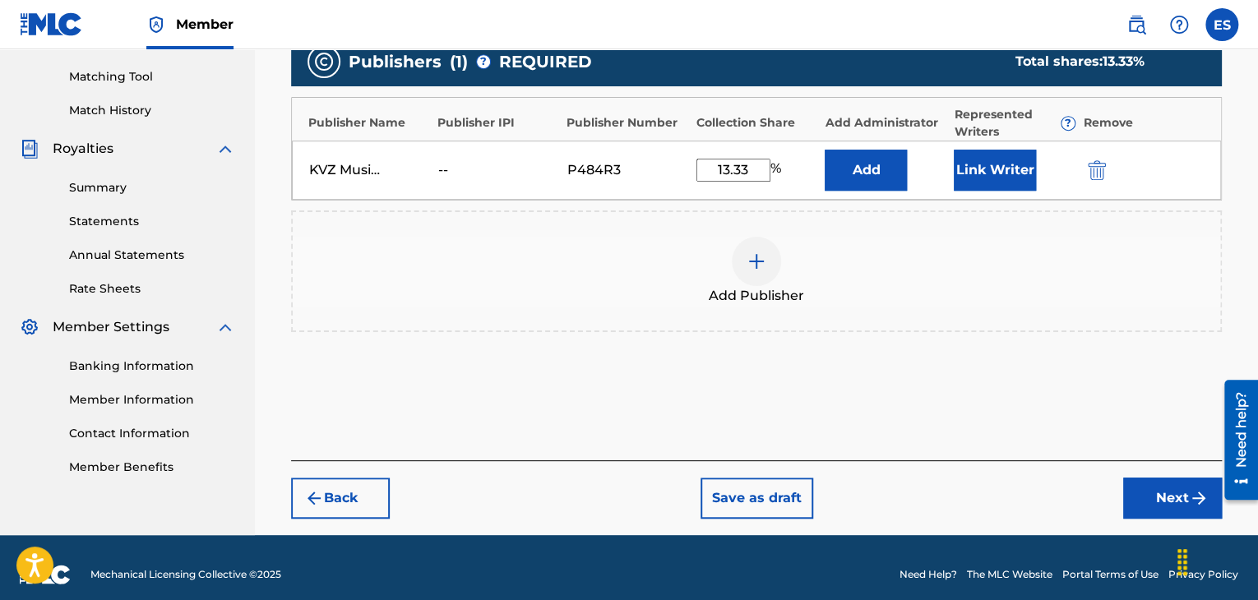
type input "13.33"
click at [1138, 499] on button "Next" at bounding box center [1173, 498] width 99 height 41
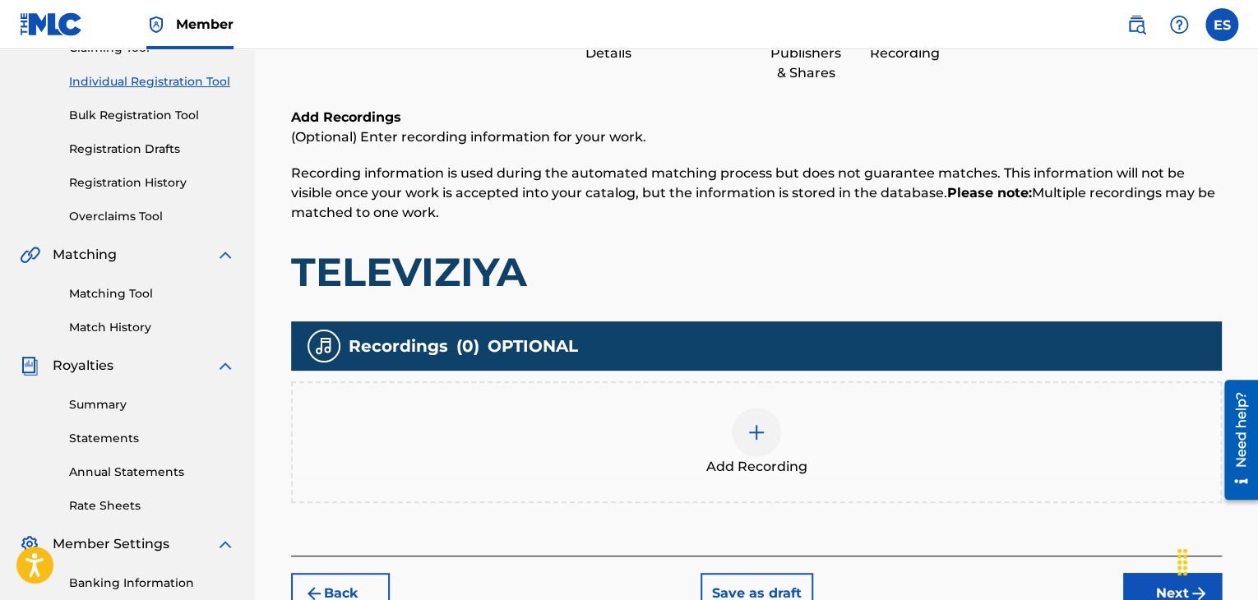
scroll to position [321, 0]
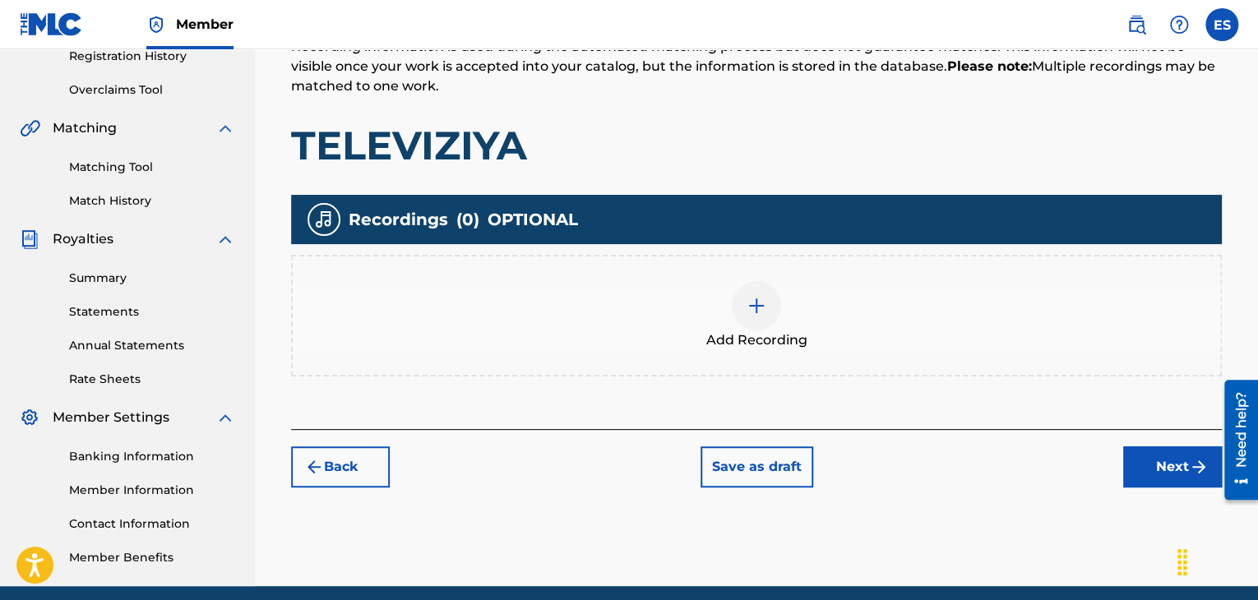
click at [758, 307] on img at bounding box center [757, 306] width 20 height 20
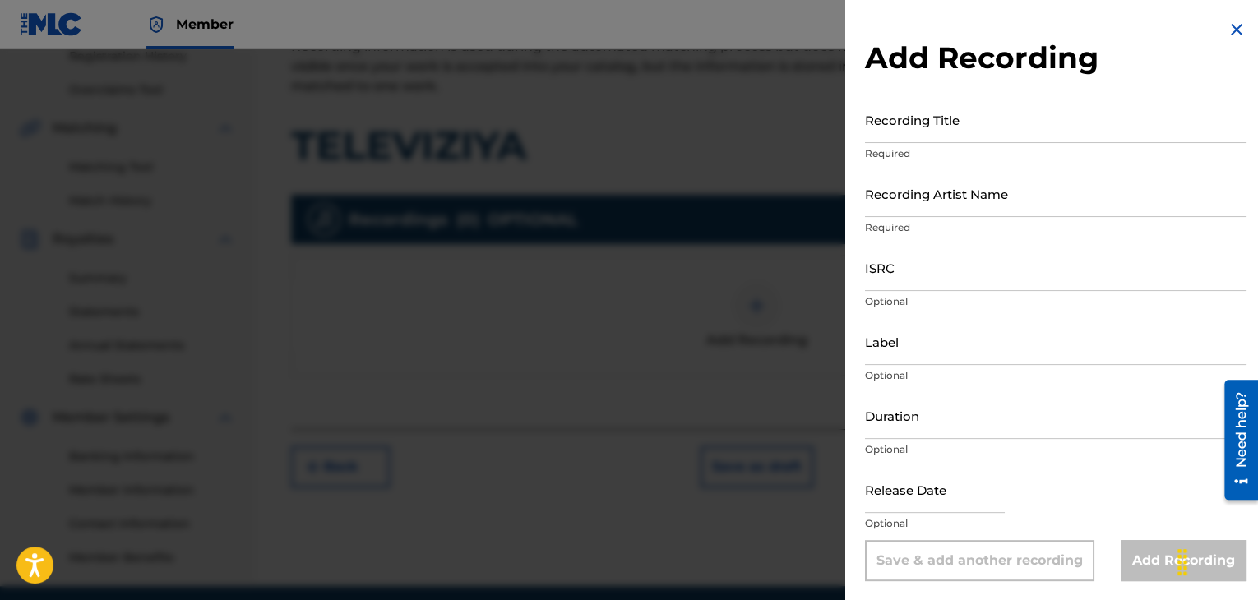
click at [1039, 131] on input "Recording Title" at bounding box center [1056, 119] width 382 height 47
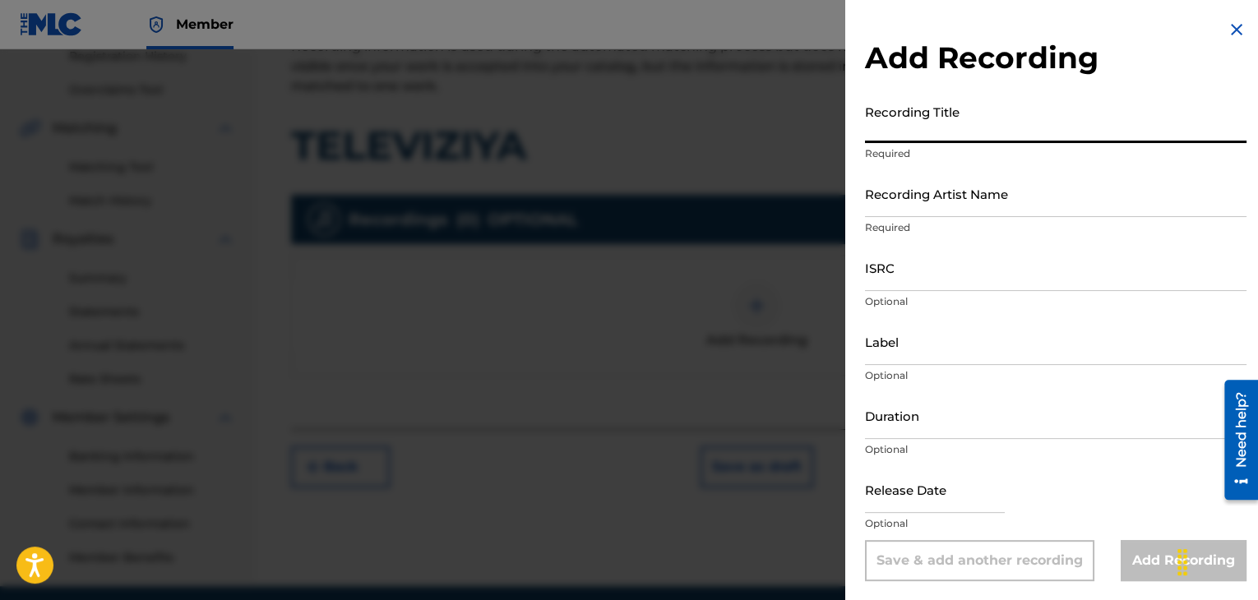
paste input "TELEVIZIYA"
type input "TELEVIZIYA"
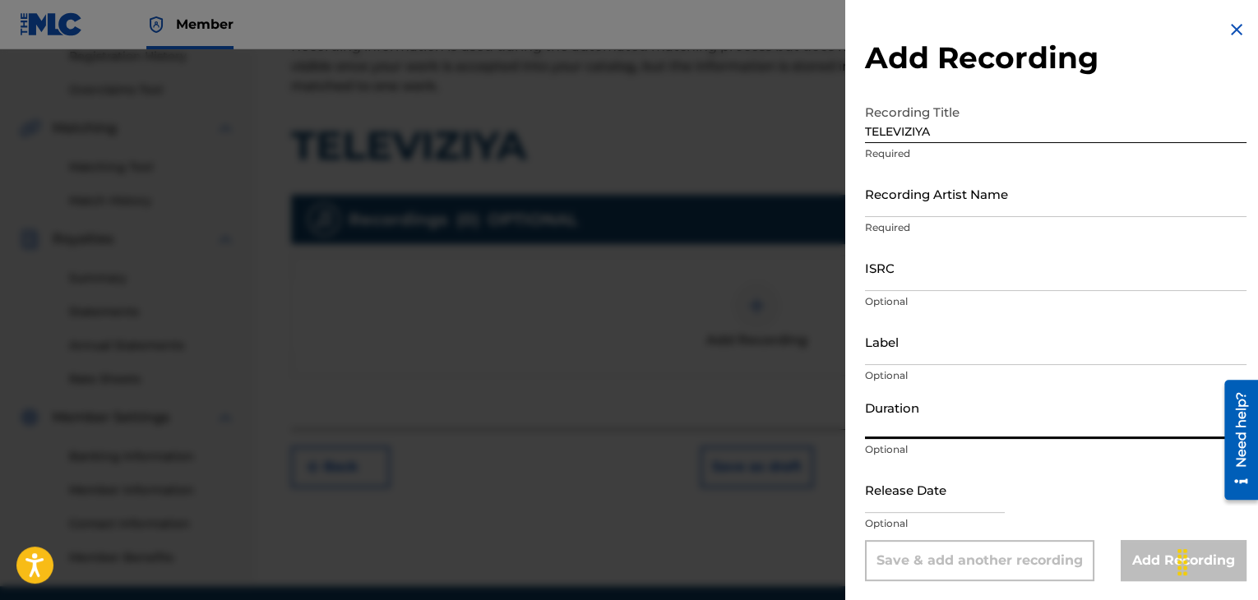
click at [987, 432] on input "Duration" at bounding box center [1056, 415] width 382 height 47
type input "03:00"
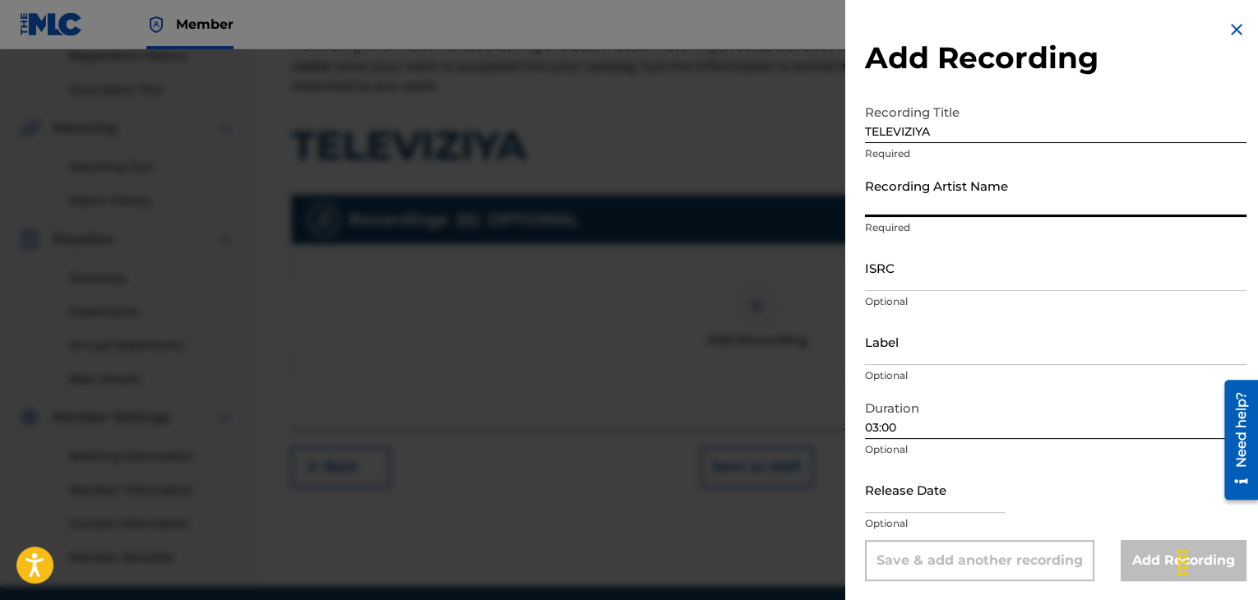
click at [893, 202] on input "Recording Artist Name" at bounding box center [1056, 193] width 382 height 47
paste input "SPRINT"
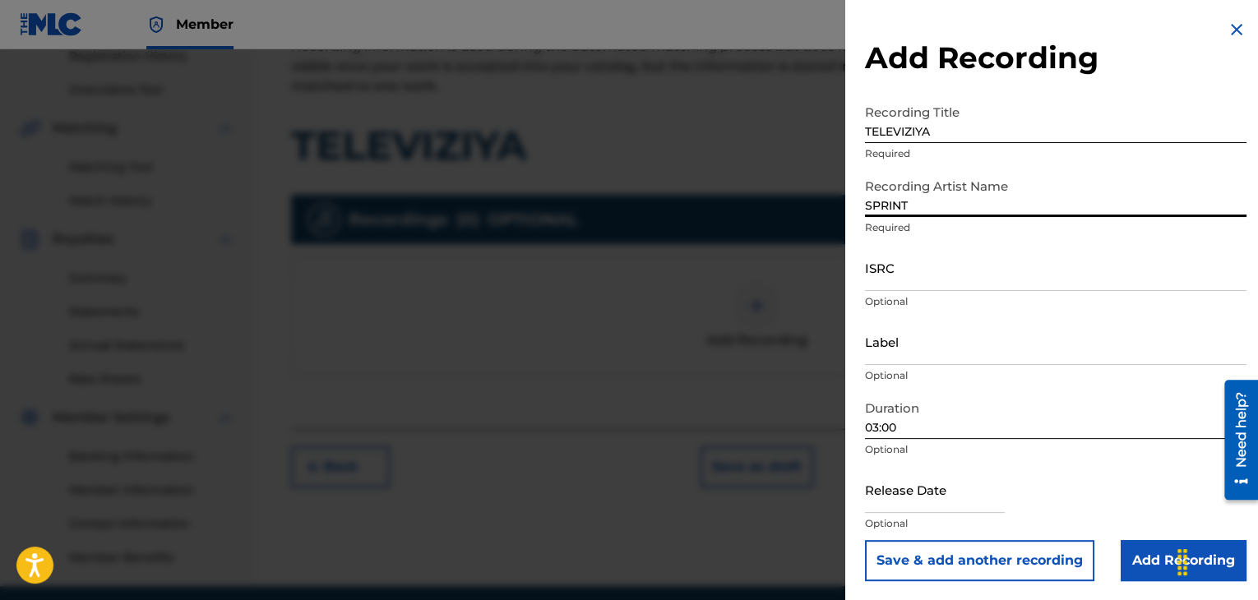
type input "SPRINT"
click at [1134, 556] on input "Add Recording" at bounding box center [1184, 560] width 126 height 41
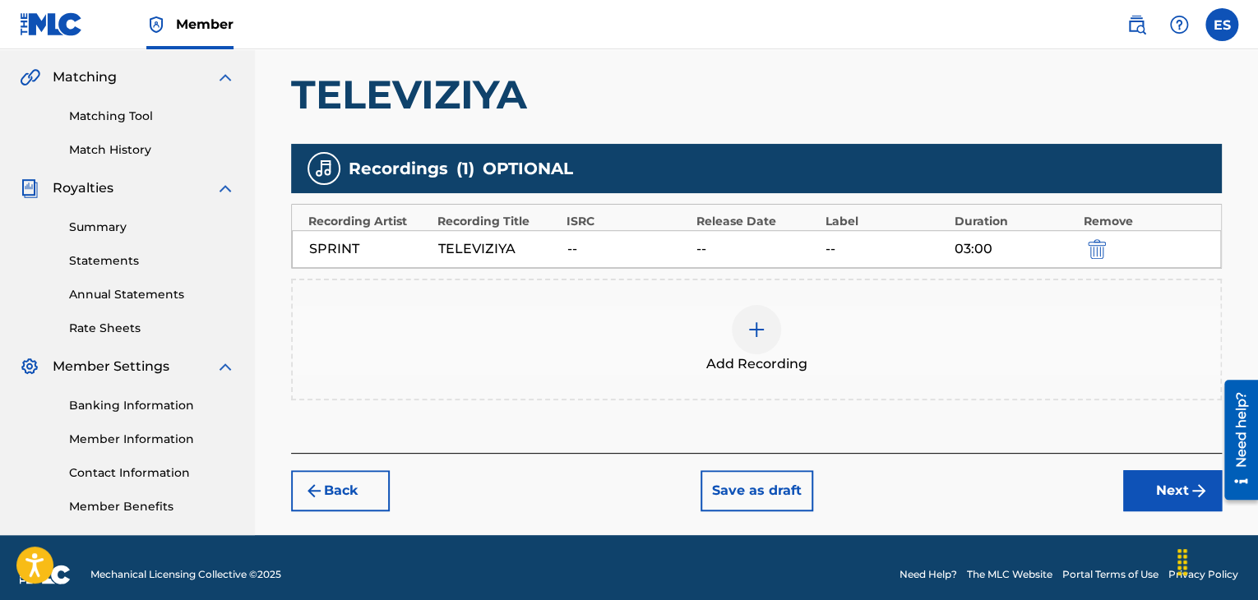
scroll to position [386, 0]
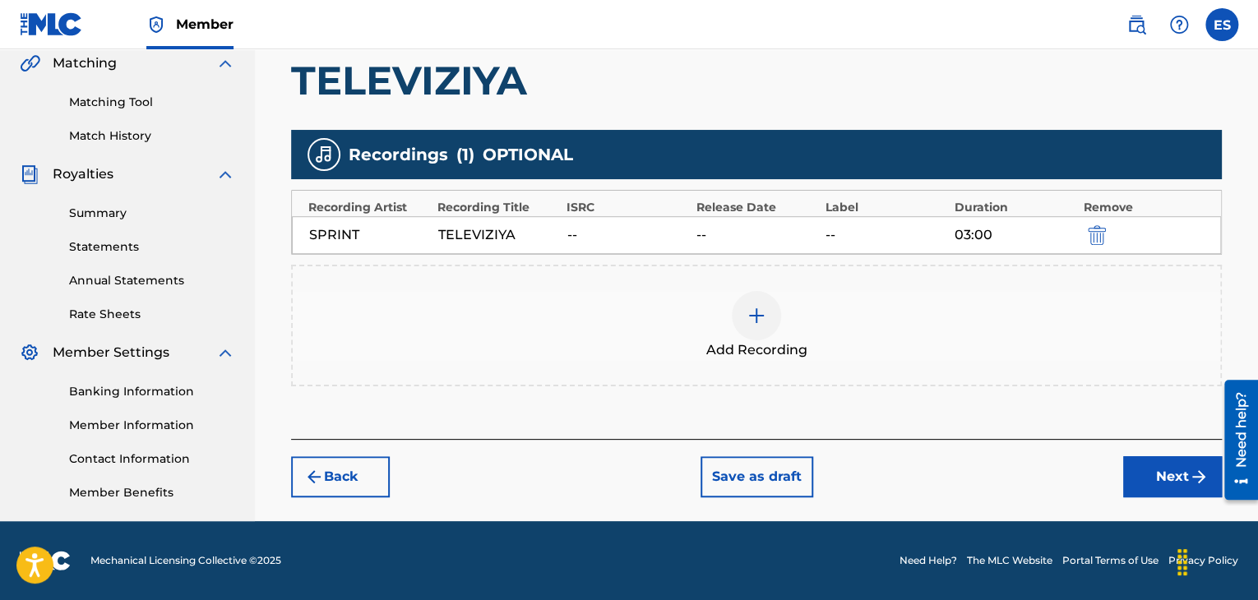
click at [1138, 475] on button "Next" at bounding box center [1173, 476] width 99 height 41
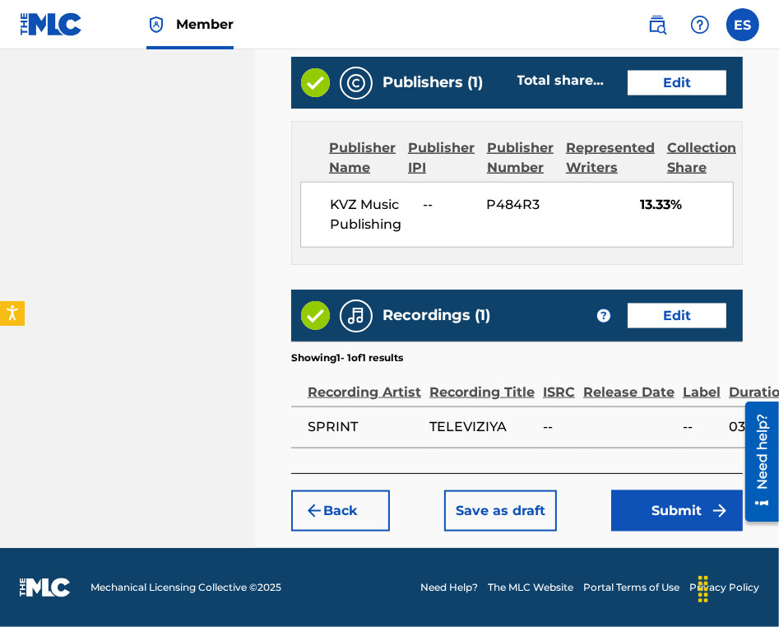
scroll to position [1226, 0]
click at [673, 519] on button "Submit" at bounding box center [677, 510] width 132 height 41
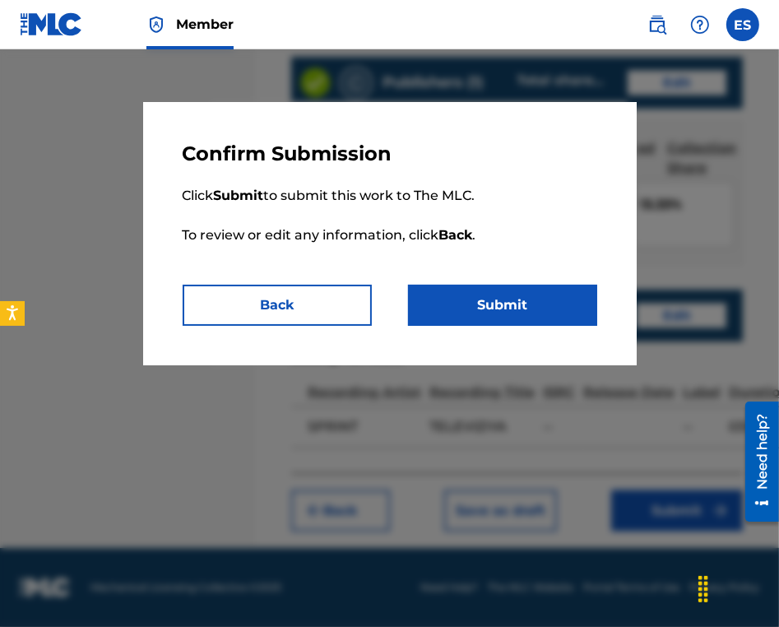
click at [493, 296] on button "Submit" at bounding box center [502, 305] width 189 height 41
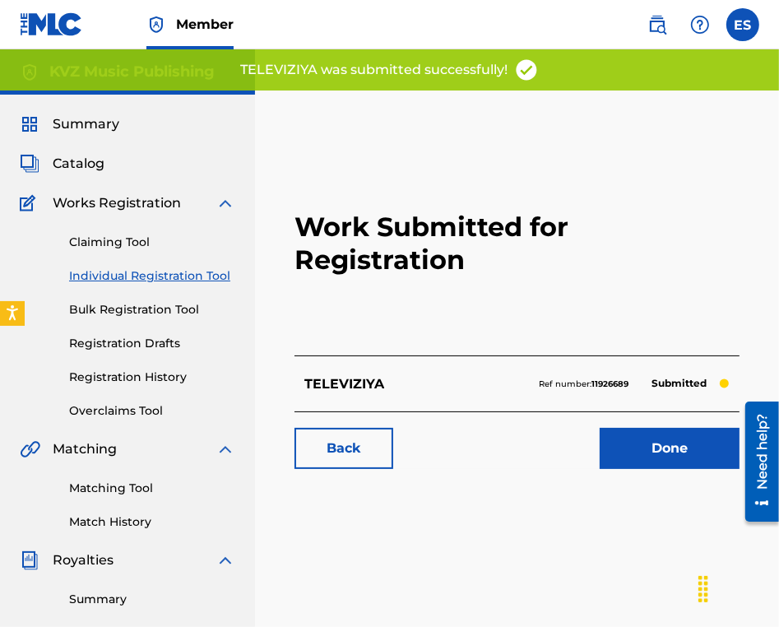
click at [96, 280] on link "Individual Registration Tool" at bounding box center [152, 275] width 166 height 17
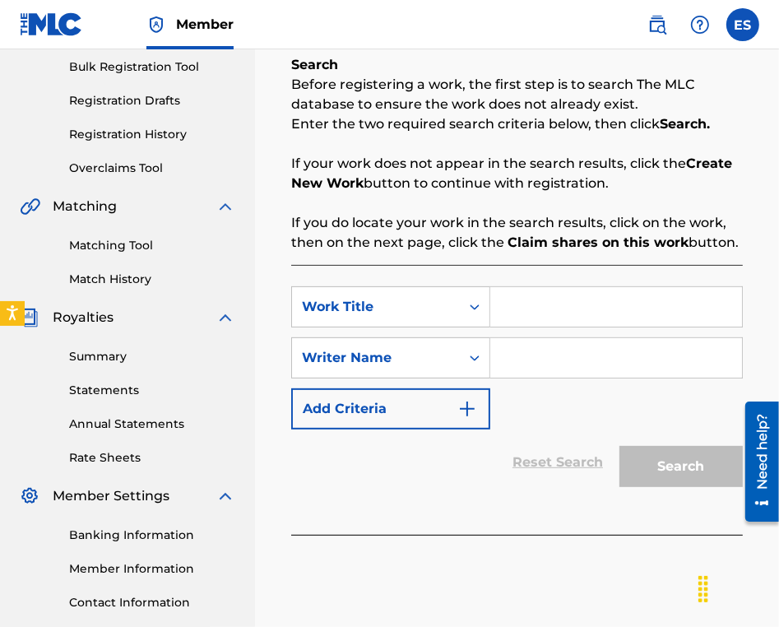
scroll to position [247, 0]
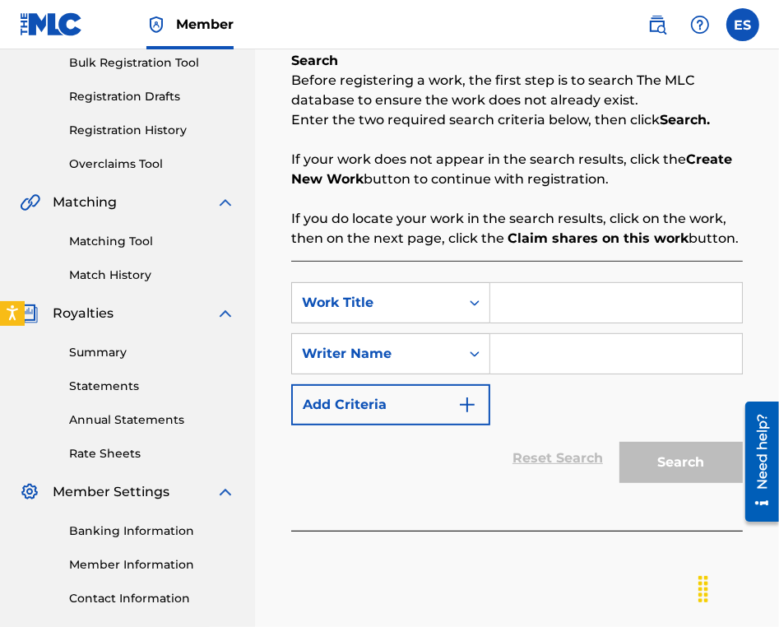
click at [563, 316] on input "Search Form" at bounding box center [616, 302] width 252 height 39
paste input "THE WINTER IS COMING"
type input "THE WINTER IS COMING"
drag, startPoint x: 545, startPoint y: 353, endPoint x: 556, endPoint y: 400, distance: 48.3
click at [545, 353] on input "Search Form" at bounding box center [616, 353] width 252 height 39
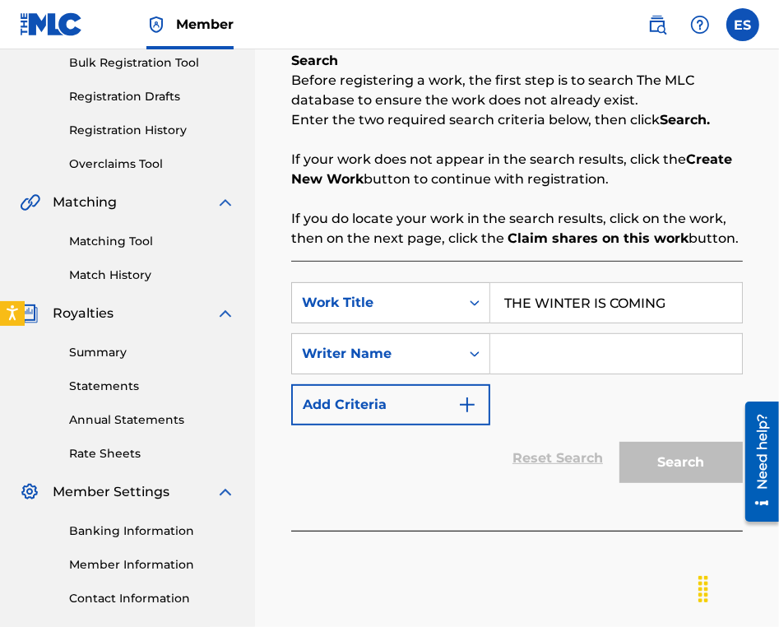
type input "ASSEN DRAGNEV"
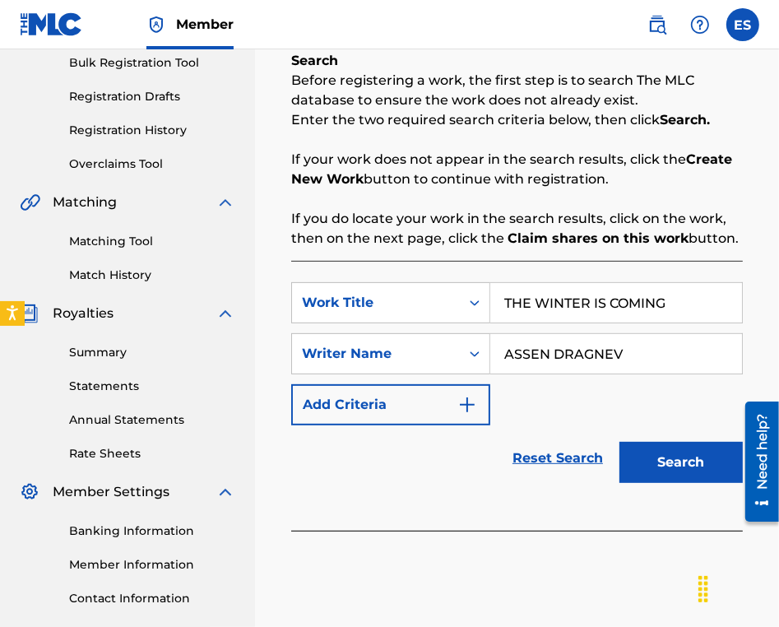
click at [515, 300] on input "THE WINTER IS COMING" at bounding box center [616, 302] width 252 height 39
click at [510, 298] on input "THE WINTER IS COMING" at bounding box center [616, 302] width 252 height 39
type input "THE WINTER IS COMING"
click at [670, 461] on button "Search" at bounding box center [680, 462] width 123 height 41
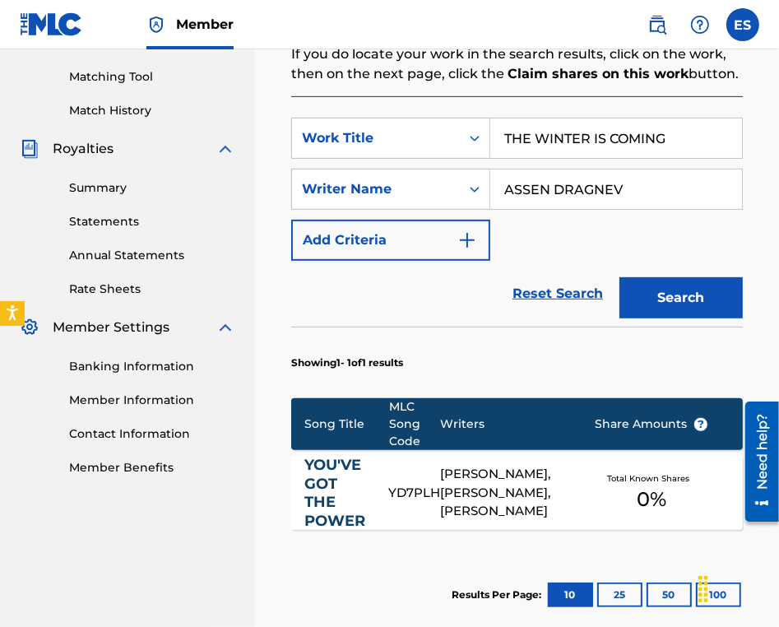
scroll to position [576, 0]
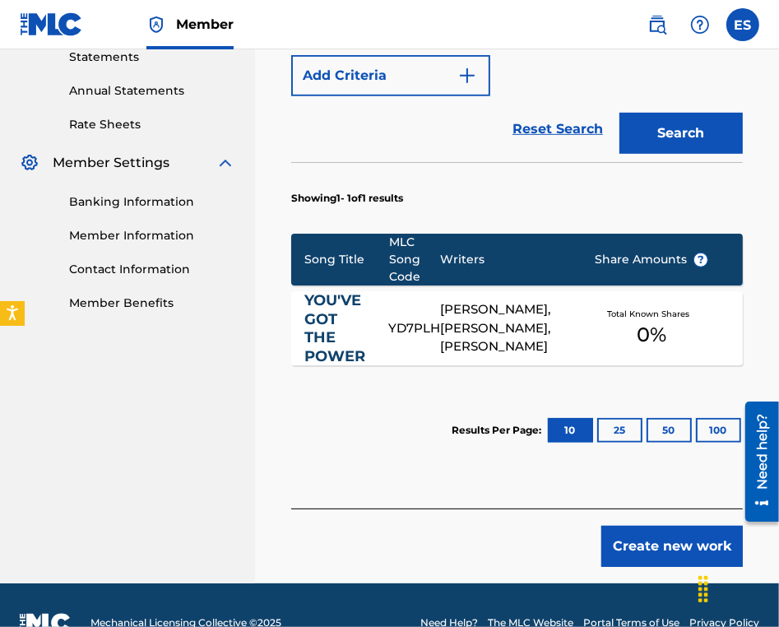
click at [690, 542] on button "Create new work" at bounding box center [671, 546] width 141 height 41
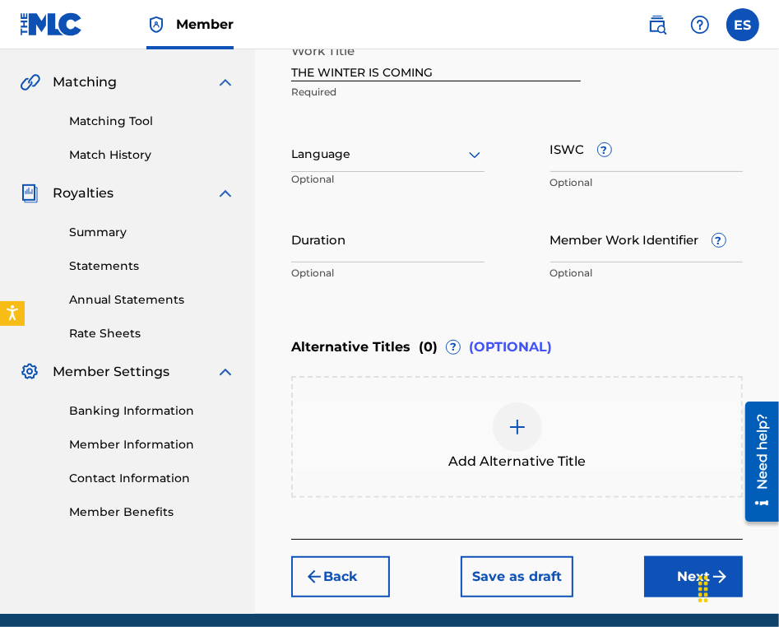
scroll to position [349, 0]
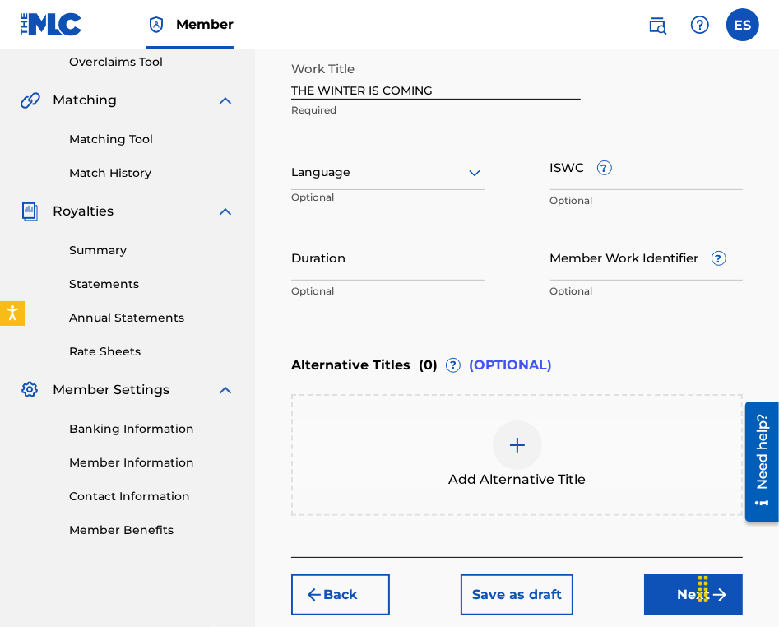
click at [365, 169] on div at bounding box center [387, 172] width 193 height 21
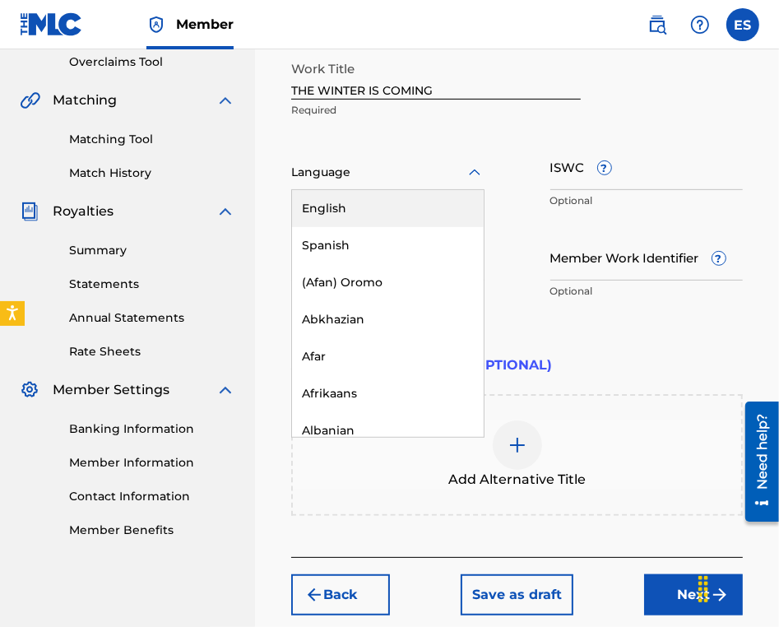
click at [365, 169] on div at bounding box center [387, 172] width 193 height 21
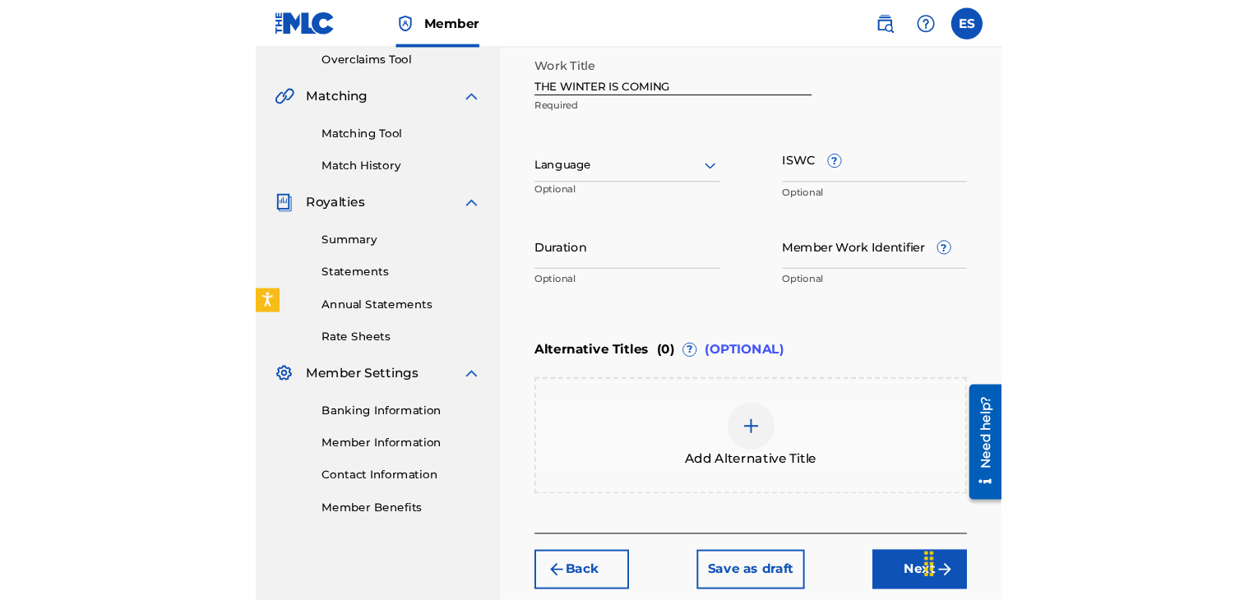
scroll to position [431, 0]
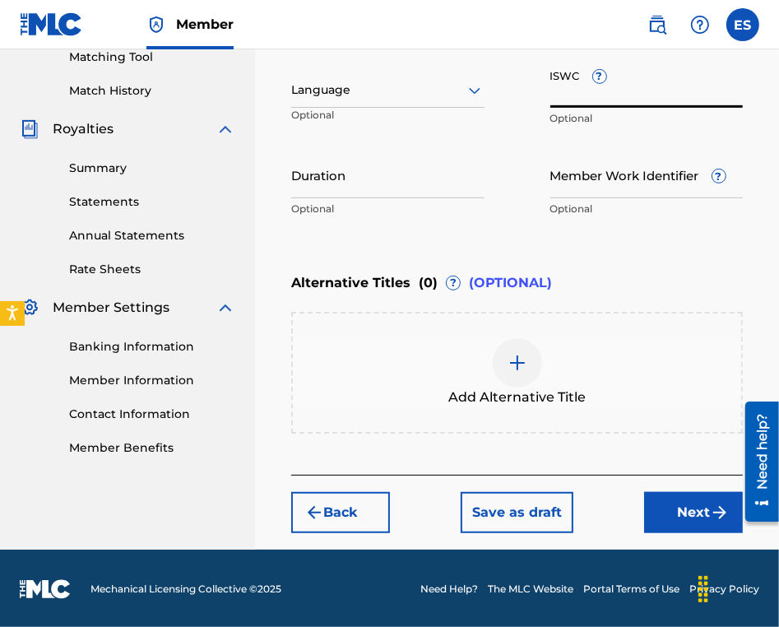
click at [668, 96] on input "ISWC ?" at bounding box center [646, 84] width 193 height 47
paste input "T9238354591"
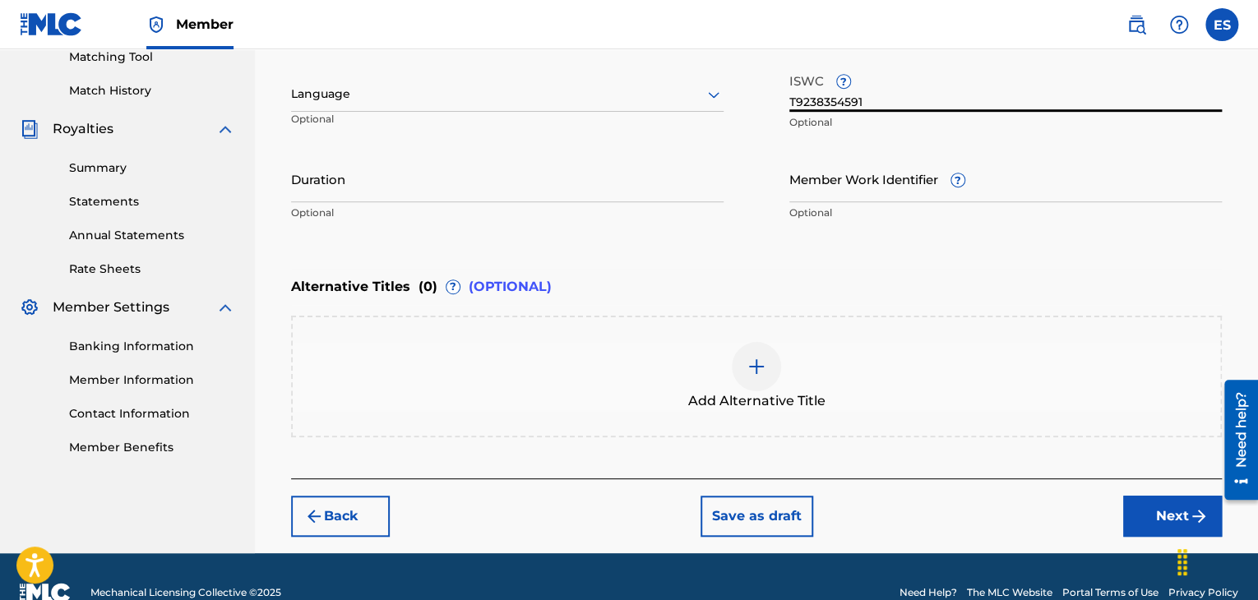
type input "T9238354591"
click at [378, 160] on input "Duration" at bounding box center [507, 178] width 433 height 47
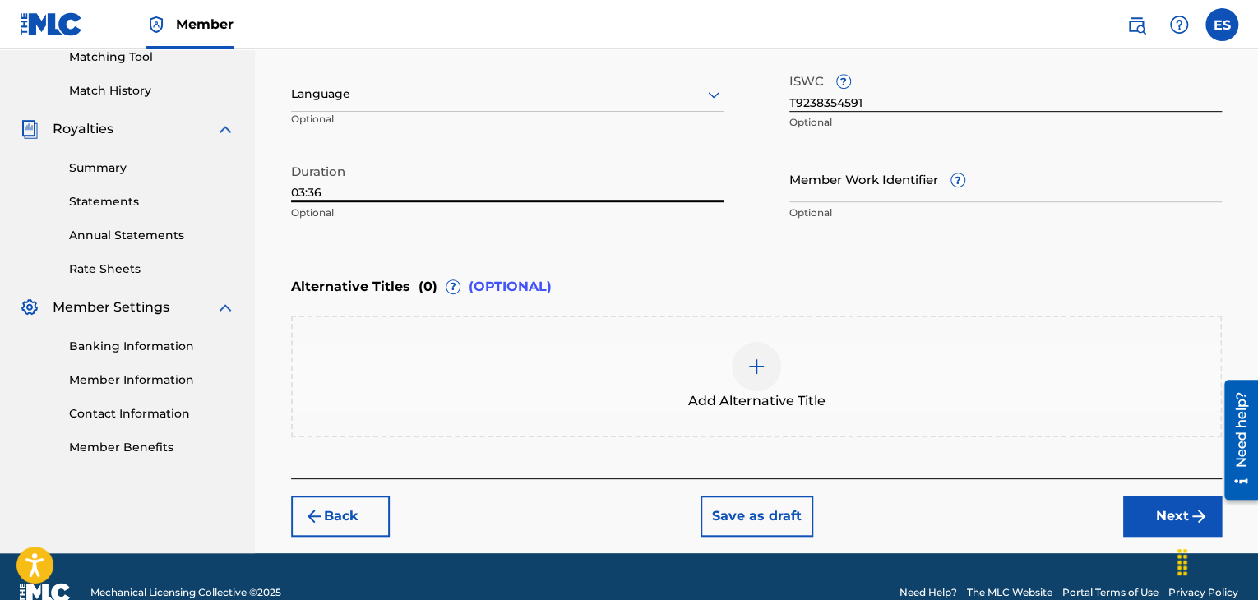
type input "03:36"
click at [1146, 507] on button "Next" at bounding box center [1173, 516] width 99 height 41
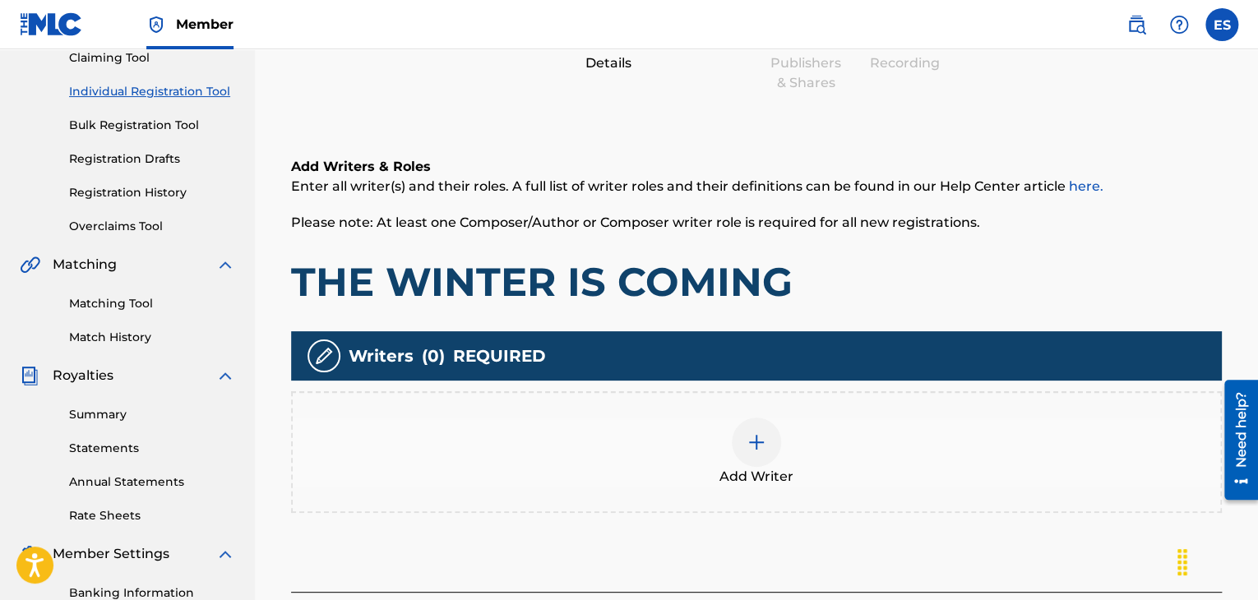
scroll to position [321, 0]
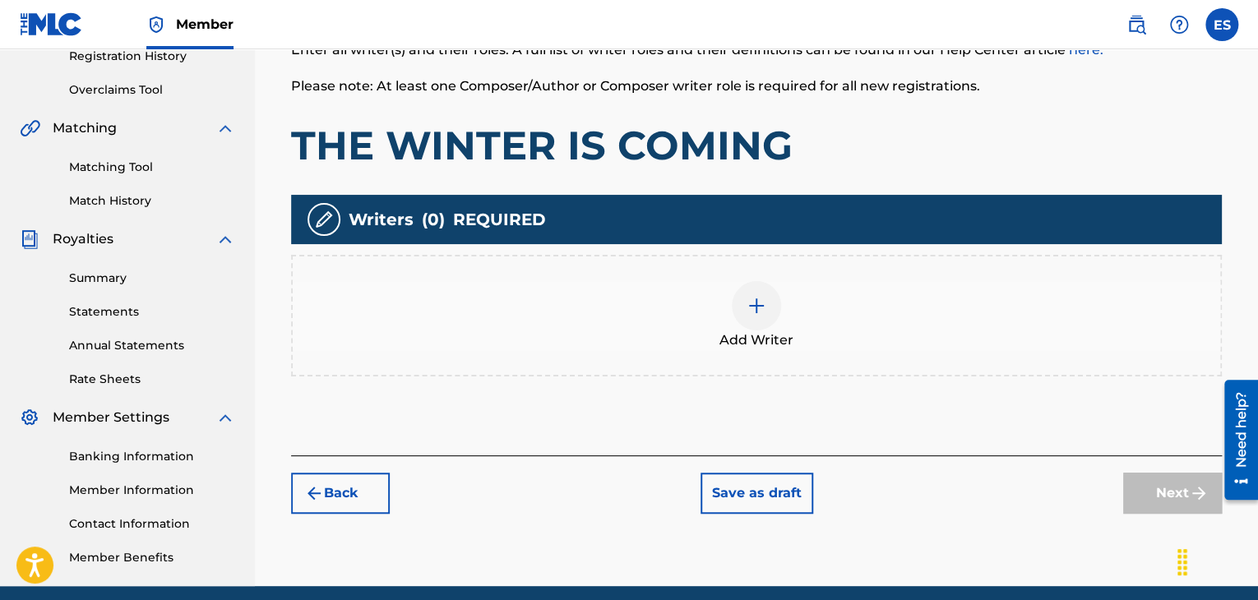
click at [763, 317] on div at bounding box center [756, 305] width 49 height 49
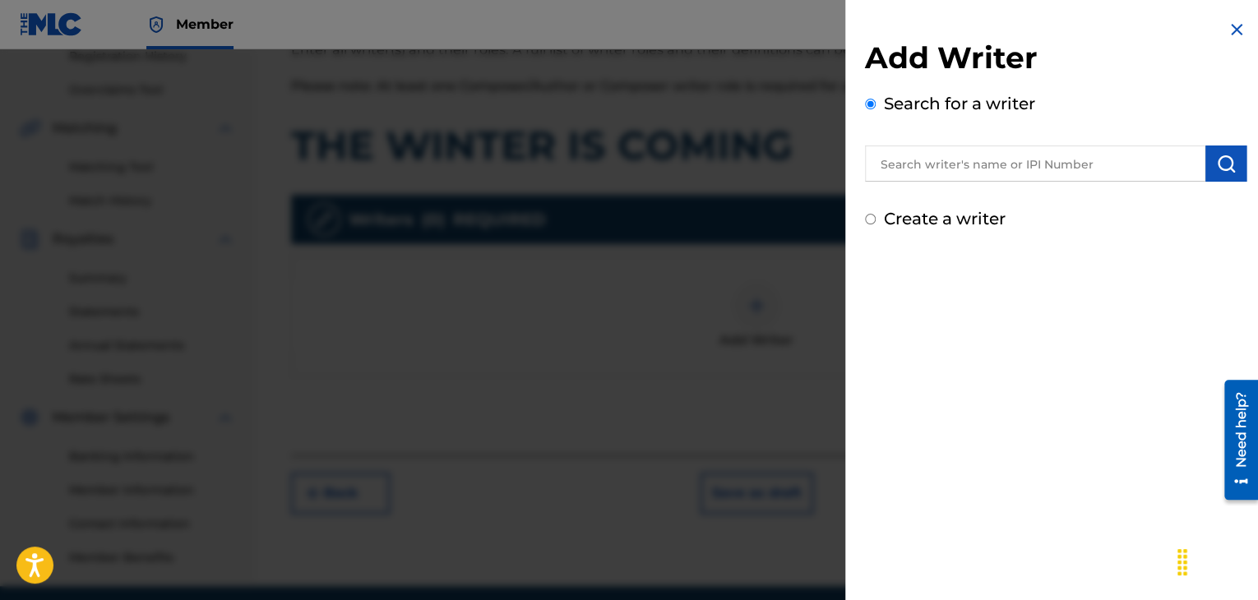
drag, startPoint x: 1054, startPoint y: 180, endPoint x: 1050, endPoint y: 165, distance: 15.6
click at [1054, 180] on input "text" at bounding box center [1035, 164] width 341 height 36
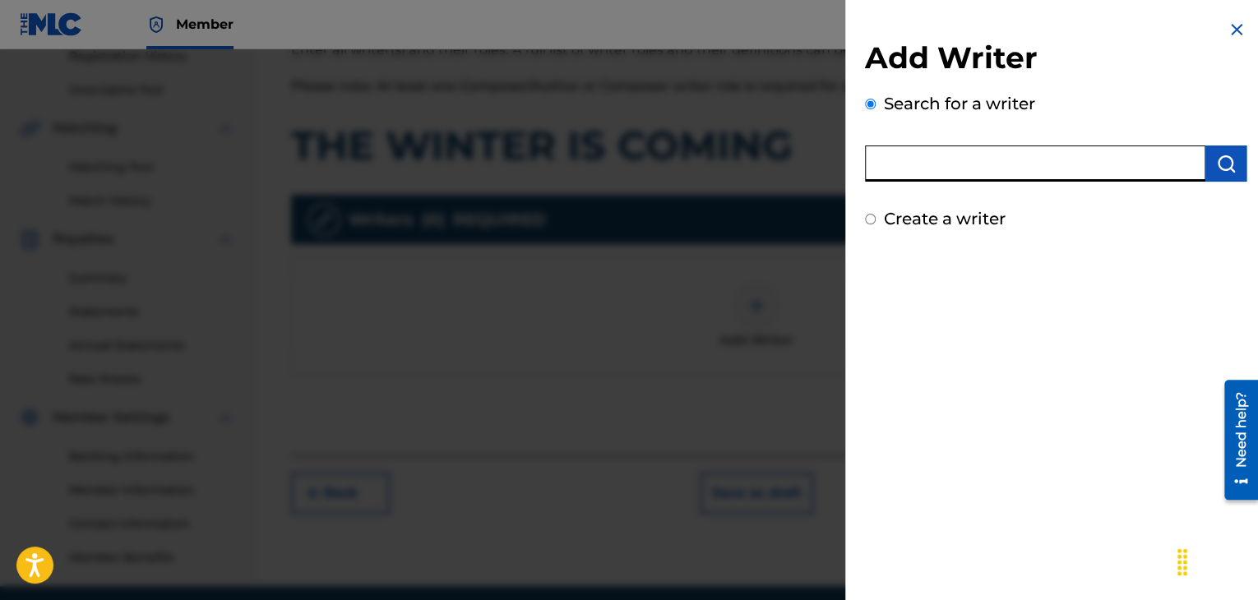
paste input "00258906432"
type input "00258906432"
click at [1206, 165] on button "submit" at bounding box center [1226, 164] width 41 height 36
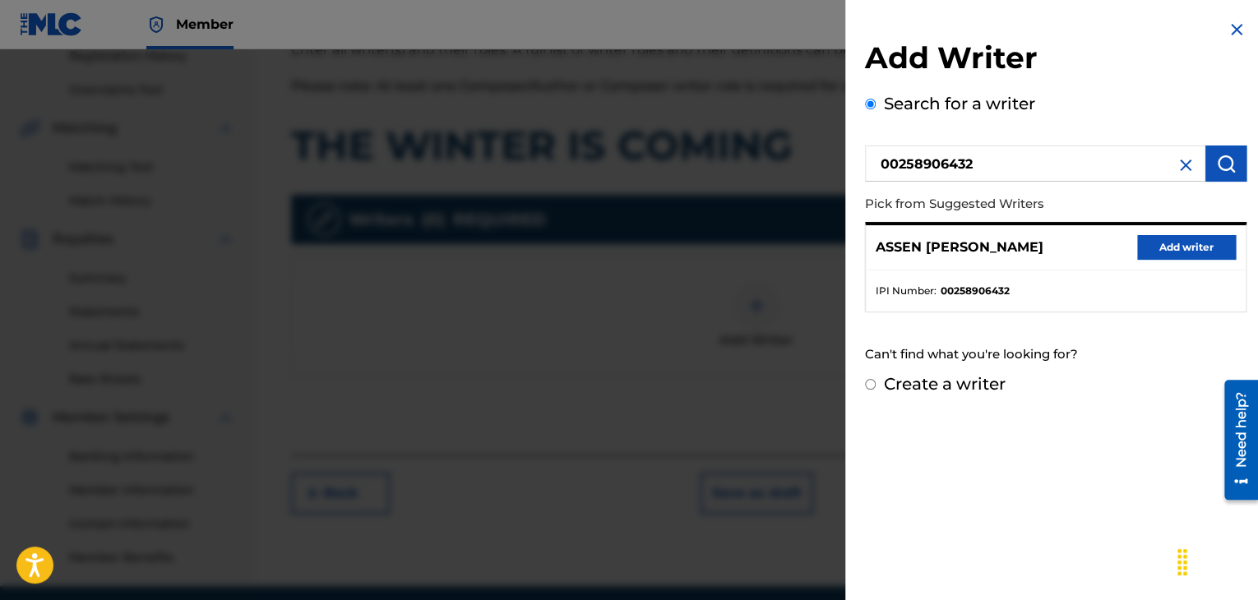
click at [1142, 259] on button "Add writer" at bounding box center [1187, 247] width 99 height 25
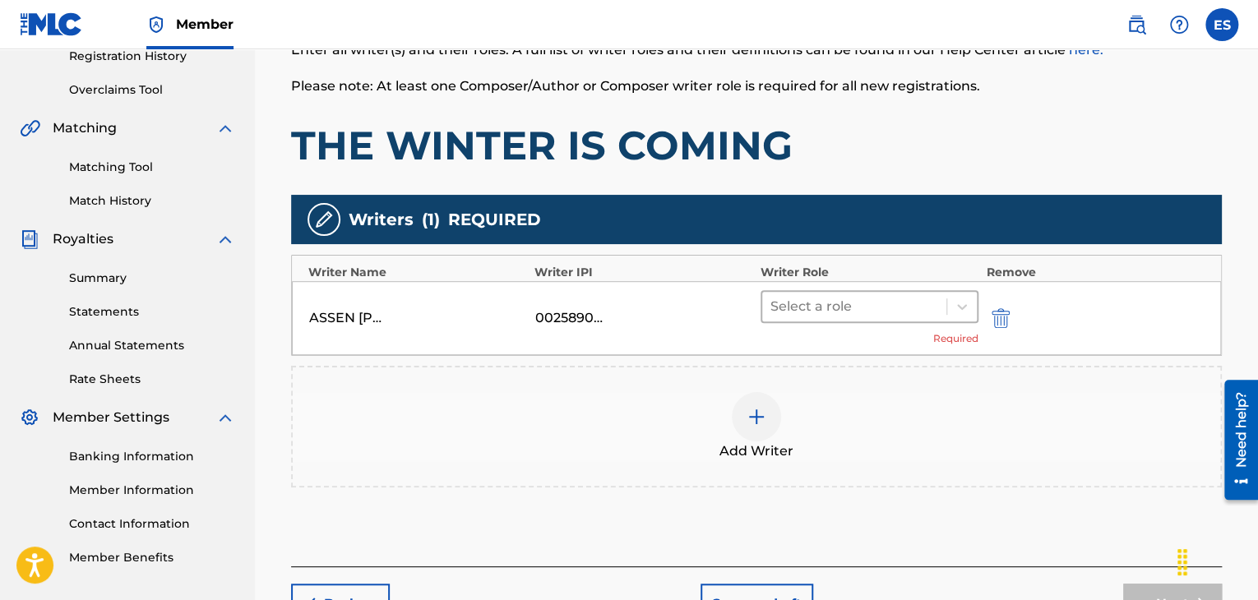
click at [846, 308] on div at bounding box center [855, 306] width 168 height 23
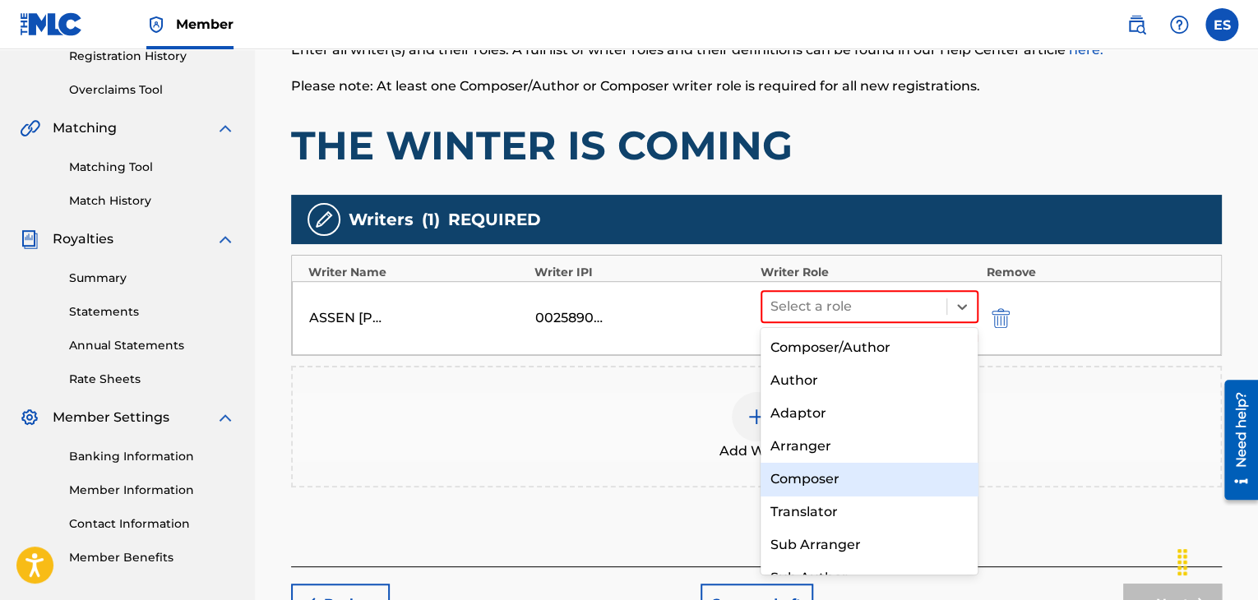
click at [813, 472] on div "Composer" at bounding box center [870, 479] width 218 height 33
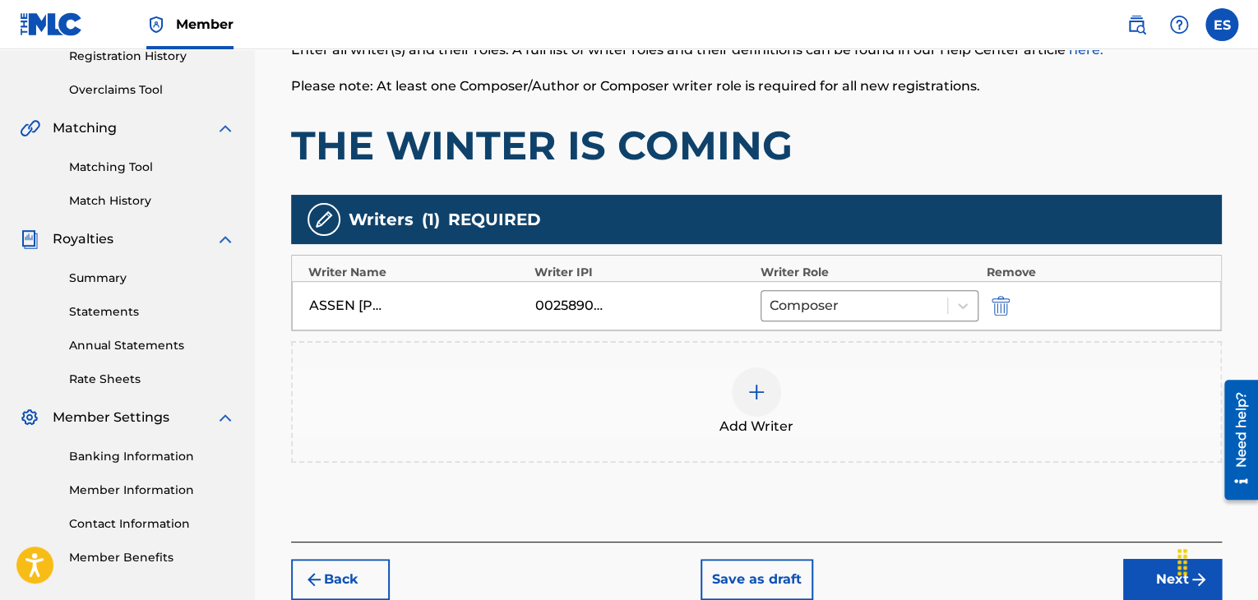
click at [762, 393] on img at bounding box center [757, 392] width 20 height 20
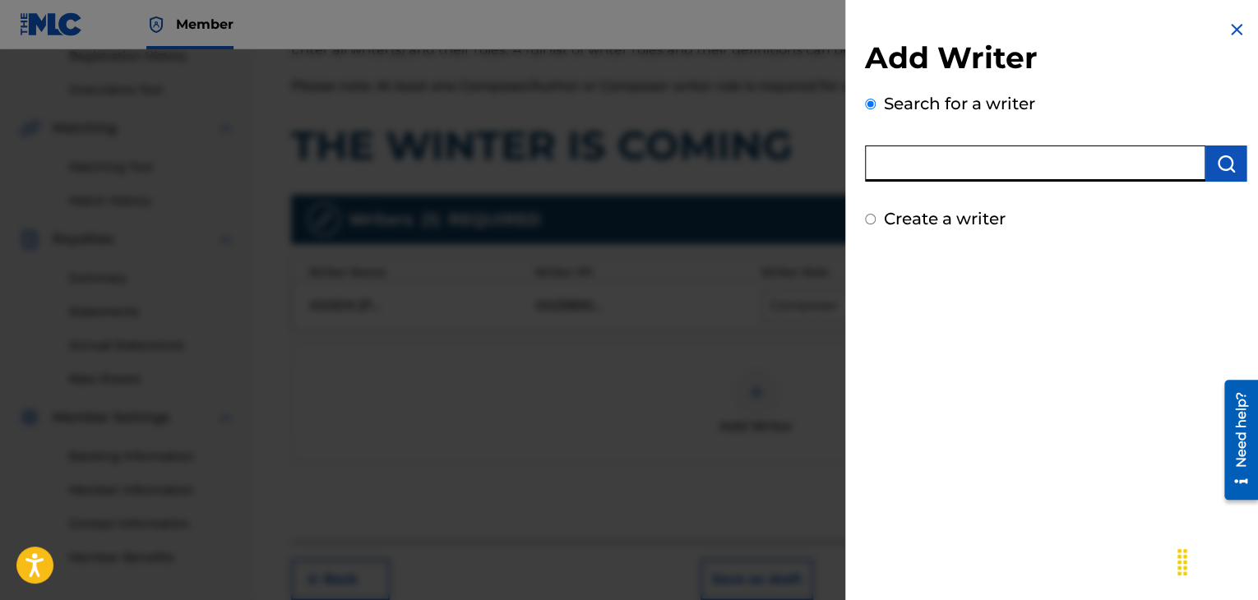
paste input "00221784087"
type input "00221784087"
click at [1230, 167] on img "submit" at bounding box center [1227, 164] width 20 height 20
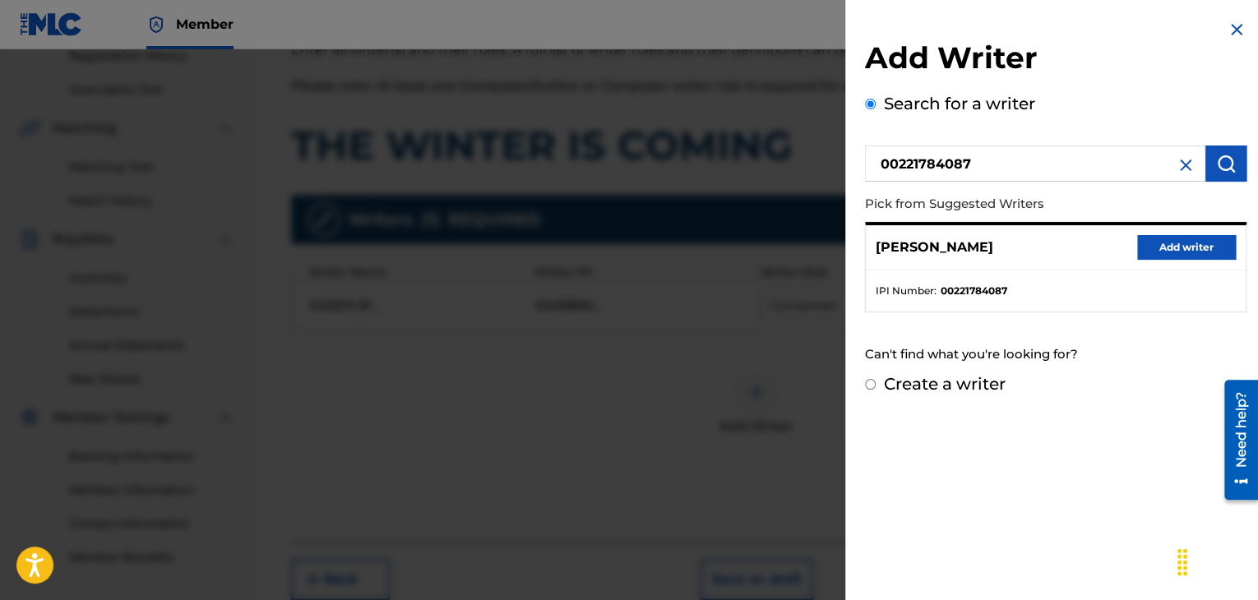
click at [1158, 257] on button "Add writer" at bounding box center [1187, 247] width 99 height 25
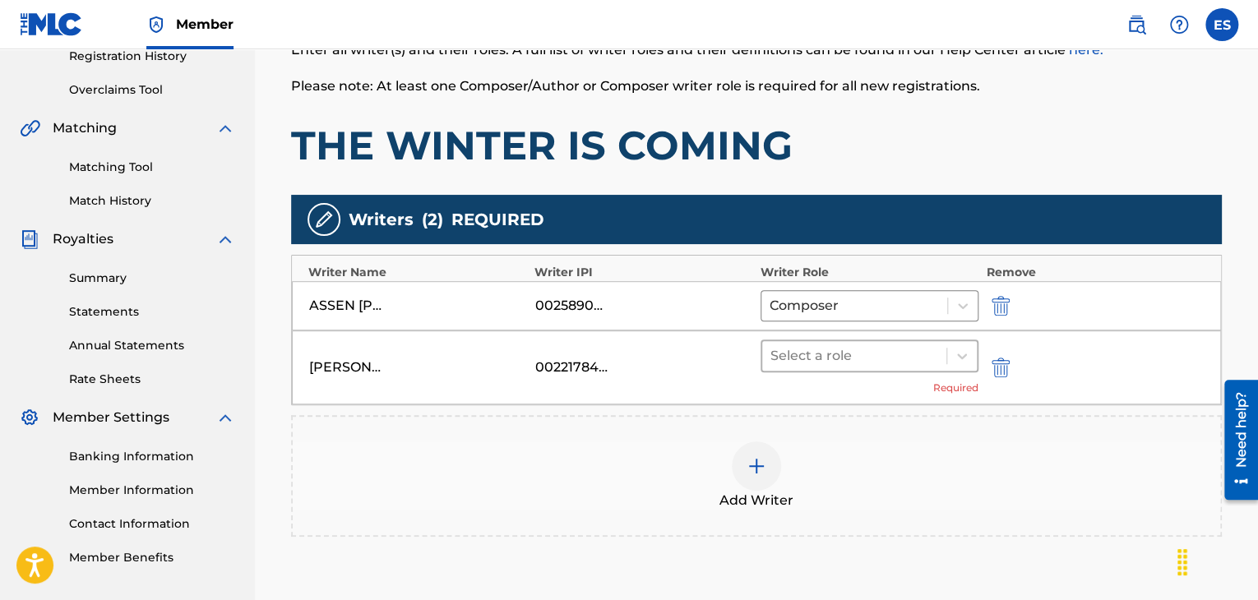
click at [885, 365] on div at bounding box center [855, 356] width 168 height 23
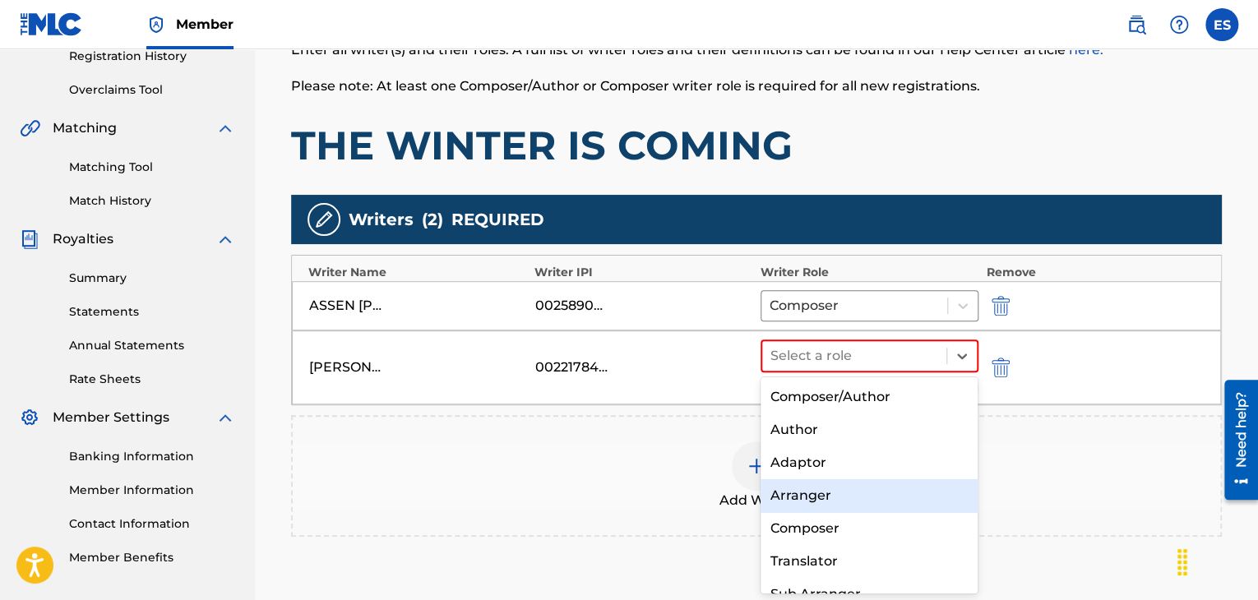
click at [837, 502] on div "Arranger" at bounding box center [870, 496] width 218 height 33
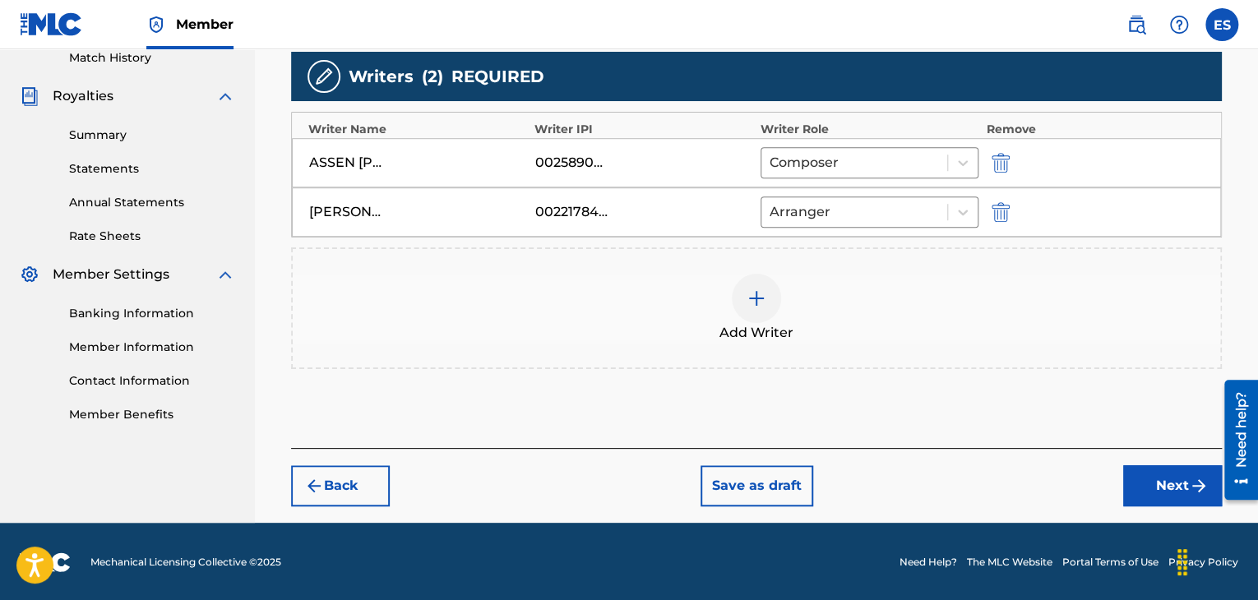
click at [1132, 478] on button "Next" at bounding box center [1173, 486] width 99 height 41
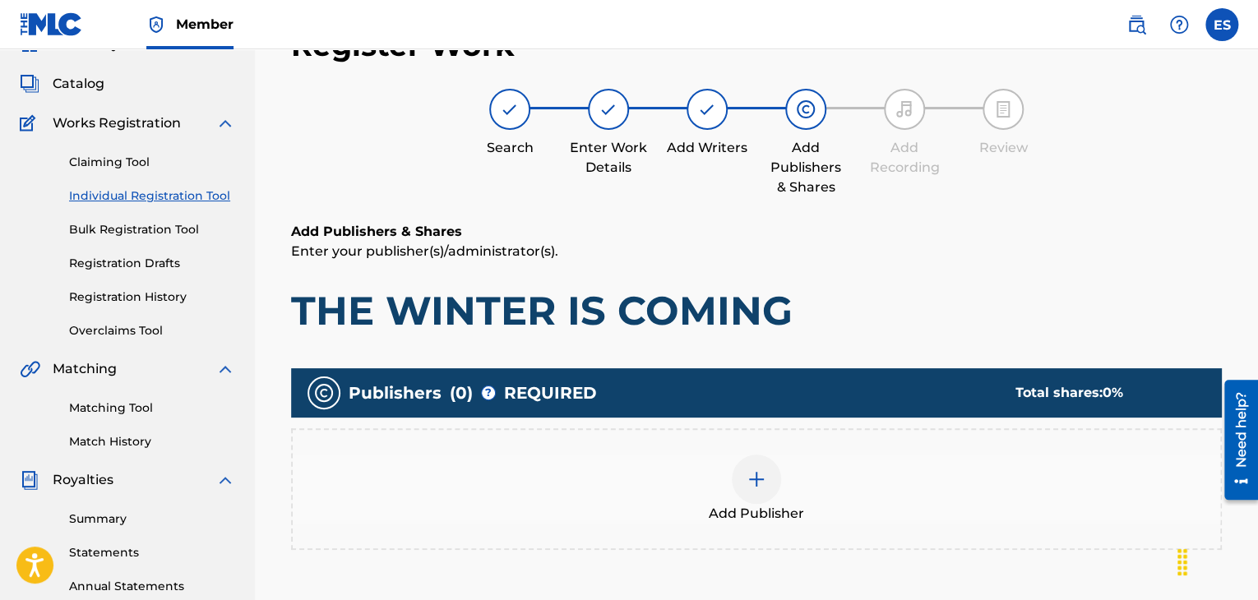
scroll to position [363, 0]
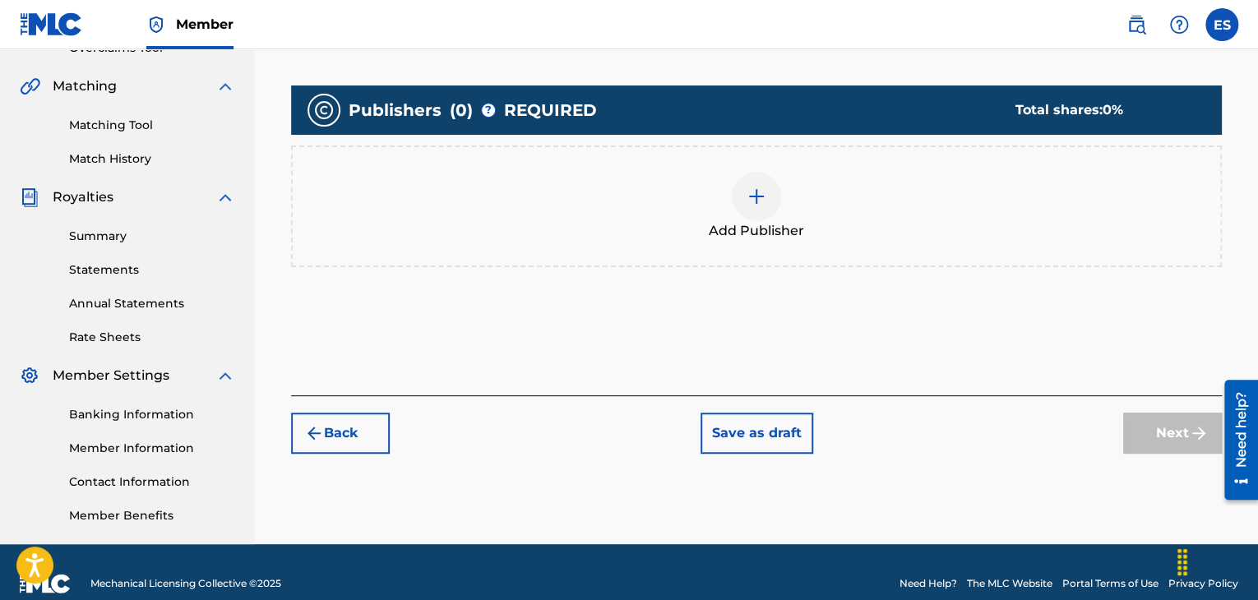
click at [781, 210] on div "Add Publisher" at bounding box center [757, 206] width 928 height 69
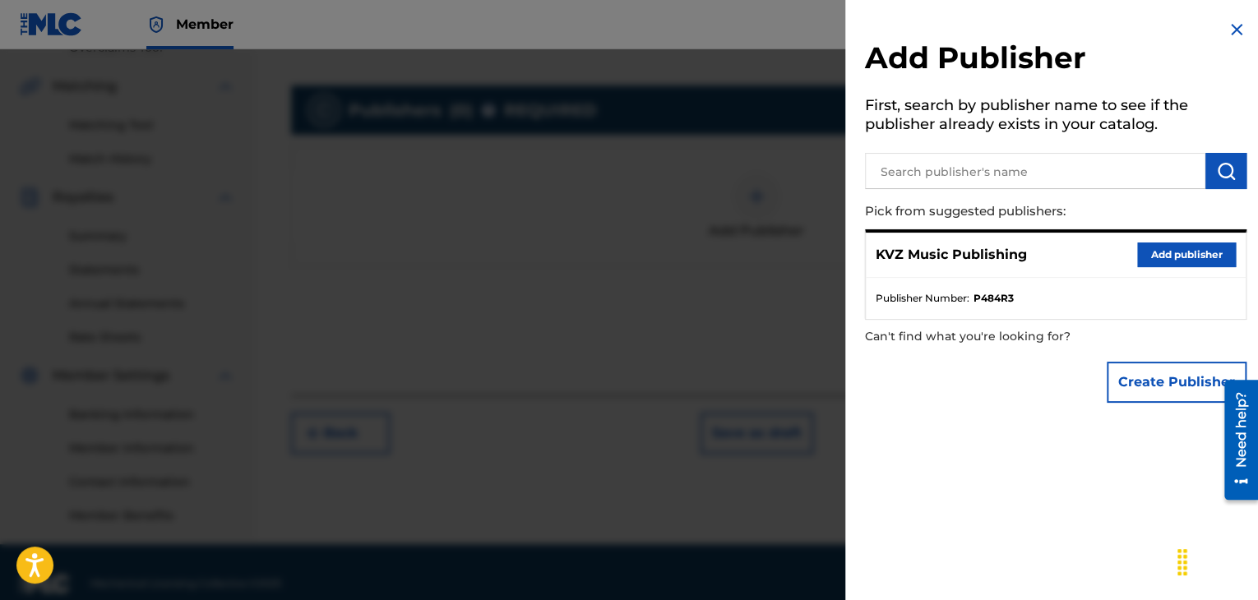
click at [1146, 254] on button "Add publisher" at bounding box center [1187, 255] width 99 height 25
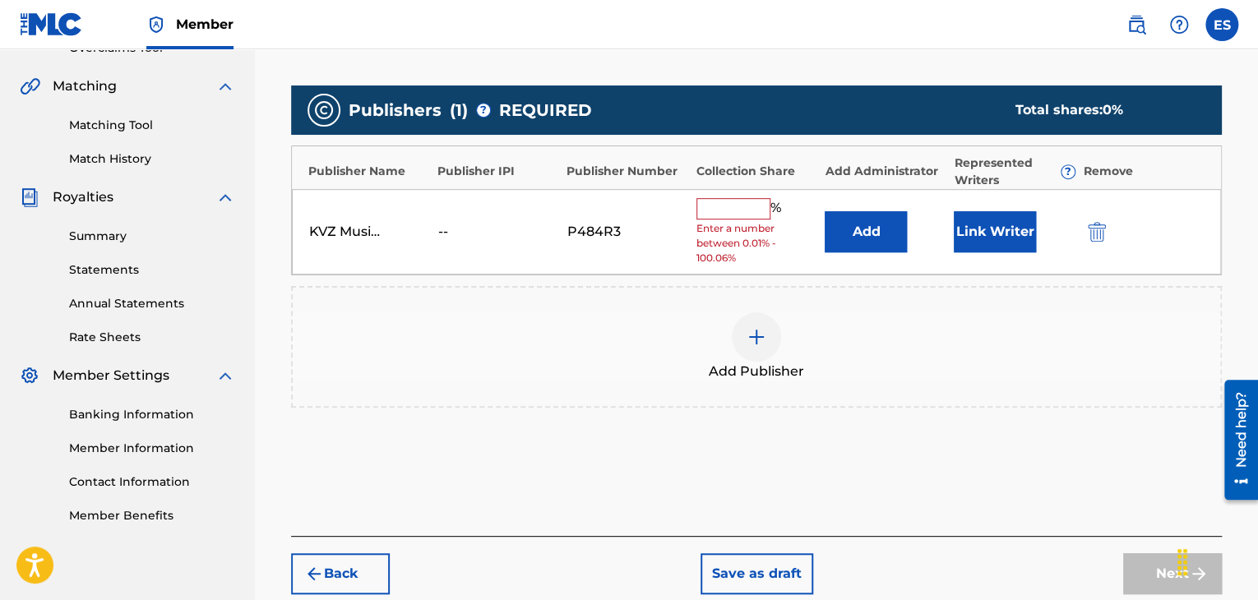
click at [714, 213] on input "text" at bounding box center [734, 208] width 74 height 21
type input "100"
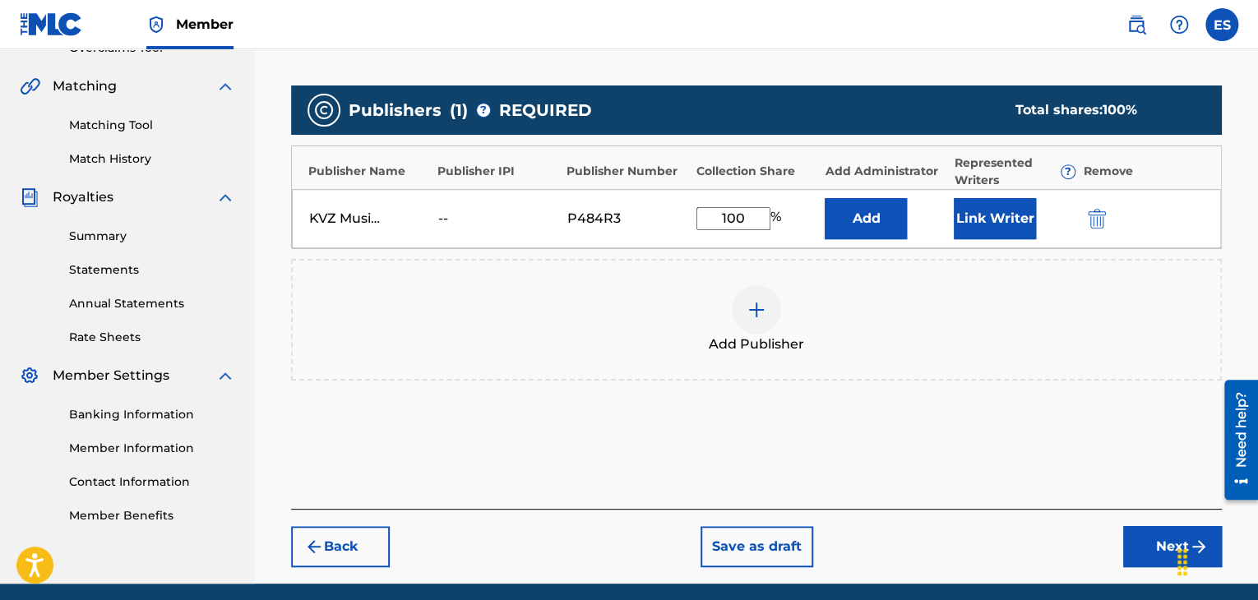
drag, startPoint x: 1157, startPoint y: 558, endPoint x: 898, endPoint y: 512, distance: 263.0
click at [1155, 558] on button "Next" at bounding box center [1173, 546] width 99 height 41
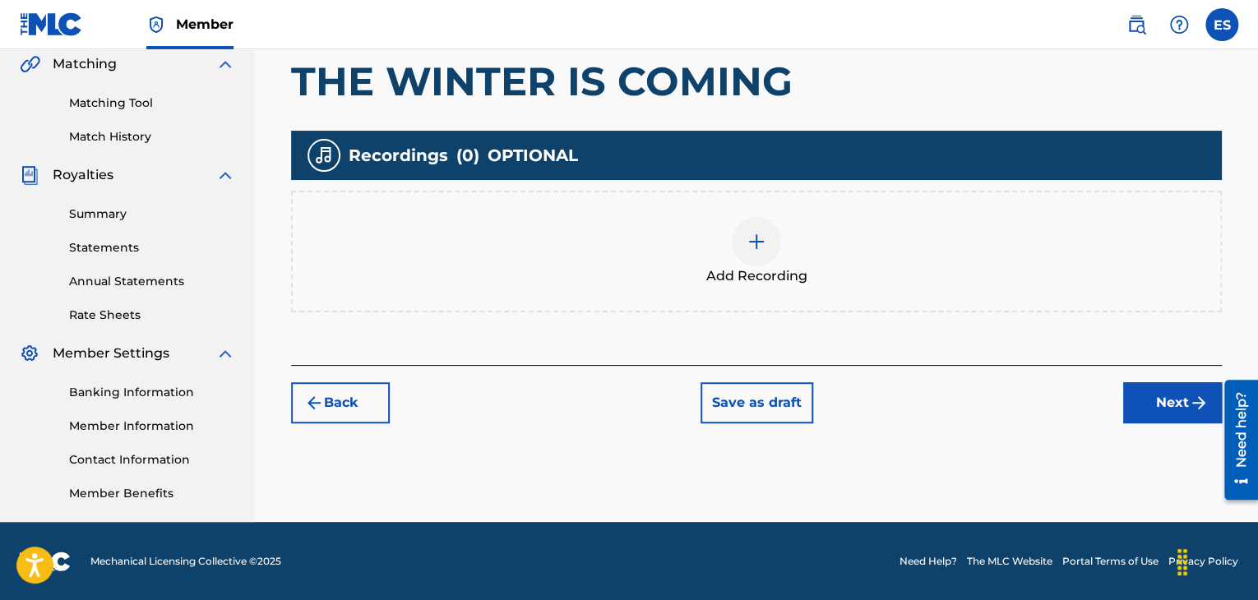
scroll to position [386, 0]
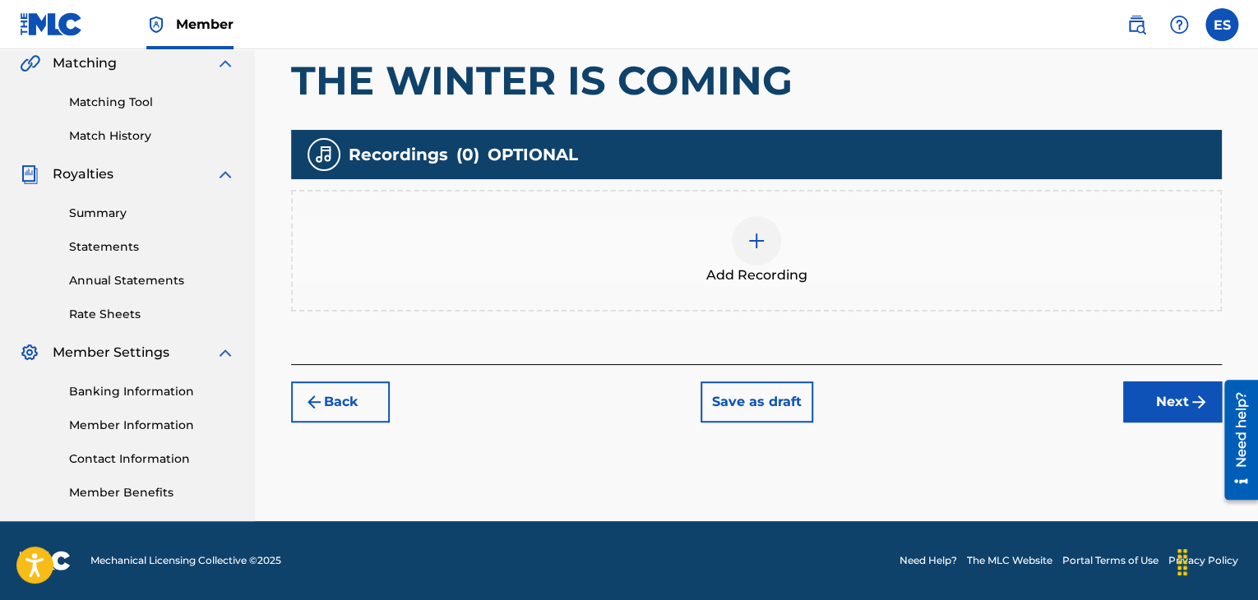
click at [721, 256] on div "Add Recording" at bounding box center [757, 250] width 928 height 69
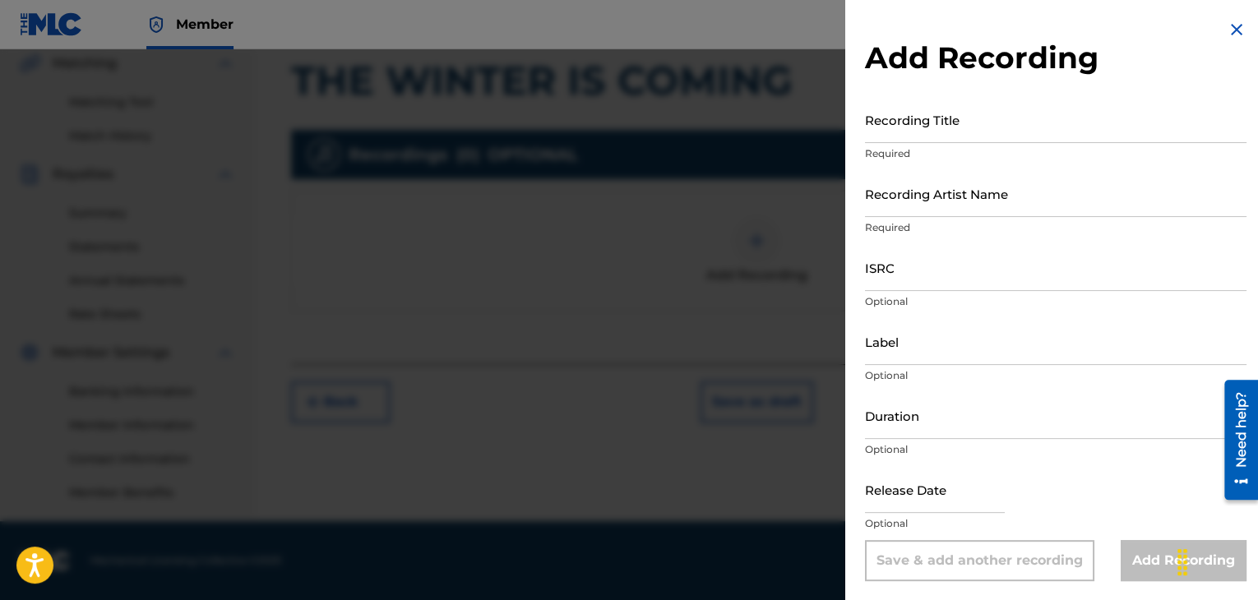
click at [876, 114] on input "Recording Title" at bounding box center [1056, 119] width 382 height 47
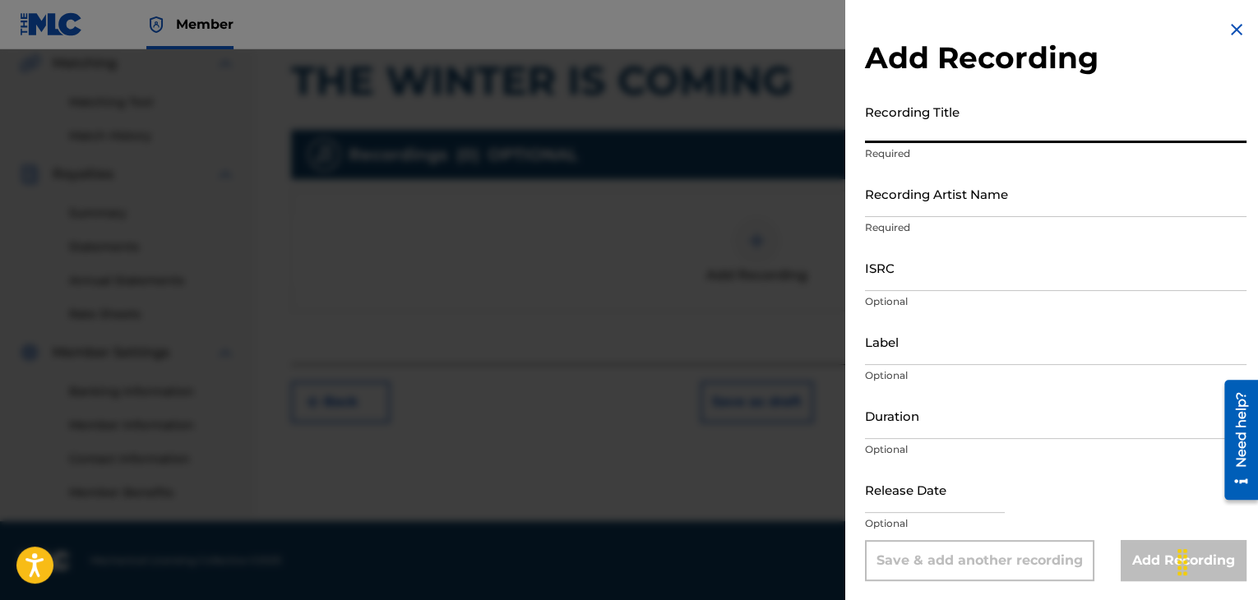
paste input "The Winter Is Coming"
type input "The Winter Is Coming"
click at [911, 207] on input "Recording Artist Name" at bounding box center [1056, 193] width 382 height 47
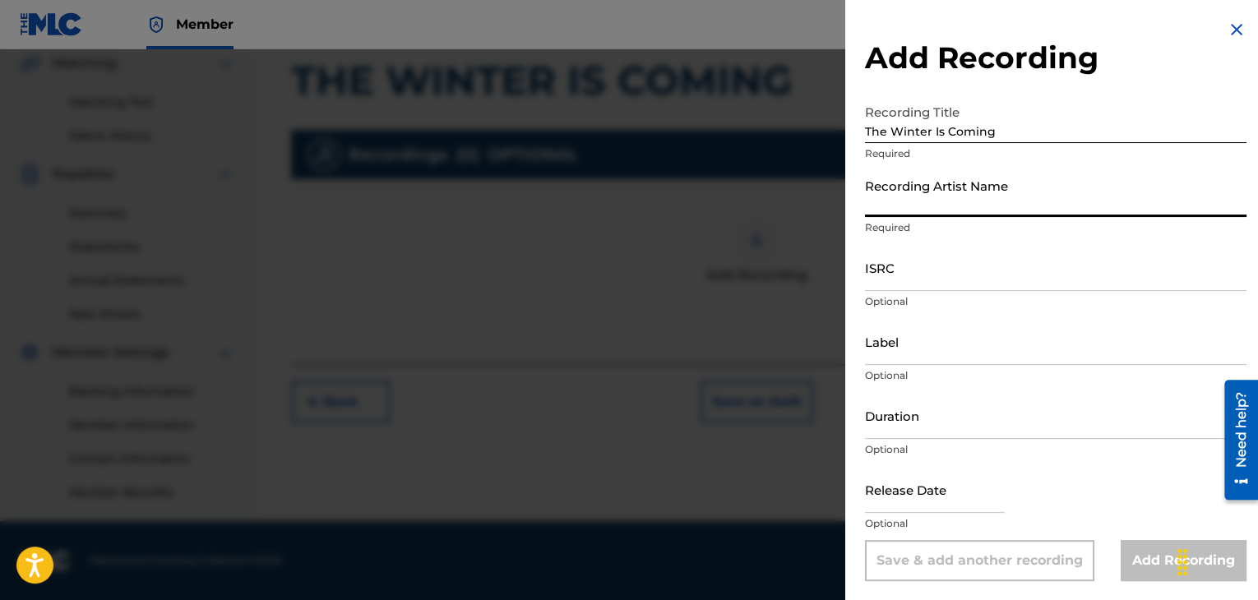
paste input "[PERSON_NAME]"
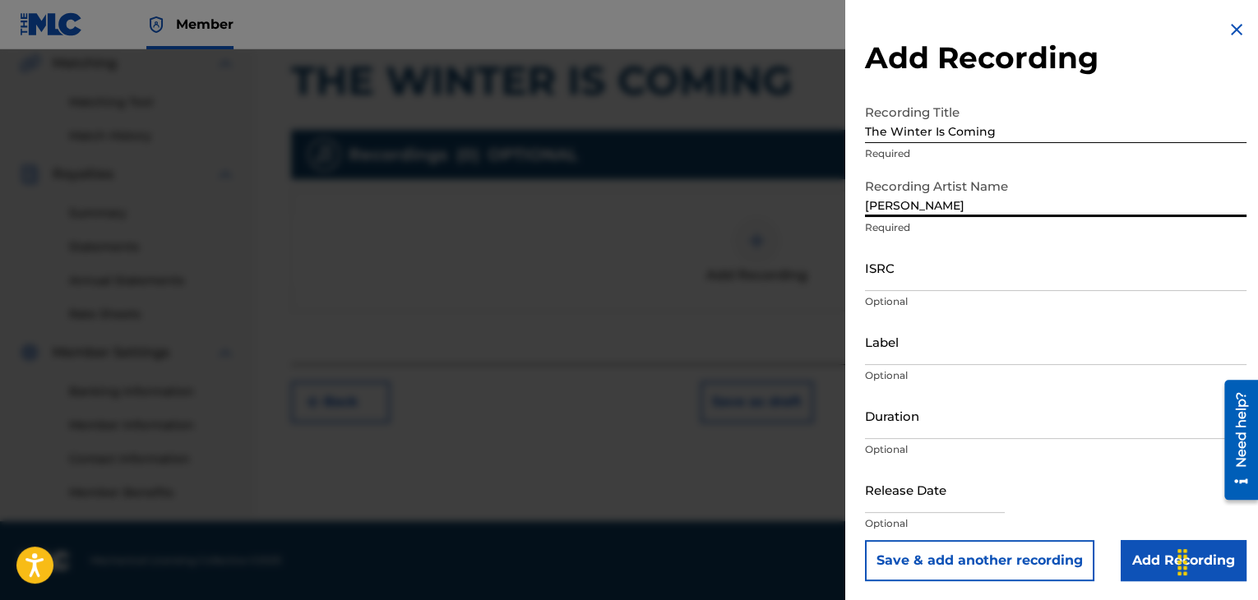
type input "[PERSON_NAME]"
click at [908, 267] on input "ISRC" at bounding box center [1056, 267] width 382 height 47
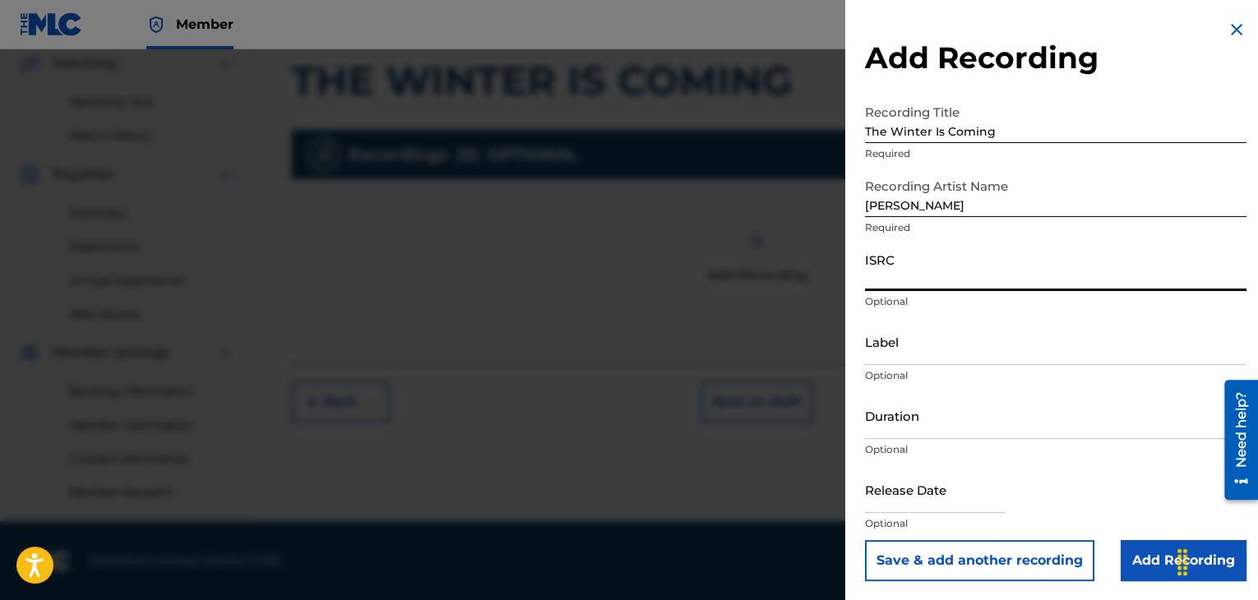
paste input "BGA671851216"
type input "BGA671851216"
click at [938, 420] on input "Duration" at bounding box center [1056, 415] width 382 height 47
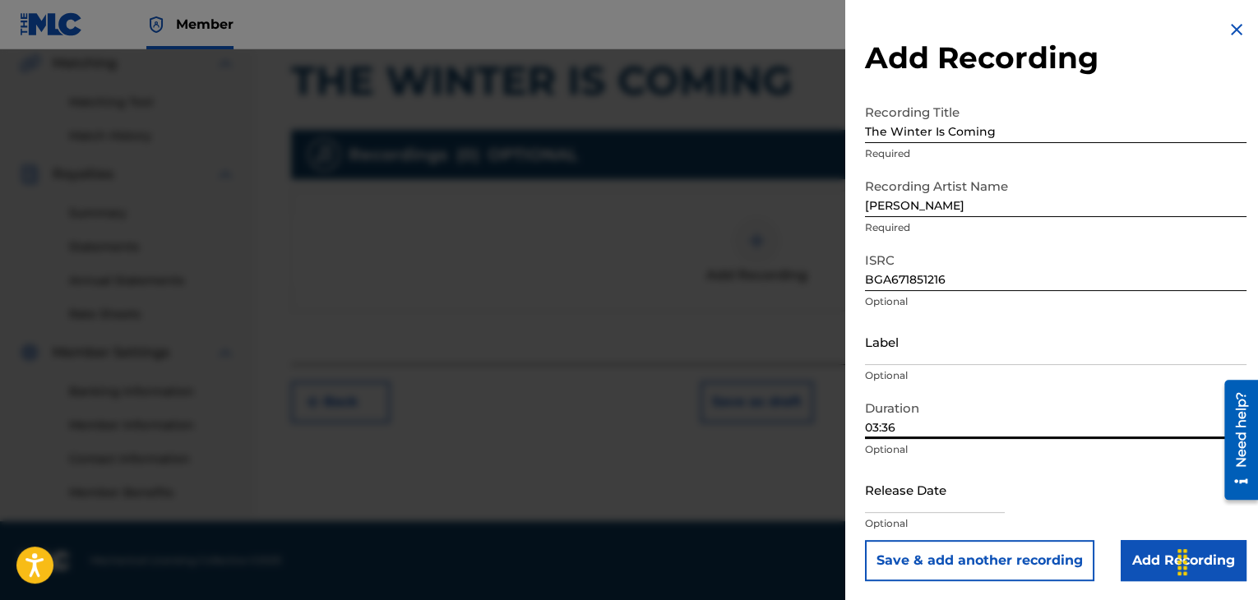
type input "03:36"
click at [898, 346] on input "Label" at bounding box center [1056, 341] width 382 height 47
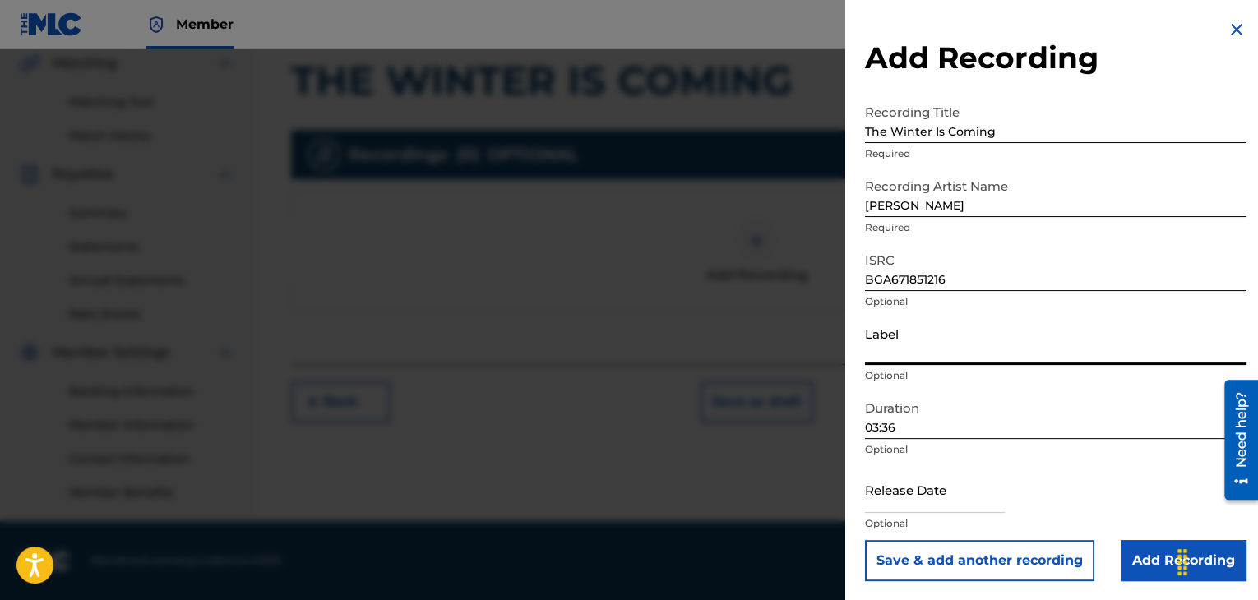
click at [898, 346] on input "Label" at bounding box center [1056, 341] width 382 height 47
paste input "Riva Sound"
type input "Riva Sound"
click at [1140, 568] on input "Add Recording" at bounding box center [1184, 560] width 126 height 41
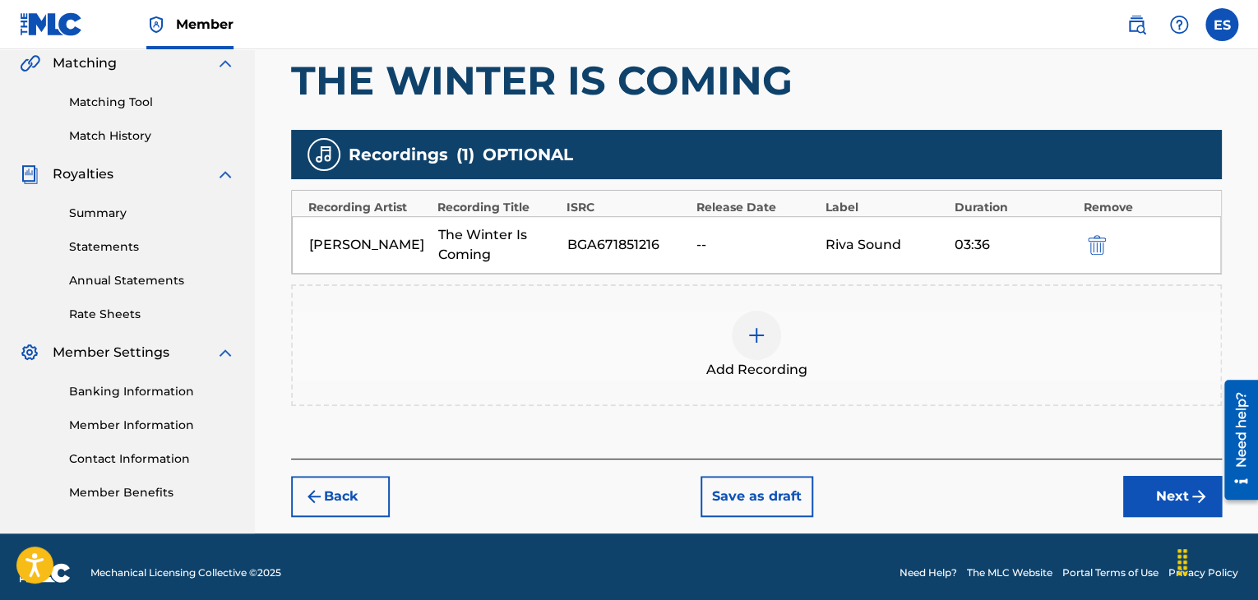
click at [1137, 501] on button "Next" at bounding box center [1173, 496] width 99 height 41
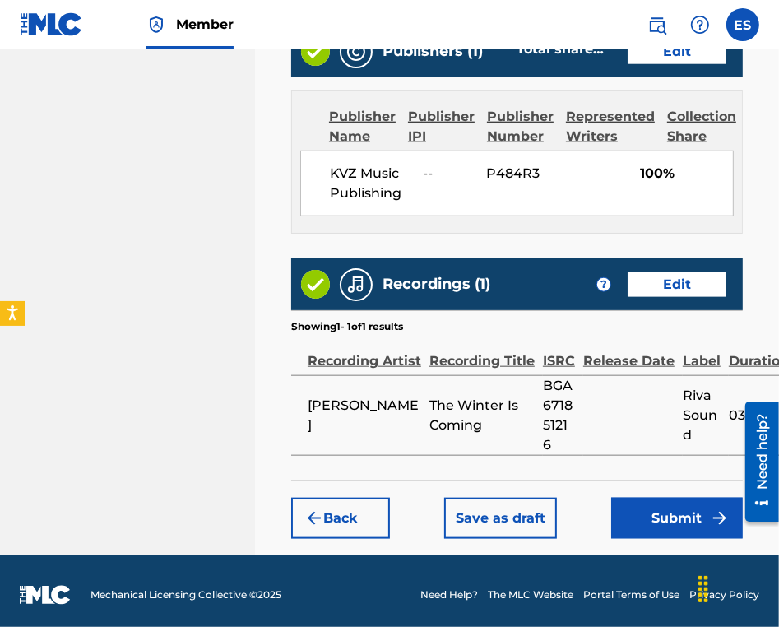
scroll to position [968, 0]
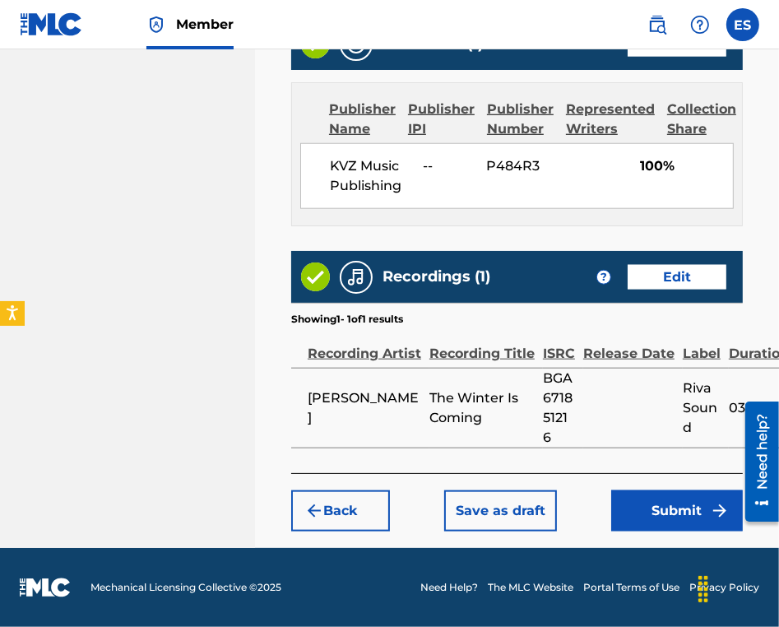
click at [640, 515] on button "Submit" at bounding box center [677, 510] width 132 height 41
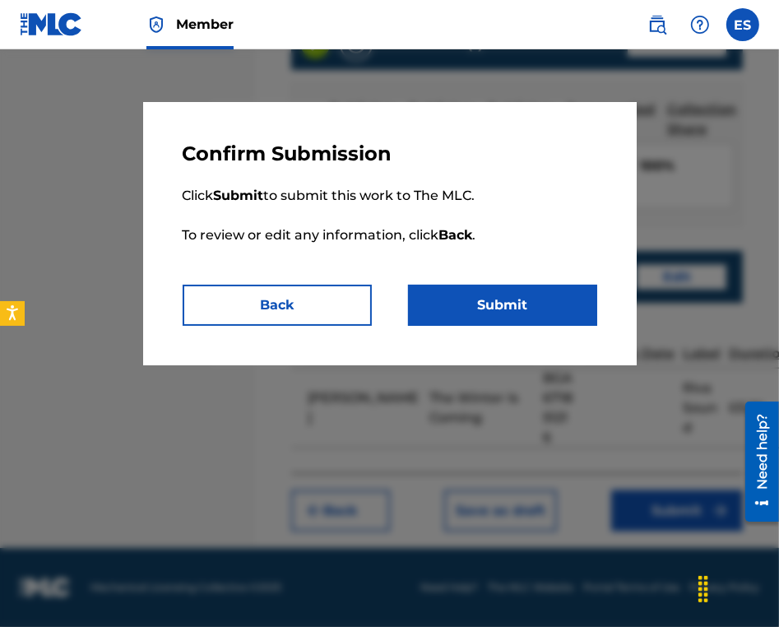
click at [576, 307] on button "Submit" at bounding box center [502, 305] width 189 height 41
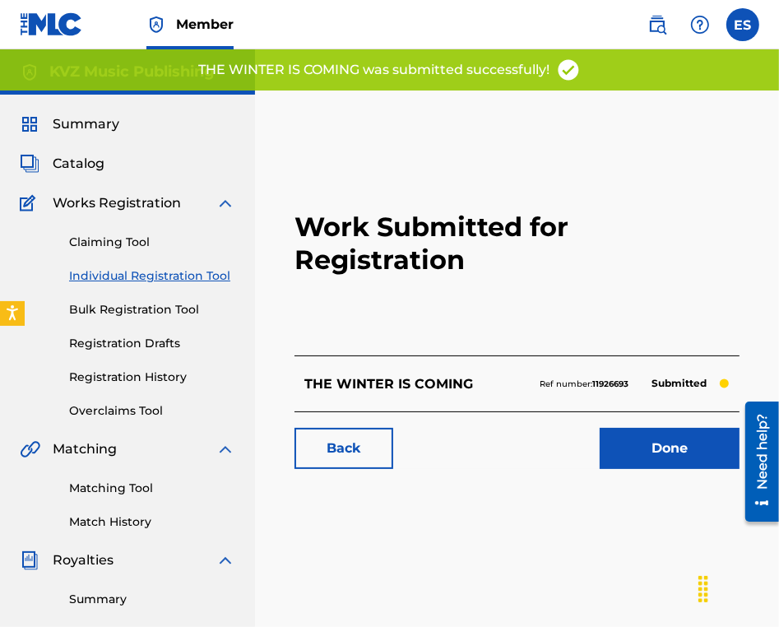
click at [130, 277] on link "Individual Registration Tool" at bounding box center [152, 275] width 166 height 17
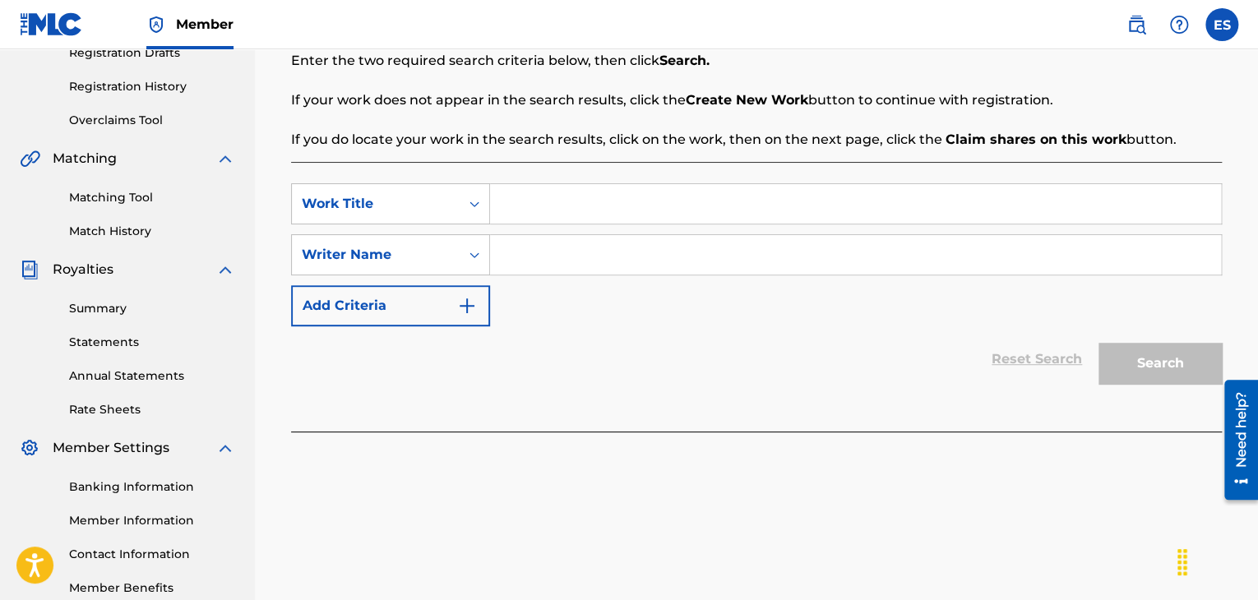
scroll to position [329, 0]
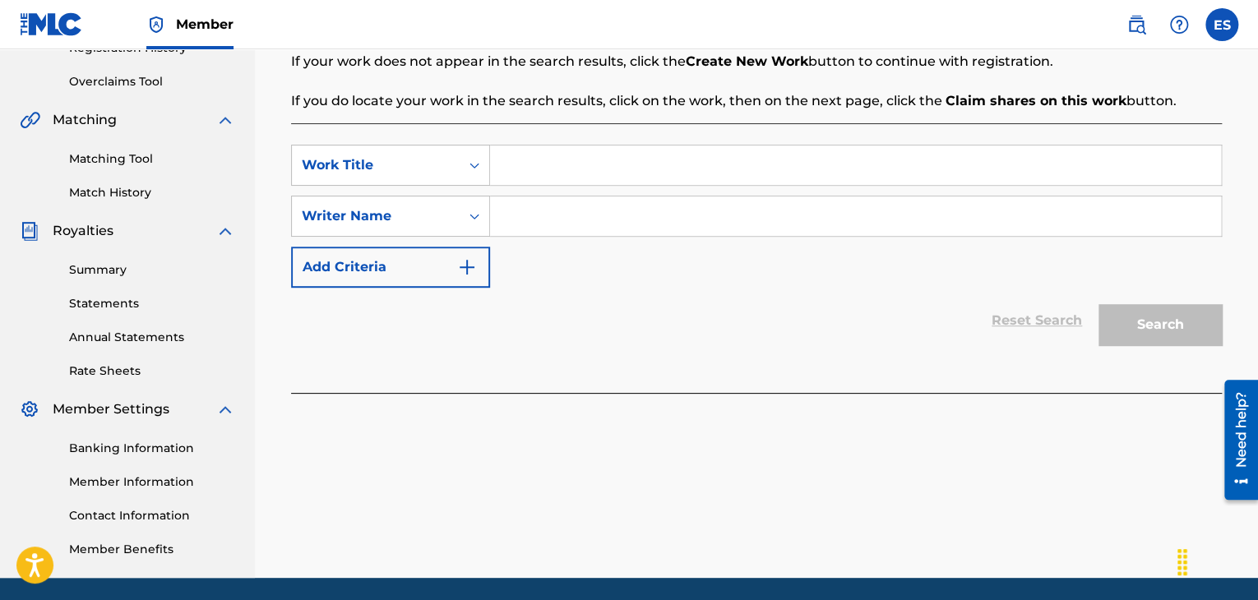
click at [586, 173] on input "Search Form" at bounding box center [855, 165] width 731 height 39
paste input "TI I AZ"
click at [512, 167] on input "TI I AZ" at bounding box center [855, 165] width 731 height 39
click at [510, 162] on input "TI I AZ" at bounding box center [855, 165] width 731 height 39
type input "TI I AZ"
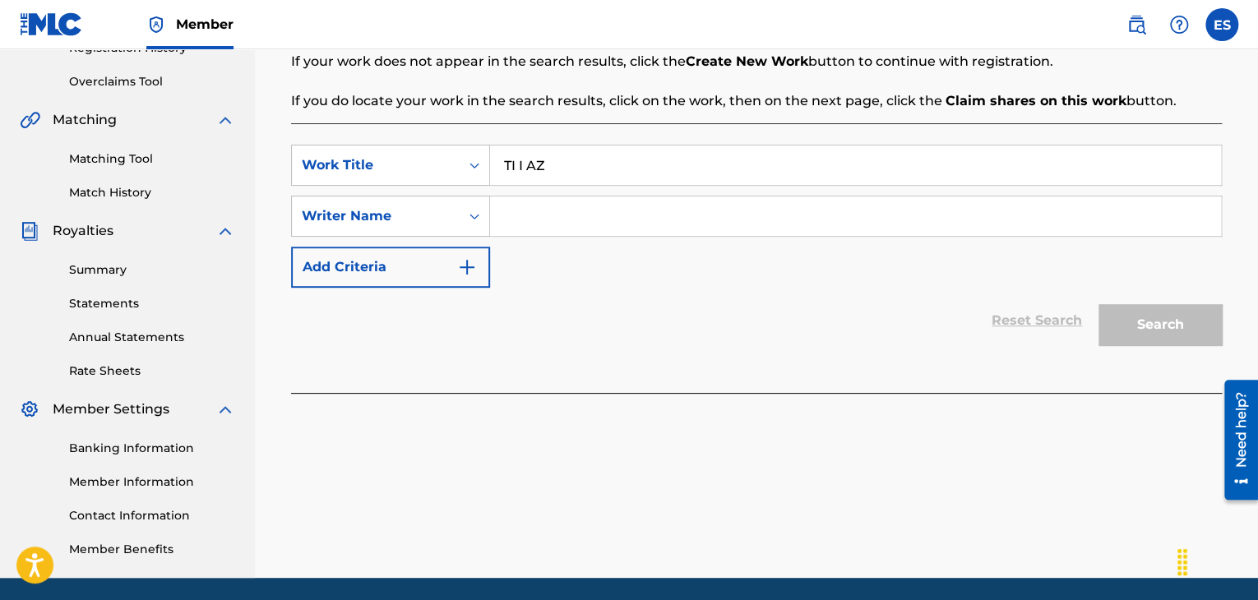
click at [670, 215] on input "Search Form" at bounding box center [855, 216] width 731 height 39
type input "ASSEN DRAGNEV"
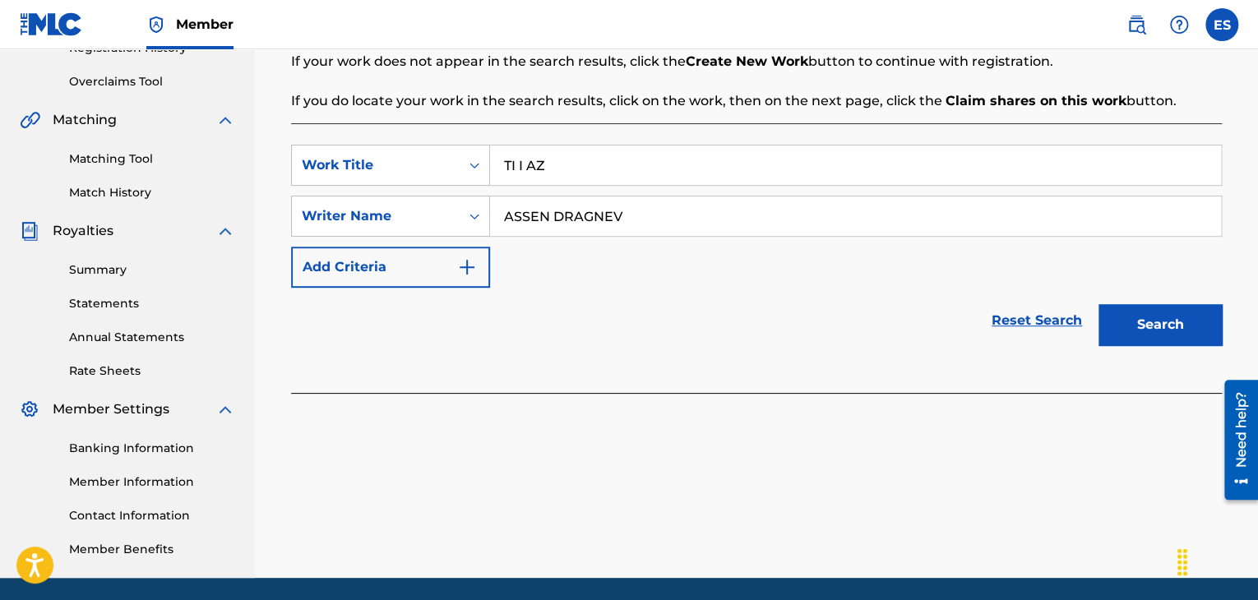
click at [1157, 323] on button "Search" at bounding box center [1160, 324] width 123 height 41
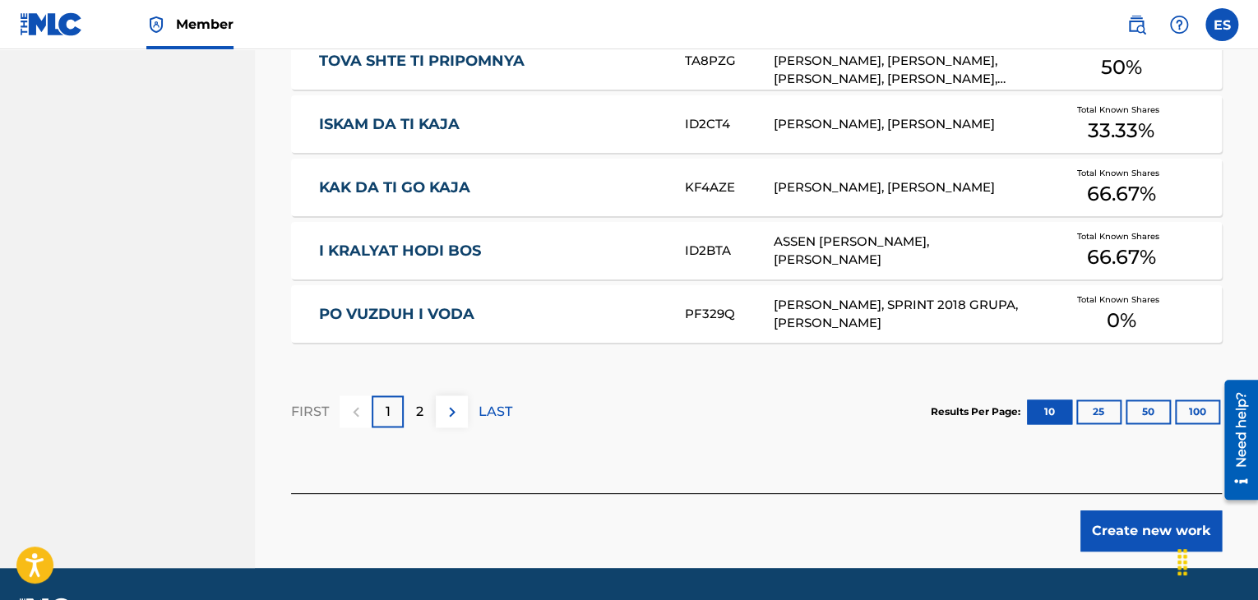
scroll to position [1115, 0]
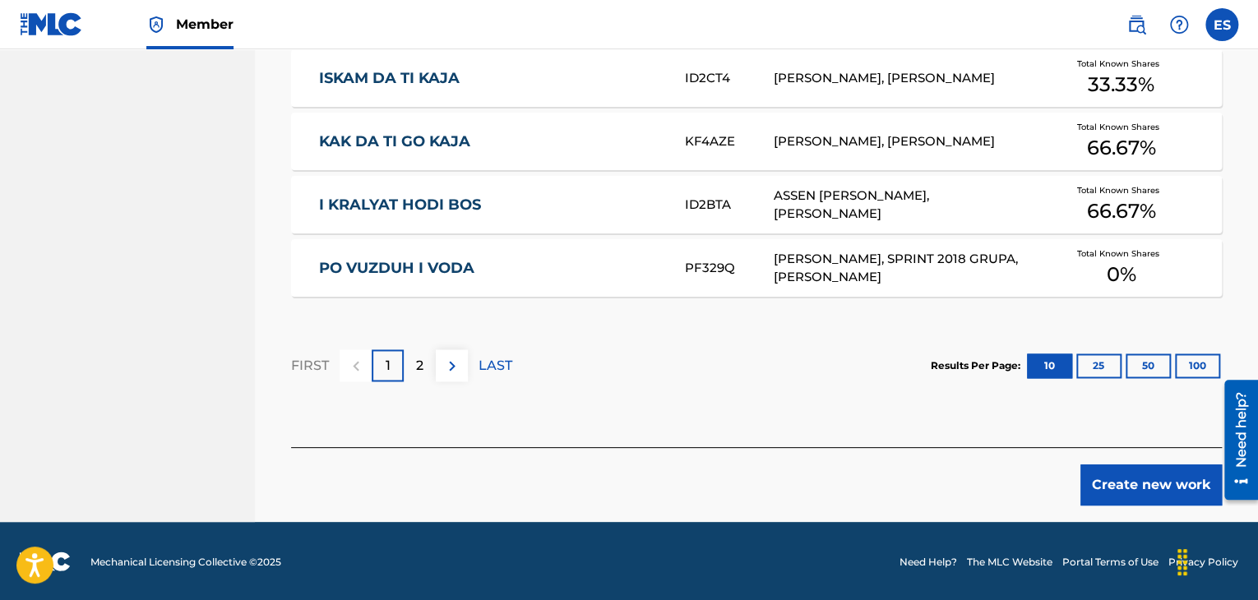
click at [645, 494] on div "Create new work" at bounding box center [756, 476] width 931 height 58
click at [1096, 479] on button "Create new work" at bounding box center [1151, 485] width 141 height 41
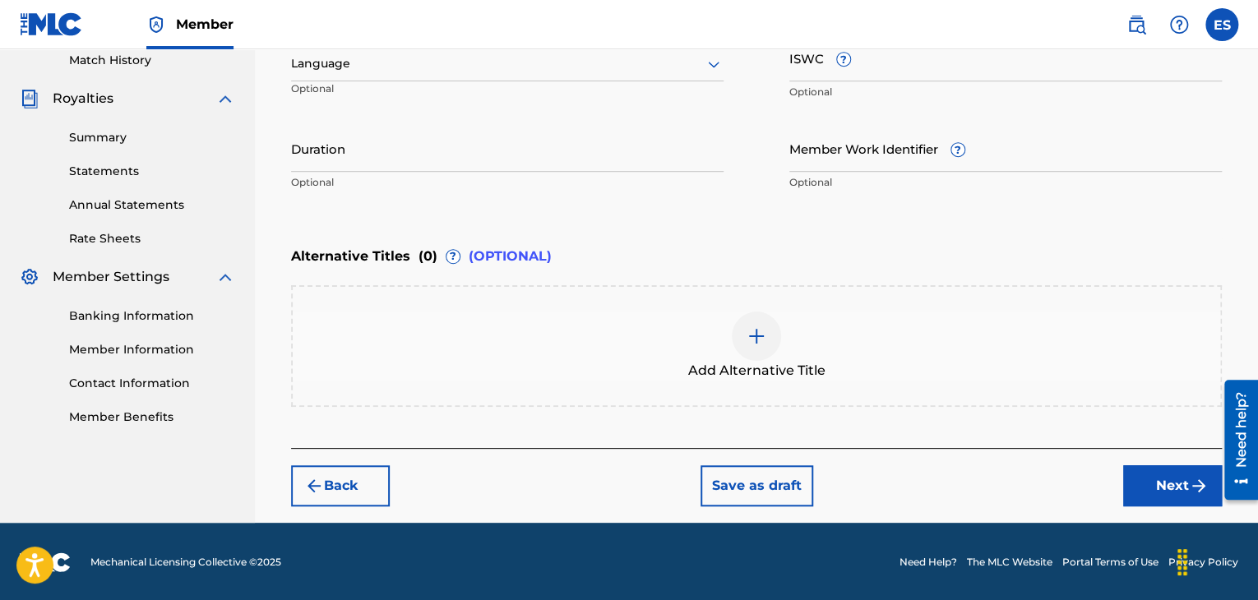
click at [368, 73] on div "Language" at bounding box center [507, 64] width 433 height 35
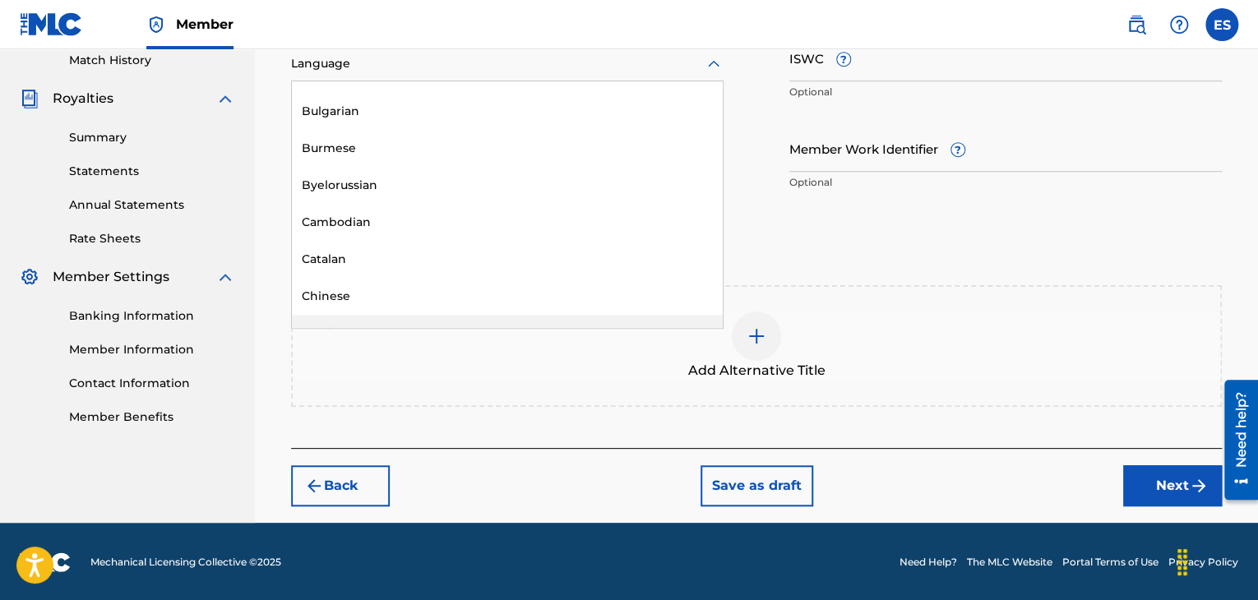
scroll to position [658, 0]
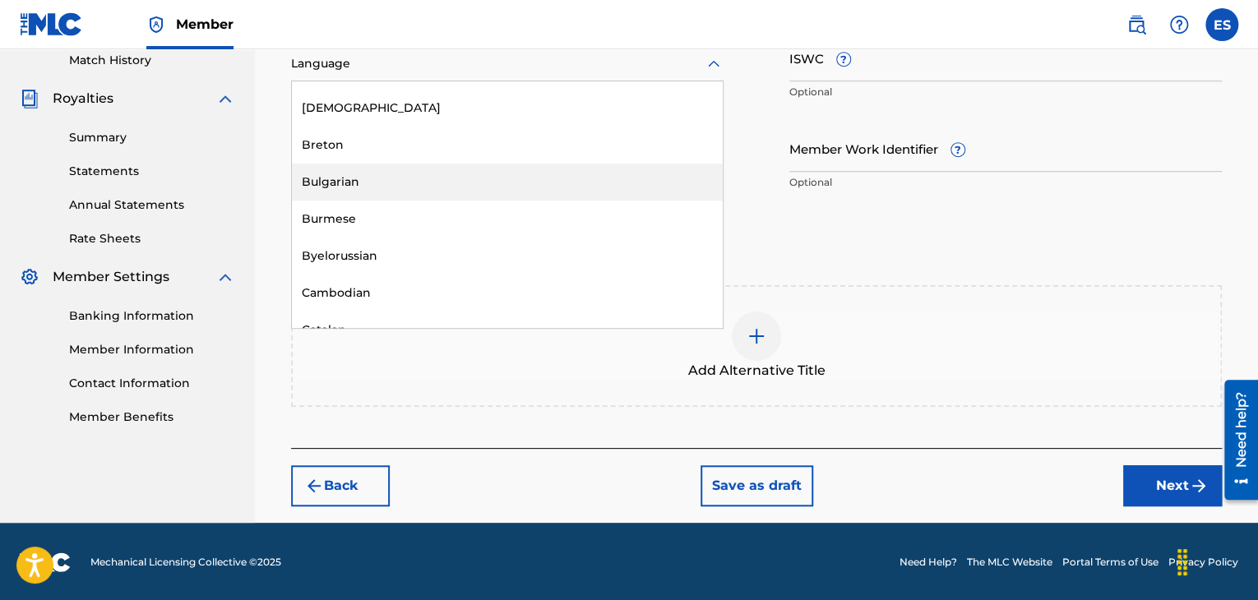
click at [359, 176] on div "Bulgarian" at bounding box center [507, 182] width 431 height 37
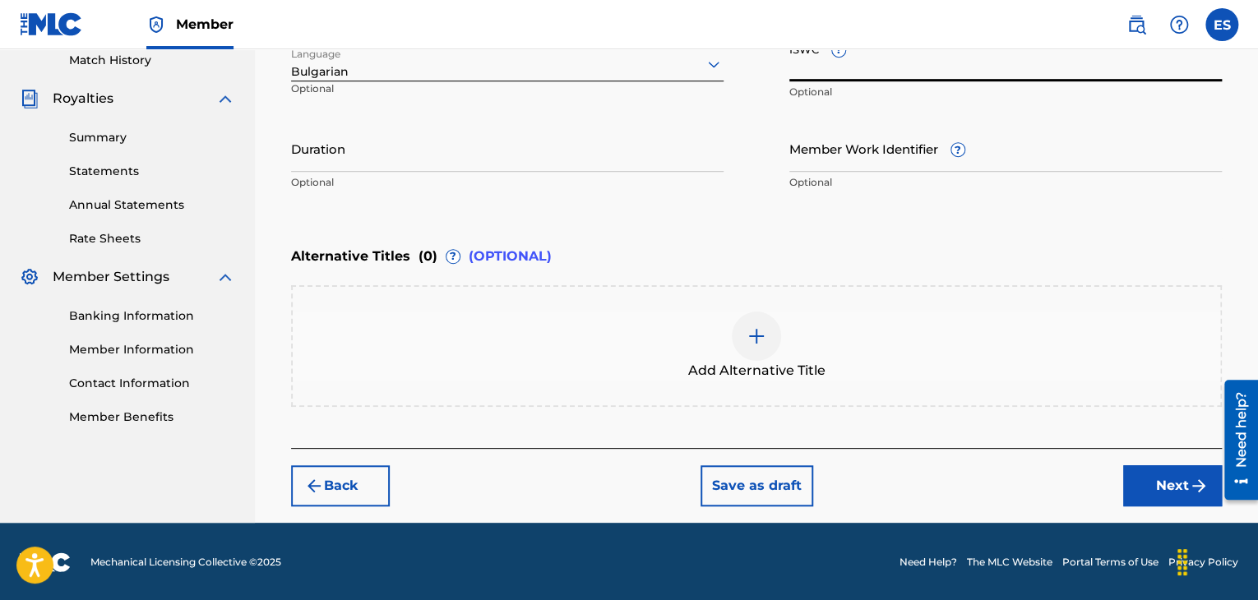
click at [956, 57] on input "ISWC ?" at bounding box center [1006, 58] width 433 height 47
paste input "T9158448965"
type input "T9158448965"
click at [385, 149] on input "Duration" at bounding box center [507, 148] width 433 height 47
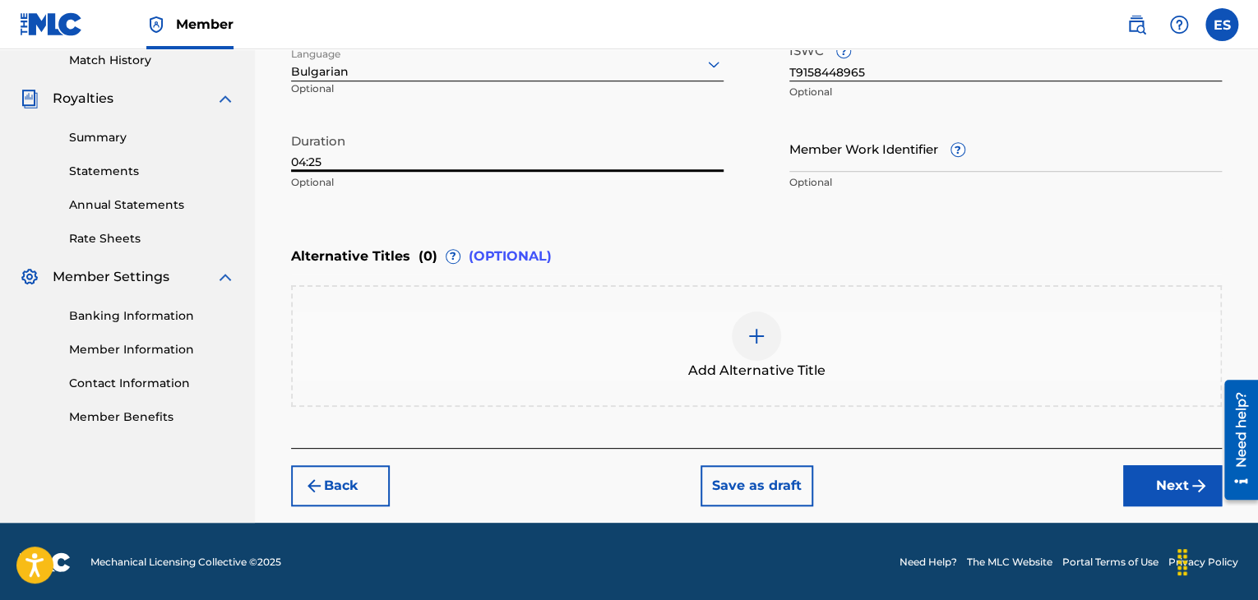
type input "04:25"
click at [767, 328] on div at bounding box center [756, 336] width 49 height 49
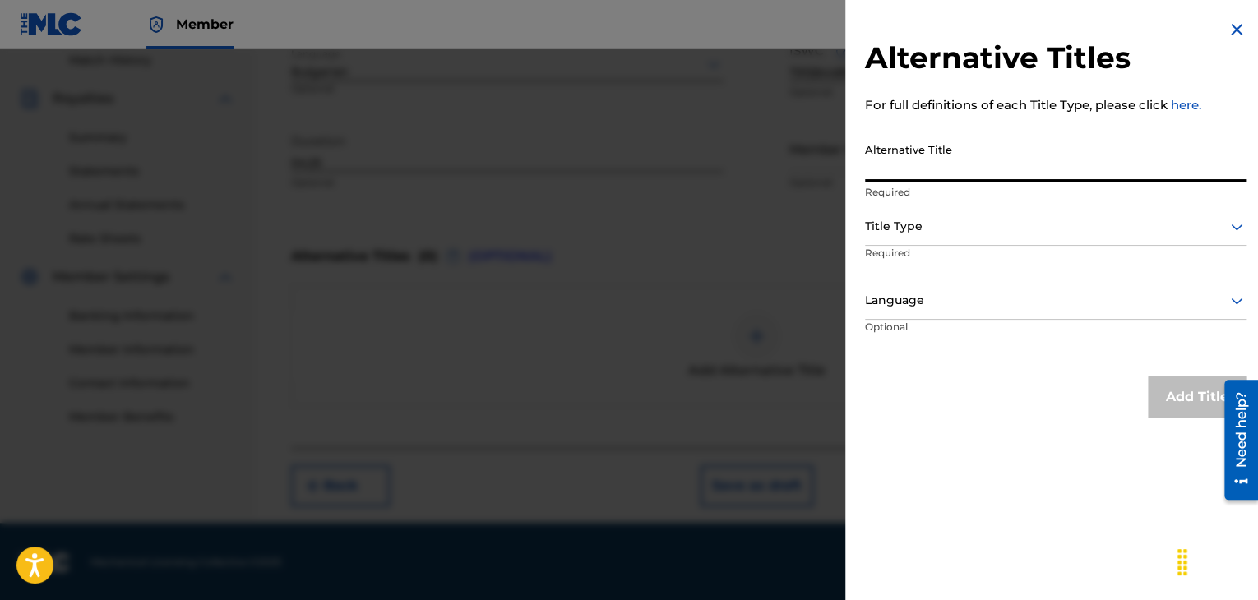
click at [971, 149] on input "Alternative Title" at bounding box center [1056, 158] width 382 height 47
paste input "ТИ И АЗ"
type input "ТИ И АЗ"
click at [901, 234] on div at bounding box center [1056, 226] width 382 height 21
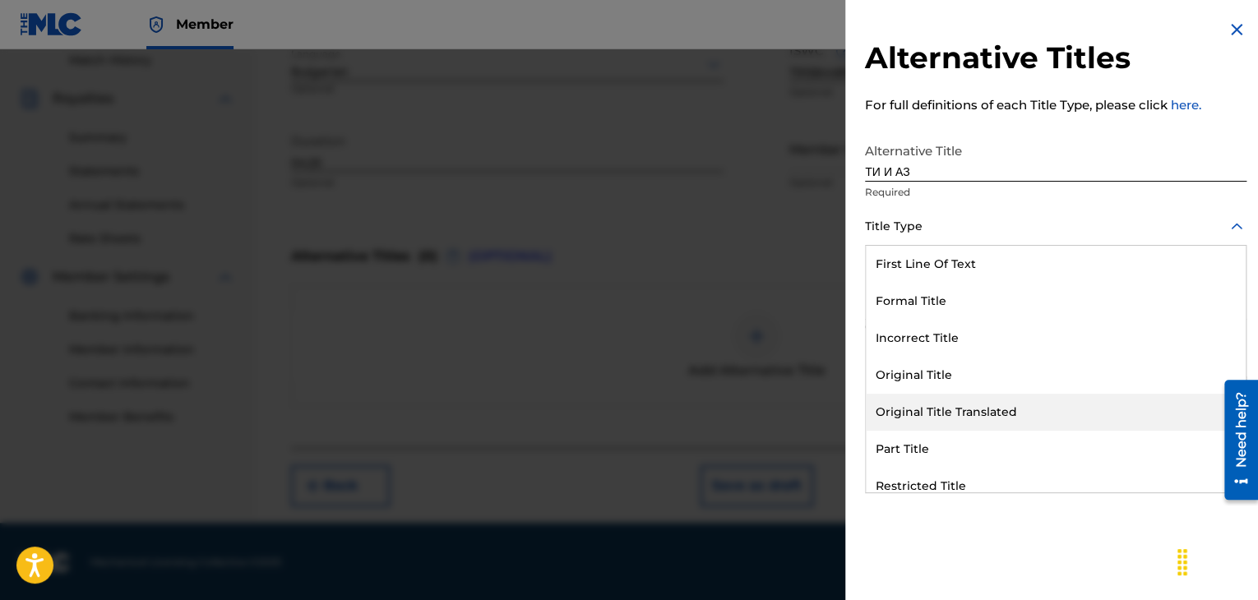
click at [934, 413] on div "Original Title Translated" at bounding box center [1056, 412] width 380 height 37
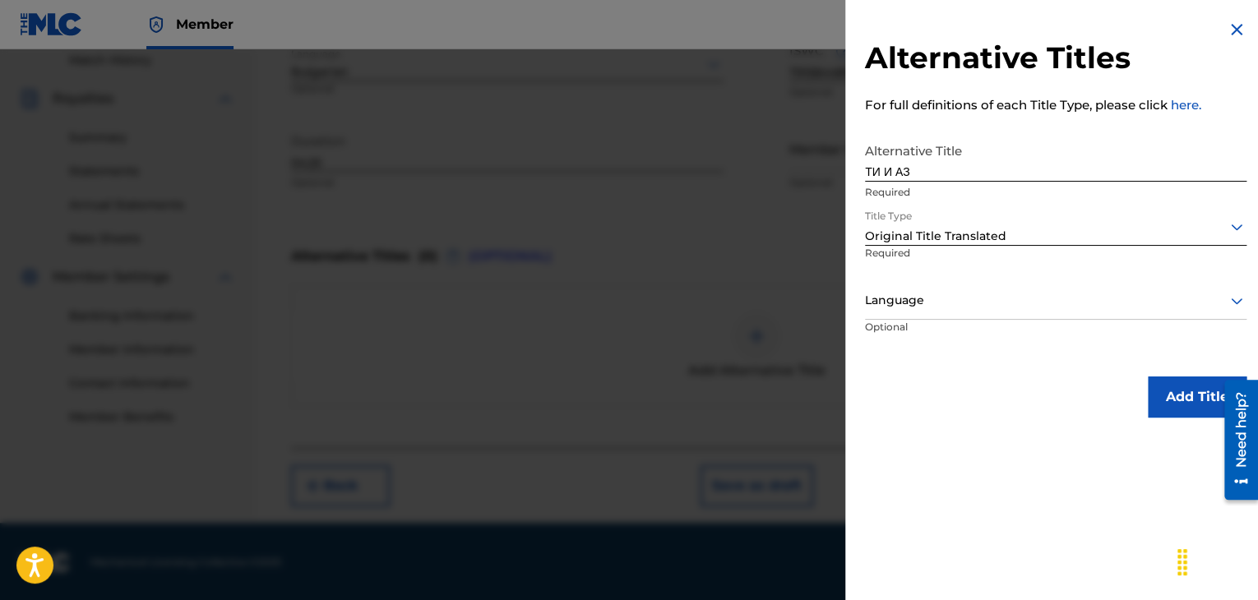
click at [925, 302] on div at bounding box center [1056, 300] width 382 height 21
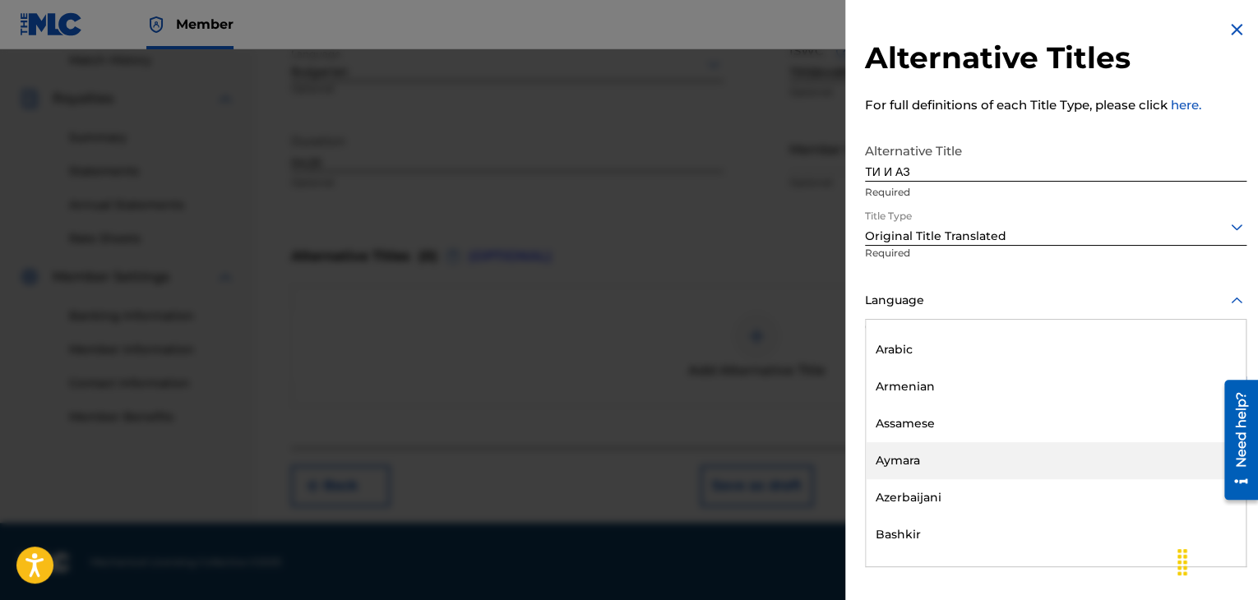
scroll to position [576, 0]
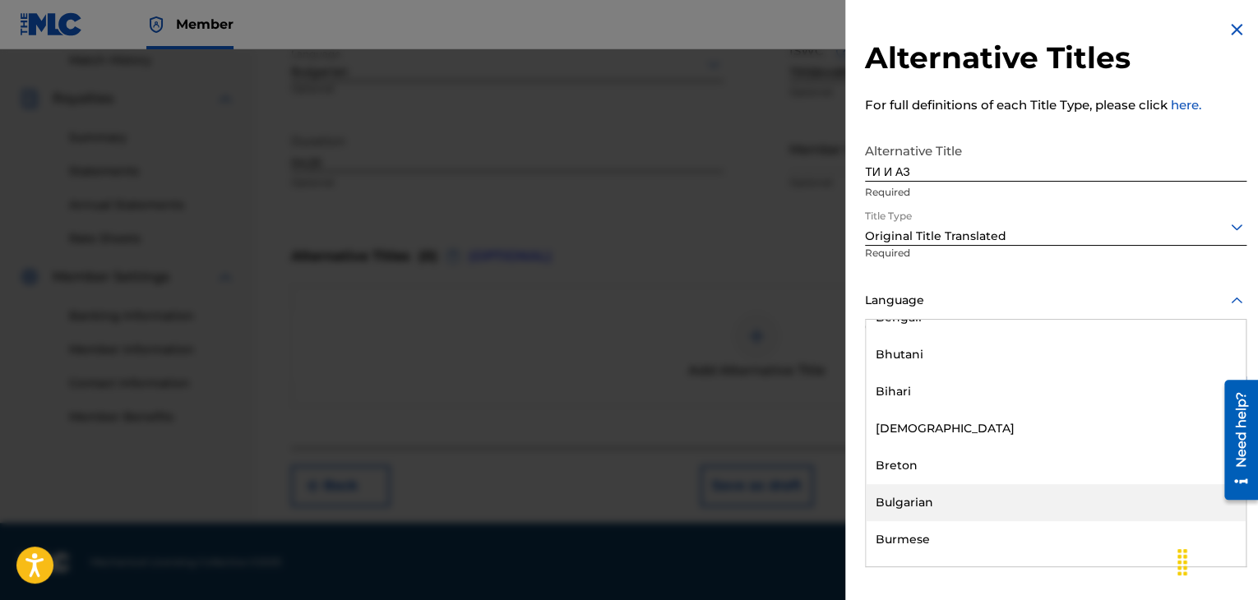
drag, startPoint x: 925, startPoint y: 503, endPoint x: 958, endPoint y: 488, distance: 36.8
click at [925, 499] on div "Bulgarian" at bounding box center [1056, 502] width 380 height 37
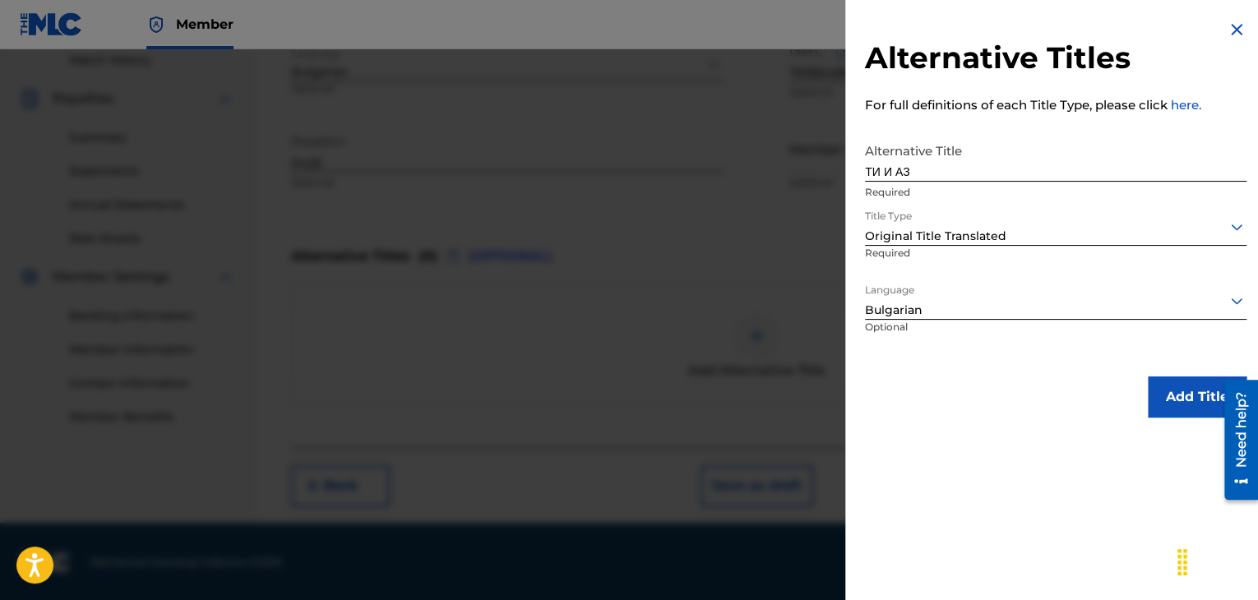
click at [1156, 402] on button "Add Title" at bounding box center [1197, 397] width 99 height 41
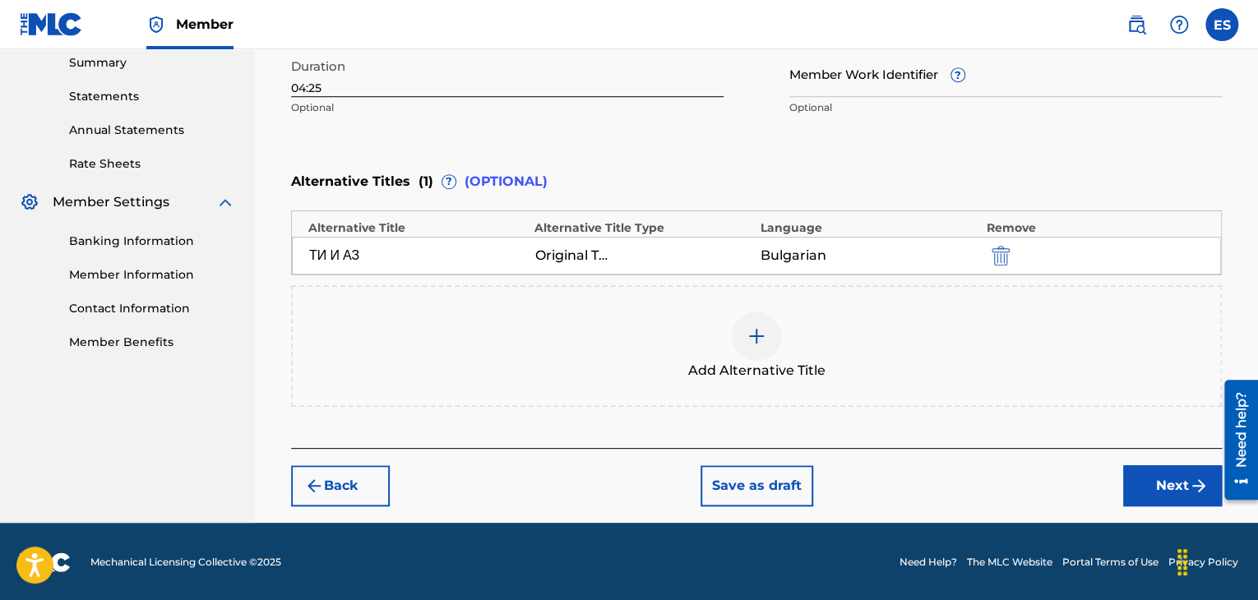
drag, startPoint x: 1170, startPoint y: 488, endPoint x: 1164, endPoint y: 481, distance: 9.3
click at [1164, 481] on button "Next" at bounding box center [1173, 486] width 99 height 41
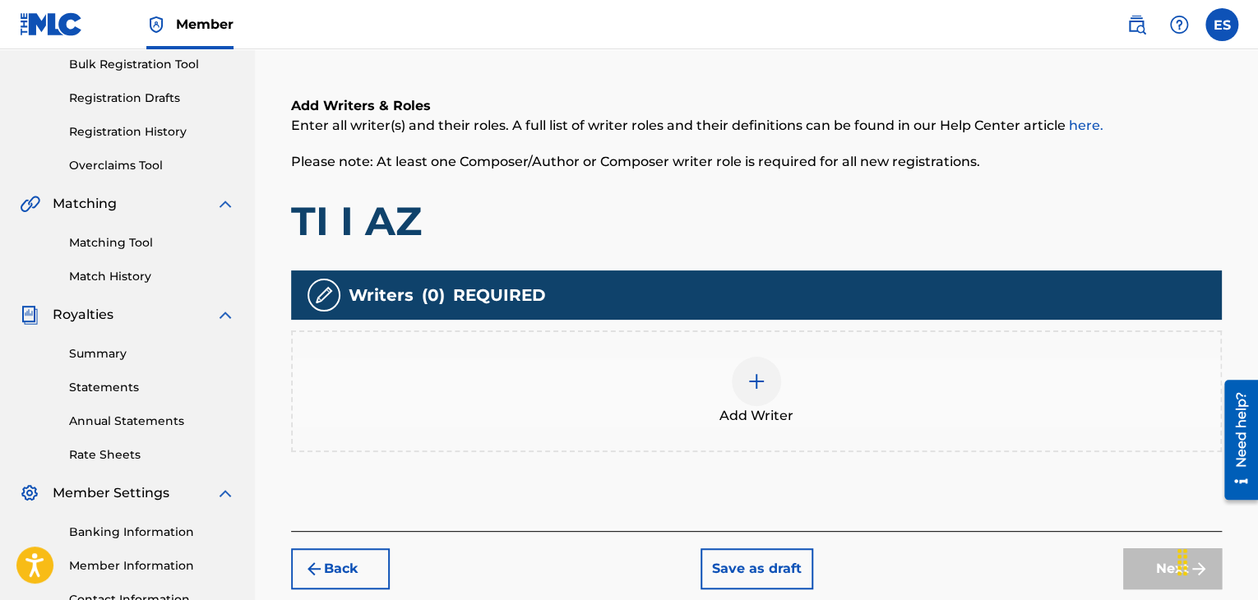
scroll to position [386, 0]
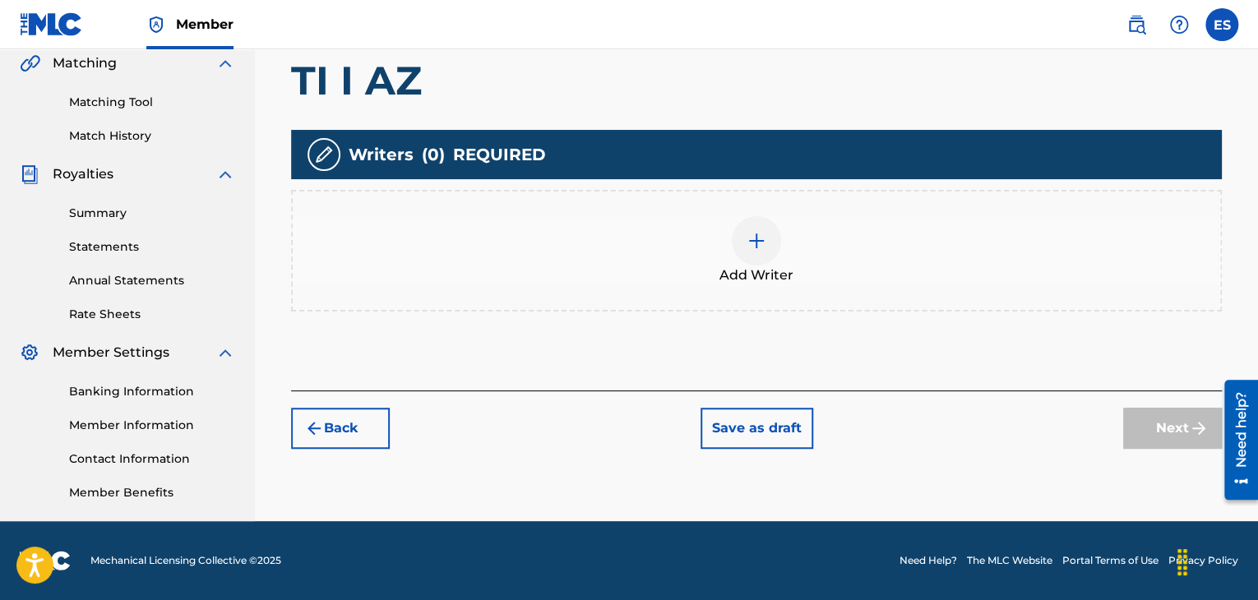
click at [753, 258] on div at bounding box center [756, 240] width 49 height 49
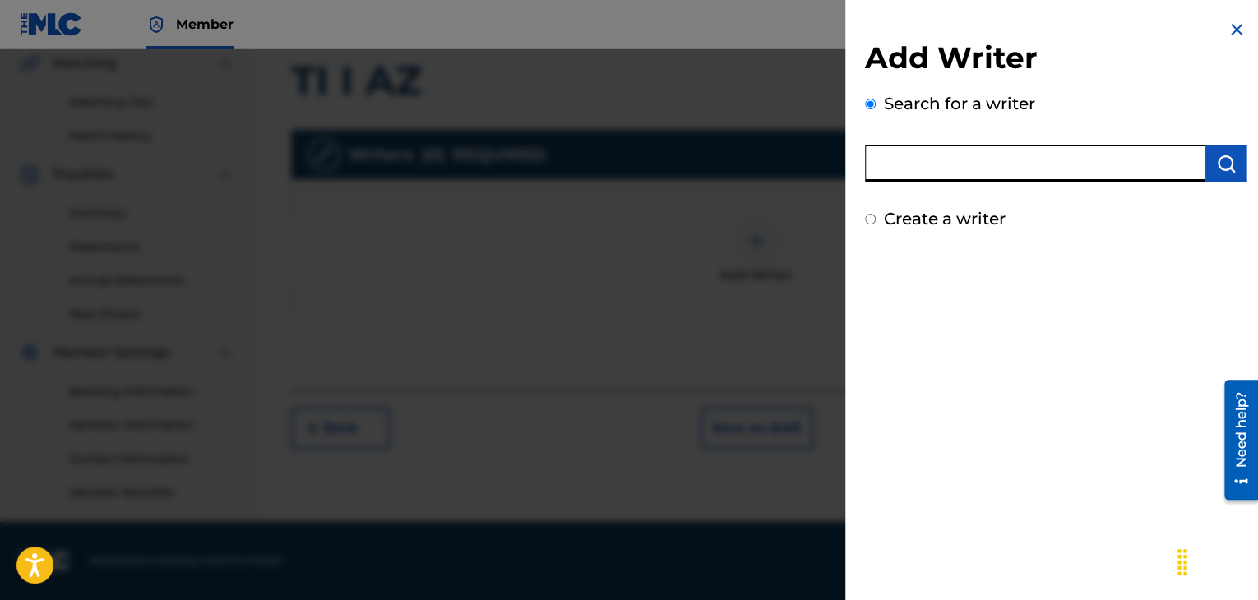
paste input "00258906432"
type input "00258906432"
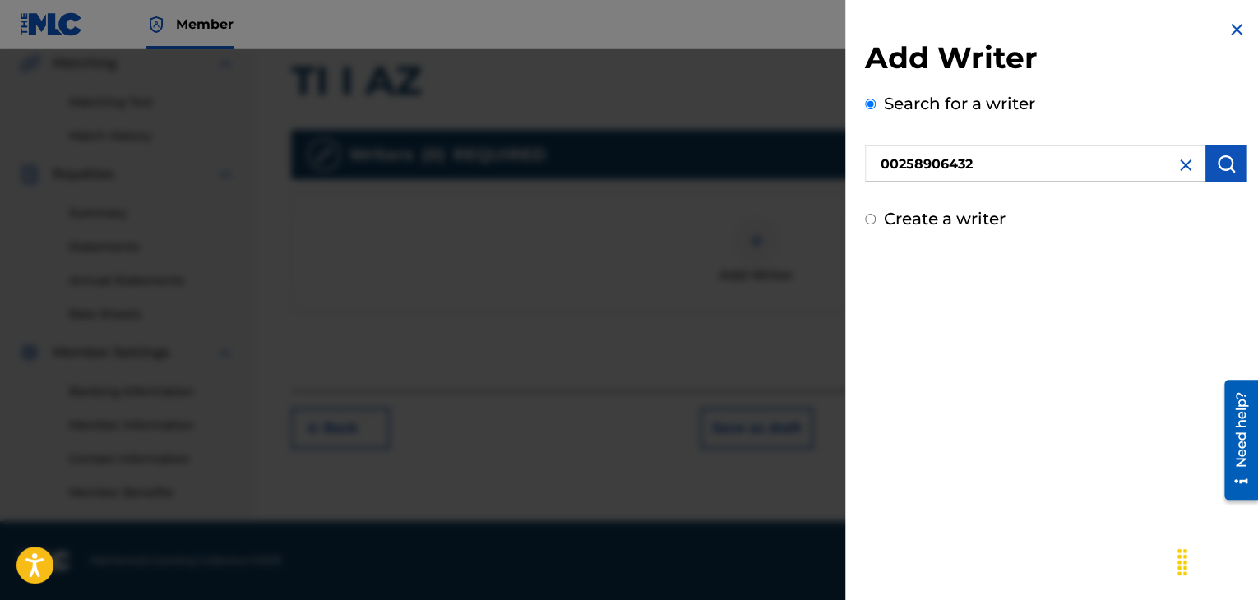
click at [1221, 179] on button "submit" at bounding box center [1226, 164] width 41 height 36
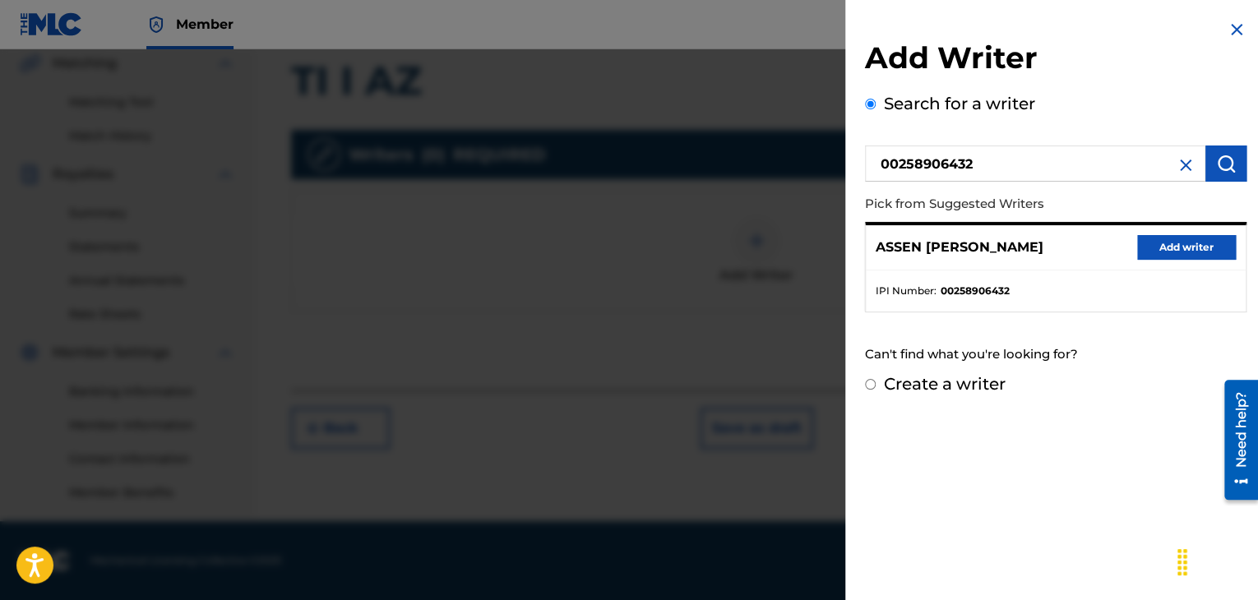
click at [1162, 240] on button "Add writer" at bounding box center [1187, 247] width 99 height 25
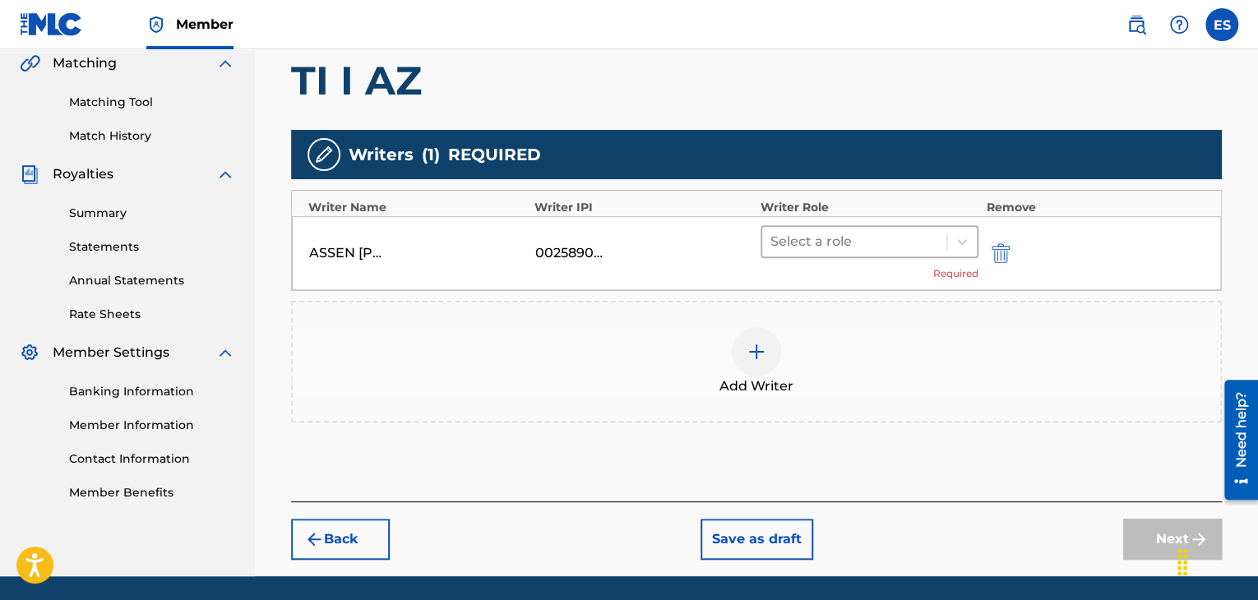
click at [846, 237] on div at bounding box center [855, 241] width 168 height 23
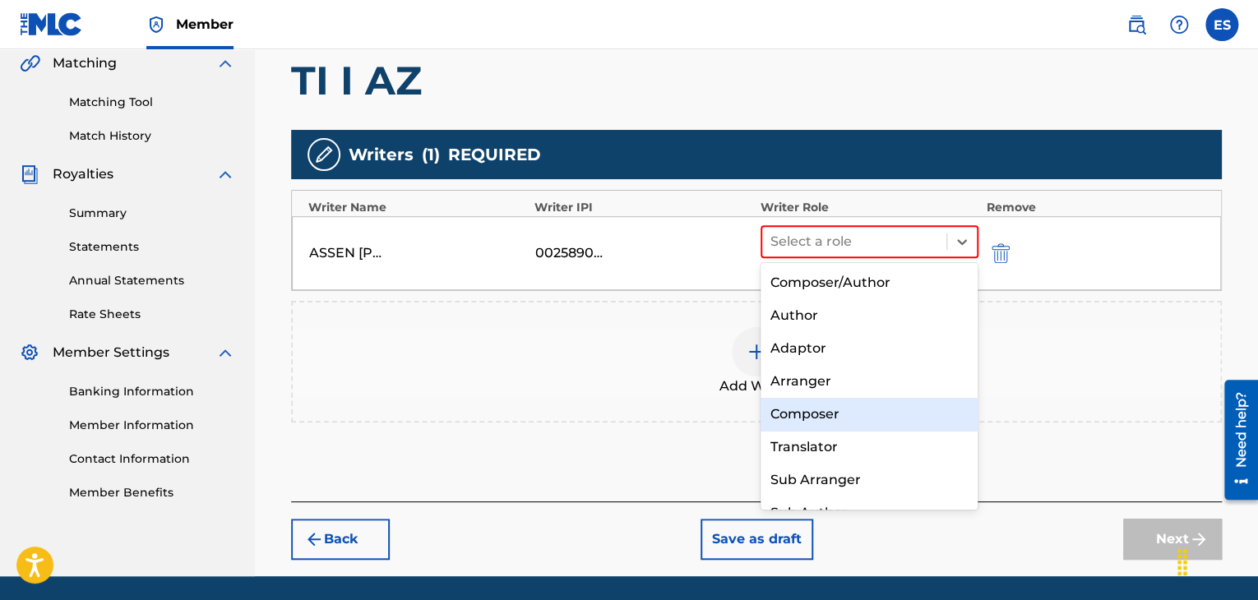
click at [824, 412] on div "Composer" at bounding box center [870, 414] width 218 height 33
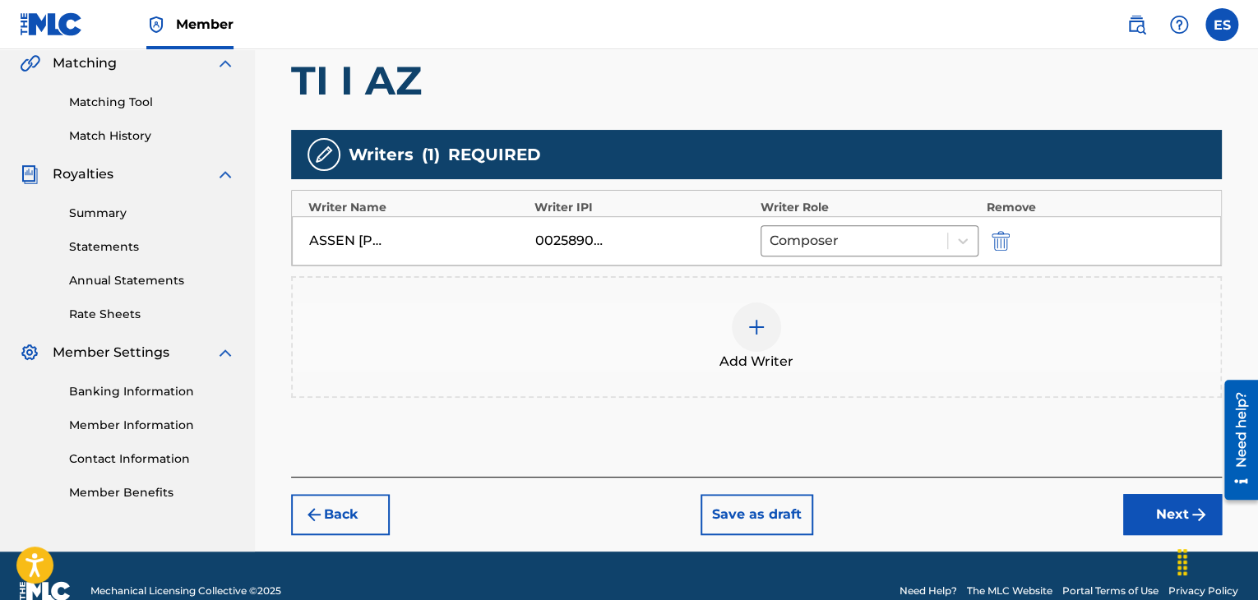
click at [755, 336] on div at bounding box center [756, 327] width 49 height 49
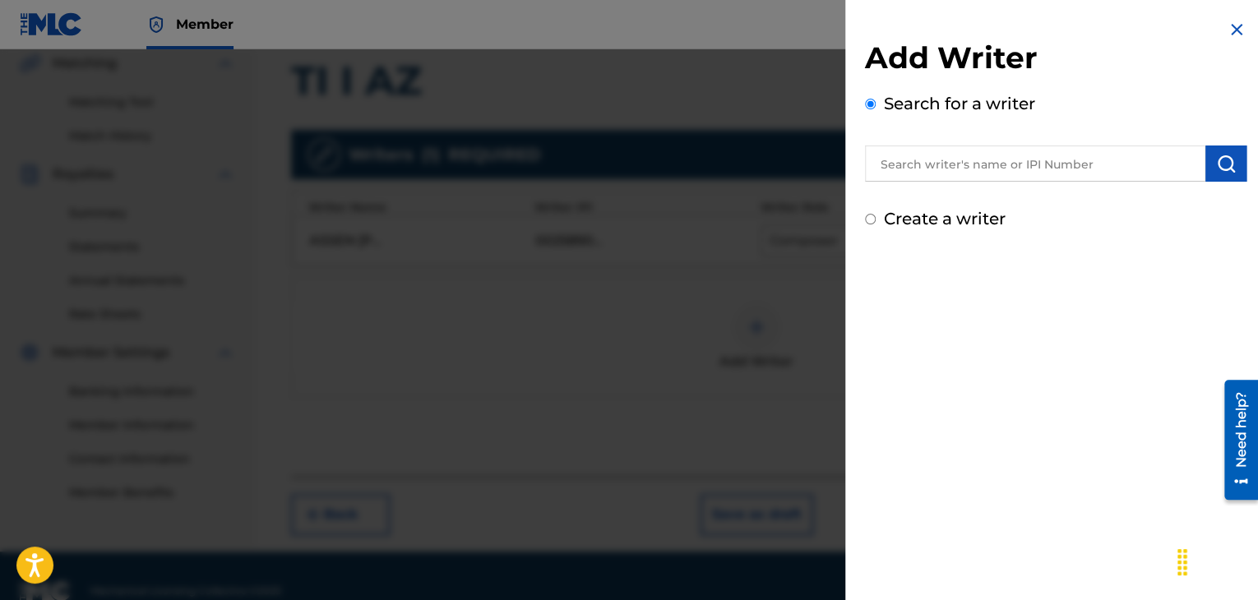
click at [983, 160] on input "text" at bounding box center [1035, 164] width 341 height 36
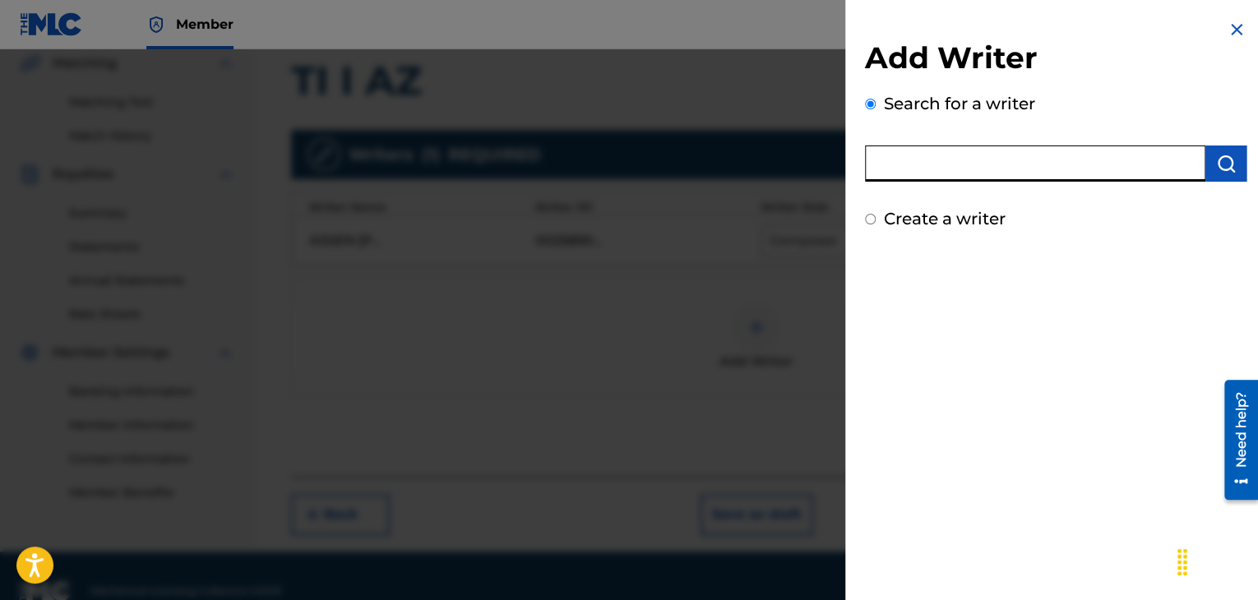
paste input "00143941476"
type input "00143941476"
click at [1235, 159] on button "submit" at bounding box center [1226, 164] width 41 height 36
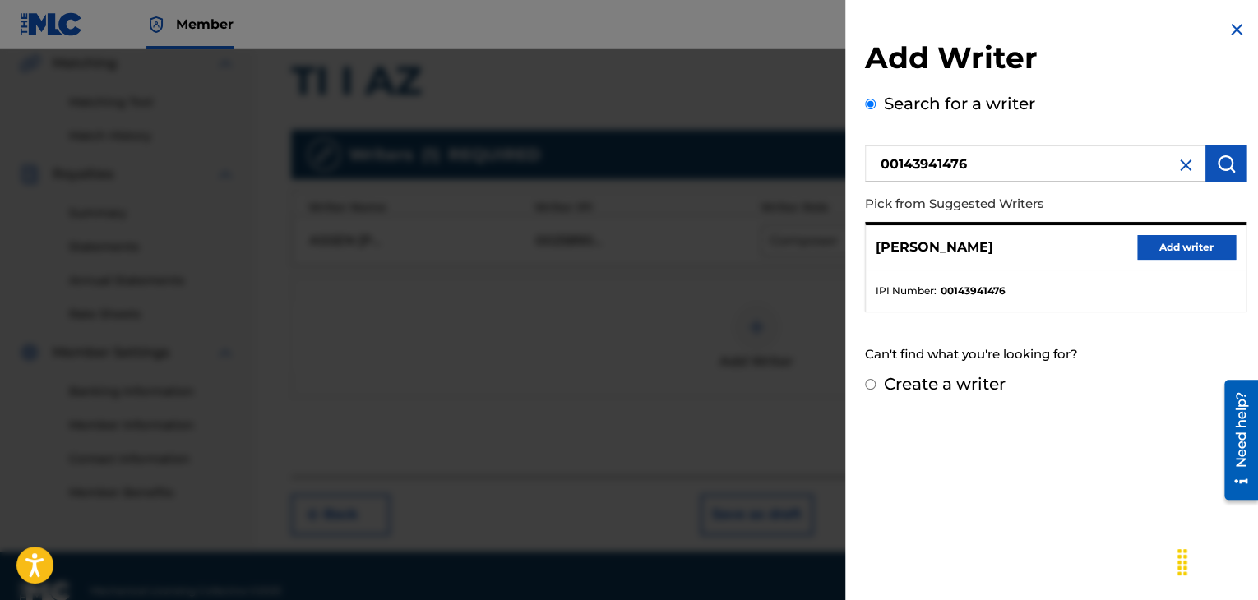
click at [1184, 245] on button "Add writer" at bounding box center [1187, 247] width 99 height 25
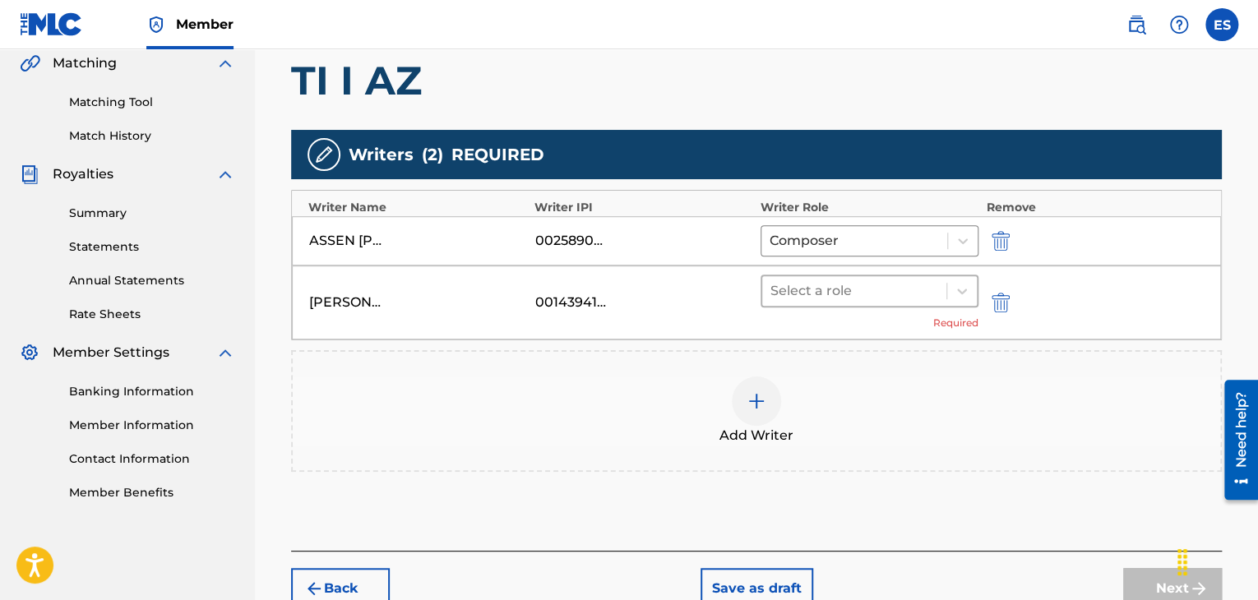
click at [850, 294] on div at bounding box center [855, 291] width 168 height 23
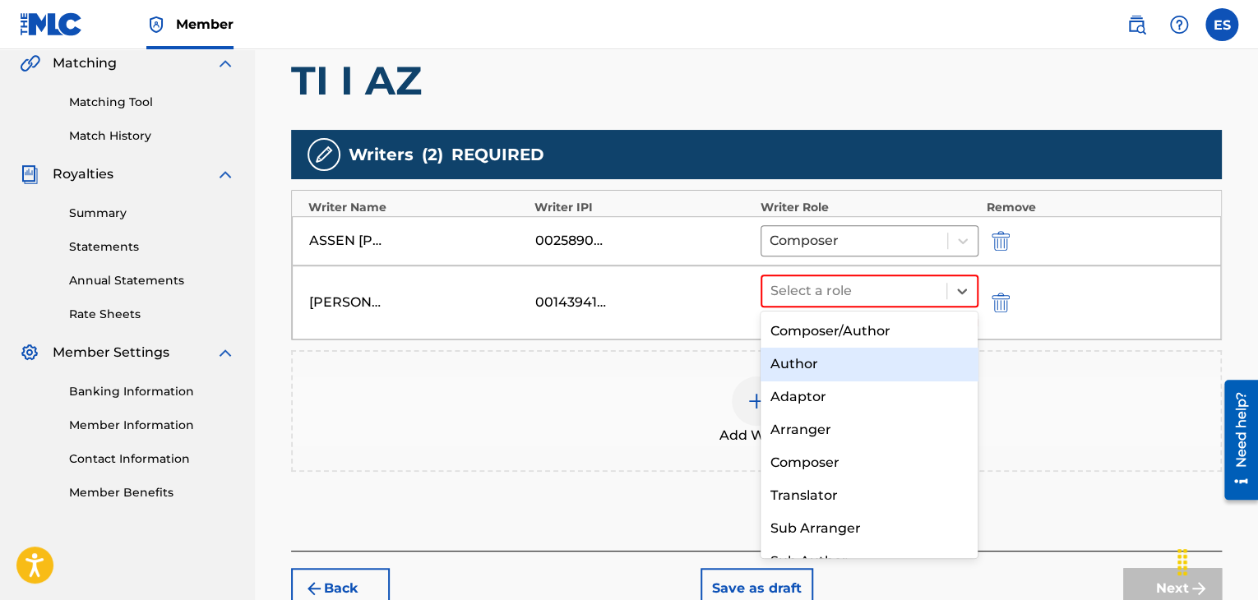
click at [823, 371] on div "Author" at bounding box center [870, 364] width 218 height 33
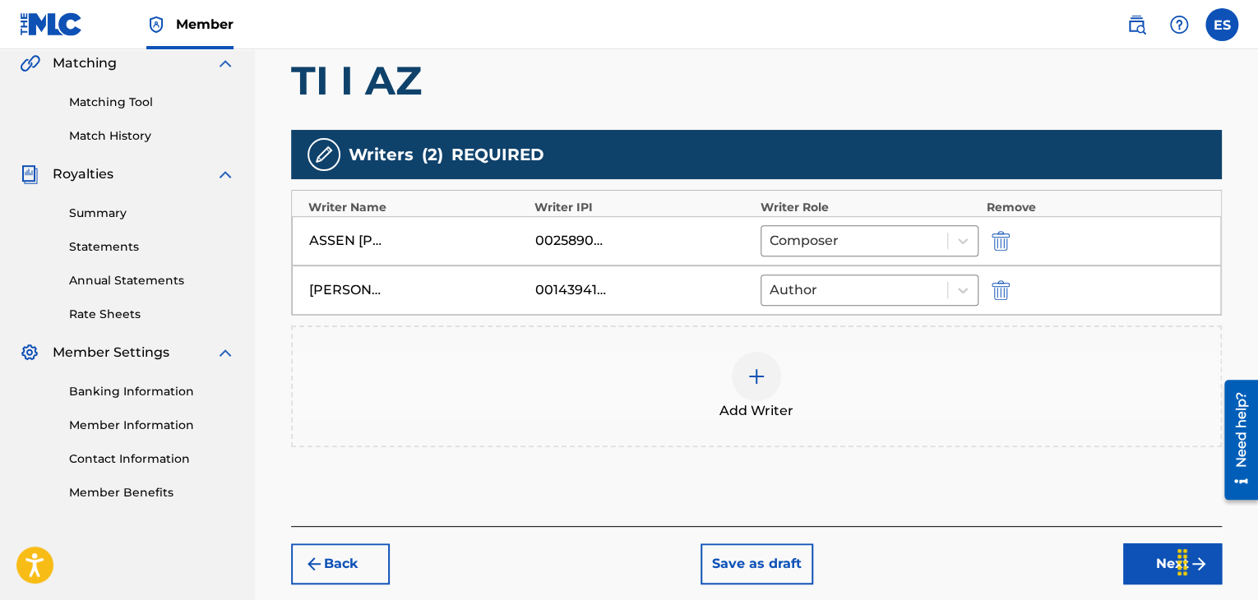
drag, startPoint x: 1152, startPoint y: 570, endPoint x: 960, endPoint y: 441, distance: 231.1
click at [1151, 569] on button "Next" at bounding box center [1173, 564] width 99 height 41
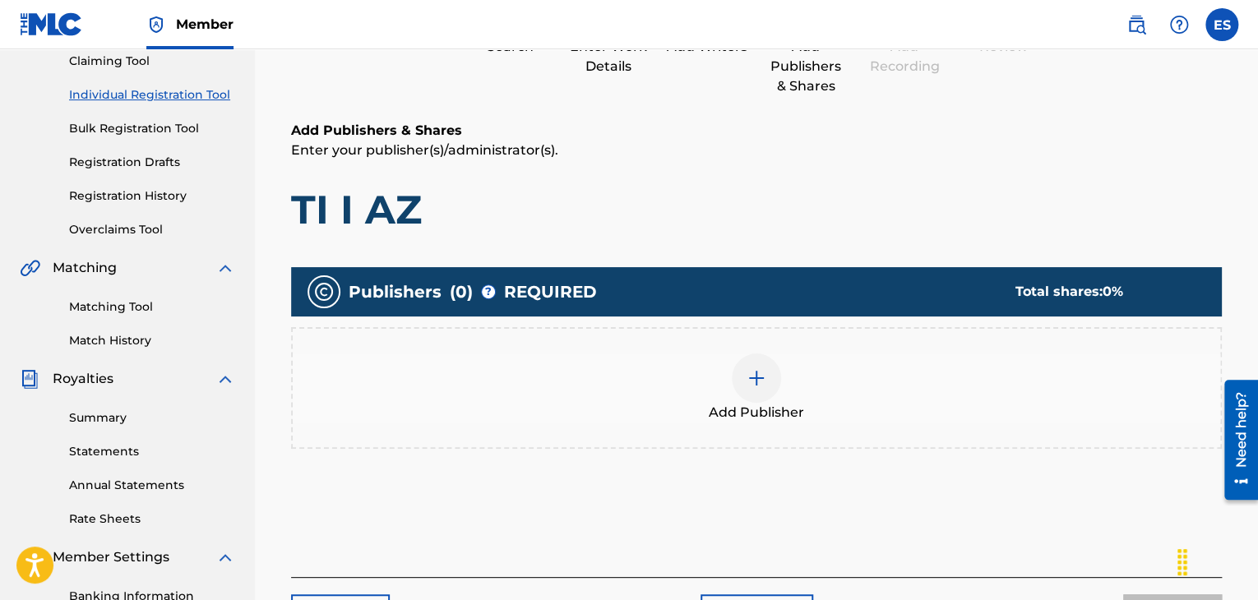
scroll to position [321, 0]
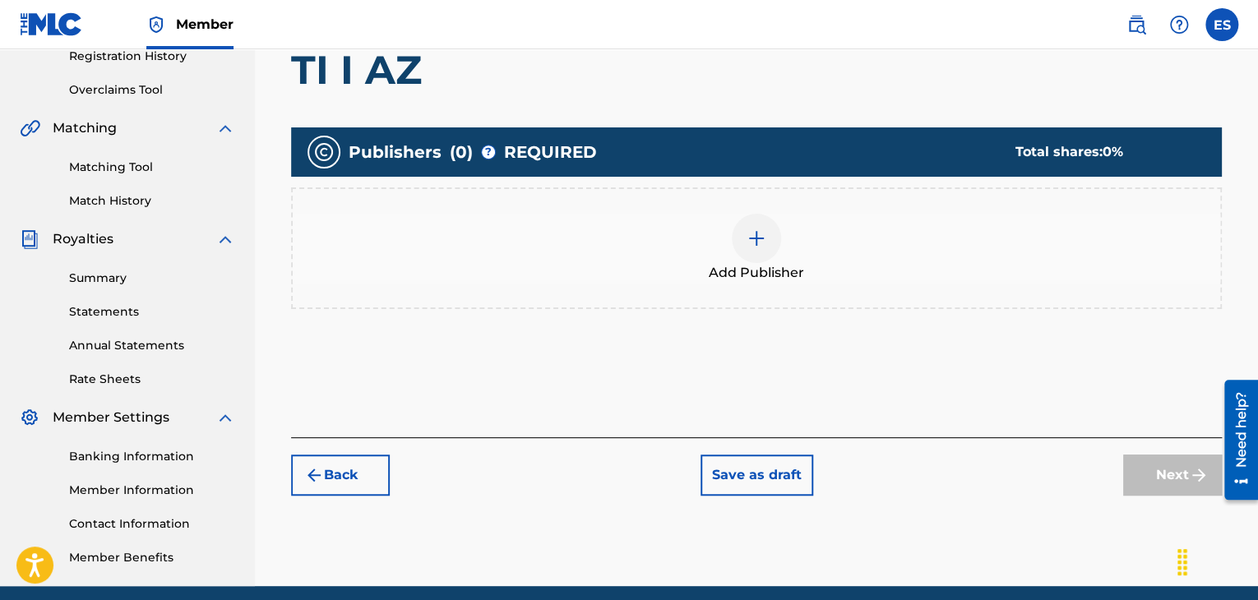
click at [751, 257] on div at bounding box center [756, 238] width 49 height 49
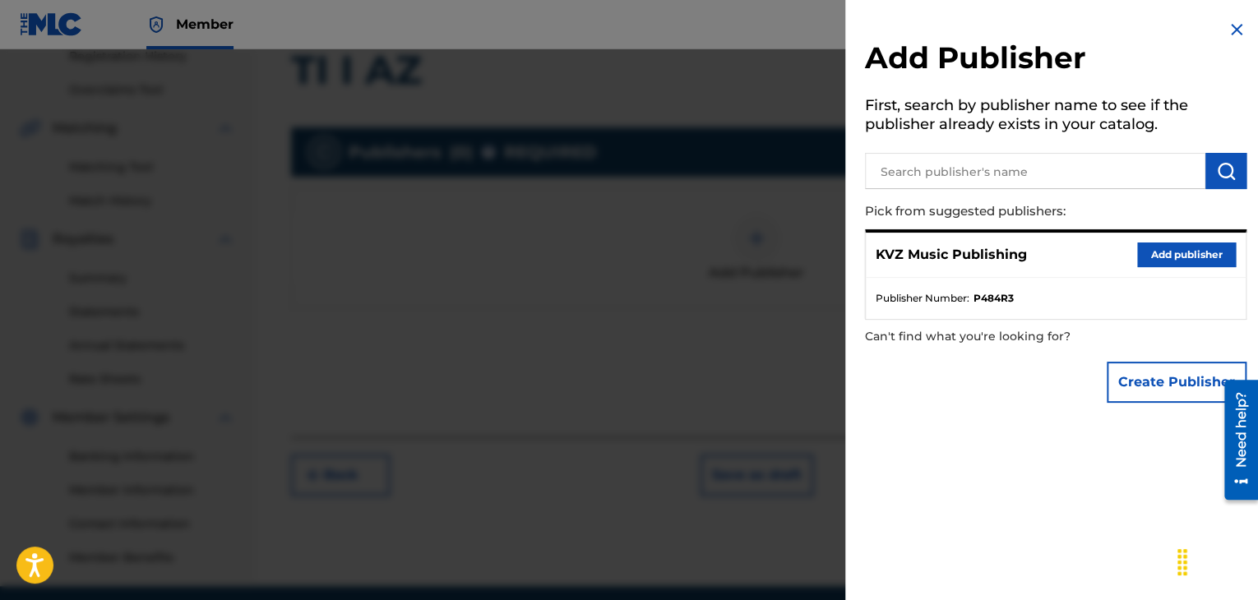
click at [1186, 261] on button "Add publisher" at bounding box center [1187, 255] width 99 height 25
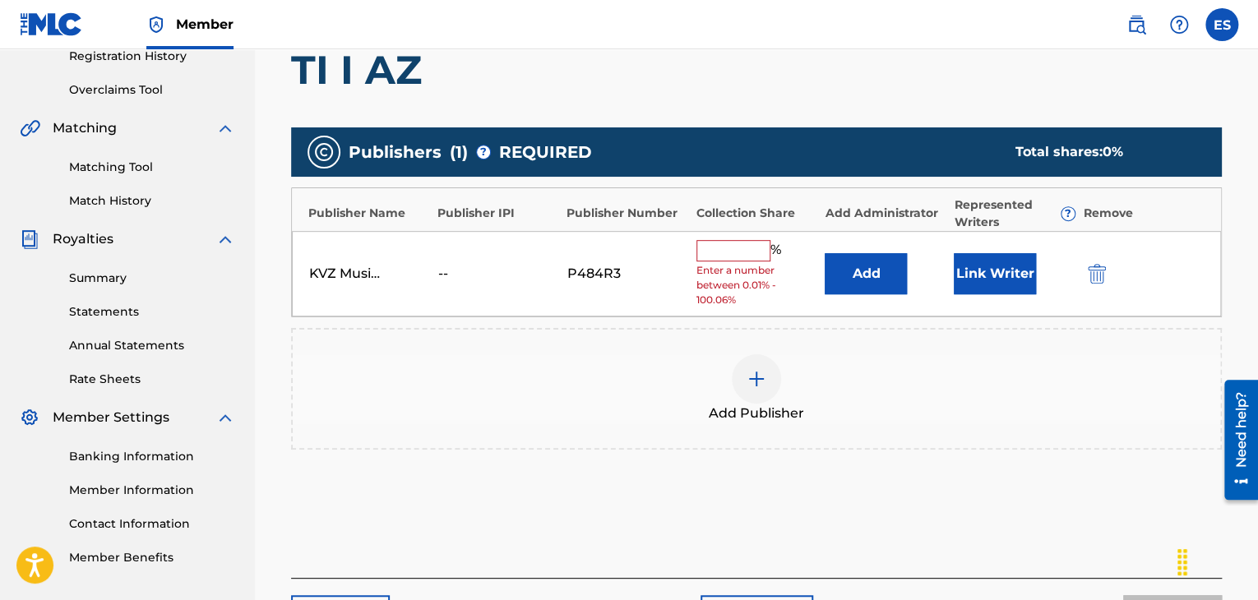
click at [733, 251] on input "text" at bounding box center [734, 250] width 74 height 21
type input "66.67"
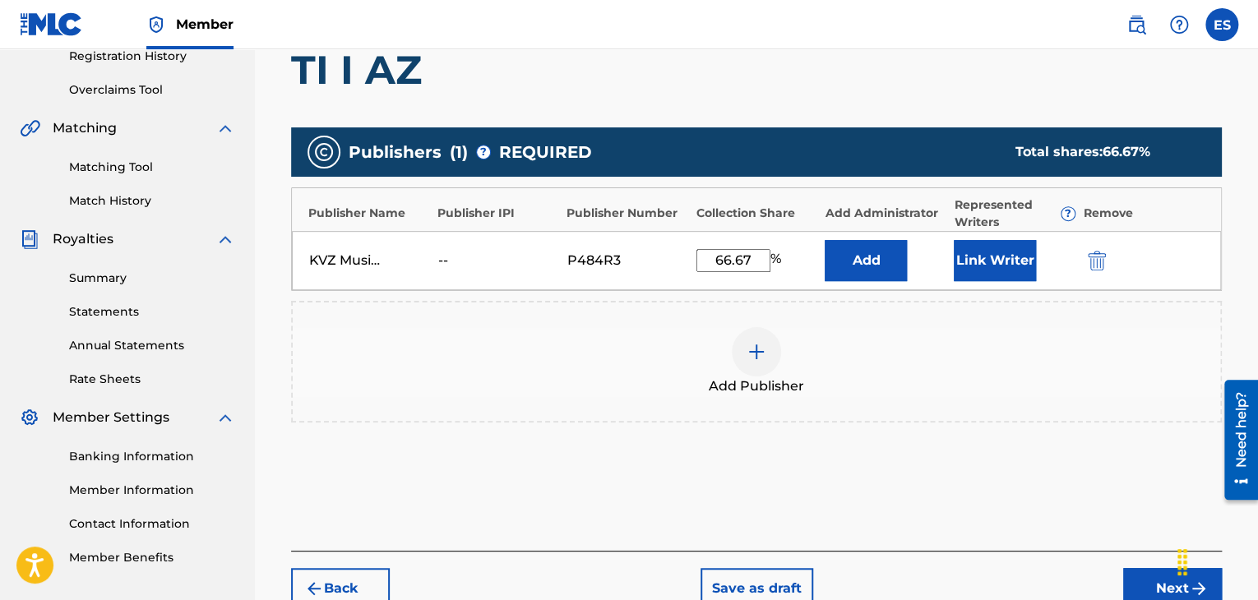
click at [1132, 581] on button "Next" at bounding box center [1173, 588] width 99 height 41
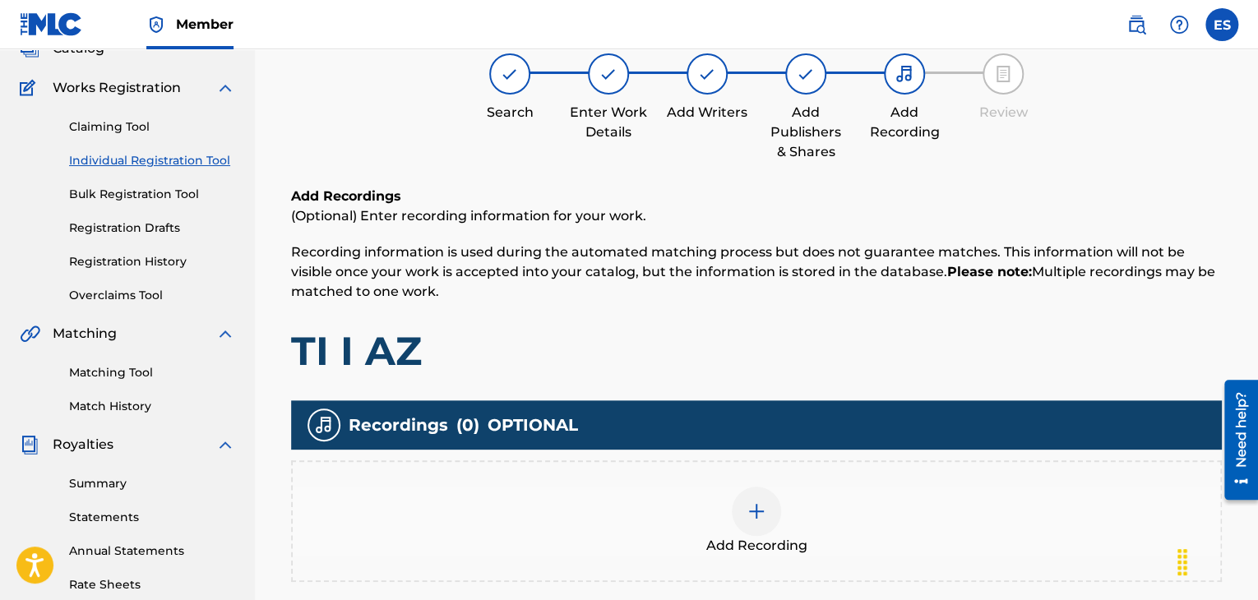
scroll to position [386, 0]
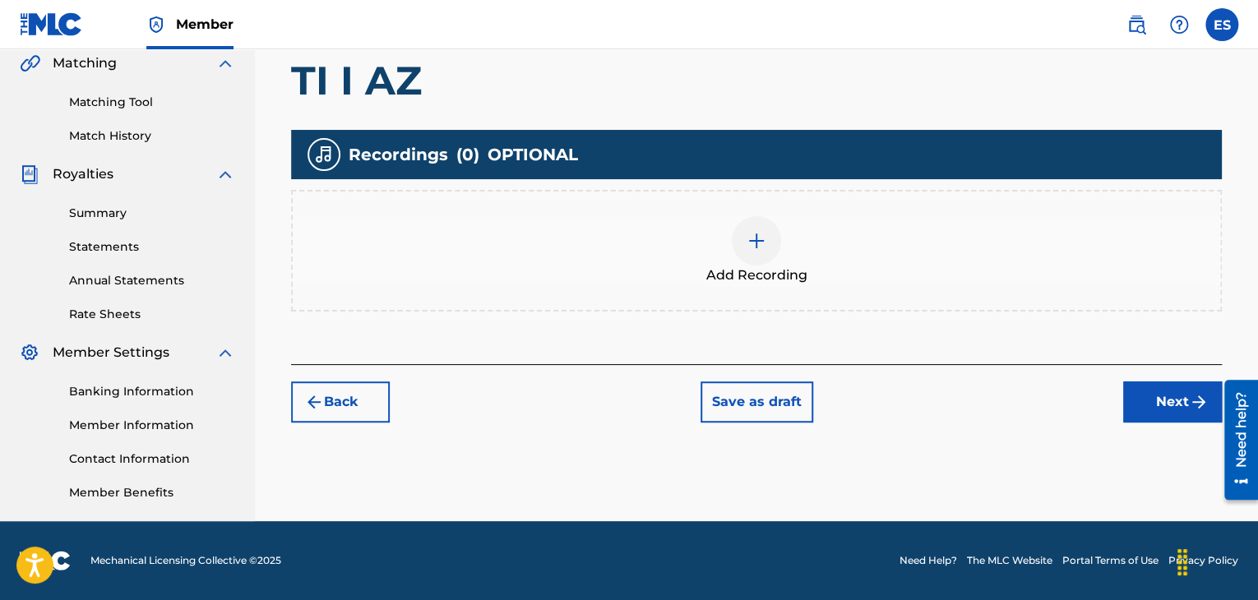
click at [750, 280] on span "Add Recording" at bounding box center [757, 276] width 101 height 20
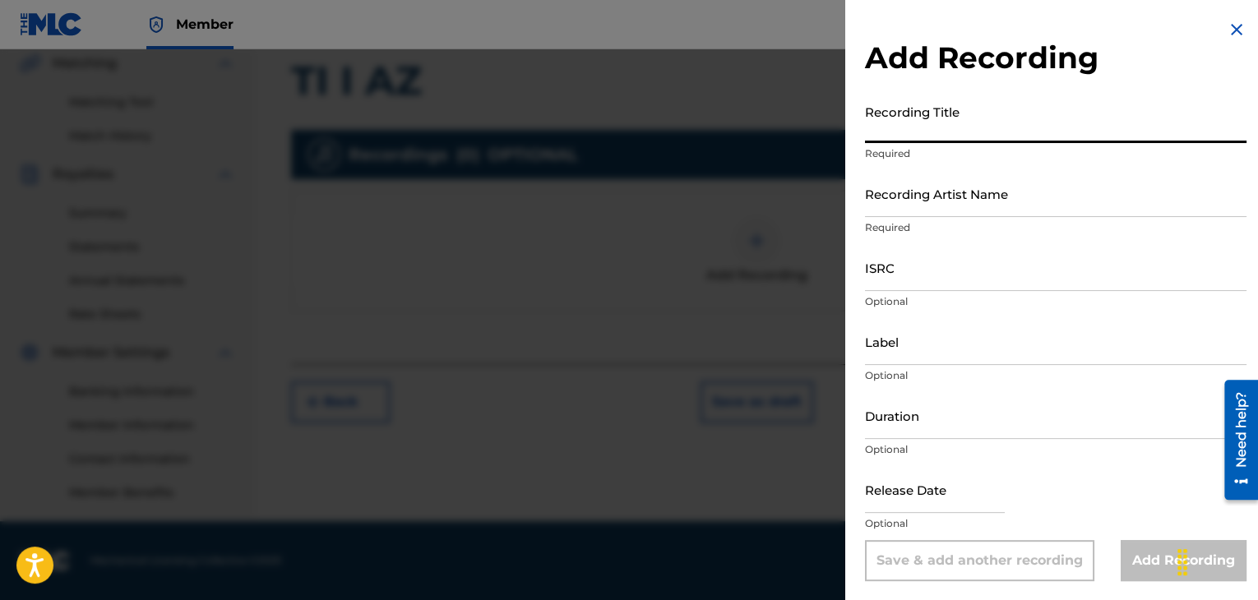
click at [887, 128] on input "Recording Title" at bounding box center [1056, 119] width 382 height 47
paste input "TI I AZ"
click at [871, 130] on input "TI I AZ" at bounding box center [1056, 119] width 382 height 47
type input "TI I AZ"
click at [934, 206] on input "Recording Artist Name" at bounding box center [1056, 193] width 382 height 47
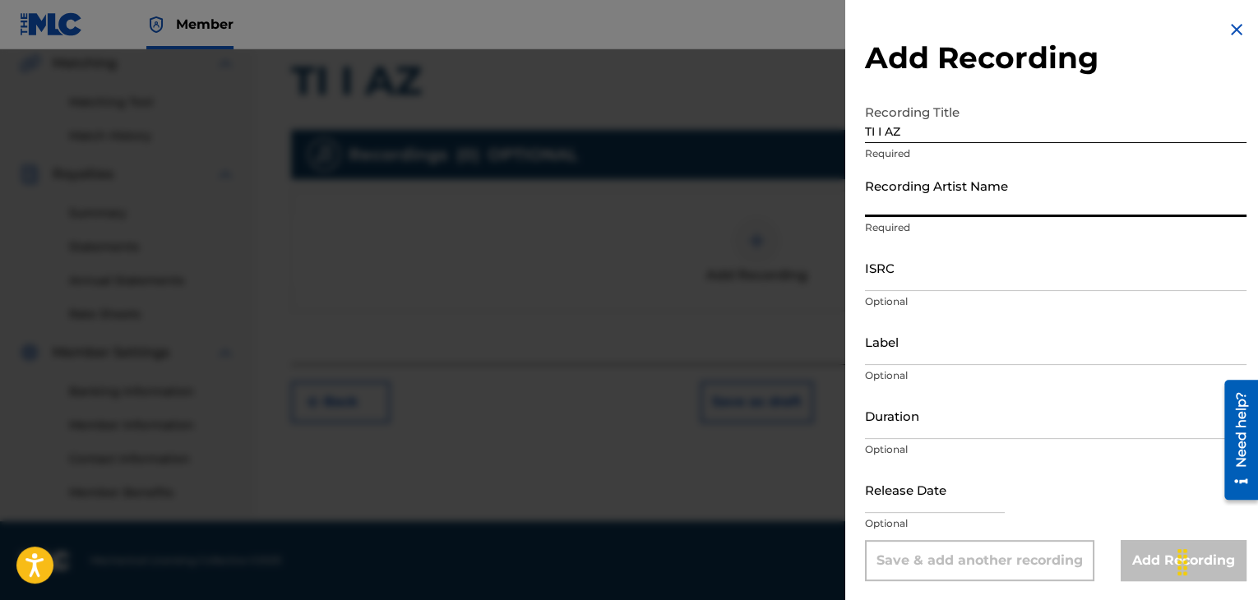
paste input "[PERSON_NAME] & [PERSON_NAME]"
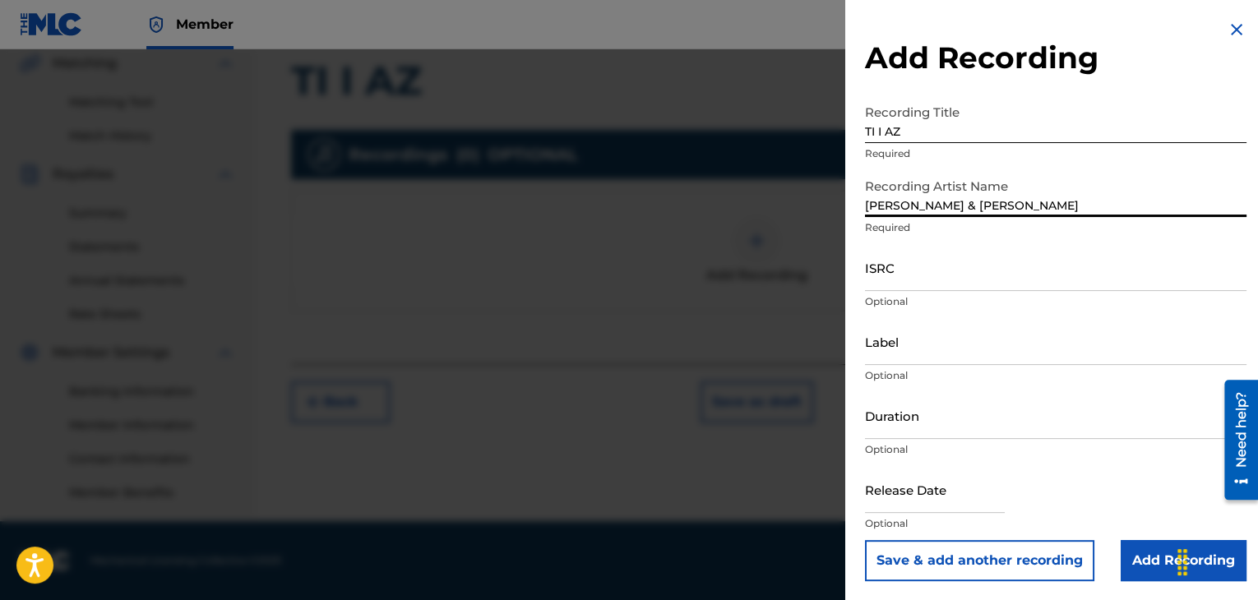
type input "[PERSON_NAME] & [PERSON_NAME]"
drag, startPoint x: 903, startPoint y: 415, endPoint x: 908, endPoint y: 402, distance: 14.1
click at [903, 415] on input "Duration" at bounding box center [1056, 415] width 382 height 47
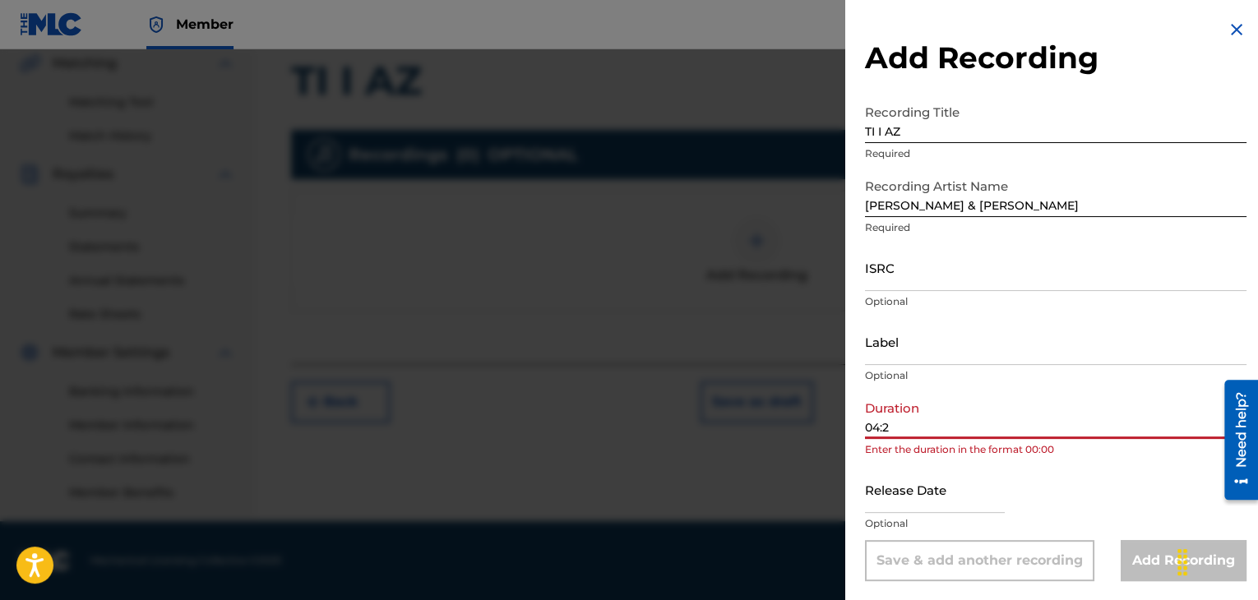
type input "04:25"
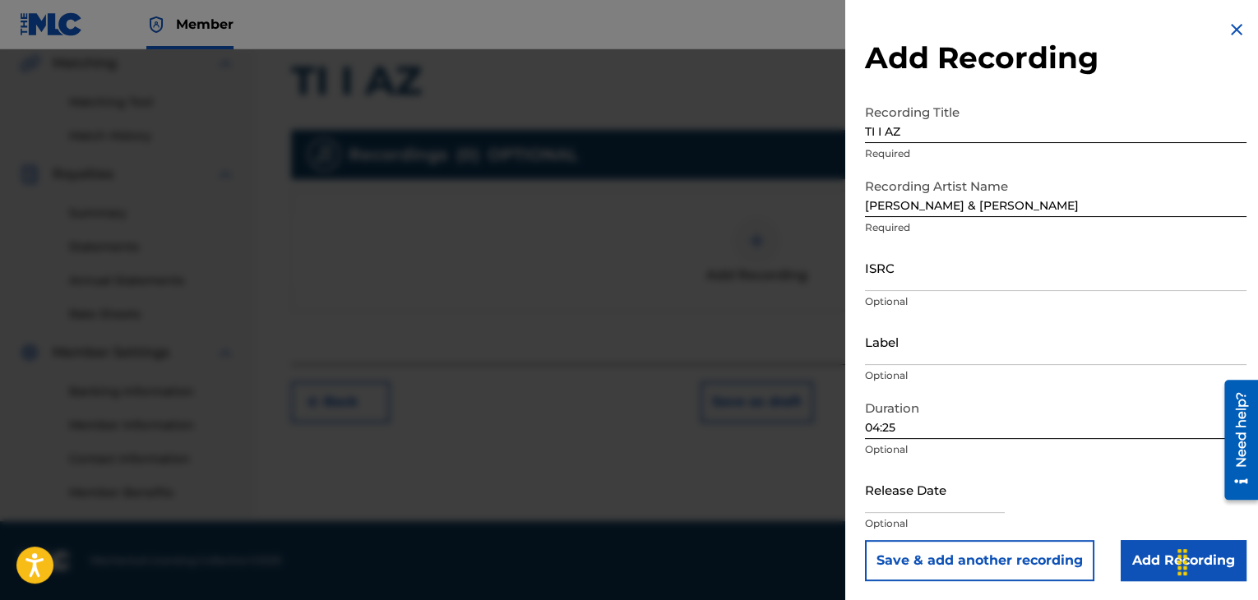
click at [1128, 563] on input "Add Recording" at bounding box center [1184, 560] width 126 height 41
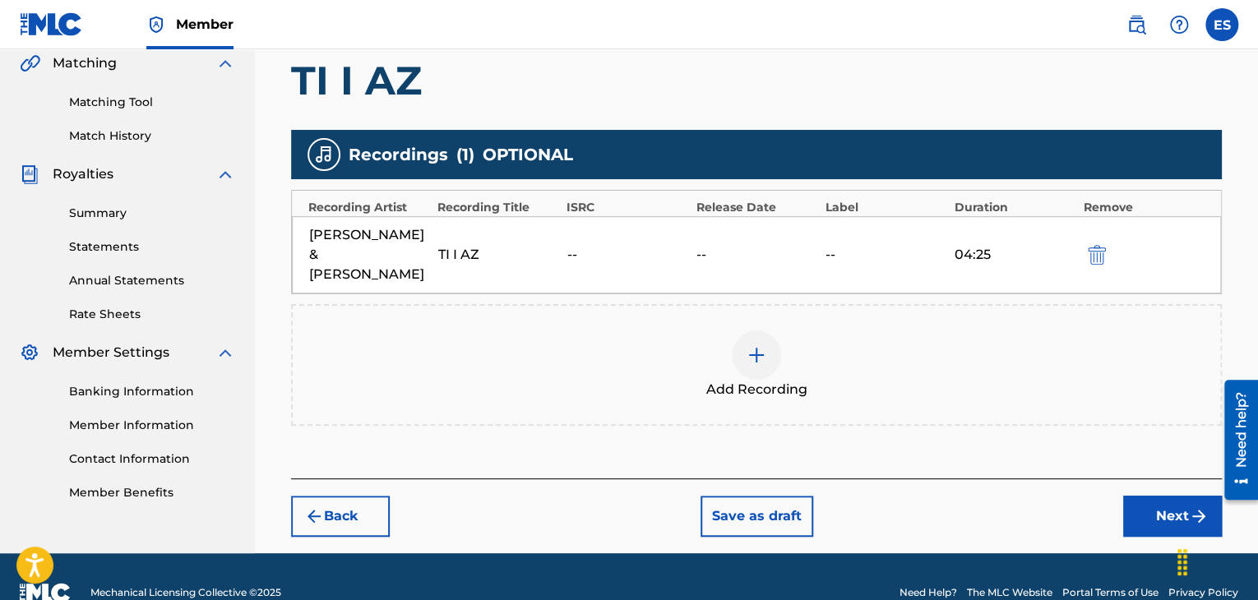
click at [1140, 499] on button "Next" at bounding box center [1173, 516] width 99 height 41
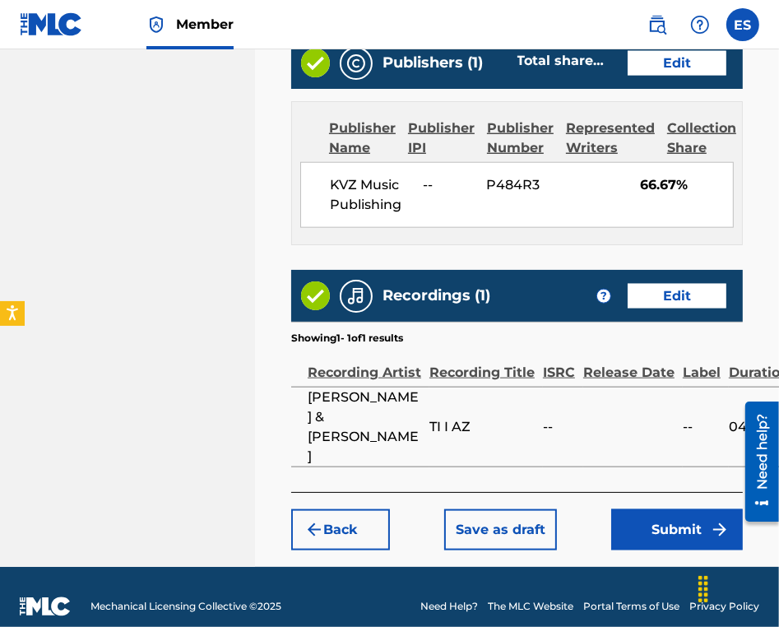
scroll to position [1096, 0]
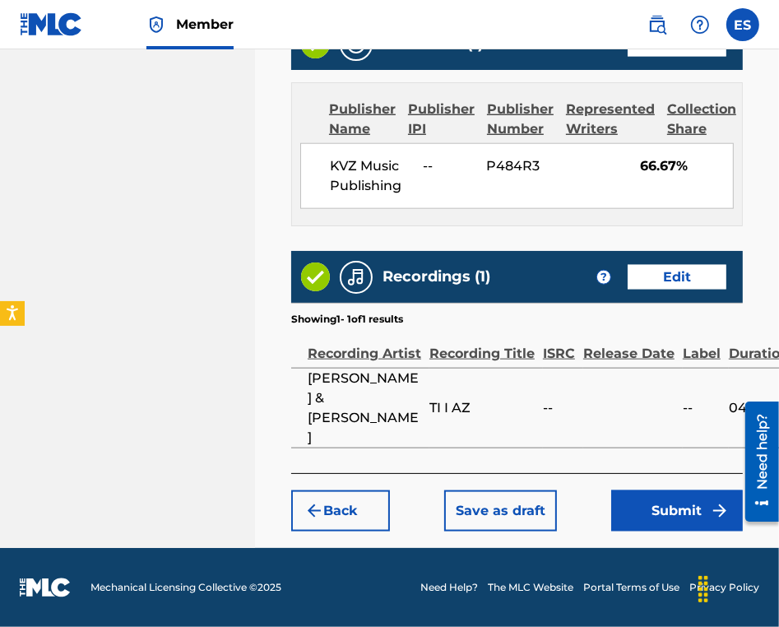
click at [671, 514] on button "Submit" at bounding box center [677, 510] width 132 height 41
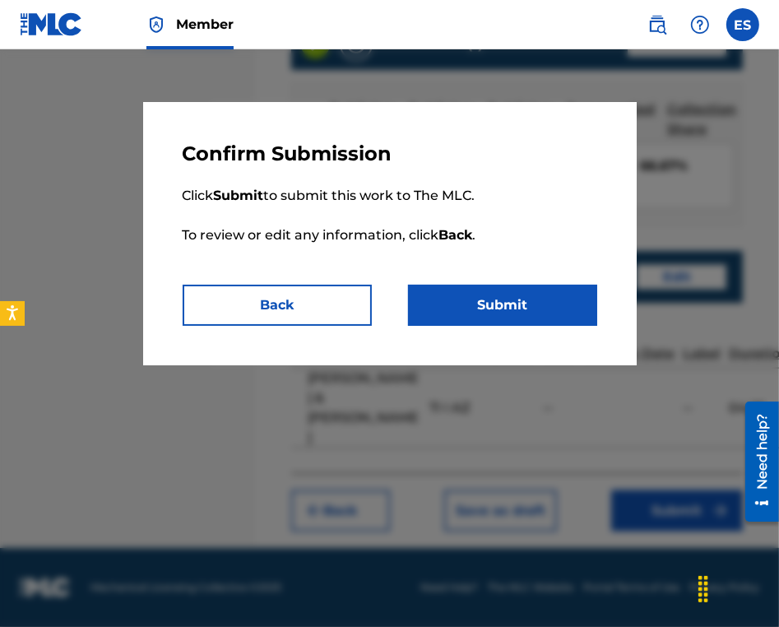
click at [541, 299] on button "Submit" at bounding box center [502, 305] width 189 height 41
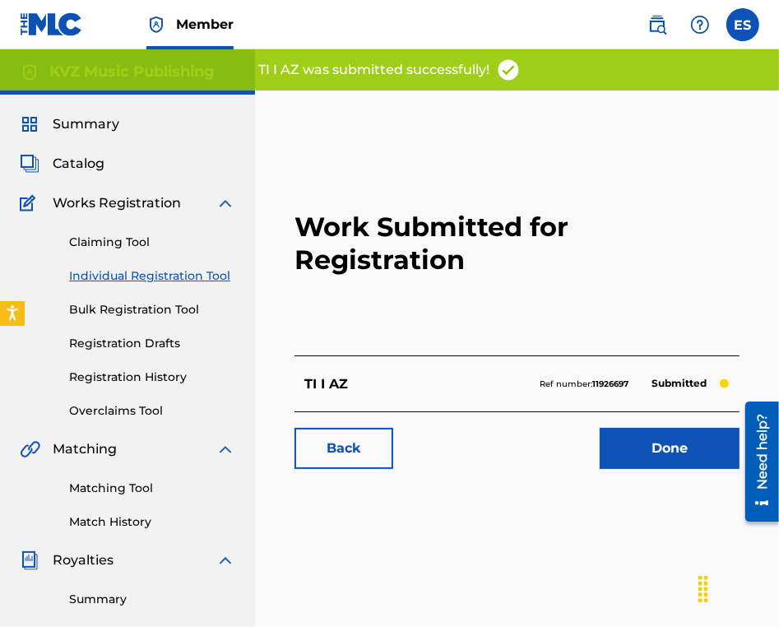
click at [166, 275] on link "Individual Registration Tool" at bounding box center [152, 275] width 166 height 17
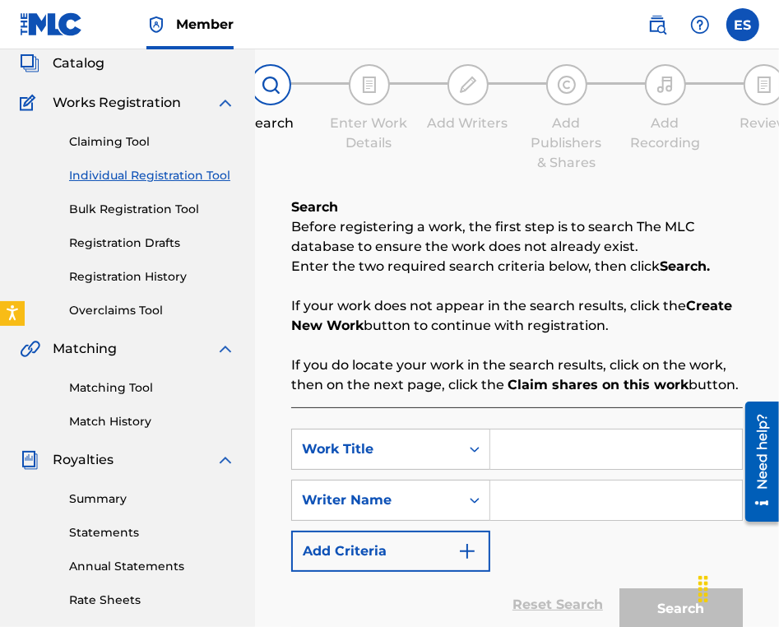
scroll to position [165, 0]
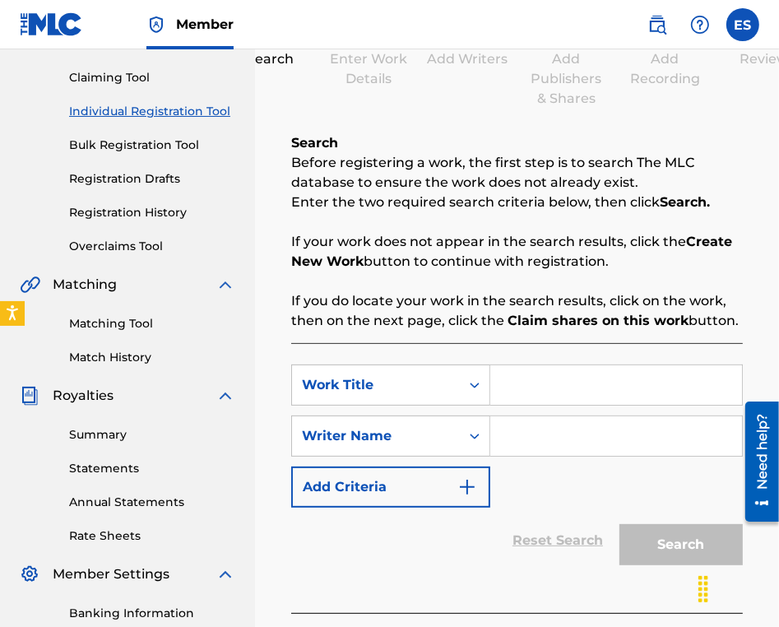
click at [533, 386] on input "Search Form" at bounding box center [616, 384] width 252 height 39
paste input "TI I AZ"
type input "TI I AZ"
click at [586, 437] on input "Search Form" at bounding box center [616, 435] width 252 height 39
type input "ASSEN DRAGNEV"
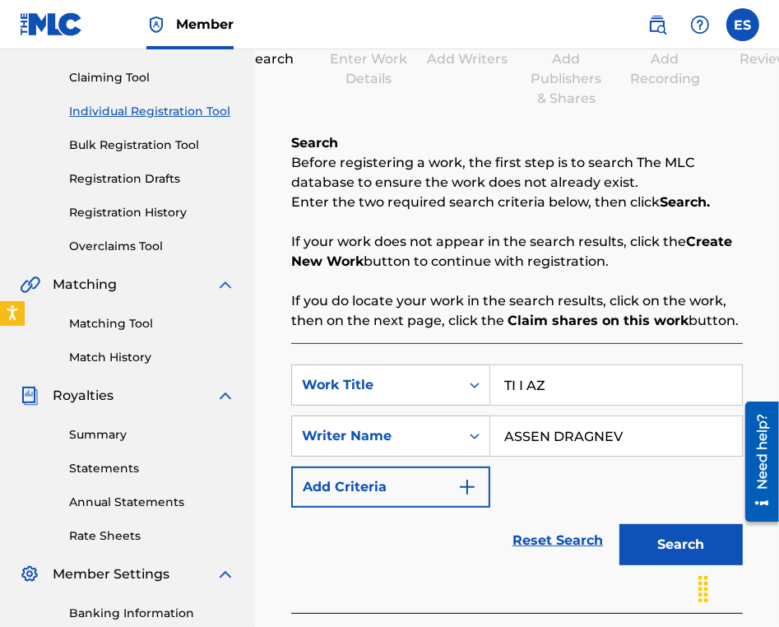
click at [507, 373] on input "TI I AZ" at bounding box center [616, 384] width 252 height 39
type input "TI I AZ"
click at [672, 541] on button "Search" at bounding box center [680, 544] width 123 height 41
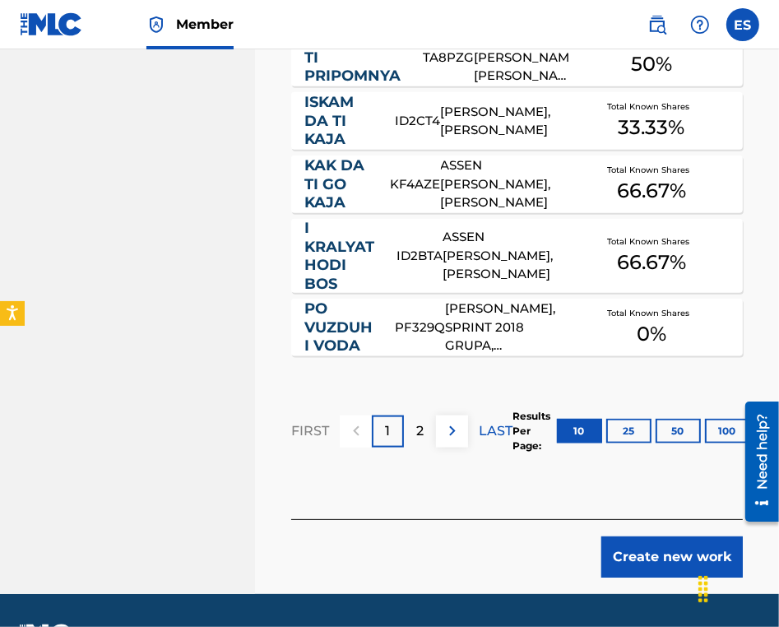
scroll to position [1200, 0]
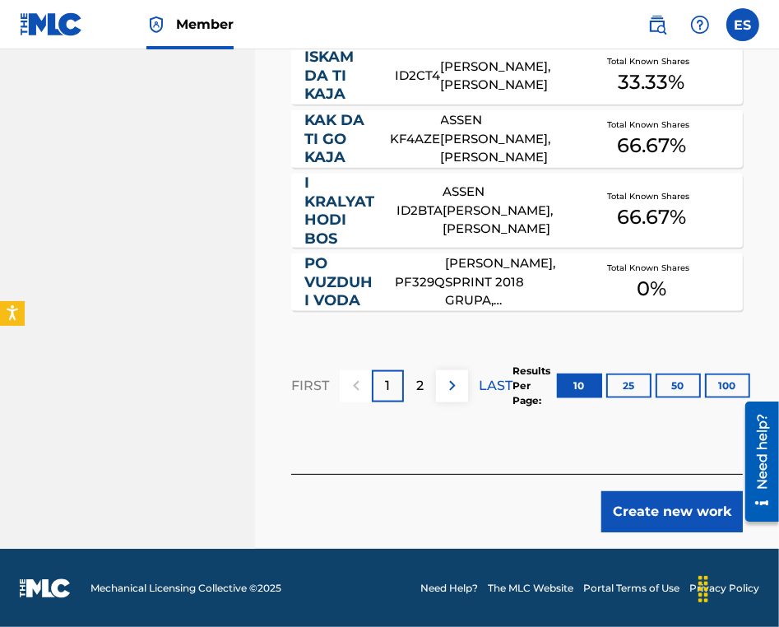
click at [659, 507] on button "Create new work" at bounding box center [671, 511] width 141 height 41
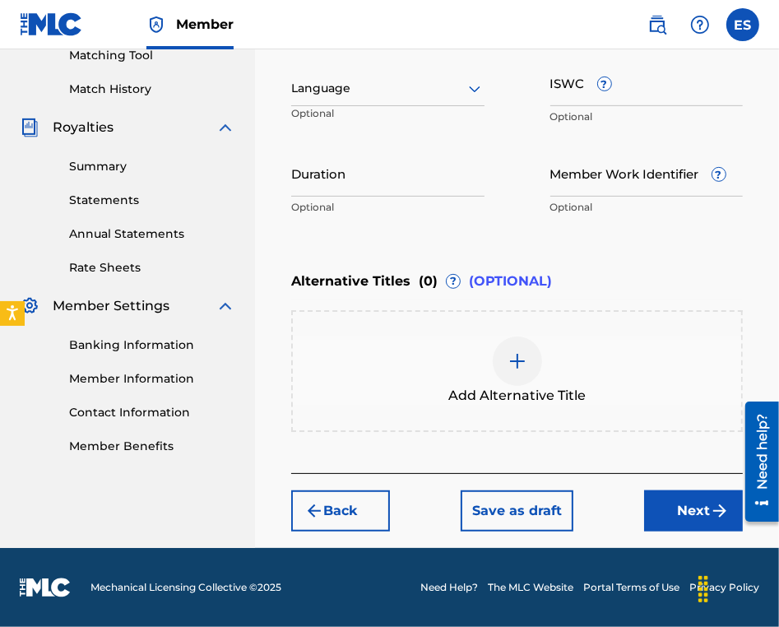
scroll to position [431, 0]
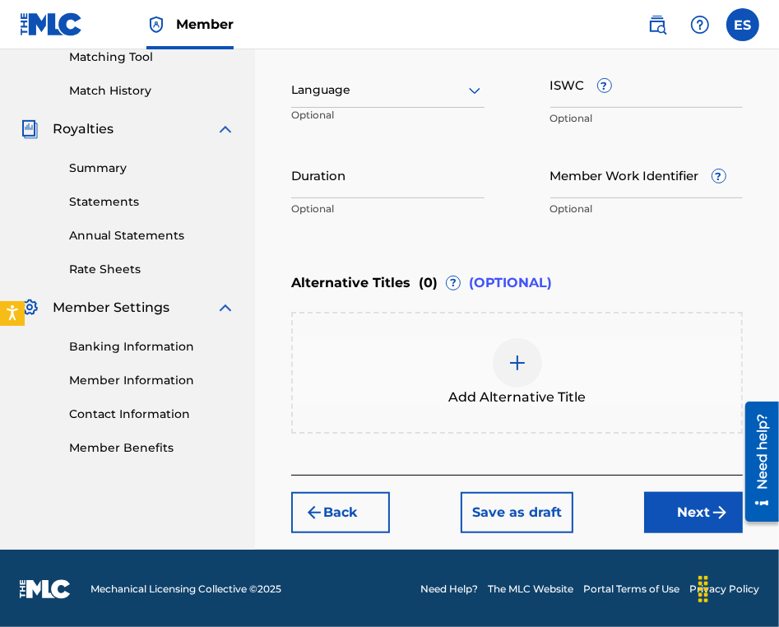
click at [350, 93] on div at bounding box center [387, 90] width 193 height 21
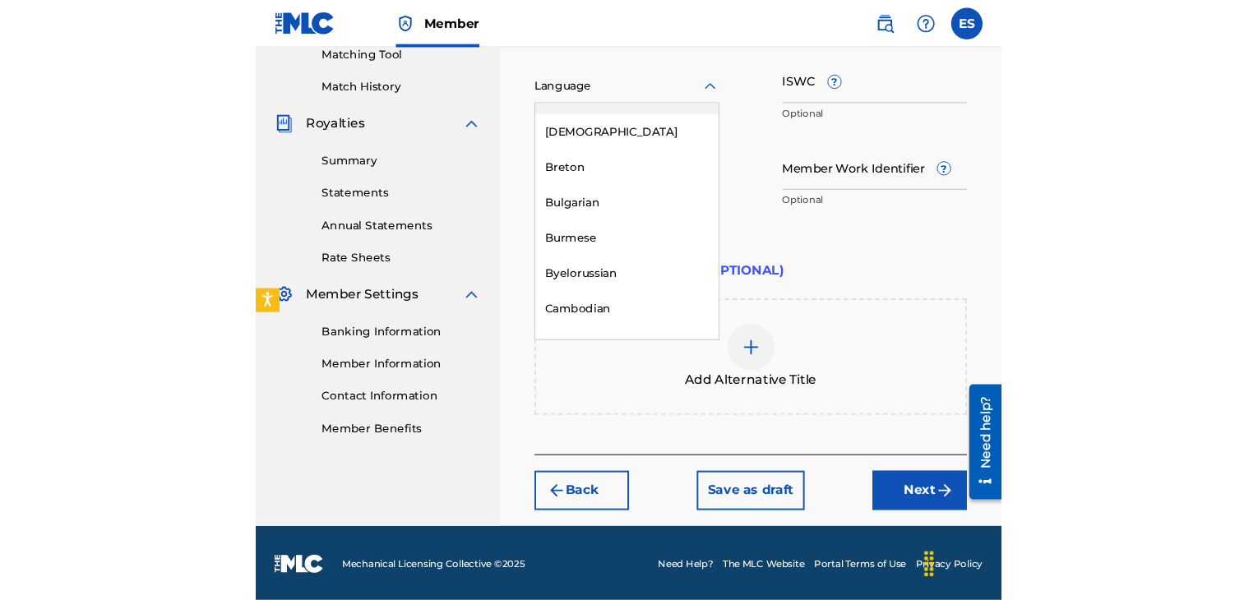
scroll to position [740, 0]
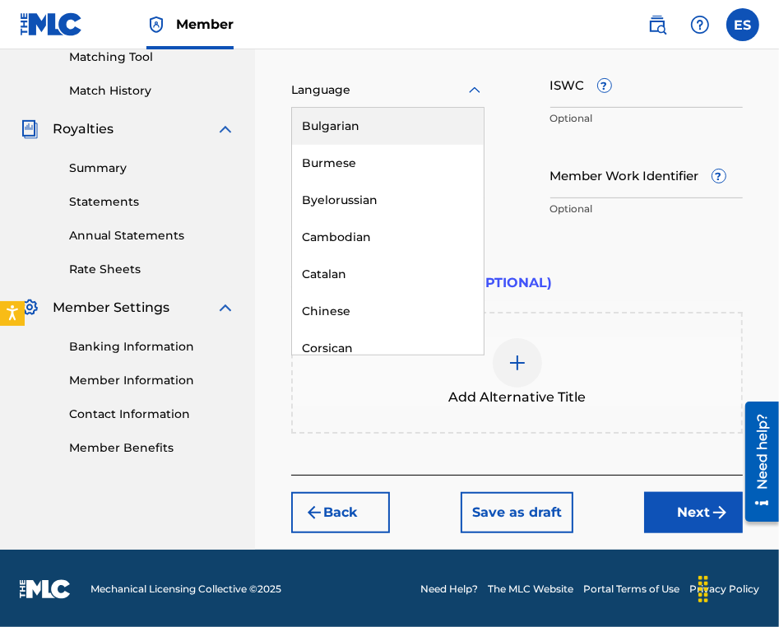
click at [339, 119] on div "Bulgarian" at bounding box center [388, 126] width 192 height 37
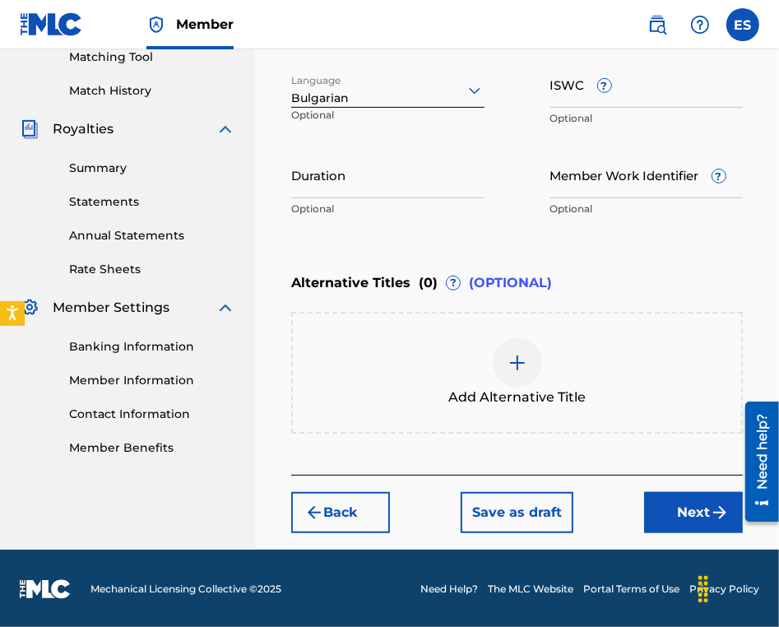
click at [676, 98] on input "ISWC ?" at bounding box center [646, 84] width 193 height 47
paste input "T9152820194"
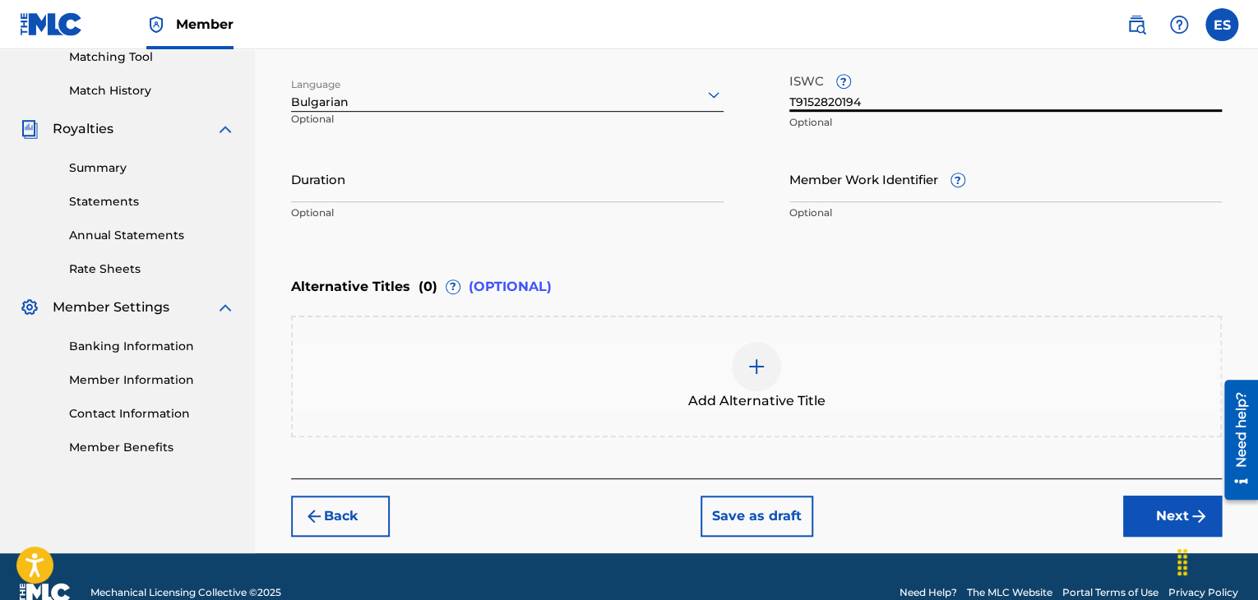
type input "T9152820194"
click at [484, 188] on input "Duration" at bounding box center [507, 178] width 433 height 47
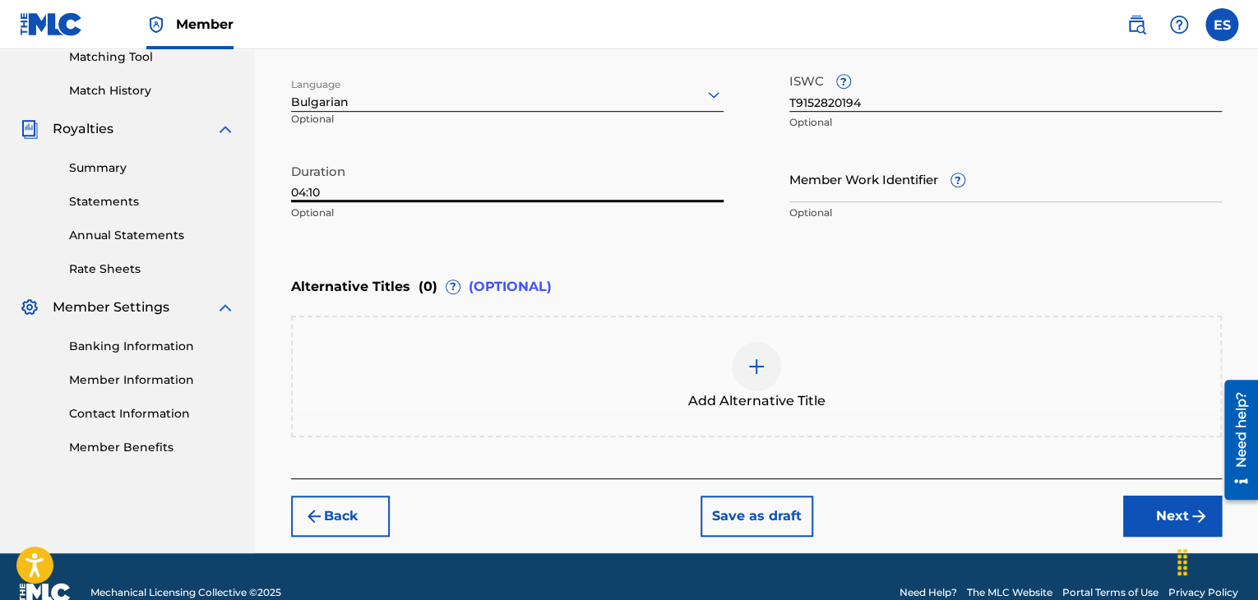
type input "04:10"
click at [761, 373] on img at bounding box center [757, 367] width 20 height 20
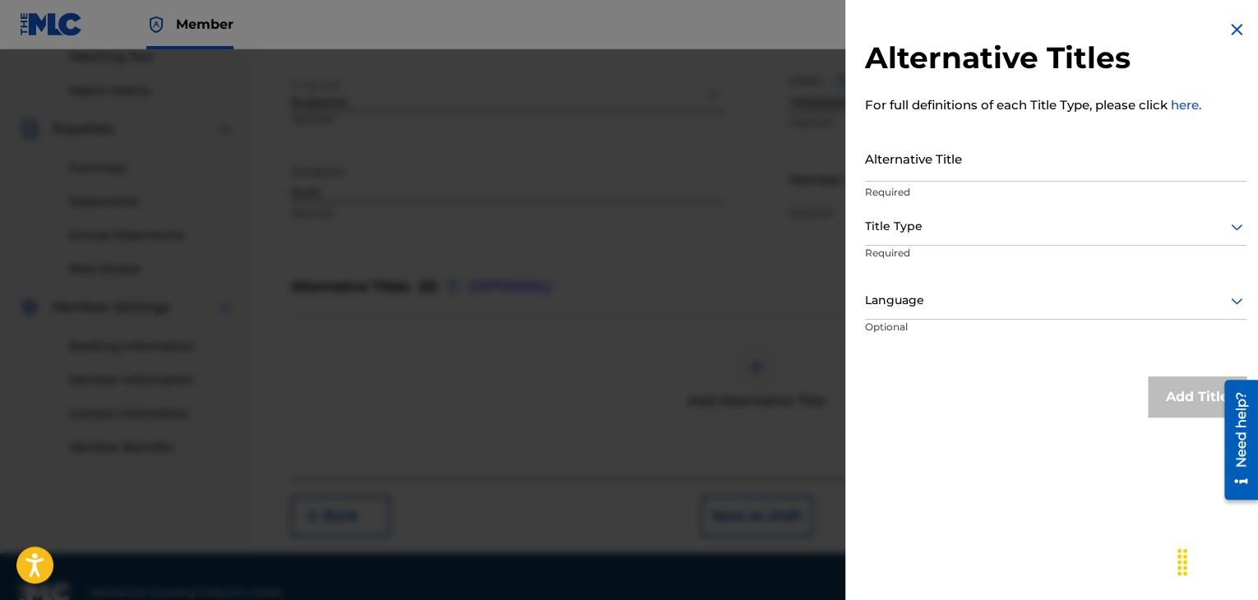
click at [965, 169] on input "Alternative Title" at bounding box center [1056, 158] width 382 height 47
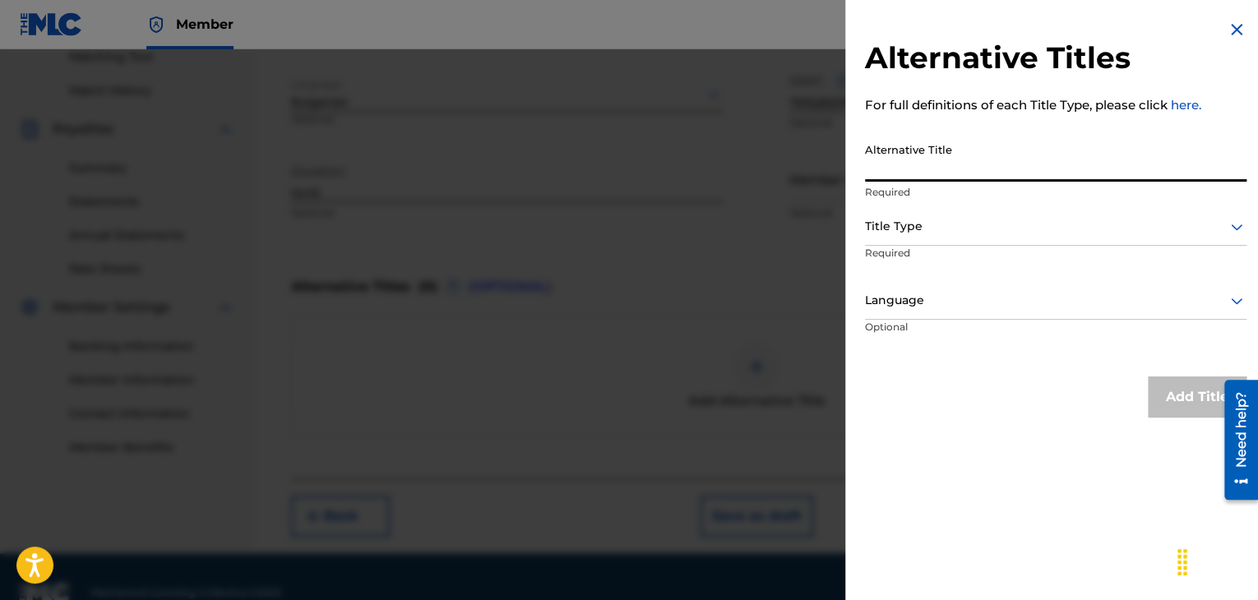
paste input "AT ТИ И АЗ"
click at [886, 171] on input "AT ТИ И АЗ" at bounding box center [1056, 158] width 382 height 47
click at [885, 172] on input "AT ТИ И АЗ" at bounding box center [1056, 158] width 382 height 47
type input "ТИ И АЗ"
click at [992, 232] on div at bounding box center [1056, 226] width 382 height 21
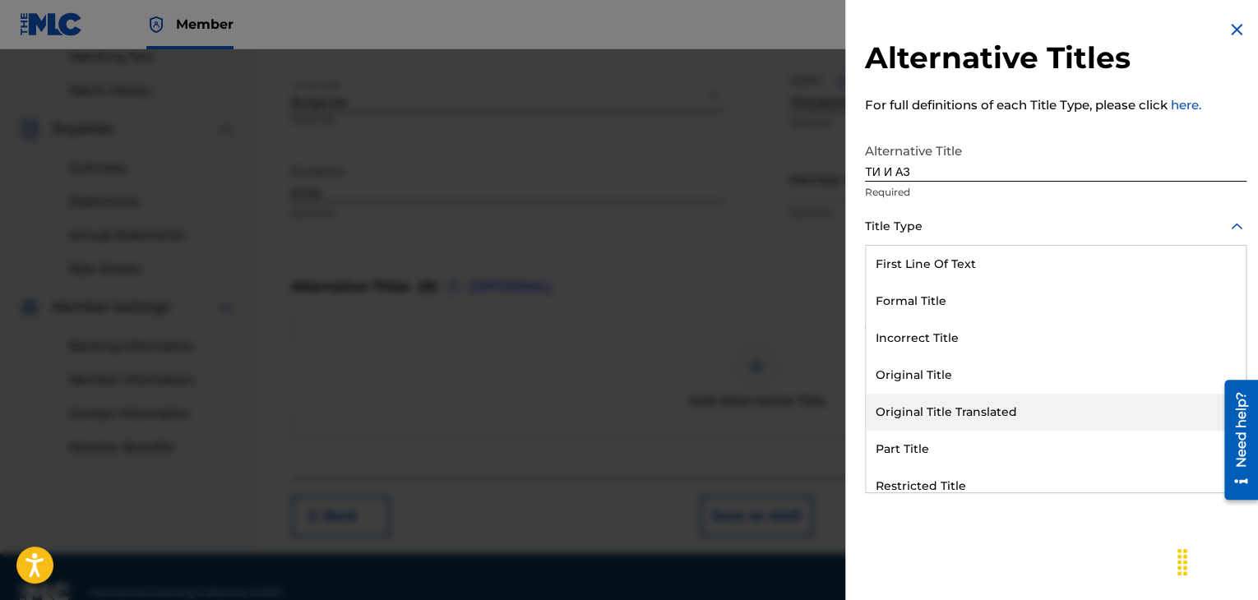
click at [953, 401] on div "Original Title Translated" at bounding box center [1056, 412] width 380 height 37
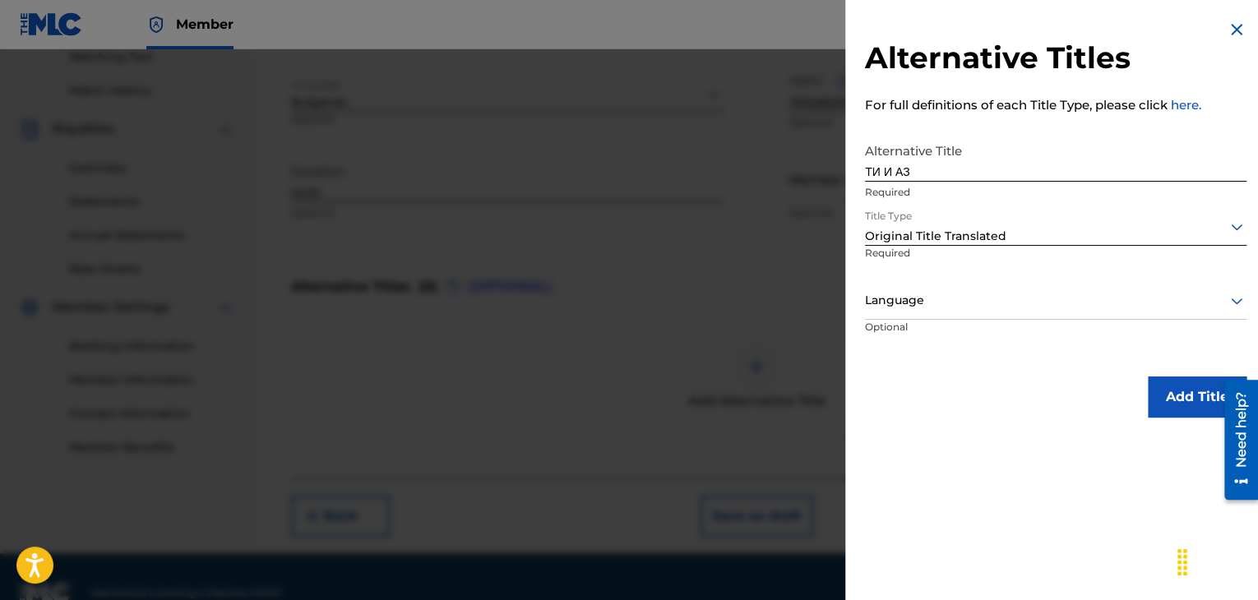
click at [943, 304] on div at bounding box center [1056, 300] width 382 height 21
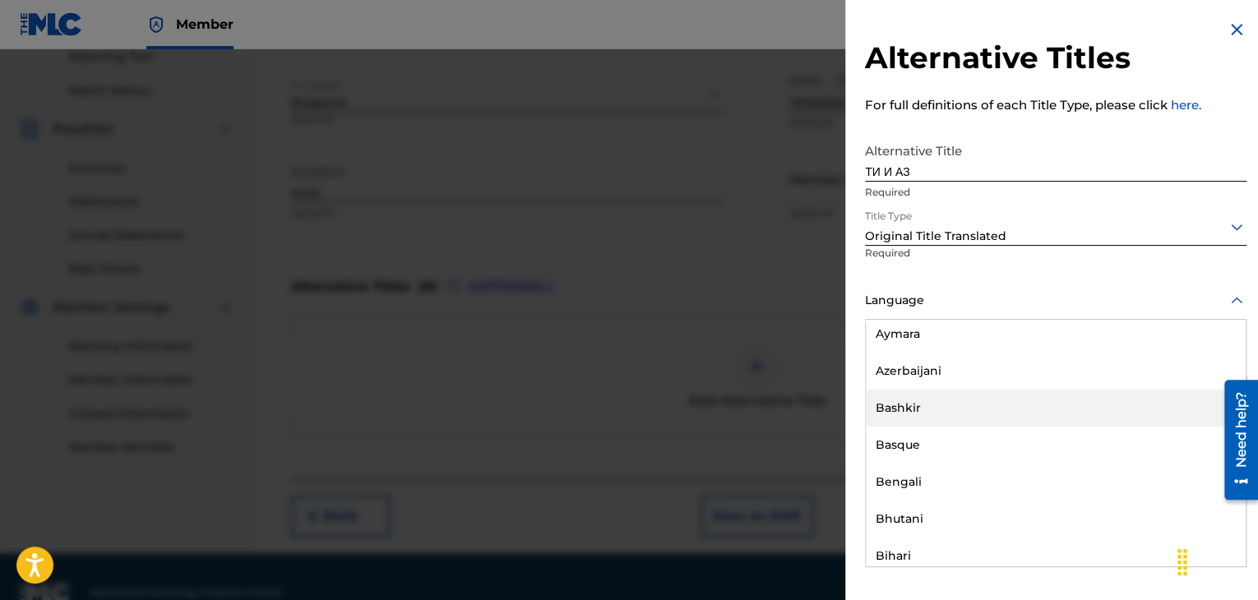
scroll to position [658, 0]
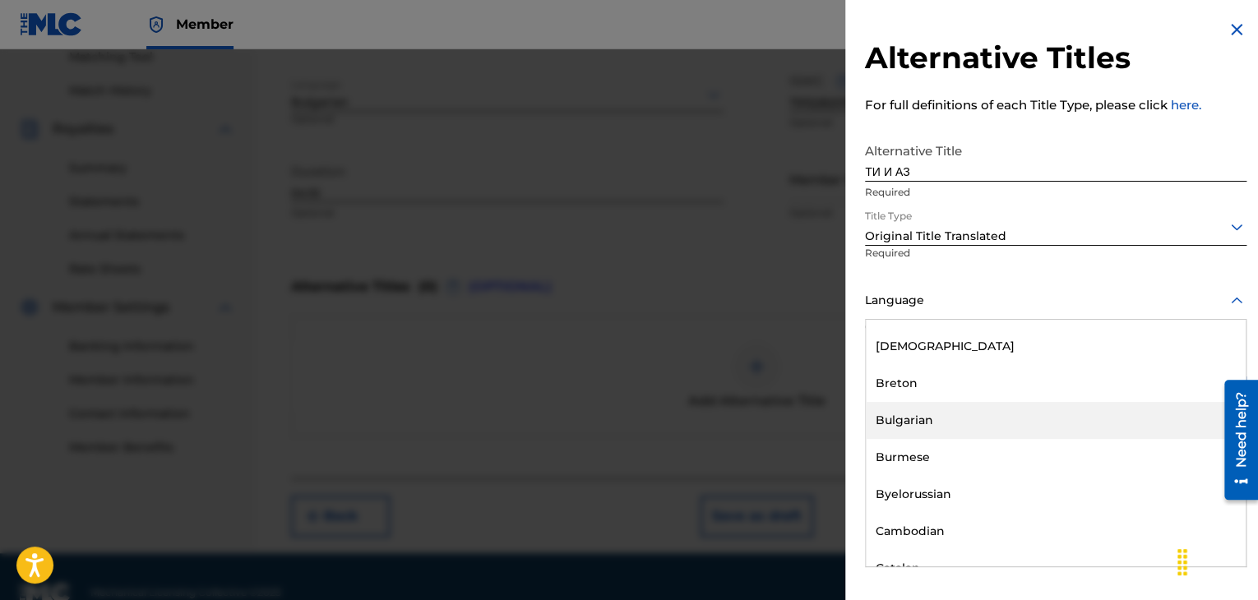
click at [928, 419] on div "Bulgarian" at bounding box center [1056, 420] width 380 height 37
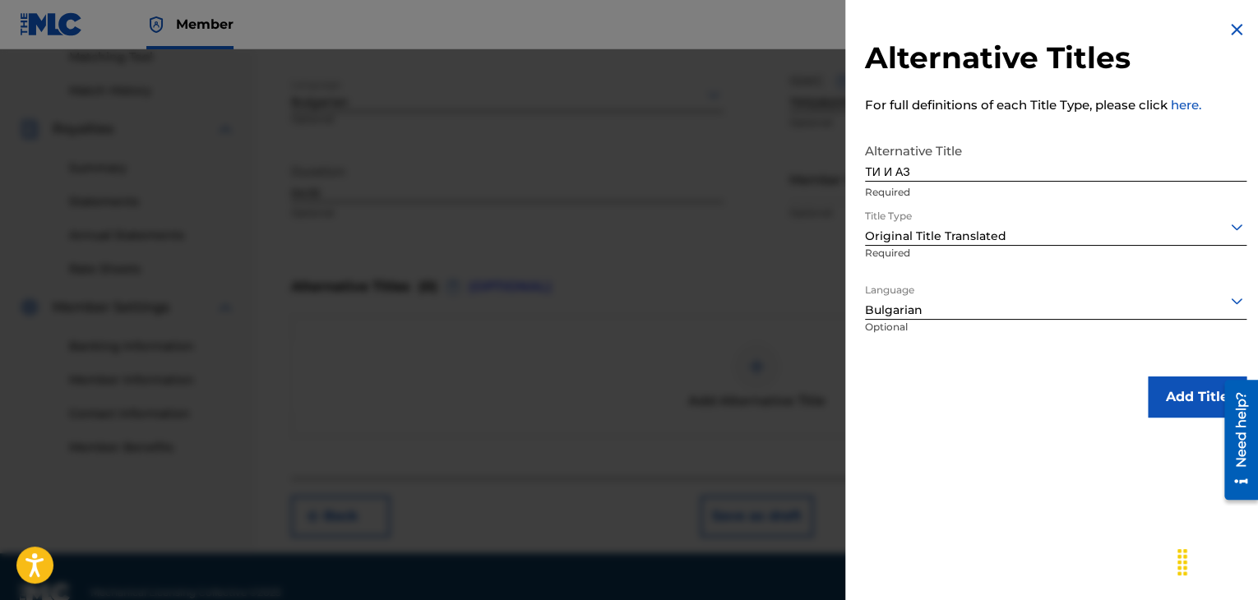
click at [1167, 404] on button "Add Title" at bounding box center [1197, 397] width 99 height 41
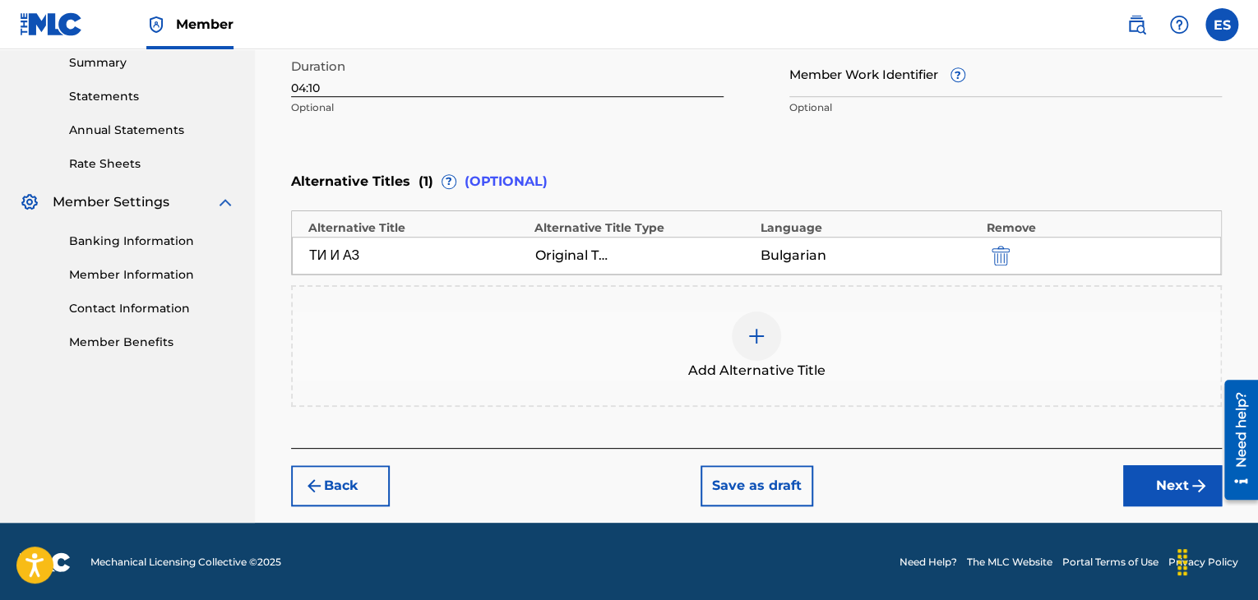
click at [1138, 485] on button "Next" at bounding box center [1173, 486] width 99 height 41
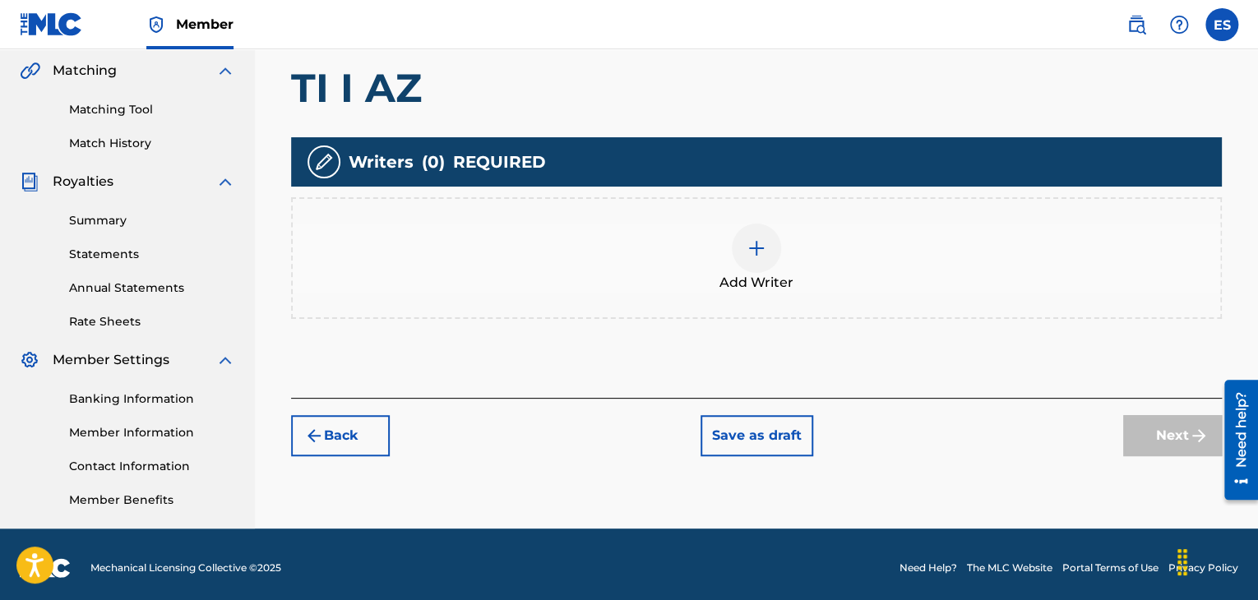
scroll to position [339, 0]
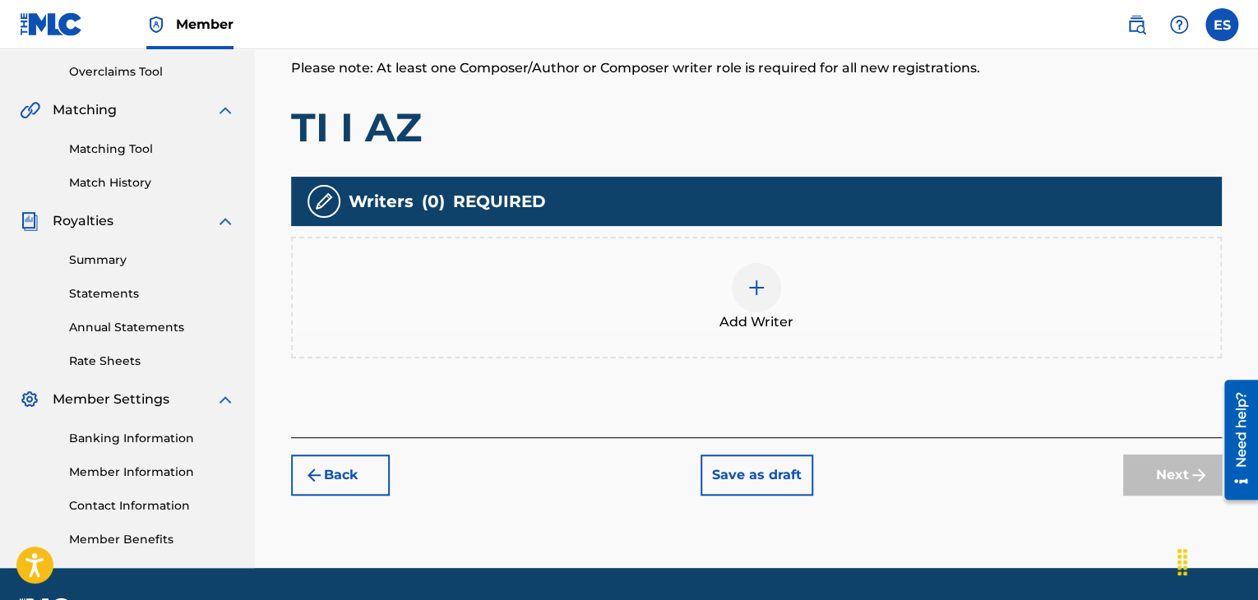
click at [772, 299] on div at bounding box center [756, 287] width 49 height 49
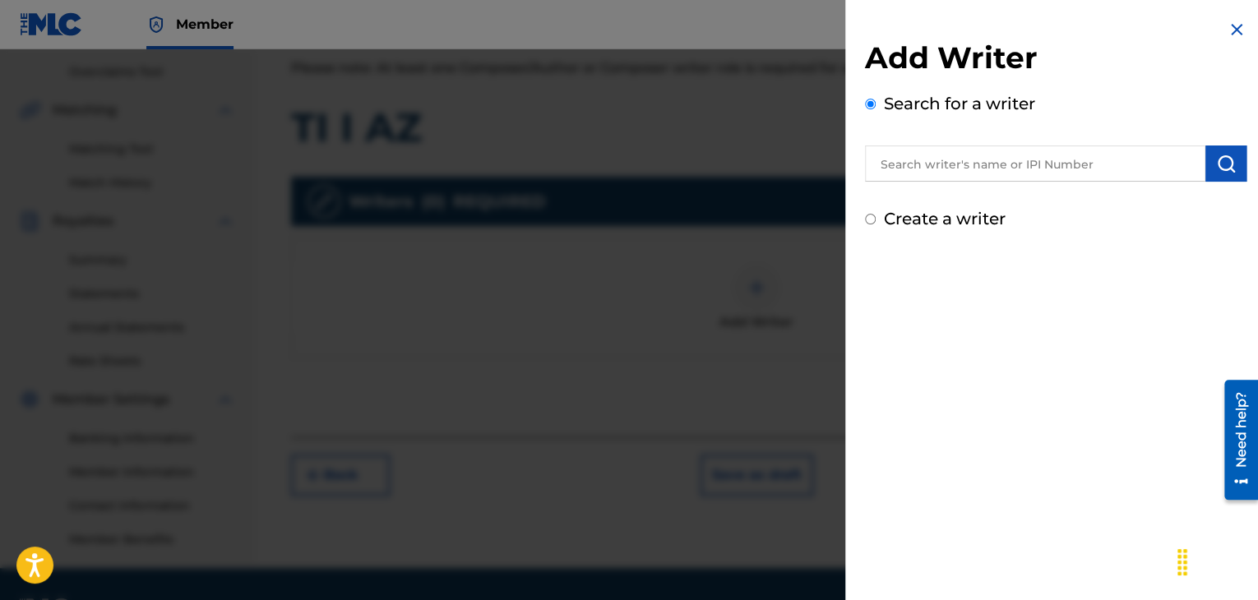
click at [1018, 171] on input "text" at bounding box center [1035, 164] width 341 height 36
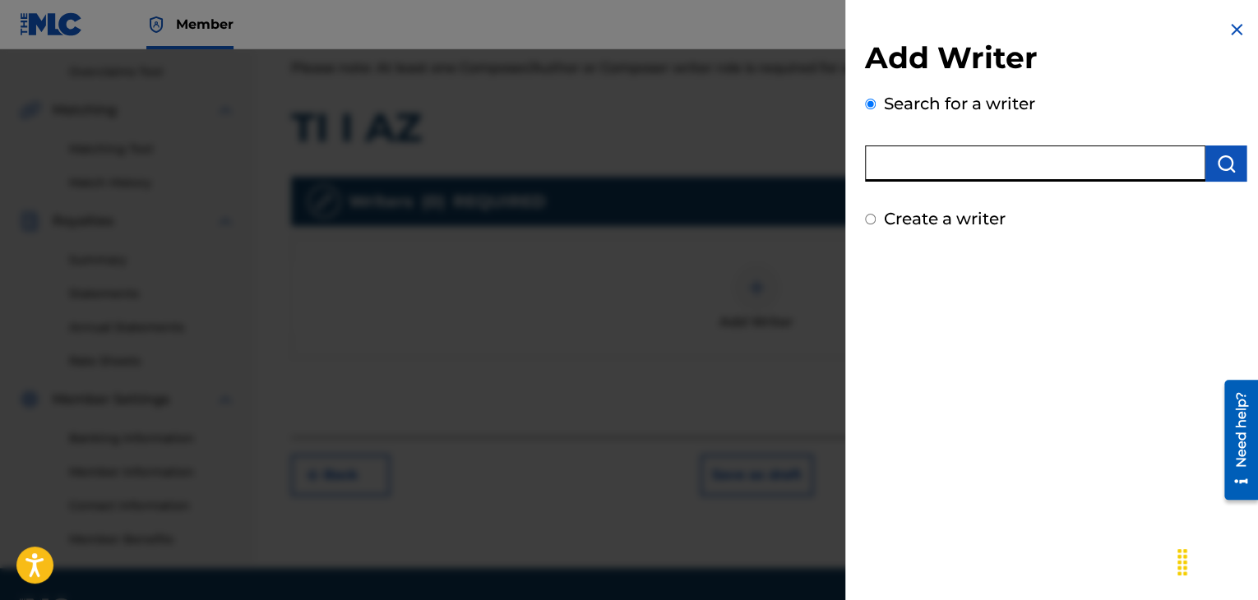
paste input "00295628227"
type input "00295628227"
click at [1208, 157] on button "submit" at bounding box center [1226, 164] width 41 height 36
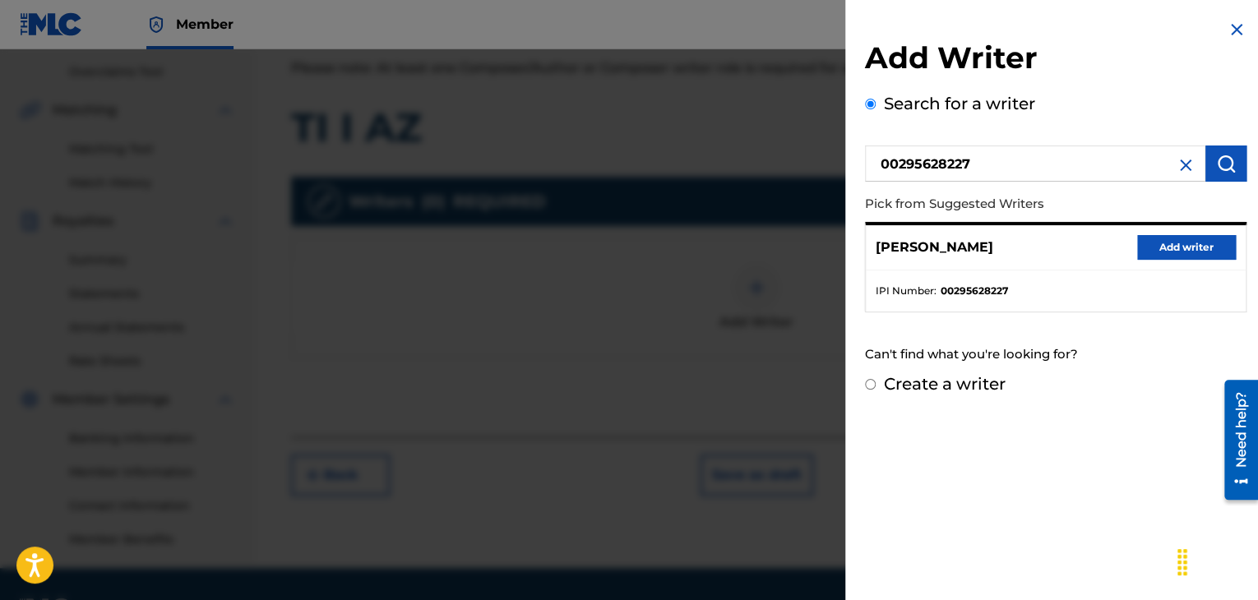
click at [1163, 242] on button "Add writer" at bounding box center [1187, 247] width 99 height 25
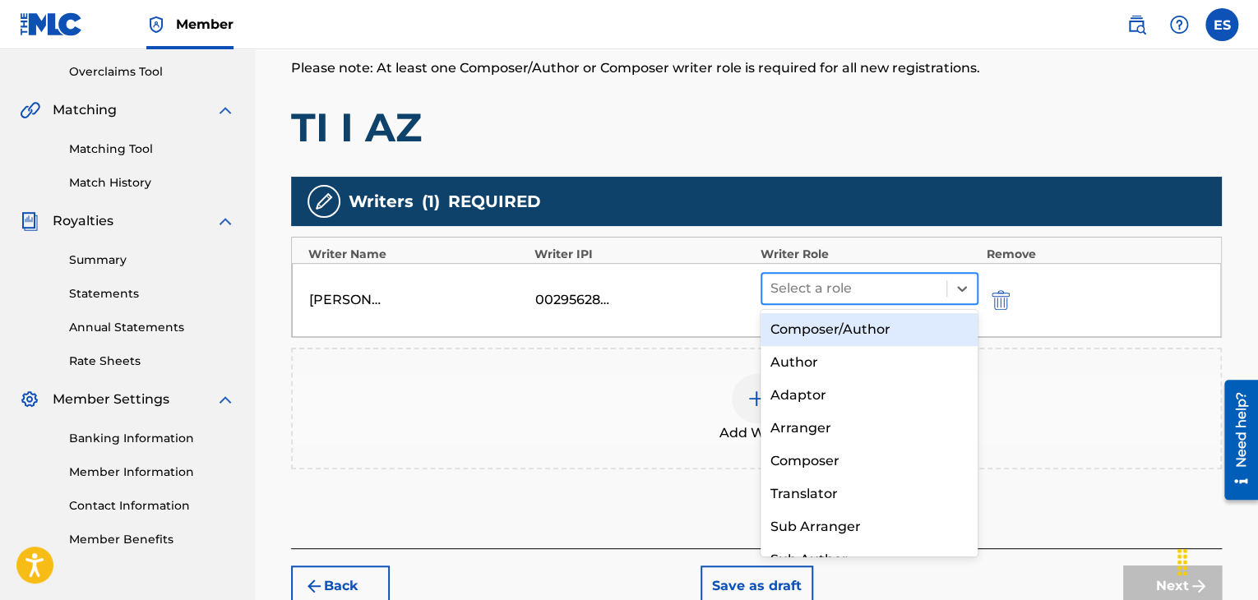
click at [832, 277] on div at bounding box center [855, 288] width 168 height 23
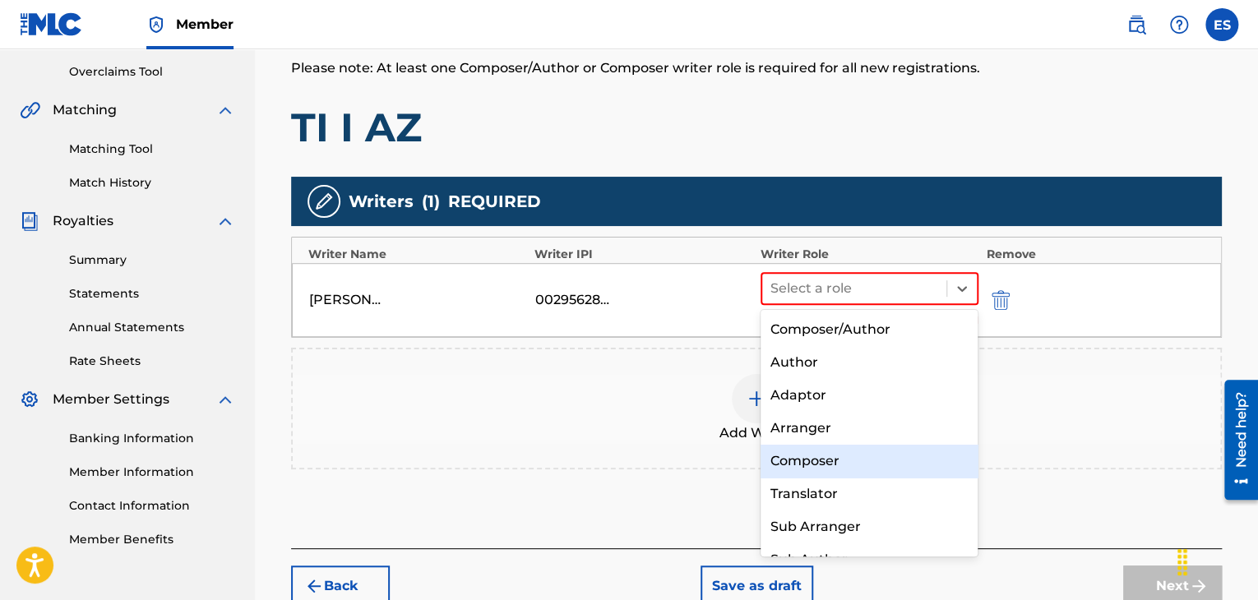
drag, startPoint x: 832, startPoint y: 465, endPoint x: 781, endPoint y: 406, distance: 77.5
click at [832, 464] on div "Composer" at bounding box center [870, 461] width 218 height 33
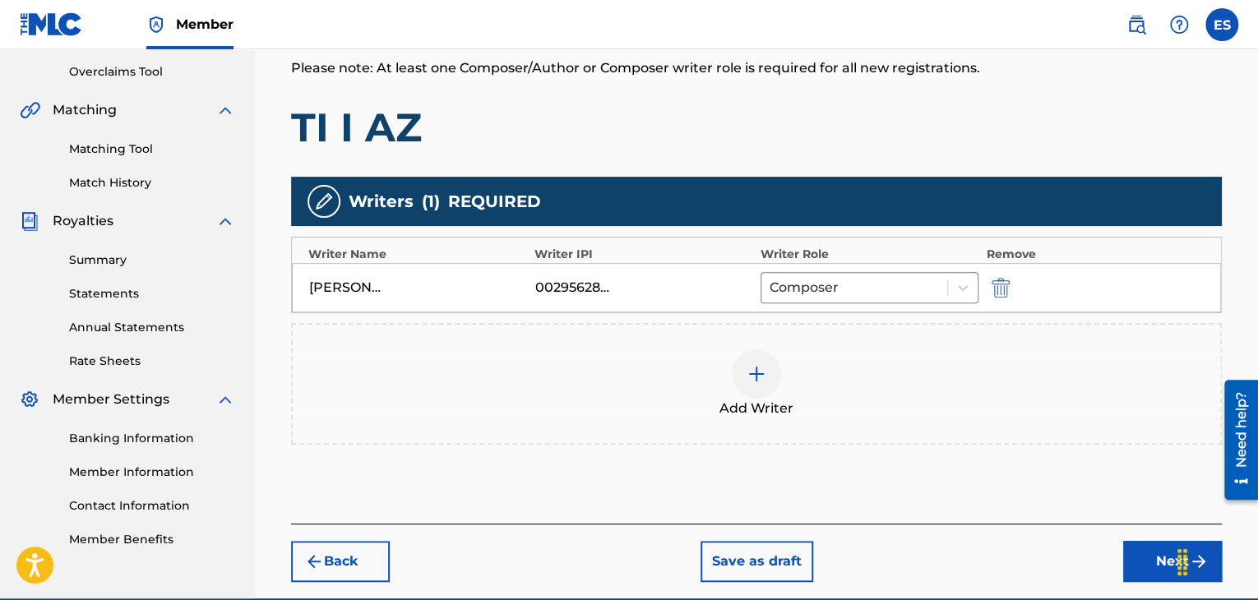
click at [767, 390] on div at bounding box center [756, 374] width 49 height 49
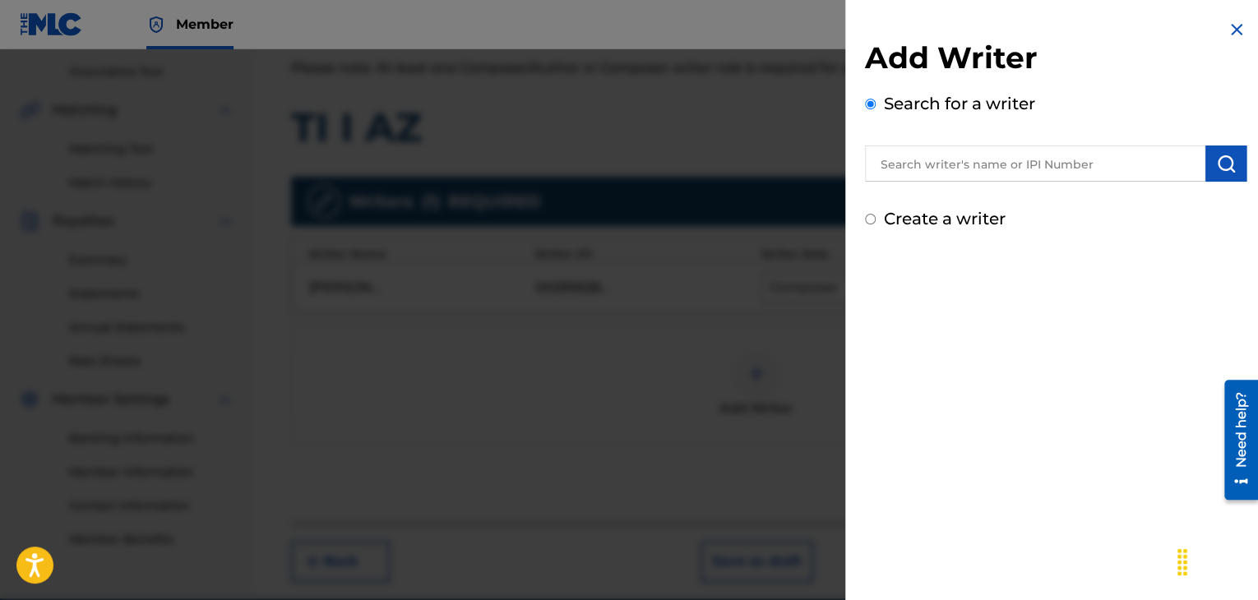
click at [963, 159] on input "text" at bounding box center [1035, 164] width 341 height 36
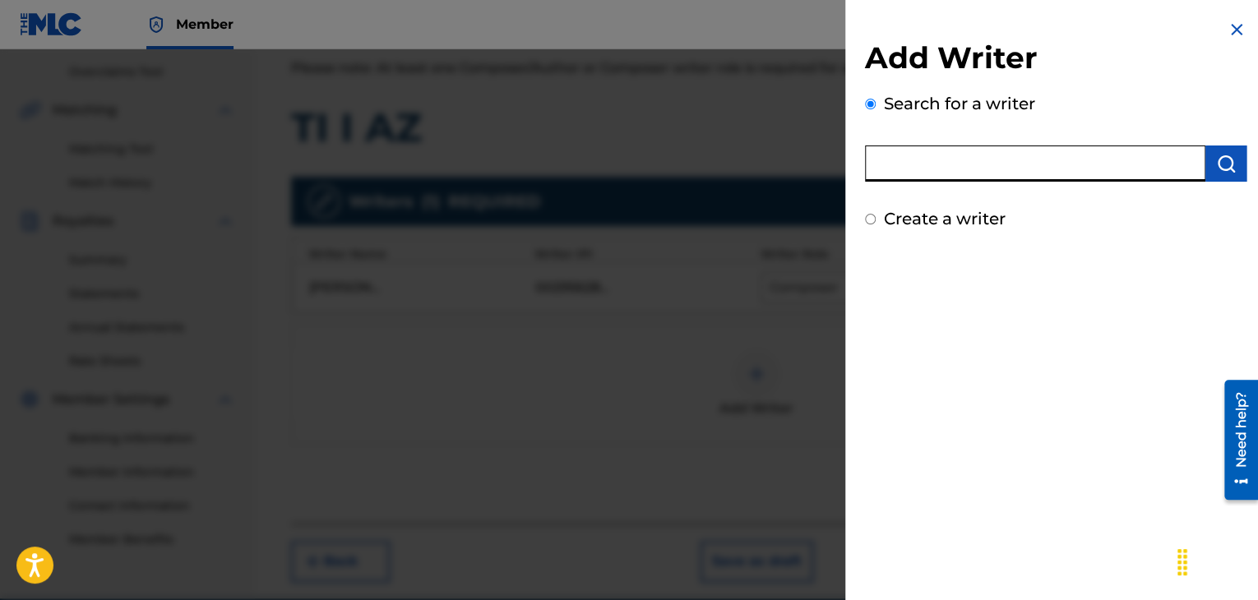
paste input "00121397788"
type input "00121397788"
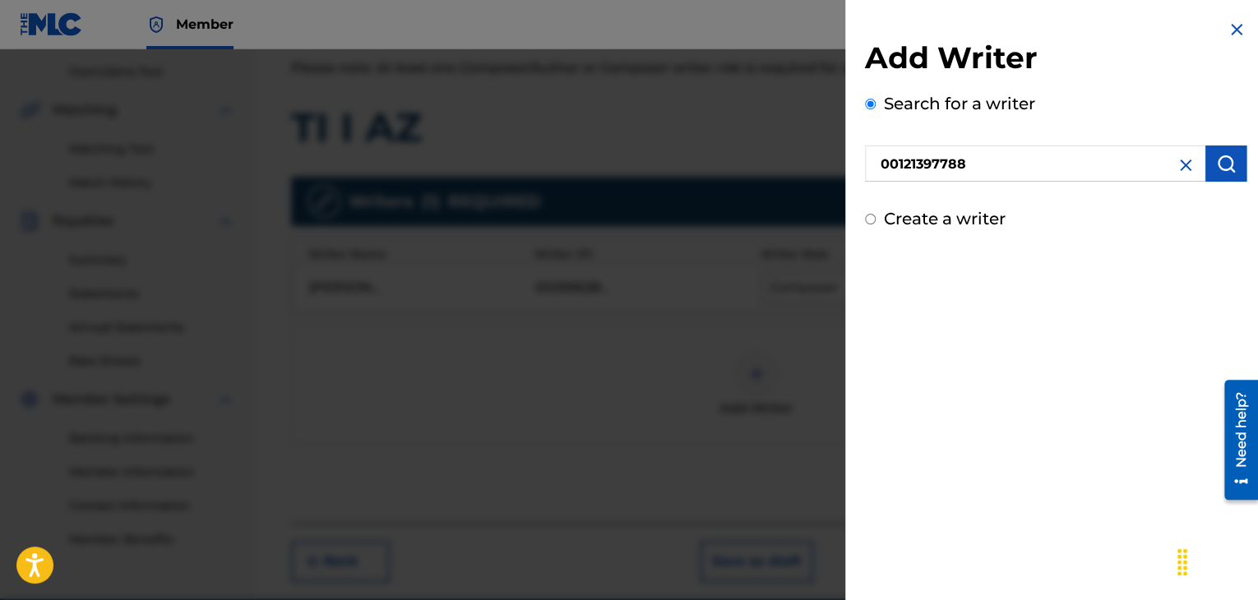
click at [1220, 173] on img "submit" at bounding box center [1227, 164] width 20 height 20
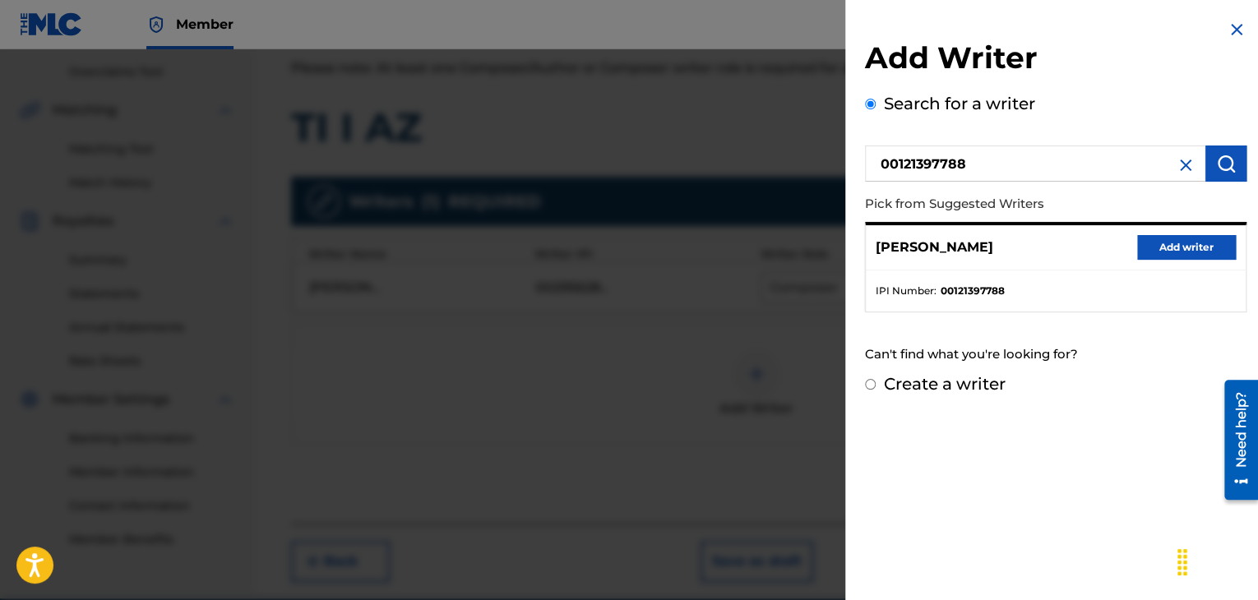
drag, startPoint x: 1192, startPoint y: 244, endPoint x: 967, endPoint y: 269, distance: 225.9
click at [1184, 244] on button "Add writer" at bounding box center [1187, 247] width 99 height 25
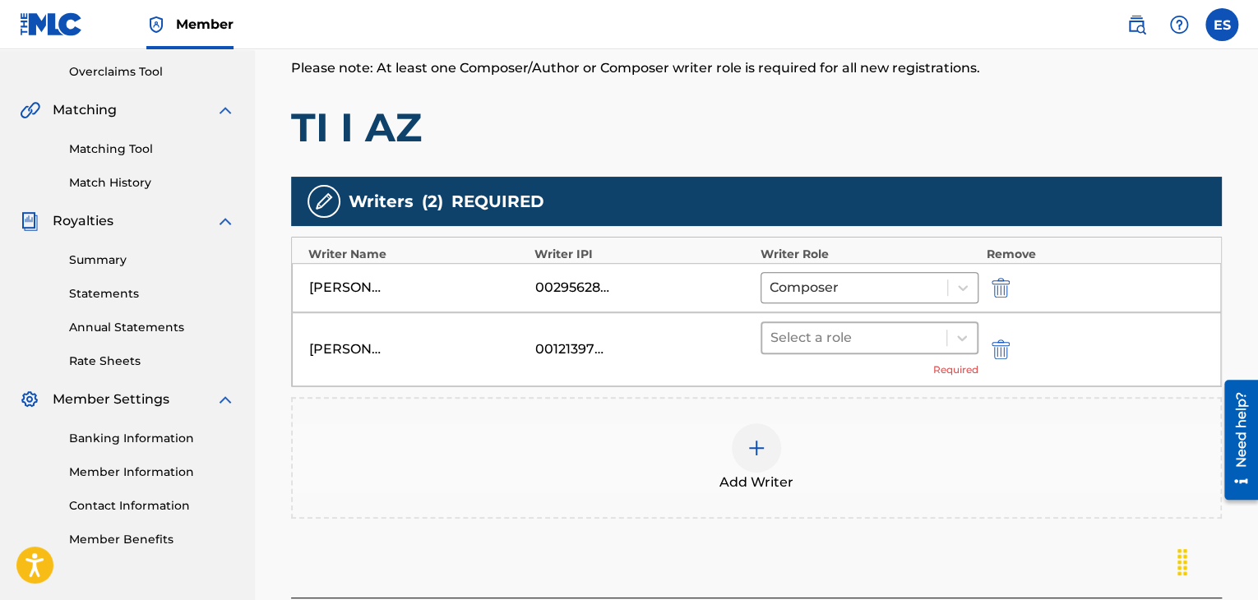
click at [875, 336] on div at bounding box center [855, 338] width 168 height 23
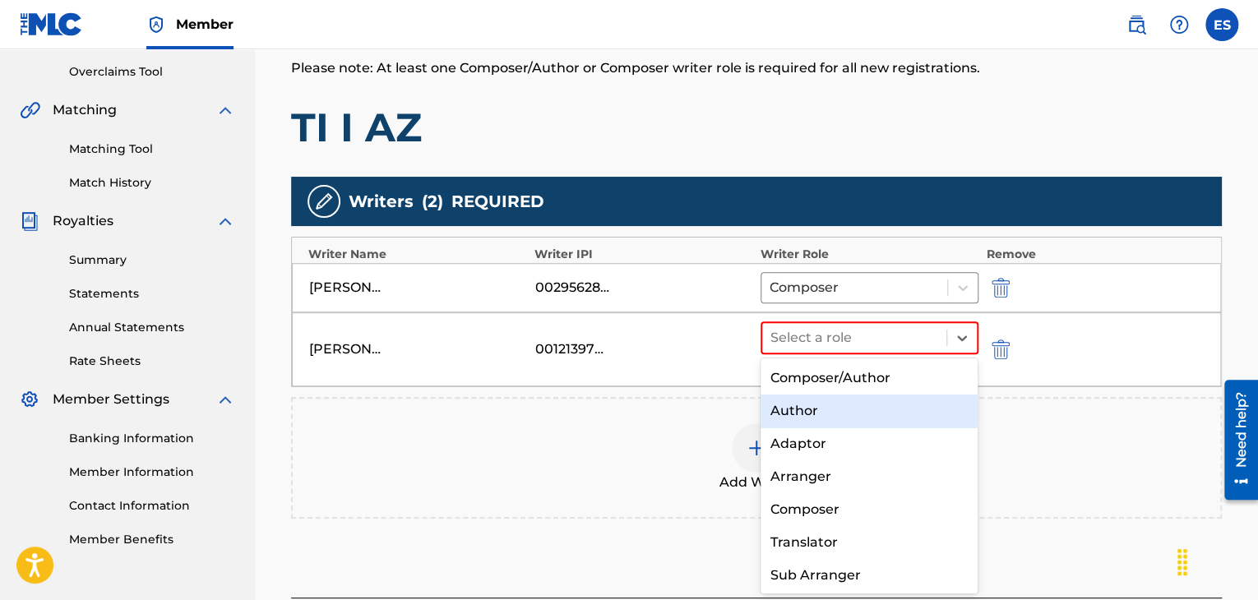
click at [826, 422] on div "Author" at bounding box center [870, 411] width 218 height 33
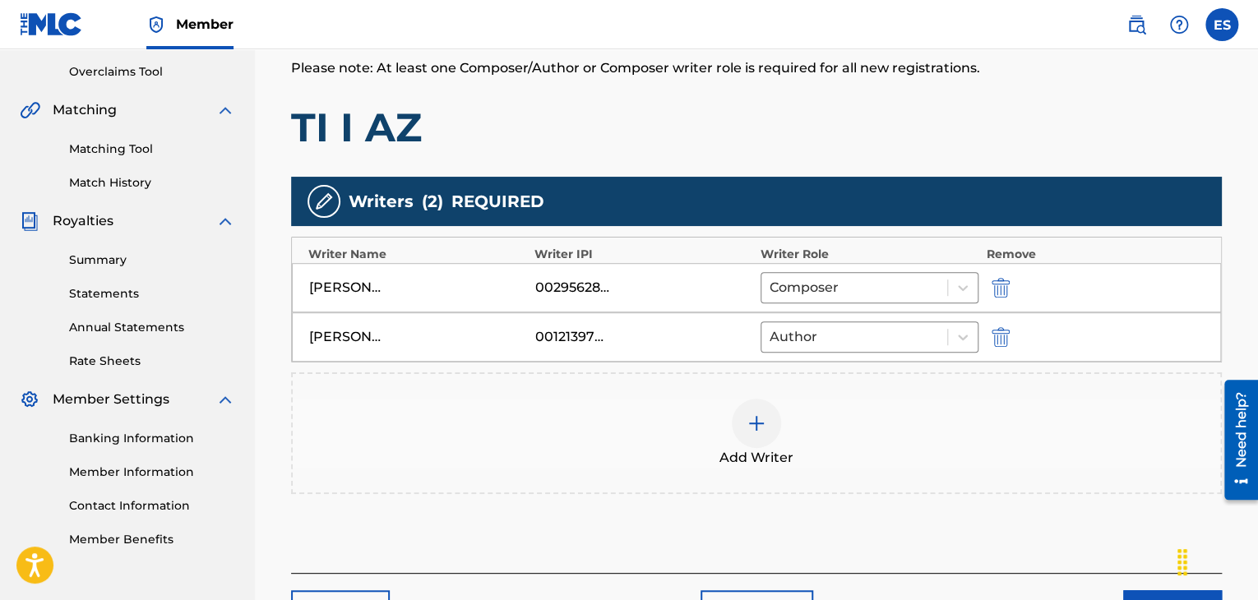
click at [748, 429] on img at bounding box center [757, 424] width 20 height 20
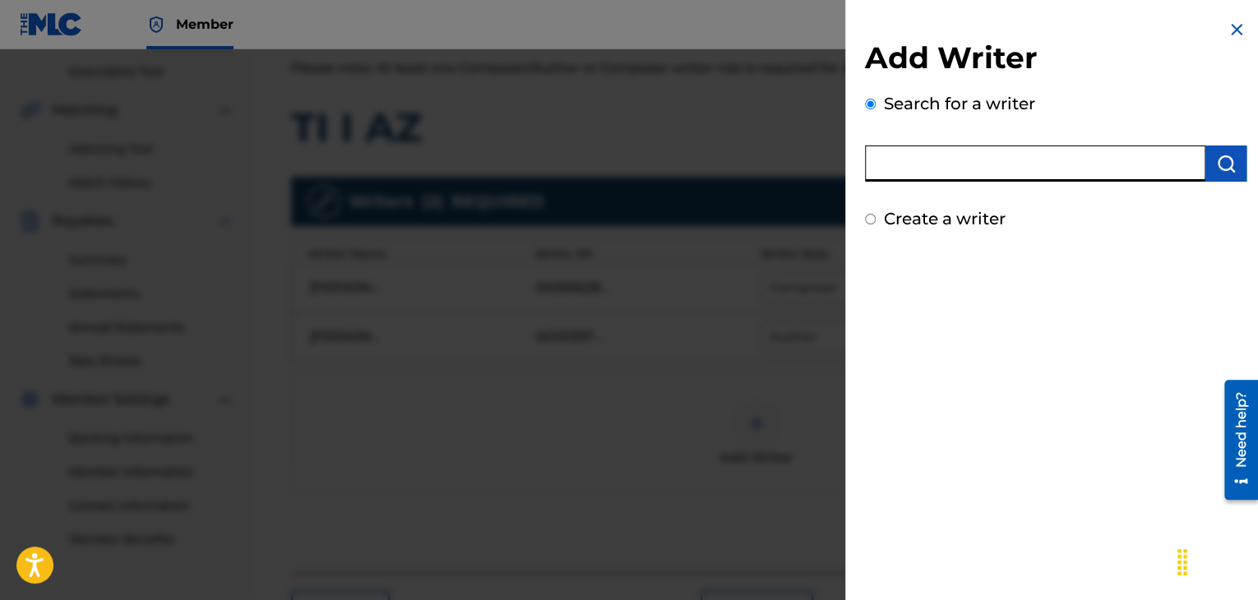
paste input "00143942571"
type input "00143942571"
click at [1217, 163] on img "submit" at bounding box center [1227, 164] width 20 height 20
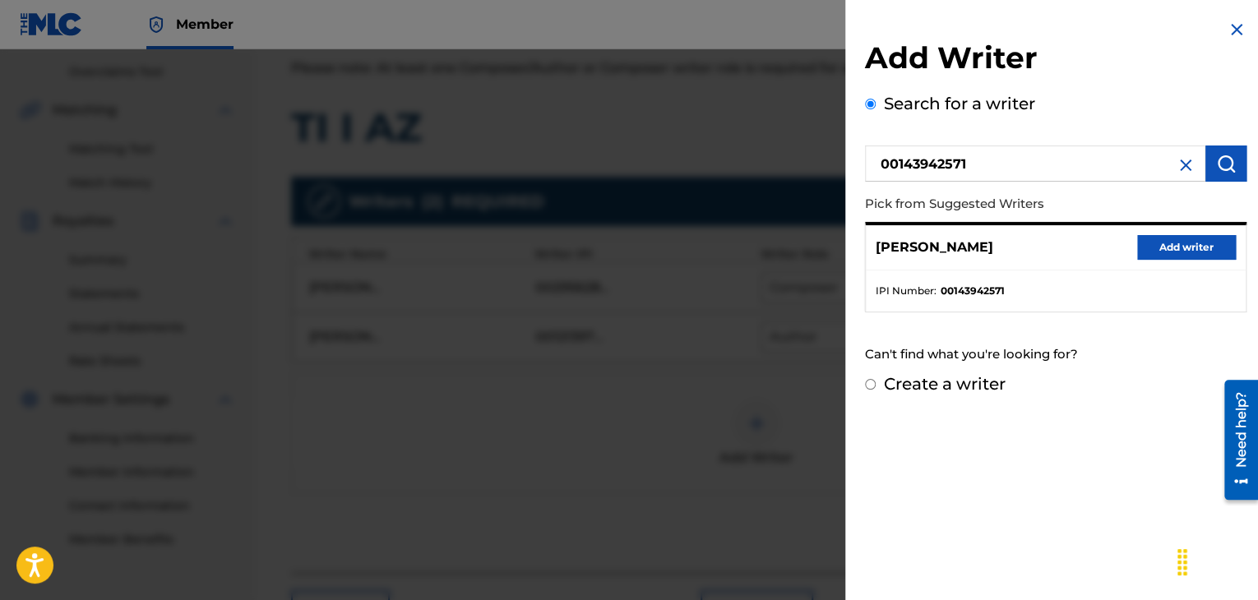
drag, startPoint x: 1161, startPoint y: 248, endPoint x: 978, endPoint y: 281, distance: 185.7
click at [1157, 248] on button "Add writer" at bounding box center [1187, 247] width 99 height 25
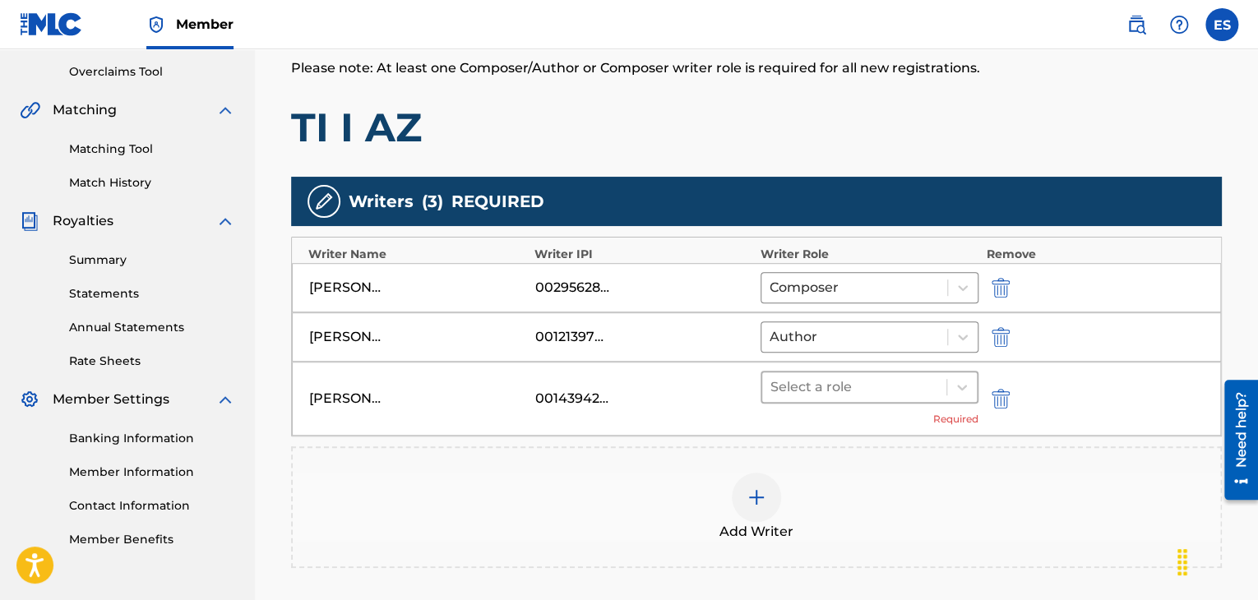
click at [839, 387] on div at bounding box center [855, 387] width 168 height 23
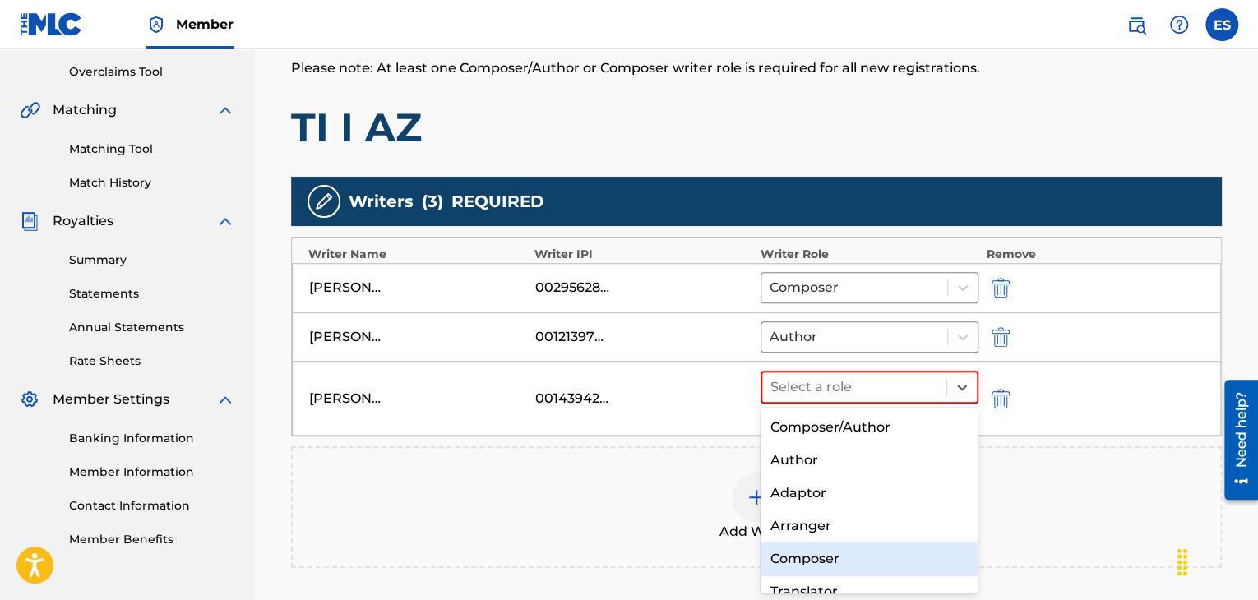
click at [824, 556] on div "Composer" at bounding box center [870, 559] width 218 height 33
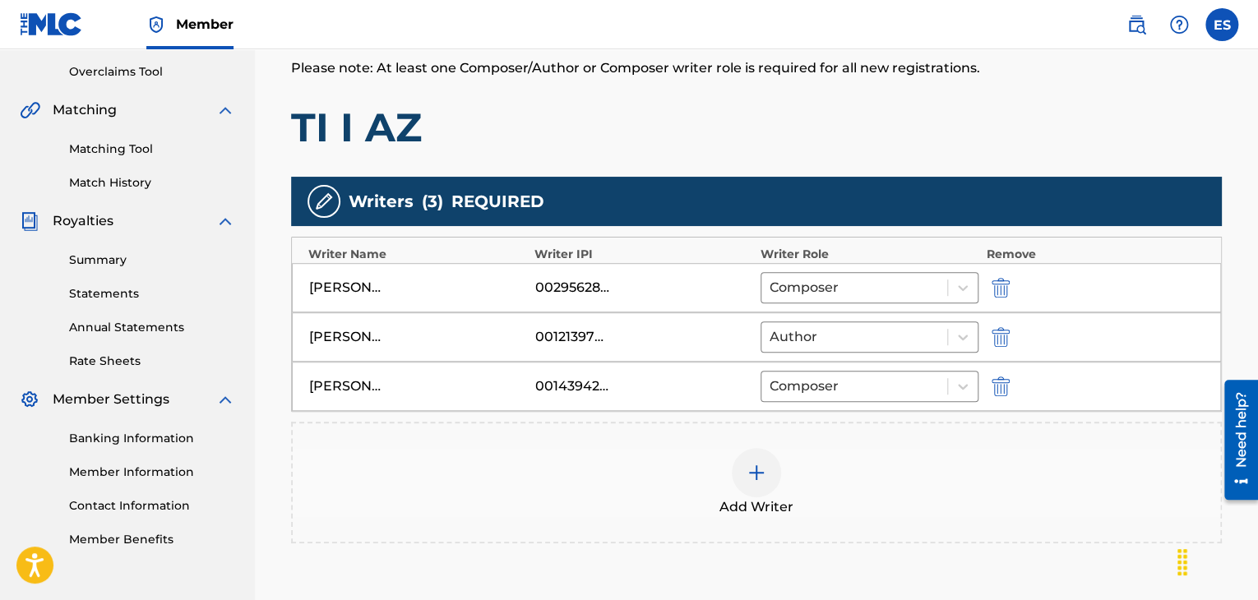
click at [740, 466] on div at bounding box center [756, 472] width 49 height 49
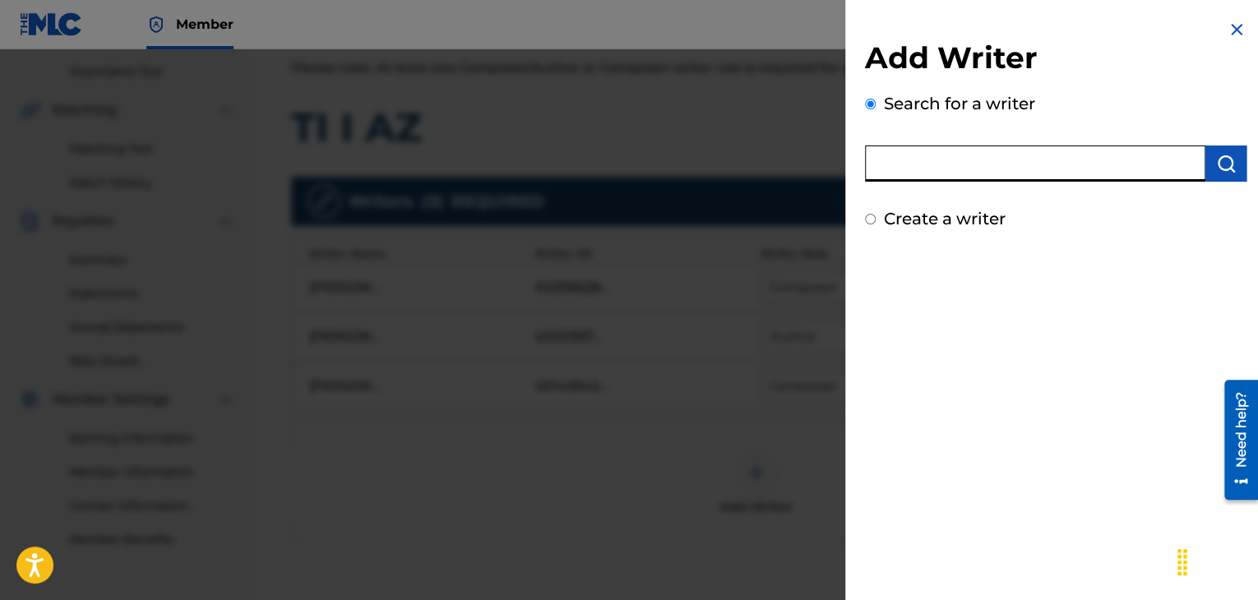
drag, startPoint x: 1039, startPoint y: 178, endPoint x: 1036, endPoint y: 162, distance: 16.8
click at [1038, 178] on input "text" at bounding box center [1035, 164] width 341 height 36
paste input "00258906432"
type input "00258906432"
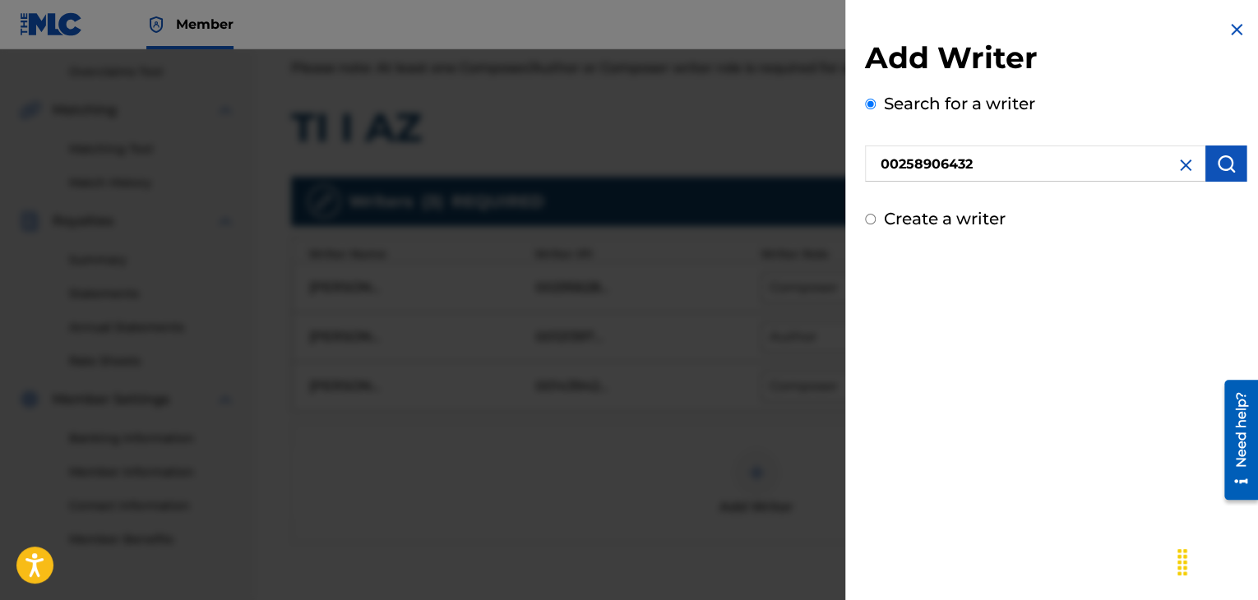
click at [1227, 165] on img "submit" at bounding box center [1227, 164] width 20 height 20
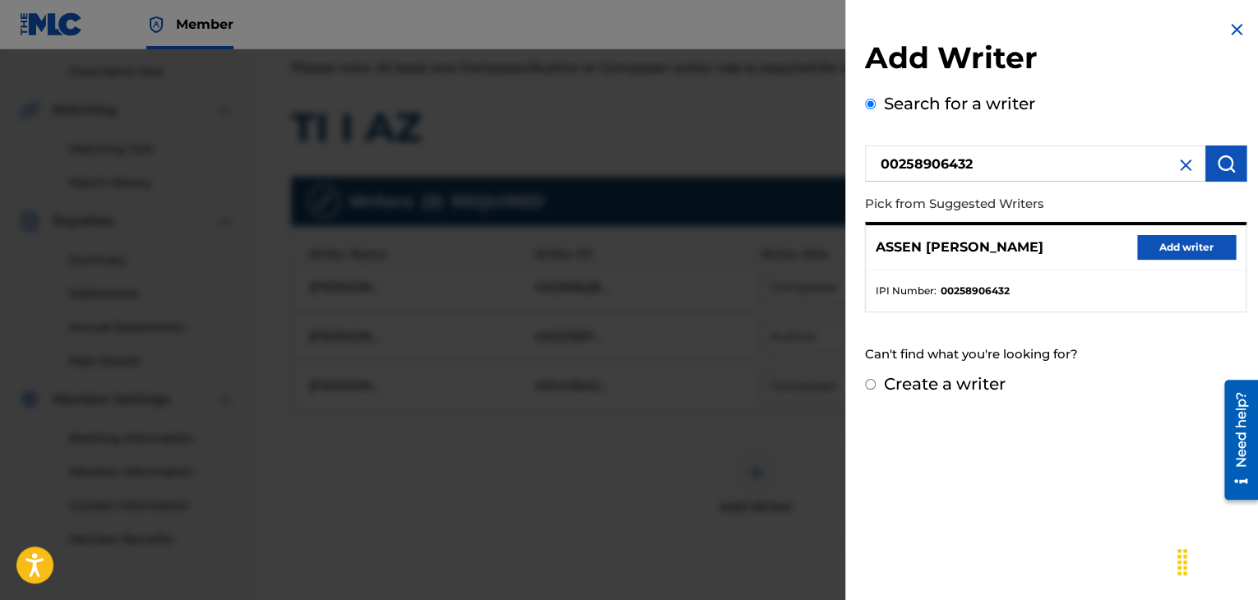
click at [1147, 248] on button "Add writer" at bounding box center [1187, 247] width 99 height 25
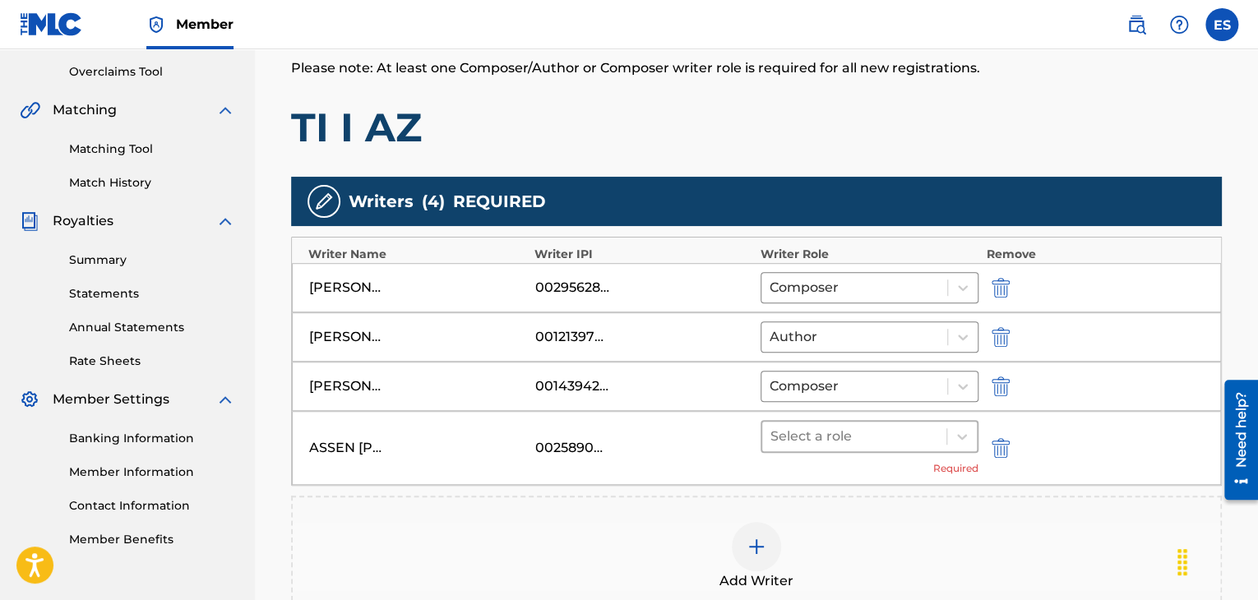
click at [821, 438] on div at bounding box center [855, 436] width 168 height 23
click at [834, 435] on div at bounding box center [855, 436] width 168 height 23
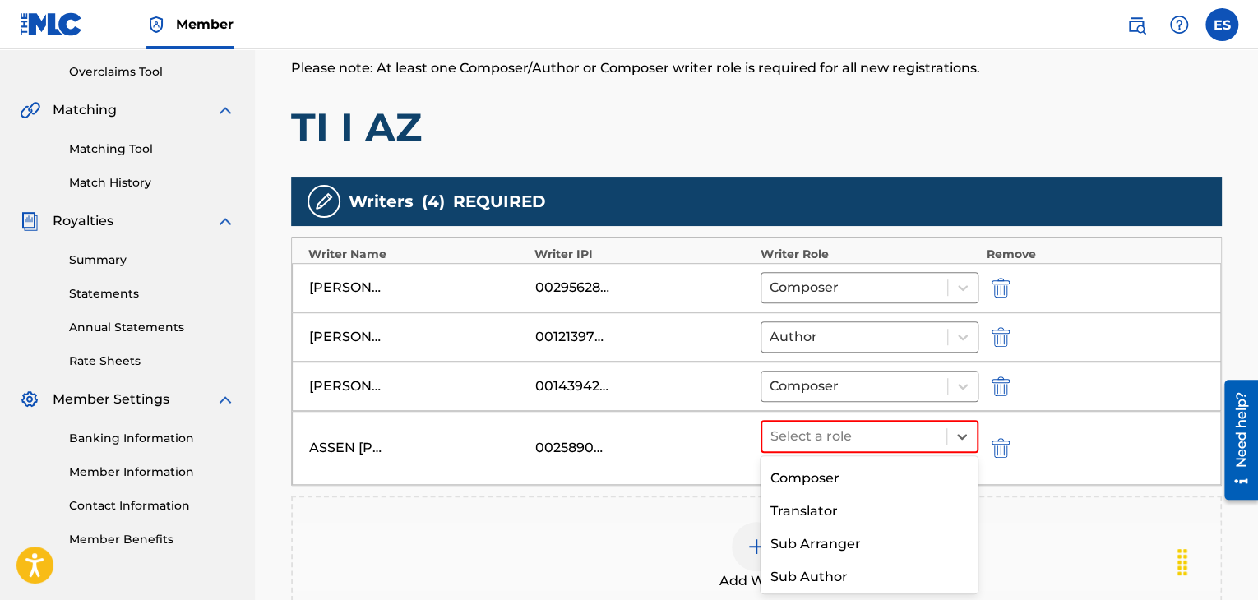
scroll to position [132, 0]
click at [823, 478] on div "Composer" at bounding box center [870, 476] width 218 height 33
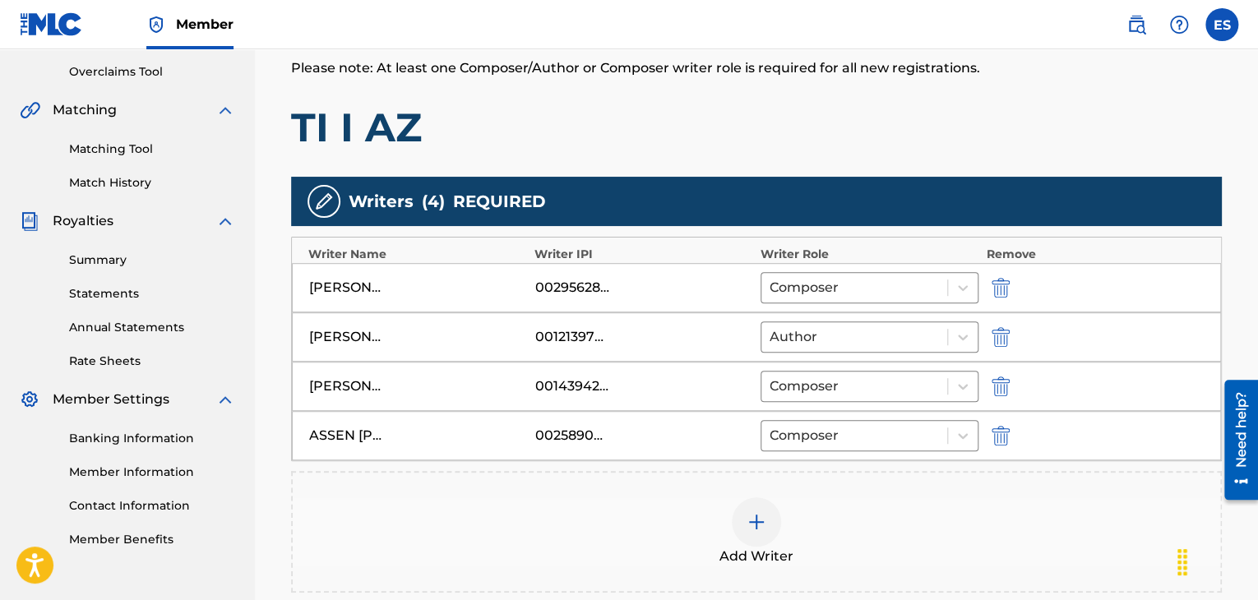
click at [757, 516] on img at bounding box center [757, 522] width 20 height 20
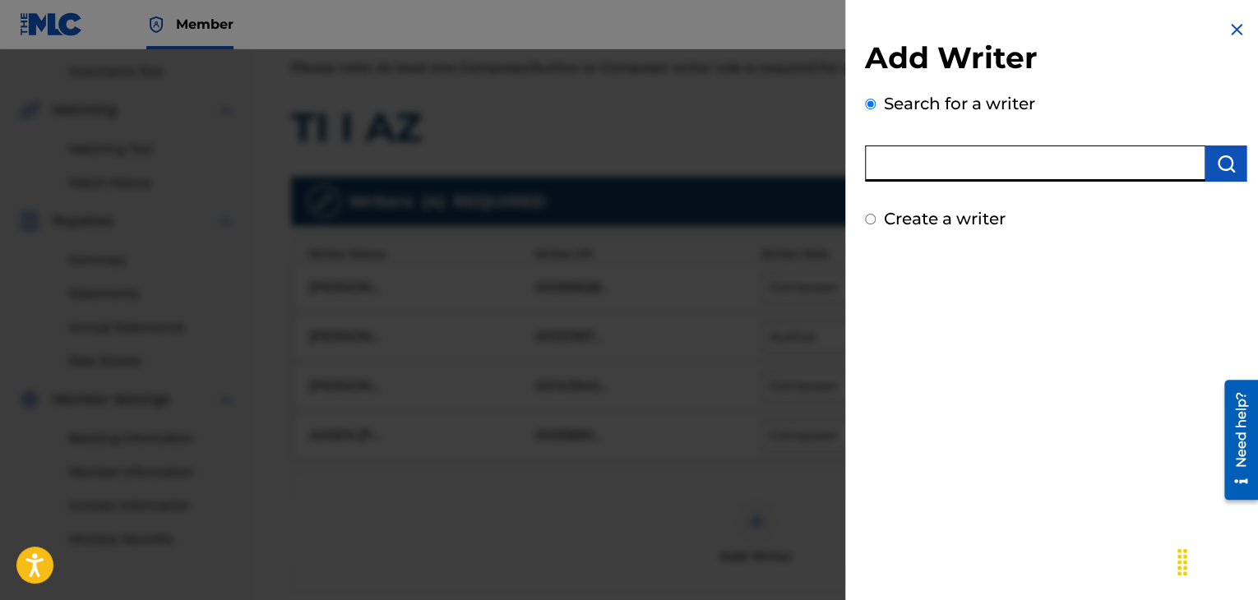
paste input "00295601256"
type input "00295601256"
click at [1226, 166] on img "submit" at bounding box center [1227, 164] width 20 height 20
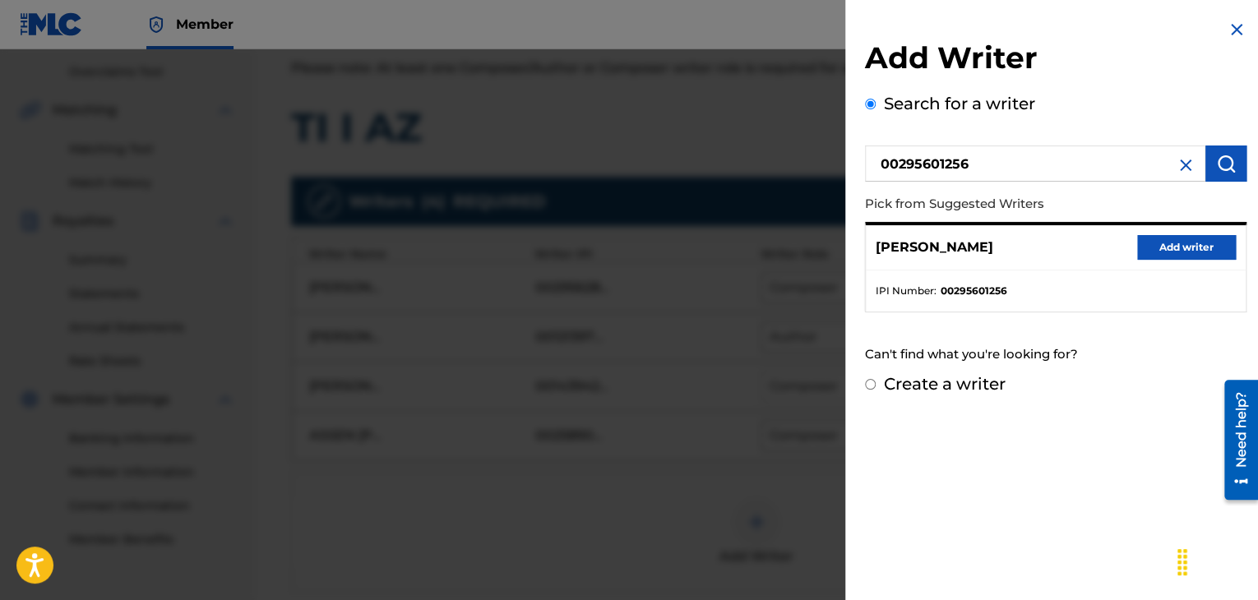
drag, startPoint x: 1179, startPoint y: 254, endPoint x: 937, endPoint y: 379, distance: 272.2
click at [1179, 253] on button "Add writer" at bounding box center [1187, 247] width 99 height 25
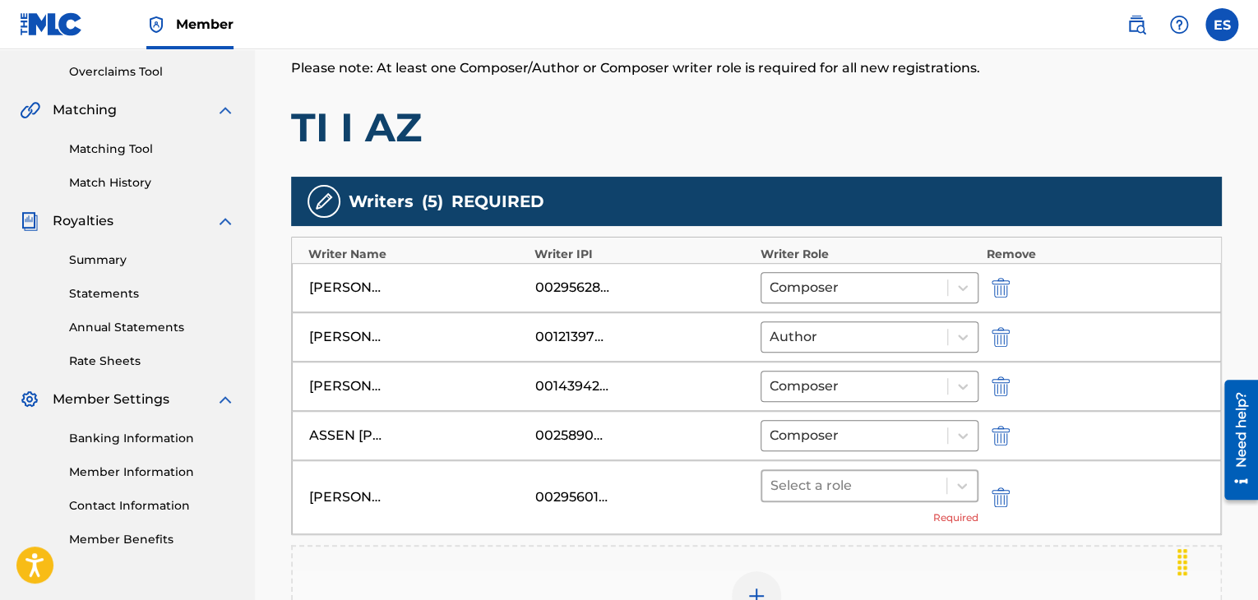
click at [827, 484] on div at bounding box center [855, 486] width 168 height 23
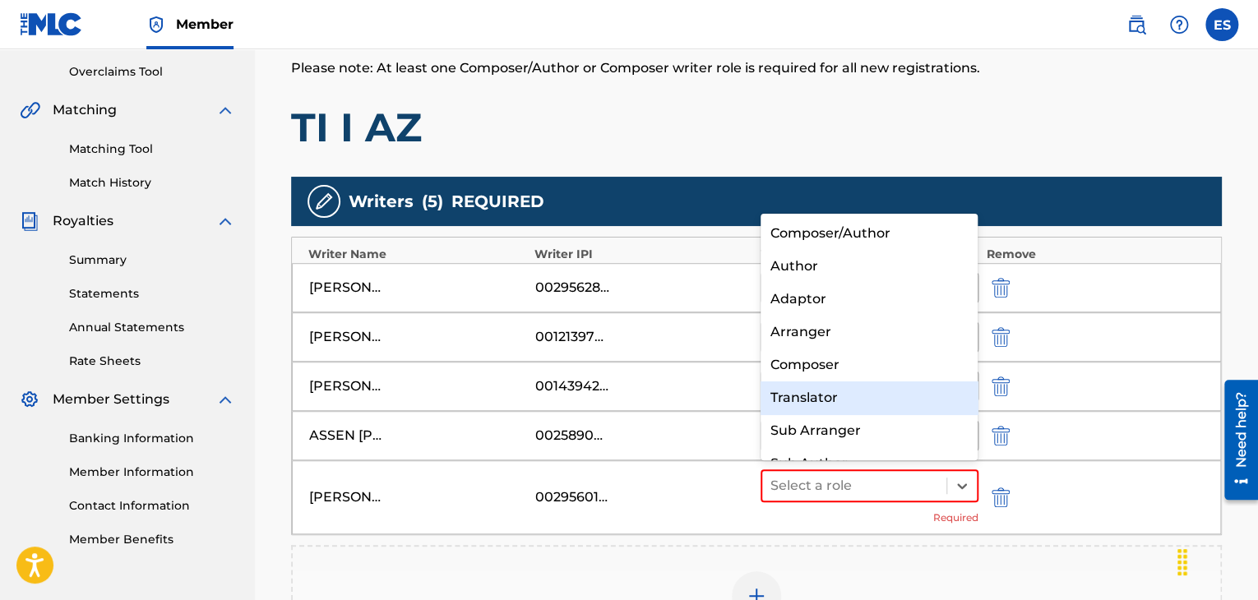
scroll to position [23, 0]
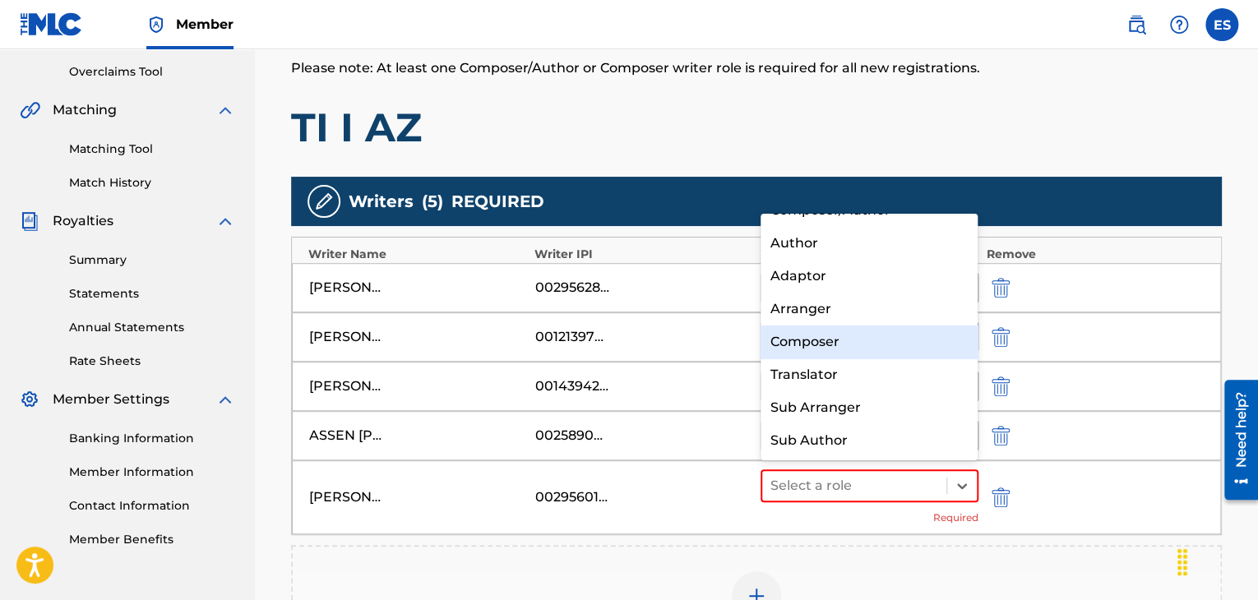
click at [841, 351] on div "Composer" at bounding box center [870, 342] width 218 height 33
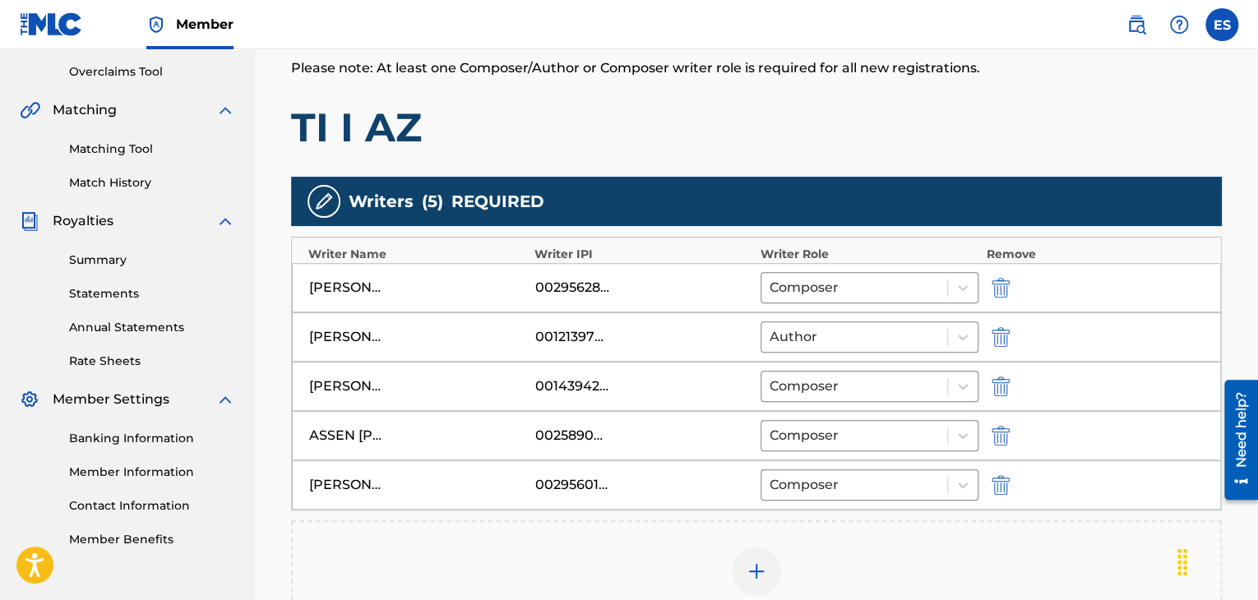
click at [761, 562] on img at bounding box center [757, 572] width 20 height 20
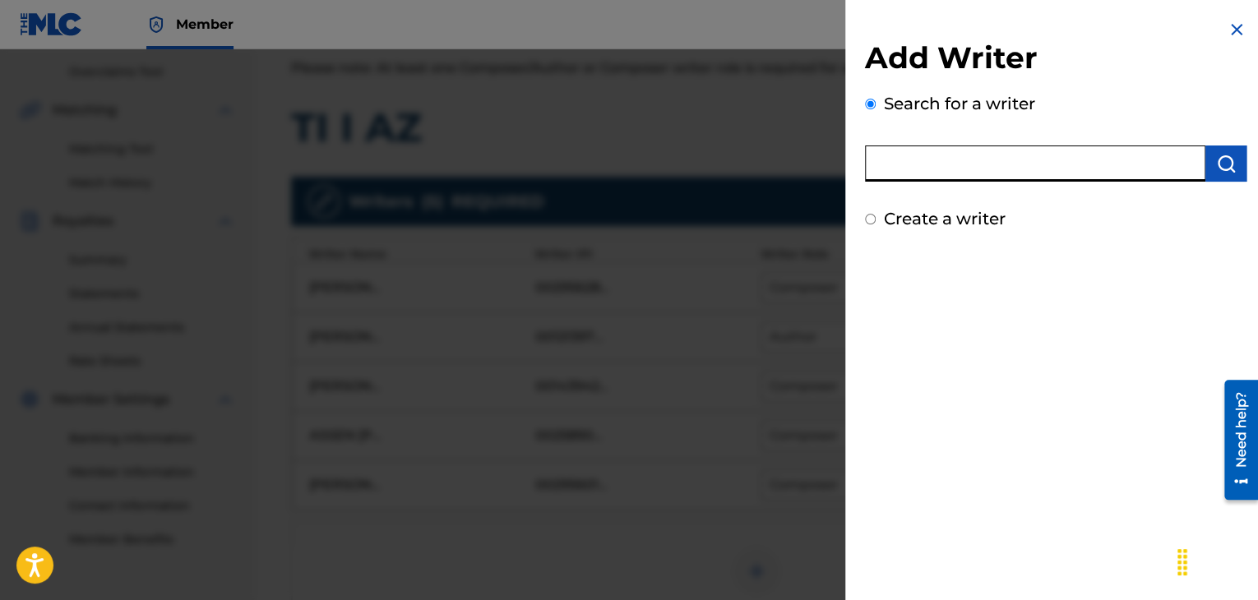
click at [987, 177] on input "text" at bounding box center [1035, 164] width 341 height 36
paste input "00143941476"
type input "00143941476"
click at [1221, 165] on img "submit" at bounding box center [1227, 164] width 20 height 20
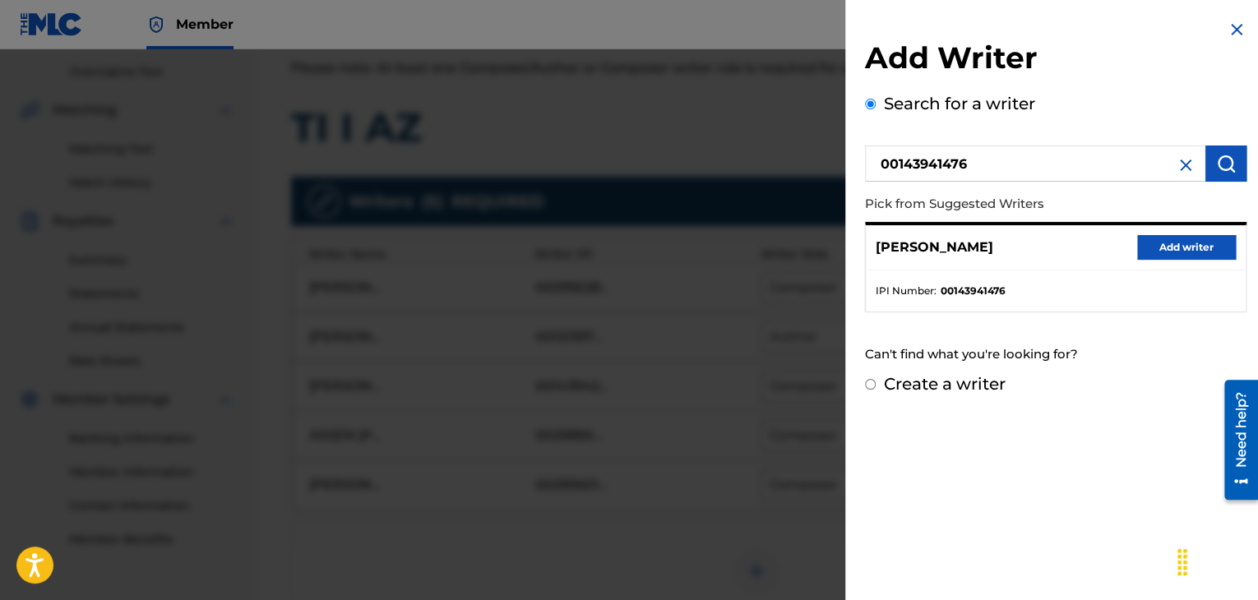
click at [1191, 257] on button "Add writer" at bounding box center [1187, 247] width 99 height 25
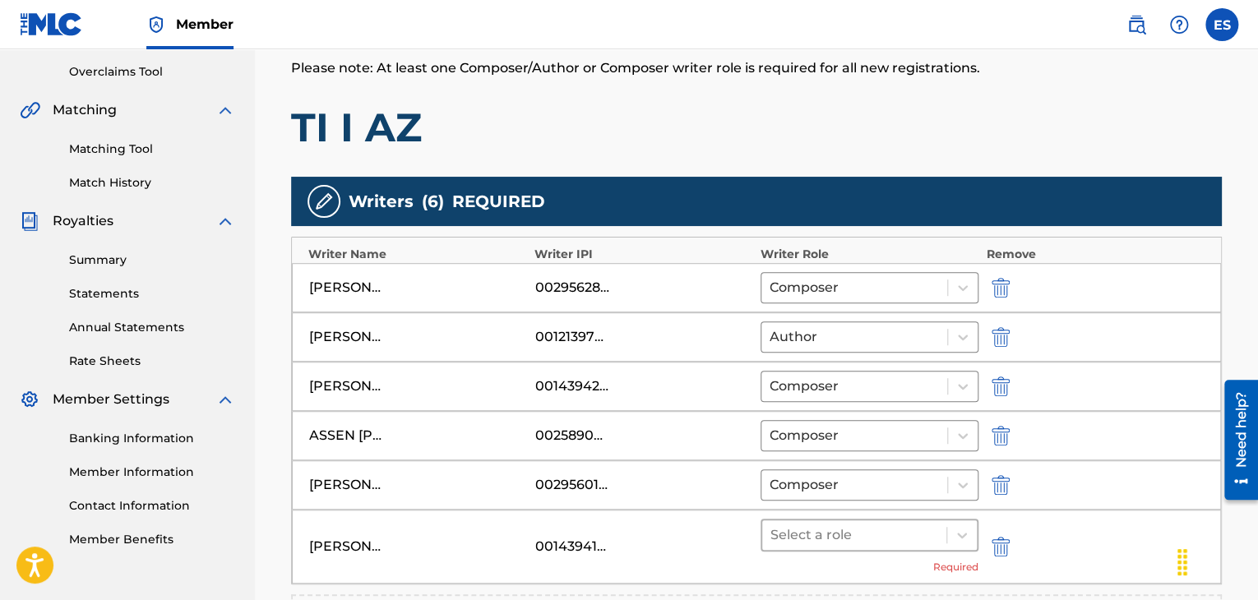
click at [875, 535] on div at bounding box center [855, 535] width 168 height 23
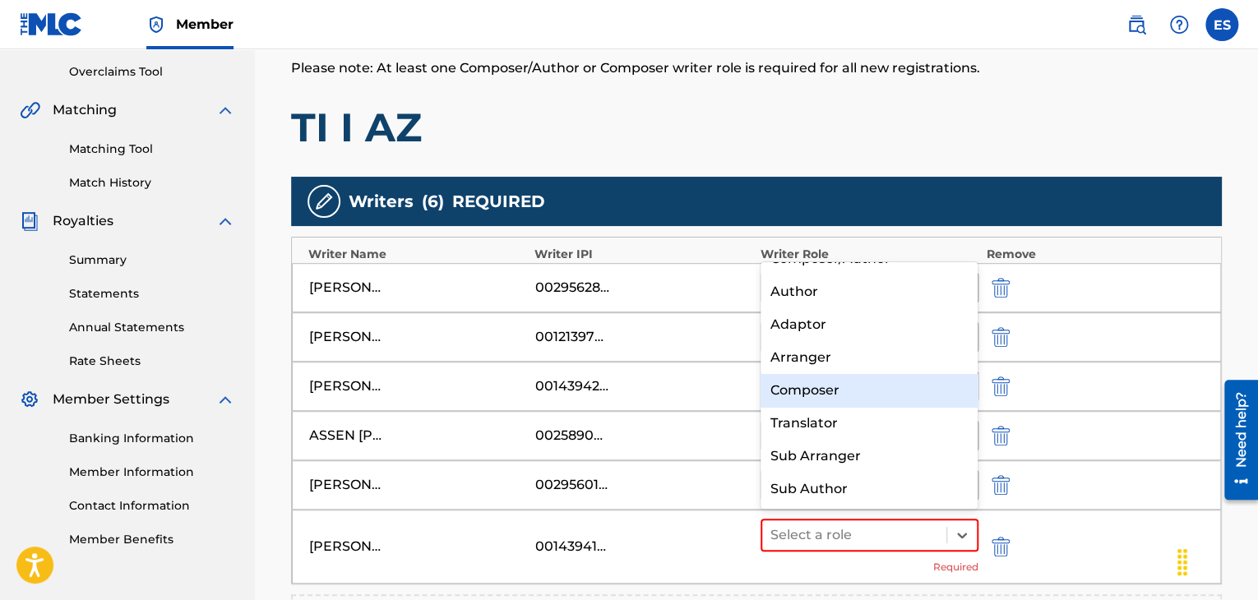
click at [870, 401] on div "Composer" at bounding box center [870, 390] width 218 height 33
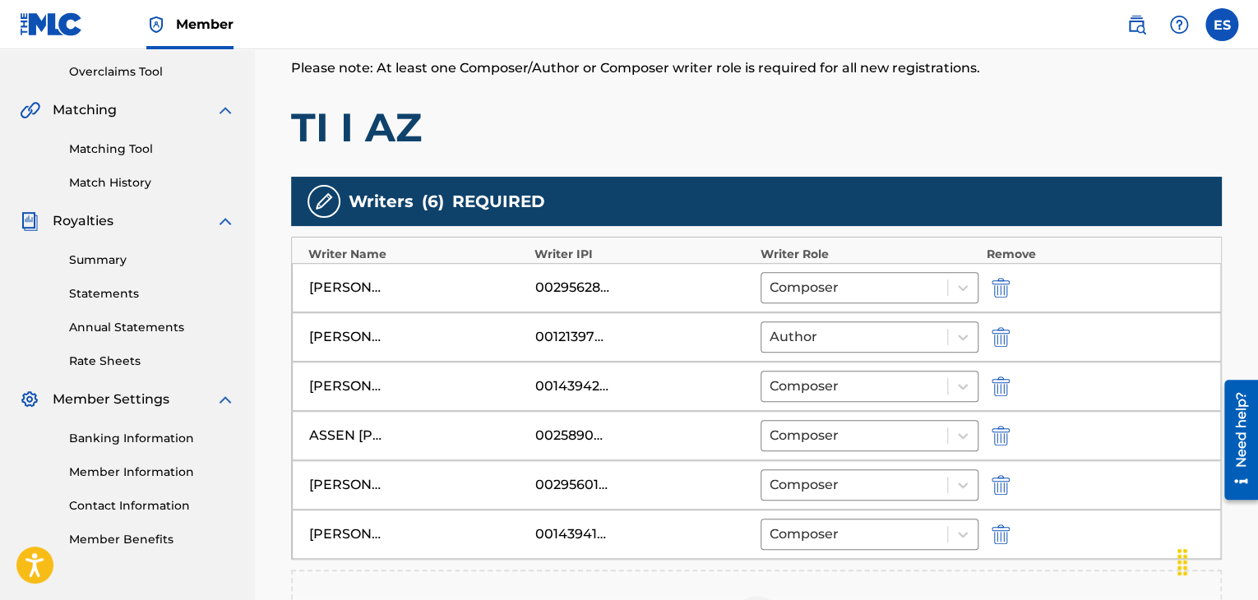
scroll to position [421, 0]
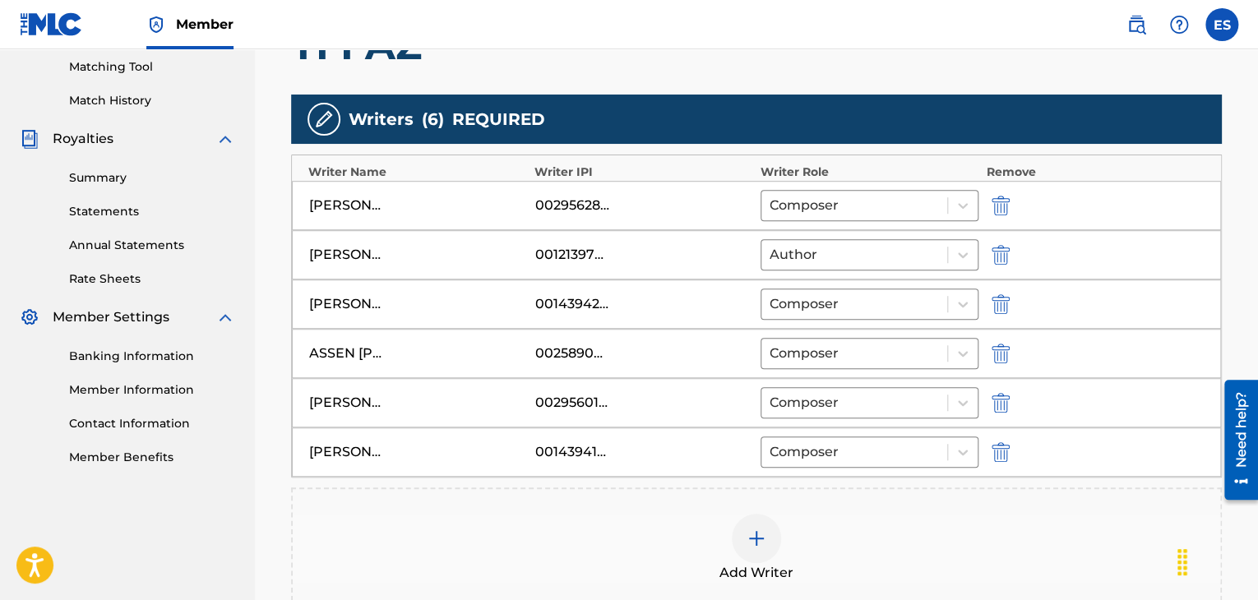
click at [748, 538] on img at bounding box center [757, 539] width 20 height 20
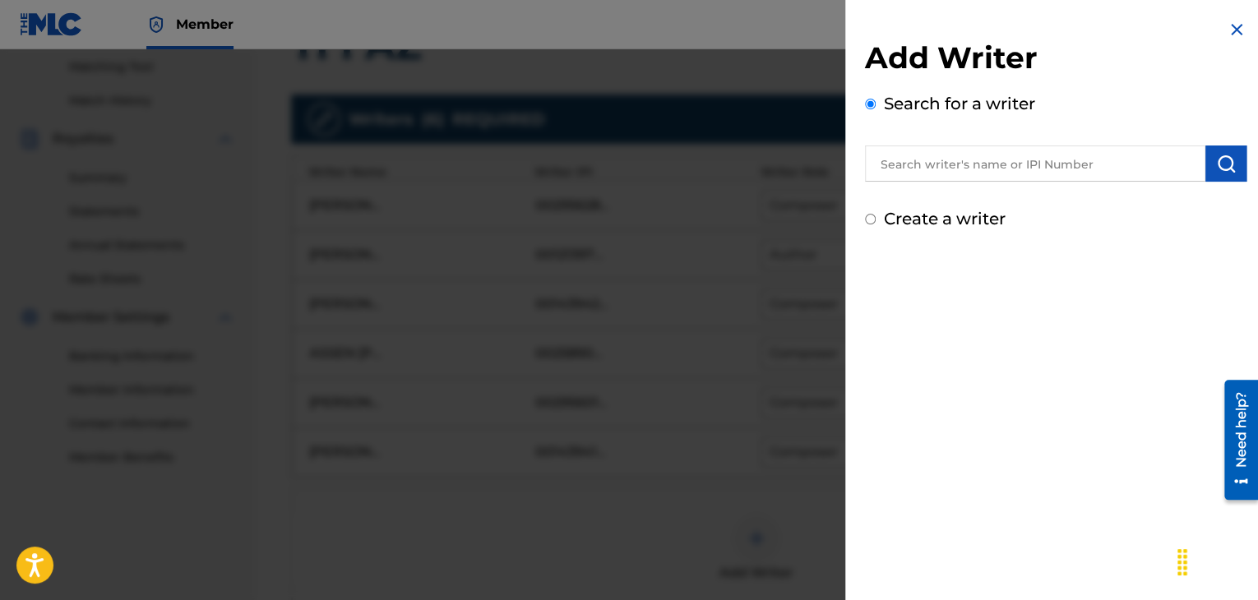
click at [1227, 30] on img at bounding box center [1237, 30] width 20 height 20
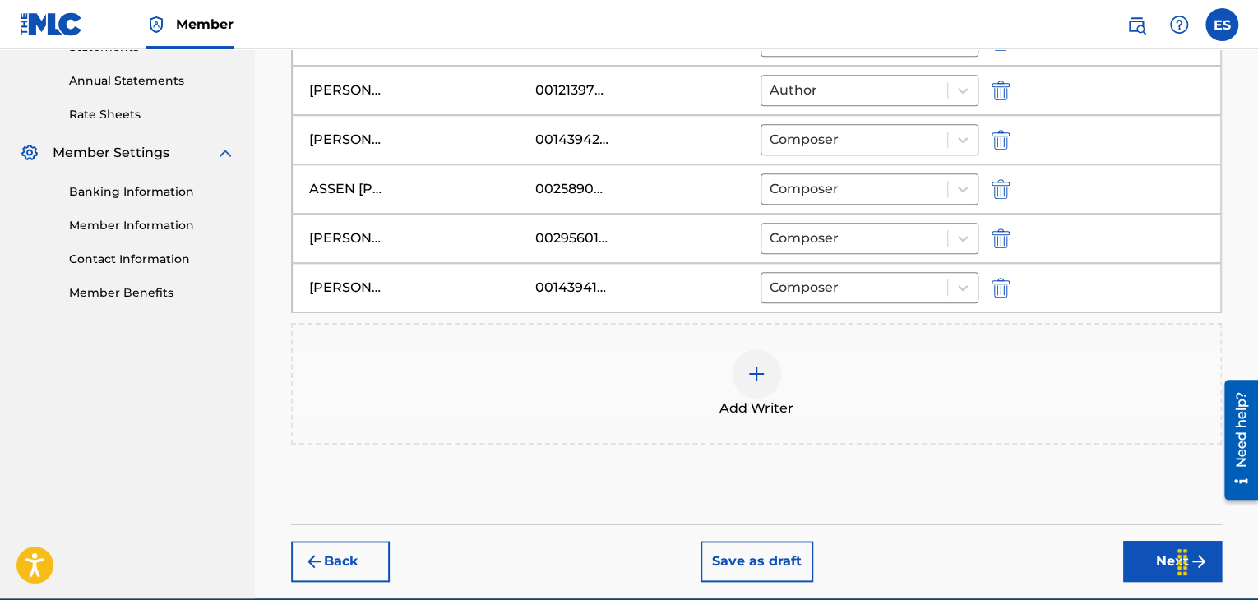
drag, startPoint x: 1152, startPoint y: 558, endPoint x: 1002, endPoint y: 452, distance: 183.7
click at [1152, 557] on button "Next" at bounding box center [1173, 561] width 99 height 41
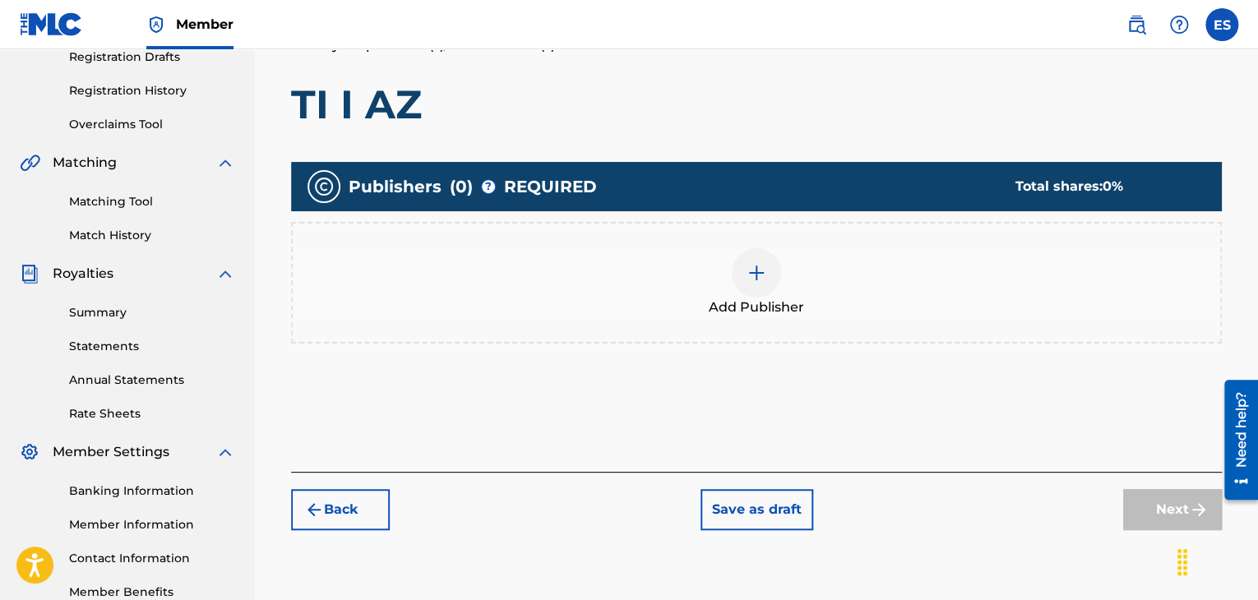
scroll to position [74, 0]
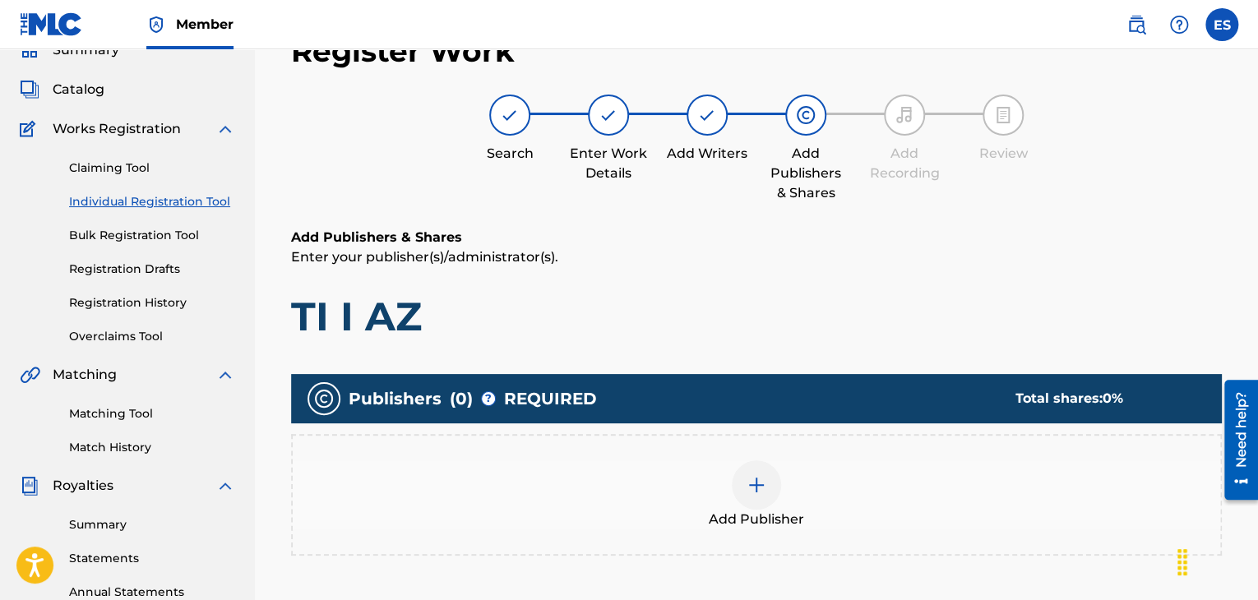
click at [774, 484] on div at bounding box center [756, 485] width 49 height 49
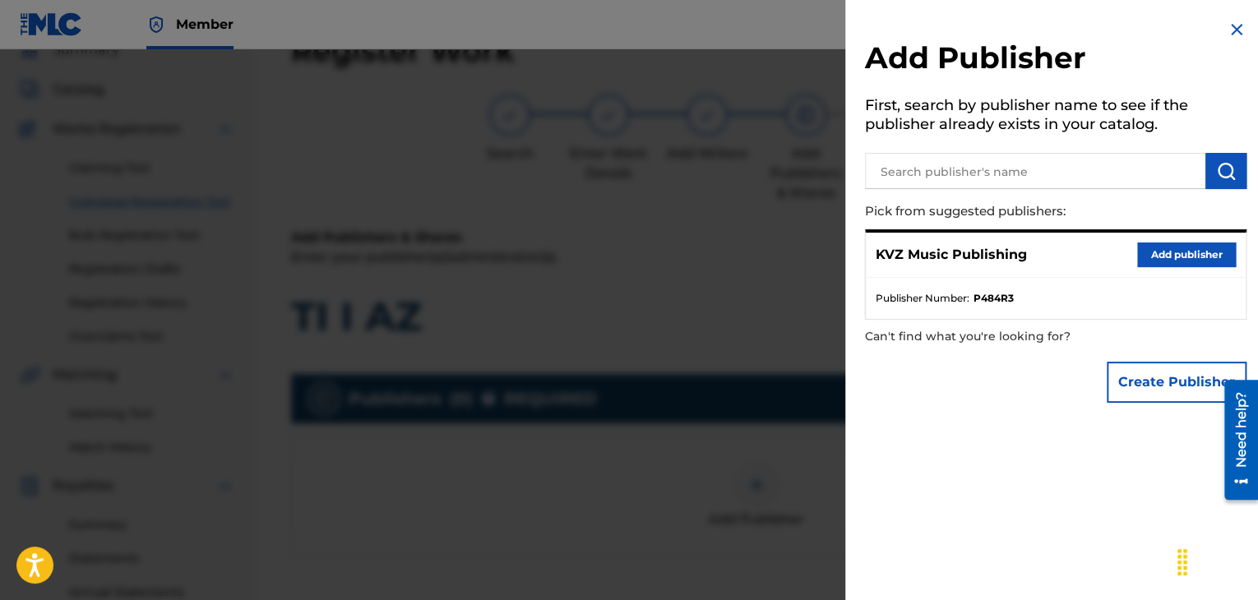
click at [1175, 247] on button "Add publisher" at bounding box center [1187, 255] width 99 height 25
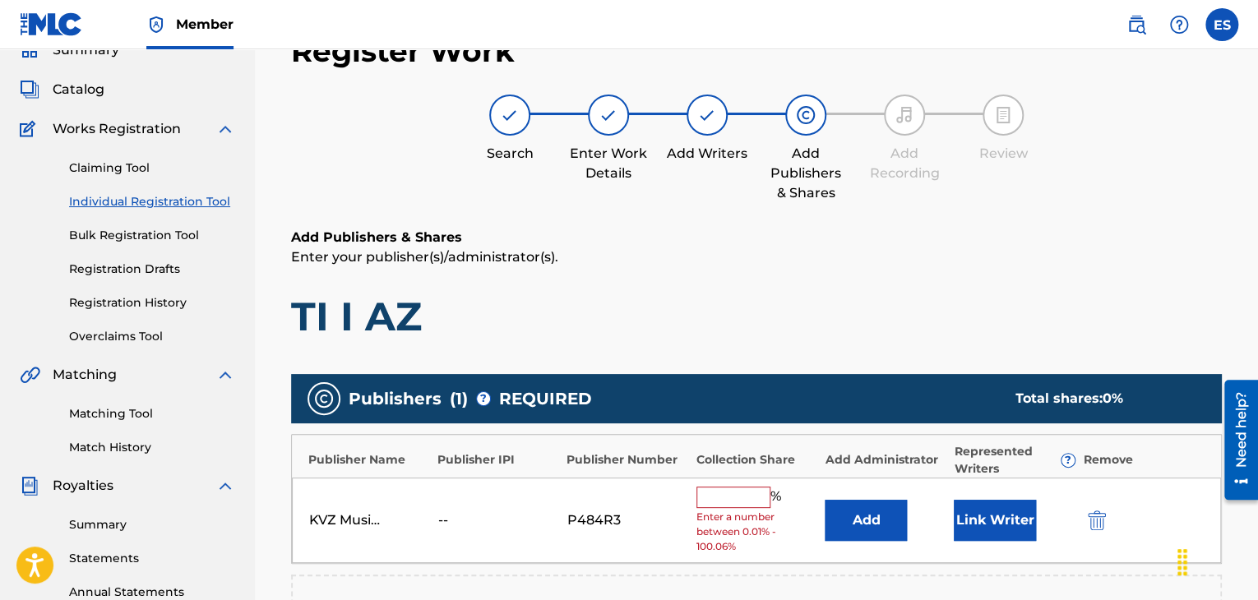
click at [745, 497] on input "text" at bounding box center [734, 497] width 74 height 21
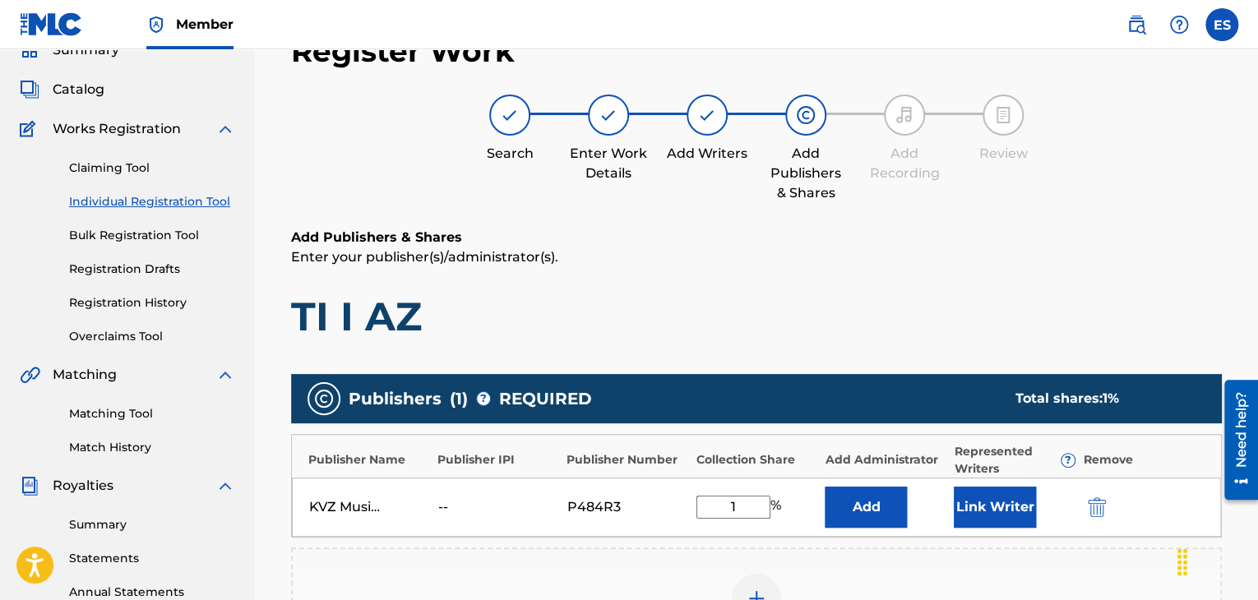
type input "13.33"
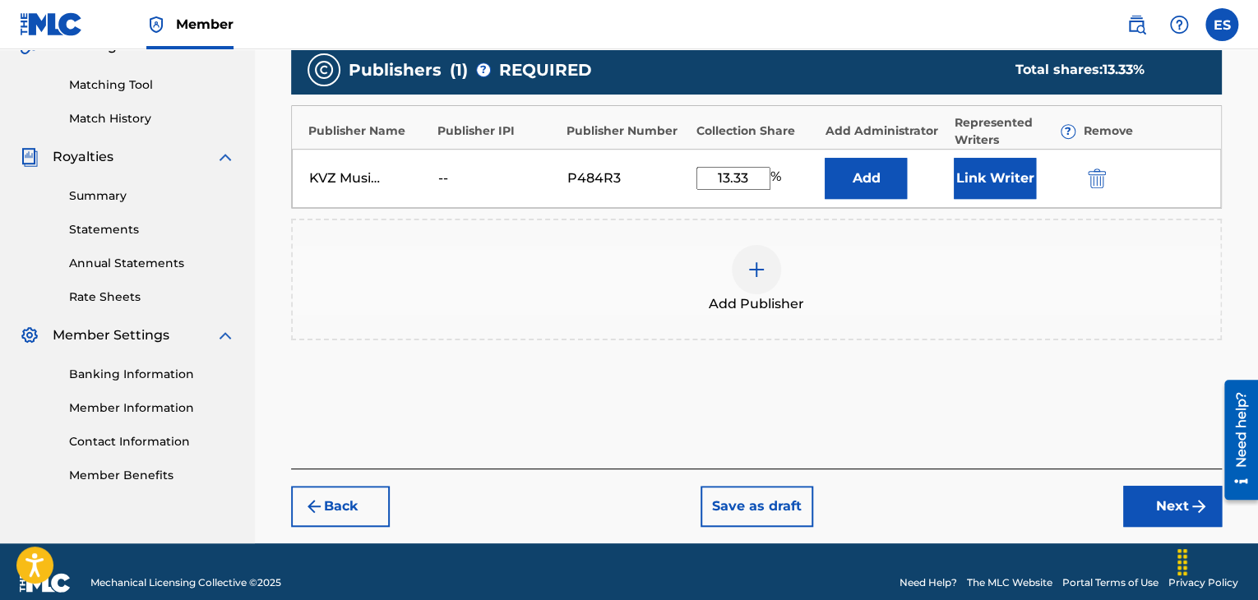
click at [1133, 506] on button "Next" at bounding box center [1173, 506] width 99 height 41
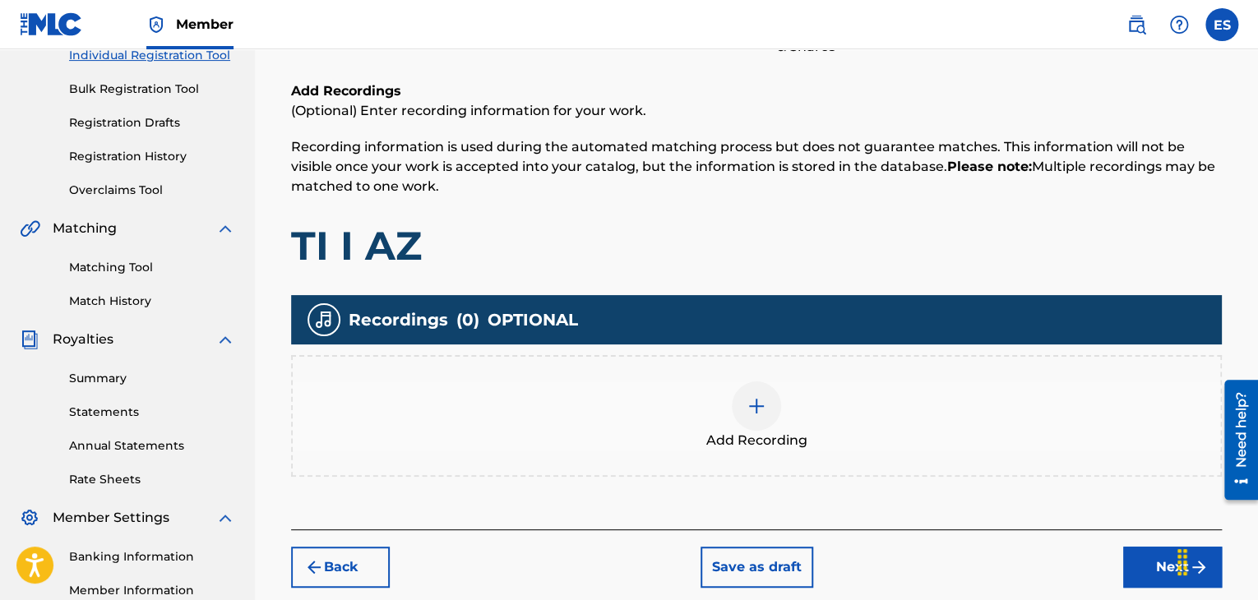
scroll to position [386, 0]
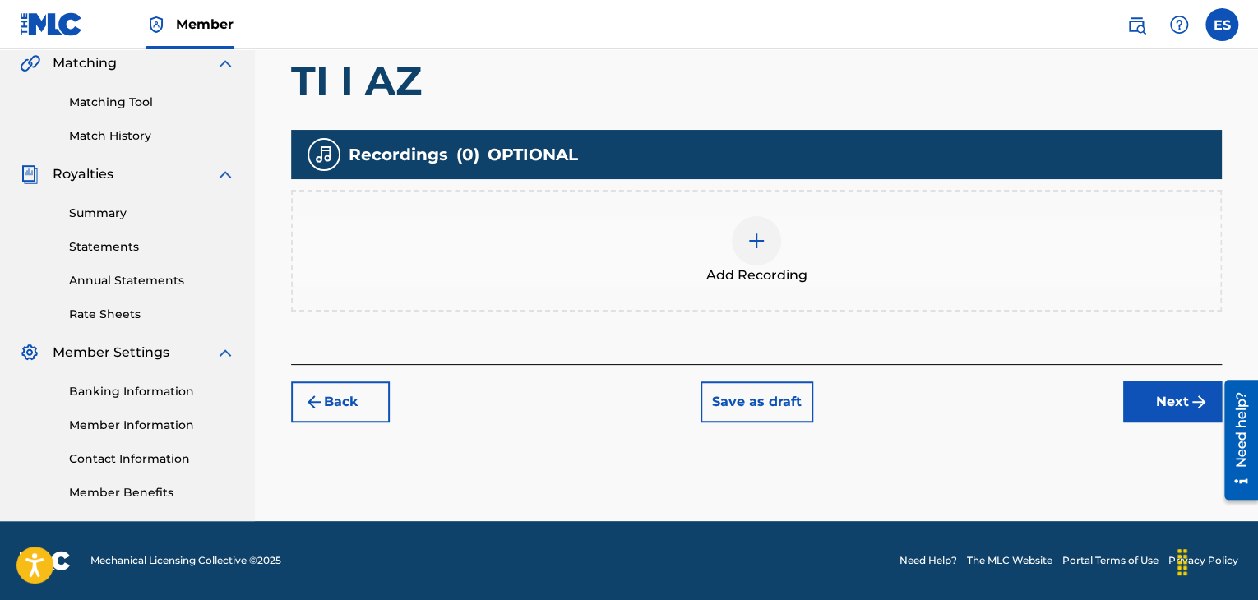
click at [756, 241] on img at bounding box center [757, 241] width 20 height 20
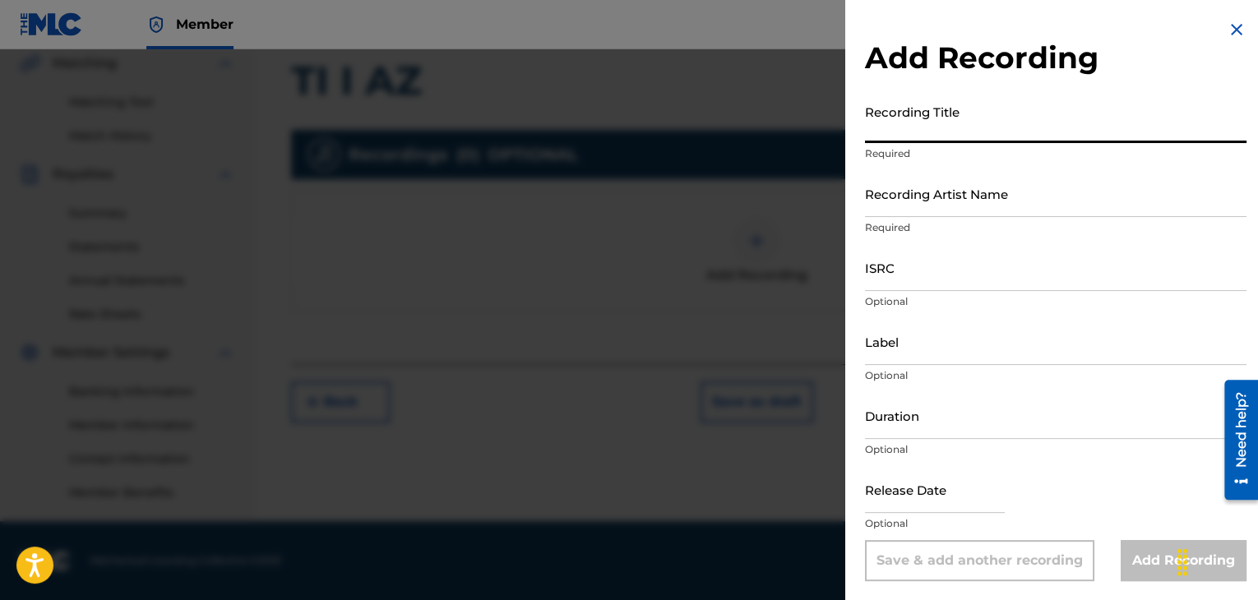
click at [1002, 122] on input "Recording Title" at bounding box center [1056, 119] width 382 height 47
paste input "TI I AZ"
click at [869, 127] on input "TI I AZ" at bounding box center [1056, 119] width 382 height 47
type input "TI I AZ"
click at [915, 198] on input "Recording Artist Name" at bounding box center [1056, 193] width 382 height 47
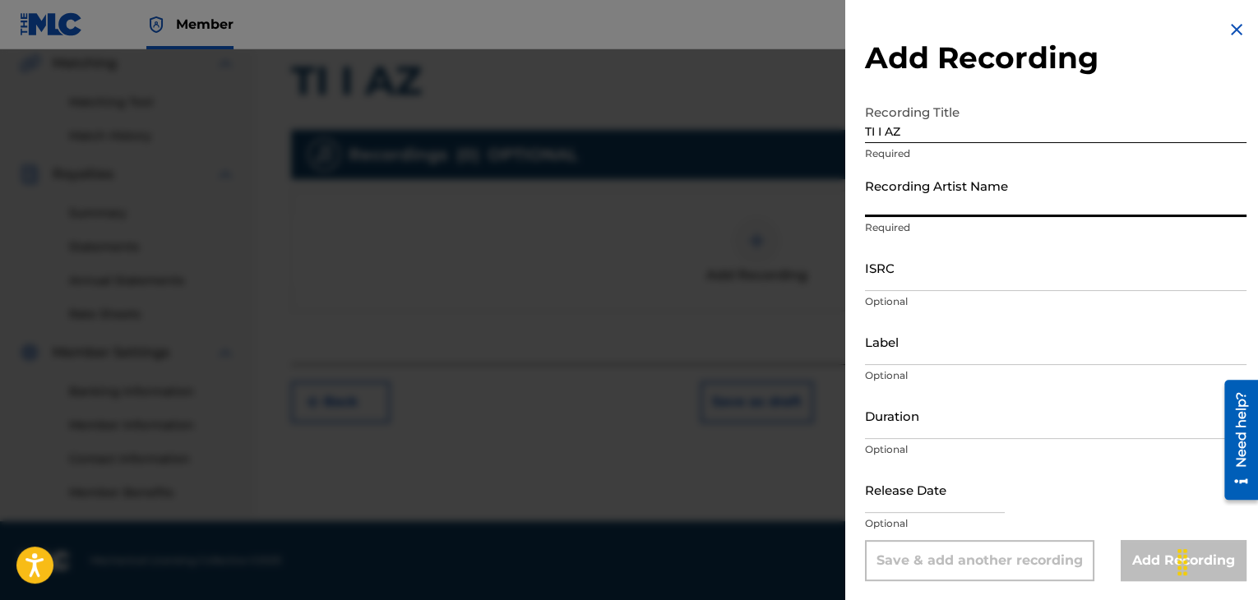
paste input "SPRINT"
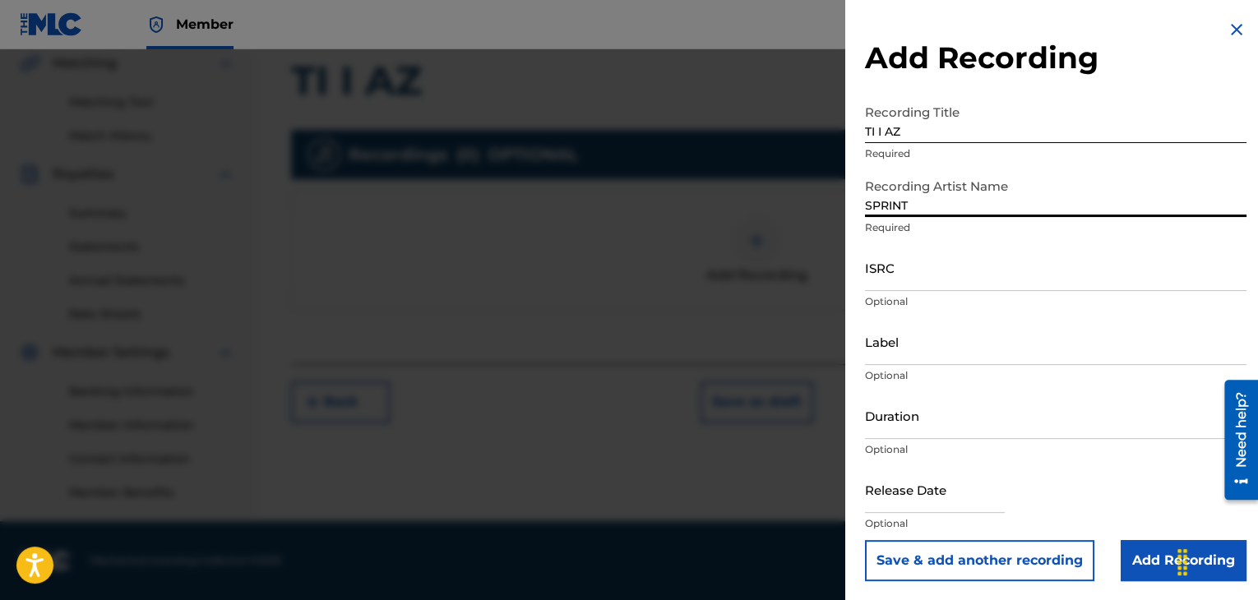
type input "SPRINT"
click at [923, 423] on input "Duration" at bounding box center [1056, 415] width 382 height 47
type input "04:10"
click at [1146, 573] on input "Add Recording" at bounding box center [1184, 560] width 126 height 41
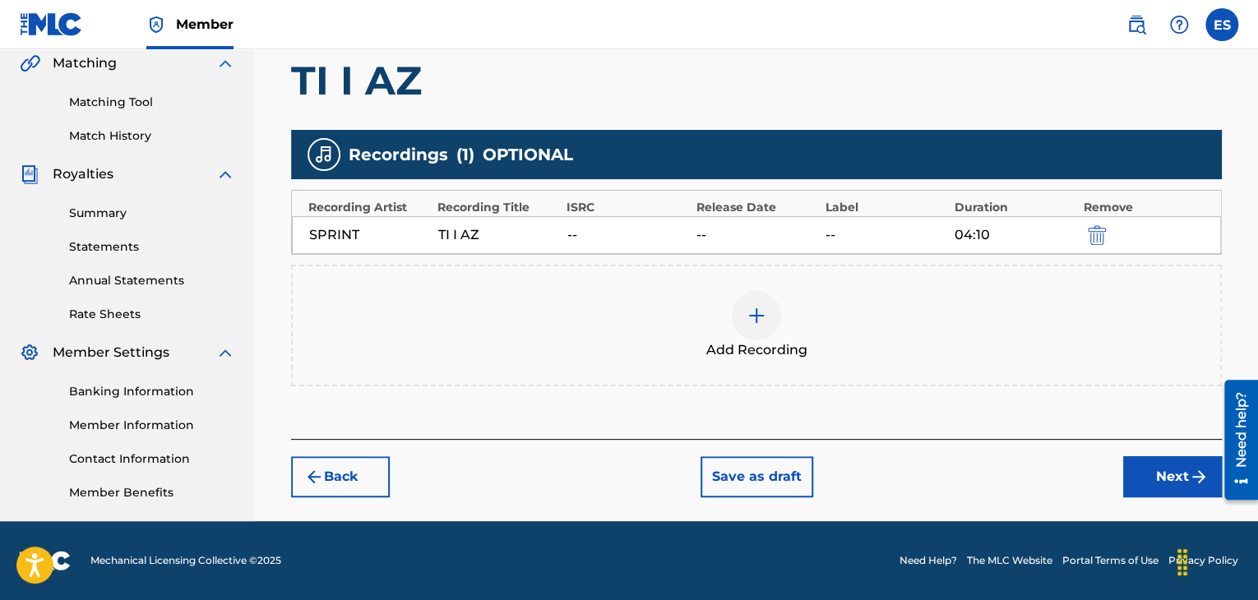
click at [1141, 479] on button "Next" at bounding box center [1173, 476] width 99 height 41
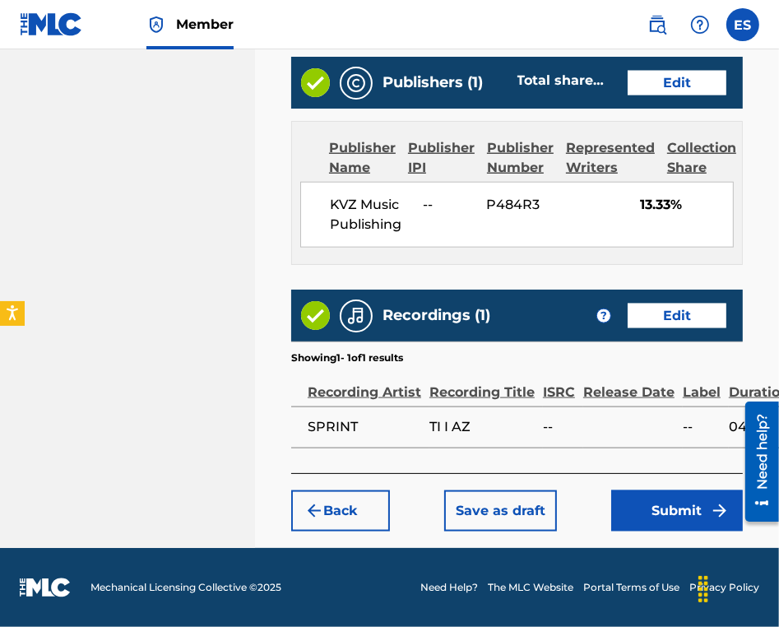
scroll to position [1291, 0]
click at [656, 516] on button "Submit" at bounding box center [677, 510] width 132 height 41
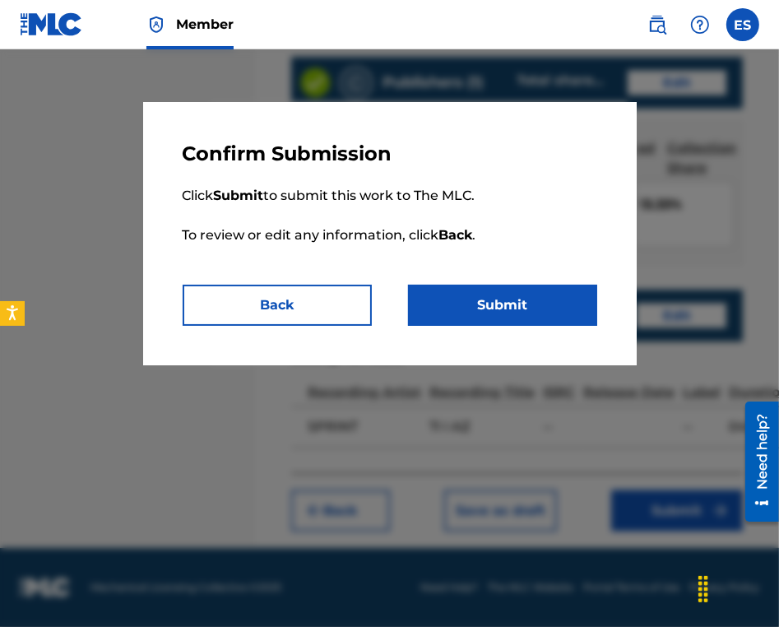
click at [567, 310] on button "Submit" at bounding box center [502, 305] width 189 height 41
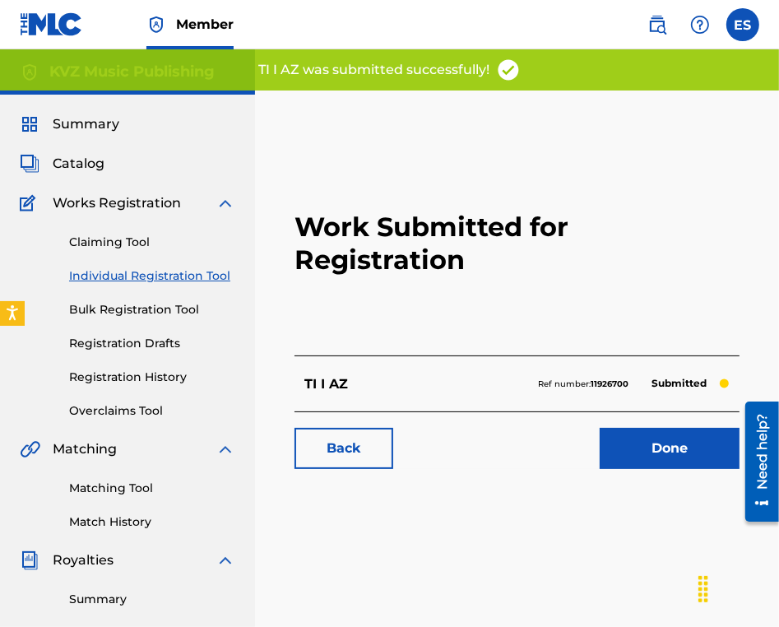
click at [208, 275] on link "Individual Registration Tool" at bounding box center [152, 275] width 166 height 17
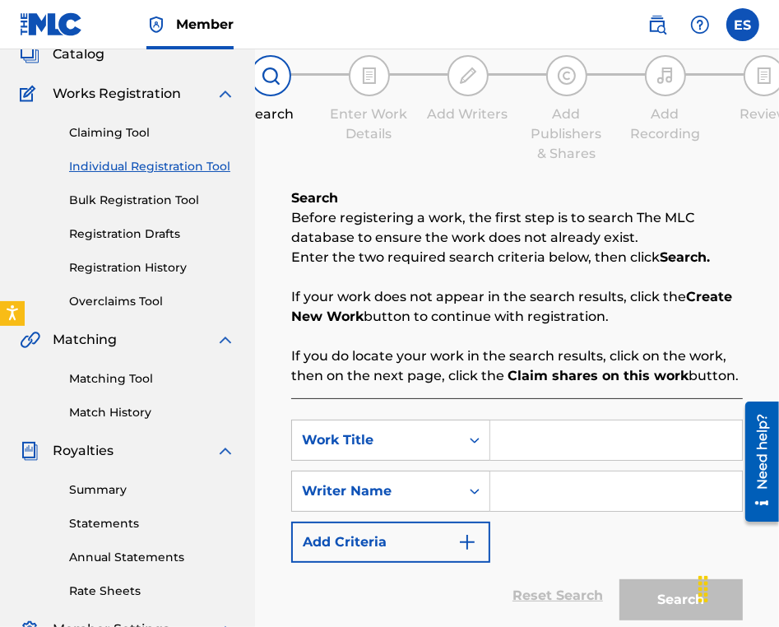
scroll to position [165, 0]
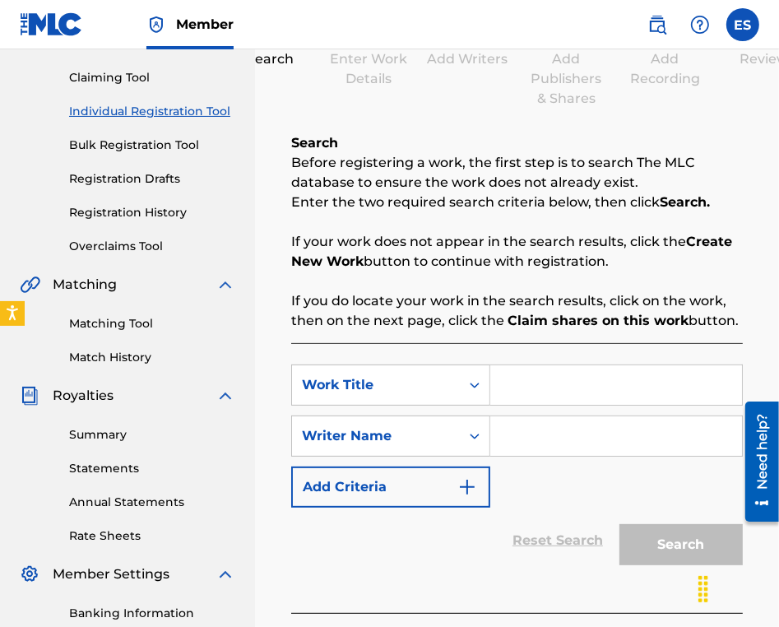
click at [545, 382] on input "Search Form" at bounding box center [616, 384] width 252 height 39
paste input "TI I AZ"
type input "TI I AZ"
click at [587, 450] on input "Search Form" at bounding box center [616, 435] width 252 height 39
type input "ASSEN DRAGNEV"
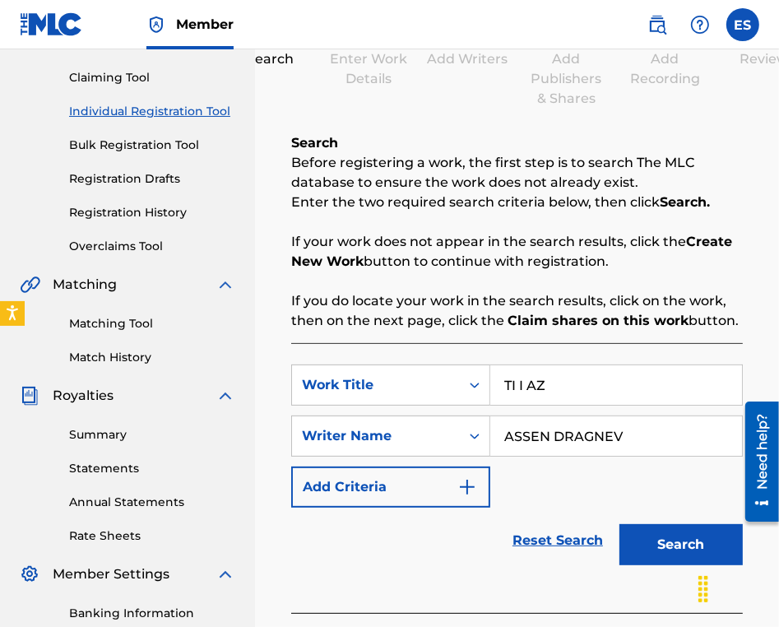
drag, startPoint x: 507, startPoint y: 381, endPoint x: 515, endPoint y: 373, distance: 11.1
click at [507, 380] on input "TI I AZ" at bounding box center [616, 384] width 252 height 39
type input "TI I AZ"
click at [671, 557] on button "Search" at bounding box center [680, 544] width 123 height 41
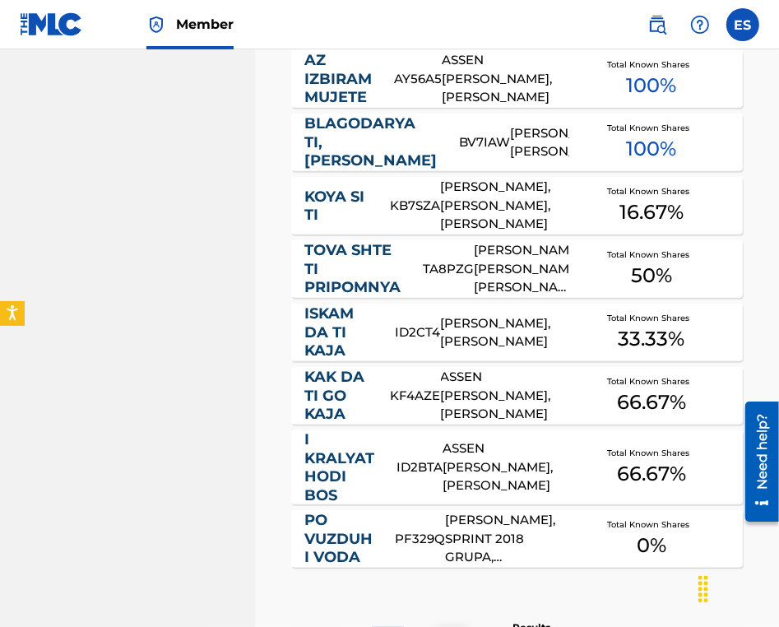
scroll to position [1108, 0]
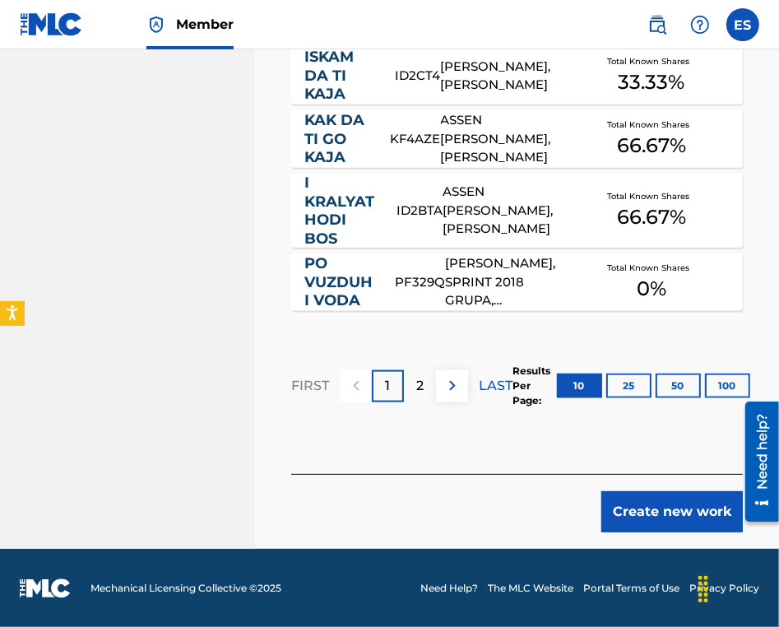
click at [642, 519] on button "Create new work" at bounding box center [671, 511] width 141 height 41
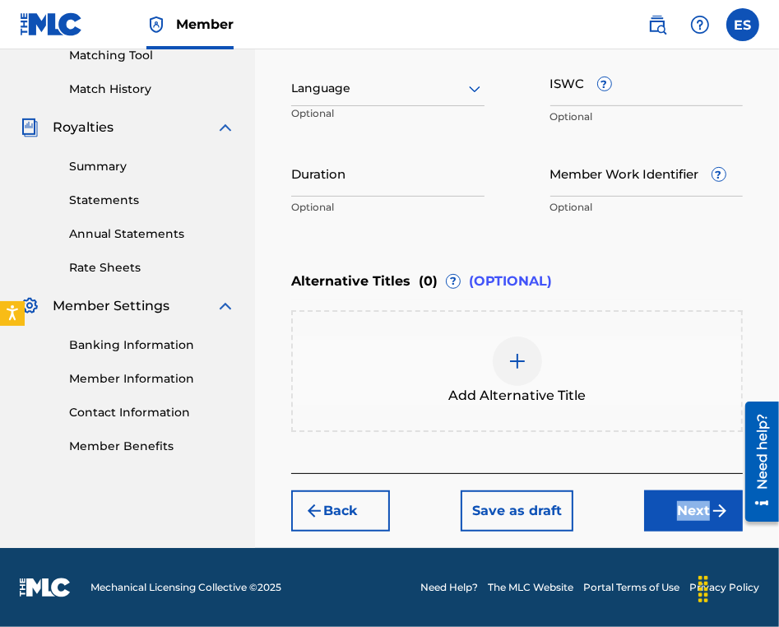
scroll to position [431, 0]
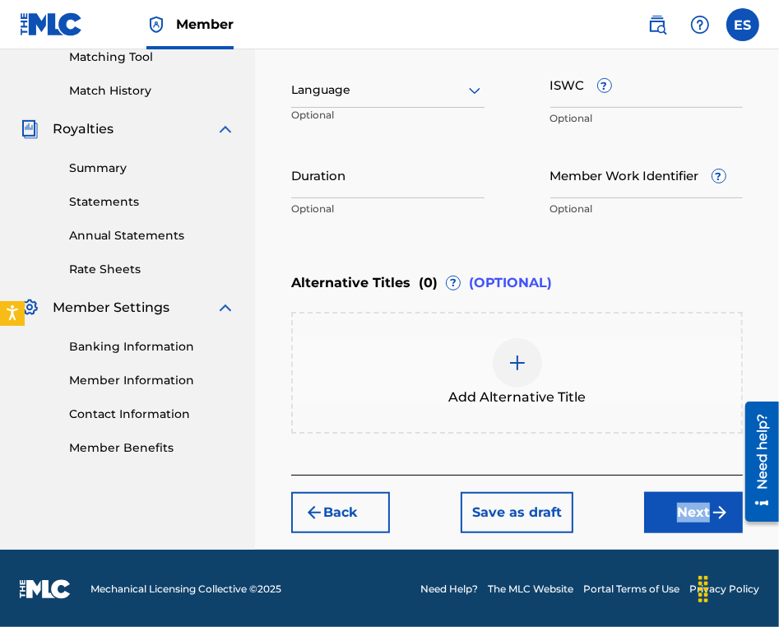
click at [386, 92] on div at bounding box center [387, 90] width 193 height 21
click at [387, 92] on div at bounding box center [387, 90] width 193 height 21
click at [375, 83] on div at bounding box center [387, 90] width 193 height 21
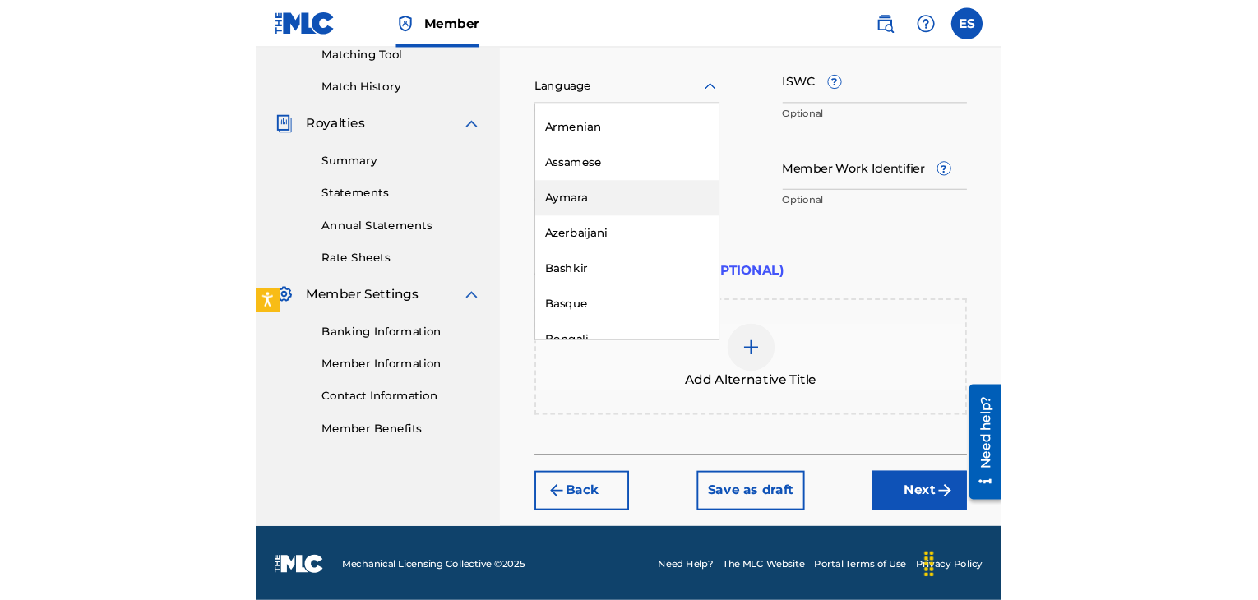
scroll to position [658, 0]
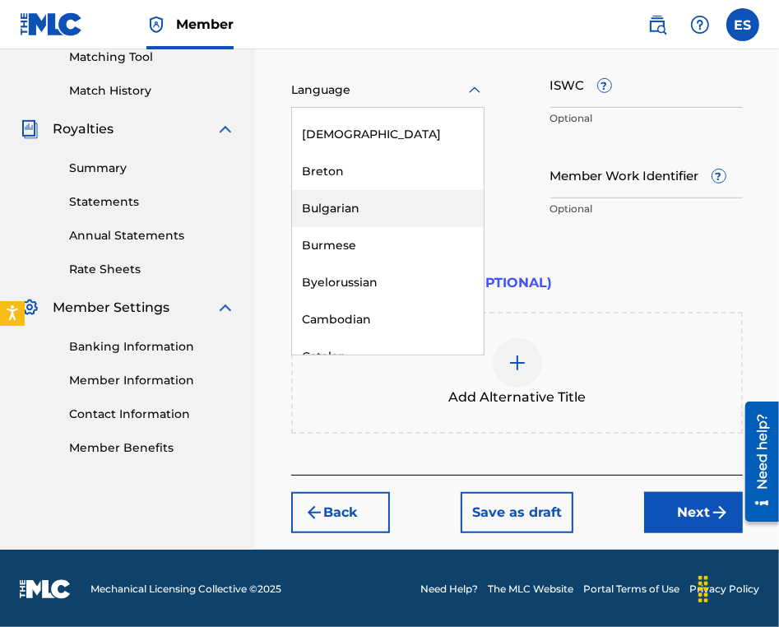
click at [374, 215] on div "Bulgarian" at bounding box center [388, 208] width 192 height 37
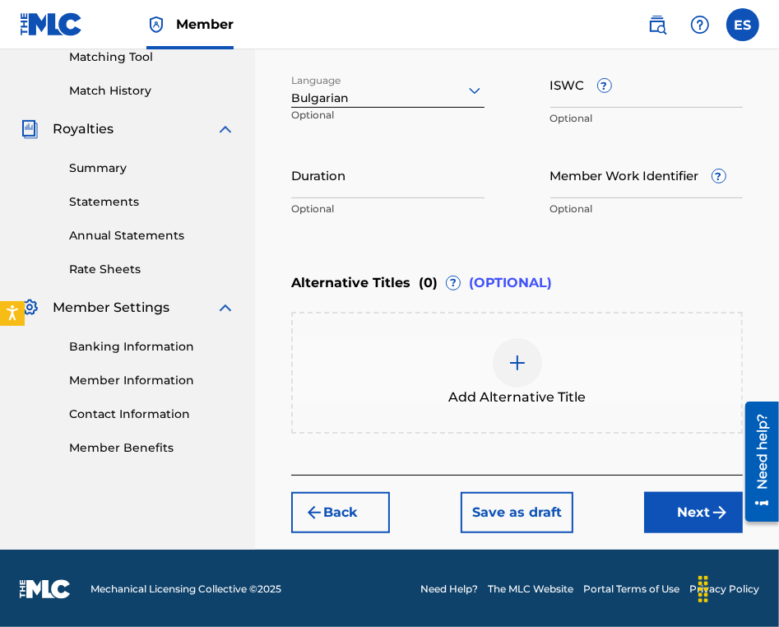
click at [632, 96] on input "ISWC ?" at bounding box center [646, 84] width 193 height 47
paste input "T9158448954"
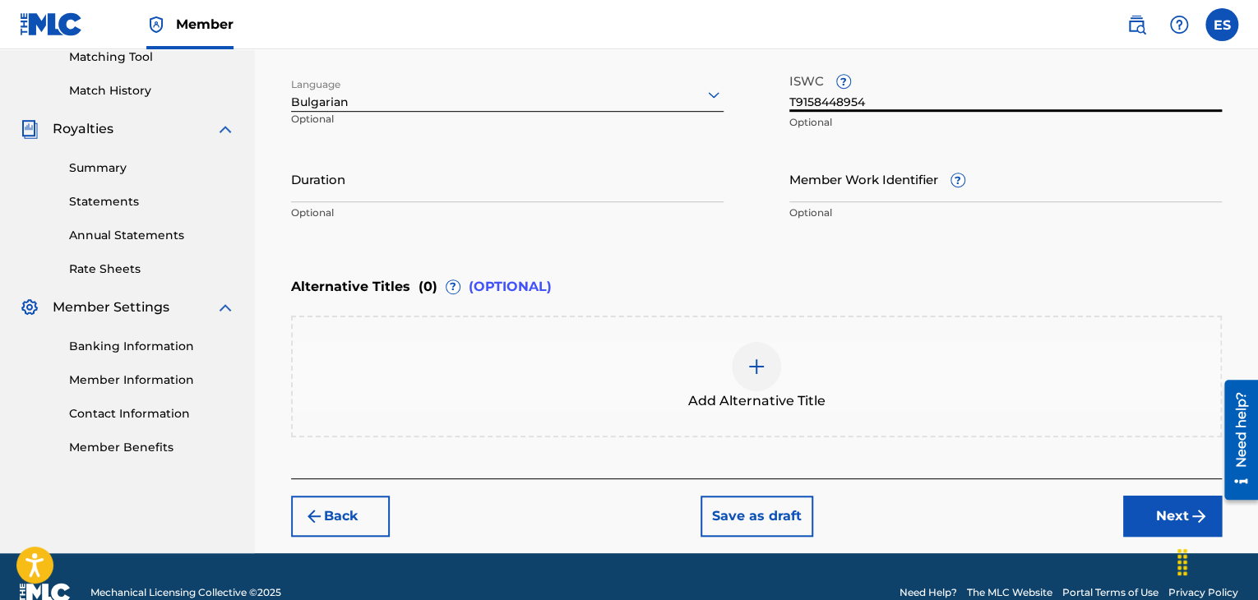
type input "T9158448954"
click at [460, 181] on input "Duration" at bounding box center [507, 178] width 433 height 47
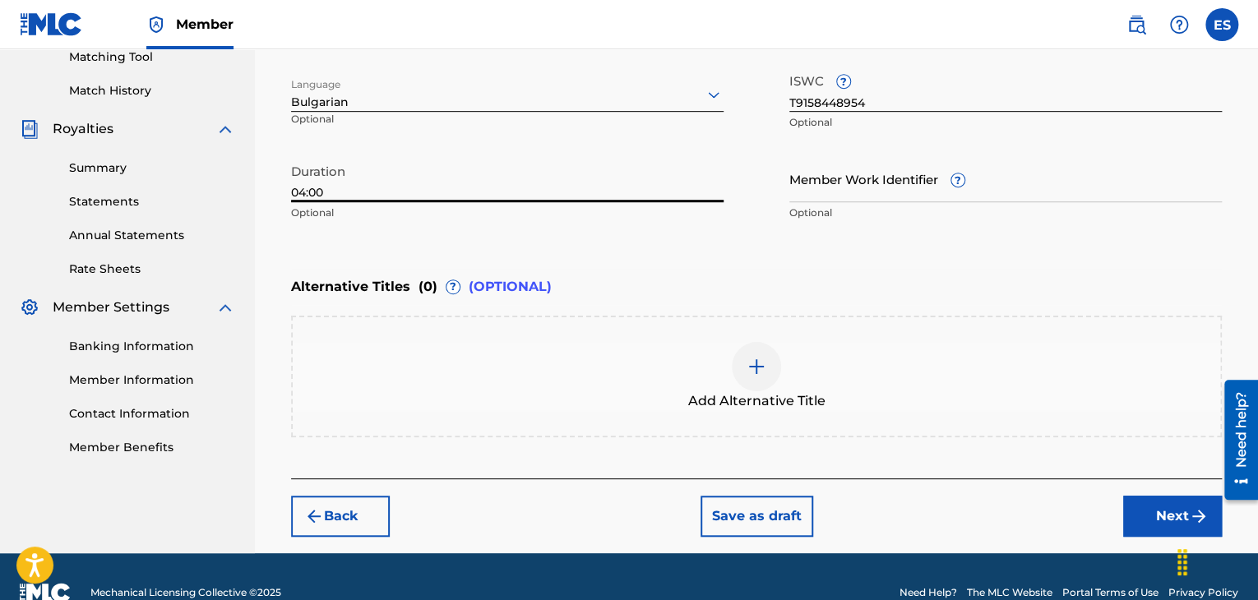
type input "04:00"
click at [750, 365] on img at bounding box center [757, 367] width 20 height 20
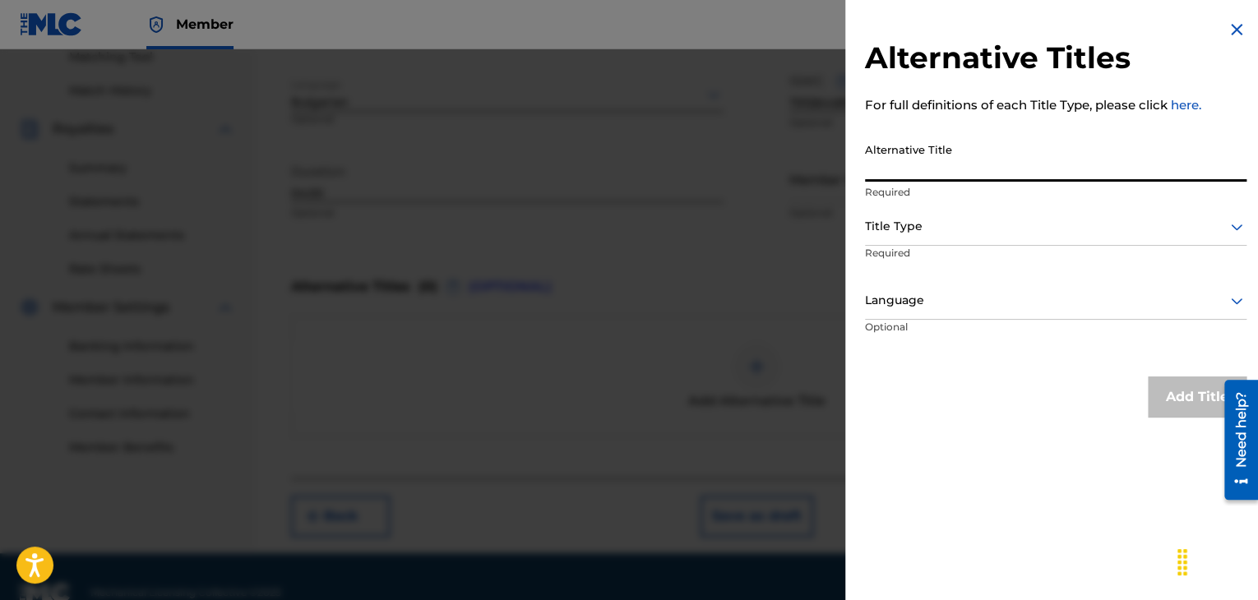
click at [901, 162] on input "Alternative Title" at bounding box center [1056, 158] width 382 height 47
paste input "ТИ И АЗ"
type input "ТИ И АЗ"
click at [901, 238] on div "Title Type" at bounding box center [1056, 227] width 382 height 37
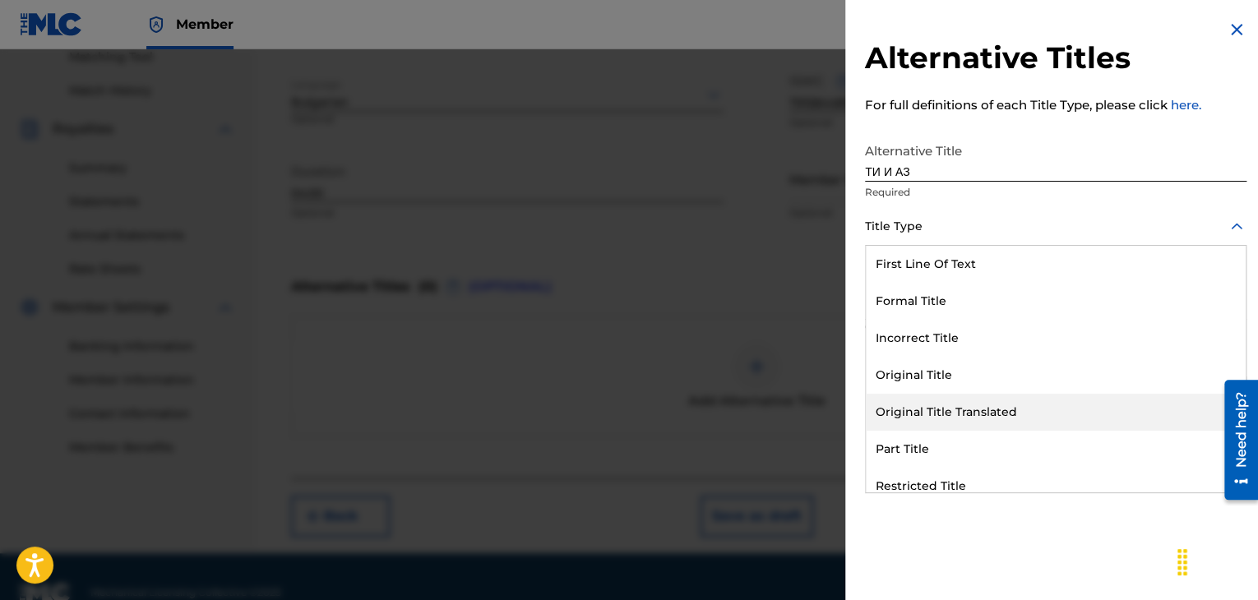
click at [898, 402] on div "Original Title Translated" at bounding box center [1056, 412] width 380 height 37
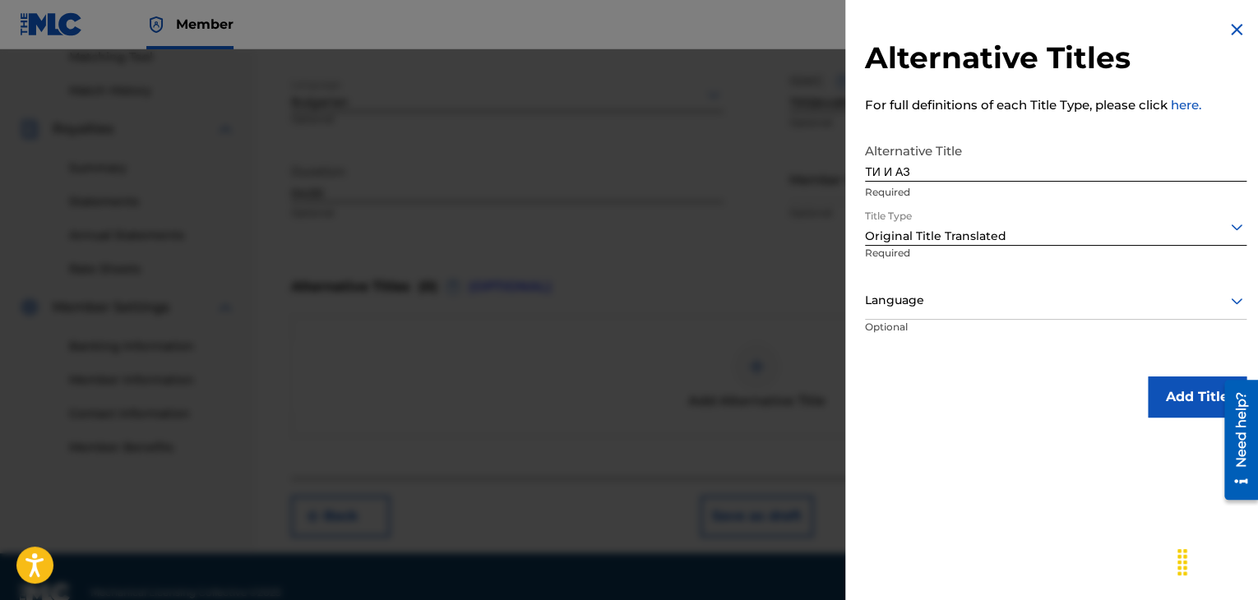
click at [929, 312] on div "Language" at bounding box center [1056, 301] width 382 height 37
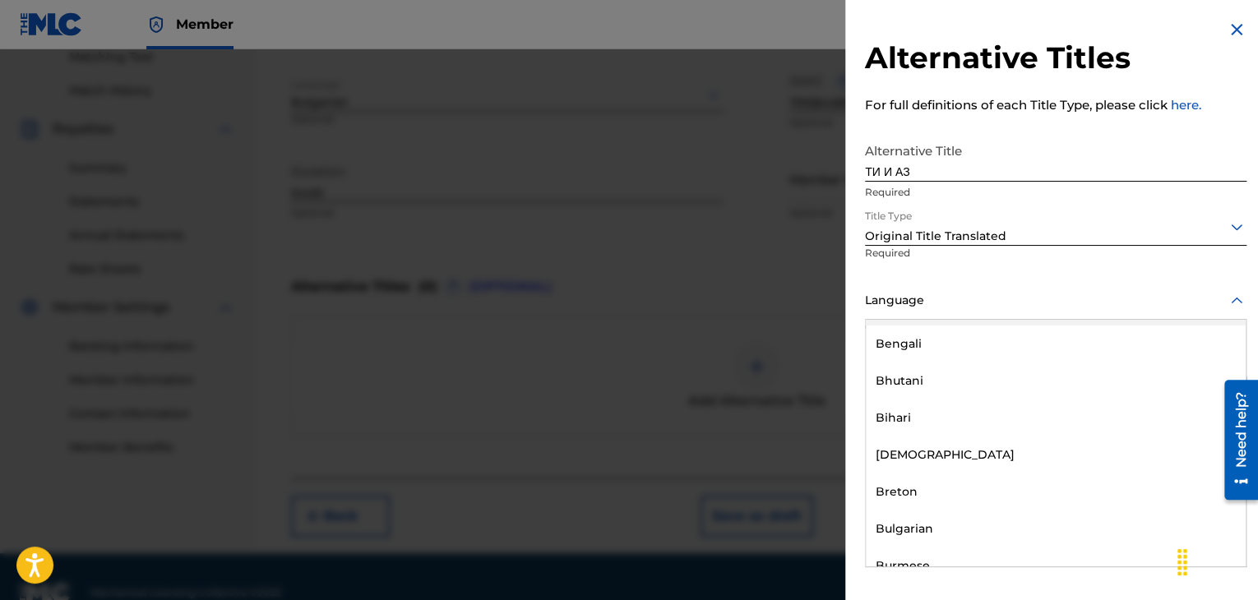
scroll to position [576, 0]
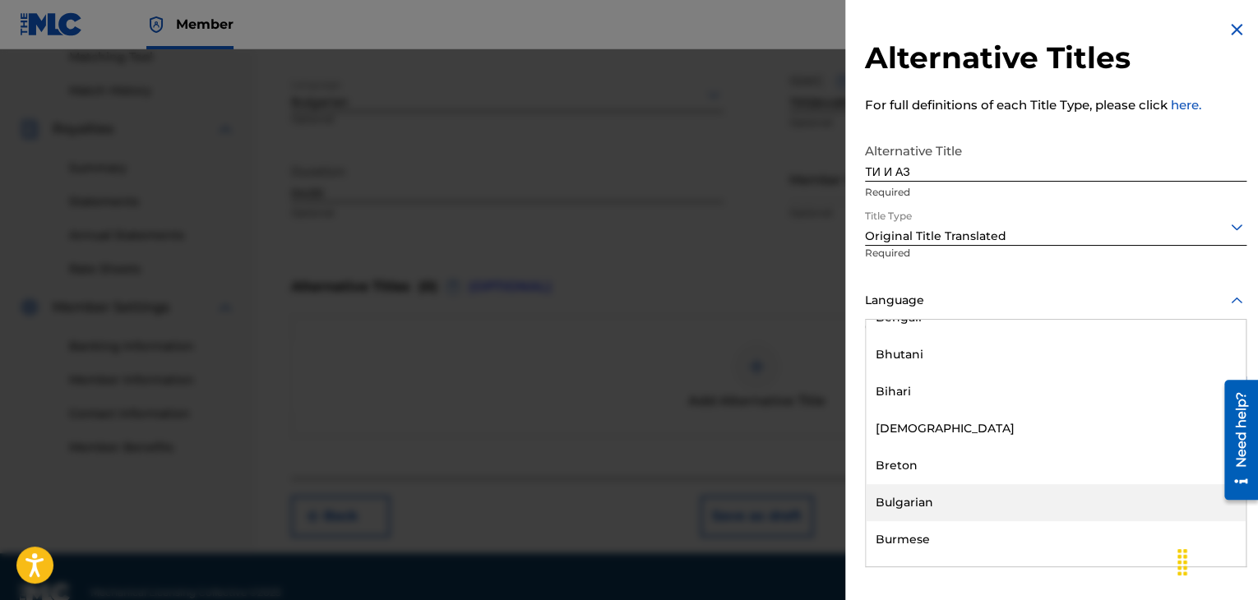
drag, startPoint x: 925, startPoint y: 507, endPoint x: 1036, endPoint y: 417, distance: 142.7
click at [925, 504] on div "Bulgarian" at bounding box center [1056, 502] width 380 height 37
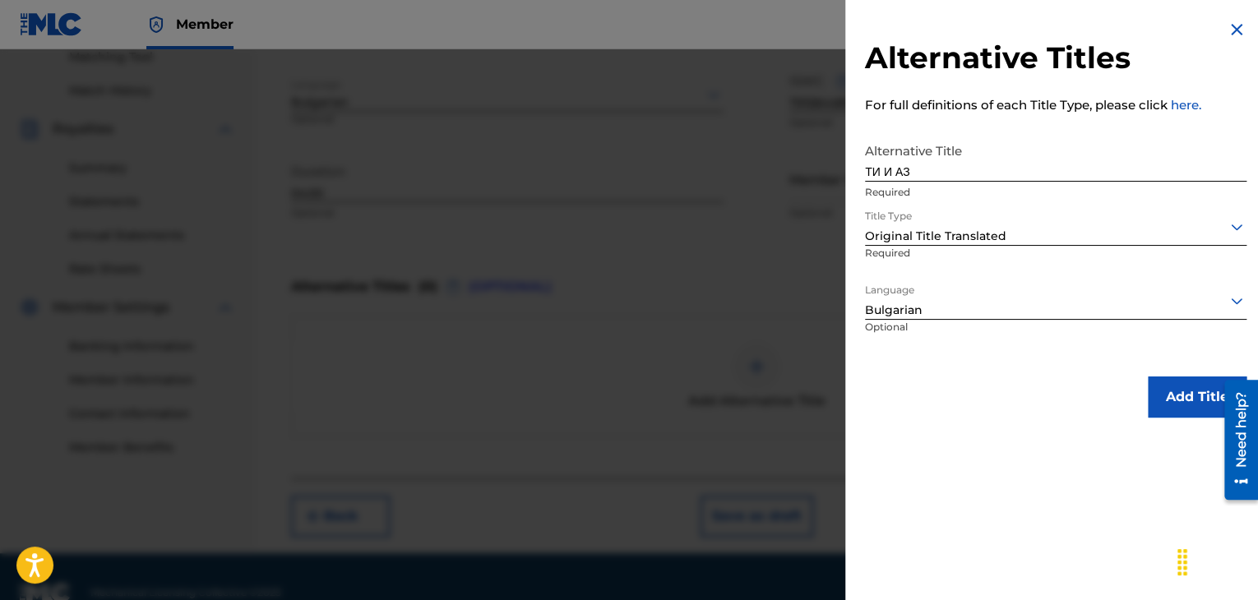
click at [1159, 393] on button "Add Title" at bounding box center [1197, 397] width 99 height 41
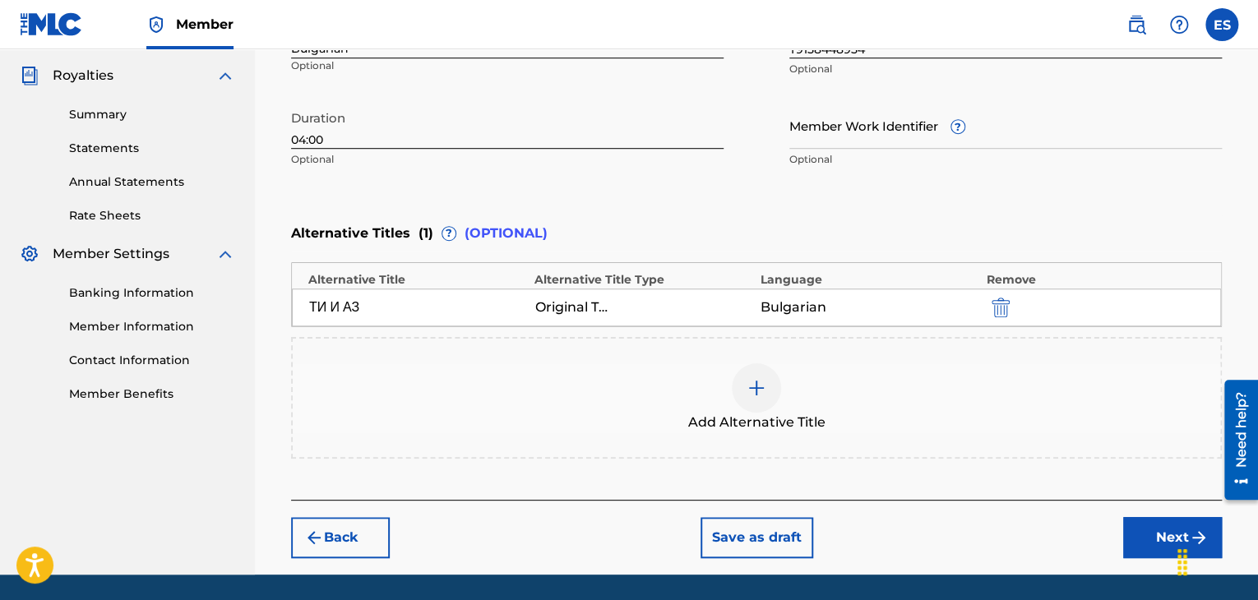
scroll to position [513, 0]
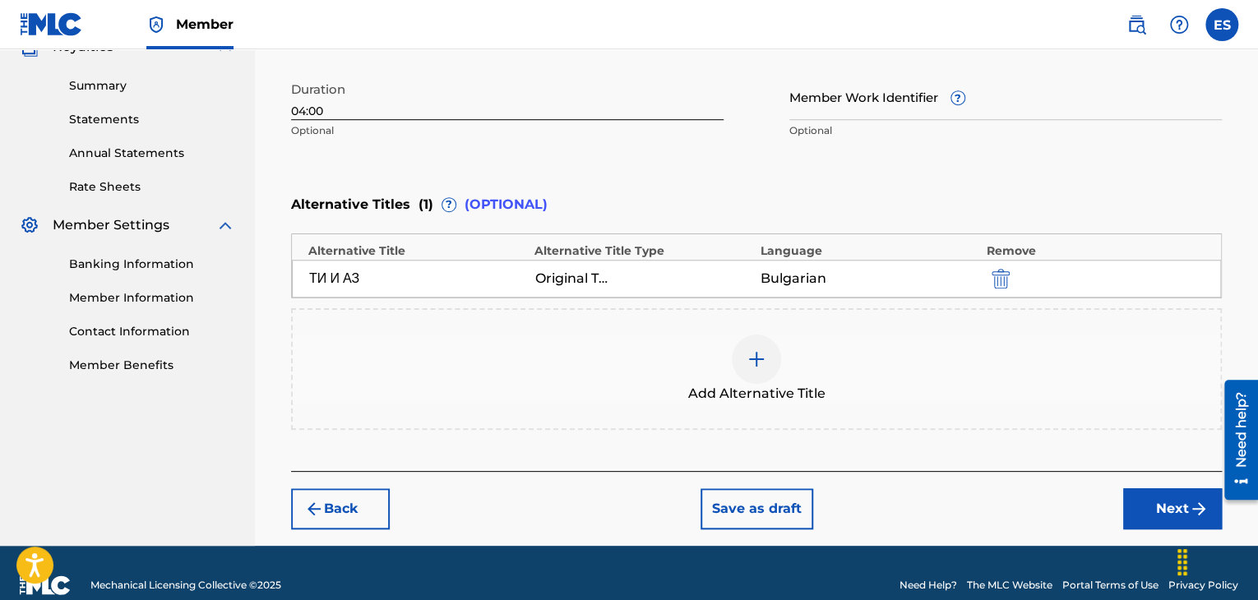
click at [1126, 506] on button "Next" at bounding box center [1173, 509] width 99 height 41
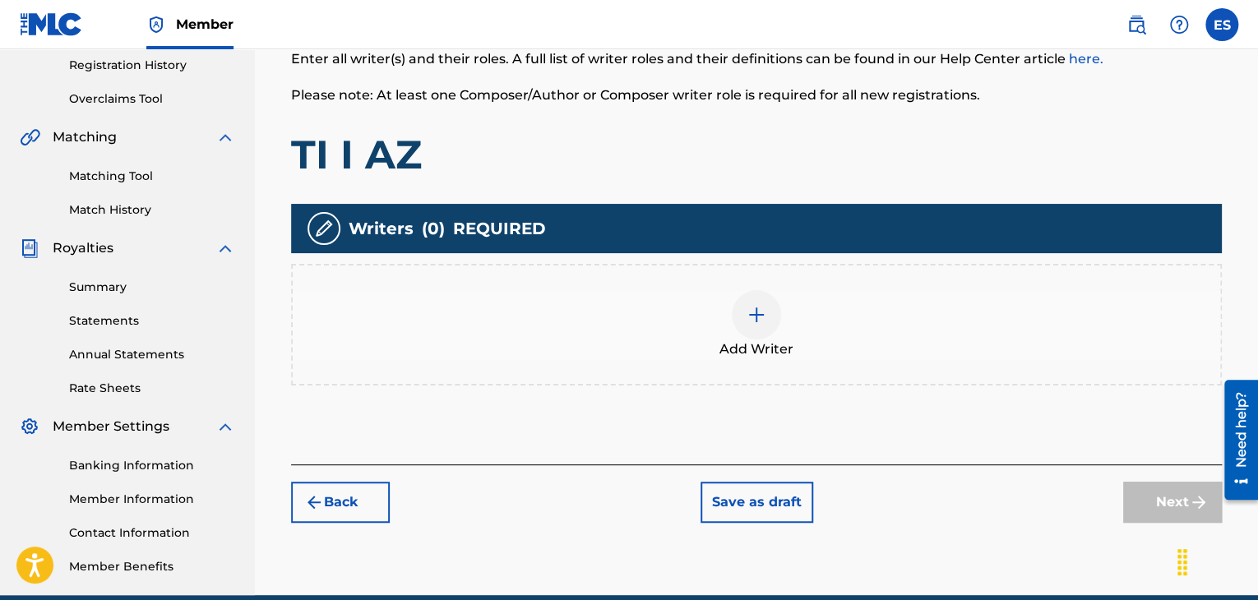
scroll to position [321, 0]
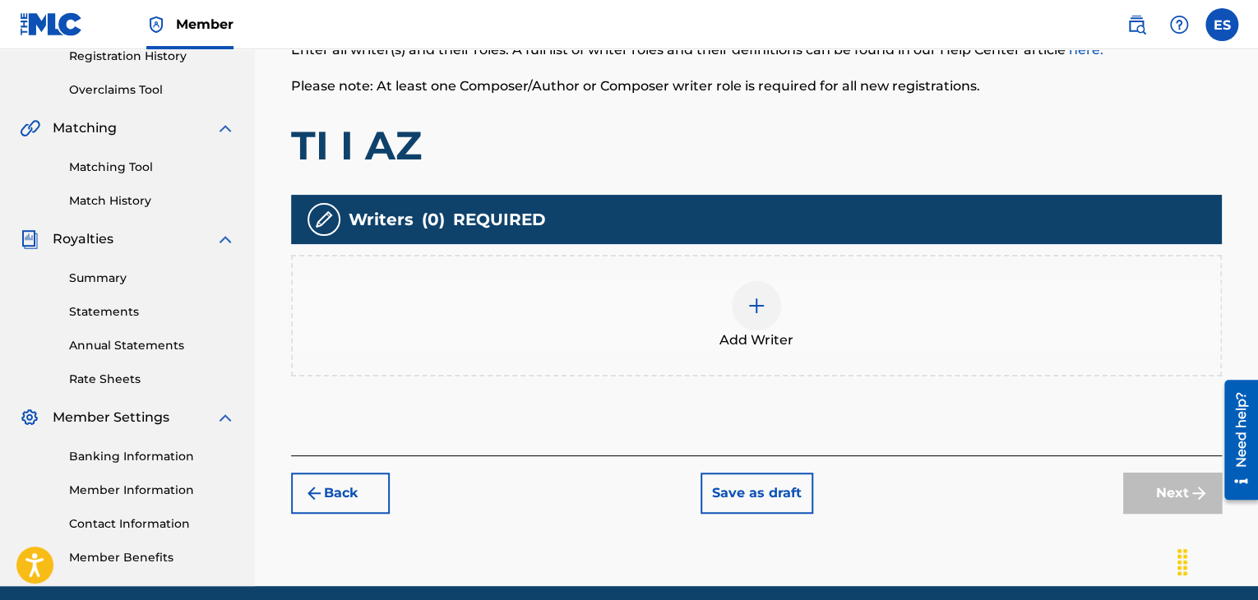
click at [767, 298] on div at bounding box center [756, 305] width 49 height 49
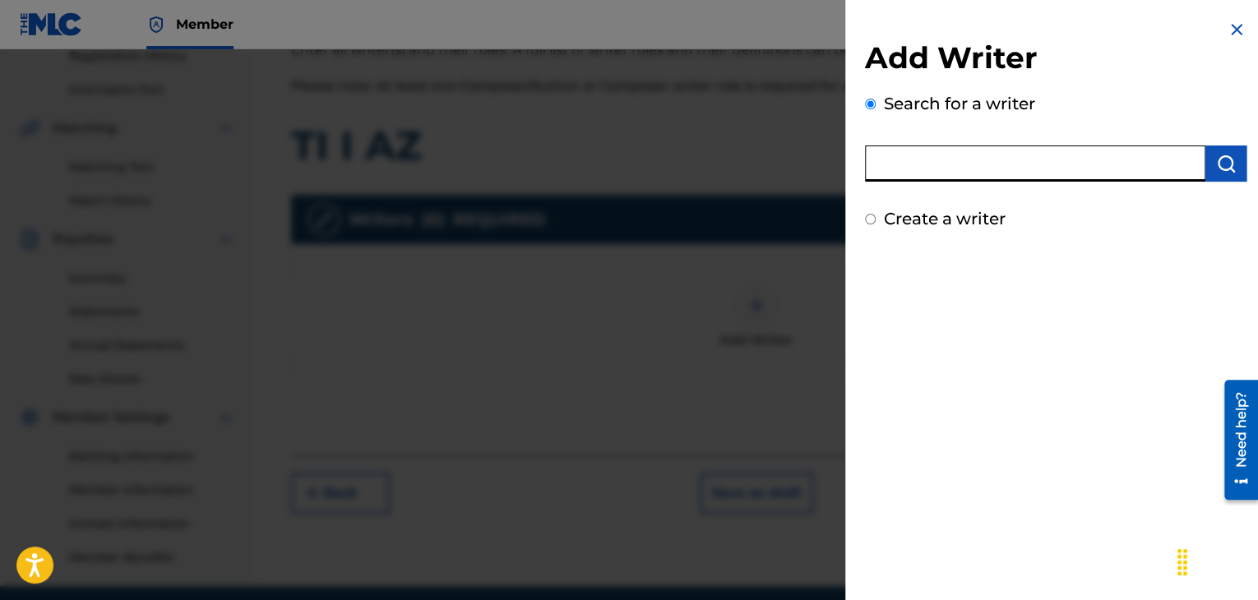
click at [1014, 162] on input "text" at bounding box center [1035, 164] width 341 height 36
paste input "00258955219"
type input "00258955219"
click at [1217, 158] on img "submit" at bounding box center [1227, 164] width 20 height 20
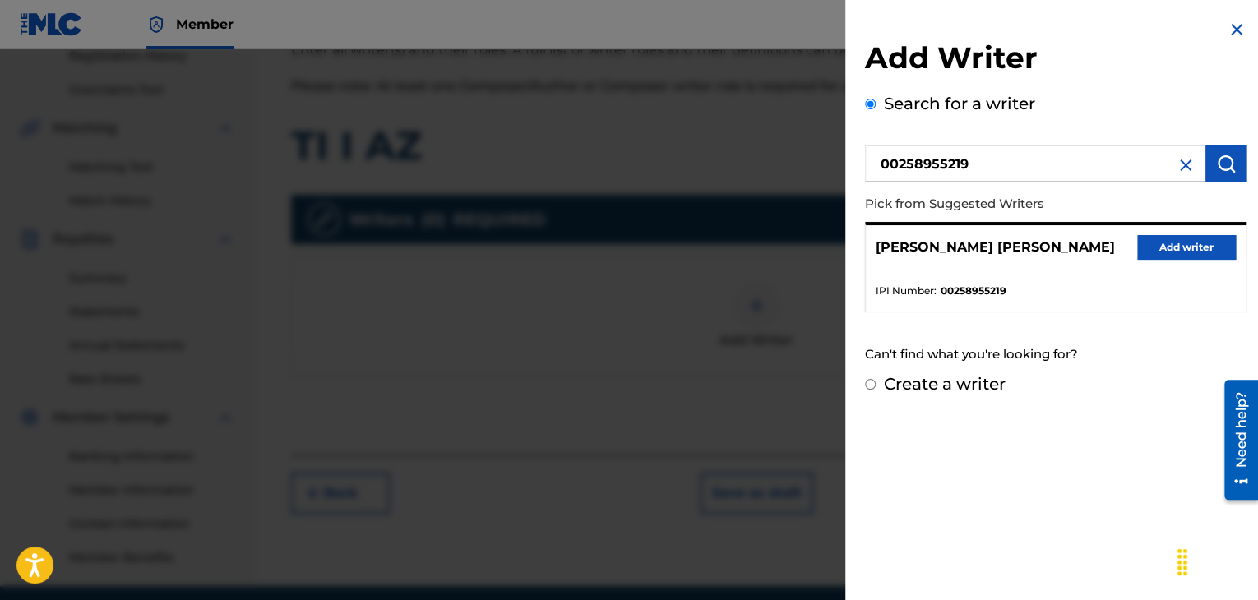
click at [1158, 256] on button "Add writer" at bounding box center [1187, 247] width 99 height 25
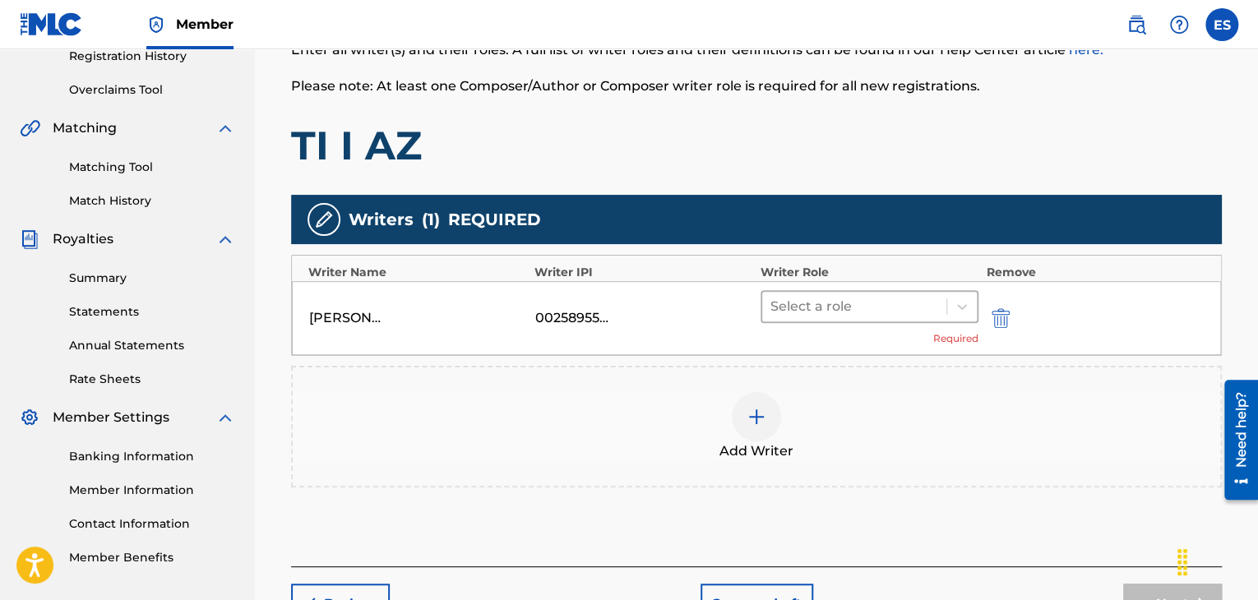
click at [823, 312] on div at bounding box center [855, 306] width 168 height 23
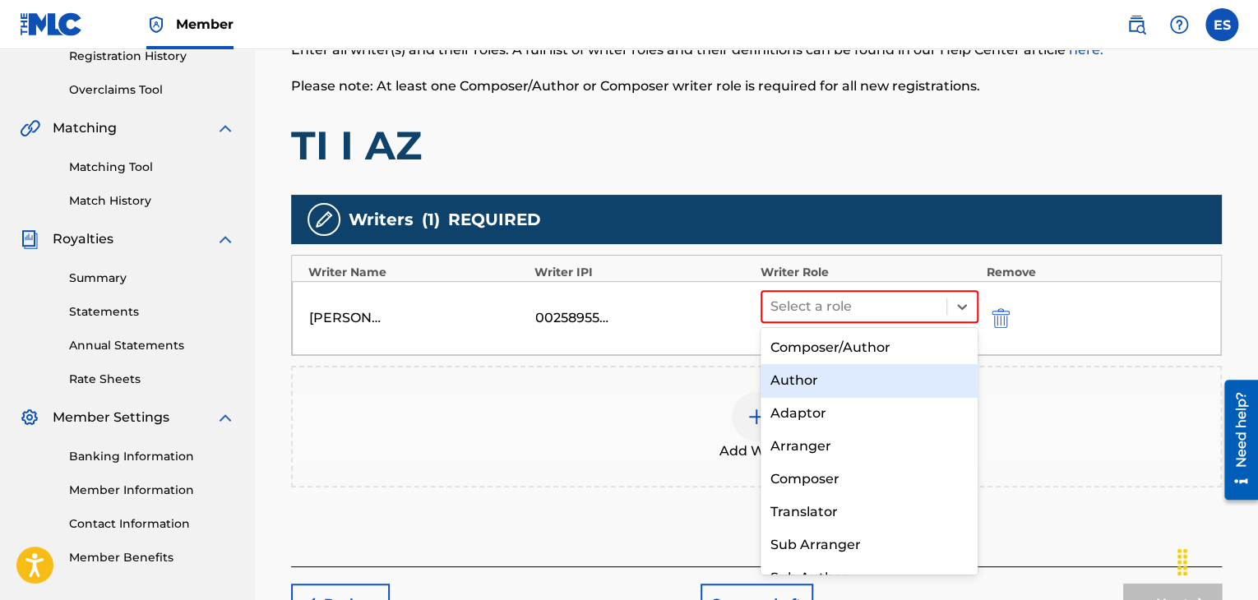
click at [806, 387] on div "Author" at bounding box center [870, 380] width 218 height 33
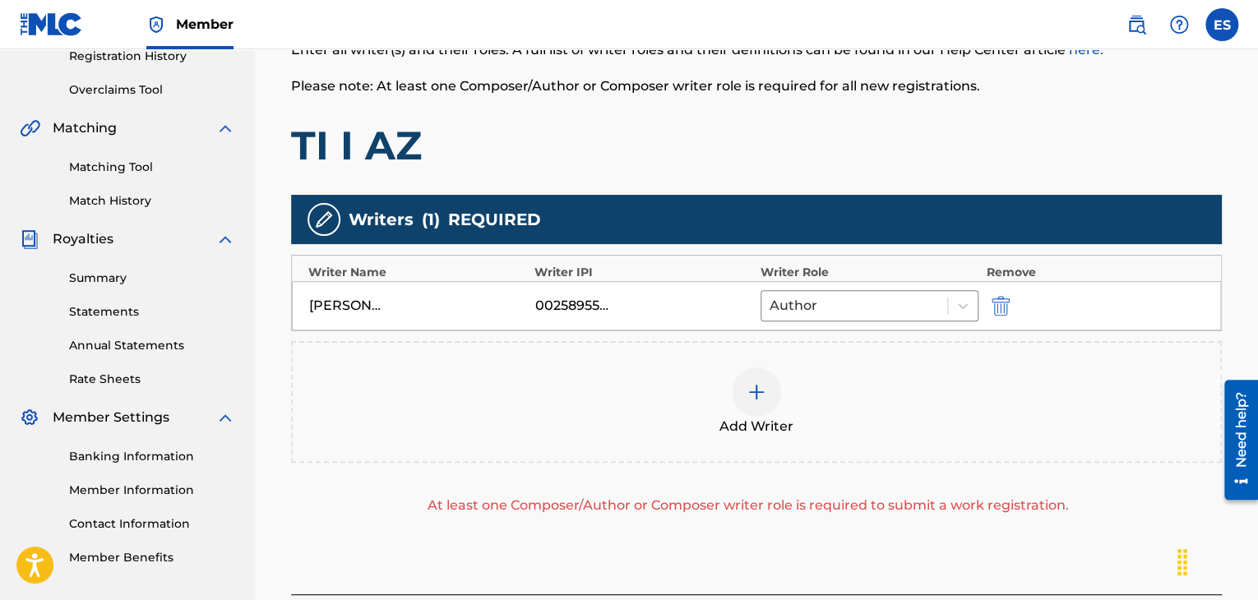
click at [756, 410] on div at bounding box center [756, 392] width 49 height 49
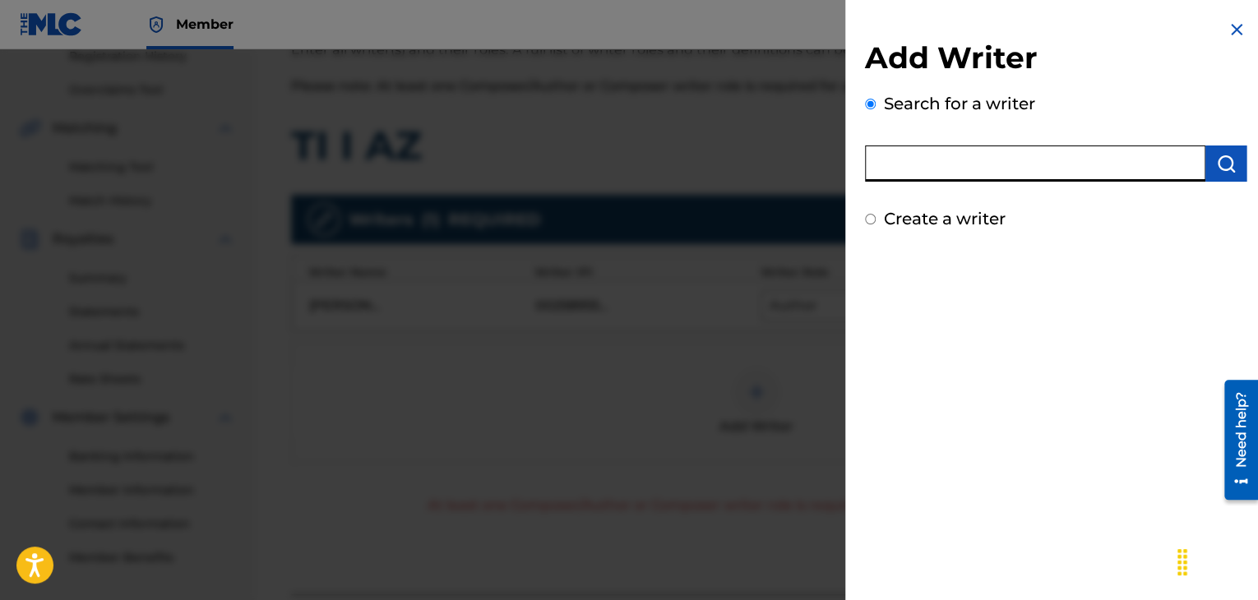
paste input "00258906432"
click at [1222, 171] on img "submit" at bounding box center [1227, 164] width 20 height 20
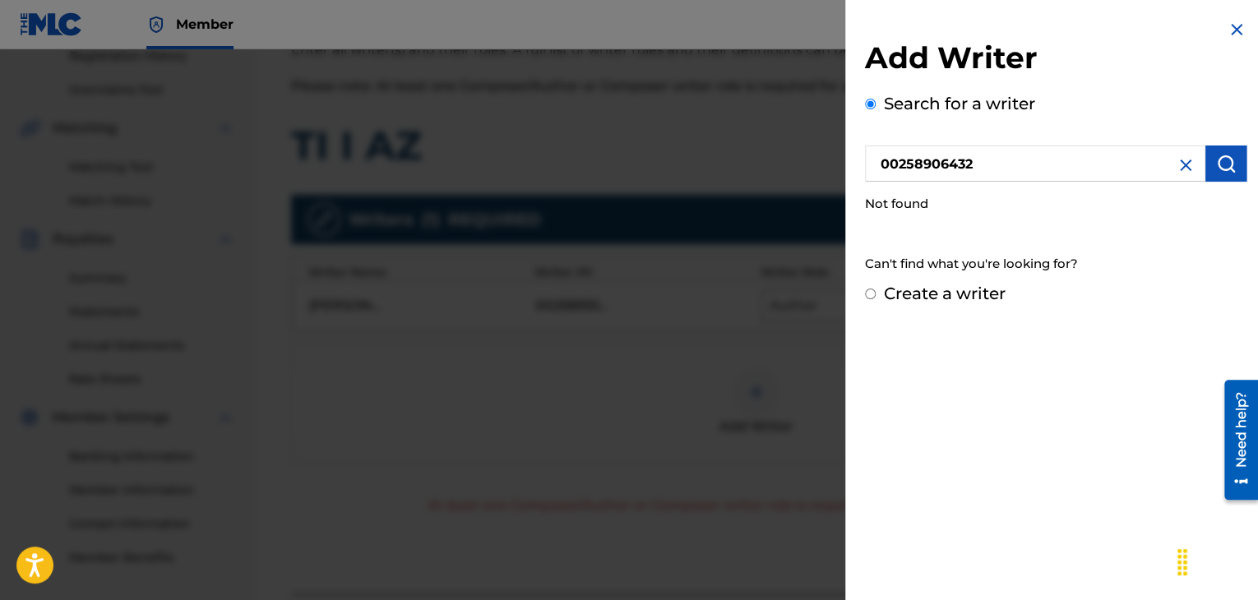
click at [885, 164] on input "00258906432" at bounding box center [1035, 164] width 341 height 36
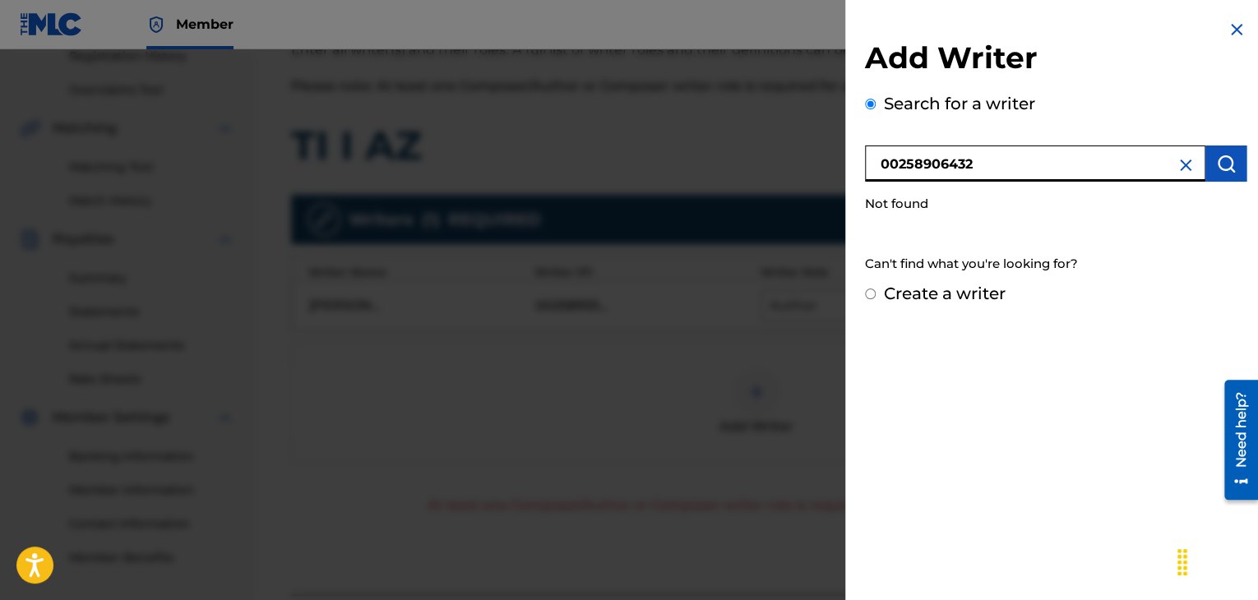
type input "00258906432"
click at [1230, 155] on img "submit" at bounding box center [1227, 164] width 20 height 20
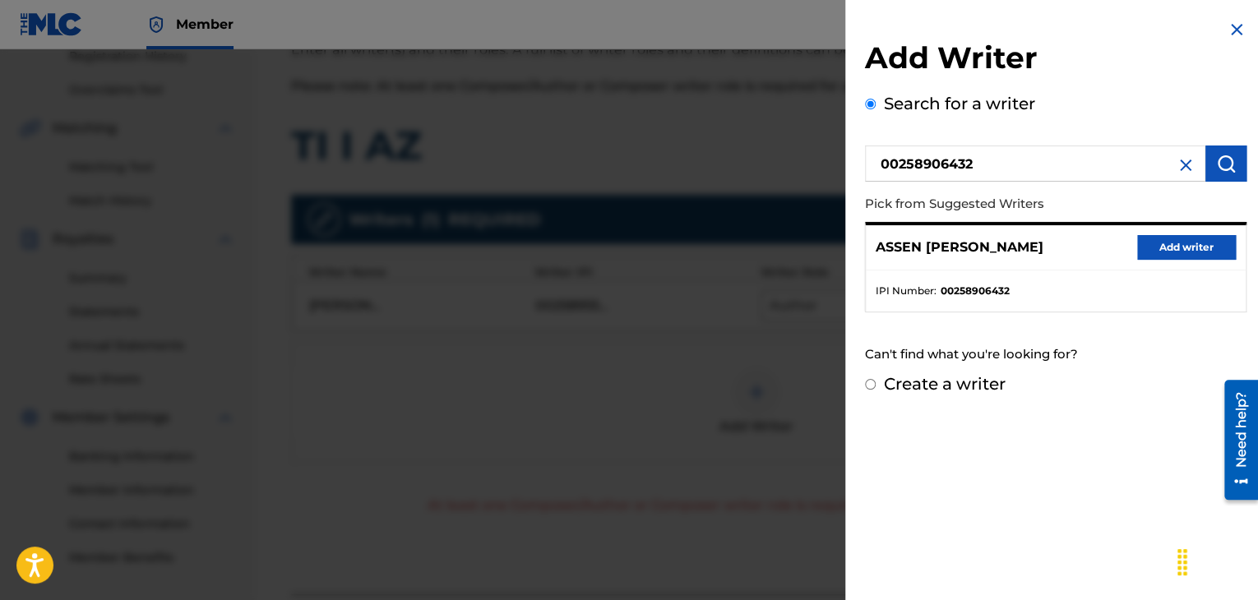
drag, startPoint x: 1193, startPoint y: 248, endPoint x: 1119, endPoint y: 291, distance: 86.6
click at [1190, 248] on button "Add writer" at bounding box center [1187, 247] width 99 height 25
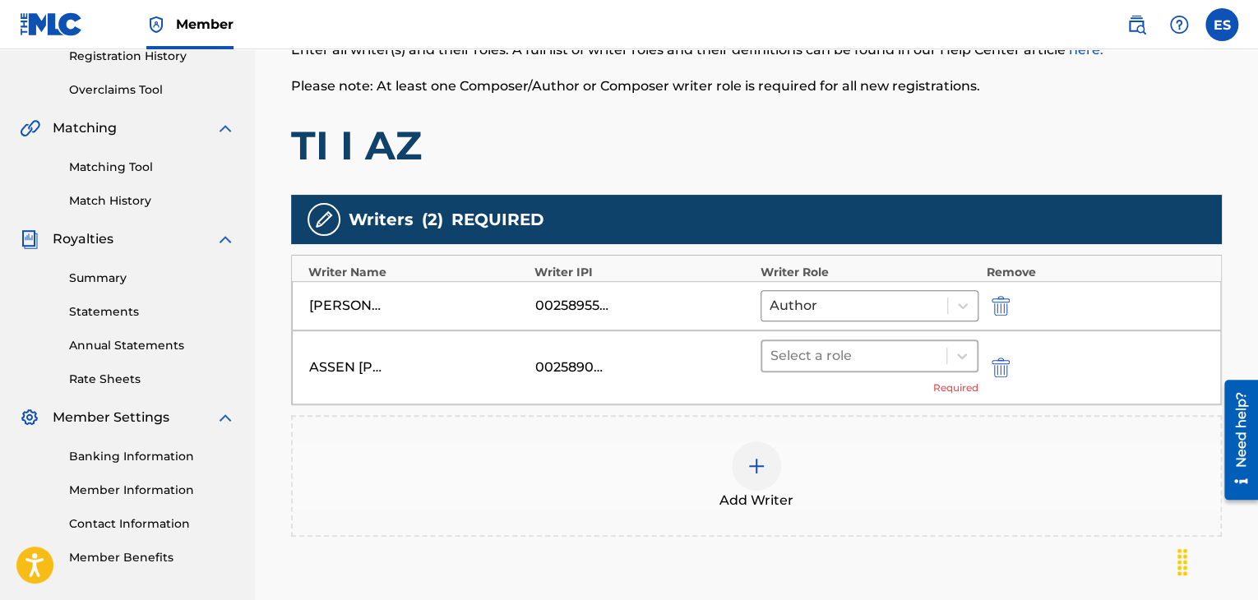
click at [808, 363] on div at bounding box center [855, 356] width 168 height 23
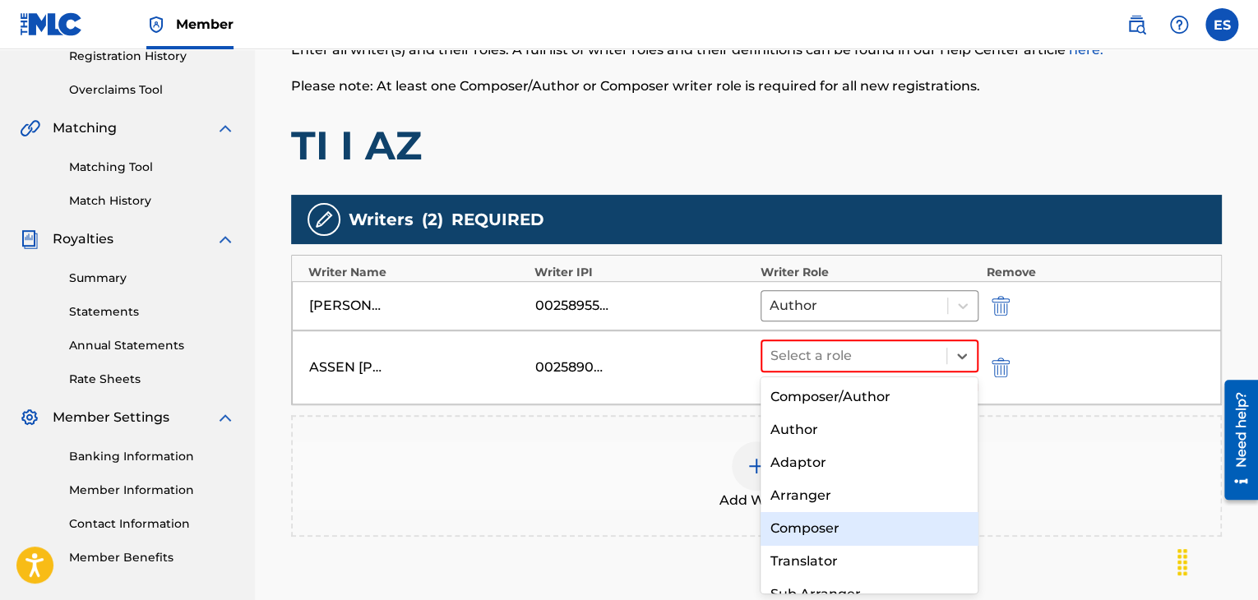
drag, startPoint x: 813, startPoint y: 527, endPoint x: 833, endPoint y: 507, distance: 27.9
click at [813, 524] on div "Composer" at bounding box center [870, 528] width 218 height 33
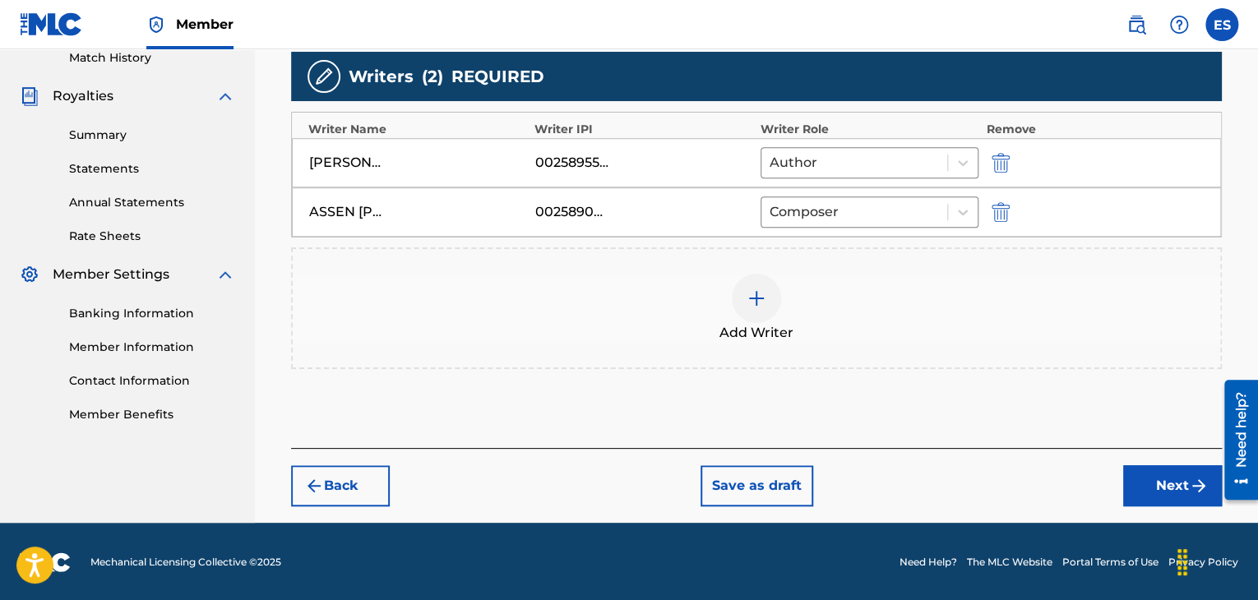
click at [1184, 492] on button "Next" at bounding box center [1173, 486] width 99 height 41
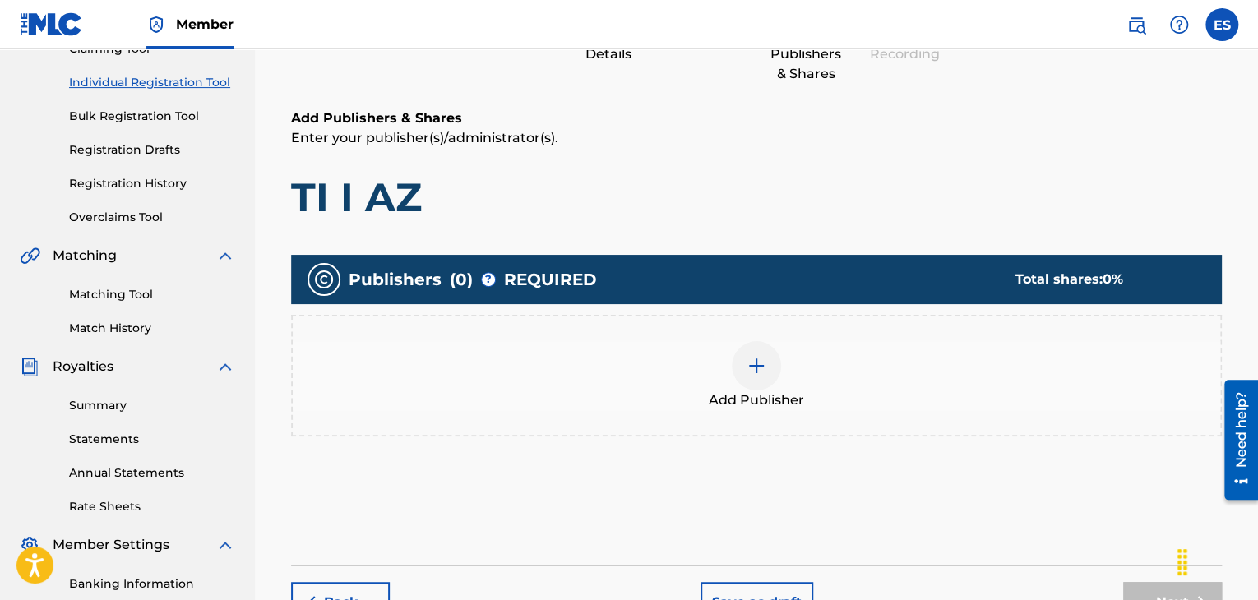
scroll to position [327, 0]
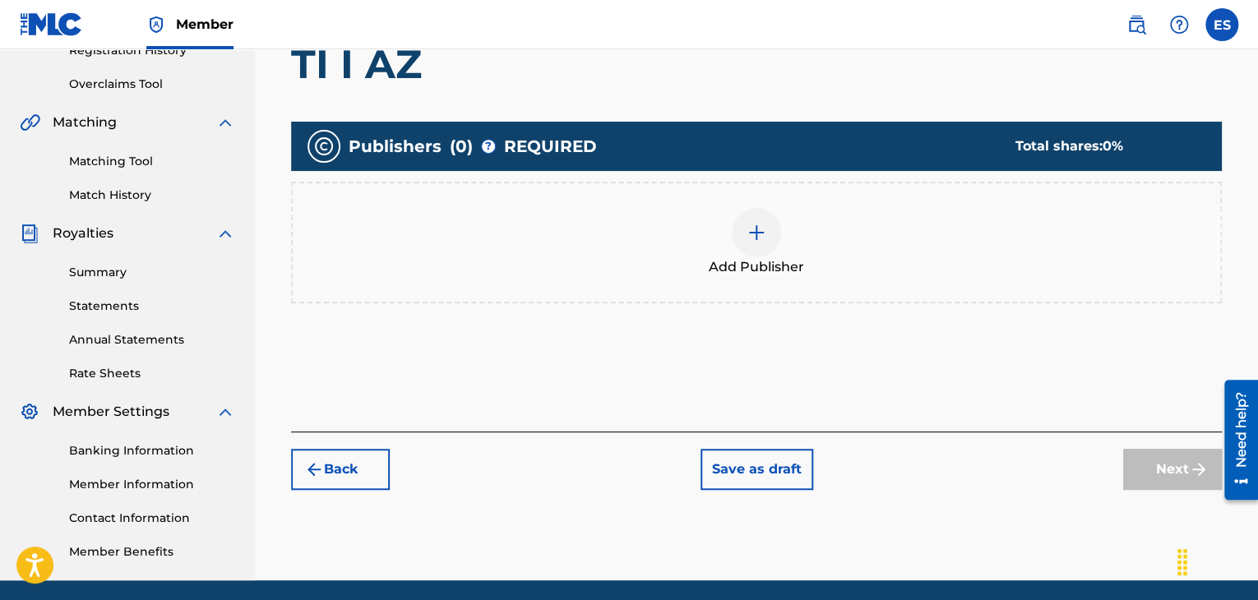
click at [749, 223] on img at bounding box center [757, 233] width 20 height 20
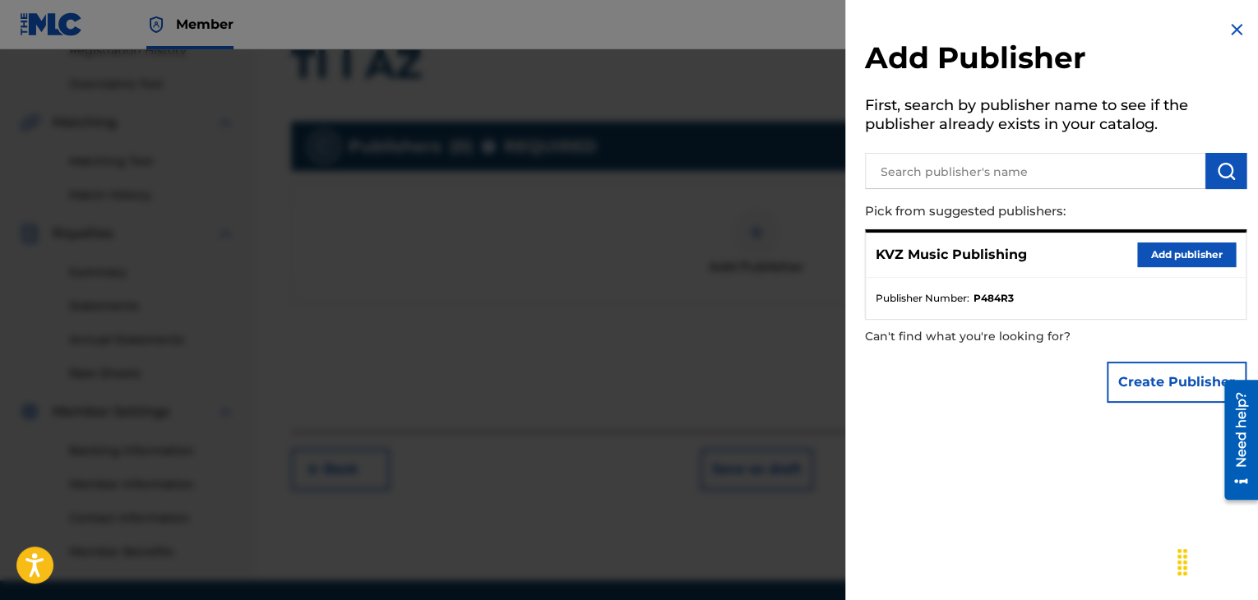
drag, startPoint x: 1171, startPoint y: 254, endPoint x: 753, endPoint y: 316, distance: 422.4
click at [1171, 254] on button "Add publisher" at bounding box center [1187, 255] width 99 height 25
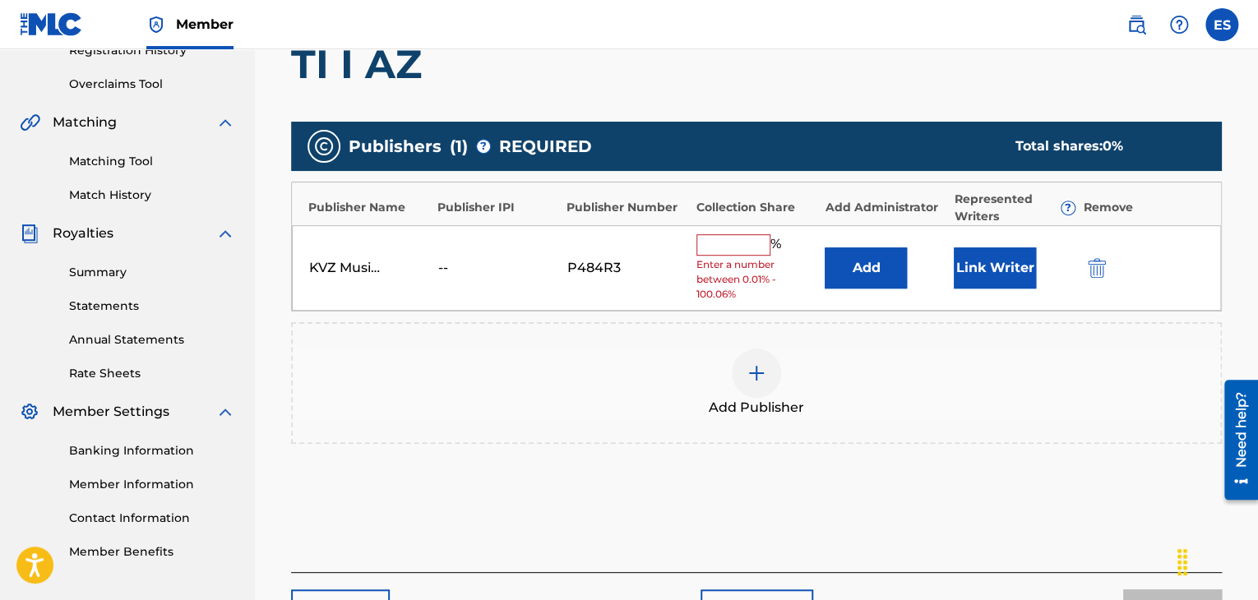
click at [732, 253] on input "text" at bounding box center [734, 244] width 74 height 21
type input "66.67"
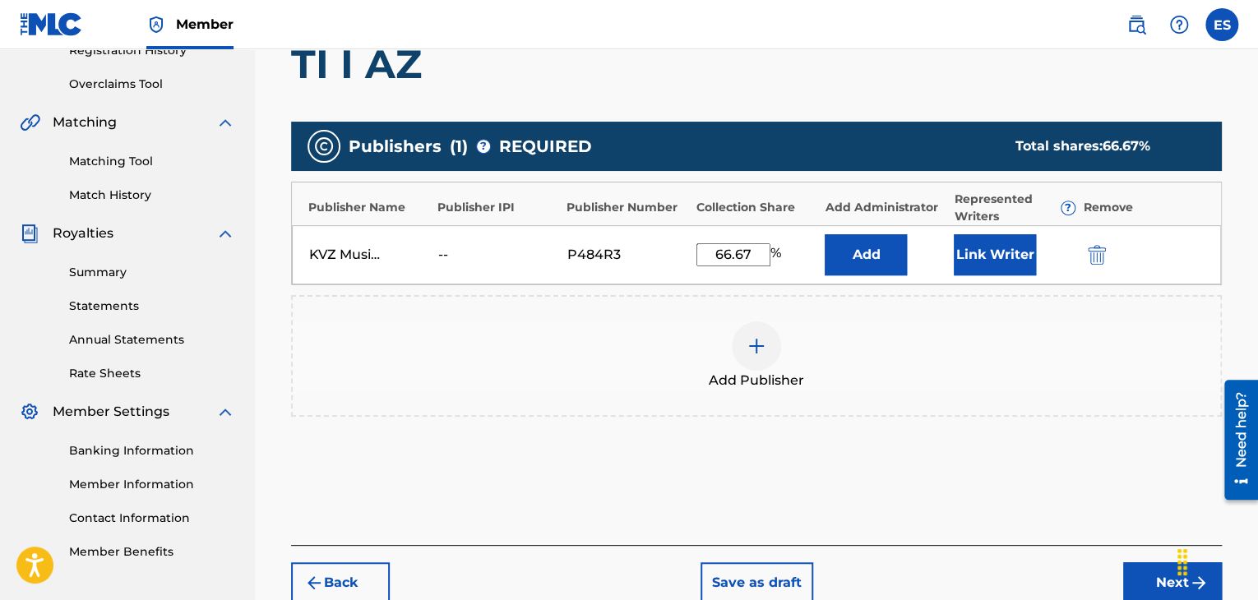
click at [1134, 573] on button "Next" at bounding box center [1173, 583] width 99 height 41
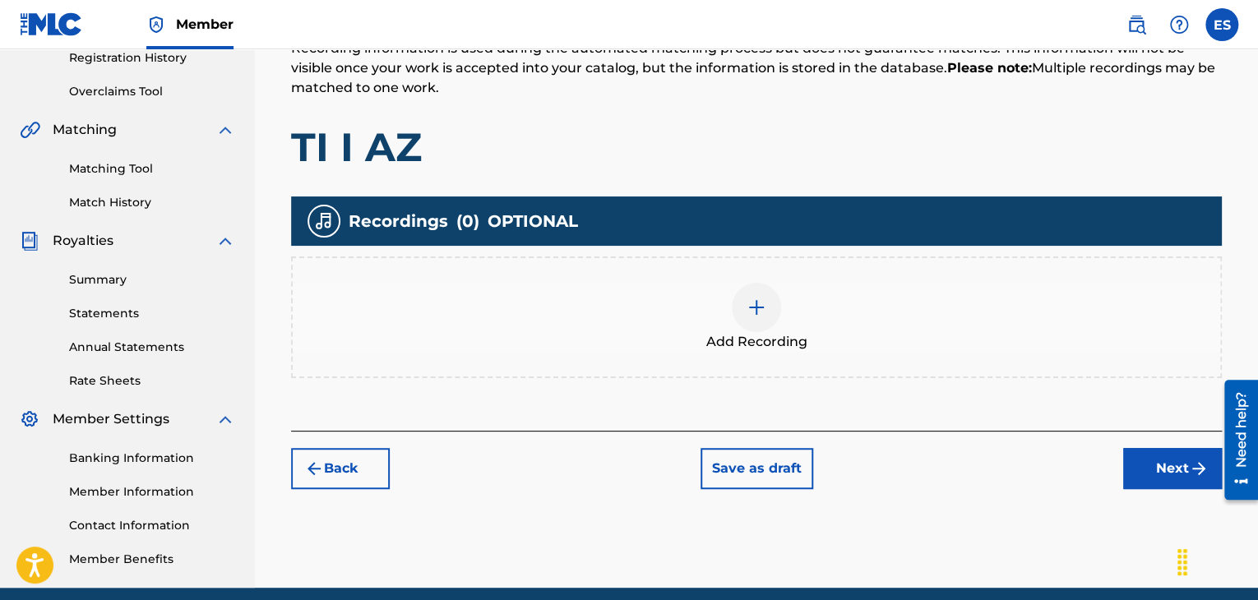
scroll to position [386, 0]
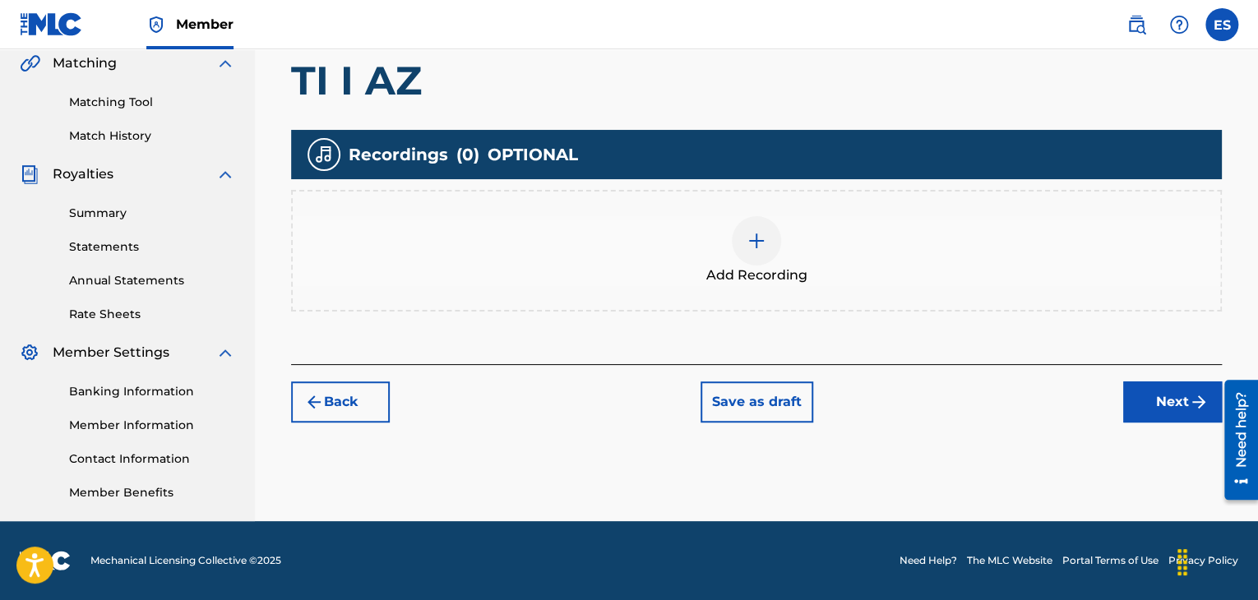
click at [758, 273] on span "Add Recording" at bounding box center [757, 276] width 101 height 20
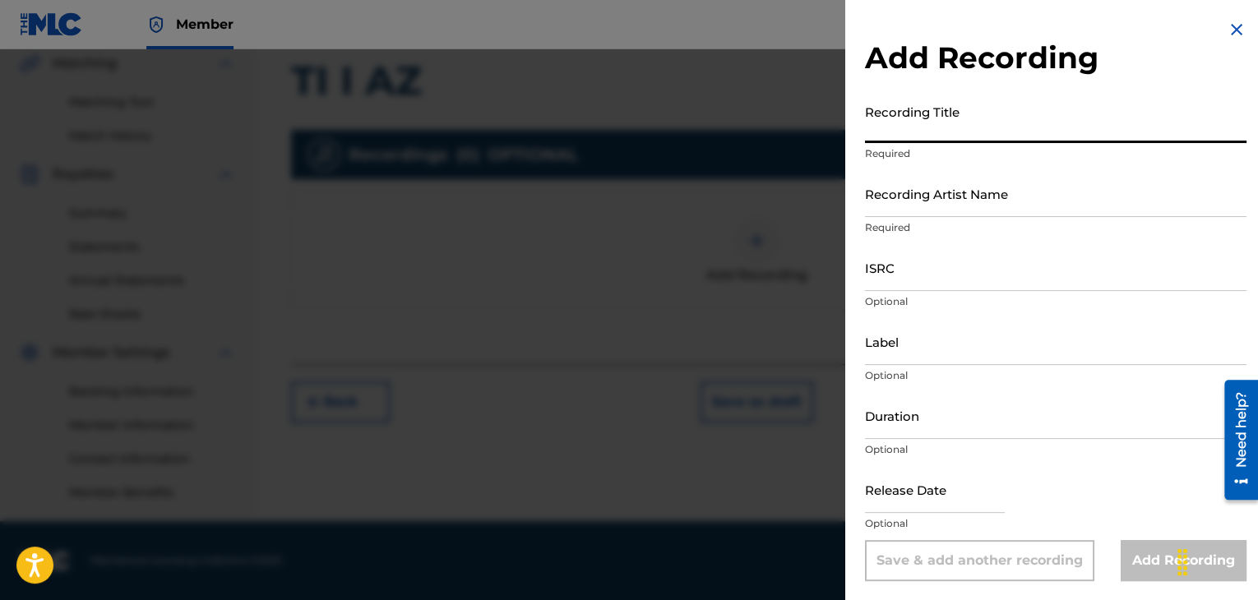
click at [961, 123] on input "Recording Title" at bounding box center [1056, 119] width 382 height 47
paste input "TI I AZ"
click at [870, 129] on input "TI I AZ" at bounding box center [1056, 119] width 382 height 47
type input "TI I AZ"
click at [930, 194] on input "Recording Artist Name" at bounding box center [1056, 193] width 382 height 47
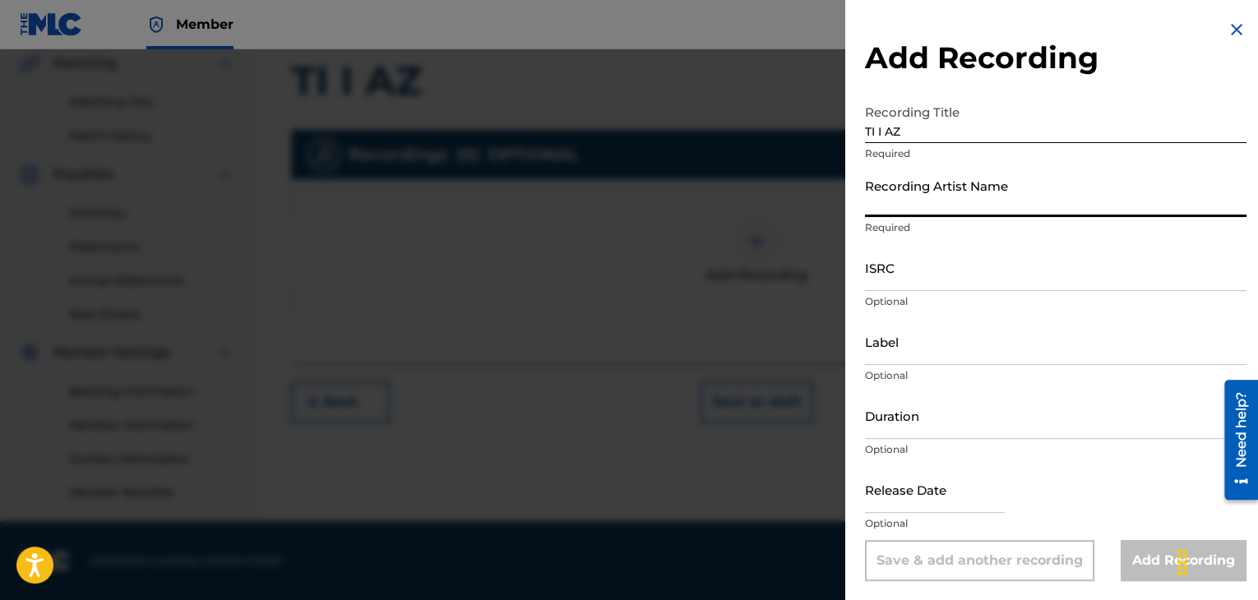
paste input "[PERSON_NAME]"
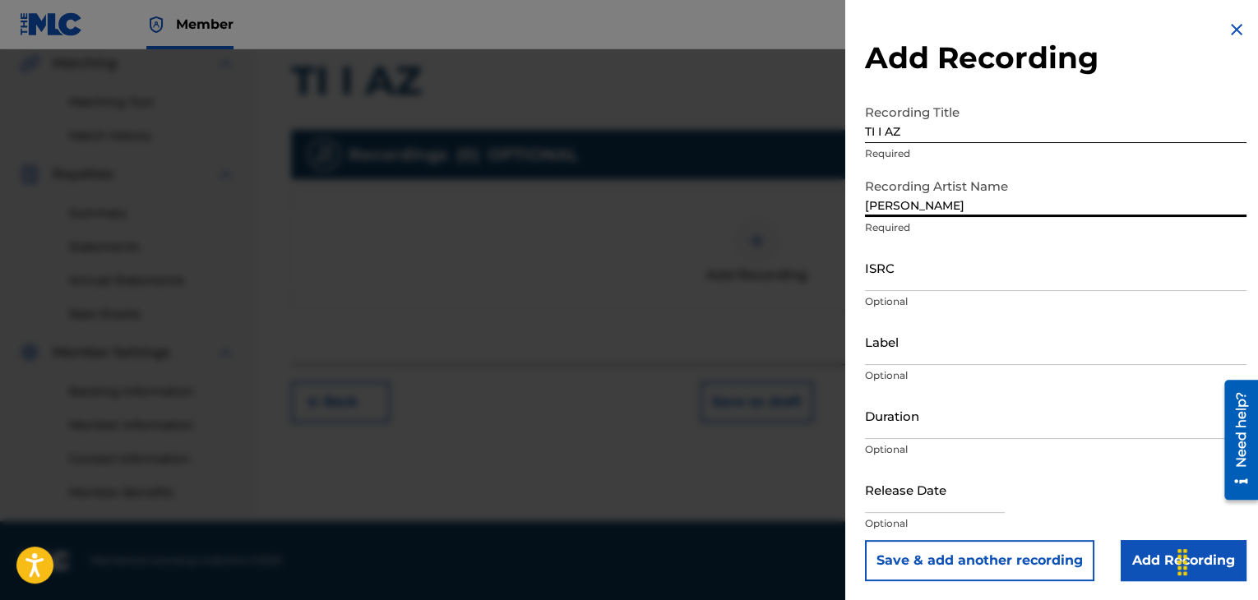
type input "[PERSON_NAME]"
click at [946, 422] on input "Duration" at bounding box center [1056, 415] width 382 height 47
type input "04:00"
click at [1125, 569] on input "Add Recording" at bounding box center [1184, 560] width 126 height 41
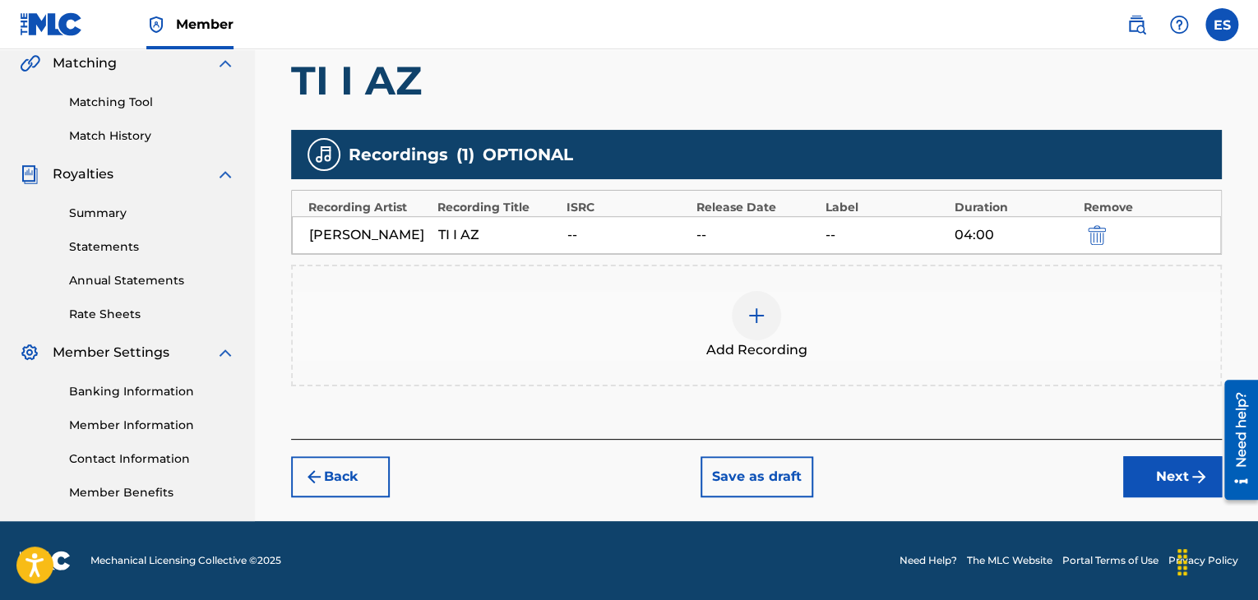
click at [1092, 240] on img "submit" at bounding box center [1097, 235] width 18 height 20
click at [1092, 291] on div "Add Recording" at bounding box center [757, 325] width 928 height 69
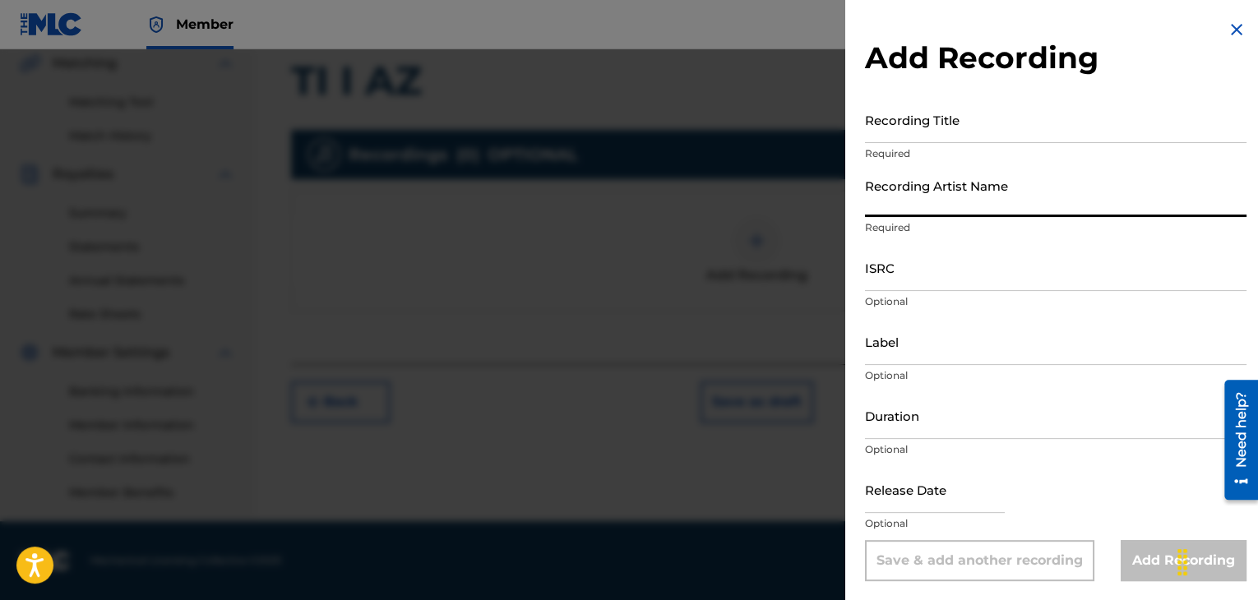
paste input "[PERSON_NAME]"
click at [869, 202] on input "[PERSON_NAME]" at bounding box center [1056, 193] width 382 height 47
type input "[PERSON_NAME]"
drag, startPoint x: 908, startPoint y: 423, endPoint x: 908, endPoint y: 395, distance: 28.0
click at [908, 423] on input "Duration" at bounding box center [1056, 415] width 382 height 47
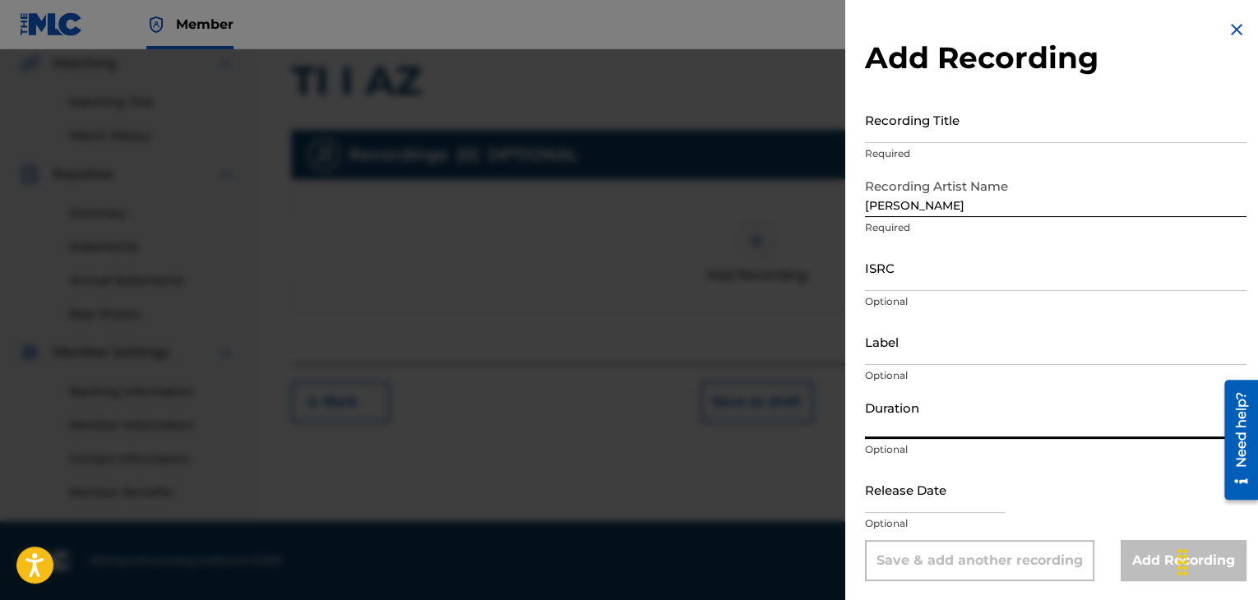
type input "04:00"
click at [902, 127] on input "Recording Title" at bounding box center [1056, 119] width 382 height 47
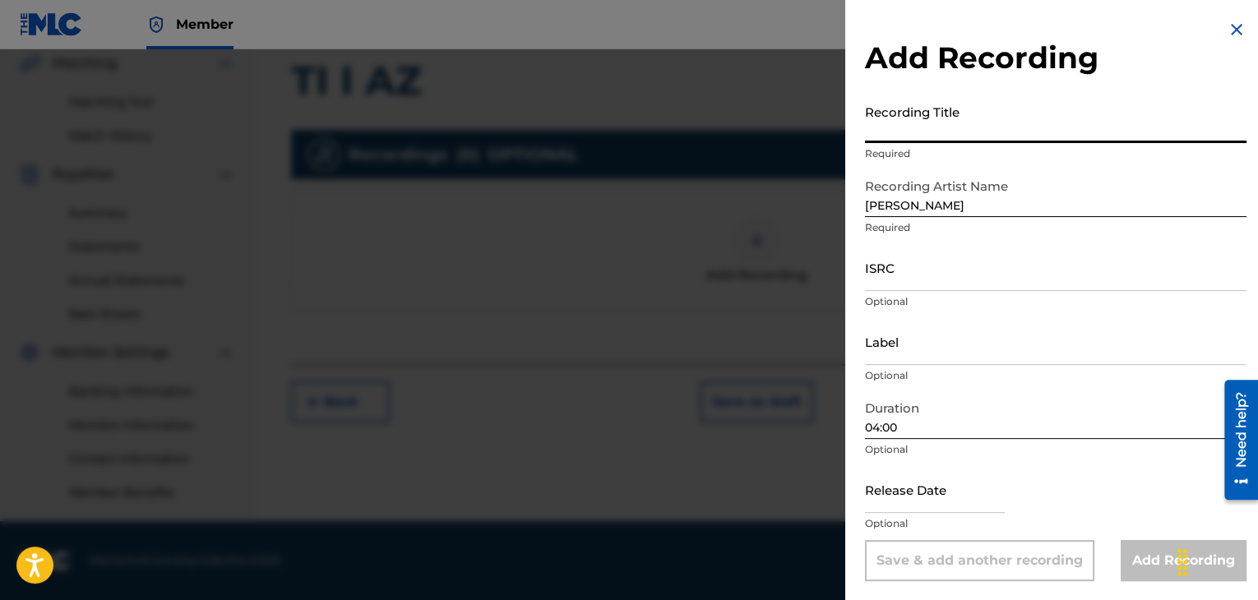
paste input "TI I AZ"
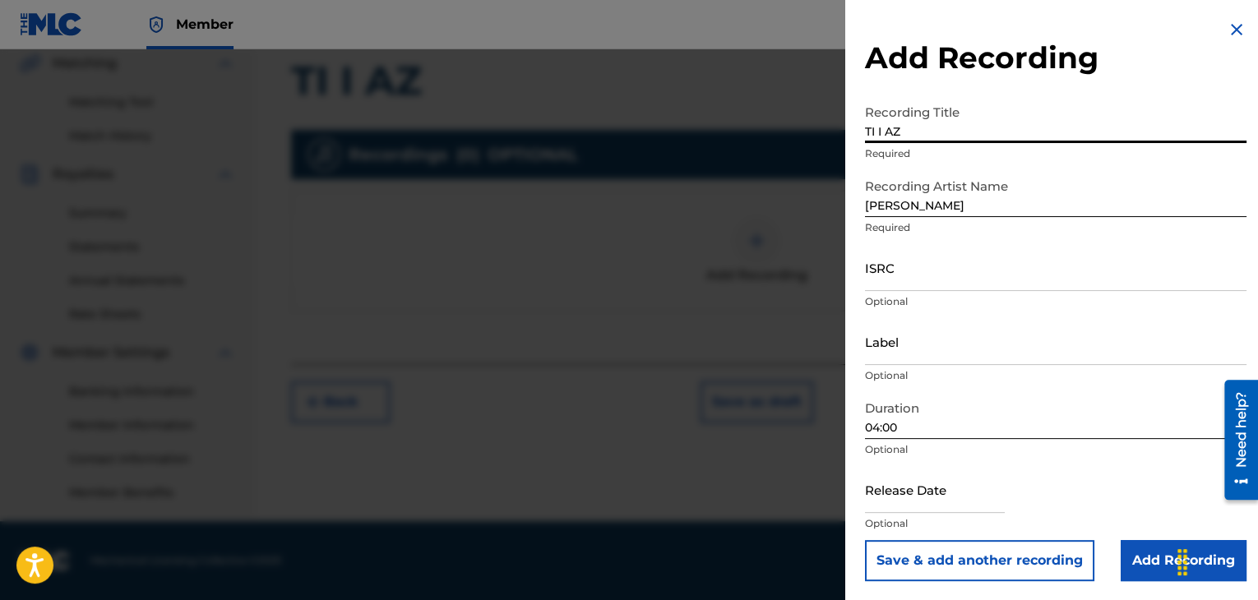
click at [869, 132] on input "TI I AZ" at bounding box center [1056, 119] width 382 height 47
type input "TI I AZ"
click at [1145, 562] on input "Add Recording" at bounding box center [1184, 560] width 126 height 41
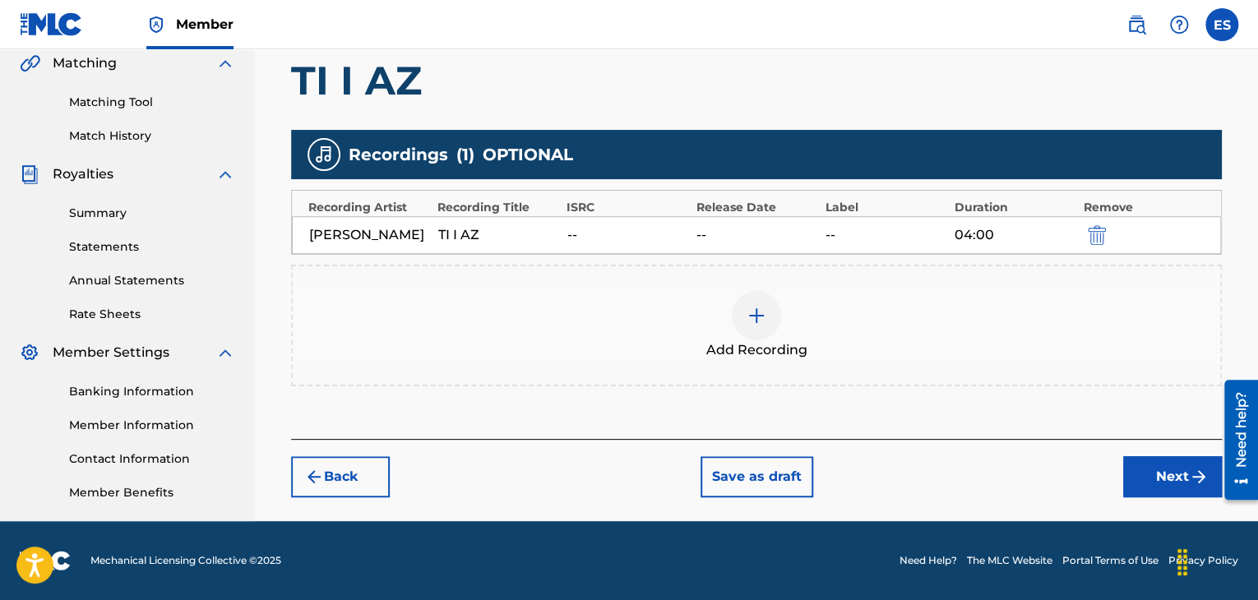
click at [1130, 498] on button "Next" at bounding box center [1173, 476] width 99 height 41
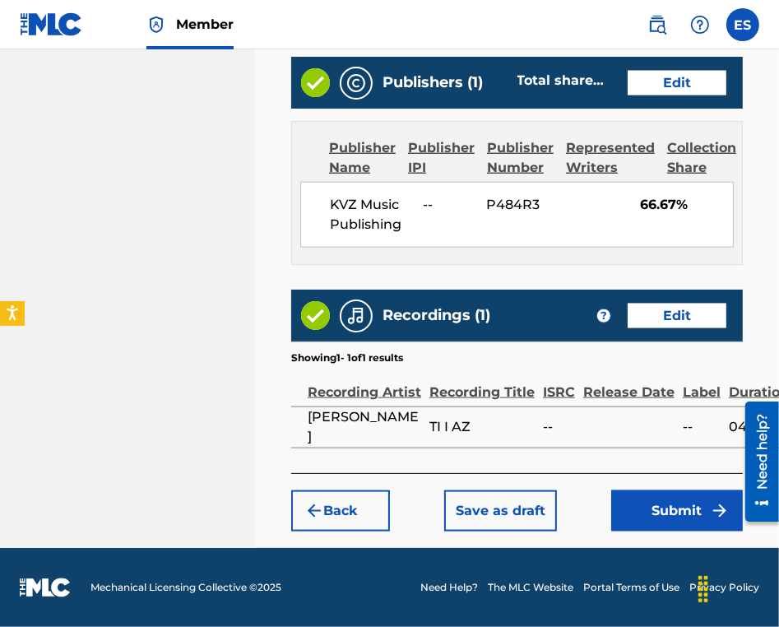
scroll to position [1117, 0]
click at [647, 504] on button "Submit" at bounding box center [677, 510] width 132 height 41
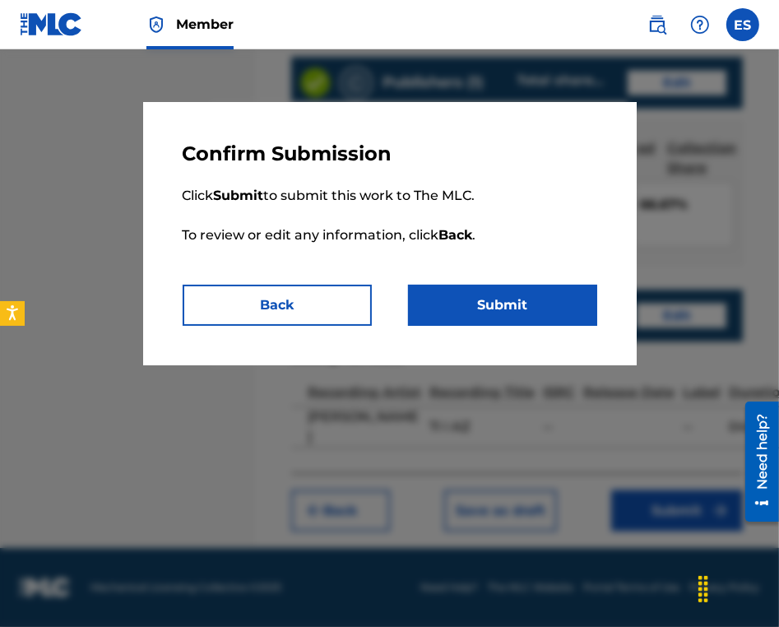
click at [478, 298] on button "Submit" at bounding box center [502, 305] width 189 height 41
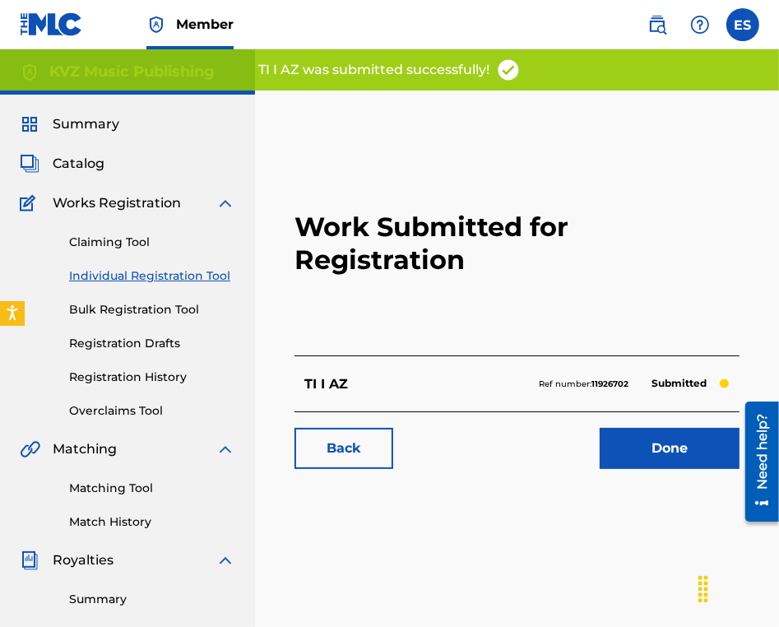
click at [151, 271] on link "Individual Registration Tool" at bounding box center [152, 275] width 166 height 17
